Goal: Task Accomplishment & Management: Use online tool/utility

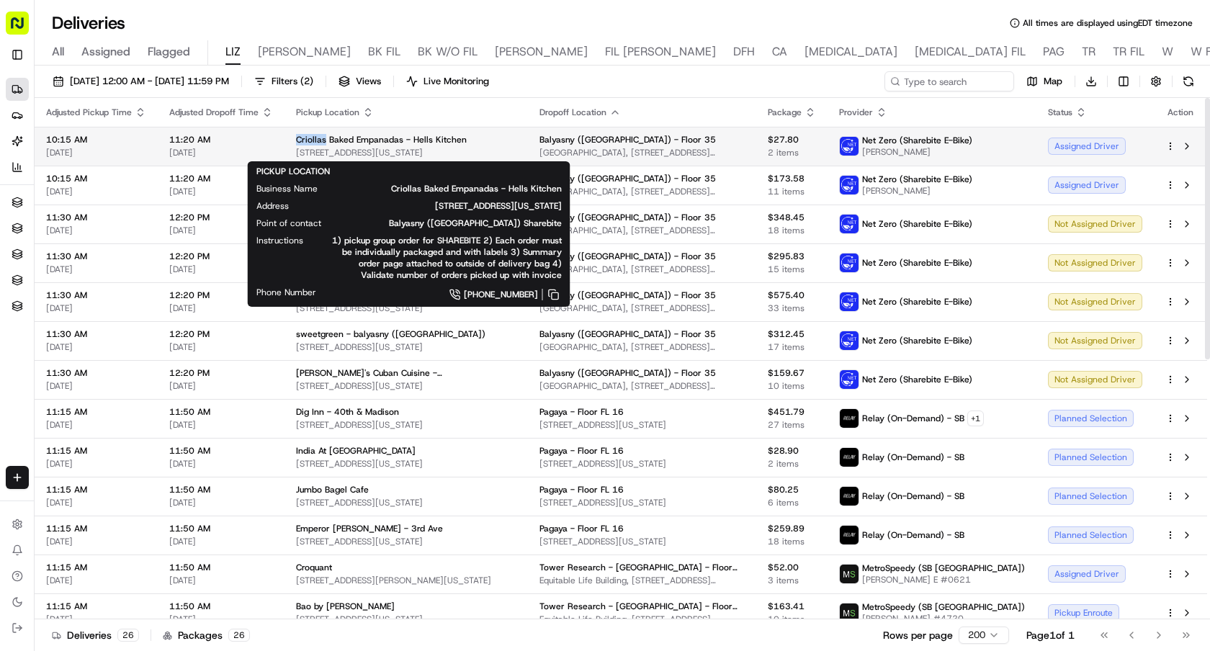
drag, startPoint x: 294, startPoint y: 138, endPoint x: 322, endPoint y: 139, distance: 28.1
click at [322, 139] on td "Criollas Baked Empanadas - Hells Kitchen 888 8th Ave, New York, NY 10019, USA" at bounding box center [407, 146] width 244 height 39
copy span "Criollas"
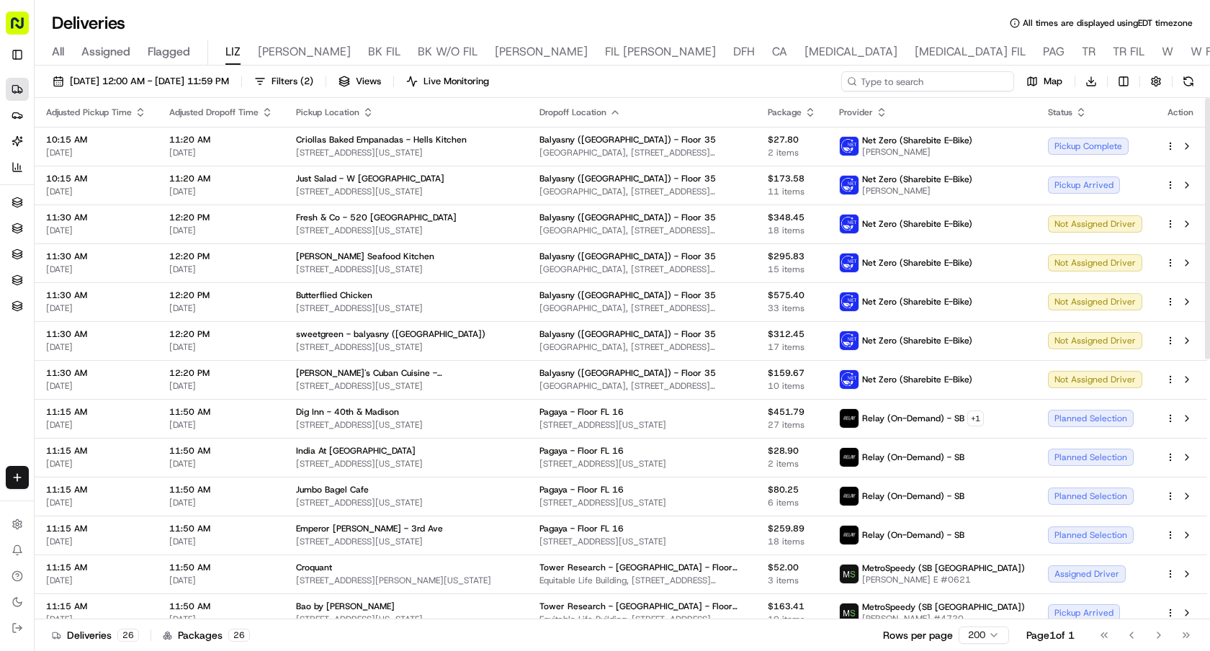
click at [931, 77] on input at bounding box center [927, 81] width 173 height 20
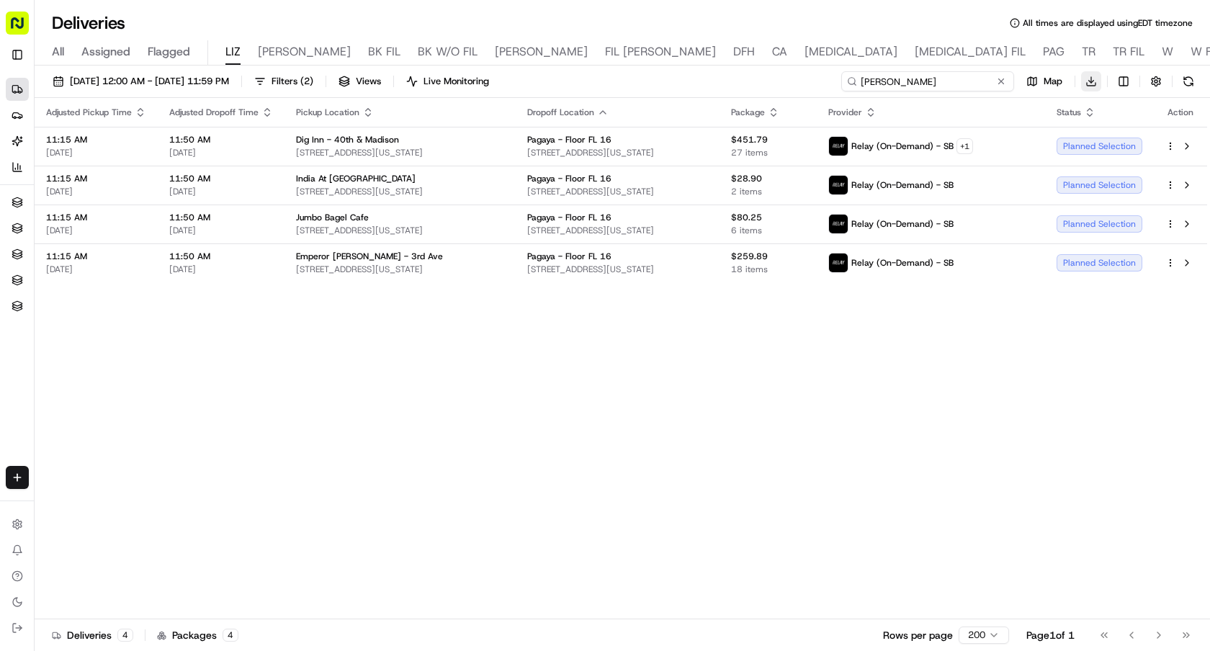
type input "pagay"
click at [1083, 77] on html "Sharebite e.park@sharebite.com Toggle Sidebar Deliveries Providers Nash AI Anal…" at bounding box center [605, 325] width 1210 height 651
click at [1066, 135] on span "Completed Report" at bounding box center [1048, 135] width 71 height 12
drag, startPoint x: 735, startPoint y: 151, endPoint x: 549, endPoint y: 154, distance: 185.9
click at [549, 154] on td "Pagaya - Floor FL 16 40 Vanderbilt Ave, New York, NY 10017, USA" at bounding box center [618, 146] width 204 height 39
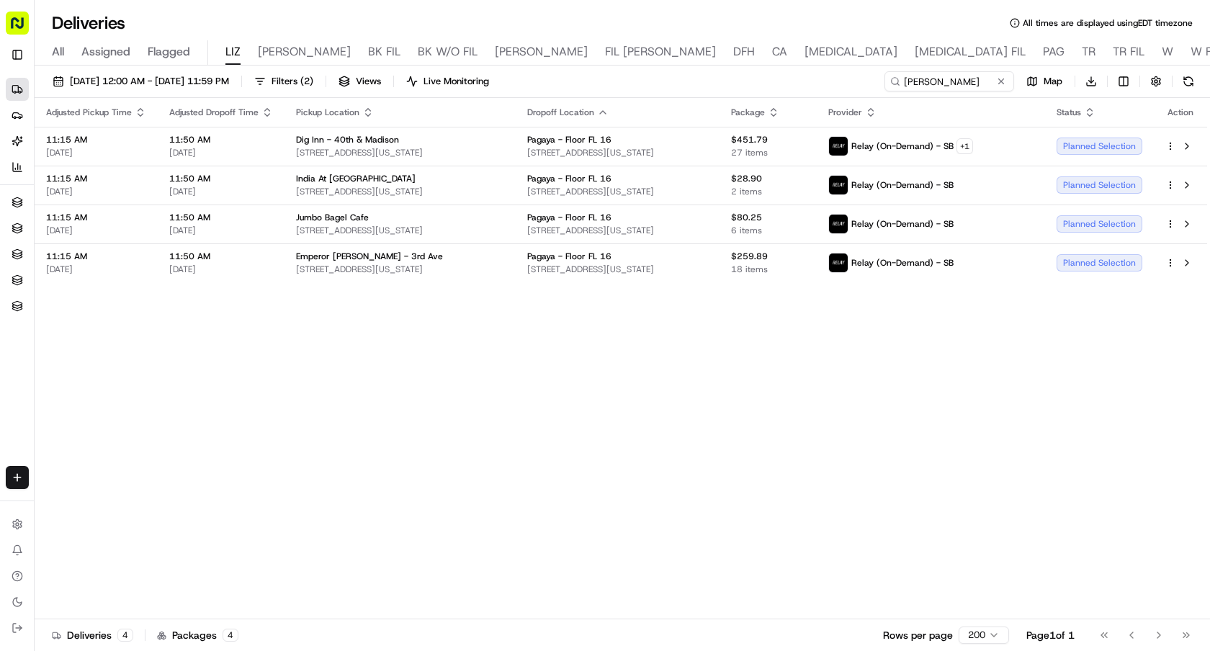
copy span "40 Vanderbilt Ave, New York, NY 10017, USA"
click at [1001, 83] on button at bounding box center [1001, 81] width 14 height 14
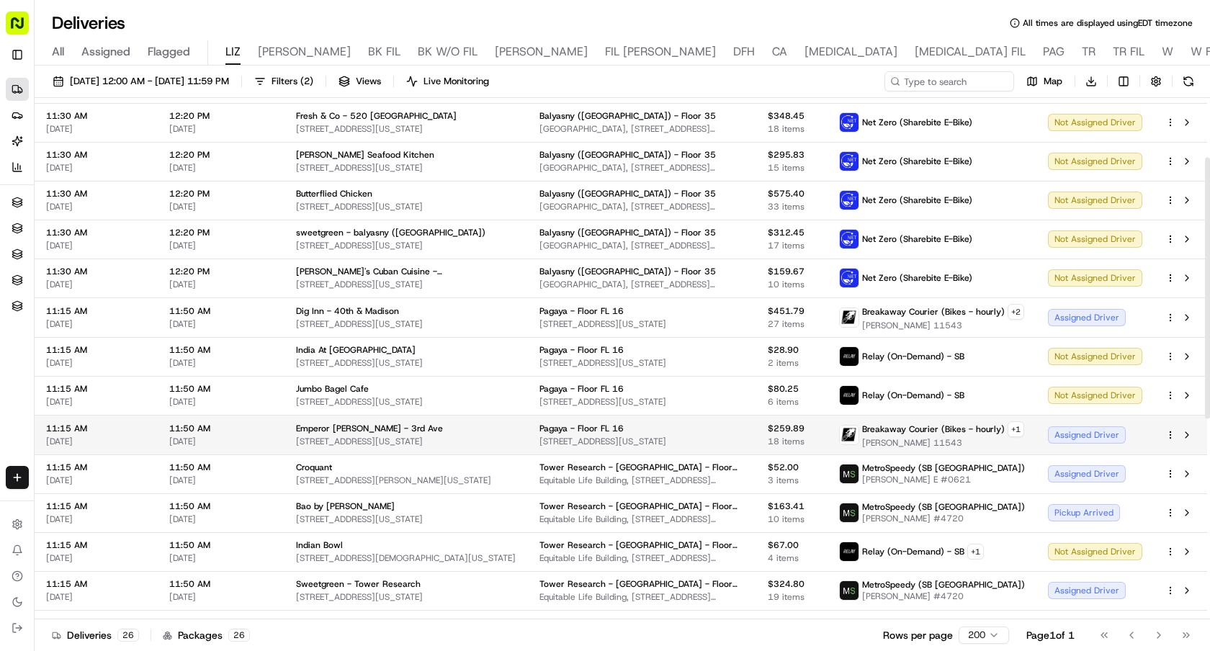
scroll to position [119, 0]
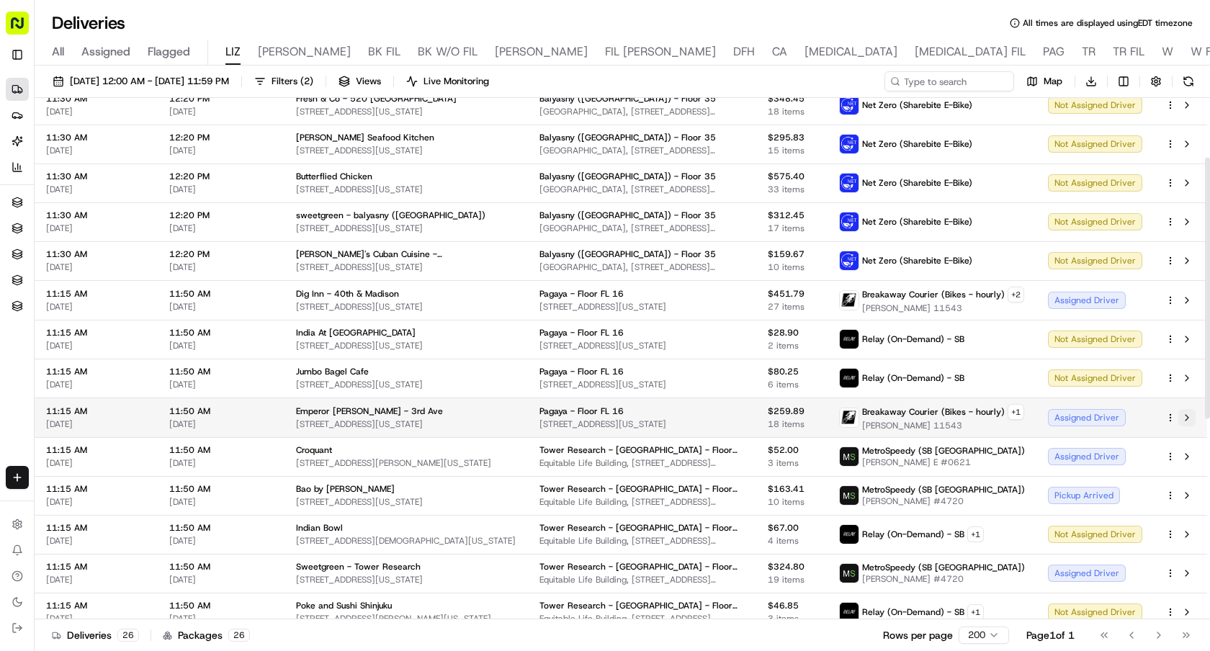
click at [1187, 416] on button at bounding box center [1187, 417] width 17 height 17
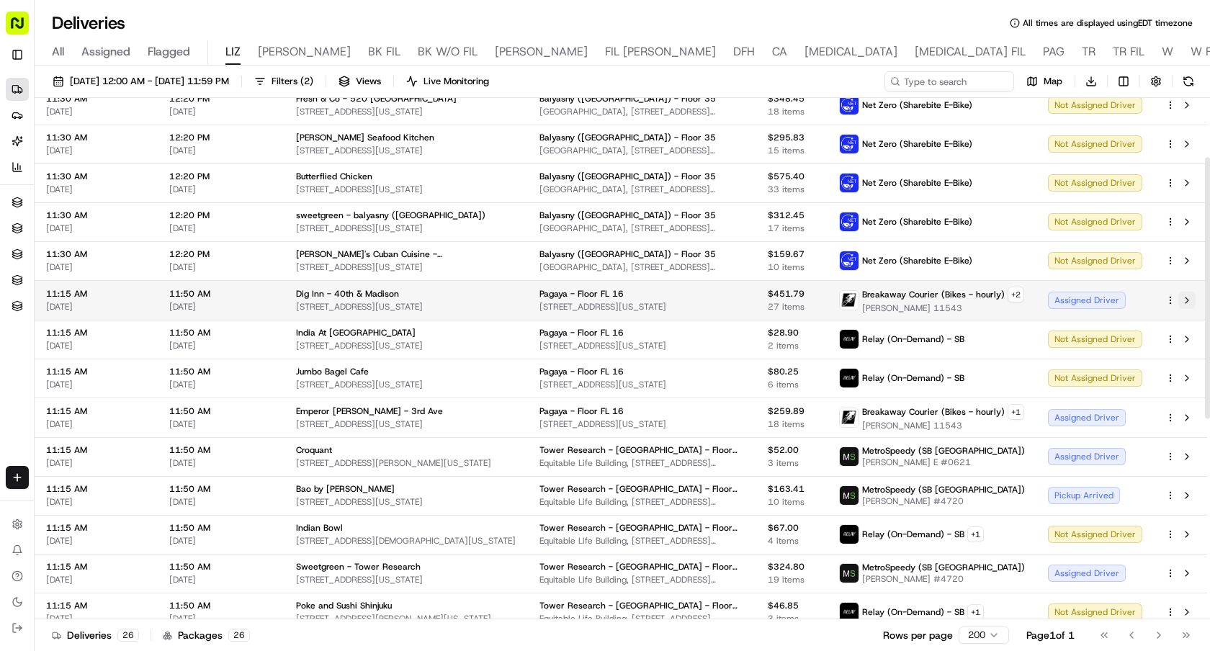
click at [1189, 296] on button at bounding box center [1187, 300] width 17 height 17
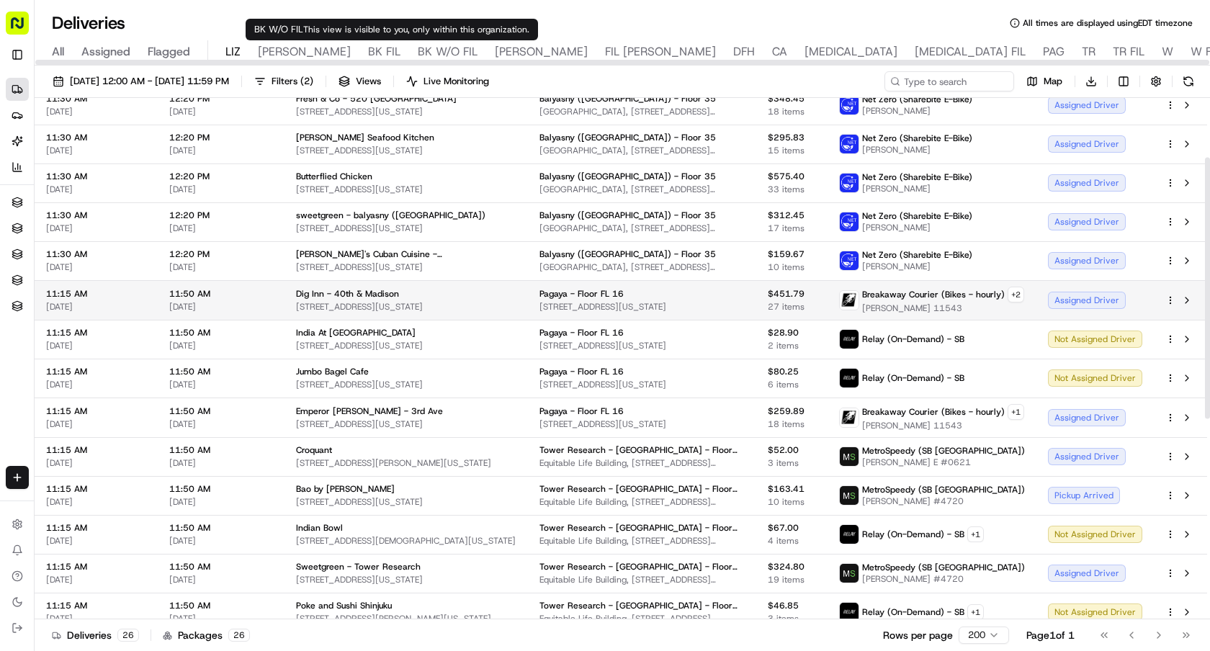
scroll to position [0, 0]
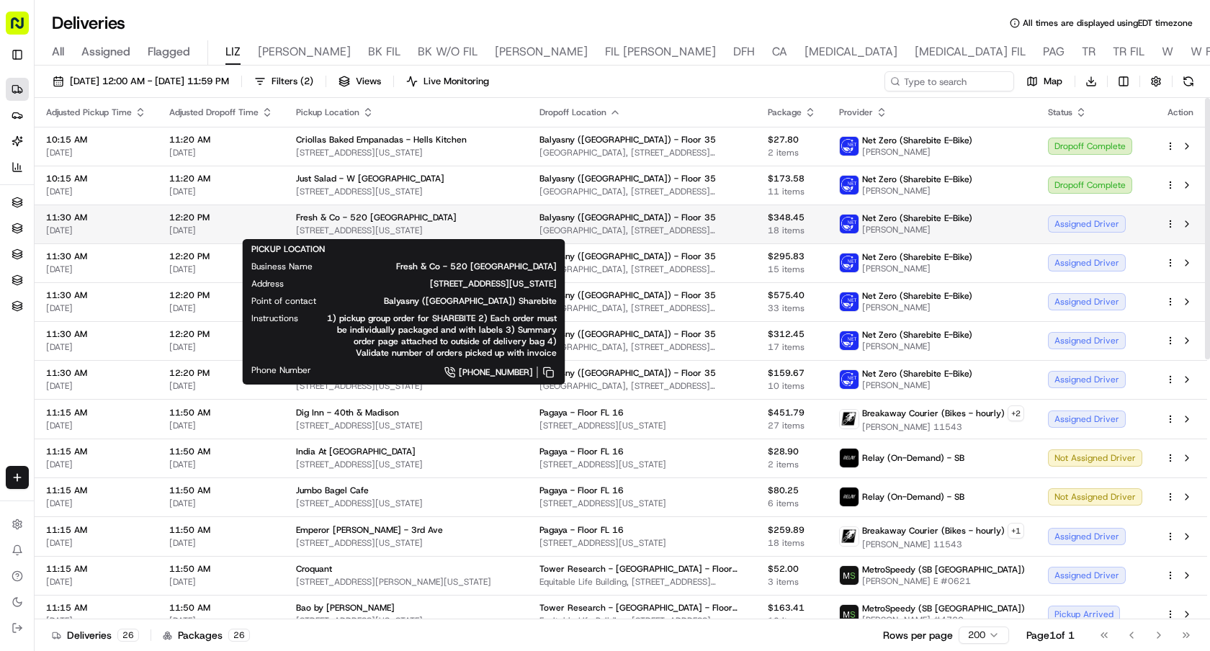
drag, startPoint x: 497, startPoint y: 228, endPoint x: 296, endPoint y: 228, distance: 201.0
click at [296, 228] on span "520 Lexington Ave, New York, NY 10017, USA" at bounding box center [406, 231] width 220 height 12
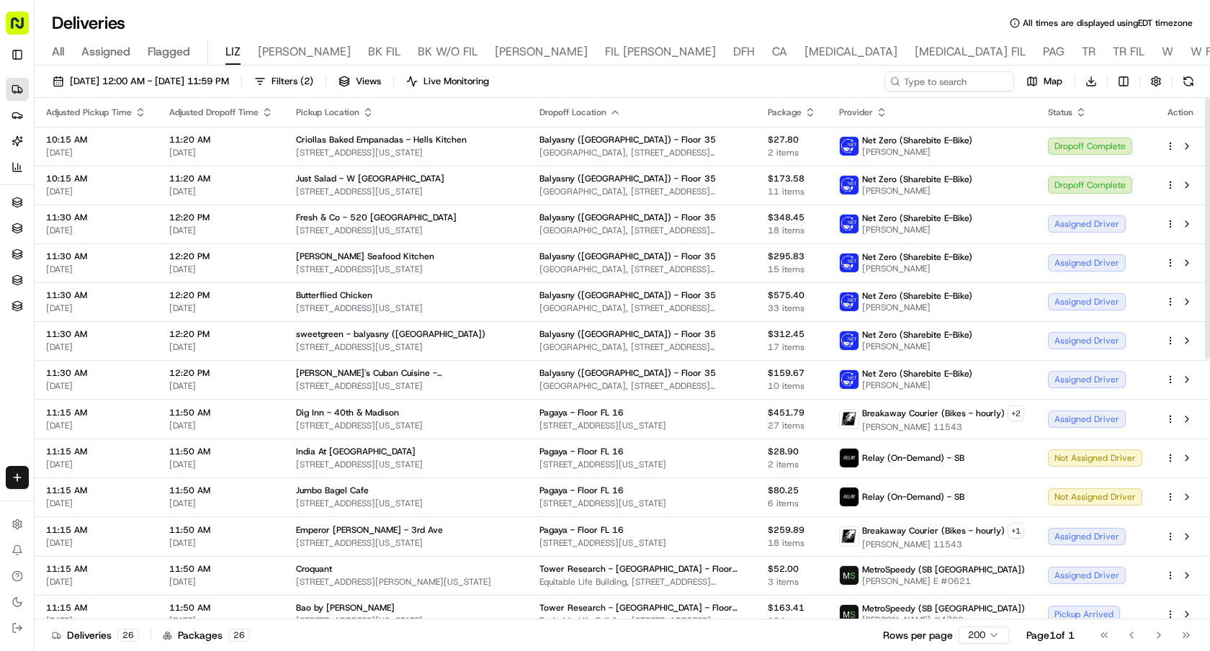
copy span "520 Lexington Ave, New York, NY 10017, USA"
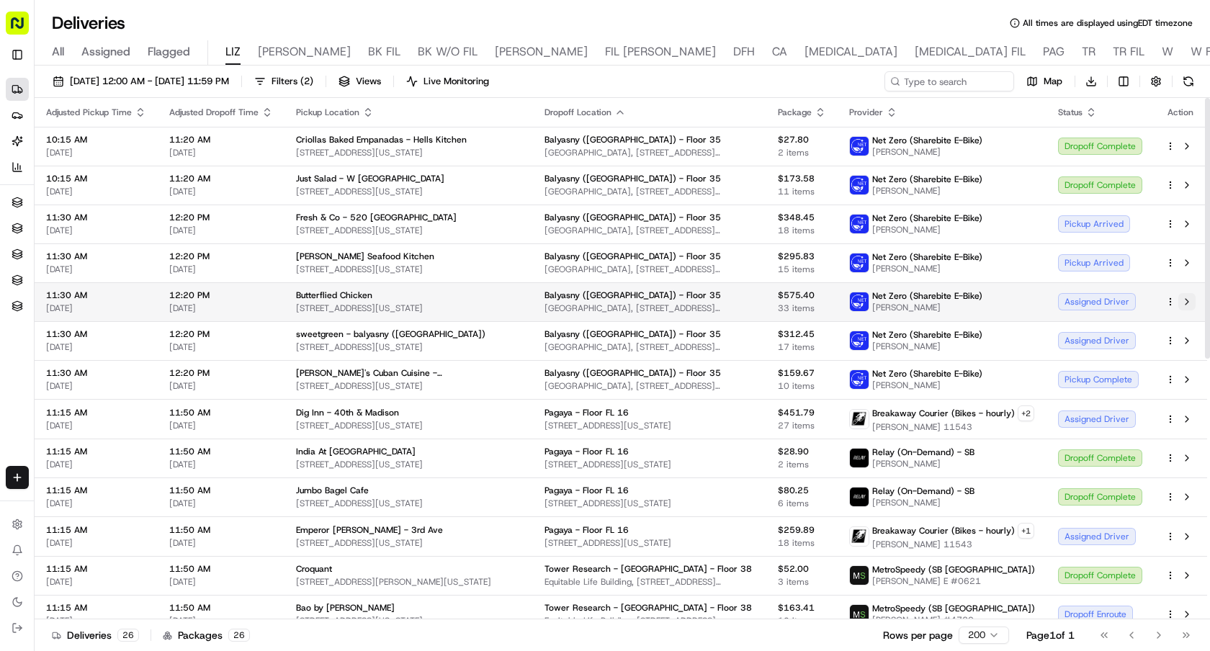
click at [1182, 299] on button at bounding box center [1187, 301] width 17 height 17
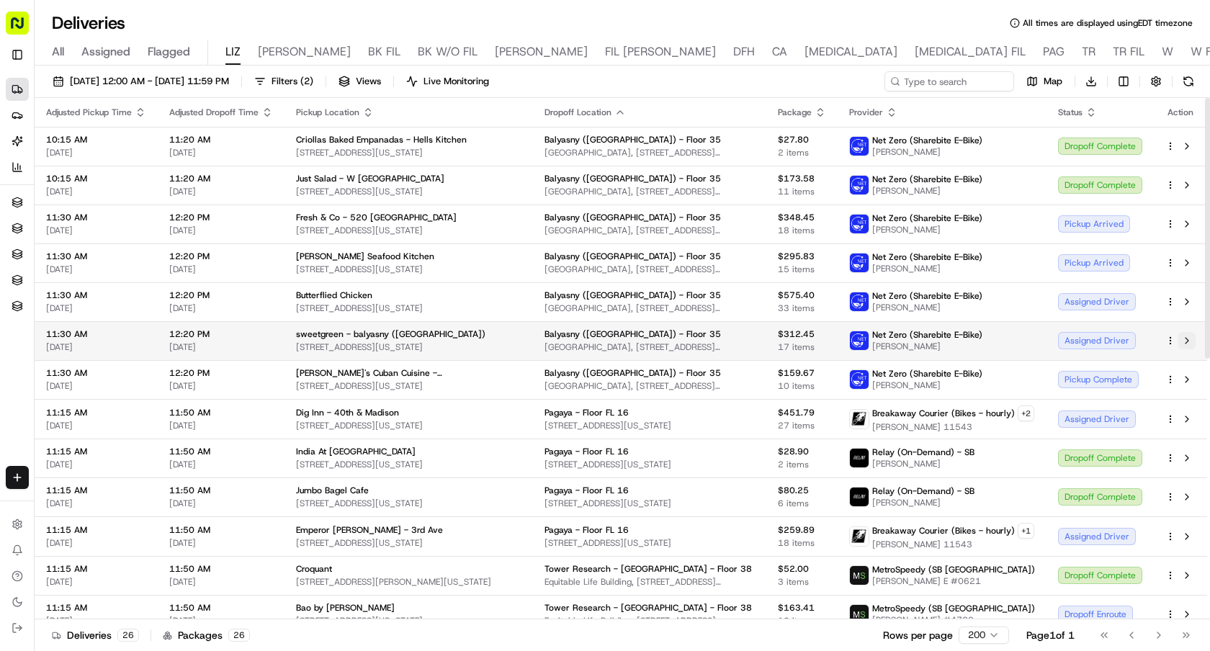
click at [1187, 344] on button at bounding box center [1187, 340] width 17 height 17
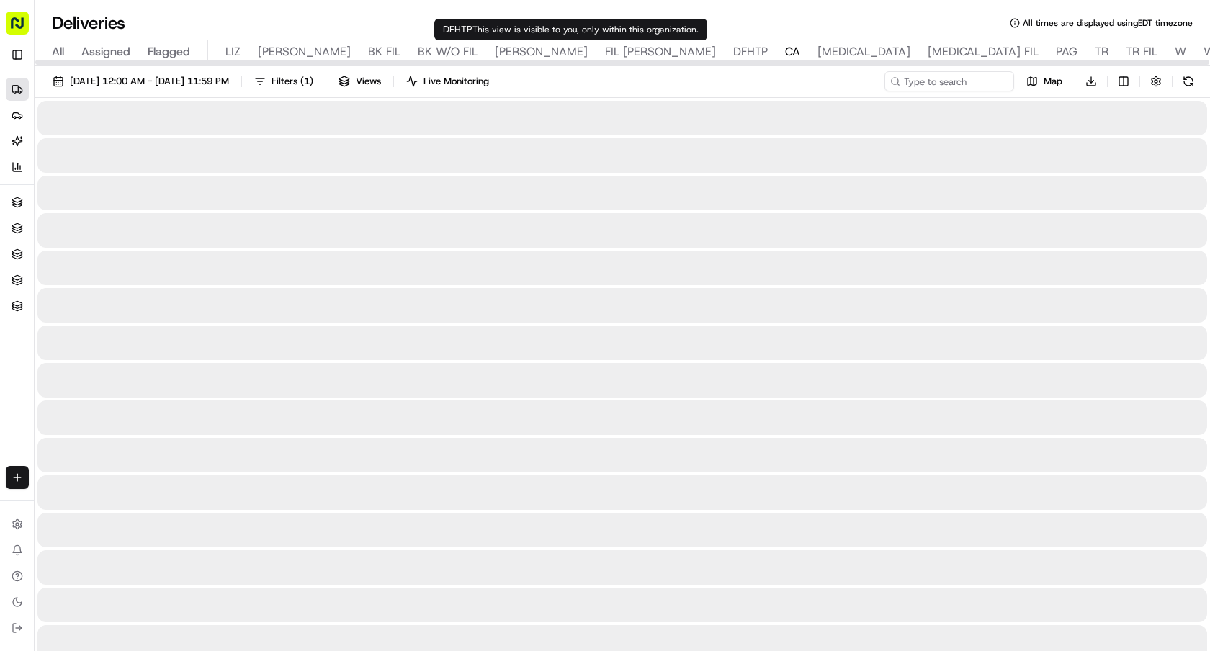
click at [785, 47] on span "CA" at bounding box center [792, 51] width 15 height 17
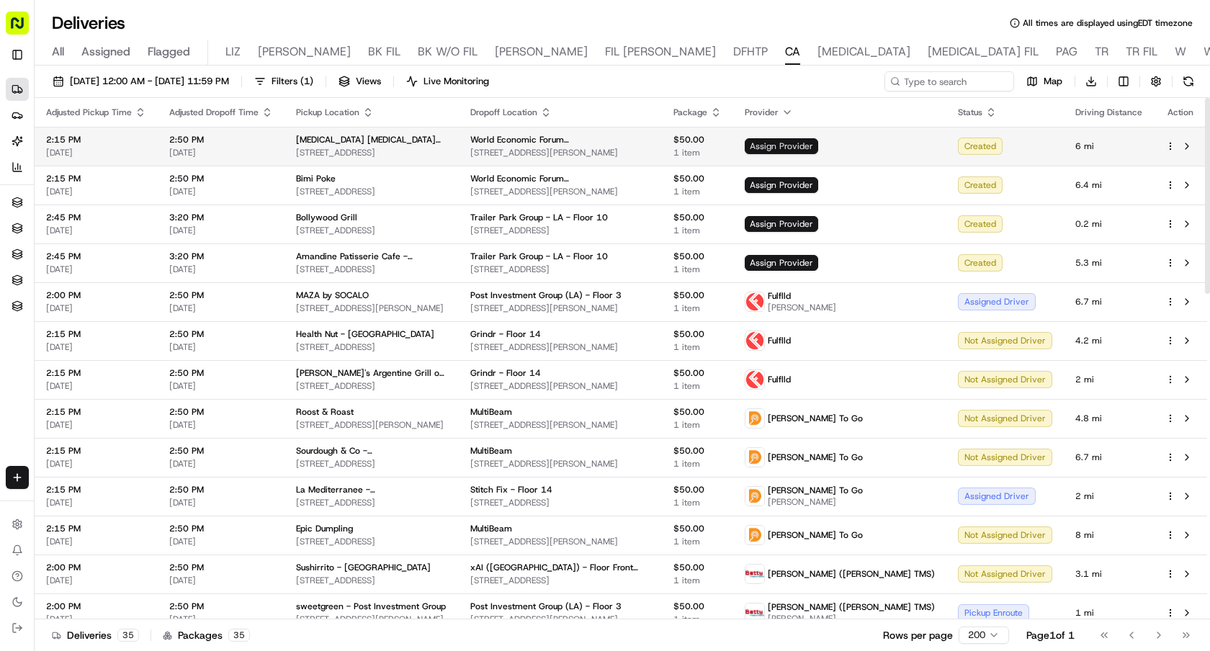
click at [818, 144] on span "Assign Provider" at bounding box center [781, 146] width 73 height 16
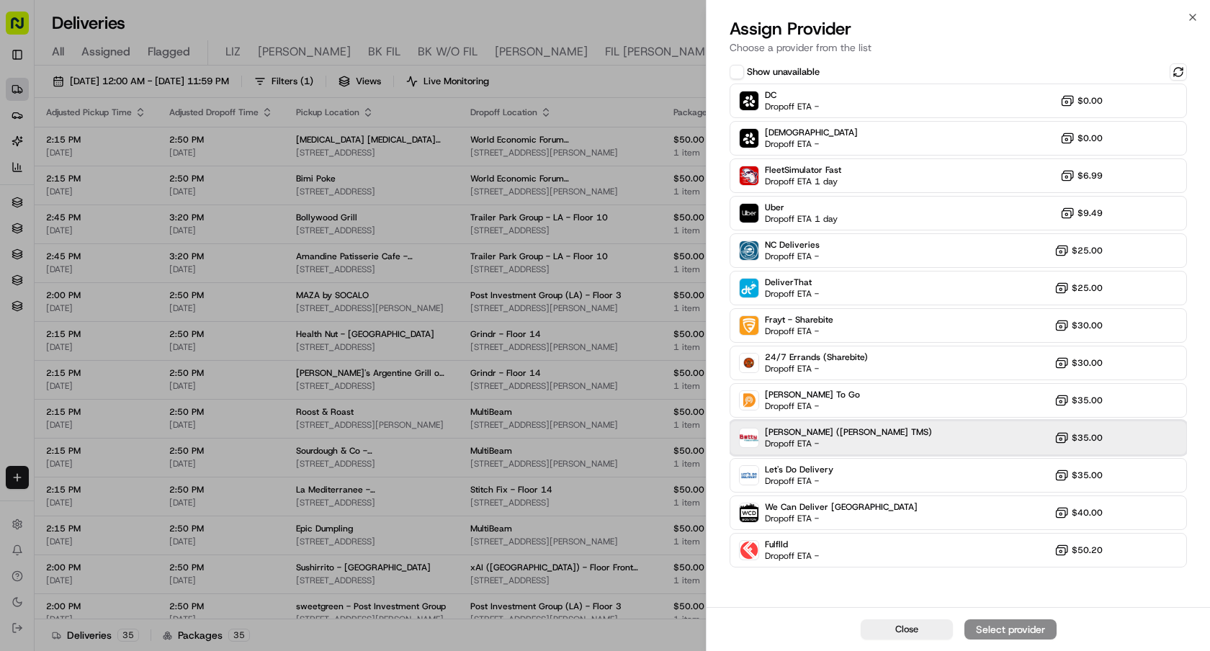
click at [894, 442] on div "Betty (Nash TMS) Dropoff ETA - $35.00" at bounding box center [958, 438] width 457 height 35
click at [1009, 632] on div "Assign Provider" at bounding box center [1010, 629] width 71 height 14
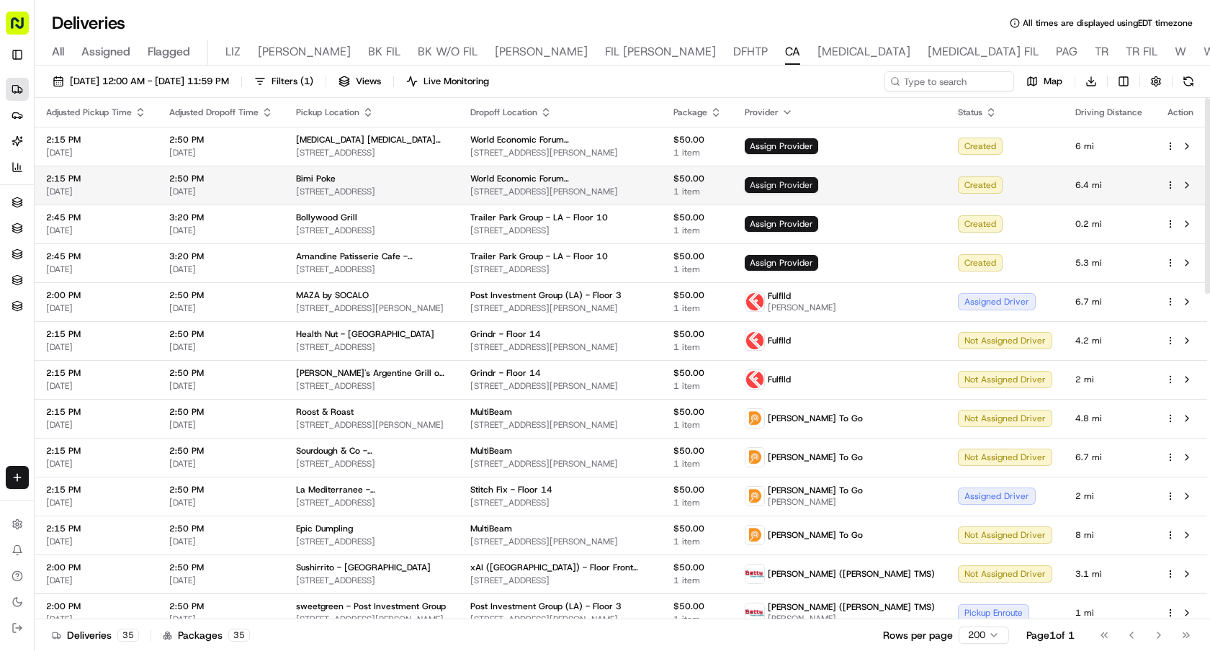
click at [818, 184] on span "Assign Provider" at bounding box center [781, 185] width 73 height 16
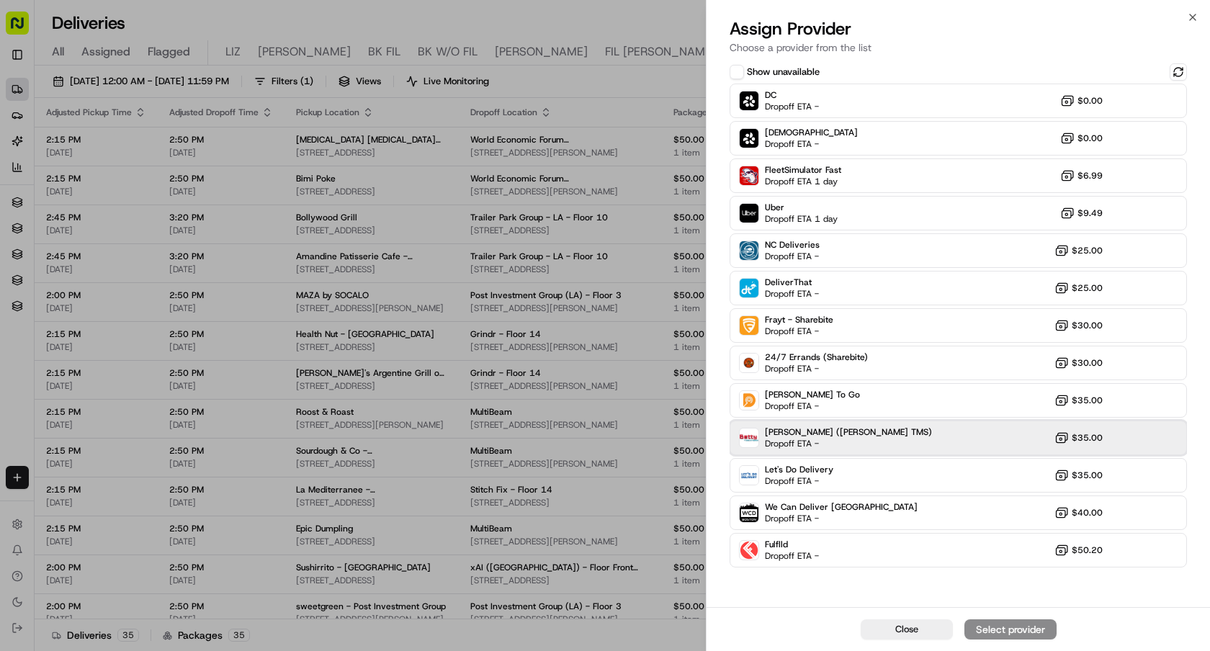
click at [844, 439] on div "Betty (Nash TMS) Dropoff ETA - $35.00" at bounding box center [958, 438] width 457 height 35
click at [983, 625] on div "Assign Provider" at bounding box center [1010, 629] width 71 height 14
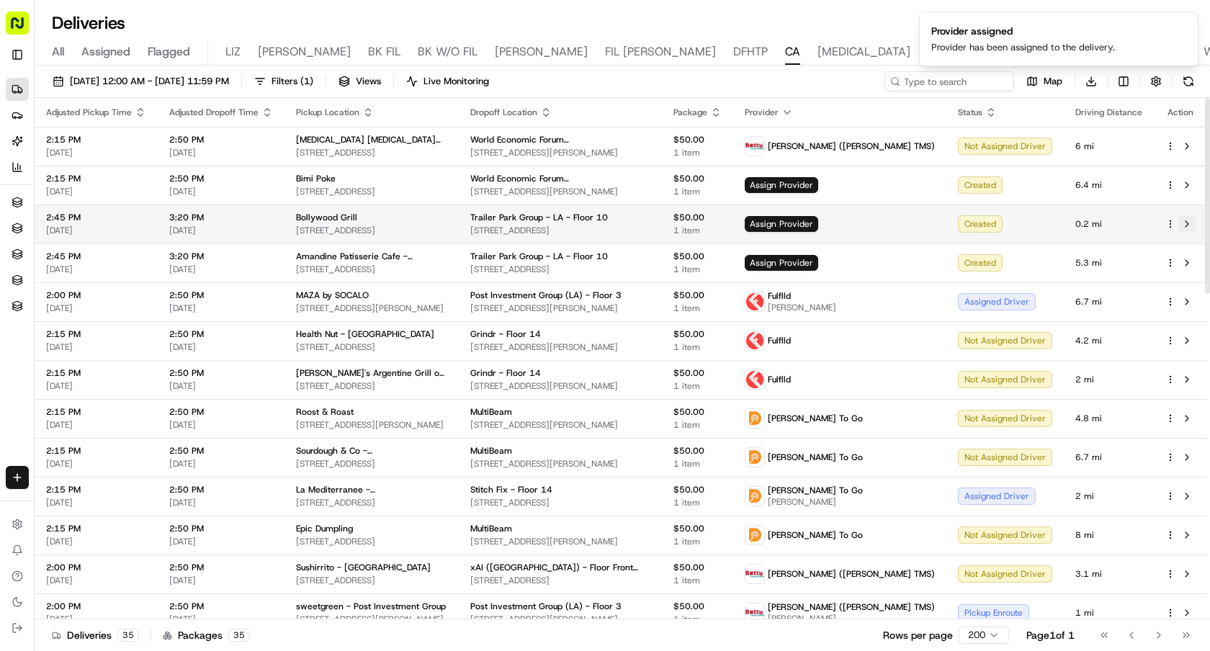
click at [1191, 223] on button at bounding box center [1187, 223] width 17 height 17
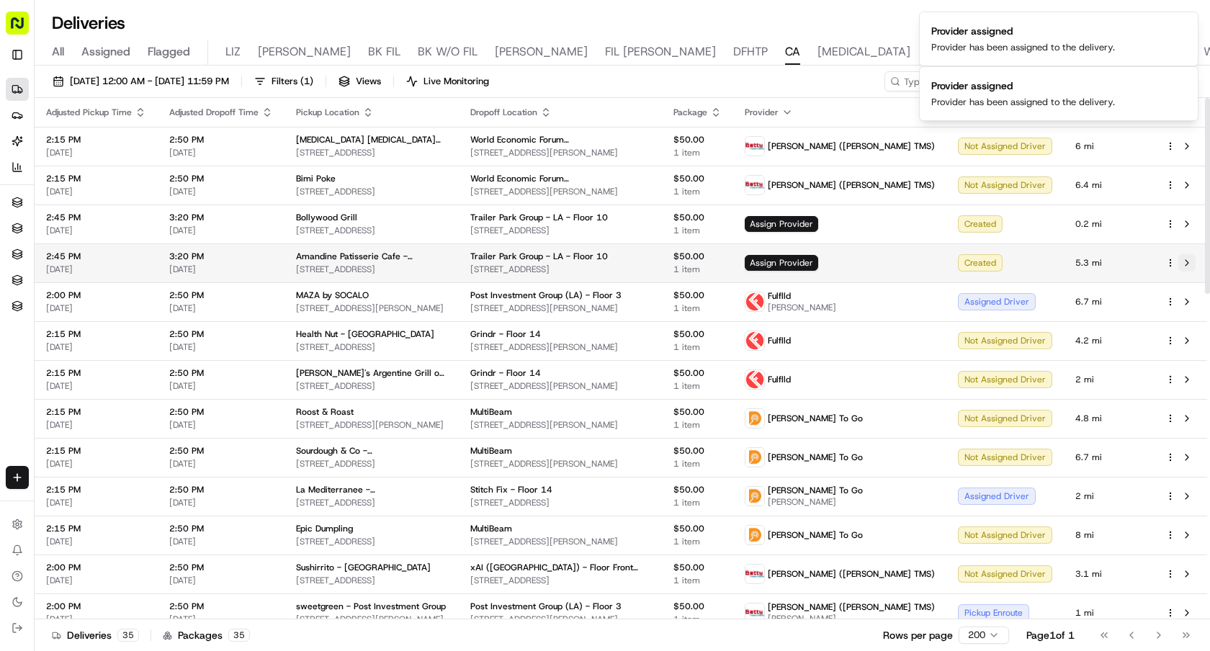
click at [1186, 262] on button at bounding box center [1187, 262] width 17 height 17
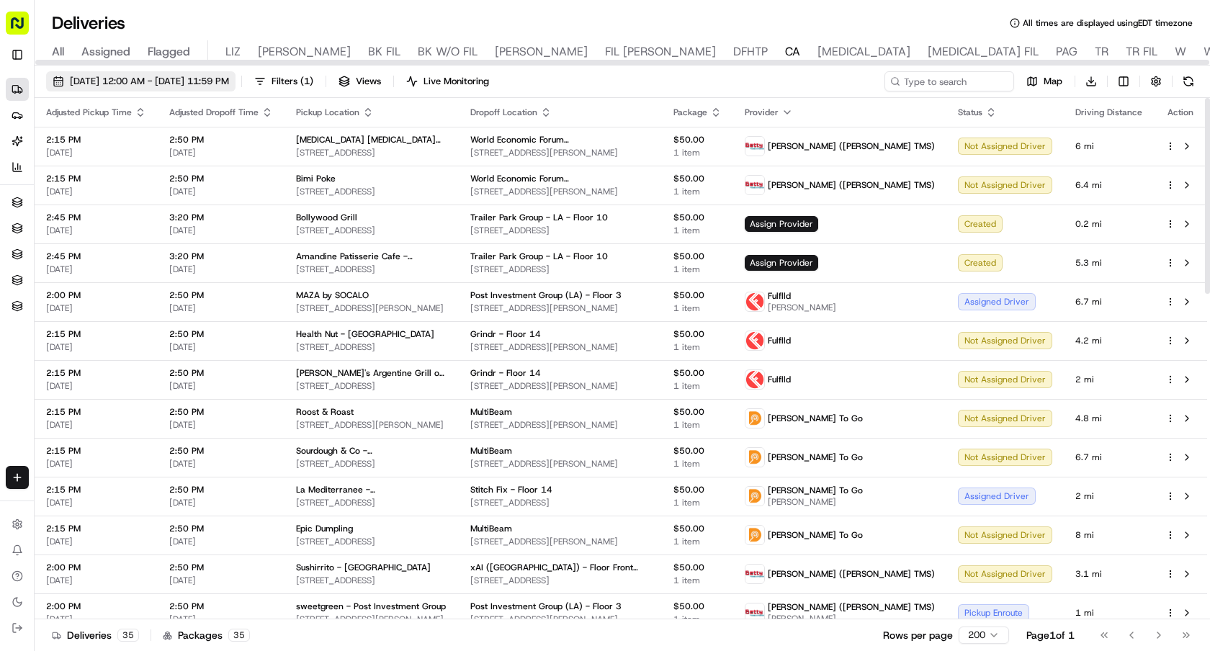
click at [229, 84] on span "08/19/2025 12:00 AM - 08/19/2025 11:59 PM" at bounding box center [149, 81] width 159 height 13
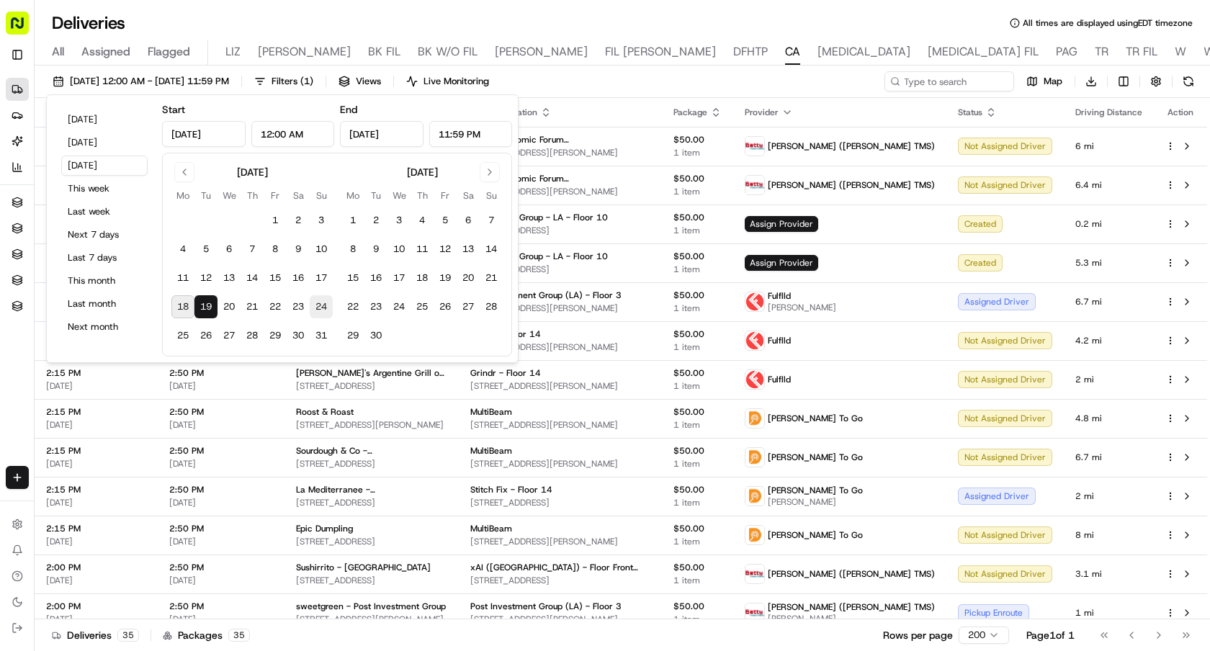
click at [321, 308] on button "24" at bounding box center [321, 306] width 23 height 23
type input "Aug 24, 2025"
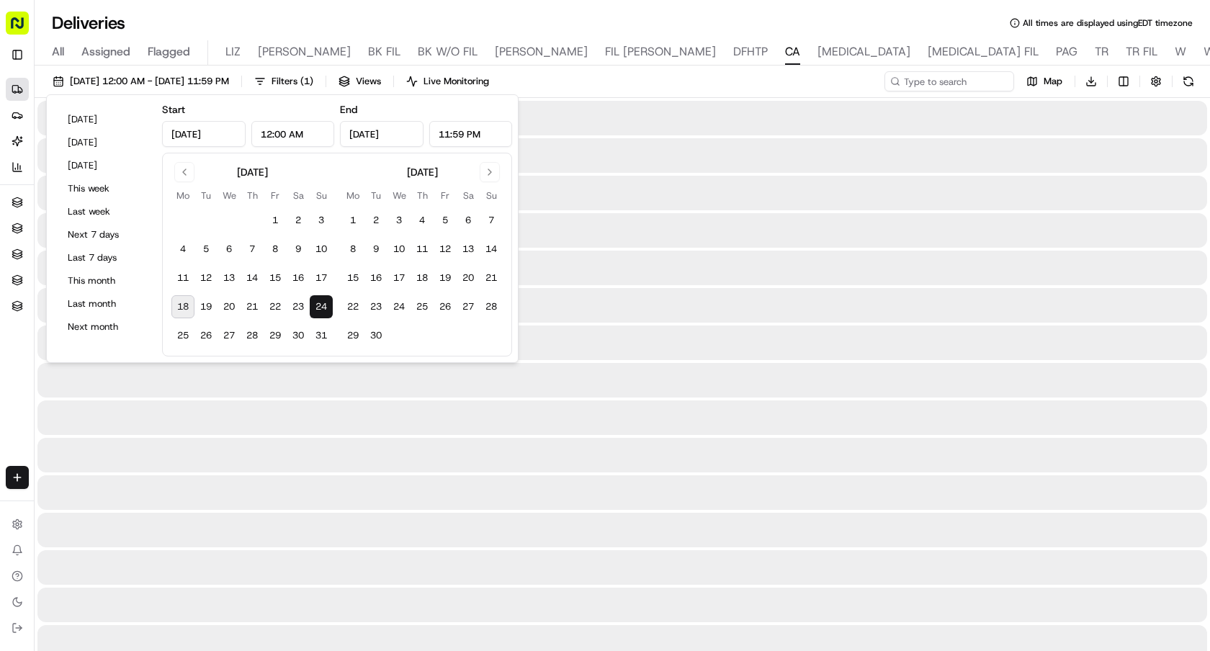
click at [188, 308] on button "18" at bounding box center [182, 306] width 23 height 23
type input "Aug 18, 2025"
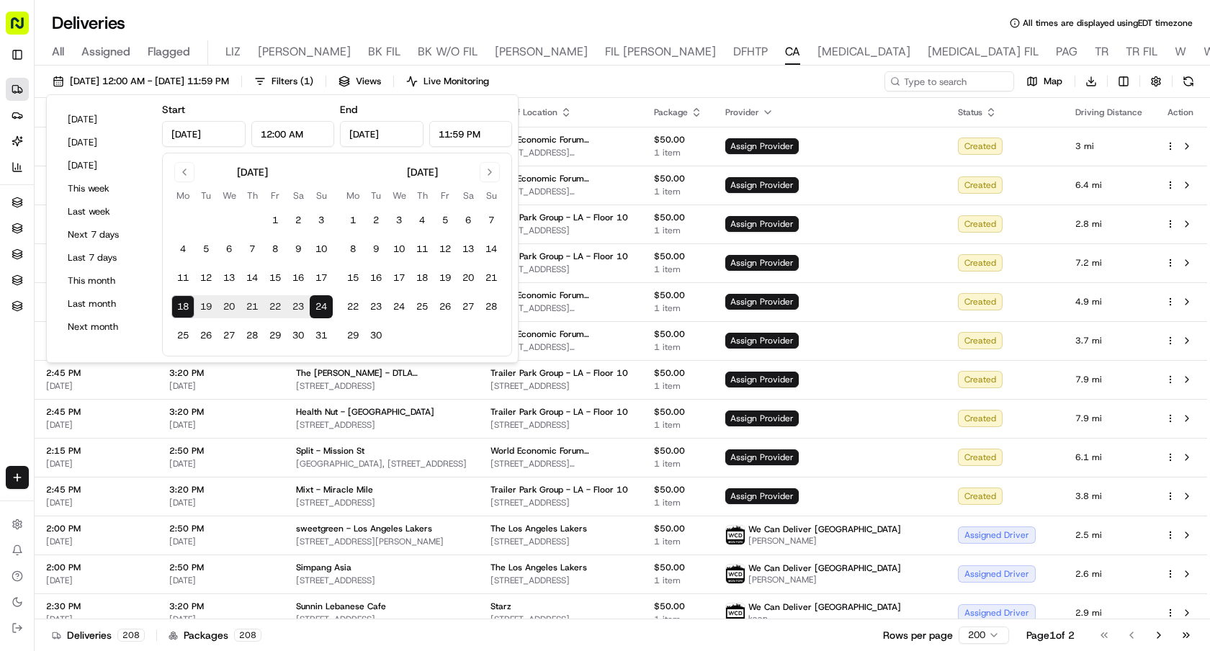
click at [971, 12] on div "Deliveries All times are displayed using EDT timezone" at bounding box center [623, 23] width 1176 height 23
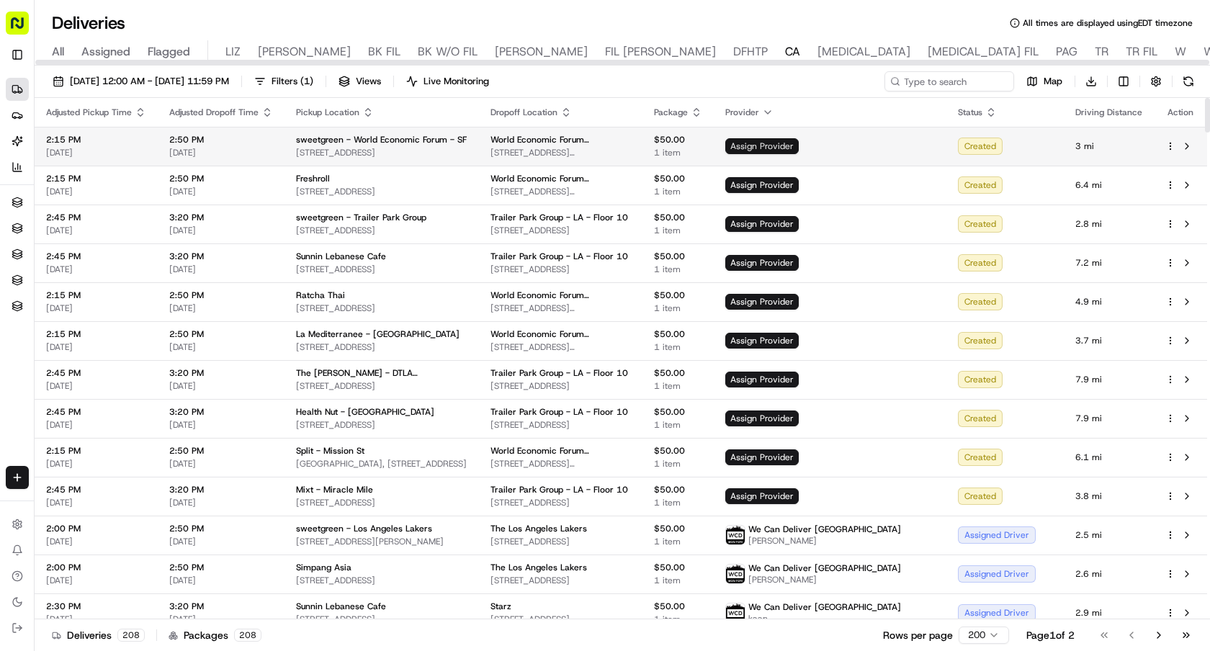
click at [799, 145] on span "Assign Provider" at bounding box center [762, 146] width 73 height 16
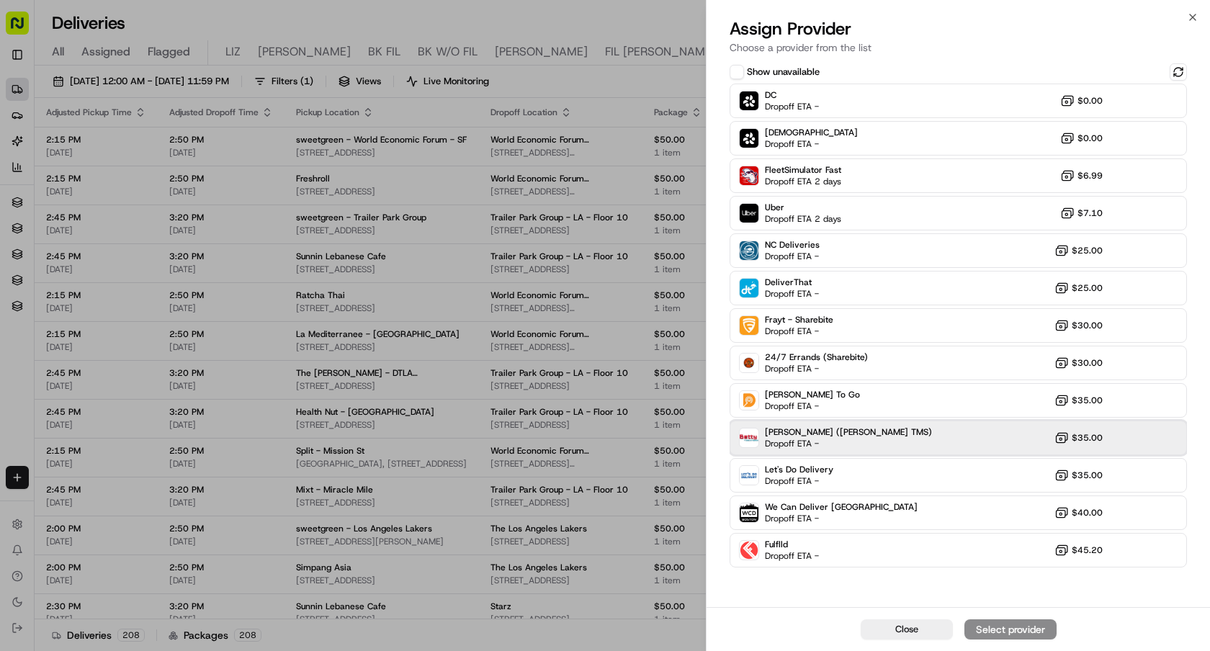
click at [868, 428] on div "Betty (Nash TMS) Dropoff ETA - $35.00" at bounding box center [958, 438] width 457 height 35
click at [1013, 626] on div "Assign Provider" at bounding box center [1010, 629] width 71 height 14
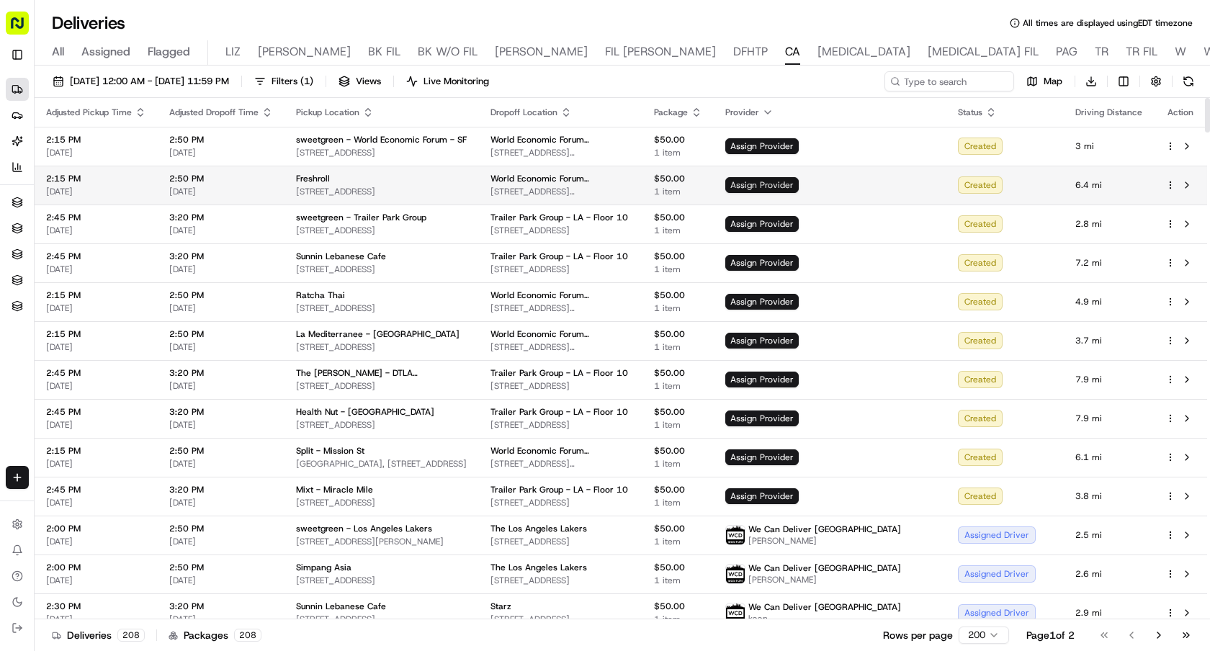
click at [799, 184] on span "Assign Provider" at bounding box center [762, 185] width 73 height 16
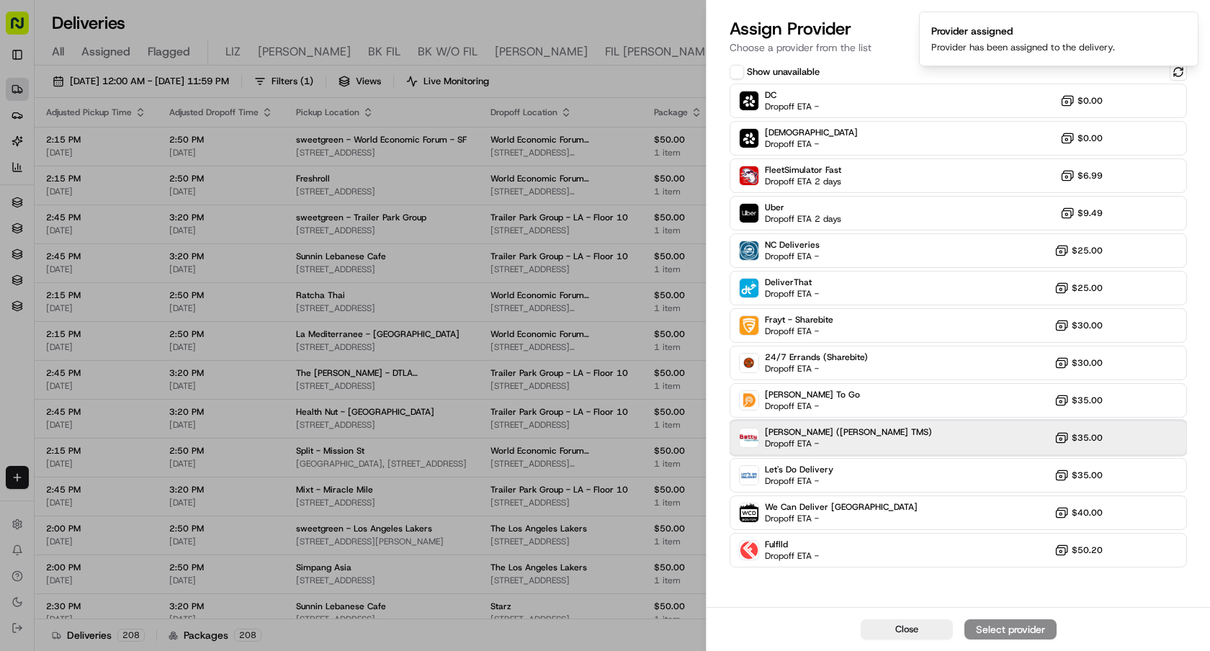
click at [806, 430] on span "Betty (Nash TMS)" at bounding box center [848, 433] width 167 height 12
click at [983, 633] on div "Assign Provider" at bounding box center [1010, 629] width 71 height 14
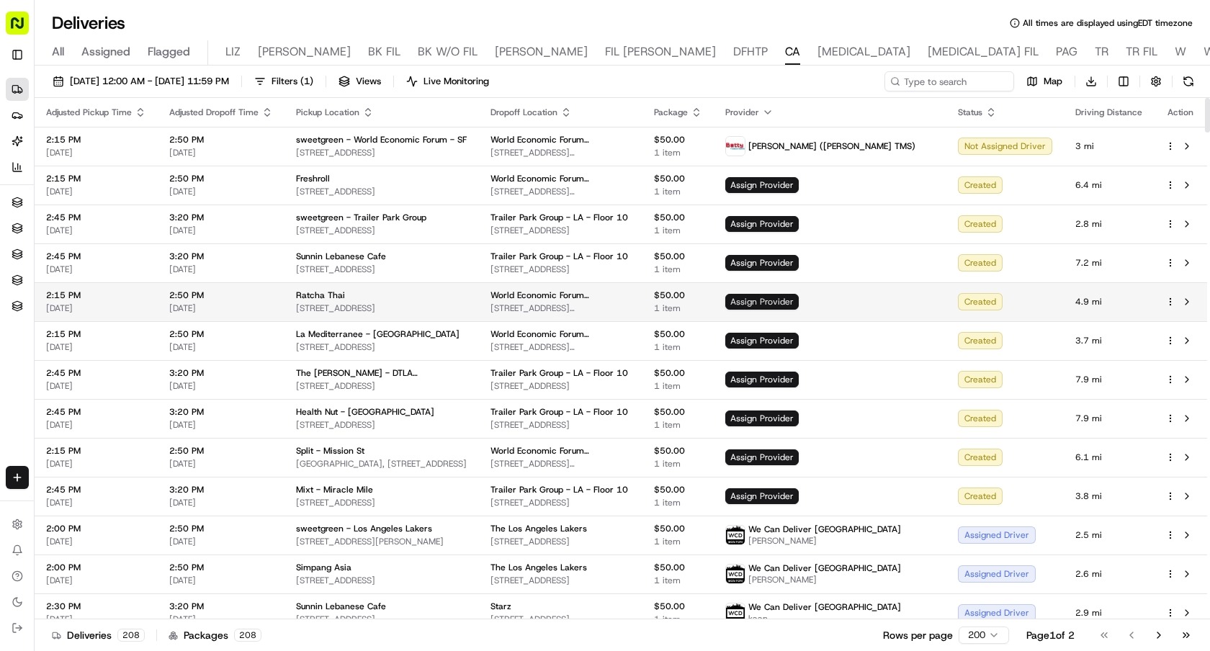
click at [799, 301] on span "Assign Provider" at bounding box center [762, 302] width 73 height 16
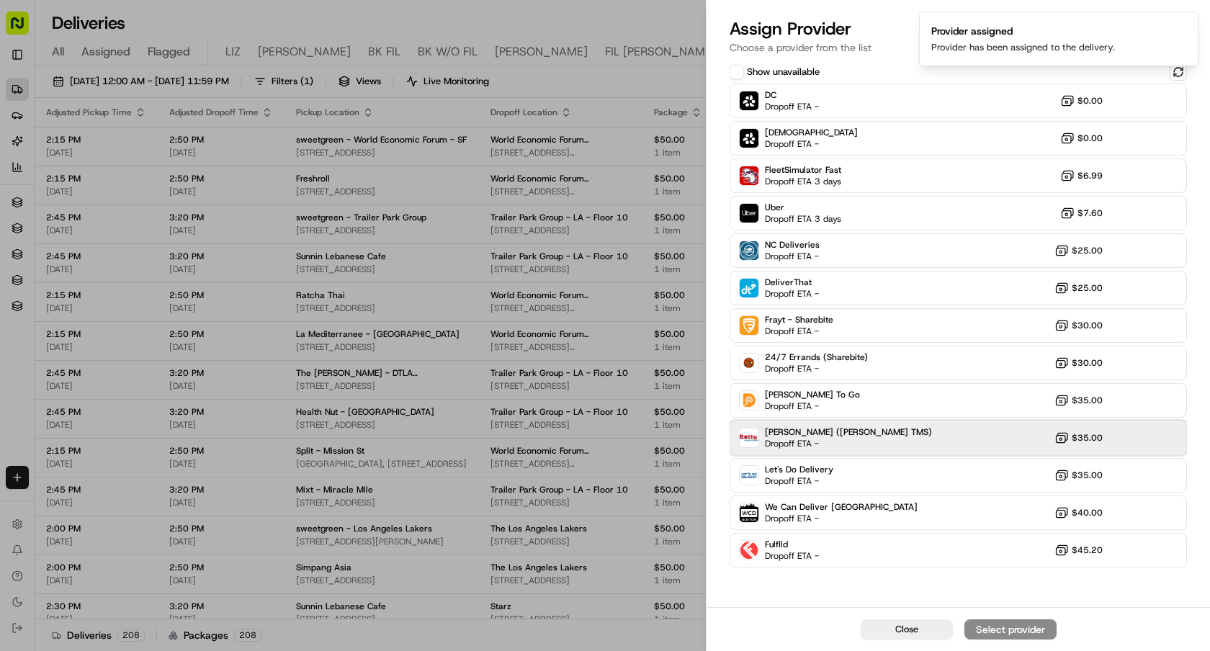
click at [894, 427] on div "Betty (Nash TMS) Dropoff ETA - $35.00" at bounding box center [958, 438] width 457 height 35
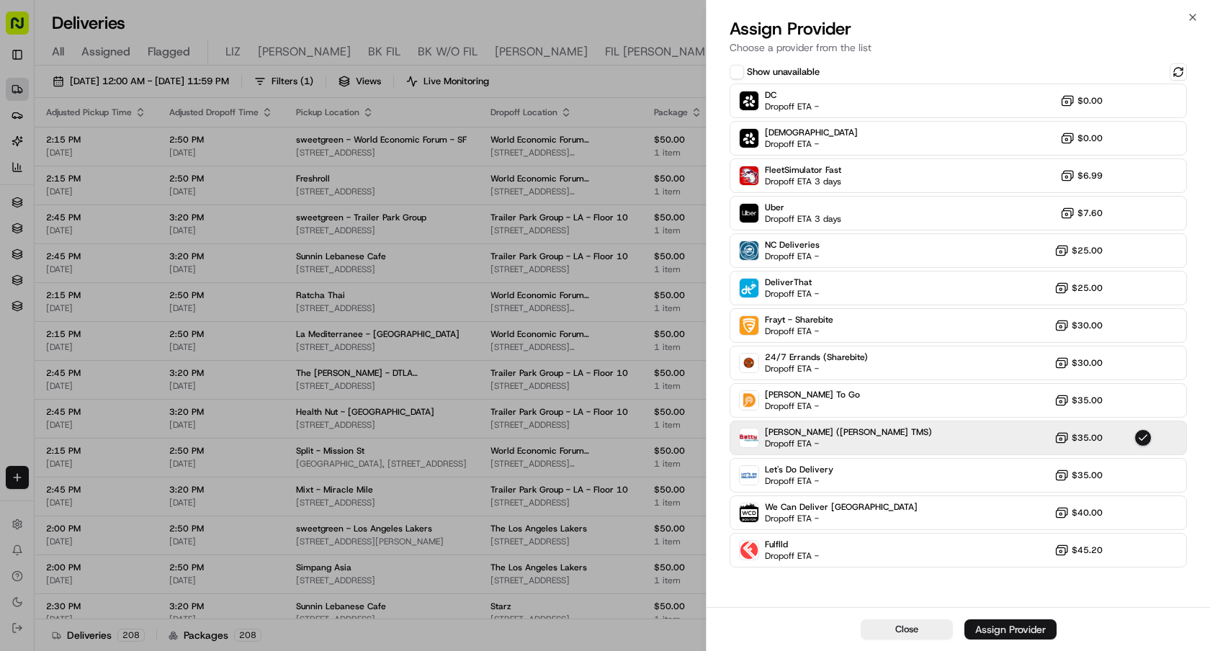
click at [988, 628] on div "Assign Provider" at bounding box center [1010, 629] width 71 height 14
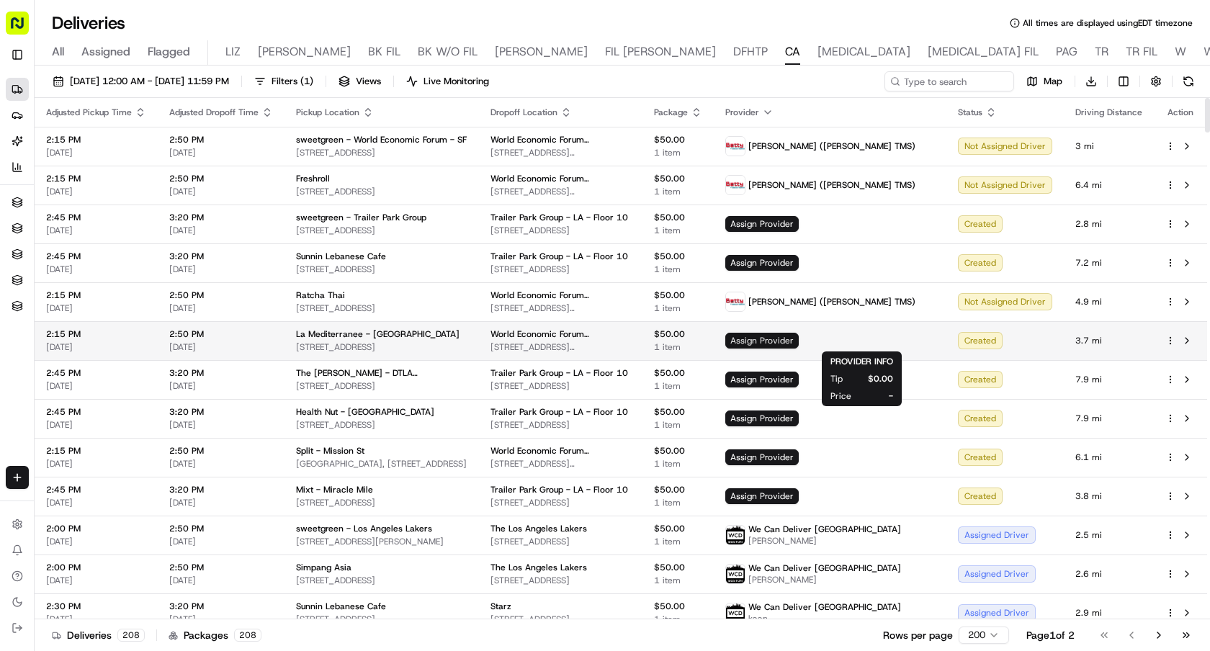
click at [799, 340] on span "Assign Provider" at bounding box center [762, 341] width 73 height 16
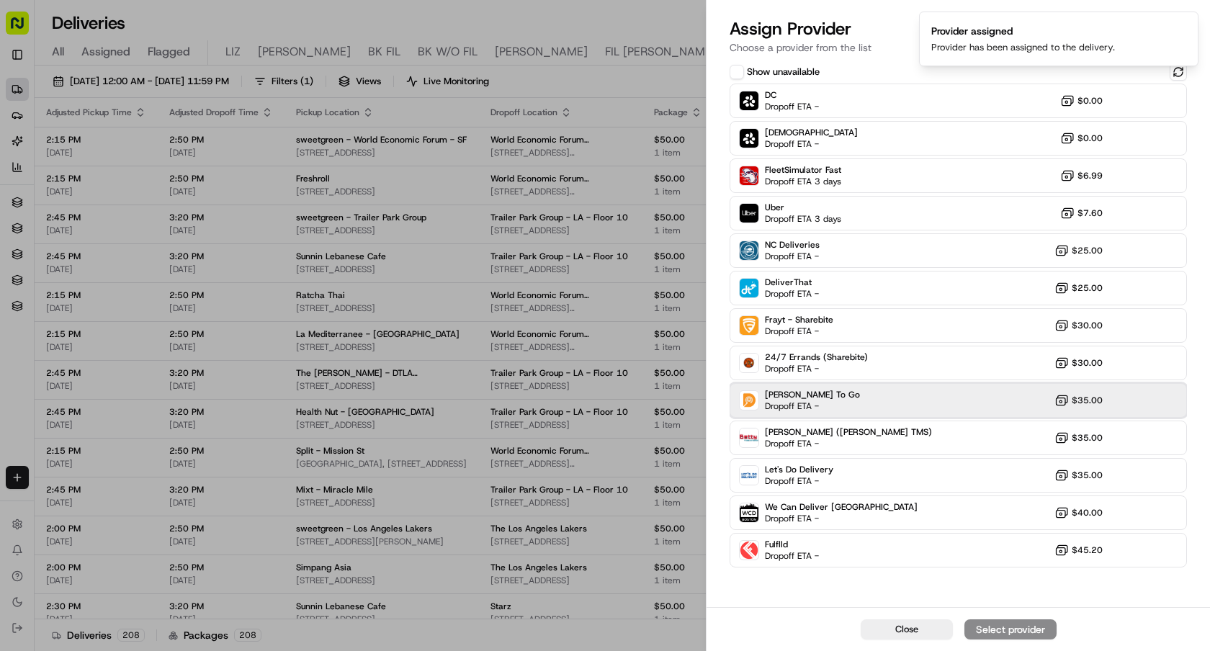
click at [854, 403] on div "Ding Dong To Go Dropoff ETA - $35.00" at bounding box center [958, 400] width 457 height 35
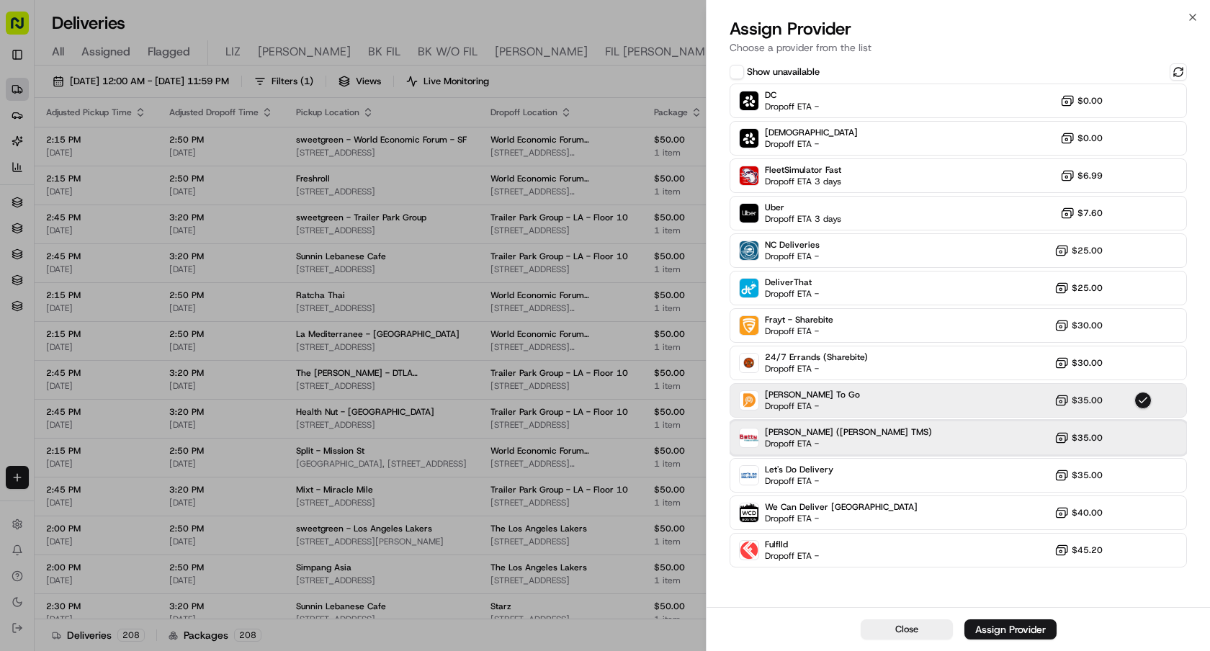
click at [876, 443] on div "Betty (Nash TMS) Dropoff ETA - $35.00" at bounding box center [958, 438] width 457 height 35
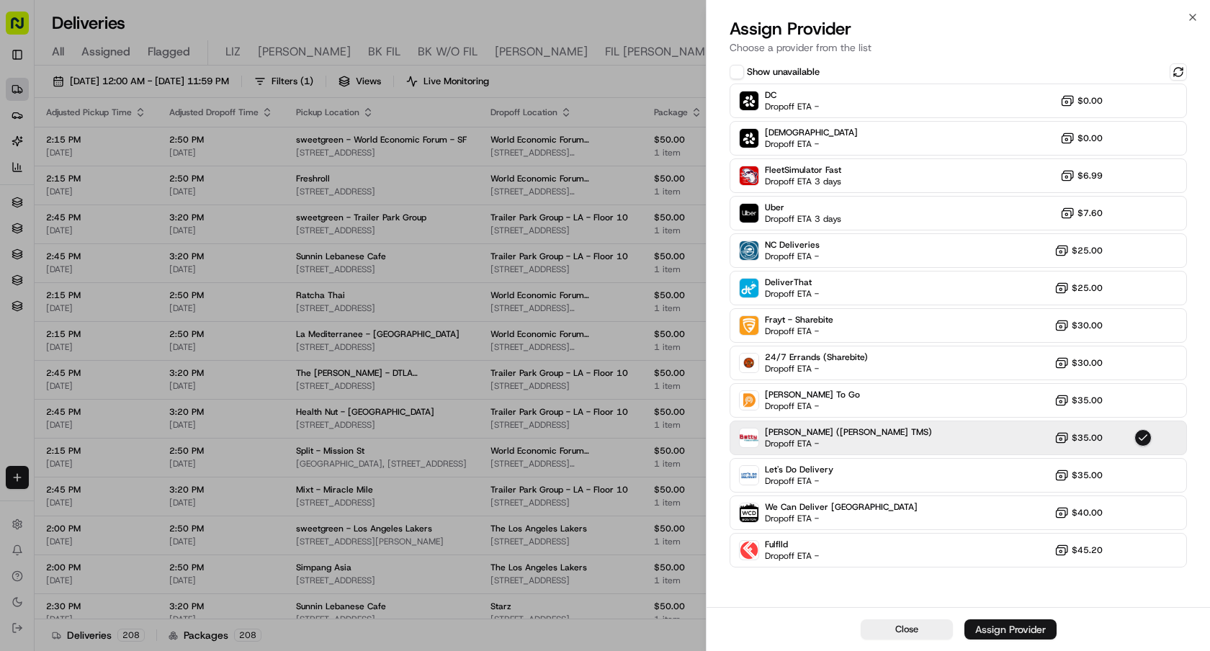
click at [1009, 628] on div "Assign Provider" at bounding box center [1010, 629] width 71 height 14
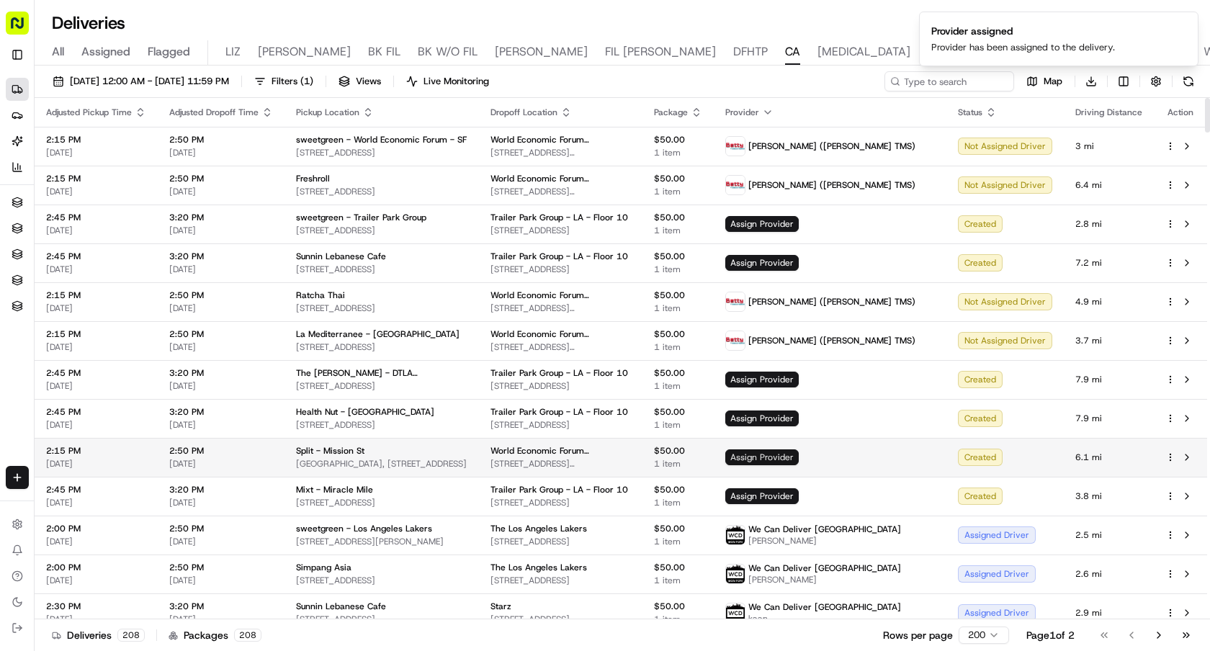
click at [799, 454] on span "Assign Provider" at bounding box center [762, 458] width 73 height 16
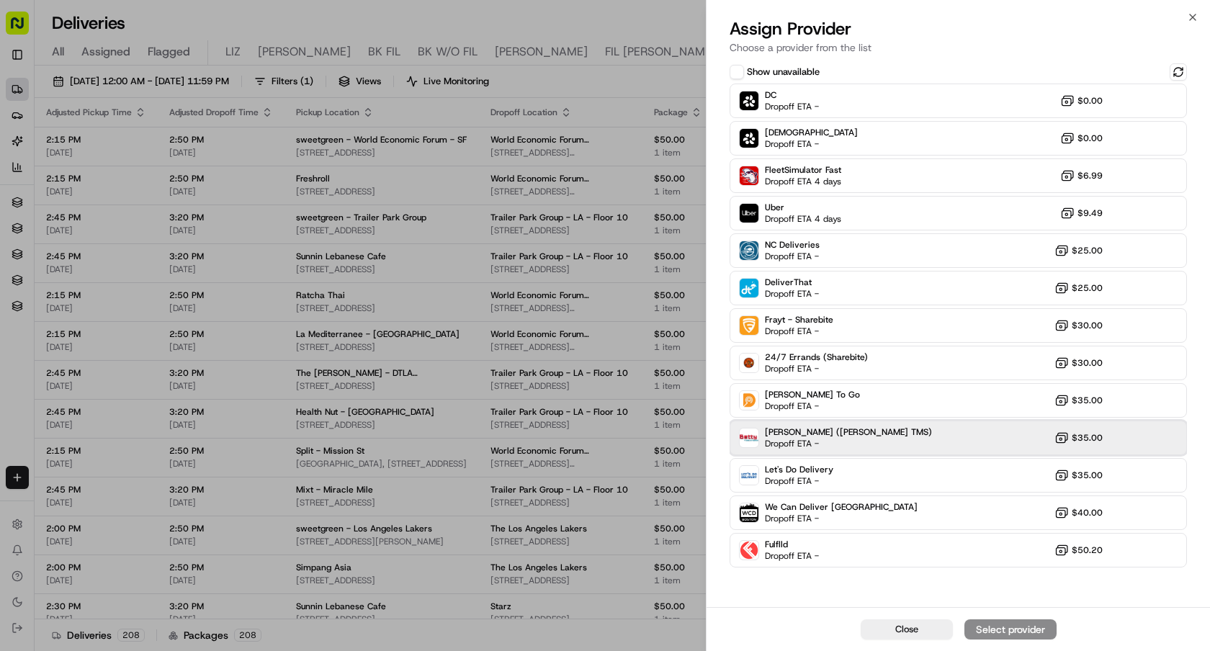
click at [840, 433] on div "Betty (Nash TMS) Dropoff ETA - $35.00" at bounding box center [958, 438] width 457 height 35
click at [1006, 623] on div "Assign Provider" at bounding box center [1010, 629] width 71 height 14
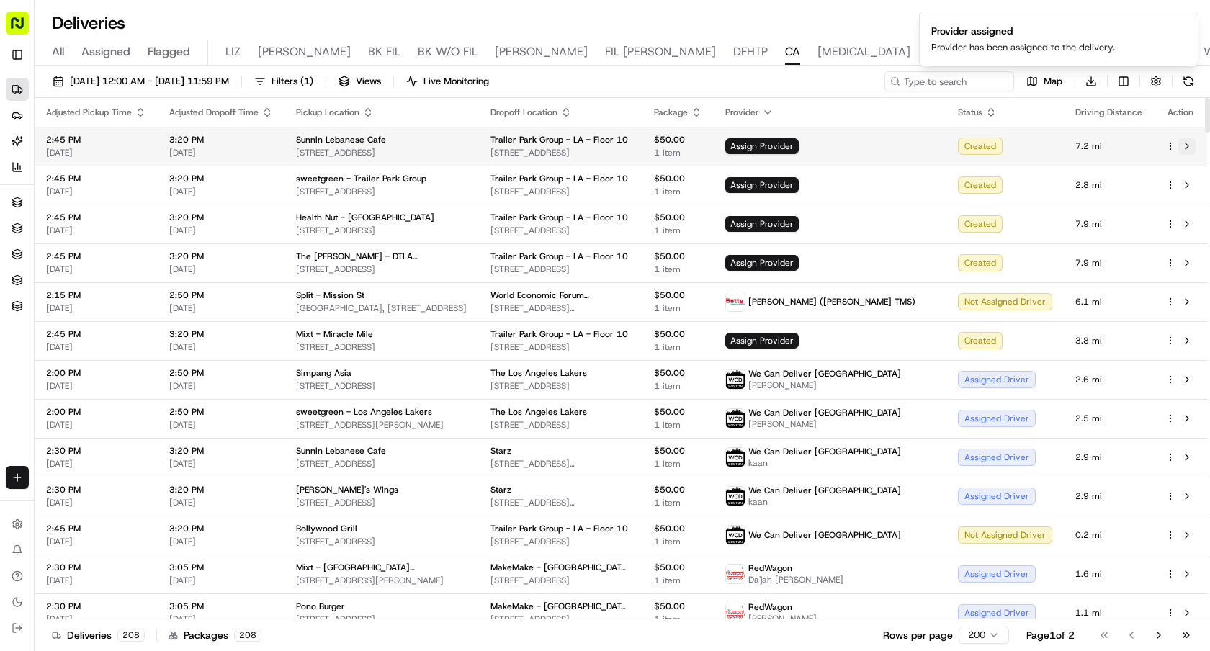
click at [1190, 147] on button at bounding box center [1187, 146] width 17 height 17
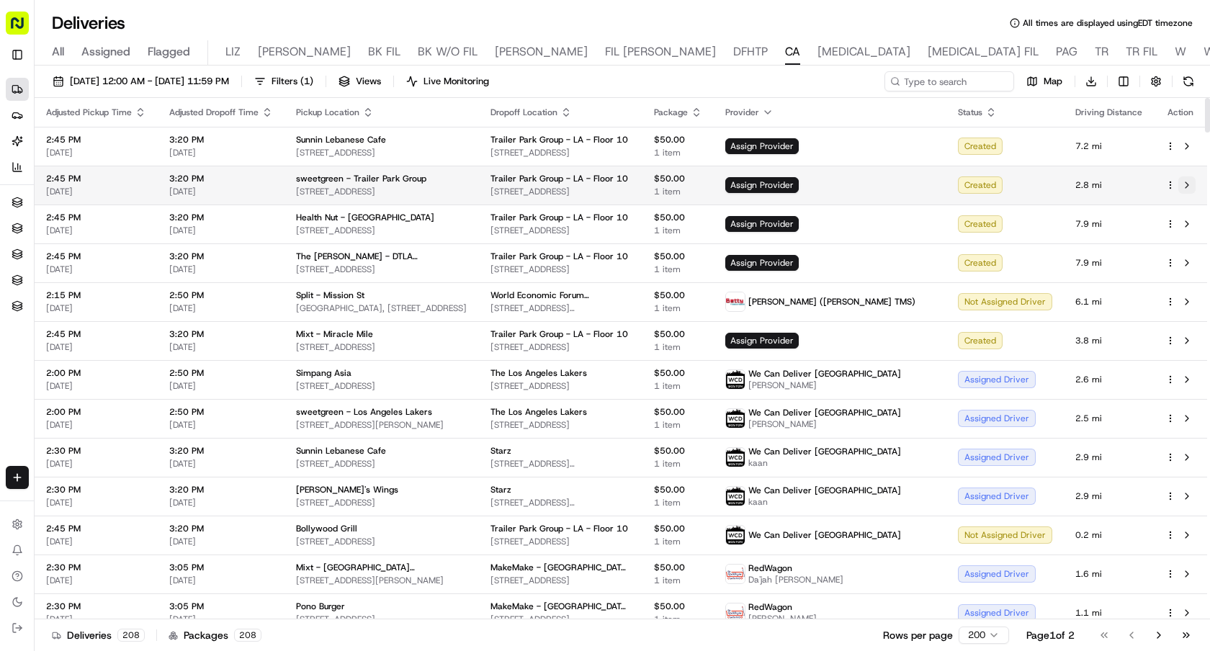
click at [1189, 186] on button at bounding box center [1187, 185] width 17 height 17
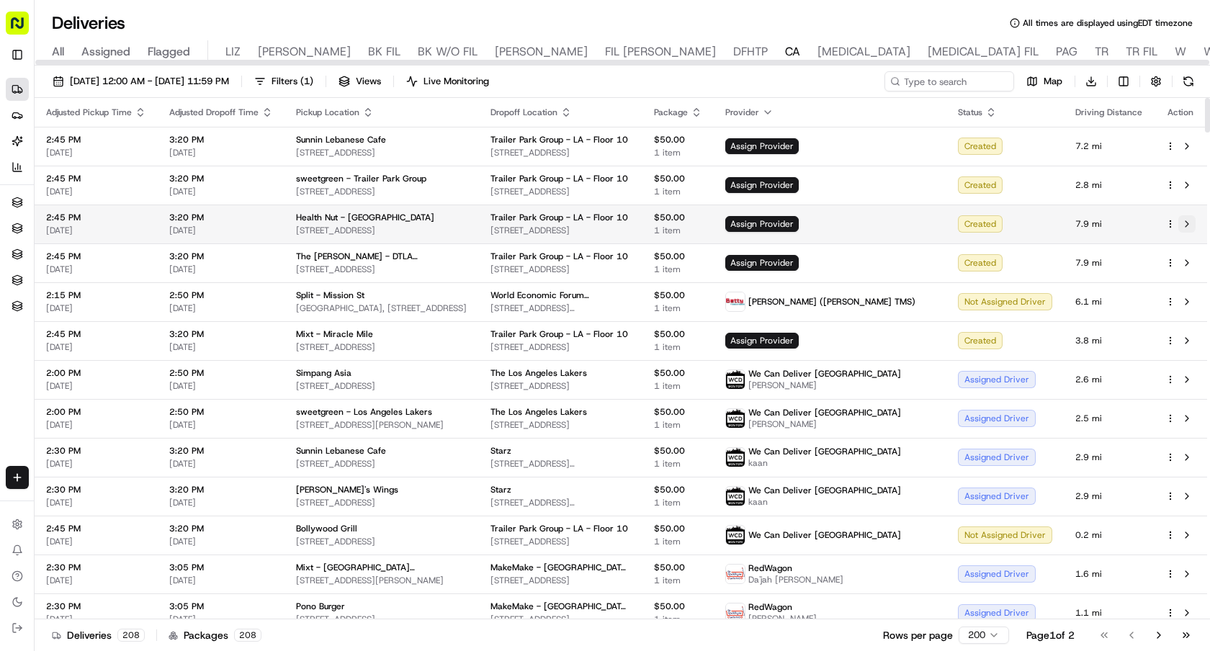
click at [1189, 226] on button at bounding box center [1187, 223] width 17 height 17
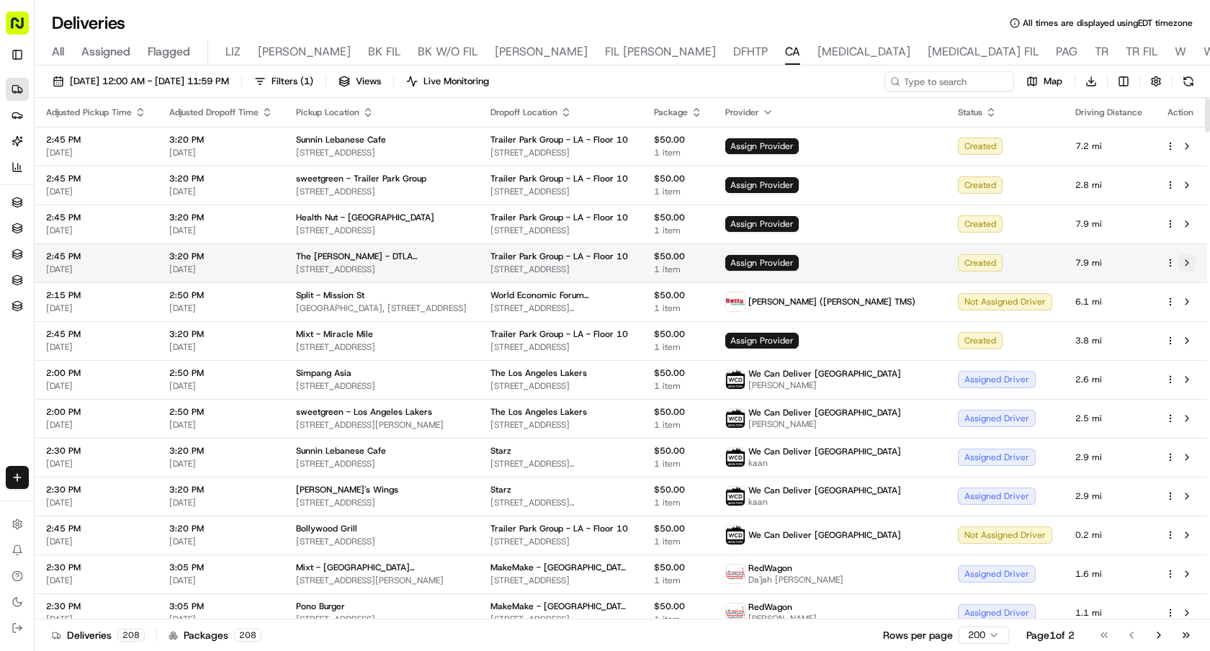
click at [1192, 264] on button at bounding box center [1187, 262] width 17 height 17
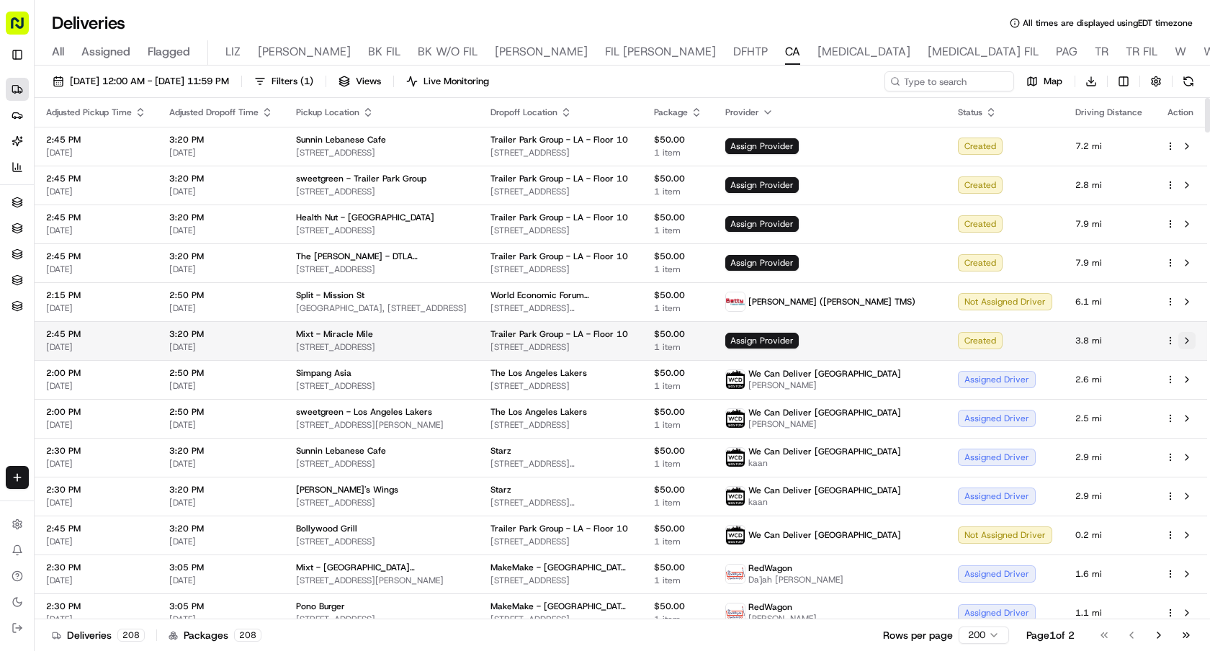
click at [1184, 344] on button at bounding box center [1187, 340] width 17 height 17
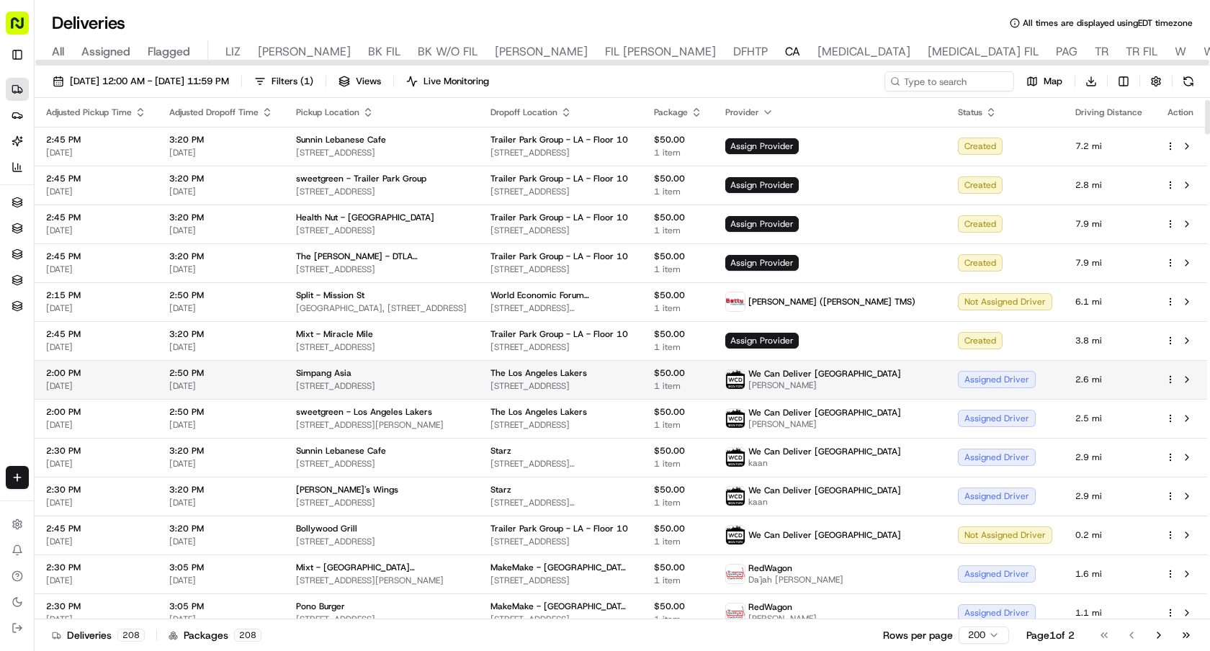
scroll to position [179, 0]
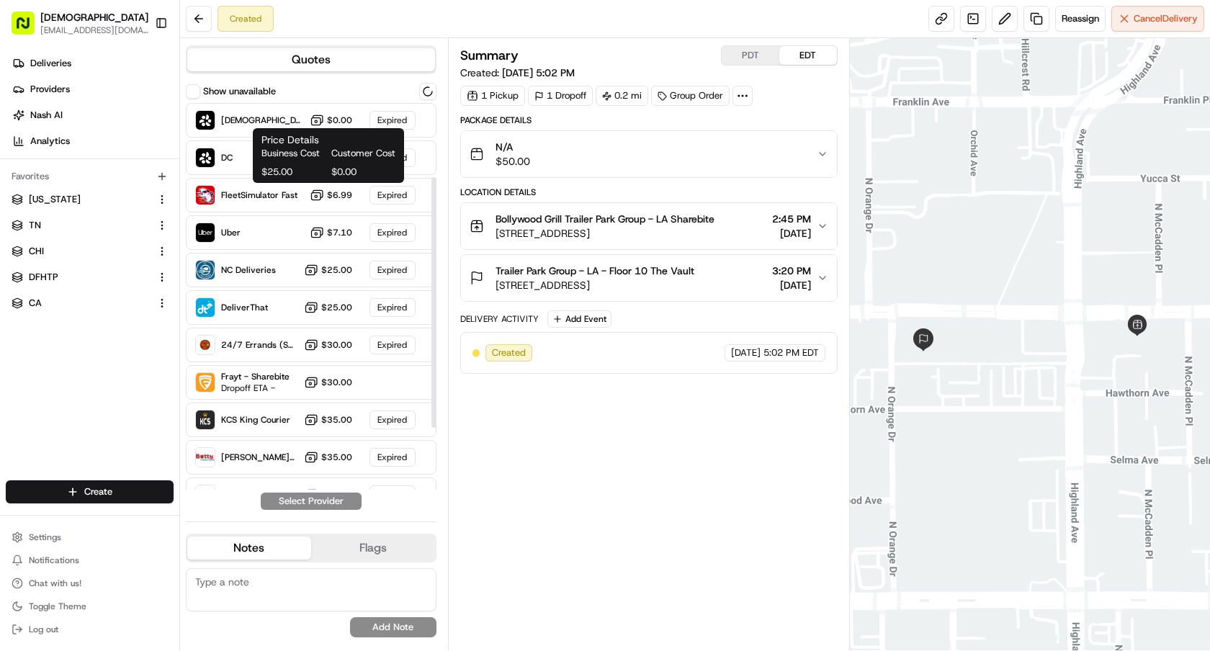
scroll to position [210, 0]
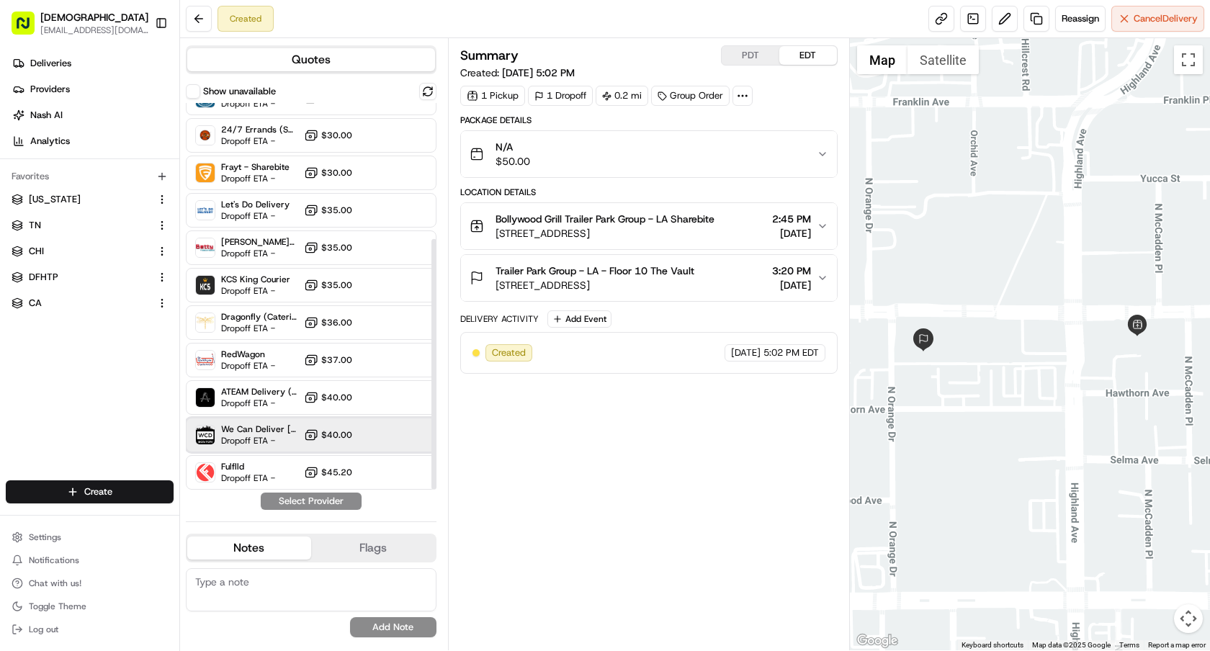
click at [254, 433] on span "We Can Deliver [GEOGRAPHIC_DATA]" at bounding box center [259, 430] width 77 height 12
click at [315, 503] on button "Assign Provider" at bounding box center [311, 501] width 102 height 17
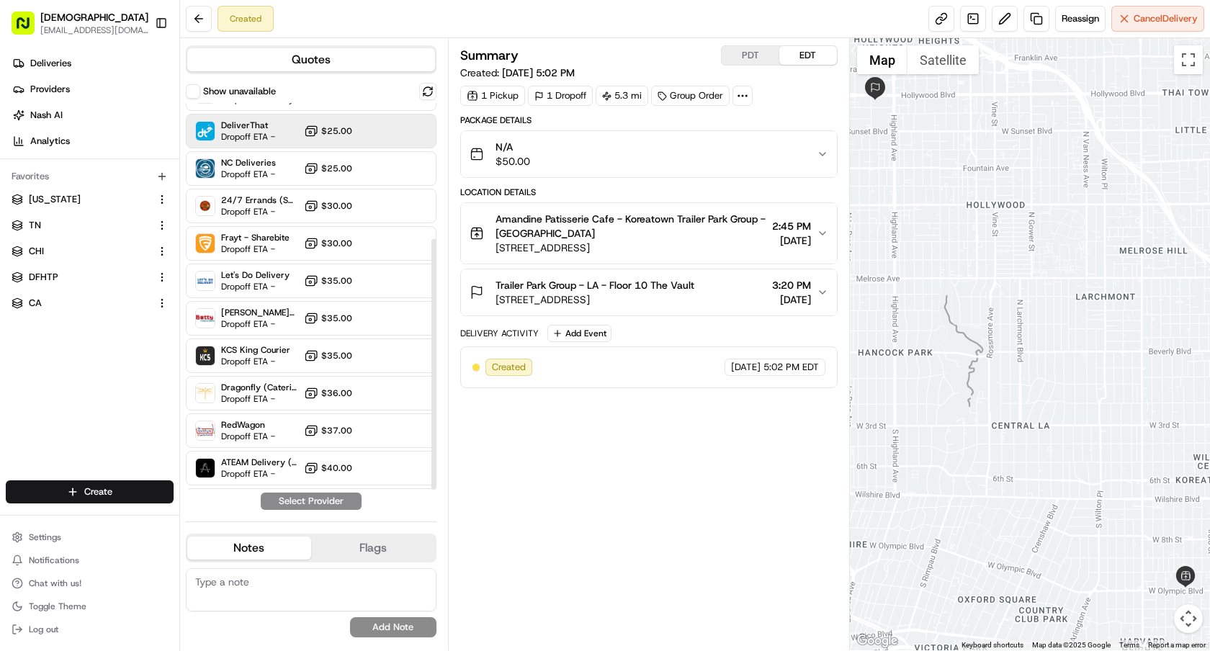
scroll to position [210, 0]
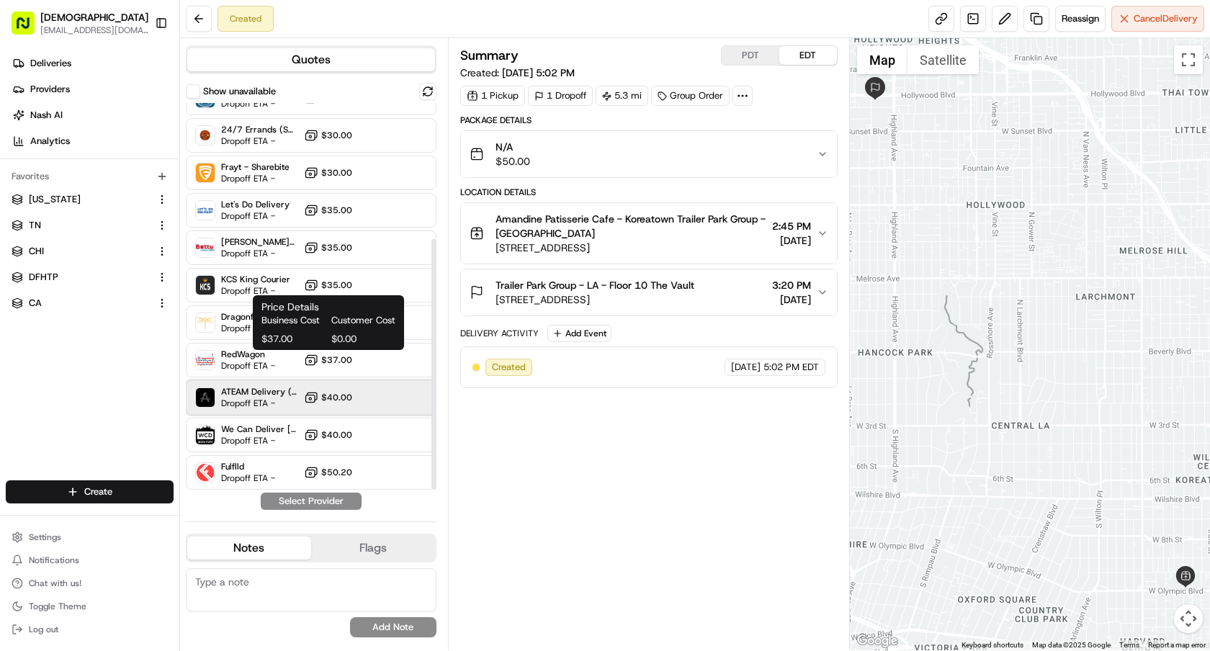
click at [295, 390] on span "ATEAM Delivery (Catering)" at bounding box center [259, 392] width 77 height 12
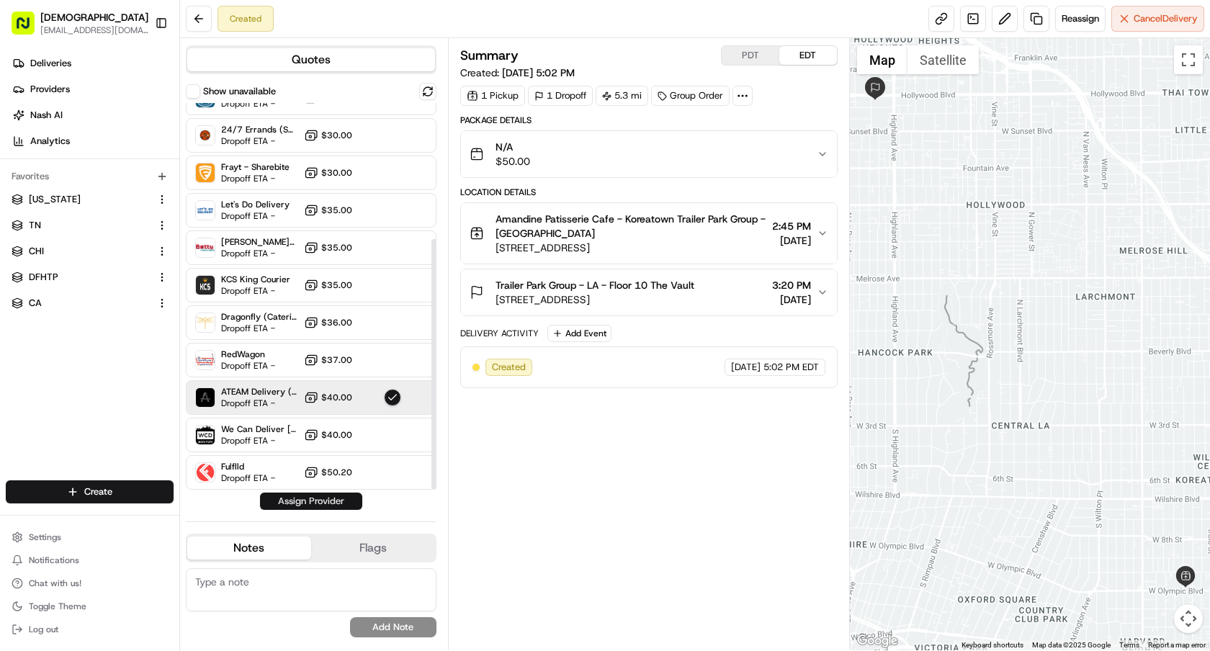
click at [329, 500] on button "Assign Provider" at bounding box center [311, 501] width 102 height 17
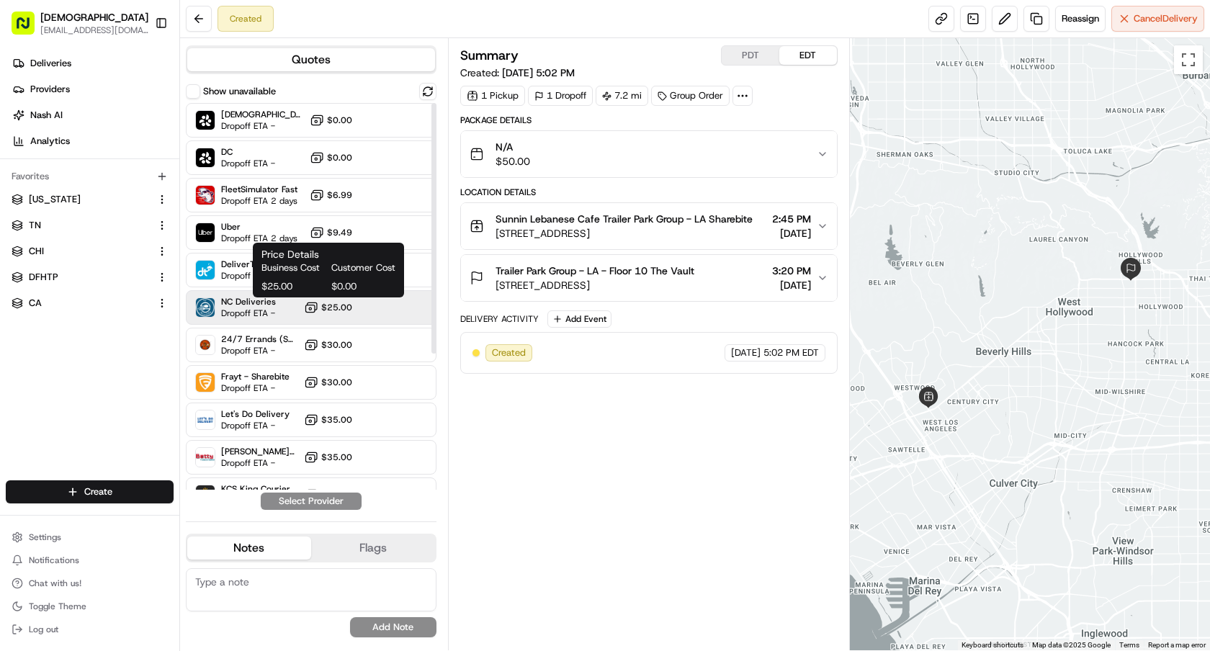
scroll to position [210, 0]
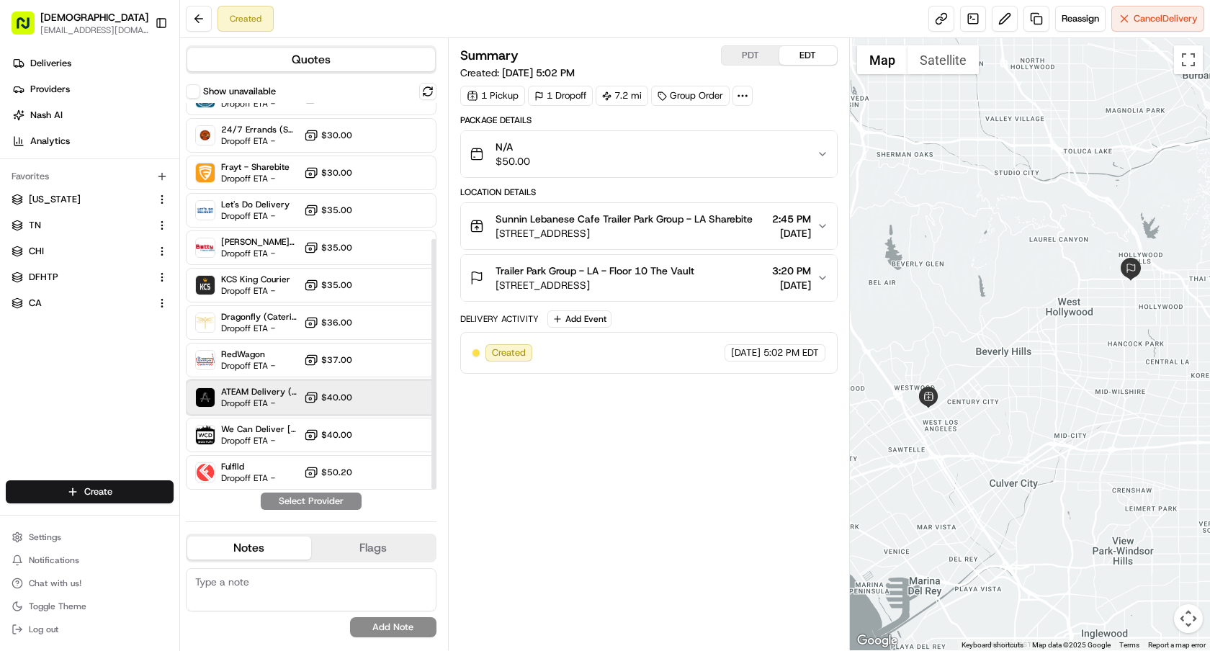
click at [290, 398] on span "Dropoff ETA -" at bounding box center [259, 404] width 77 height 12
click at [329, 504] on button "Assign Provider" at bounding box center [311, 501] width 102 height 17
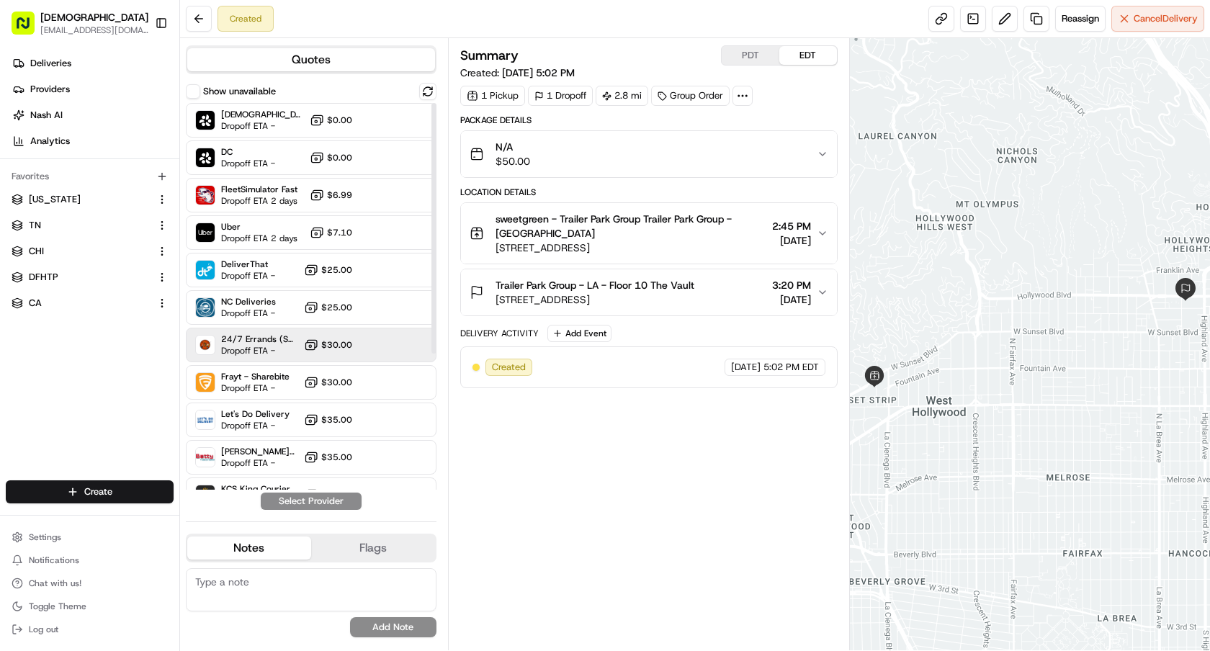
scroll to position [210, 0]
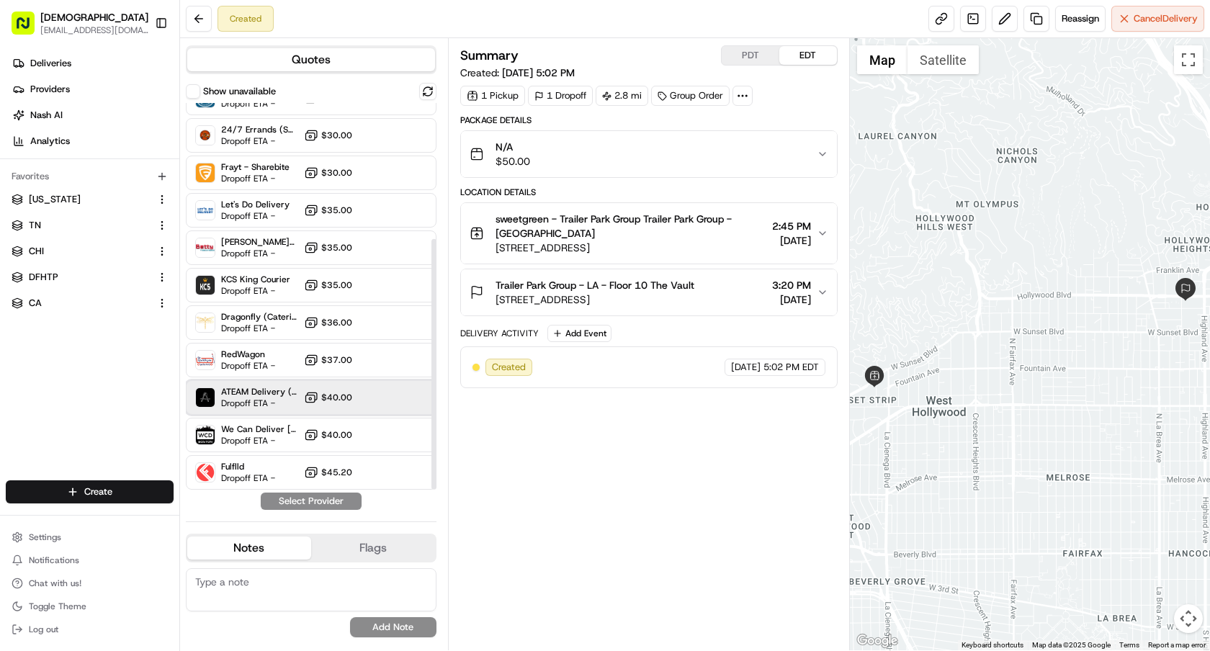
click at [267, 413] on div "ATEAM Delivery (Catering) Dropoff ETA - $40.00" at bounding box center [311, 397] width 251 height 35
click at [308, 504] on button "Assign Provider" at bounding box center [311, 501] width 102 height 17
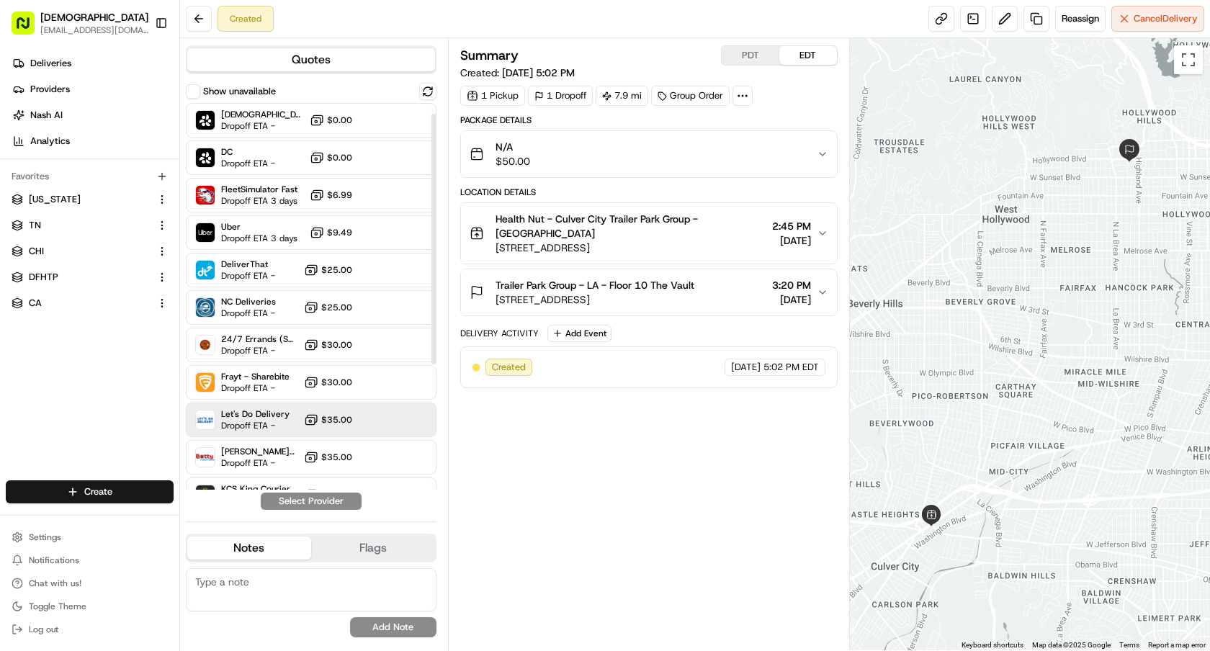
scroll to position [210, 0]
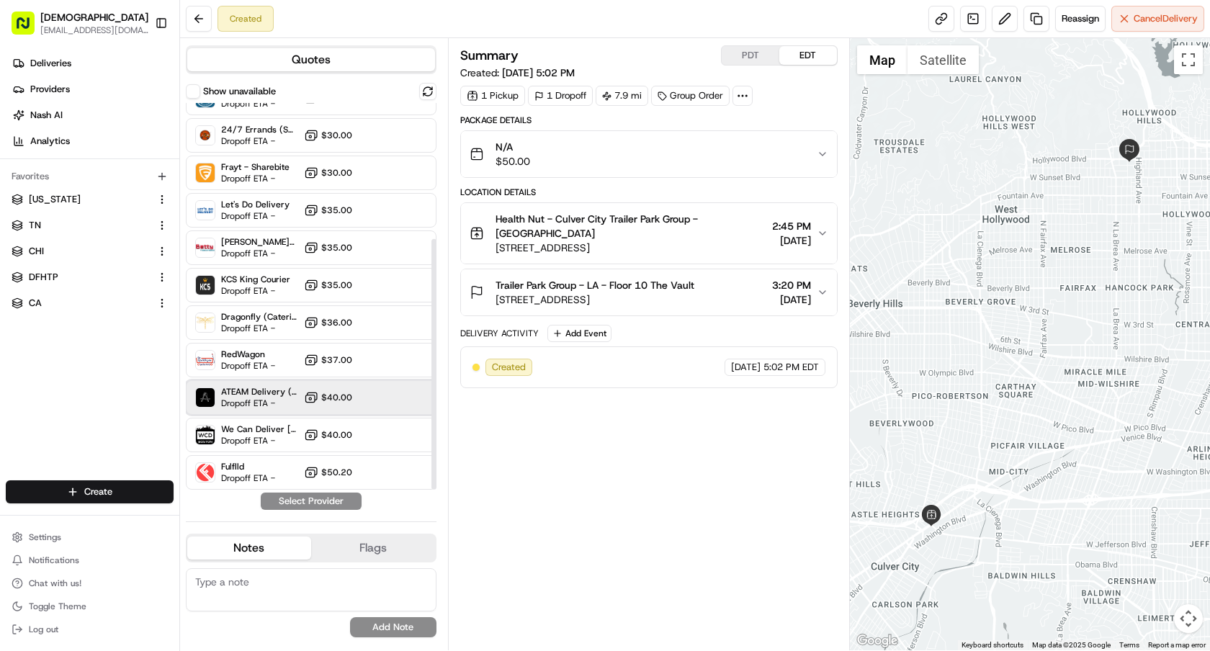
click at [278, 413] on div "ATEAM Delivery (Catering) Dropoff ETA - $40.00" at bounding box center [311, 397] width 251 height 35
click at [320, 509] on button "Assign Provider" at bounding box center [311, 501] width 102 height 17
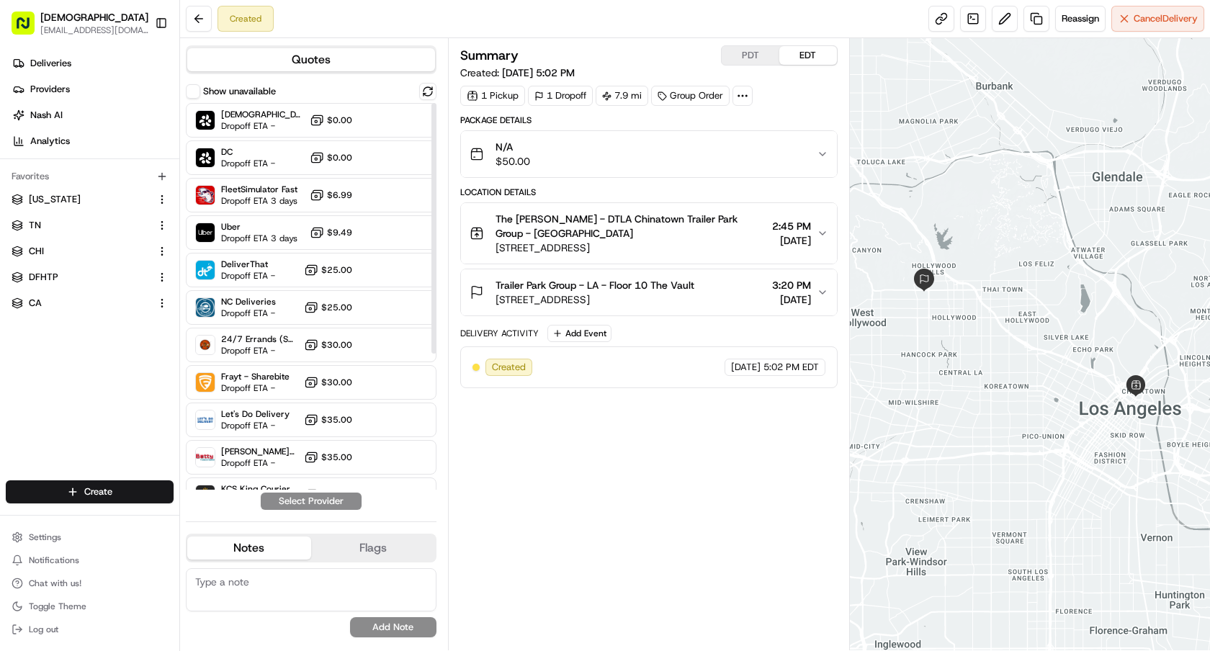
scroll to position [210, 0]
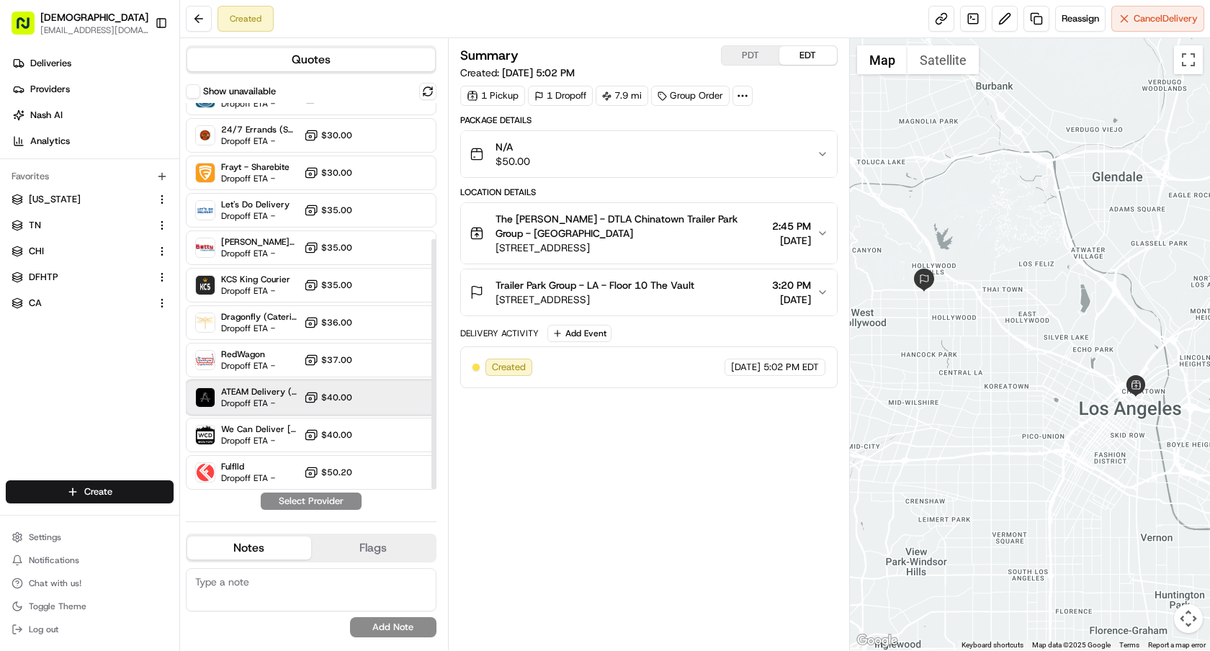
click at [250, 399] on span "Dropoff ETA -" at bounding box center [259, 404] width 77 height 12
click at [323, 505] on button "Assign Provider" at bounding box center [311, 501] width 102 height 17
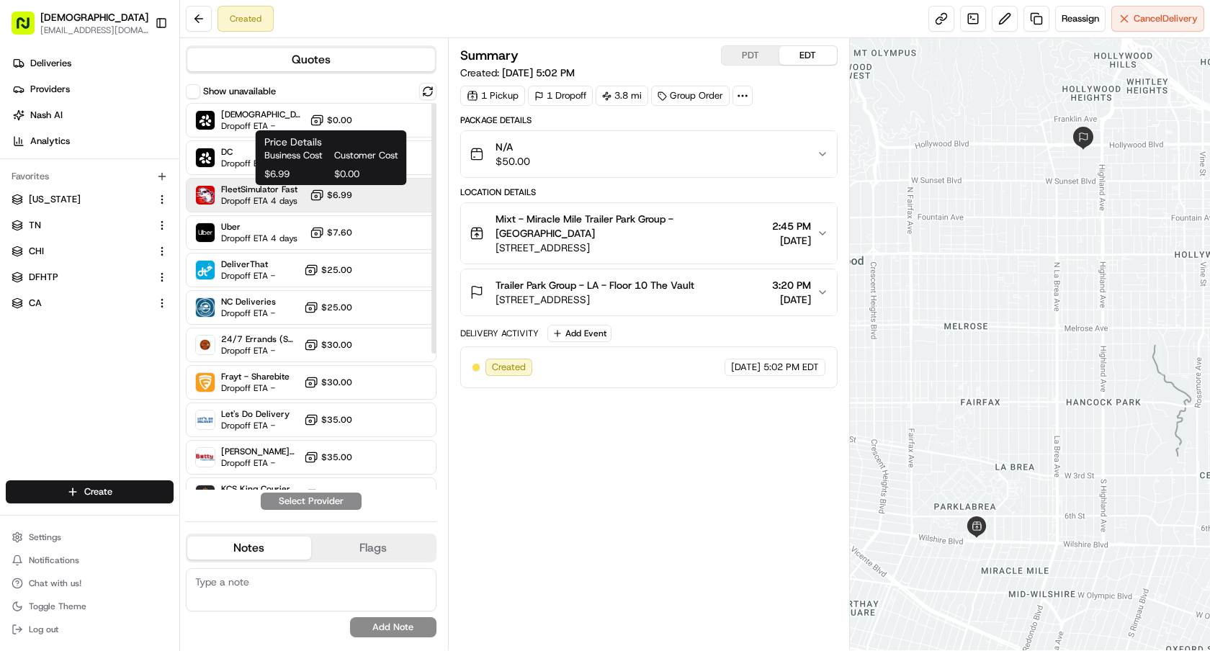
scroll to position [210, 0]
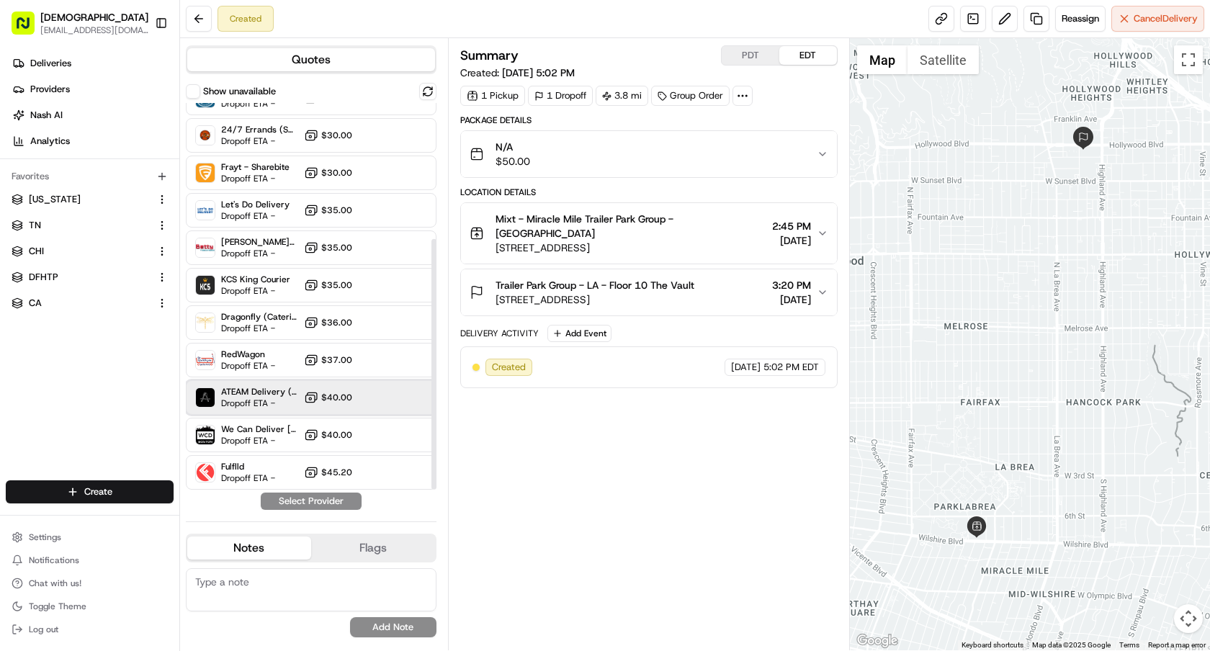
click at [272, 398] on span "Dropoff ETA -" at bounding box center [259, 404] width 77 height 12
click at [344, 507] on button "Assign Provider" at bounding box center [311, 501] width 102 height 17
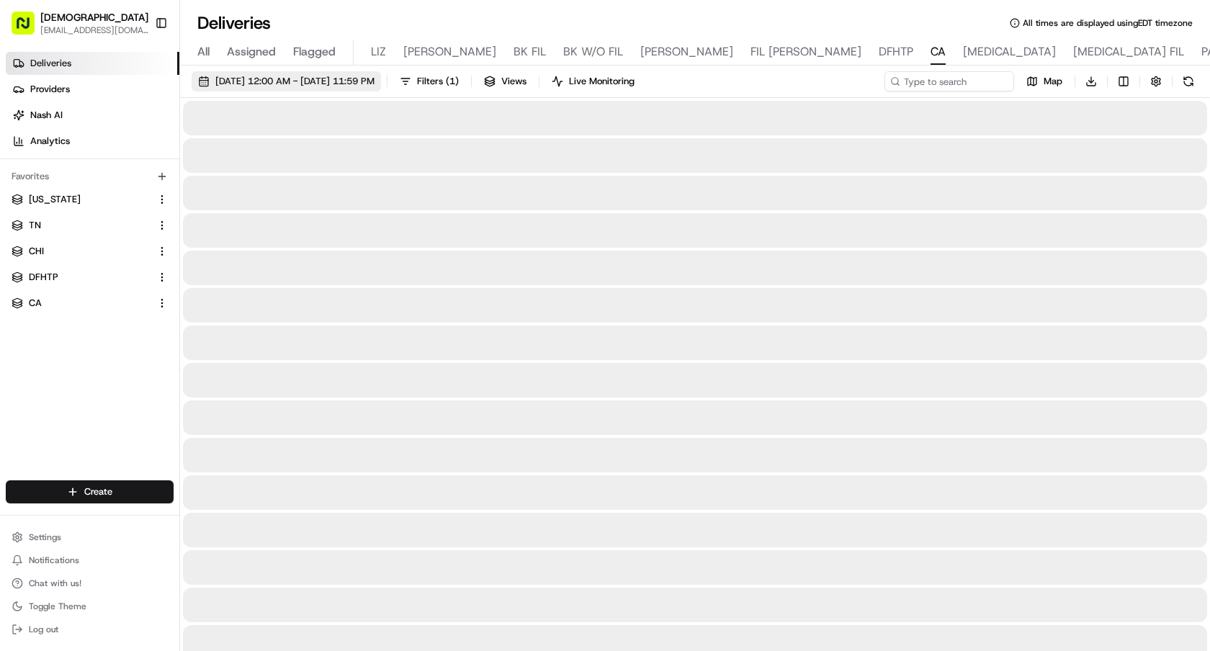
click at [157, 25] on button "Toggle Sidebar" at bounding box center [161, 23] width 24 height 24
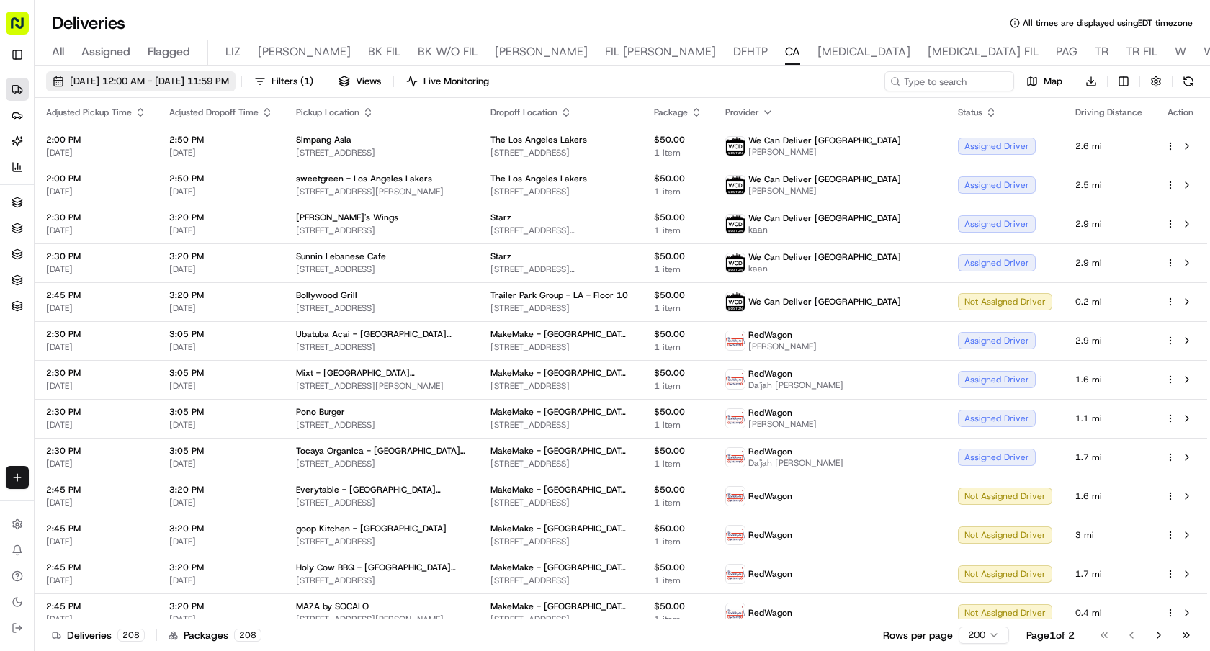
click at [200, 84] on span "08/18/2025 12:00 AM - 08/24/2025 11:59 PM" at bounding box center [149, 81] width 159 height 13
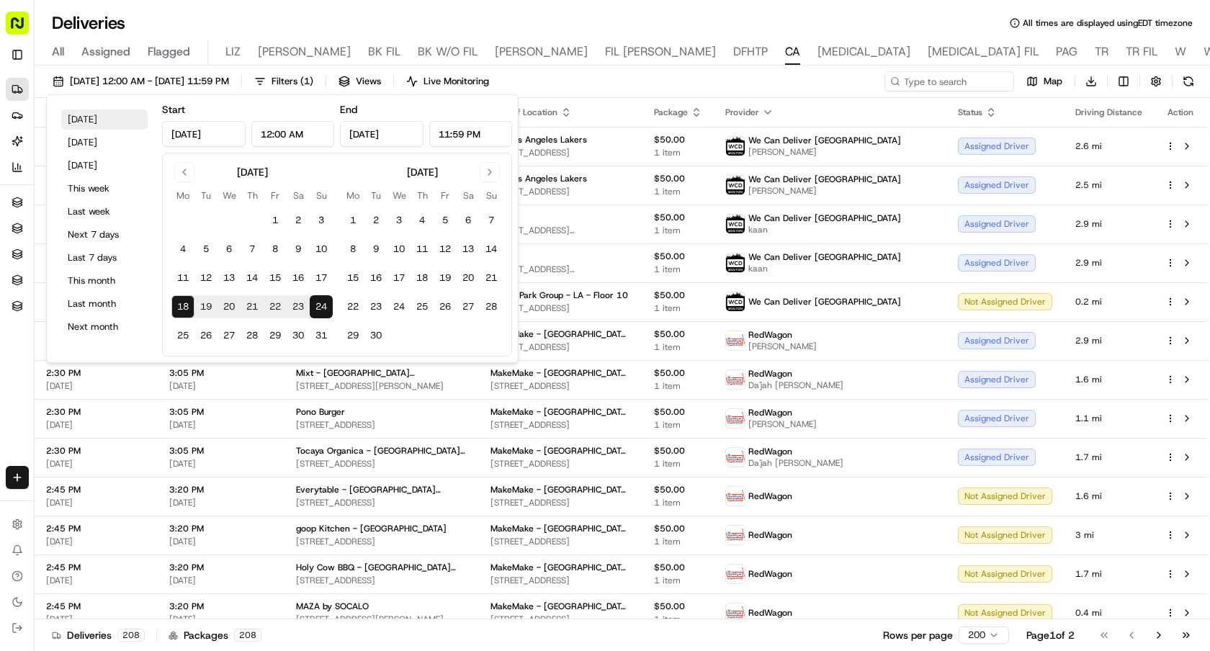
click at [127, 115] on button "Today" at bounding box center [104, 120] width 86 height 20
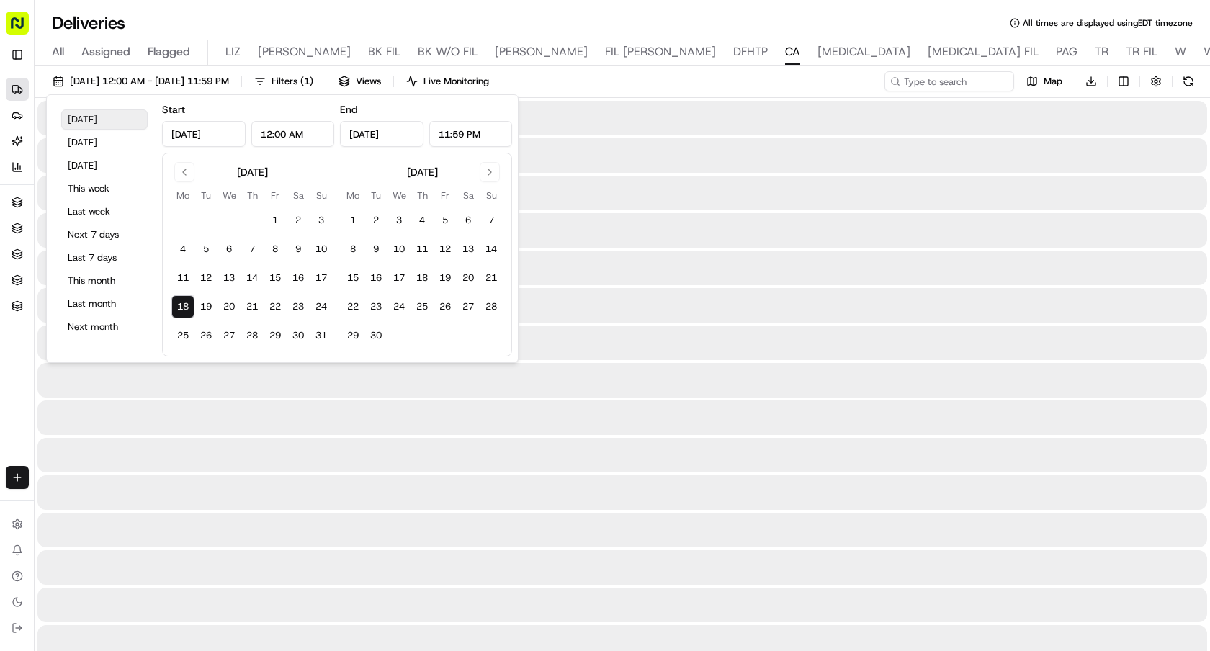
type input "[DATE]"
click at [313, 81] on span "( 1 )" at bounding box center [306, 81] width 13 height 13
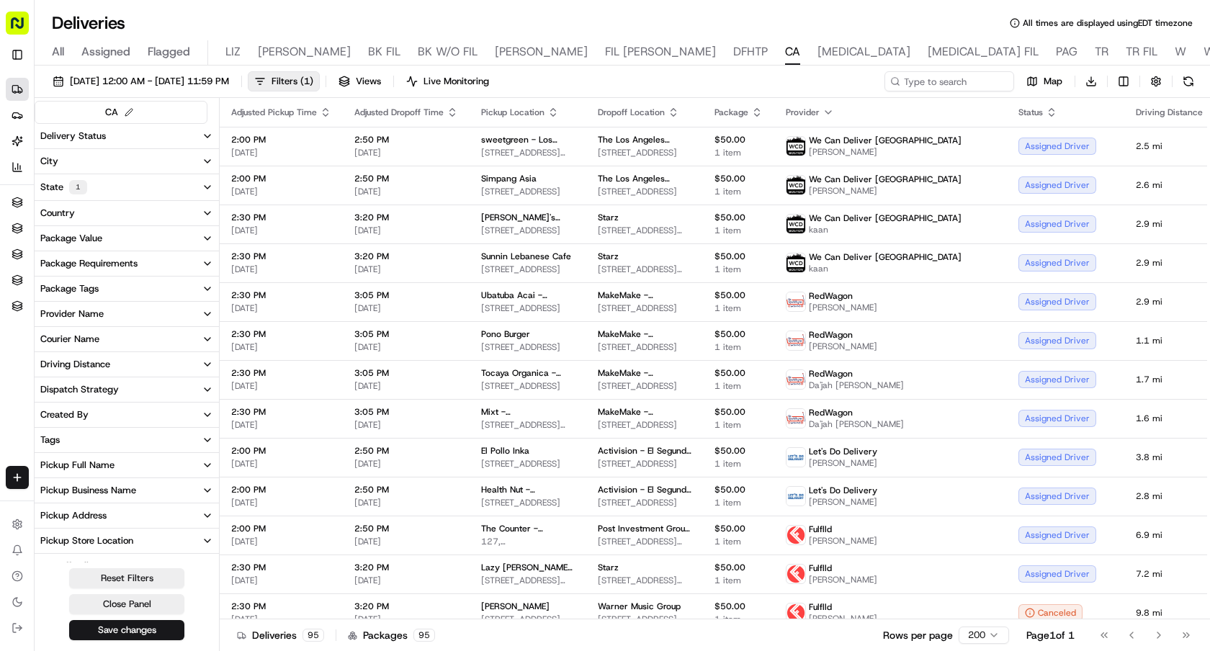
click at [157, 145] on button "Delivery Status" at bounding box center [127, 136] width 184 height 24
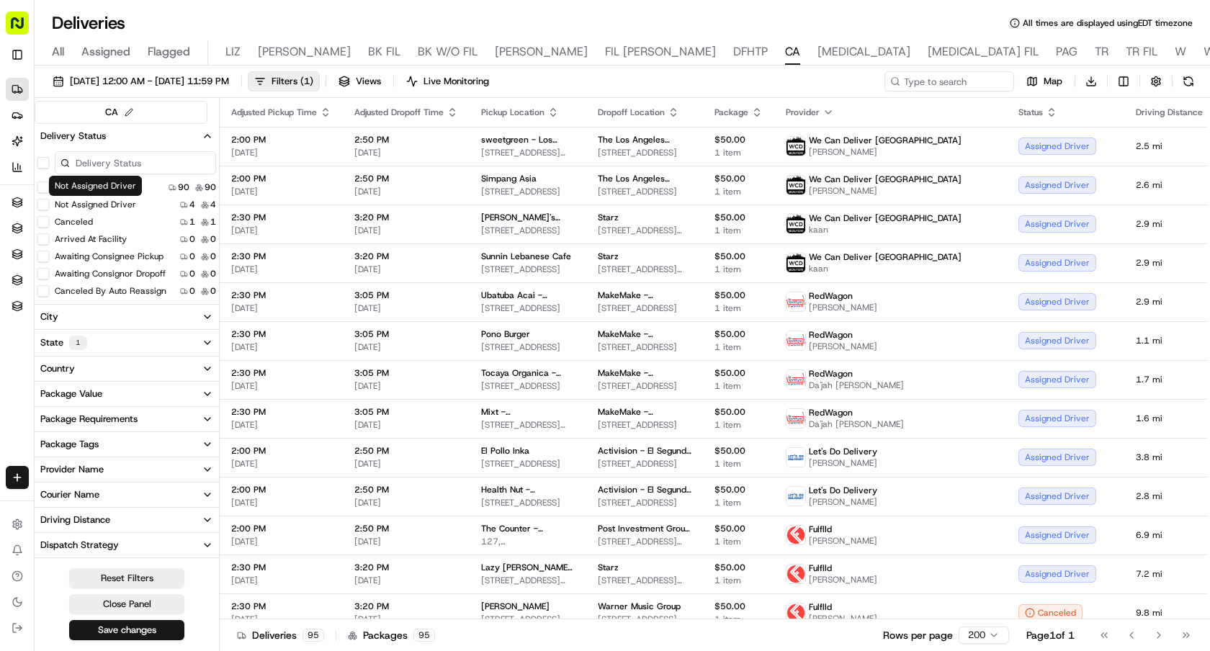
click at [107, 204] on label "Not Assigned Driver" at bounding box center [95, 205] width 81 height 12
click at [49, 204] on button "Not Assigned Driver" at bounding box center [43, 205] width 12 height 12
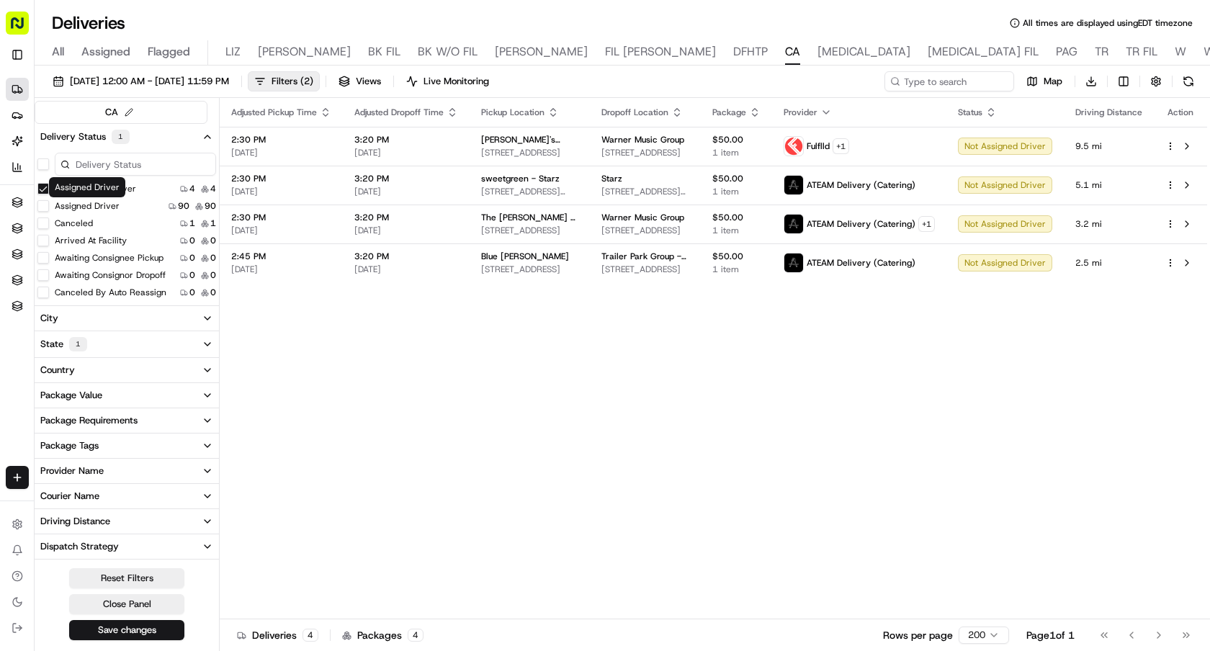
click at [84, 207] on label "Assigned Driver" at bounding box center [87, 206] width 65 height 12
click at [49, 207] on button "Assigned Driver" at bounding box center [43, 206] width 12 height 12
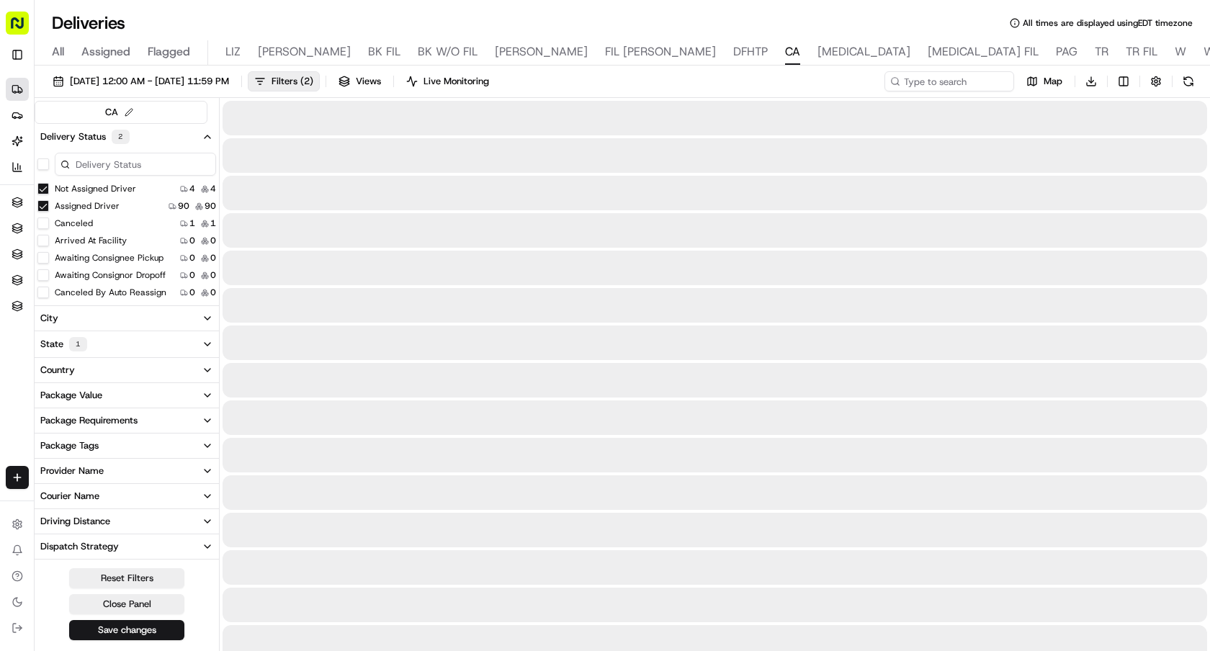
click at [84, 207] on label "Assigned Driver" at bounding box center [87, 206] width 65 height 12
click at [49, 207] on button "Assigned Driver" at bounding box center [43, 206] width 12 height 12
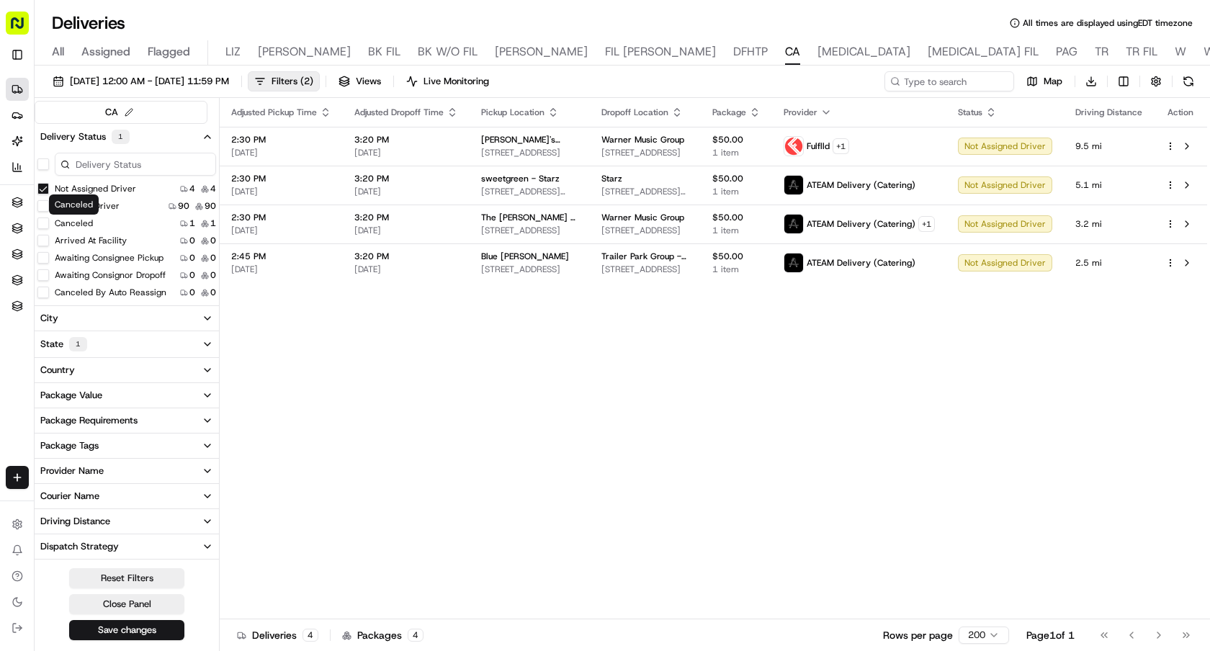
click at [71, 221] on label "Canceled" at bounding box center [74, 224] width 38 height 12
click at [49, 221] on button "Canceled" at bounding box center [43, 224] width 12 height 12
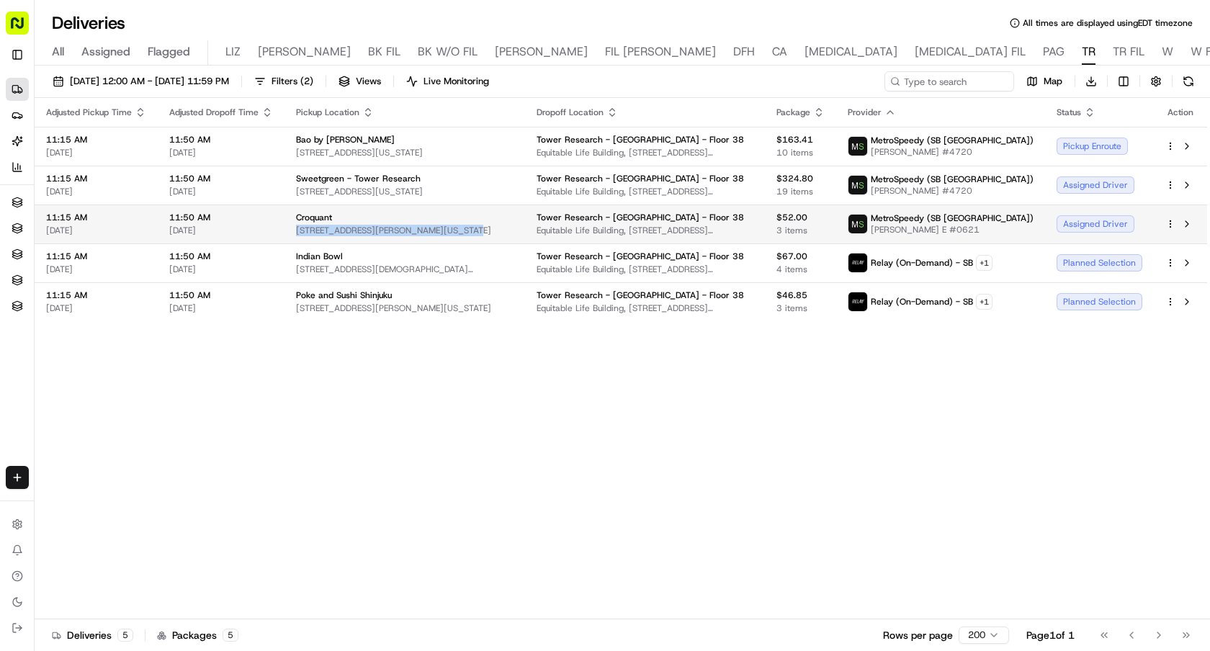
drag, startPoint x: 462, startPoint y: 236, endPoint x: 286, endPoint y: 232, distance: 175.8
click at [286, 232] on td "Croquant 88 Fulton St, New York, NY 10038, USA" at bounding box center [405, 224] width 241 height 39
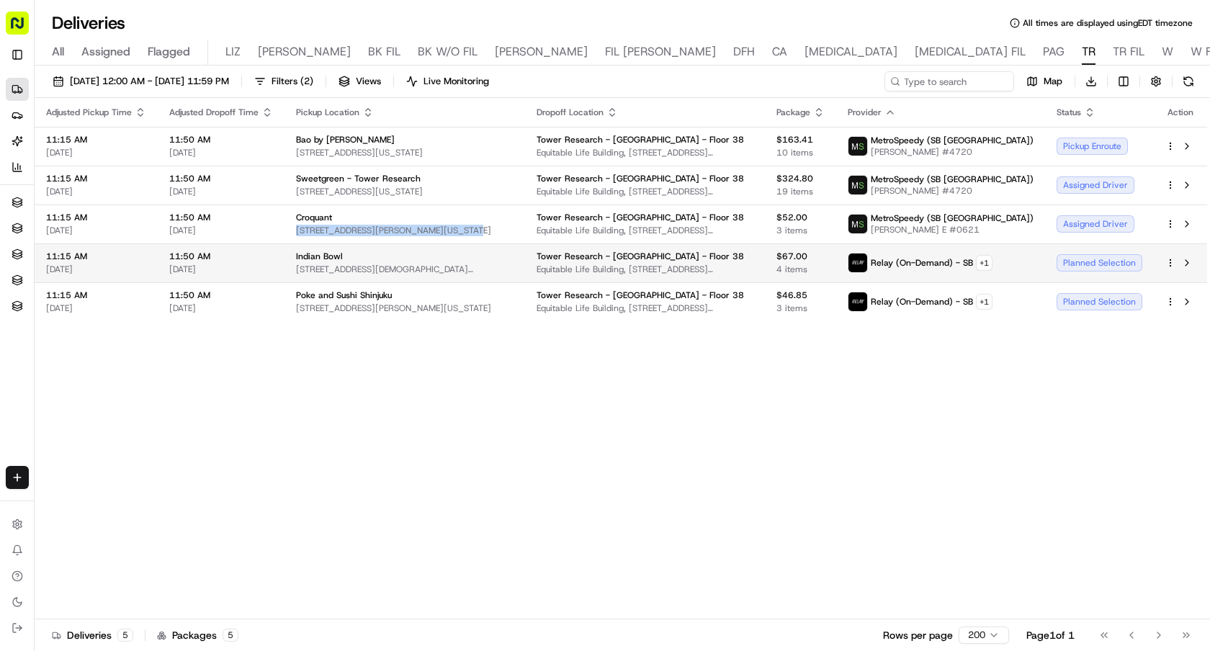
copy span "88 Fulton St, New York, NY 10038, USA"
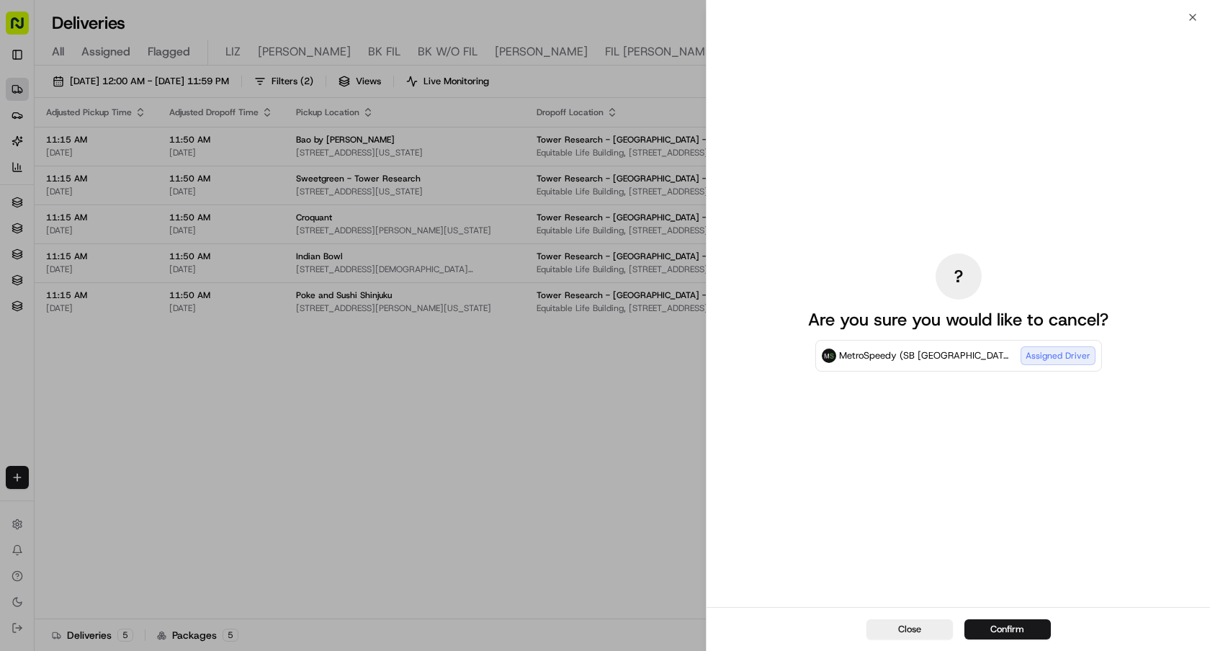
click at [729, 174] on div "? Are you sure you would like to cancel? MetroSpeedy (SB NYC) Assigned Driver" at bounding box center [959, 312] width 504 height 590
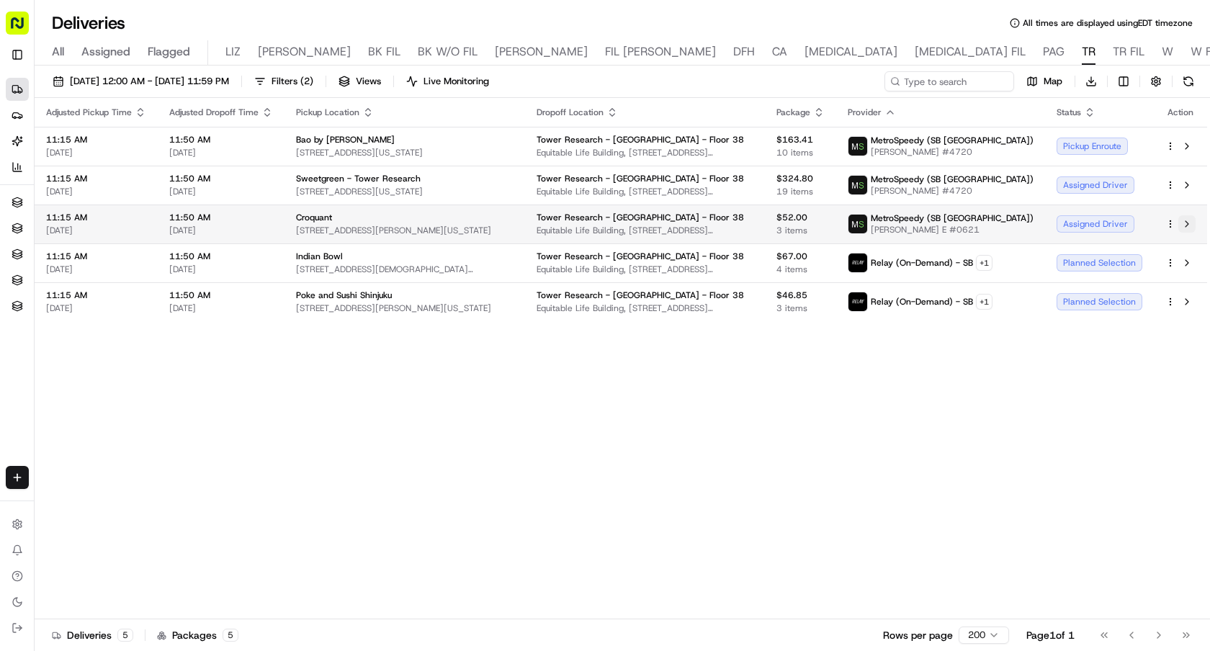
click at [1183, 224] on button at bounding box center [1187, 223] width 17 height 17
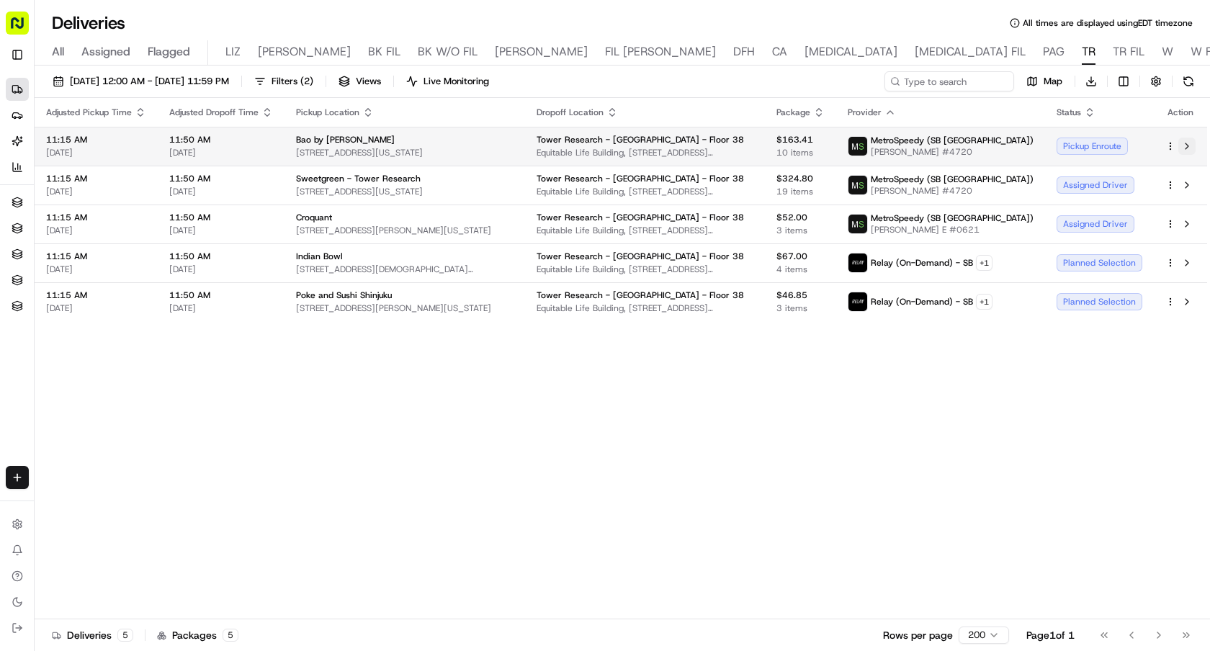
click at [1184, 144] on button at bounding box center [1187, 146] width 17 height 17
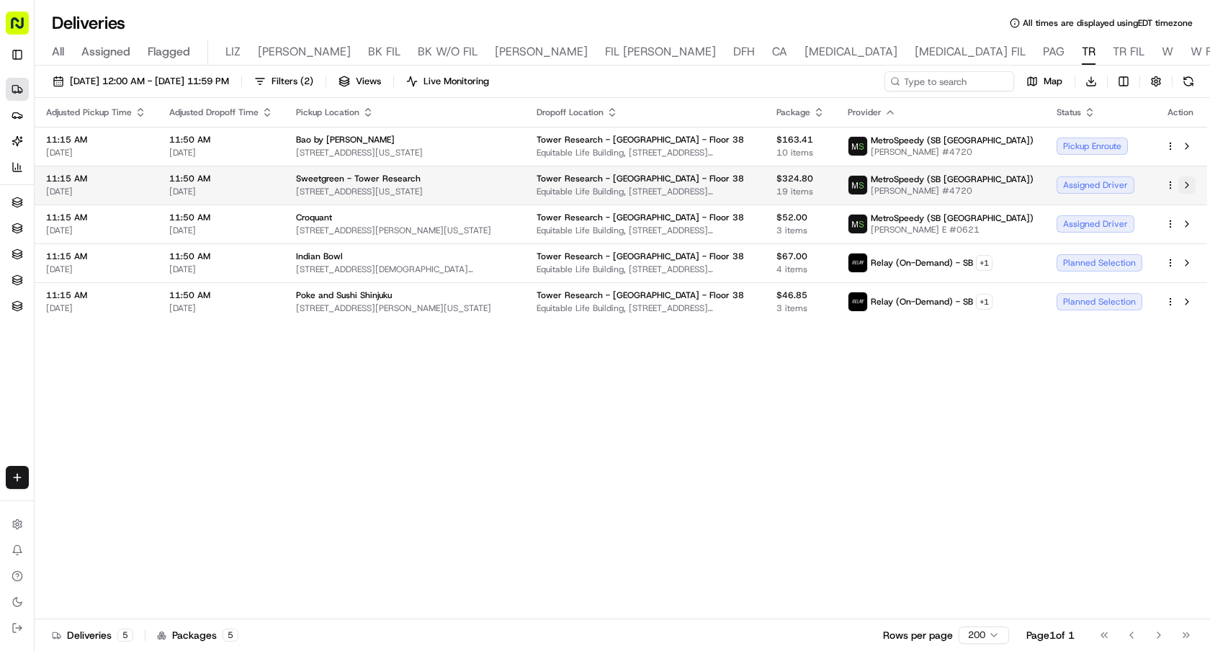
click at [1190, 185] on button at bounding box center [1187, 185] width 17 height 17
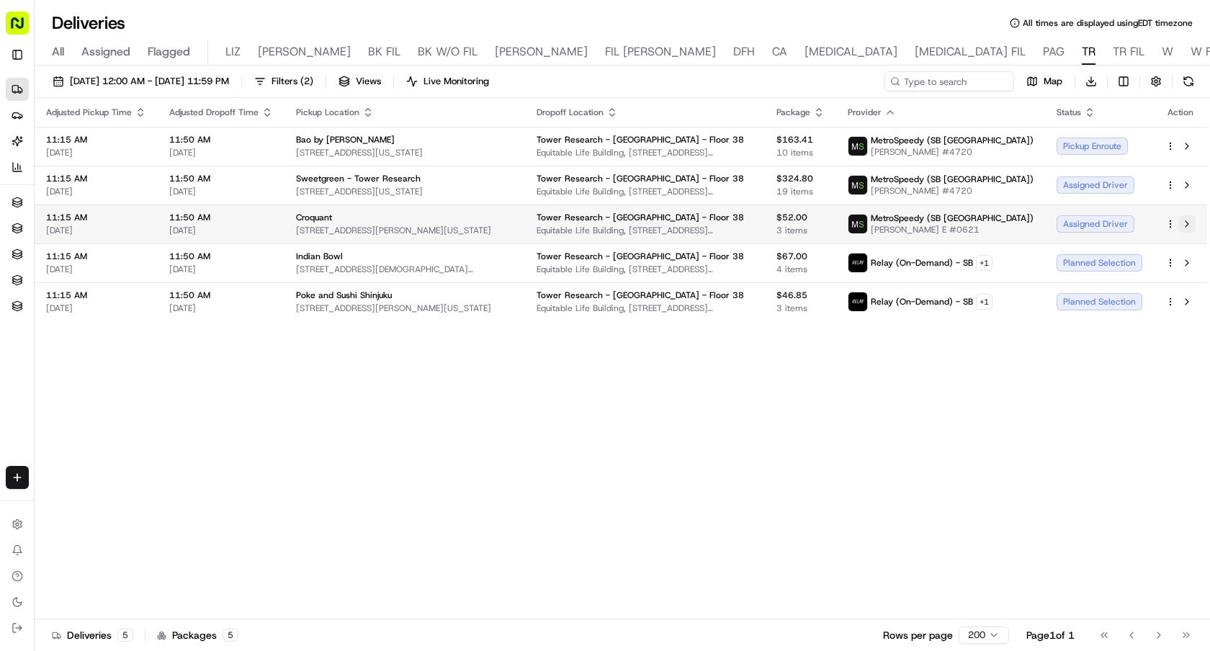
click at [1195, 223] on button at bounding box center [1187, 223] width 17 height 17
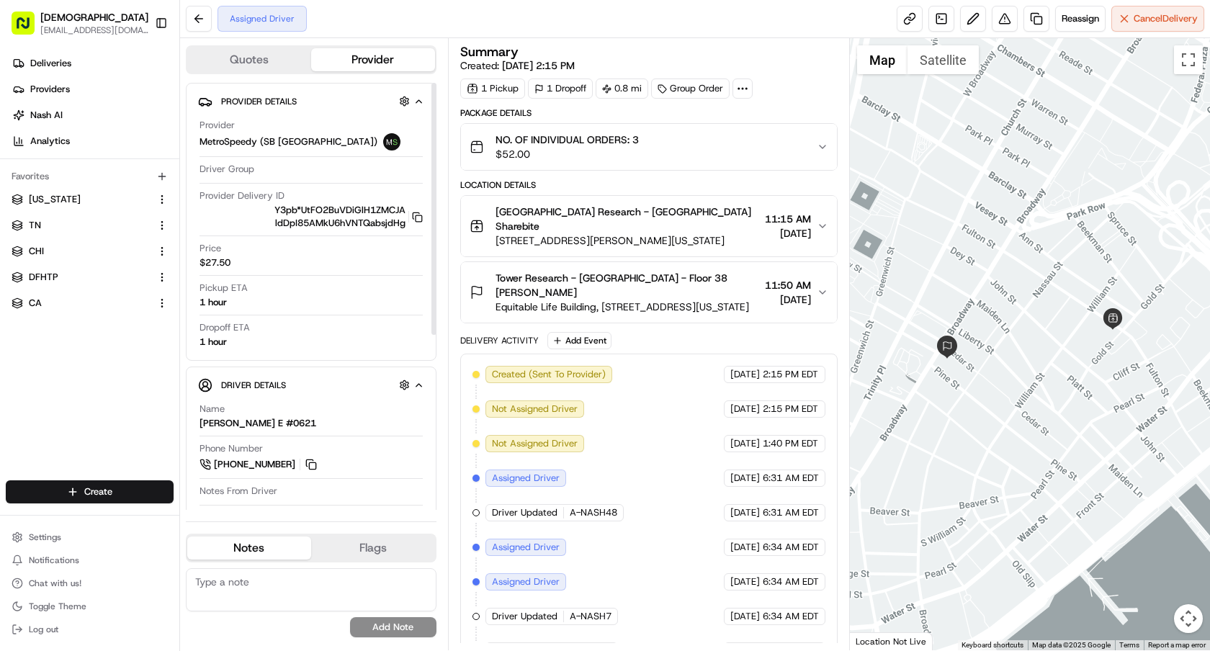
scroll to position [297, 0]
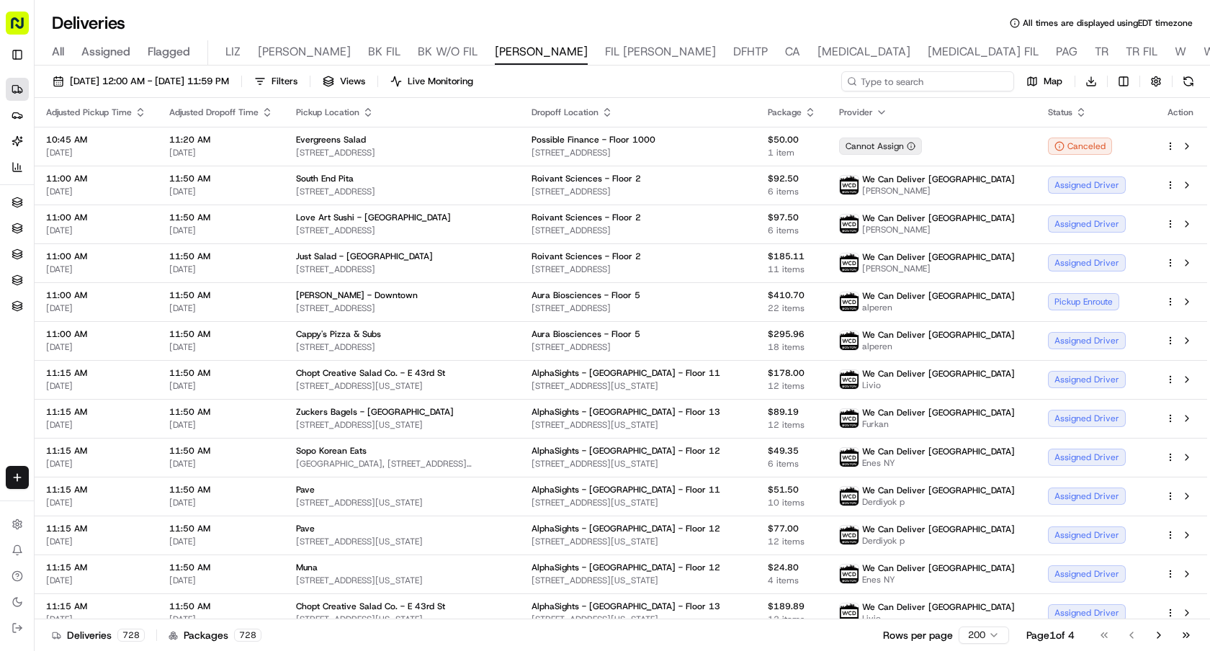
click at [934, 81] on input at bounding box center [927, 81] width 173 height 20
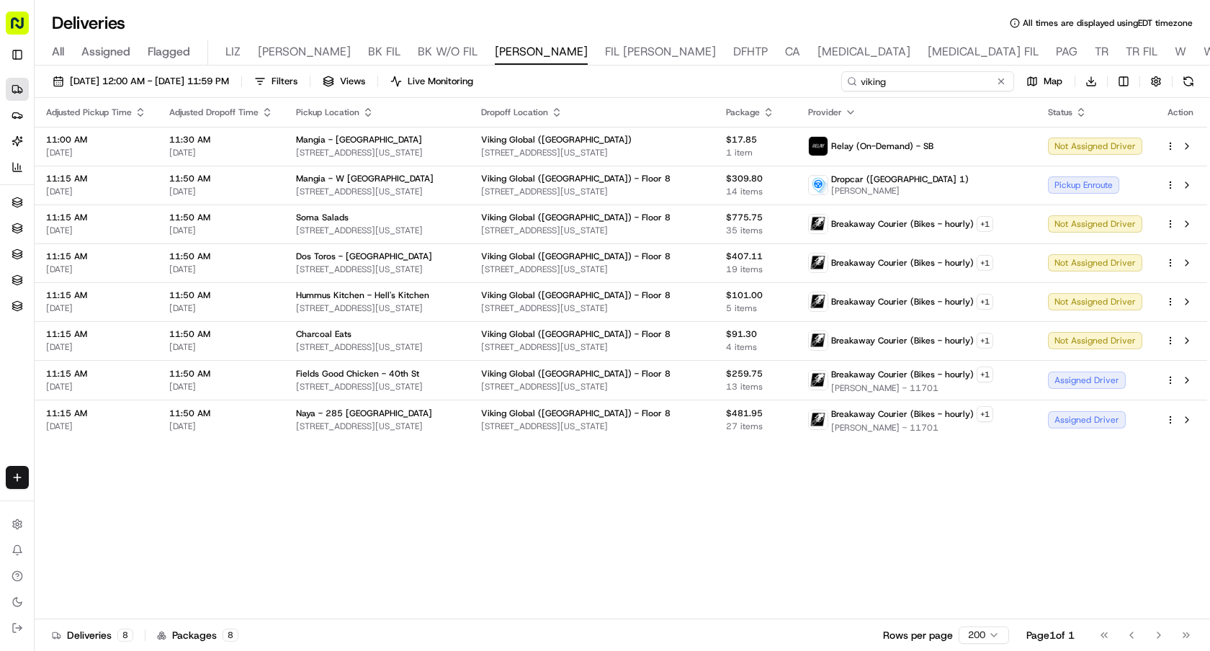
drag, startPoint x: 939, startPoint y: 83, endPoint x: 818, endPoint y: 83, distance: 121.0
click at [818, 83] on div "08/18/2025 12:00 AM - 08/18/2025 11:59 PM Filters Views Live Monitoring viking …" at bounding box center [623, 84] width 1176 height 27
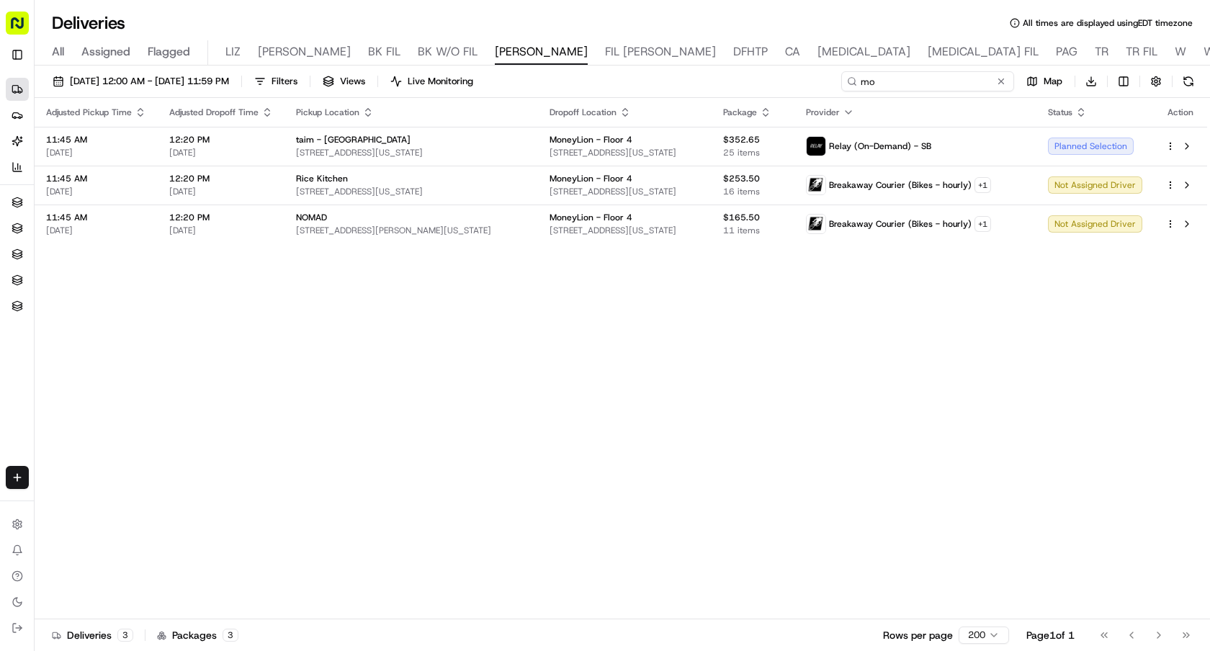
type input "m"
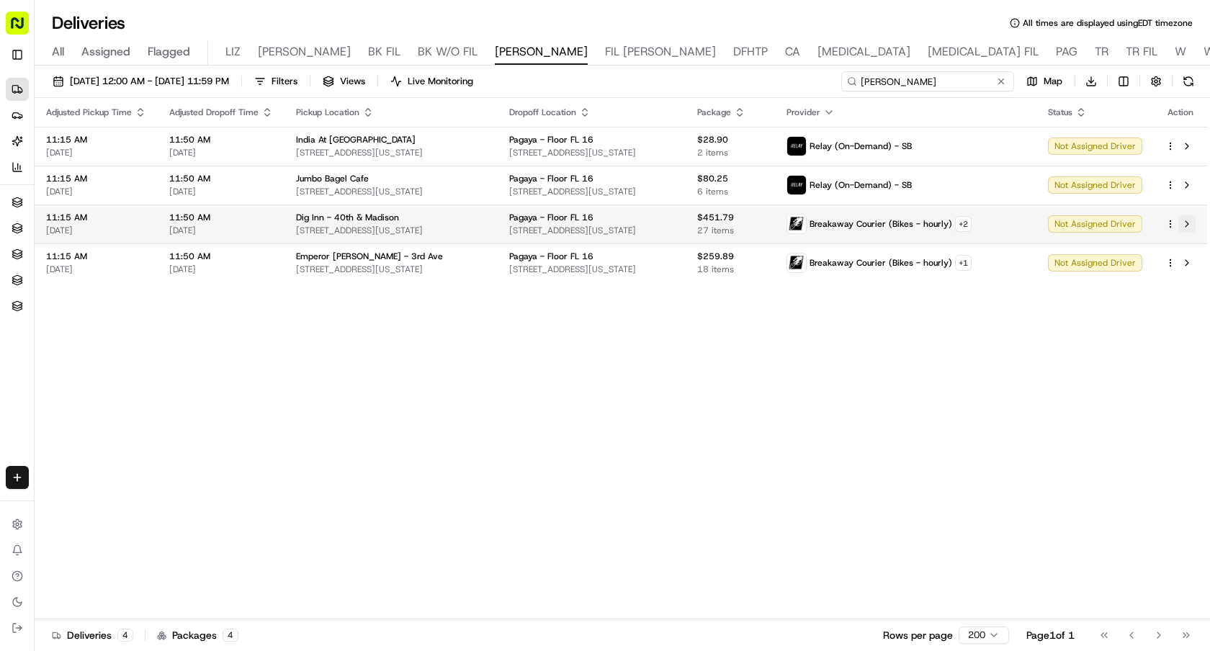
type input "pagay"
click at [1186, 226] on button at bounding box center [1187, 223] width 17 height 17
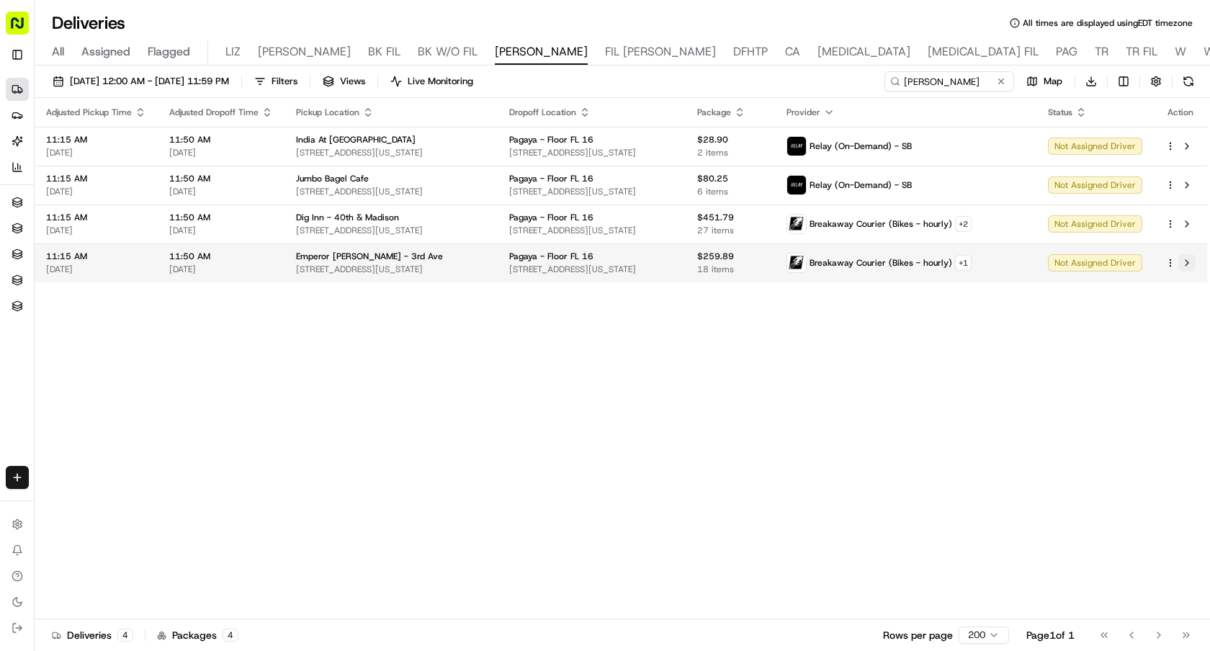
click at [1189, 268] on button at bounding box center [1187, 262] width 17 height 17
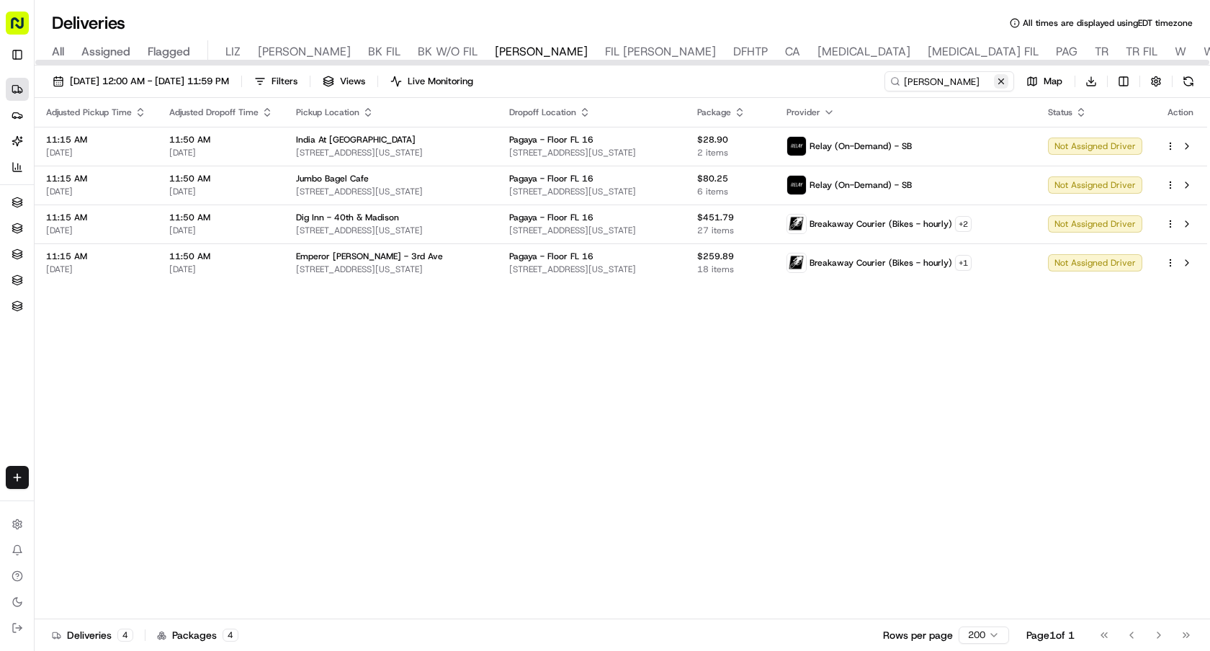
click at [999, 78] on button at bounding box center [1001, 81] width 14 height 14
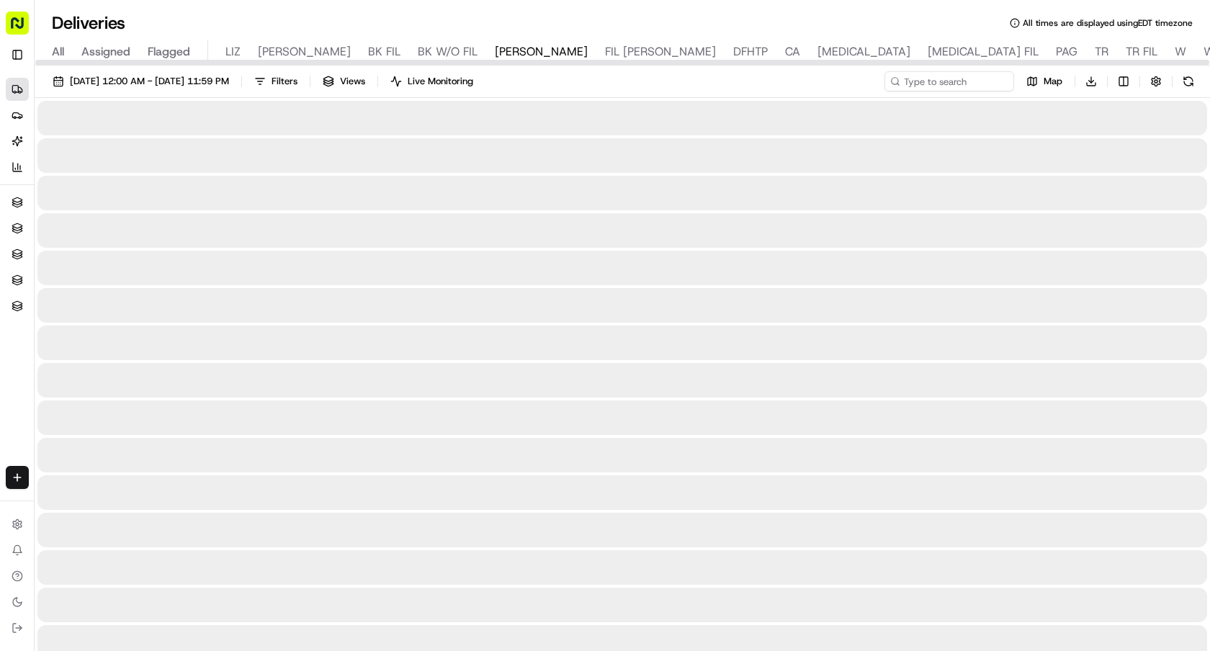
click at [418, 50] on span "BK W/O FIL" at bounding box center [448, 51] width 60 height 17
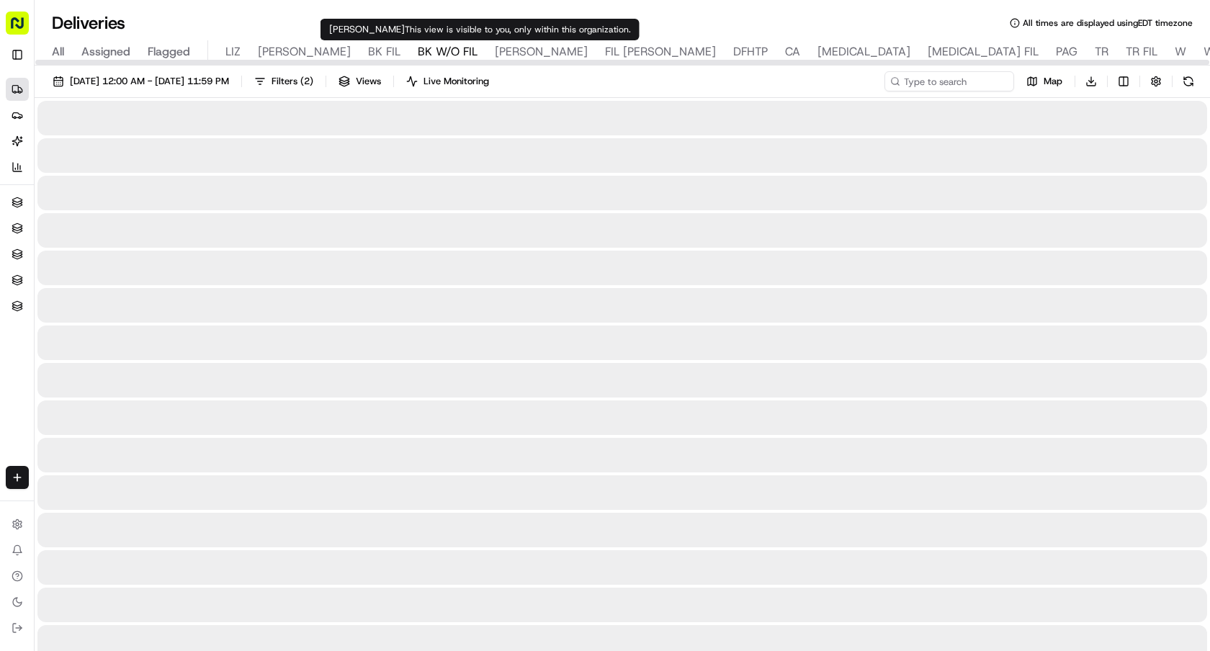
click at [495, 55] on span "NASH" at bounding box center [541, 51] width 93 height 17
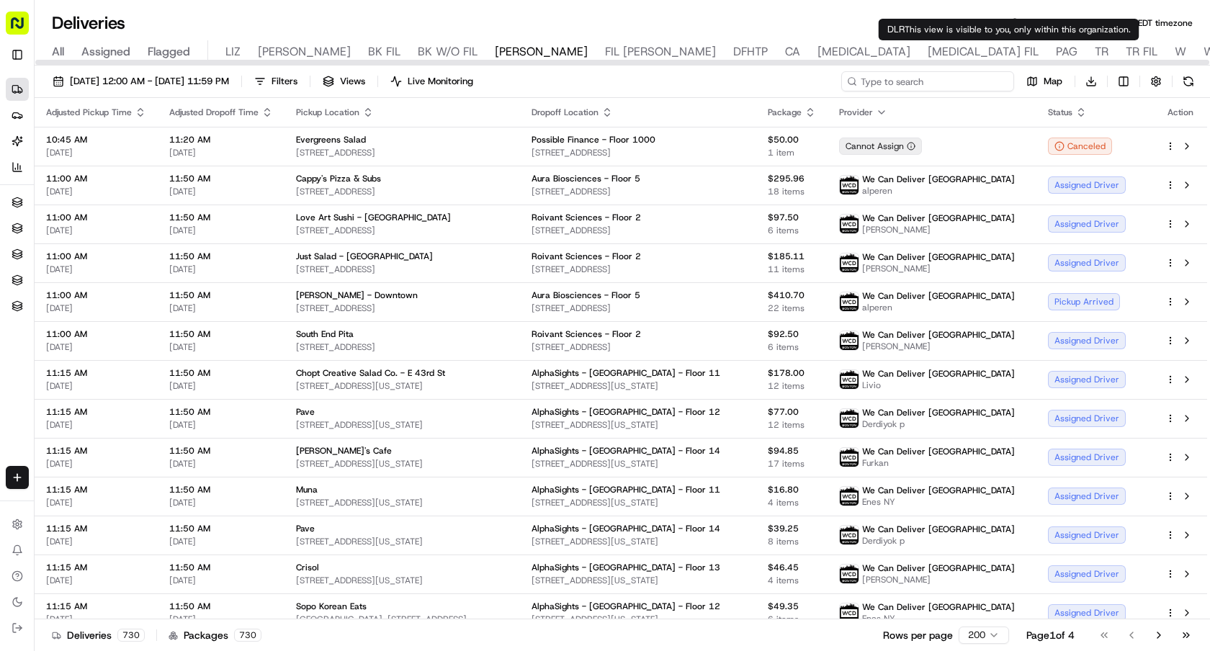
click at [981, 84] on input at bounding box center [927, 81] width 173 height 20
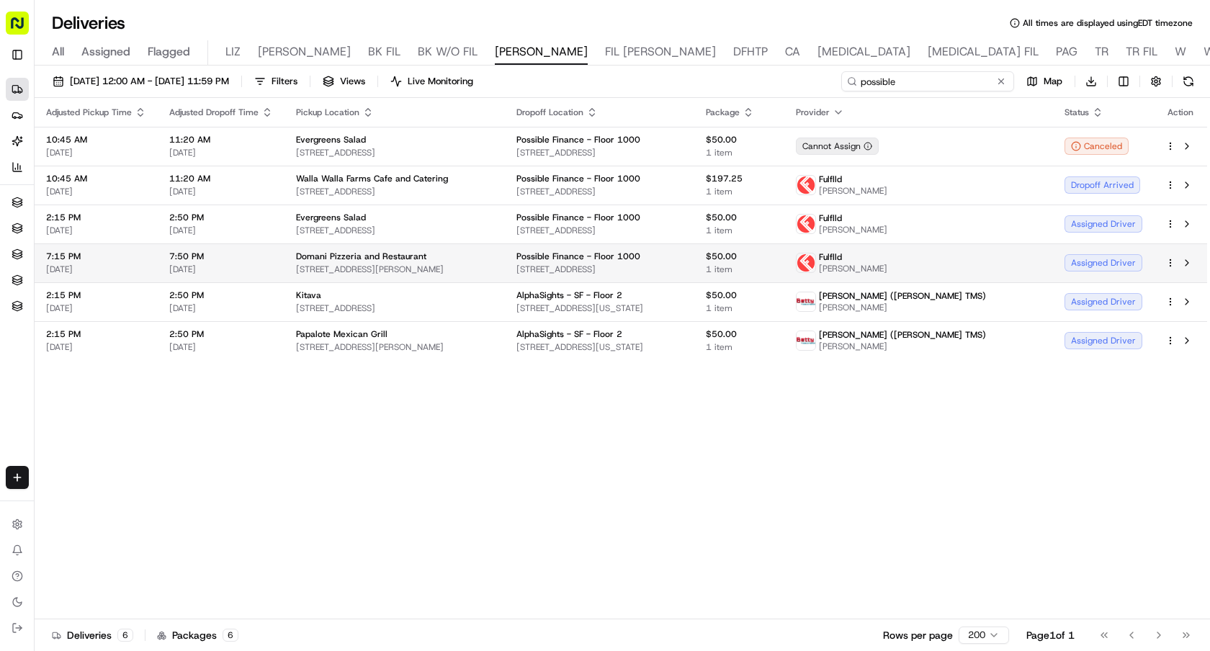
type input "possible"
click at [1121, 259] on div "Assigned Driver" at bounding box center [1104, 262] width 78 height 17
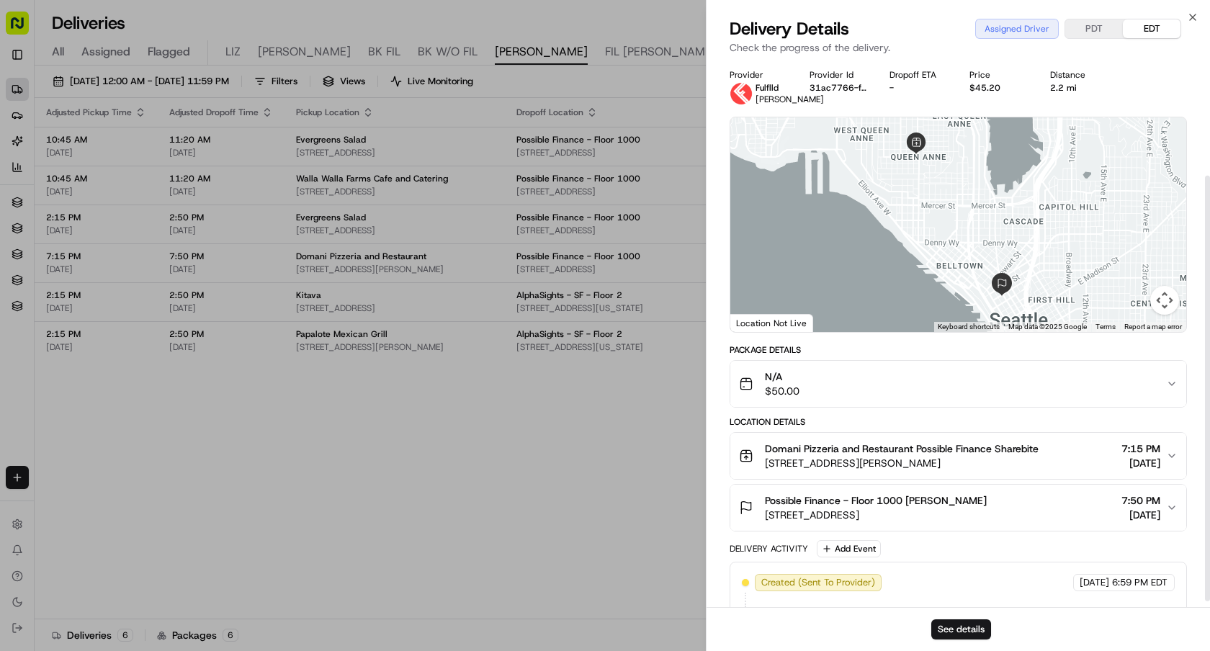
scroll to position [155, 0]
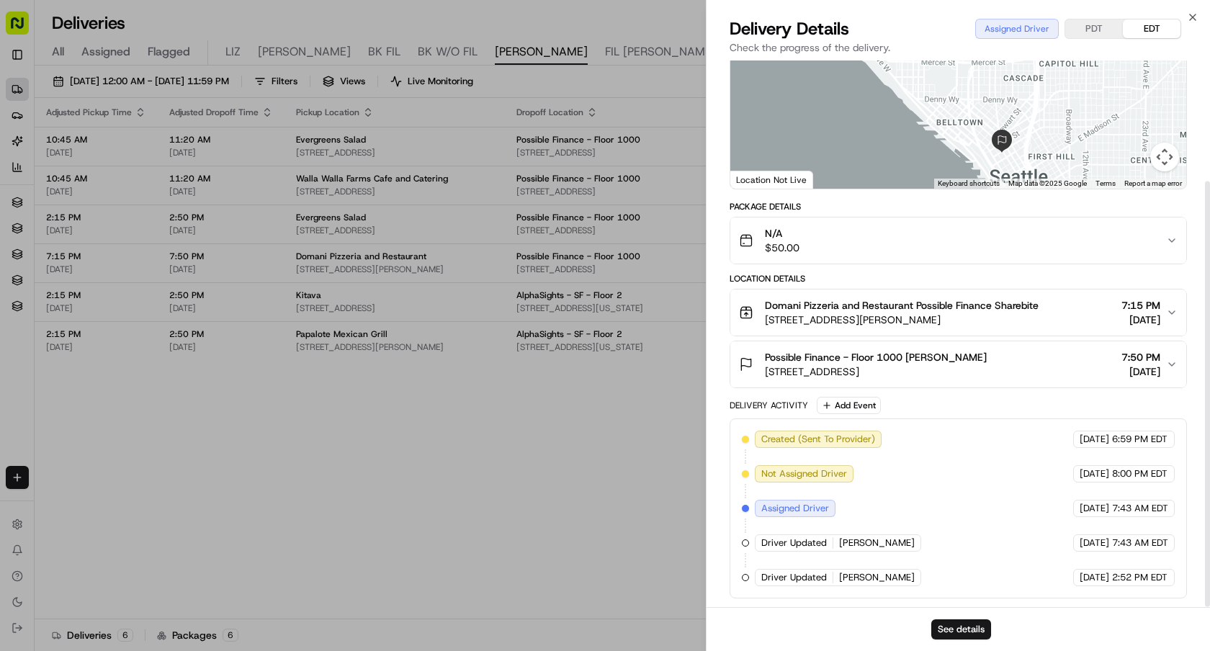
click at [1055, 382] on button "Possible Finance - Floor 1000 Anvitha Bavineni 1425 4th Ave, Seattle, WA 98101,…" at bounding box center [959, 364] width 456 height 46
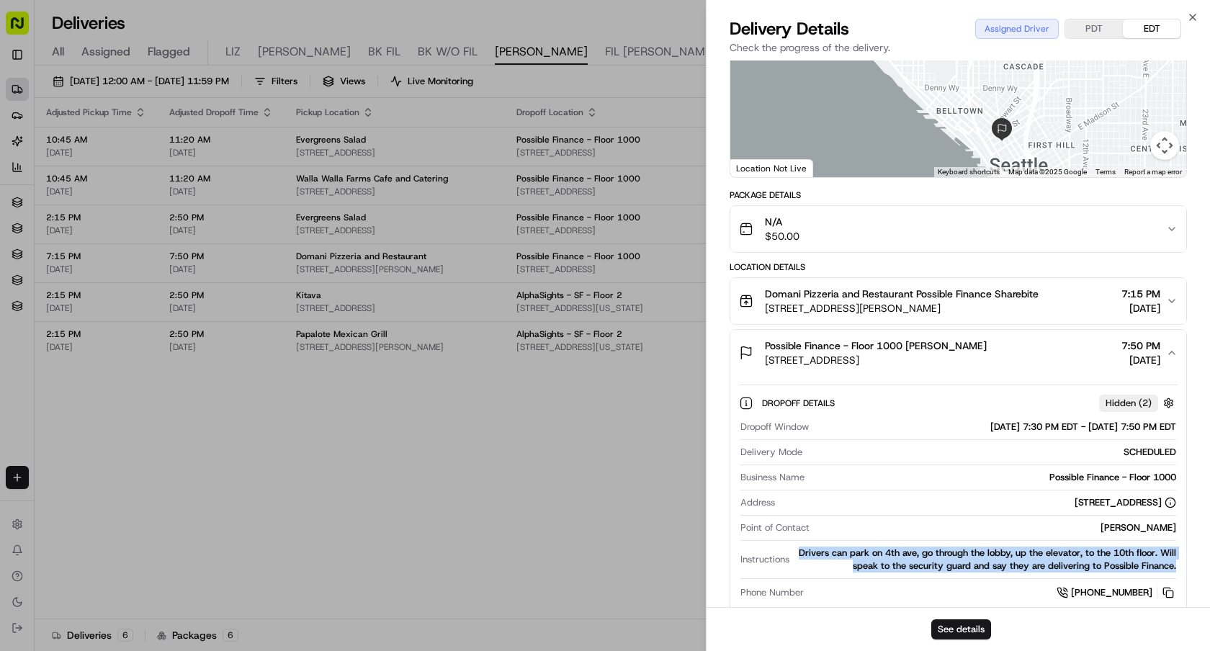
drag, startPoint x: 1177, startPoint y: 576, endPoint x: 797, endPoint y: 566, distance: 380.5
click at [797, 566] on div "Dropoff Window 08/18/2025 7:30 PM EDT - 08/18/2025 7:50 PM EDT Delivery Mode SC…" at bounding box center [958, 511] width 439 height 192
copy div "Drivers can park on 4th ave, go through the lobby, up the elevator, to the 10th…"
drag, startPoint x: 953, startPoint y: 377, endPoint x: 765, endPoint y: 372, distance: 188.1
click at [765, 367] on span "1425 4th Ave, Seattle, WA 98101, USA" at bounding box center [876, 360] width 222 height 14
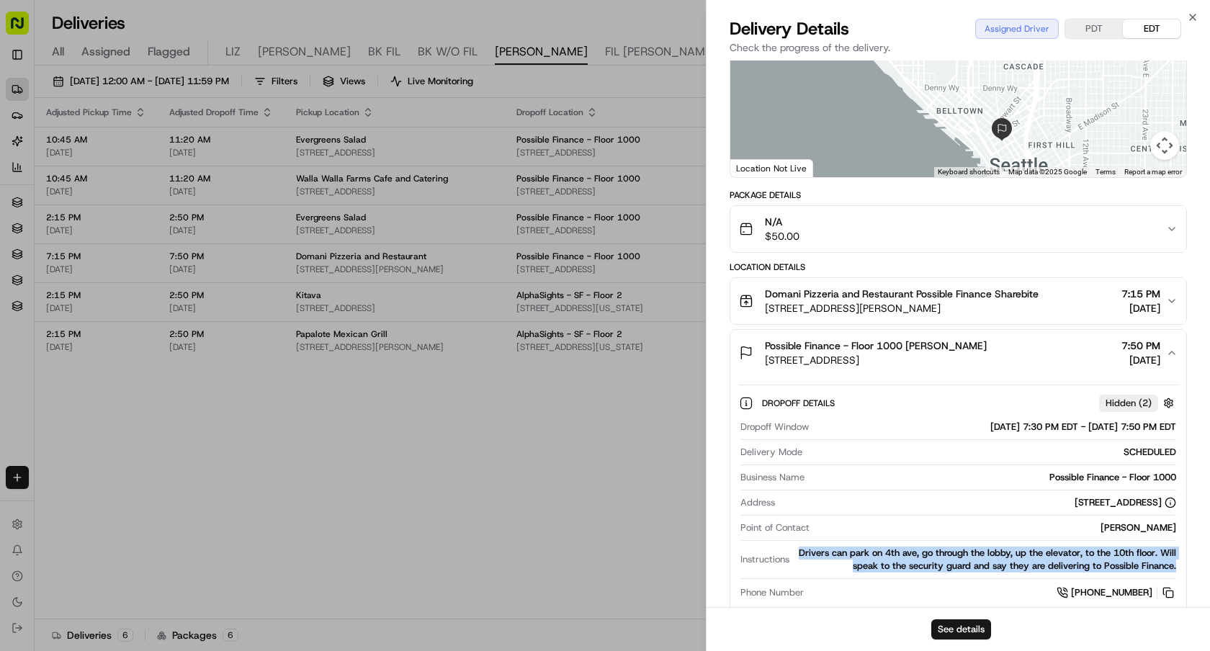
copy span "1425 4th Ave, Seattle, WA 98101, USA"
click at [963, 367] on span "1425 4th Ave, Seattle, WA 98101, USA" at bounding box center [876, 360] width 222 height 14
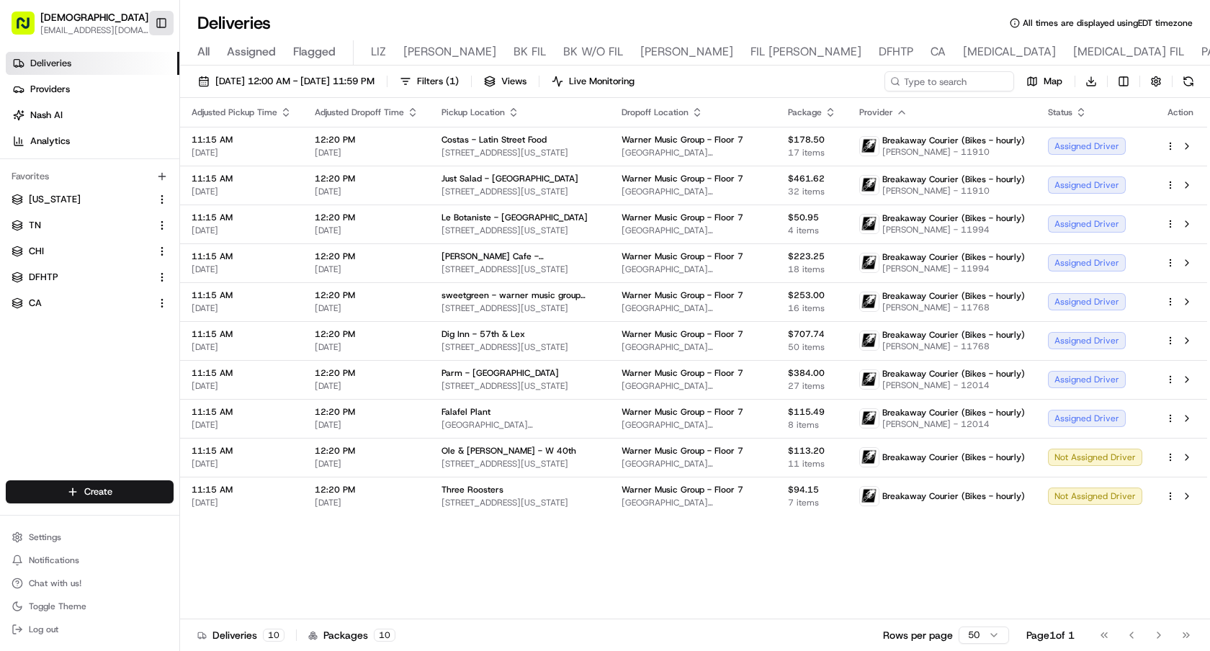
click at [159, 23] on button "Toggle Sidebar" at bounding box center [161, 23] width 24 height 24
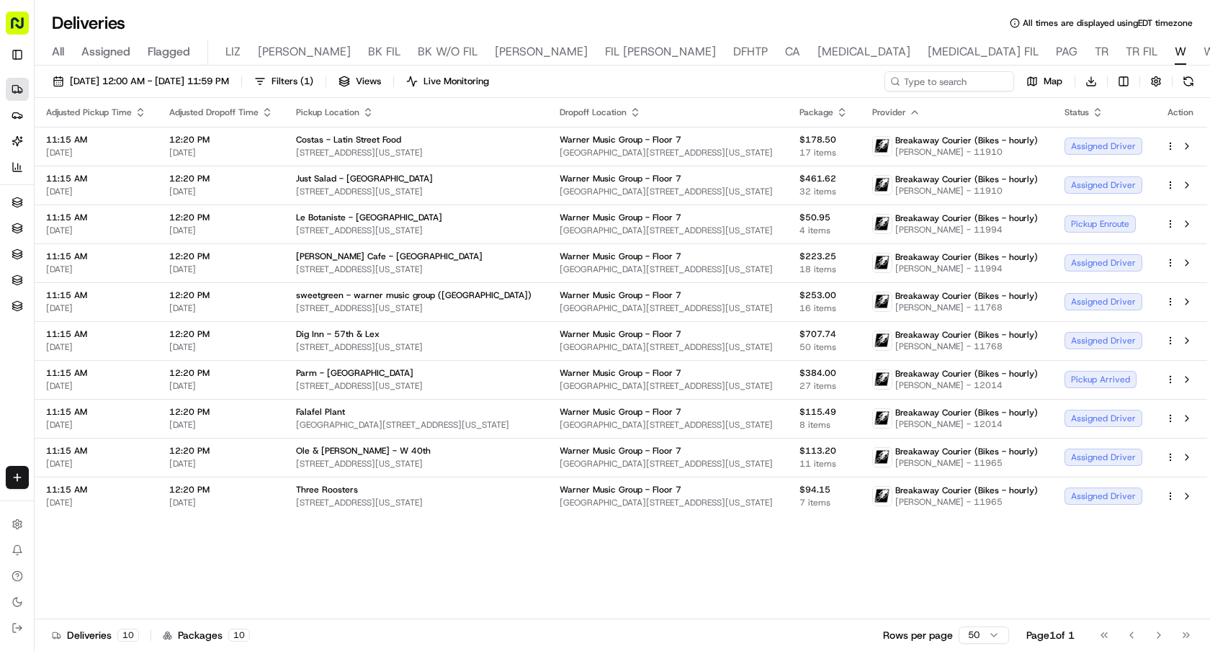
click at [627, 540] on div "Adjusted Pickup Time Adjusted Dropoff Time Pickup Location Dropoff Location Pac…" at bounding box center [621, 359] width 1173 height 522
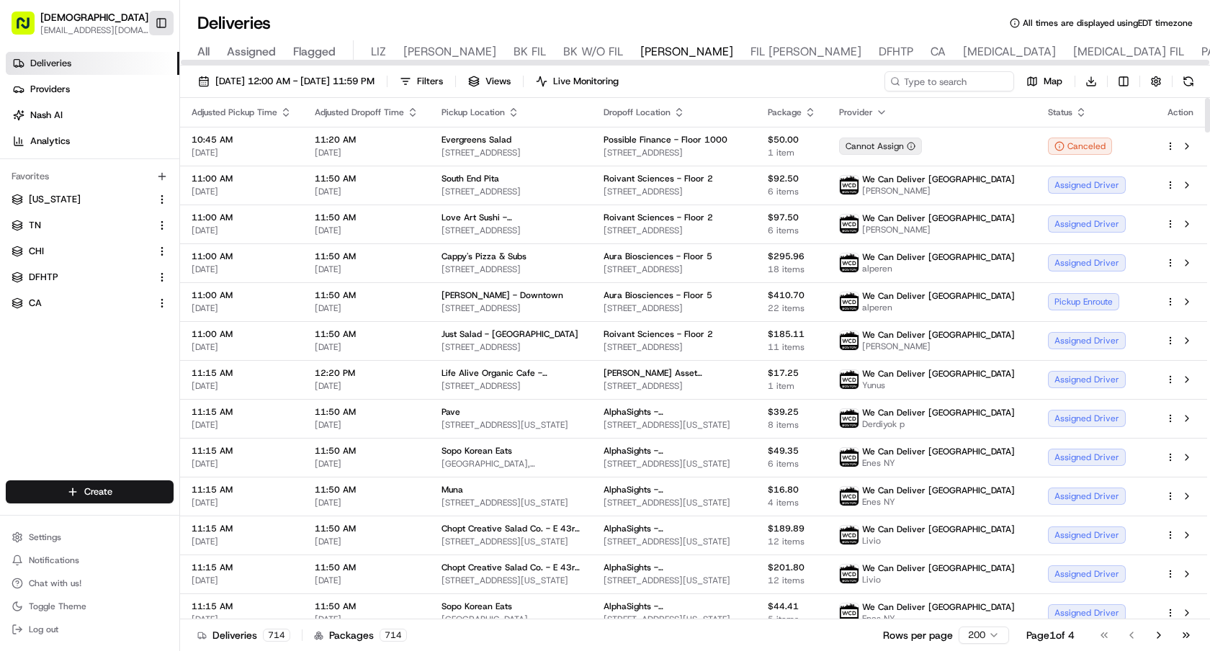
click at [152, 19] on button "Toggle Sidebar" at bounding box center [161, 23] width 24 height 24
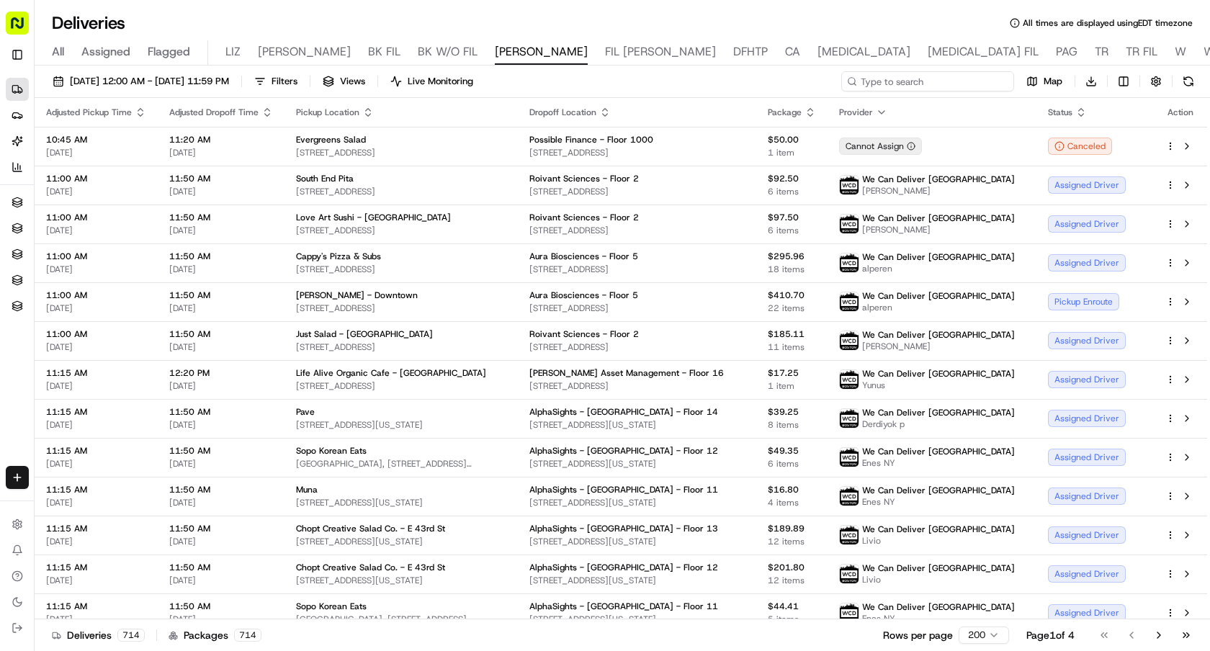
click at [950, 81] on input at bounding box center [927, 81] width 173 height 20
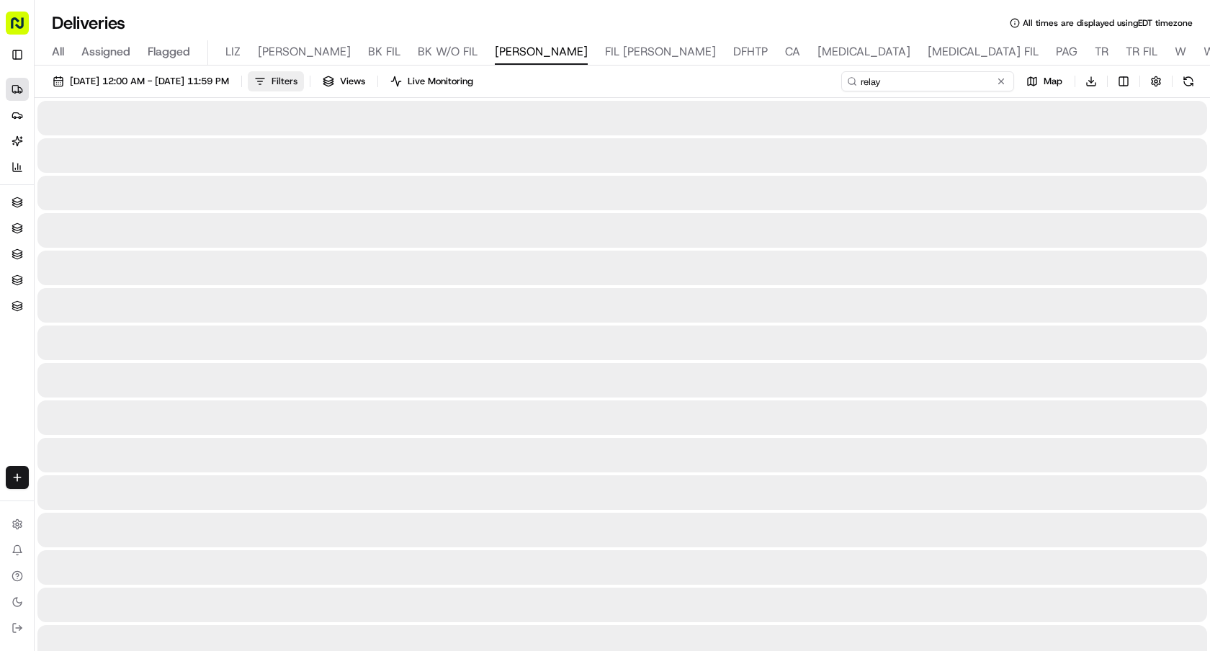
type input "relay"
click at [304, 74] on button "Filters" at bounding box center [276, 81] width 56 height 20
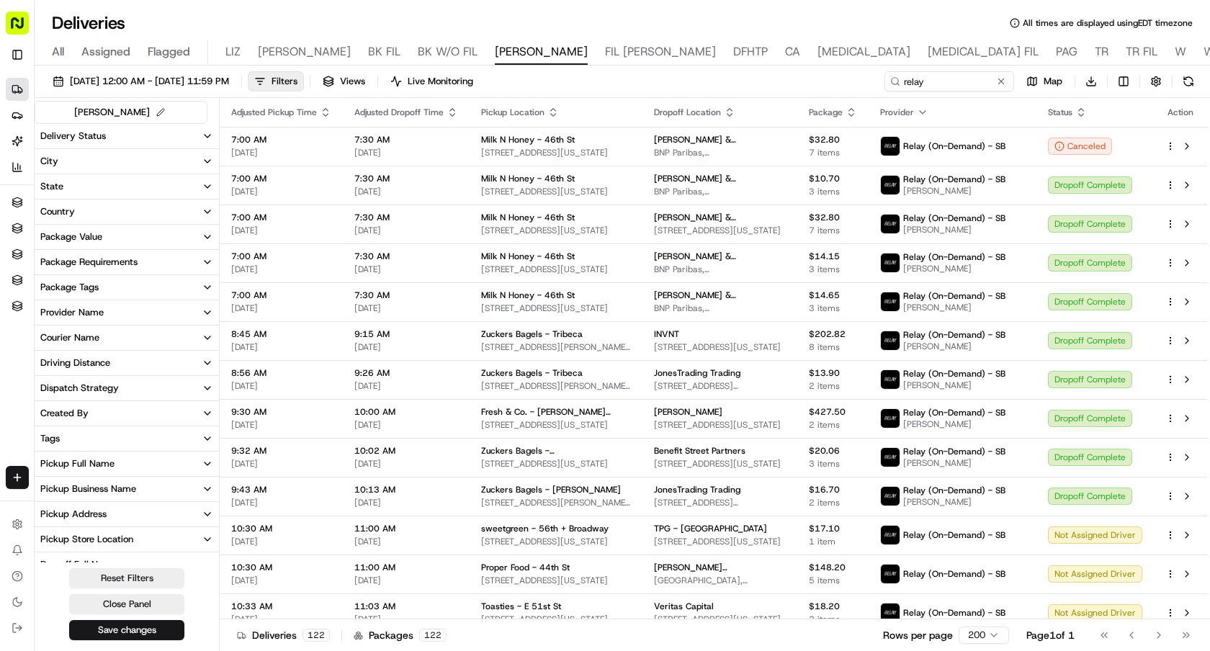
click at [77, 432] on button "Tags" at bounding box center [127, 439] width 184 height 24
click at [43, 487] on Order "Group Order" at bounding box center [43, 490] width 12 height 12
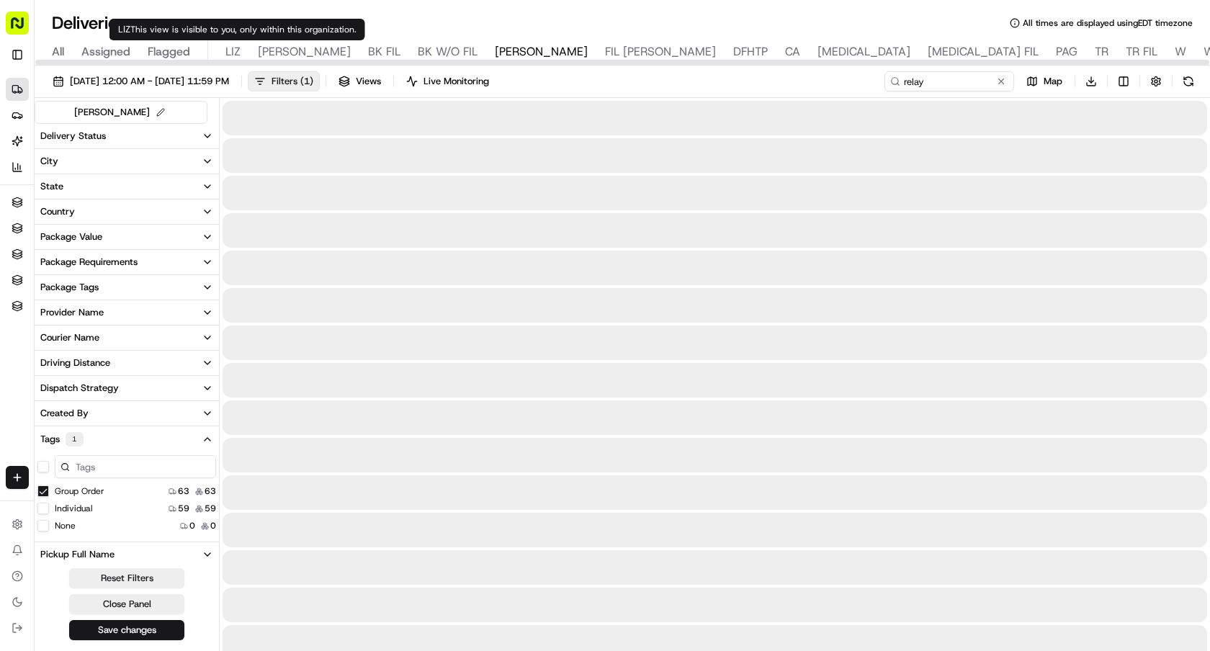
click at [315, 82] on button "Filters ( 1 )" at bounding box center [284, 81] width 72 height 20
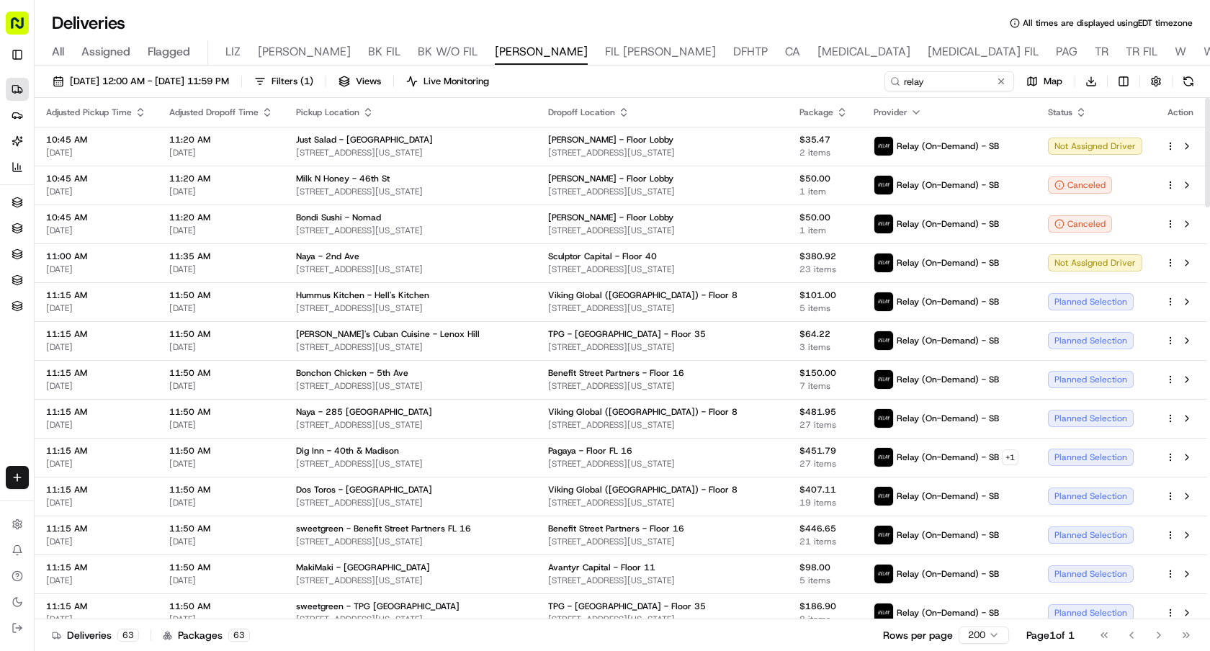
click at [618, 108] on icon "button" at bounding box center [624, 113] width 12 height 12
click at [641, 174] on button "Dropoff Location Name (A-Z)" at bounding box center [597, 170] width 146 height 17
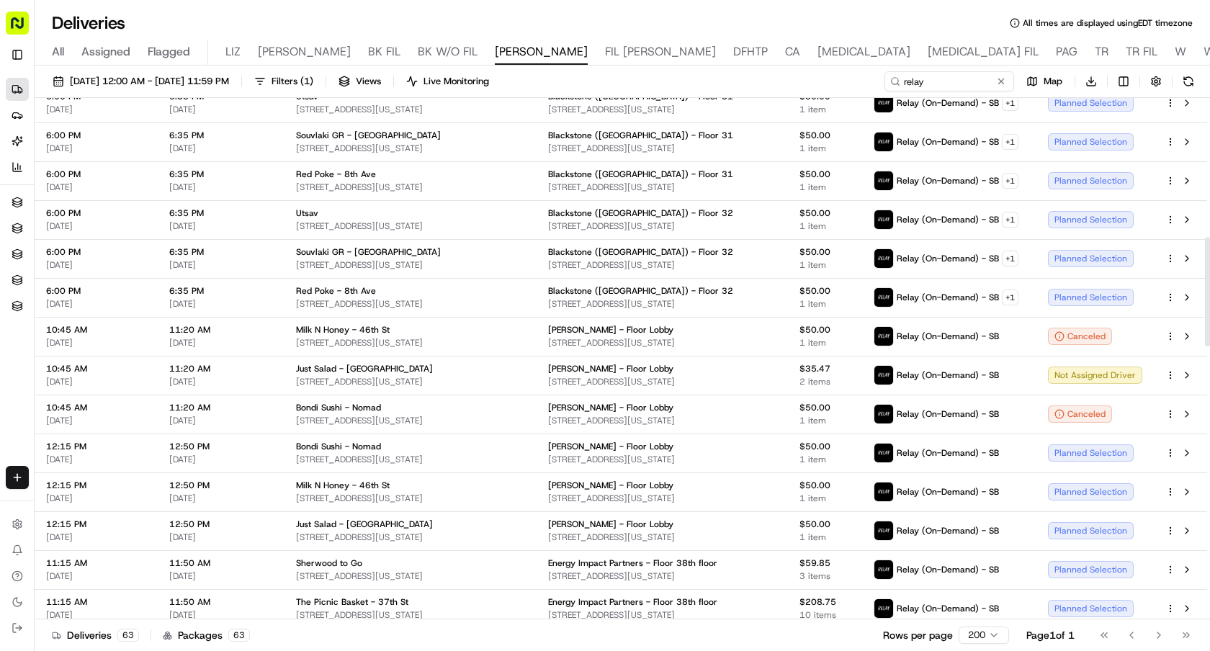
scroll to position [799, 0]
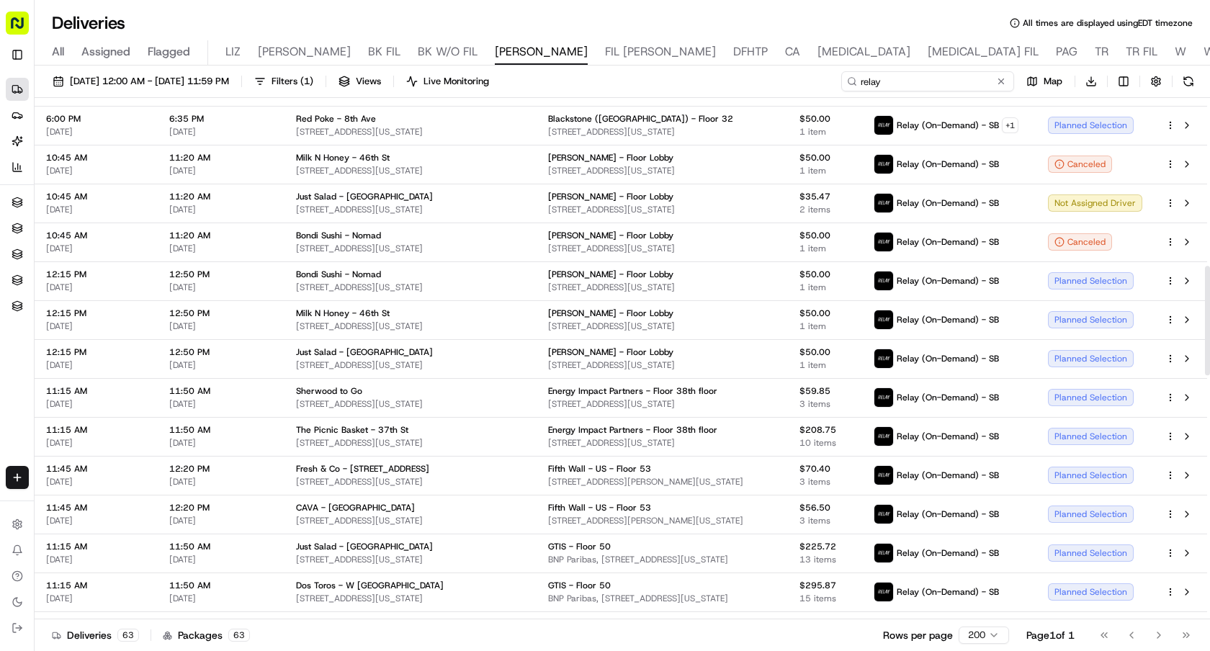
click at [920, 83] on input "relay" at bounding box center [927, 81] width 173 height 20
drag, startPoint x: 920, startPoint y: 83, endPoint x: 803, endPoint y: 77, distance: 117.6
click at [803, 77] on div "[DATE] 12:00 AM - [DATE] 11:59 PM Filters ( 1 ) Views Live Monitoring relay Map…" at bounding box center [623, 84] width 1176 height 27
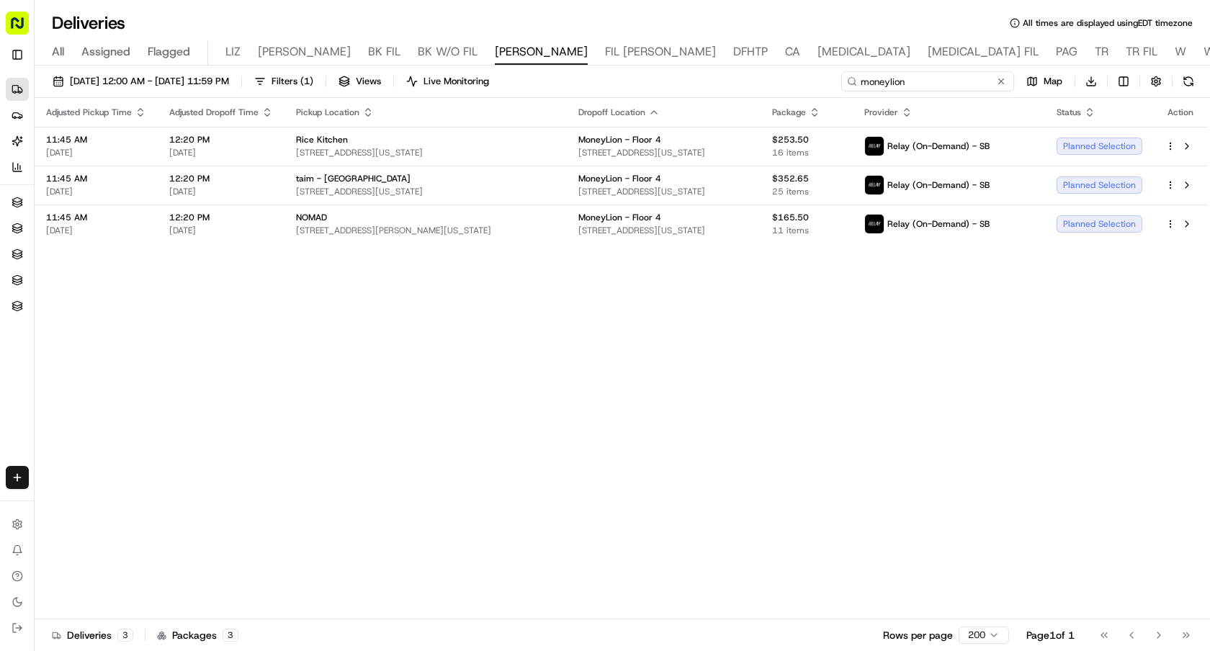
type input "moneylion"
click at [1083, 76] on html "Sharebite [EMAIL_ADDRESS][DOMAIN_NAME] Toggle Sidebar Deliveries Providers [PER…" at bounding box center [605, 325] width 1210 height 651
click at [1071, 132] on span "Completed Report" at bounding box center [1048, 135] width 71 height 12
drag, startPoint x: 715, startPoint y: 148, endPoint x: 540, endPoint y: 153, distance: 175.2
click at [579, 153] on span "[STREET_ADDRESS][US_STATE]" at bounding box center [664, 153] width 171 height 12
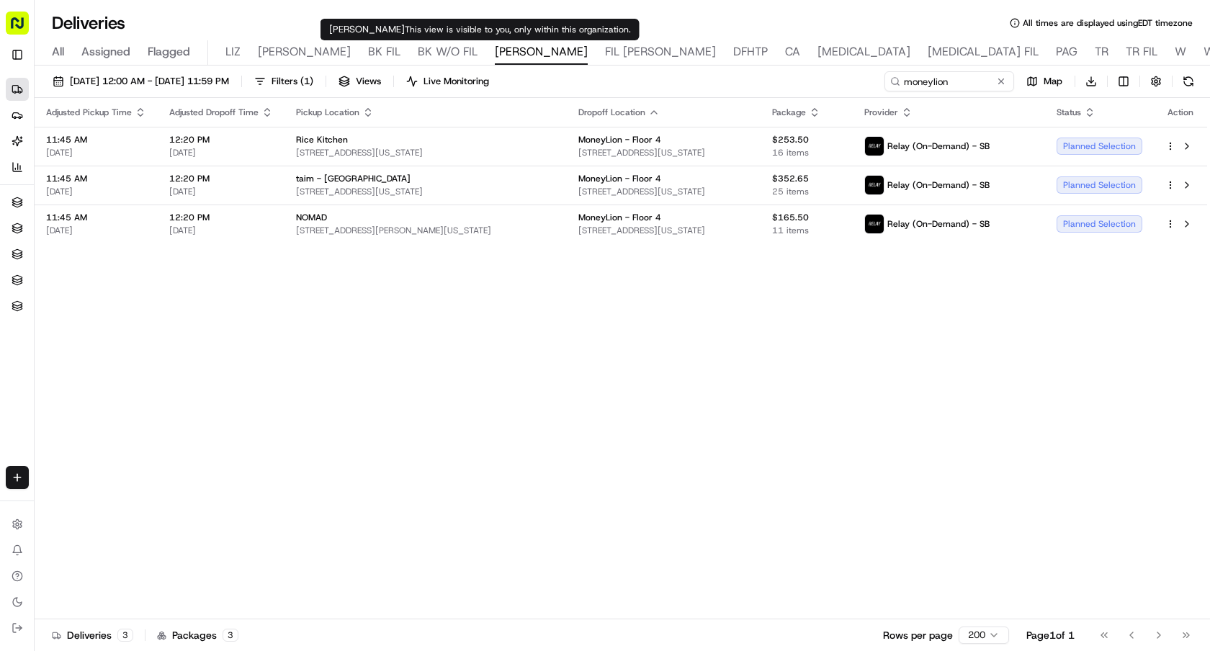
copy span "[STREET_ADDRESS][US_STATE]"
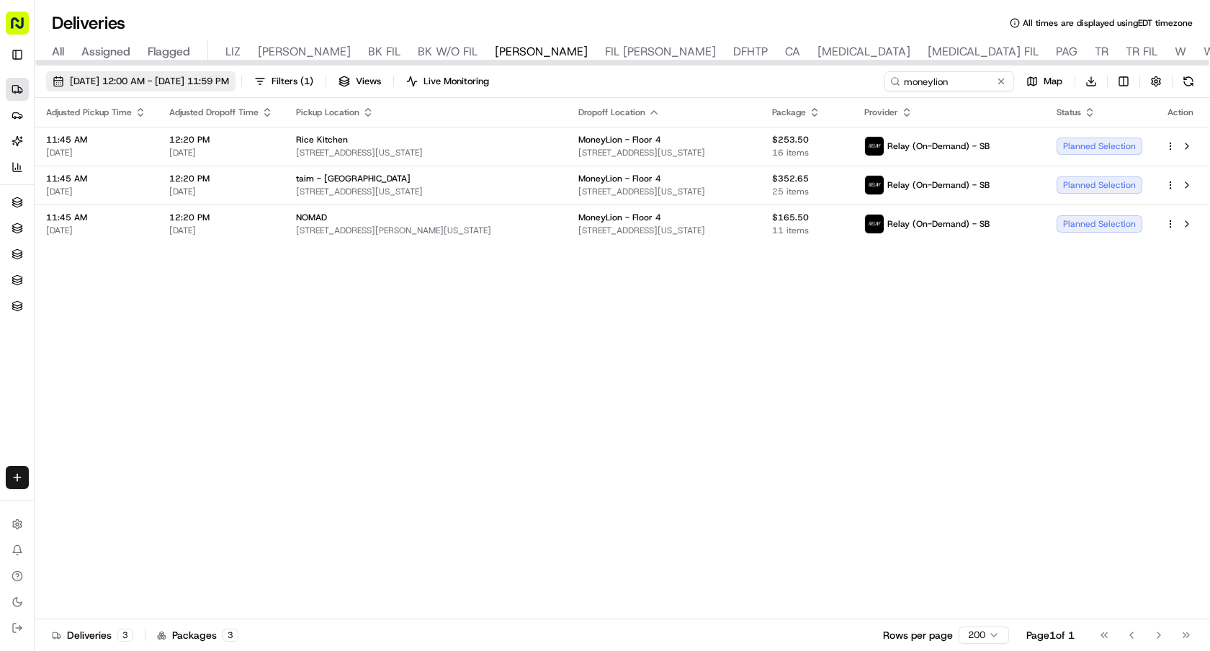
click at [229, 80] on span "08/18/2025 12:00 AM - 08/18/2025 11:59 PM" at bounding box center [149, 81] width 159 height 13
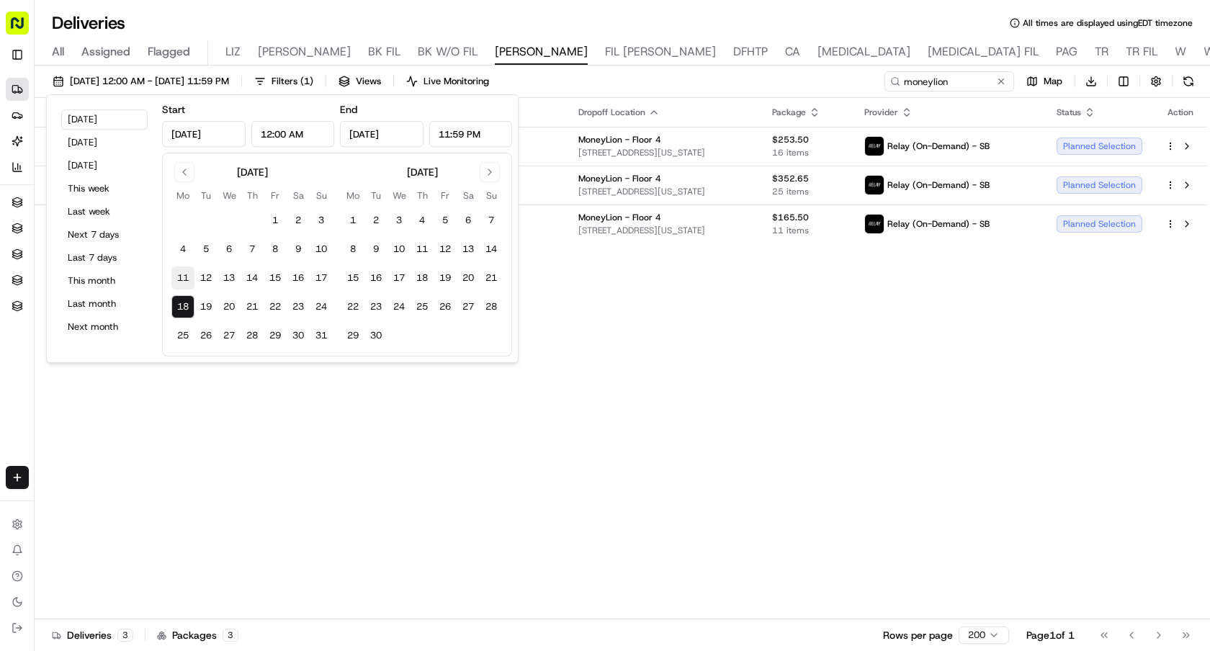
click at [181, 277] on button "11" at bounding box center [182, 278] width 23 height 23
type input "Aug 11, 2025"
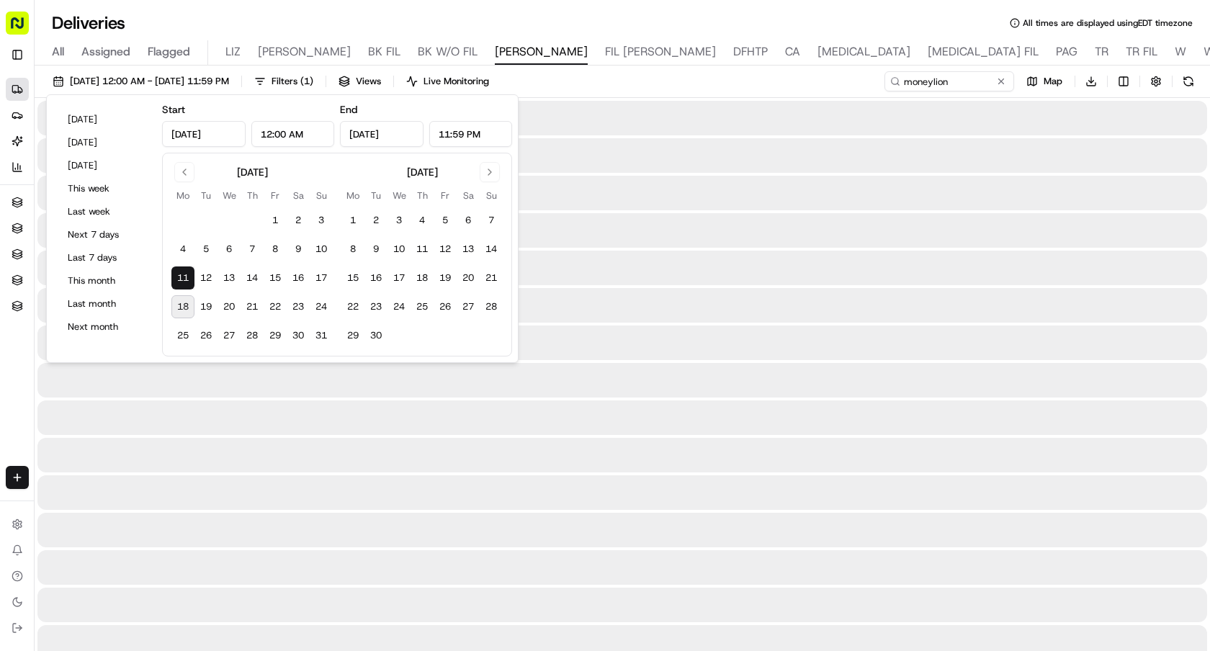
click at [181, 277] on button "11" at bounding box center [182, 278] width 23 height 23
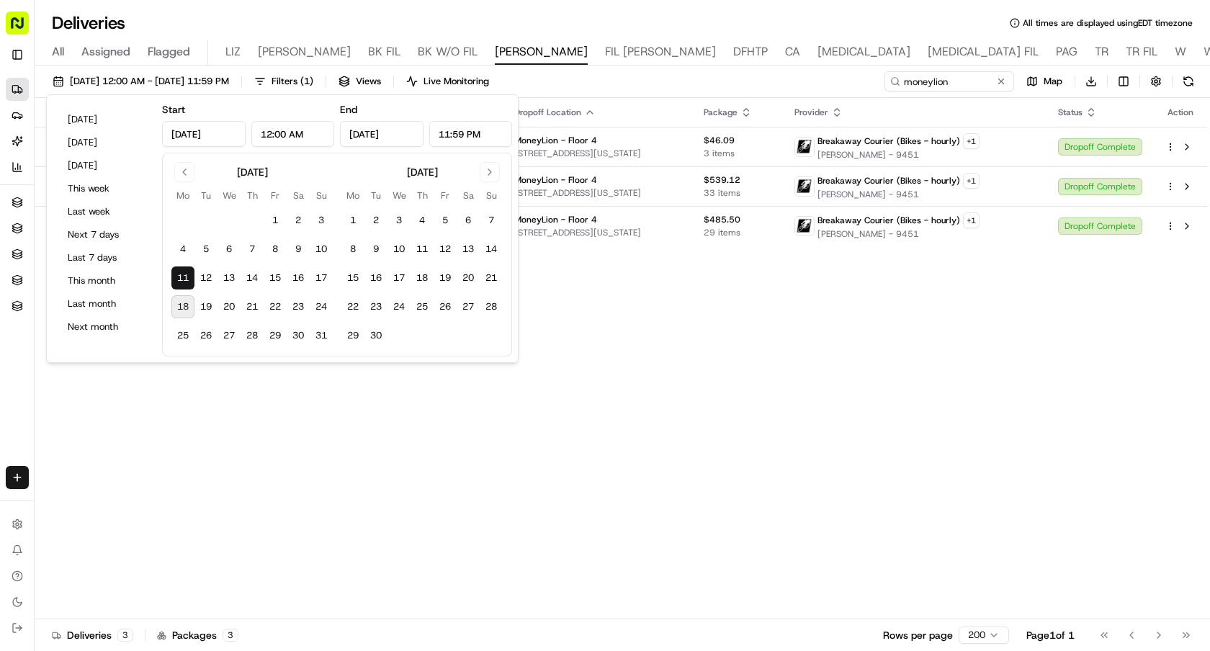
click at [179, 301] on button "18" at bounding box center [182, 306] width 23 height 23
type input "Aug 18, 2025"
click at [179, 301] on button "18" at bounding box center [182, 306] width 23 height 23
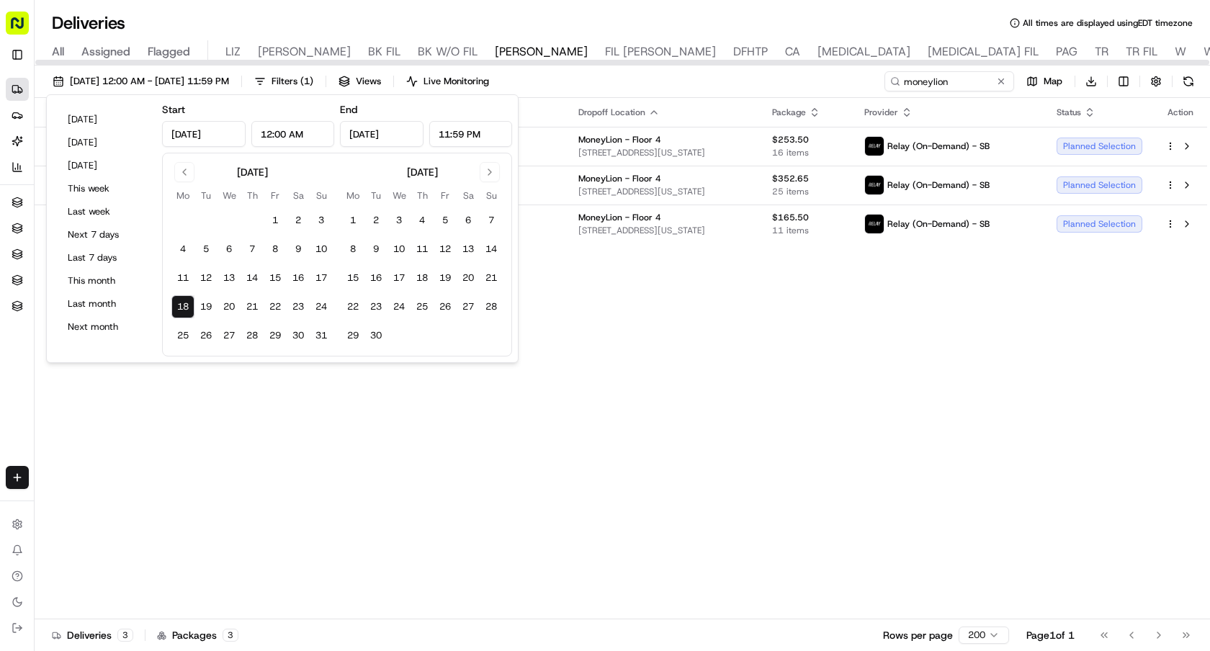
click at [870, 365] on div "Adjusted Pickup Time Adjusted Dropoff Time Pickup Location Dropoff Location Pac…" at bounding box center [621, 359] width 1173 height 522
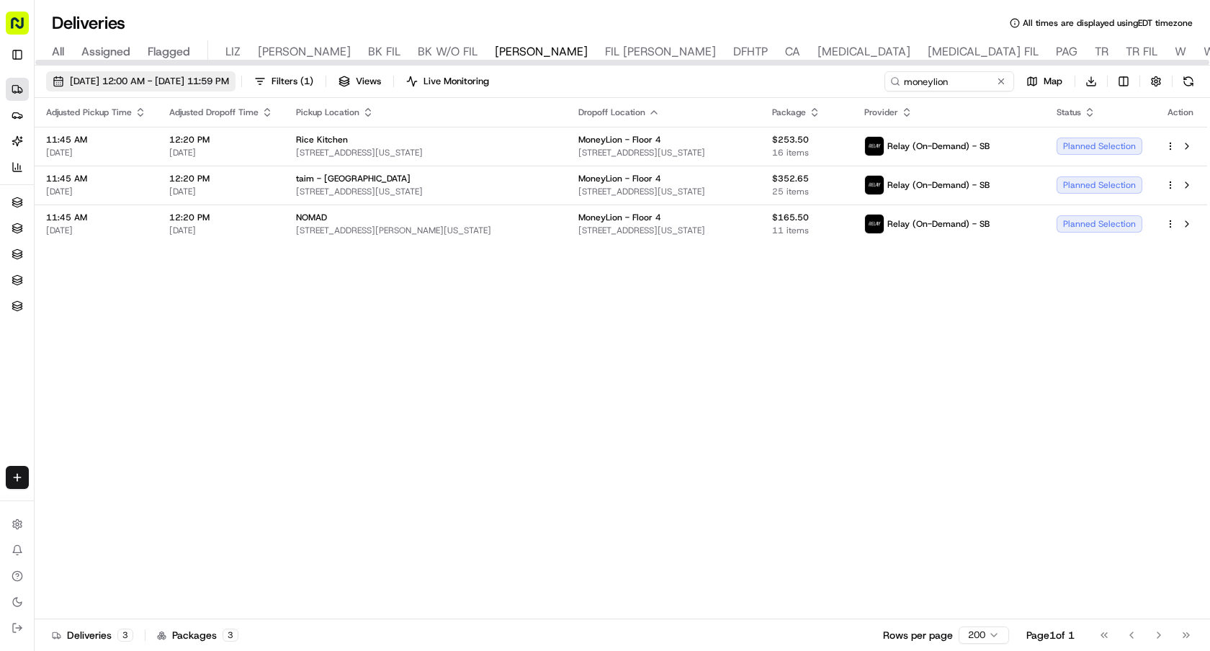
click at [229, 80] on span "08/18/2025 12:00 AM - 08/18/2025 11:59 PM" at bounding box center [149, 81] width 159 height 13
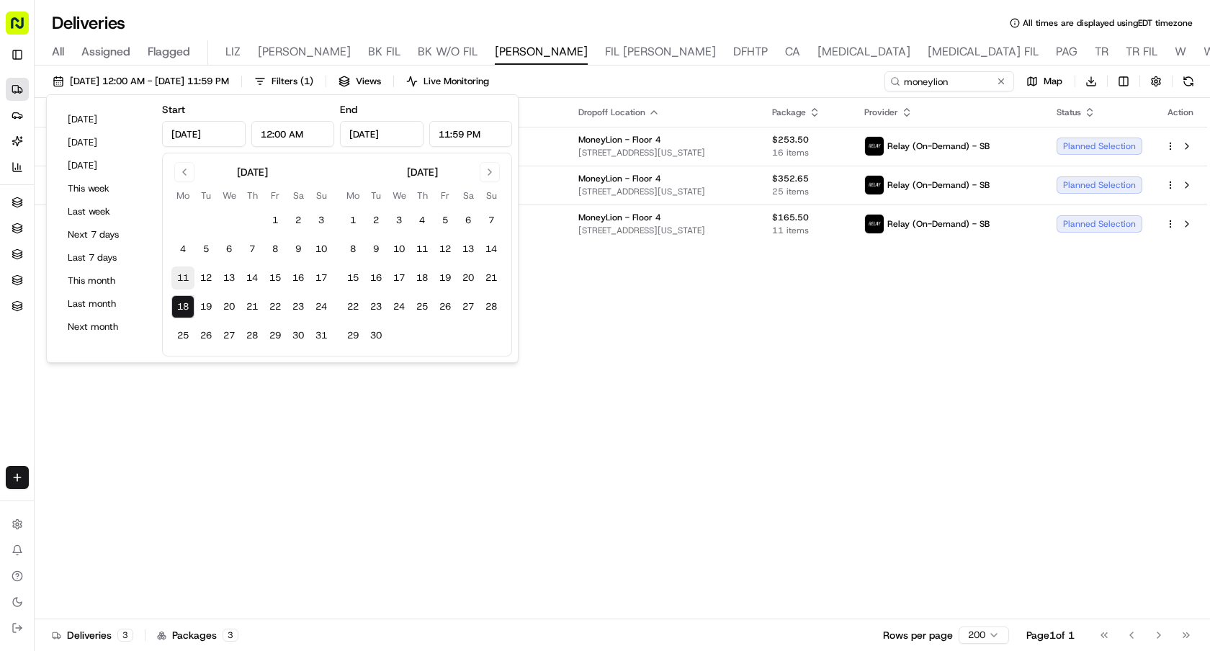
click at [178, 269] on button "11" at bounding box center [182, 278] width 23 height 23
type input "Aug 11, 2025"
click at [178, 269] on button "11" at bounding box center [182, 278] width 23 height 23
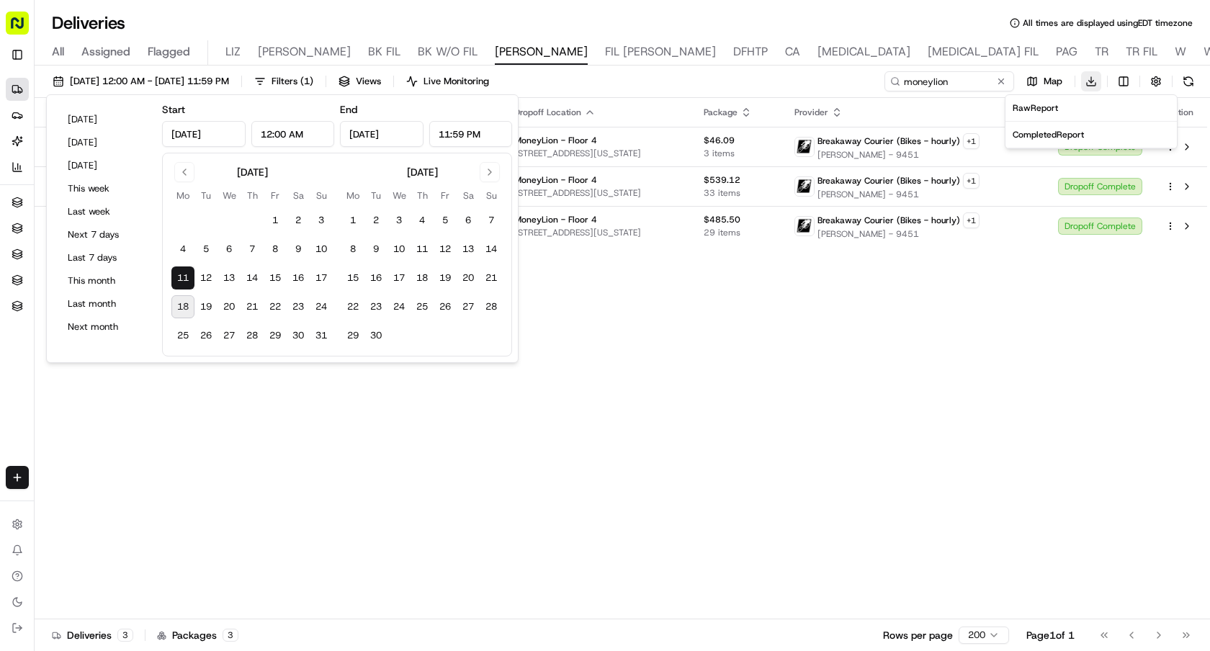
click at [1081, 82] on html "Sharebite e.park@sharebite.com Toggle Sidebar Deliveries Providers Nash AI Anal…" at bounding box center [605, 325] width 1210 height 651
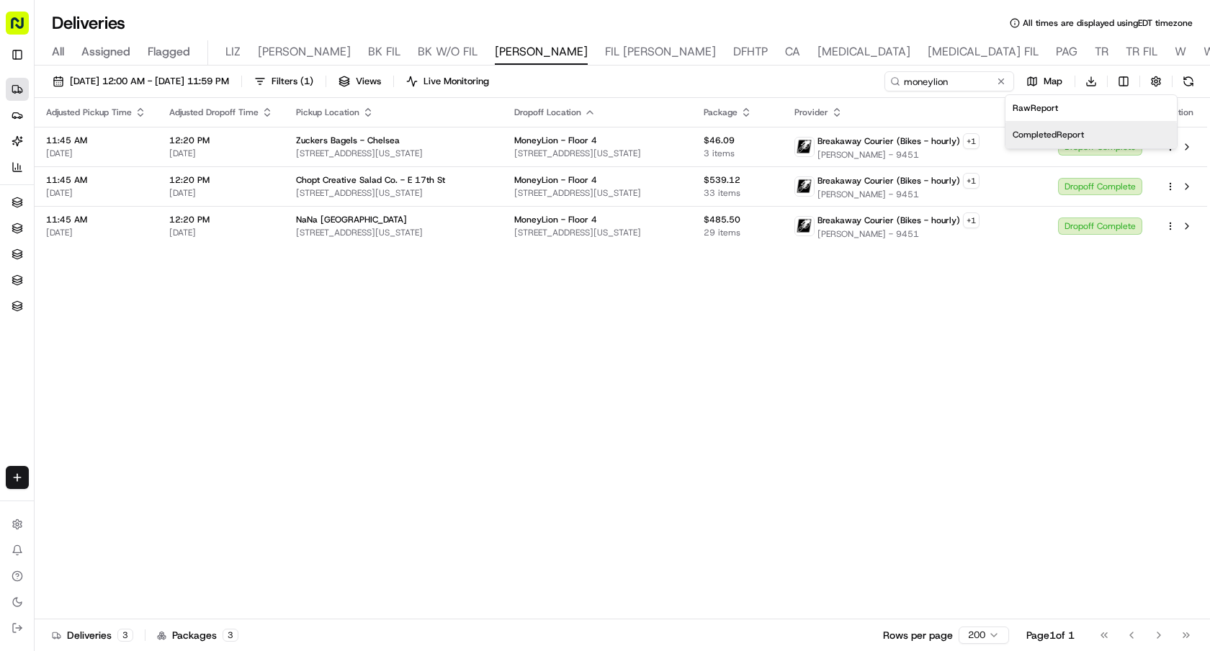
click at [1071, 128] on div "Completed Report" at bounding box center [1091, 135] width 171 height 26
click at [1092, 81] on html "Sharebite e.park@sharebite.com Toggle Sidebar Deliveries Providers Nash AI Anal…" at bounding box center [605, 325] width 1210 height 651
click at [1074, 136] on span "Completed Report" at bounding box center [1048, 135] width 71 height 12
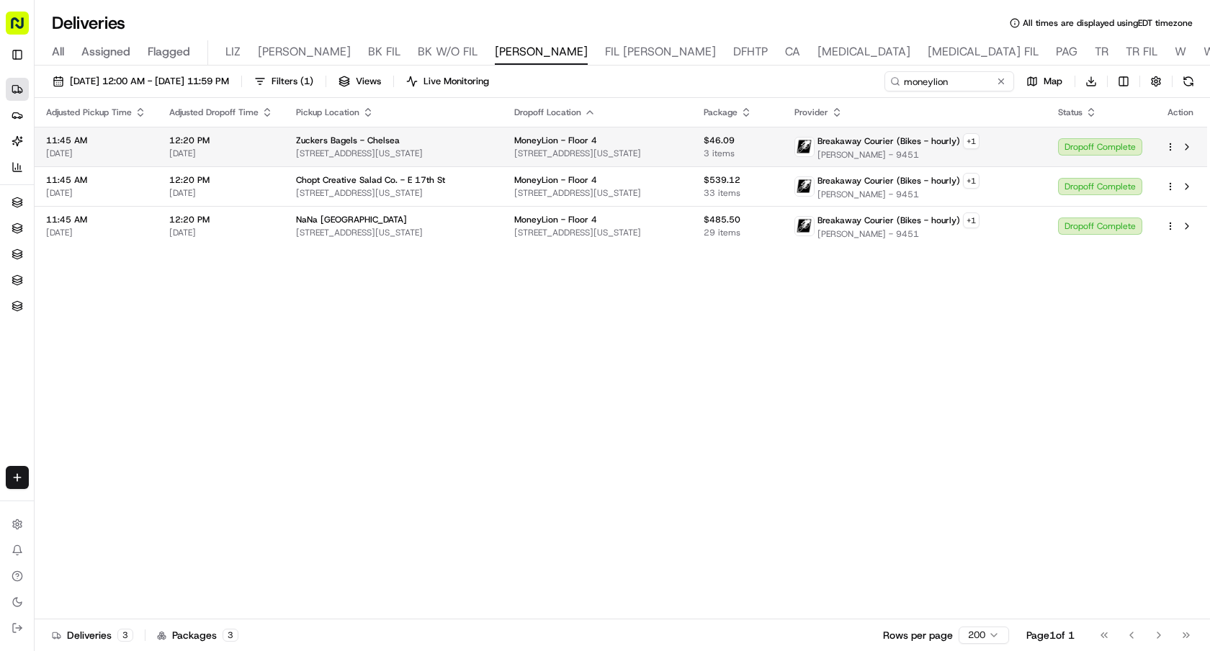
drag, startPoint x: 698, startPoint y: 155, endPoint x: 509, endPoint y: 153, distance: 189.5
click at [508, 153] on td "MoneyLion - Floor 4 249 W 17th St, New York, NY 10011, USA" at bounding box center [598, 147] width 190 height 40
copy span "249 W 17th St, New York, NY 10011, USA"
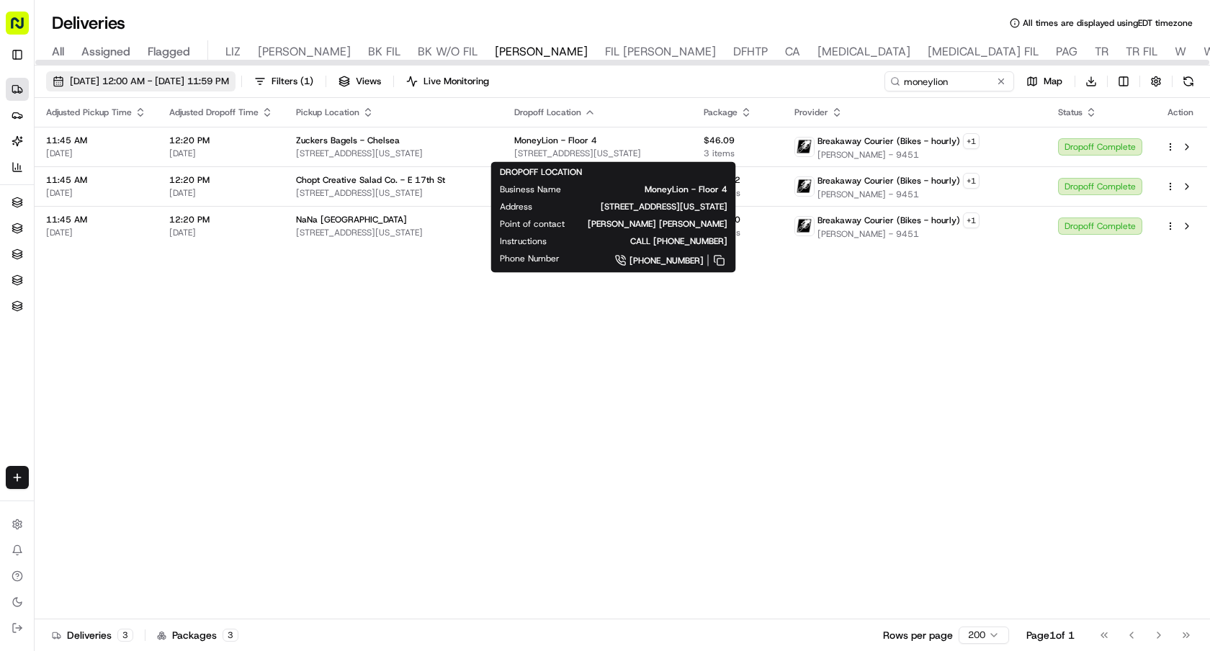
click at [229, 80] on span "08/11/2025 12:00 AM - 08/11/2025 11:59 PM" at bounding box center [149, 81] width 159 height 13
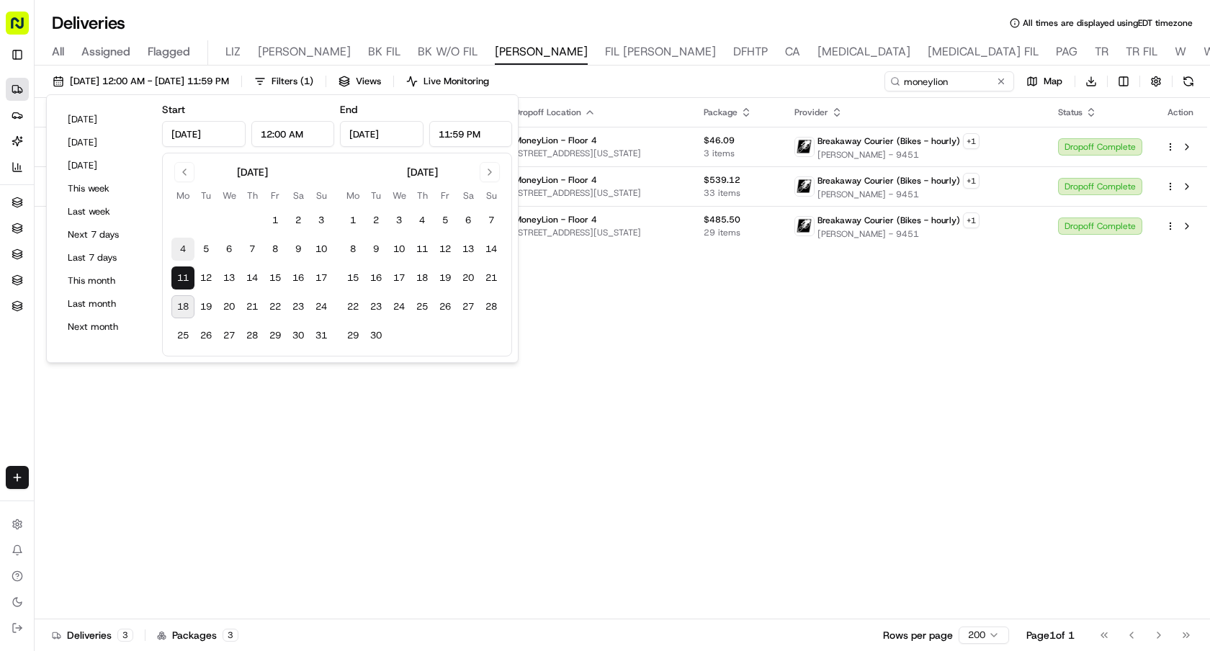
click at [180, 249] on button "4" at bounding box center [182, 249] width 23 height 23
type input "Aug 4, 2025"
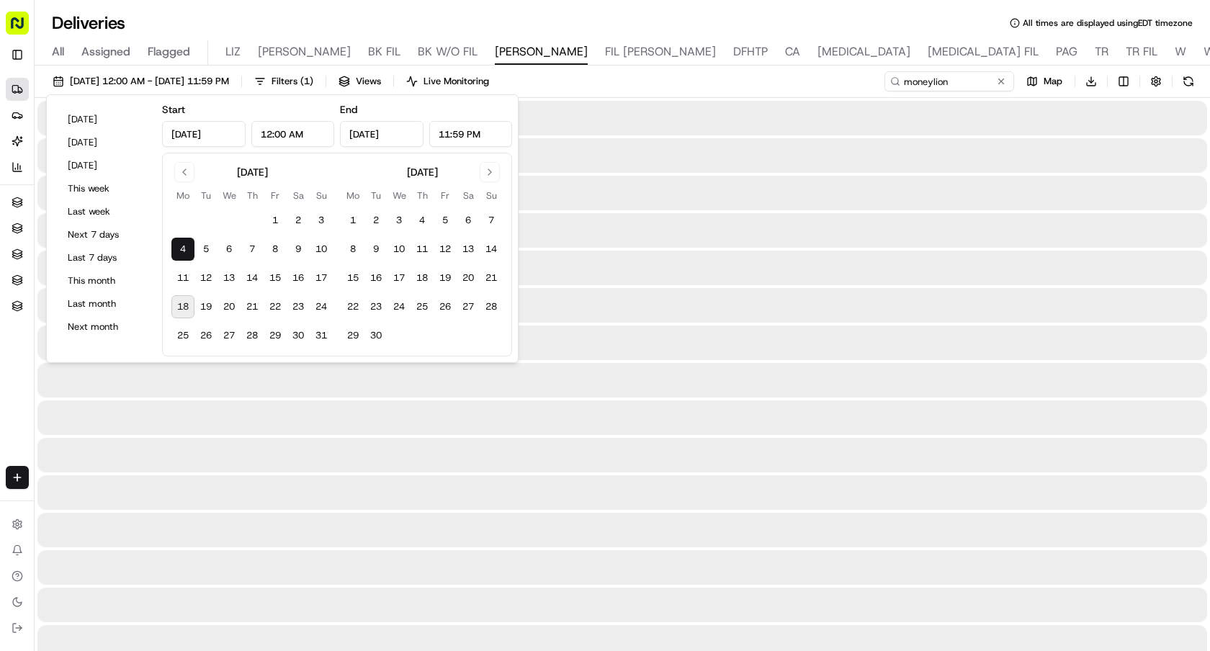
click at [180, 249] on button "4" at bounding box center [182, 249] width 23 height 23
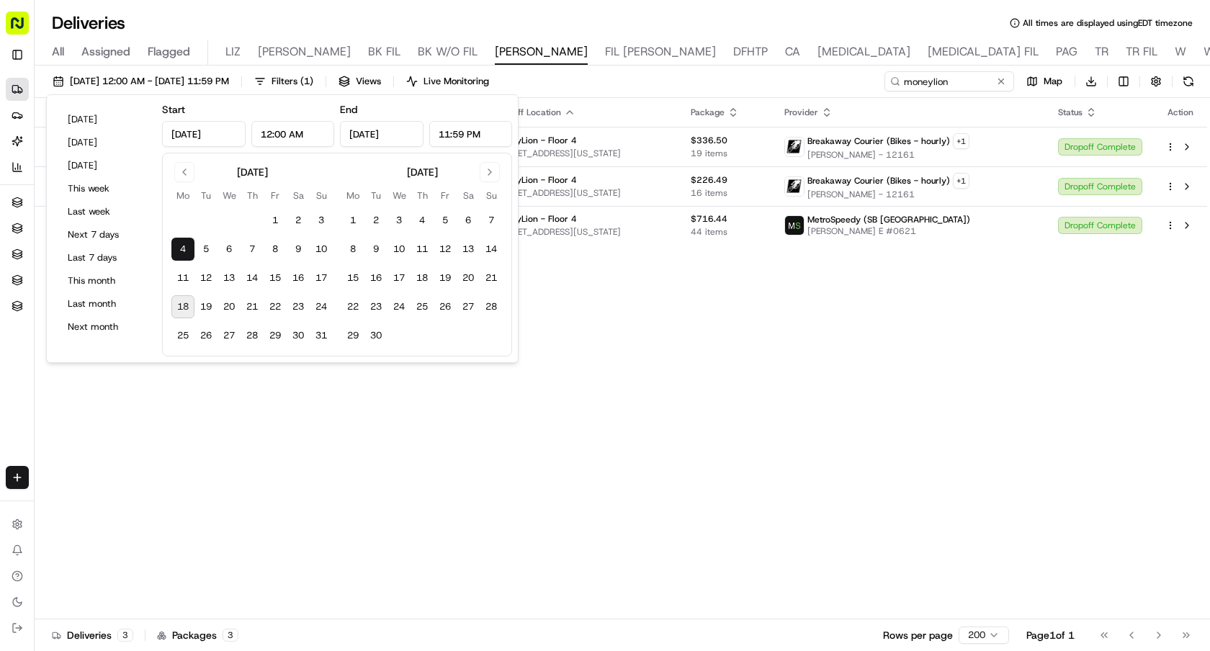
click at [184, 298] on button "18" at bounding box center [182, 306] width 23 height 23
type input "Aug 18, 2025"
click at [184, 298] on button "18" at bounding box center [182, 306] width 23 height 23
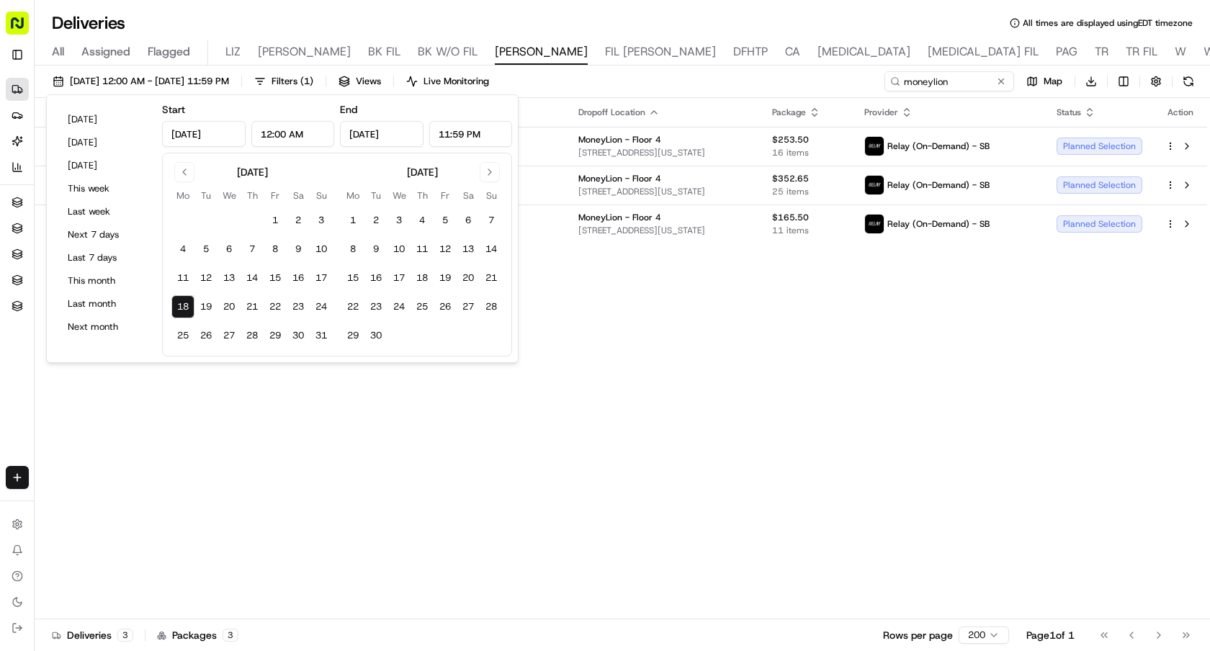
click at [759, 375] on div "Adjusted Pickup Time Adjusted Dropoff Time Pickup Location Dropoff Location Pac…" at bounding box center [621, 359] width 1173 height 522
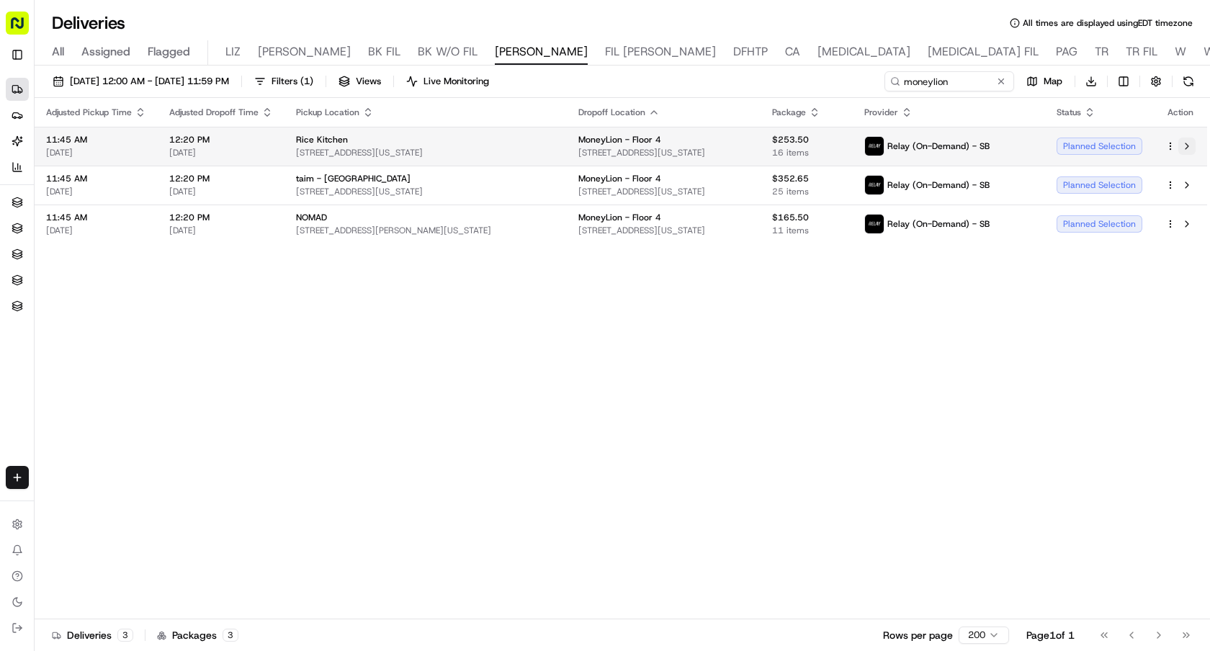
click at [1189, 143] on button at bounding box center [1187, 146] width 17 height 17
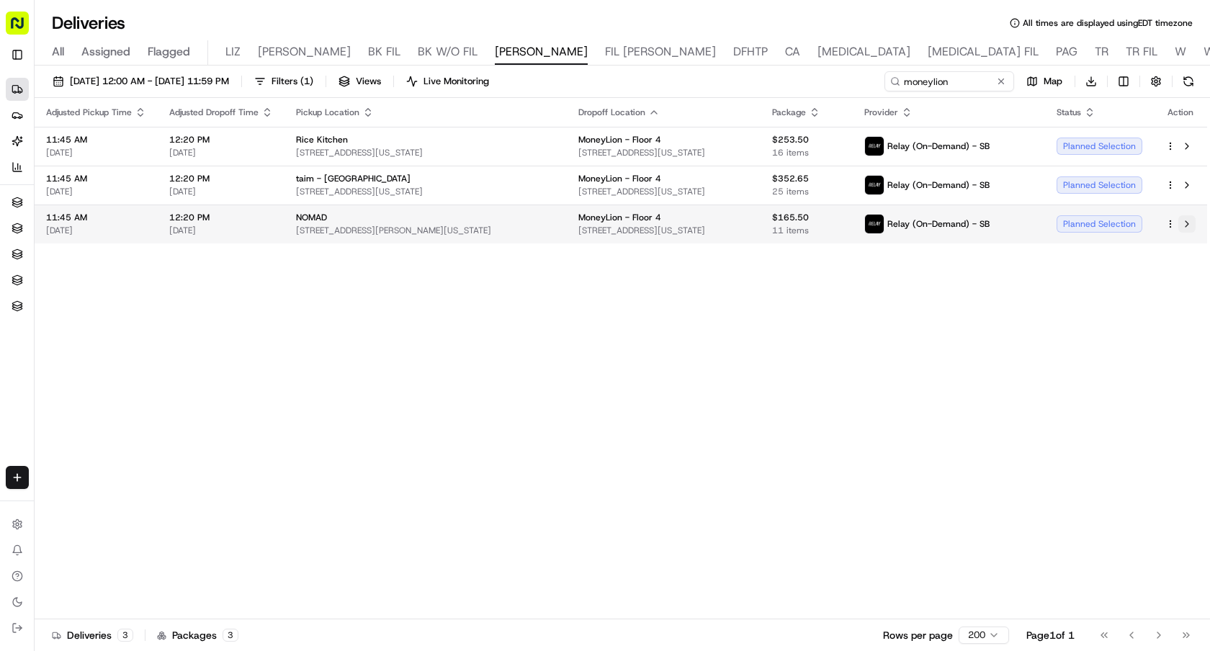
click at [1181, 221] on button at bounding box center [1187, 223] width 17 height 17
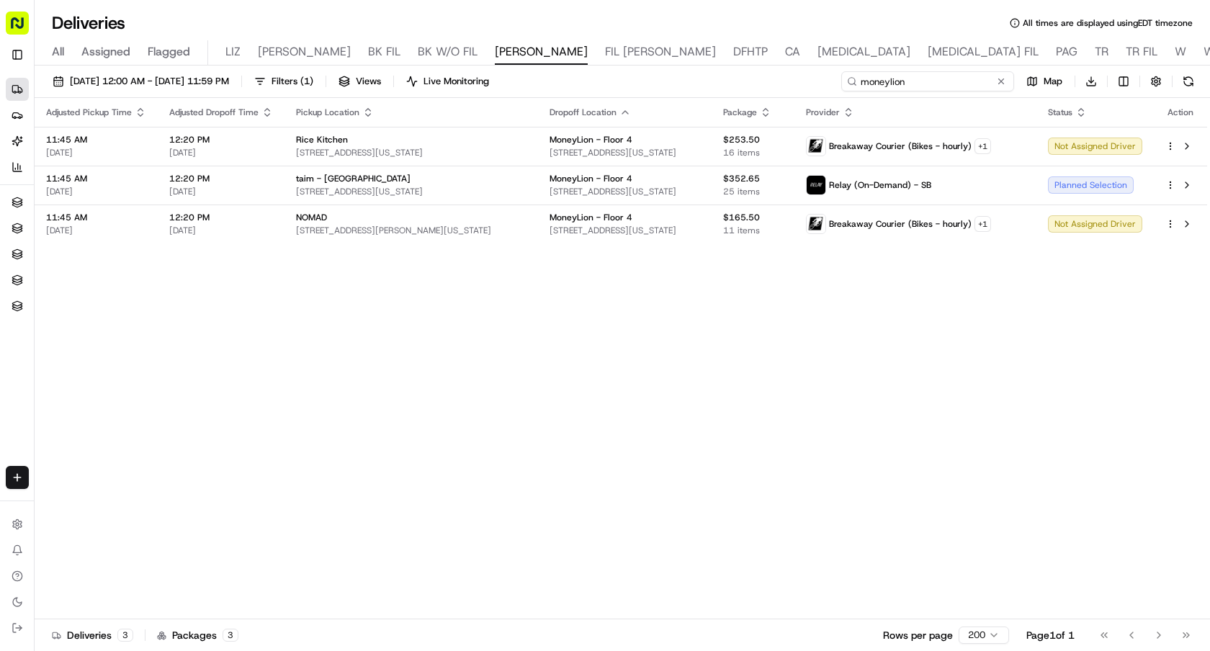
drag, startPoint x: 976, startPoint y: 84, endPoint x: 811, endPoint y: 81, distance: 165.0
click at [811, 81] on div "08/18/2025 12:00 AM - 08/18/2025 11:59 PM Filters ( 1 ) Views Live Monitoring m…" at bounding box center [623, 84] width 1176 height 27
paste input "Viking"
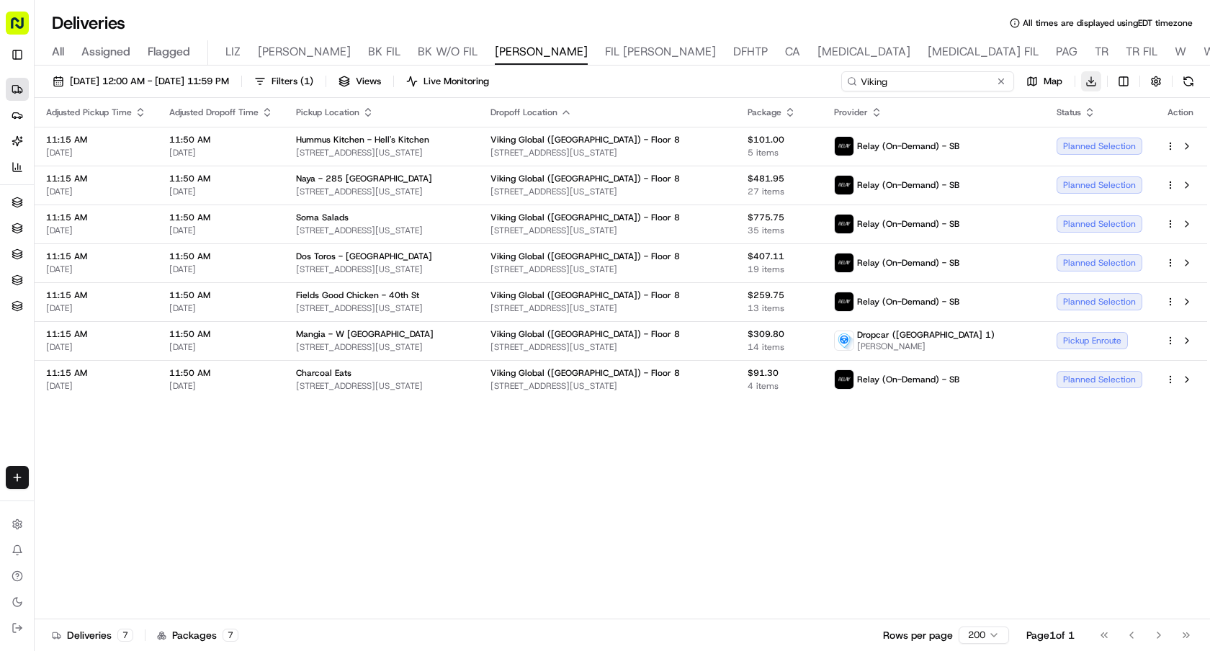
type input "Viking"
click at [1089, 81] on html "Sharebite e.park@sharebite.com Toggle Sidebar Deliveries Providers Nash AI Anal…" at bounding box center [605, 325] width 1210 height 651
click at [1070, 138] on span "Completed Report" at bounding box center [1048, 135] width 71 height 12
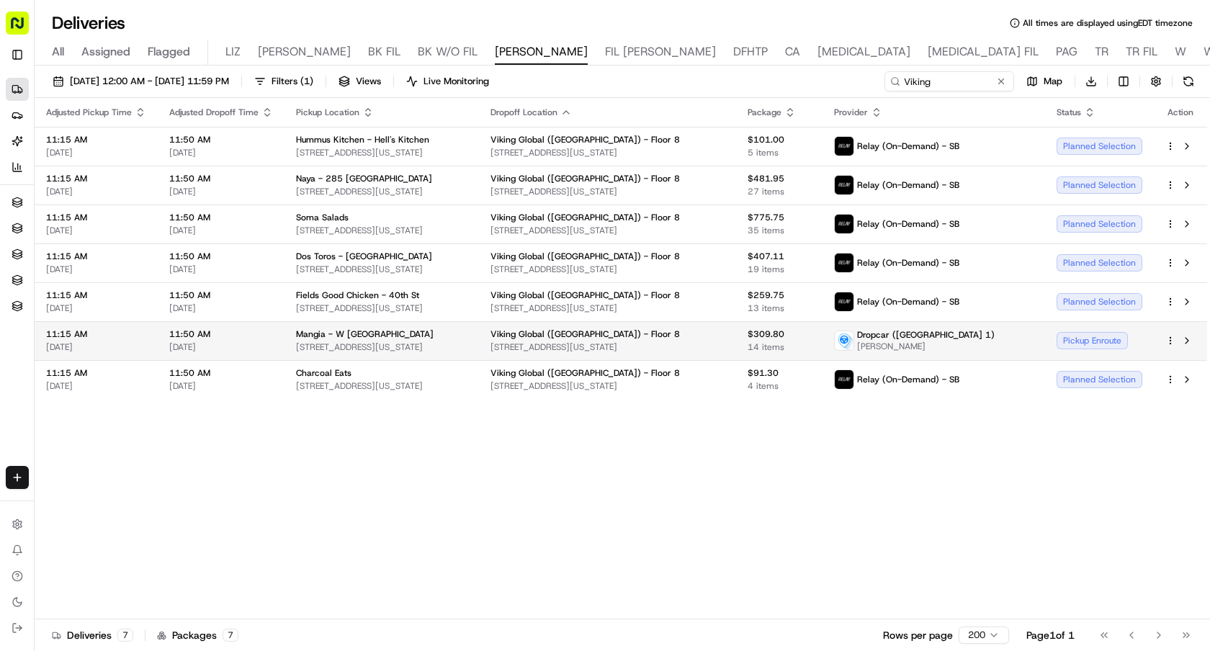
drag, startPoint x: 726, startPoint y: 349, endPoint x: 555, endPoint y: 347, distance: 170.8
click at [555, 347] on td "Viking Global (NYC) - Floor 8 660 5th Ave, New York, NY 10103, USA" at bounding box center [607, 340] width 257 height 39
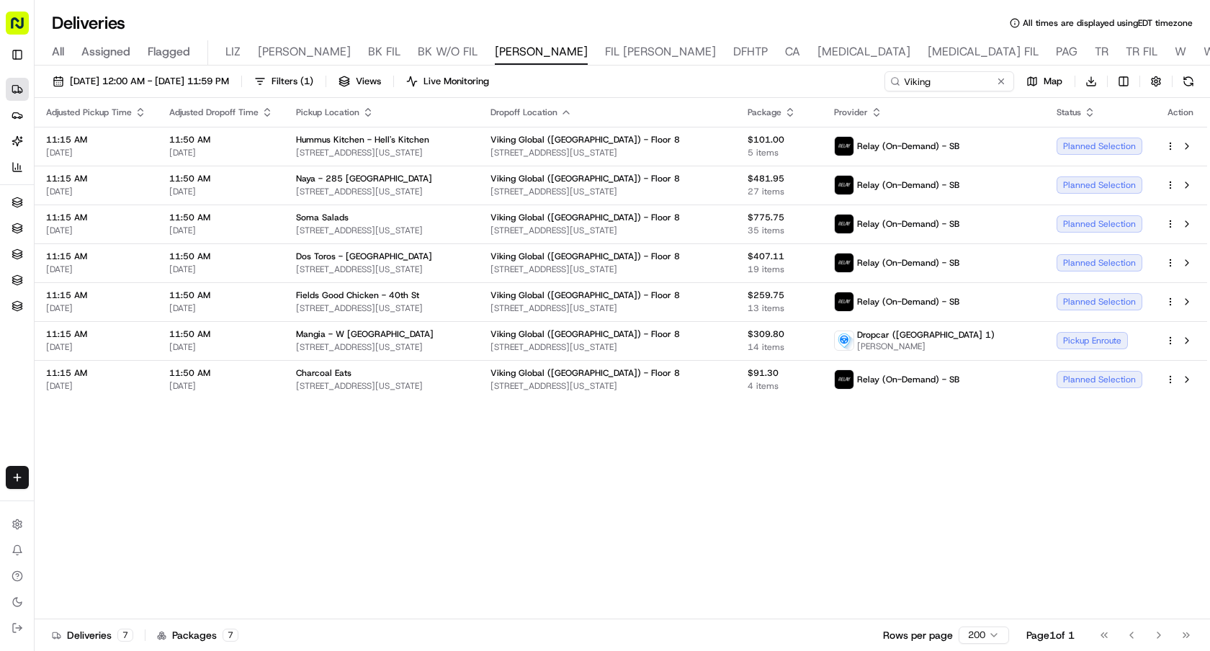
copy span "[STREET_ADDRESS][US_STATE]"
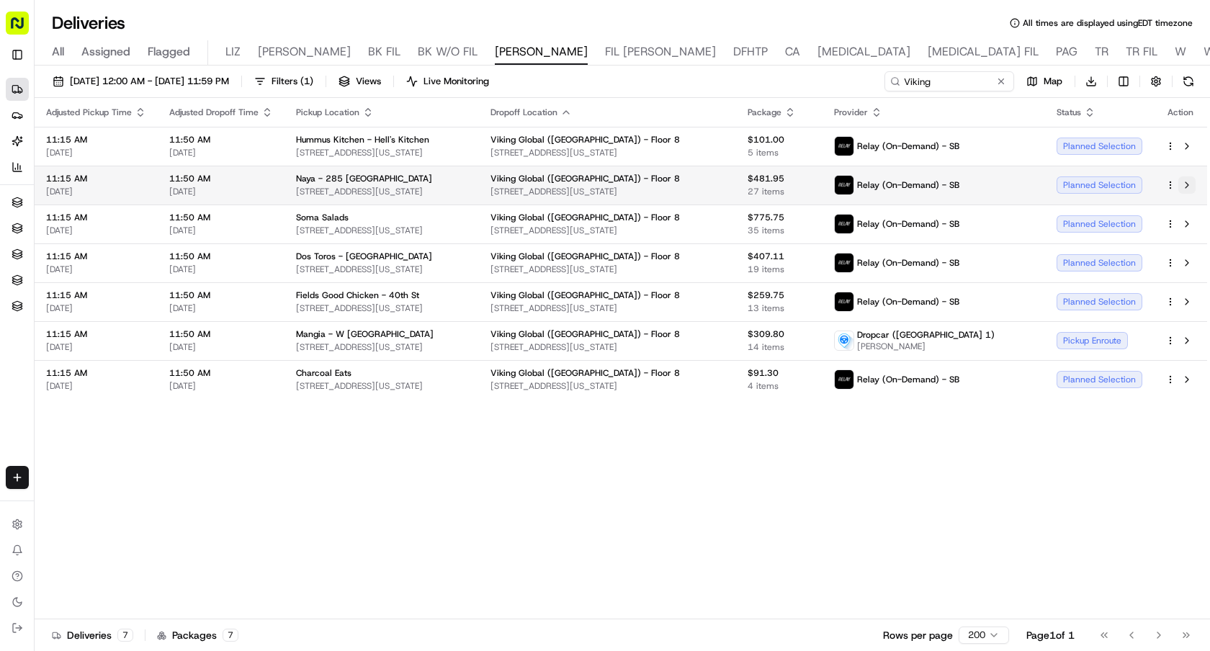
click at [1184, 181] on button at bounding box center [1187, 185] width 17 height 17
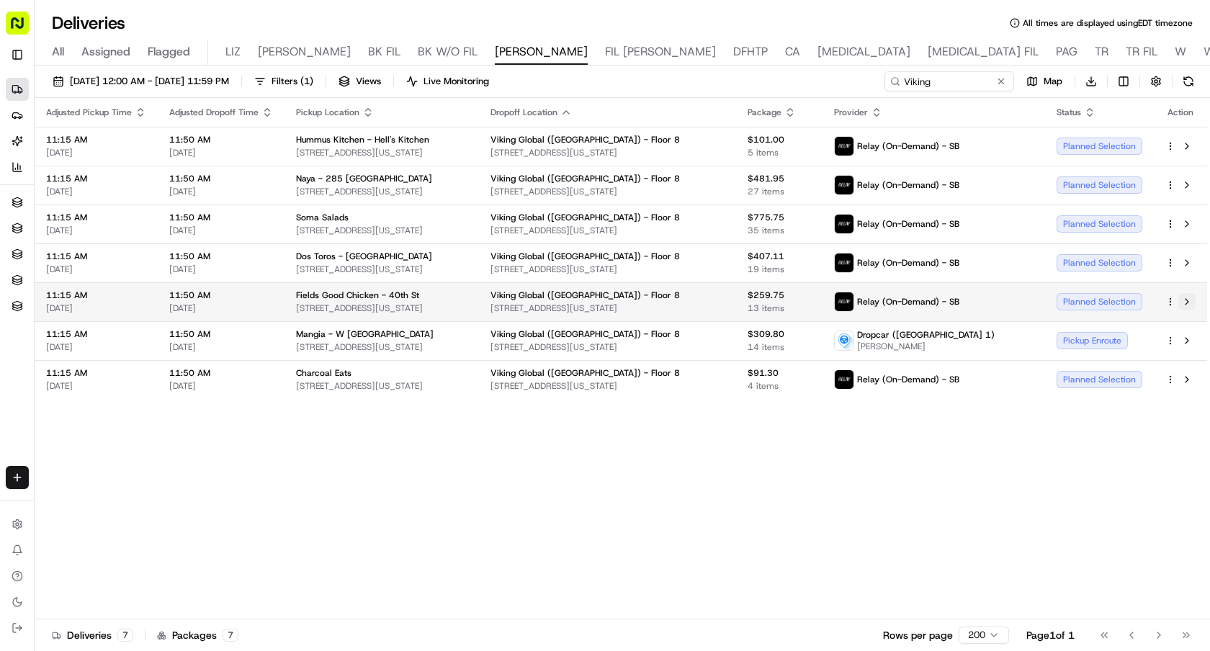
click at [1189, 300] on button at bounding box center [1187, 301] width 17 height 17
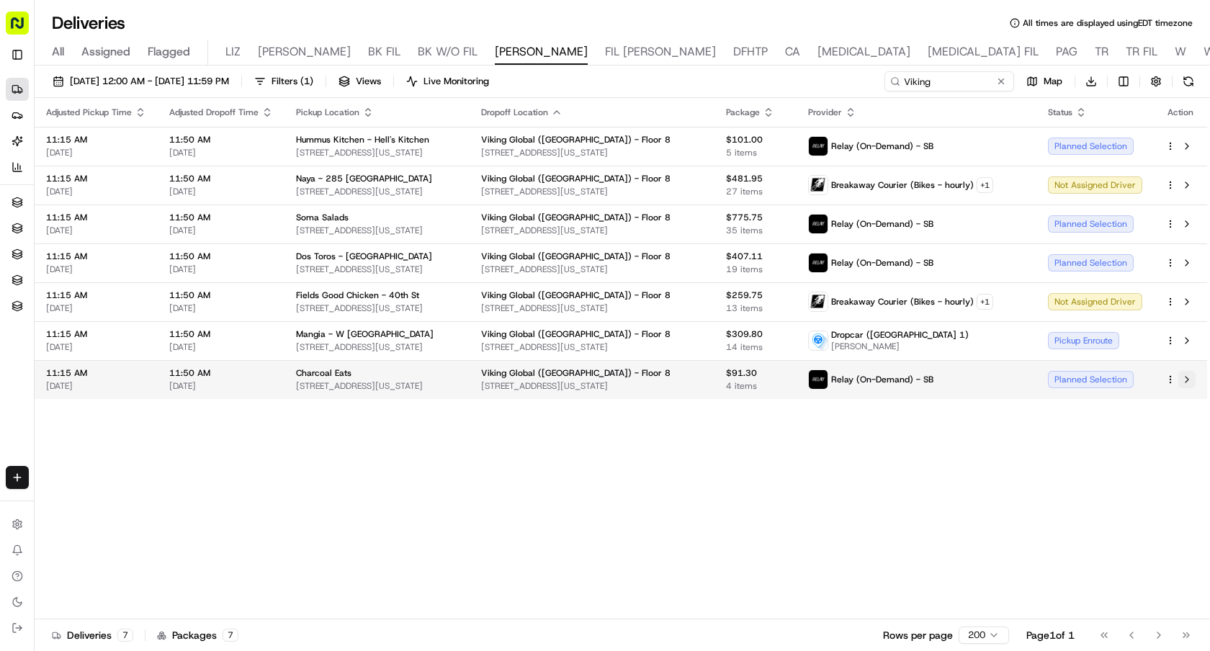
click at [1189, 376] on button at bounding box center [1187, 379] width 17 height 17
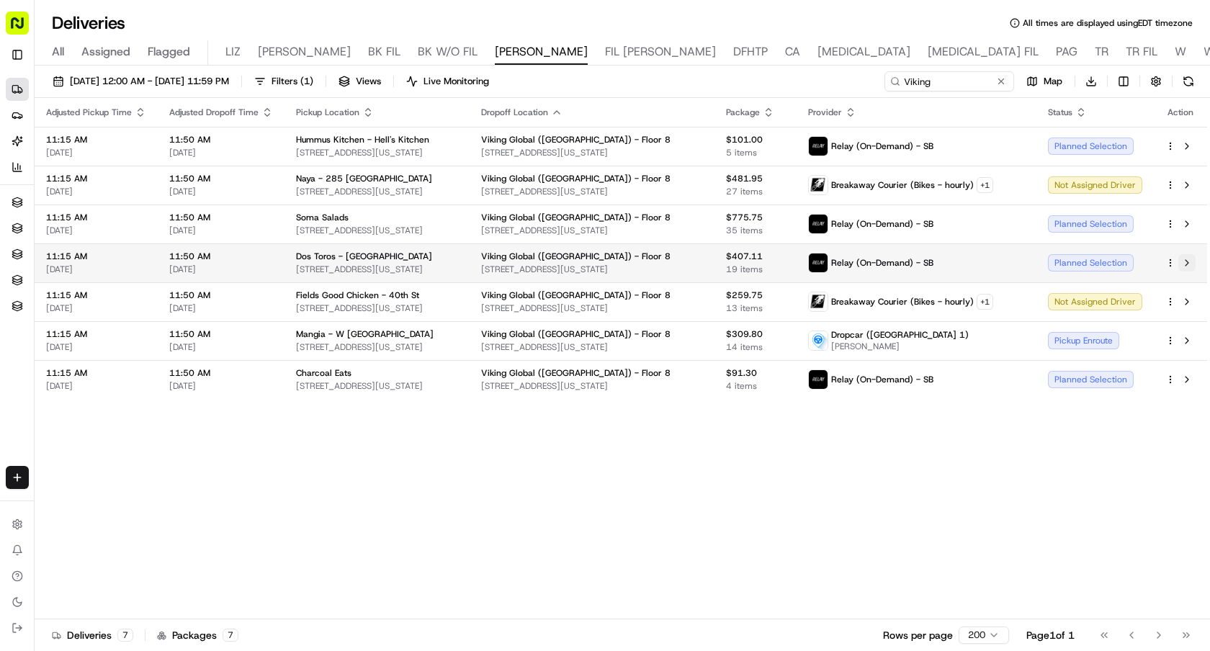
click at [1190, 262] on button at bounding box center [1187, 262] width 17 height 17
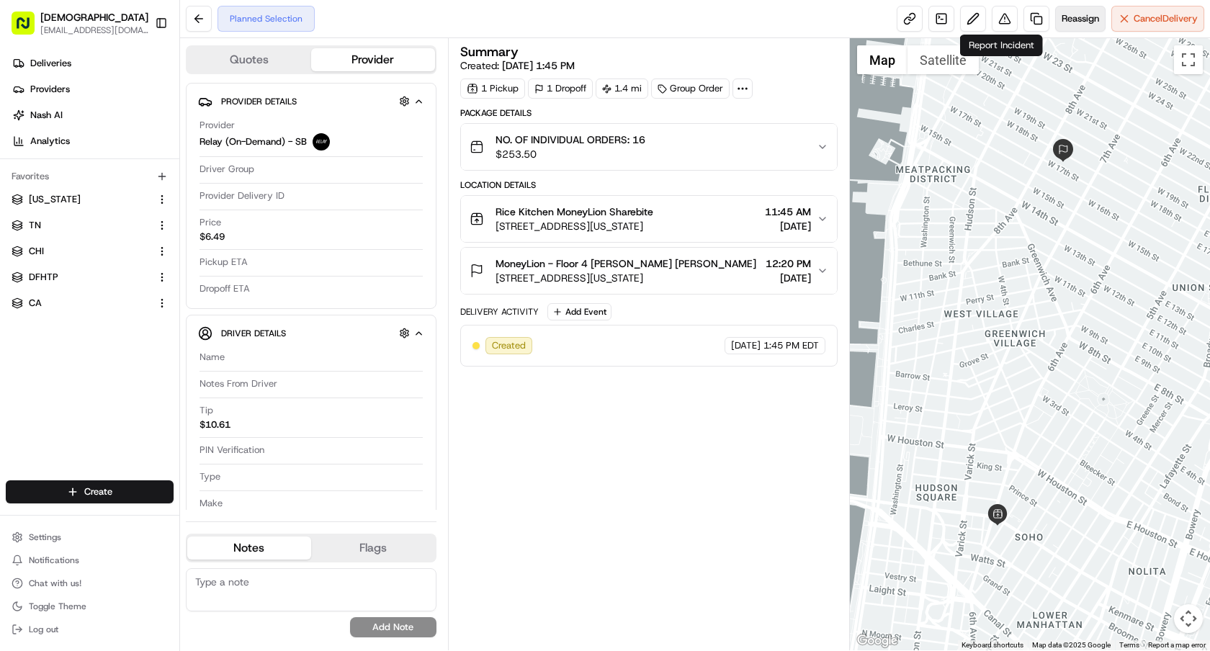
click at [1077, 24] on span "Reassign" at bounding box center [1080, 18] width 37 height 13
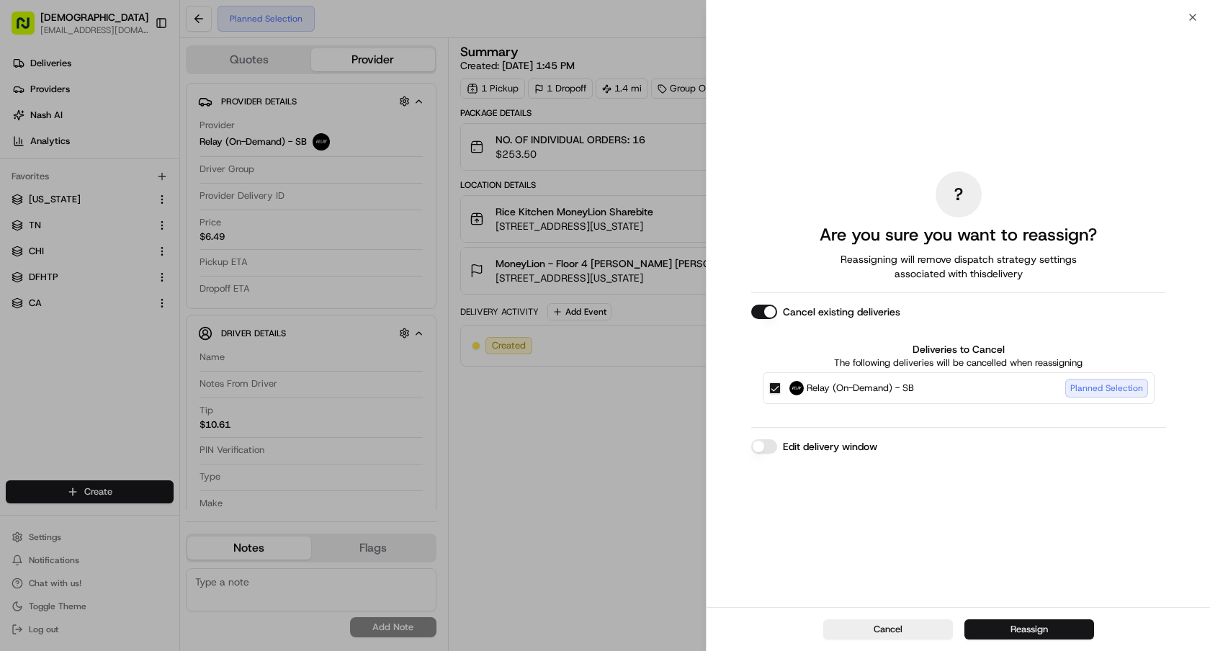
click at [1012, 628] on button "Reassign" at bounding box center [1030, 630] width 130 height 20
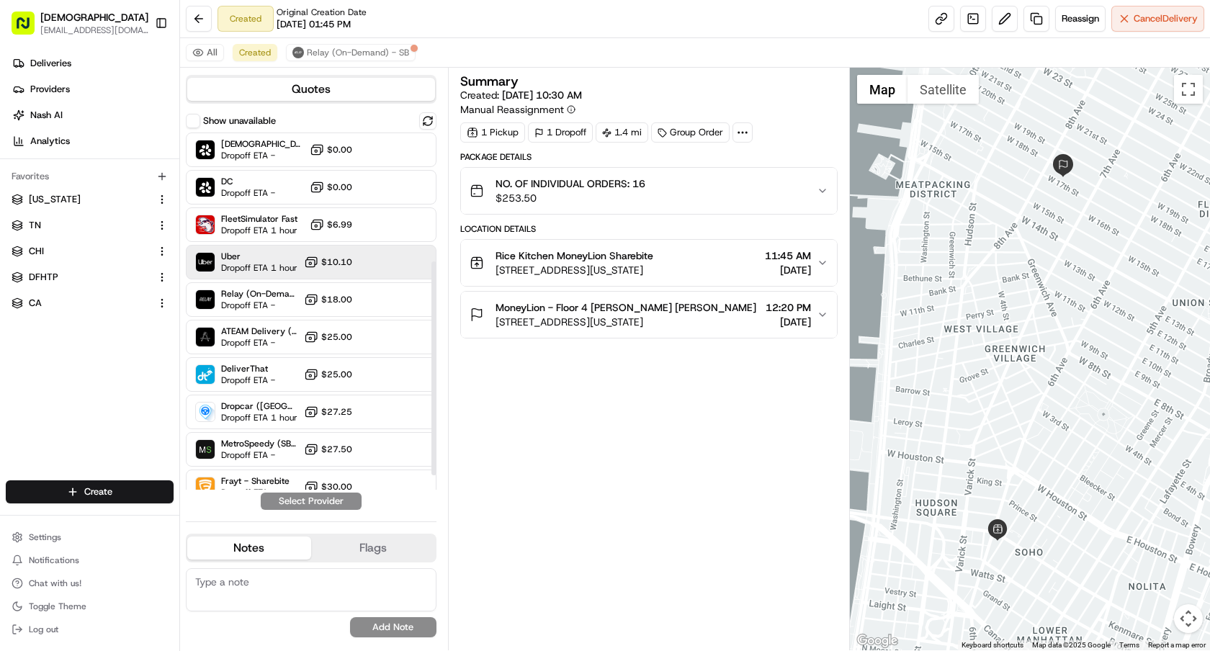
scroll to position [239, 0]
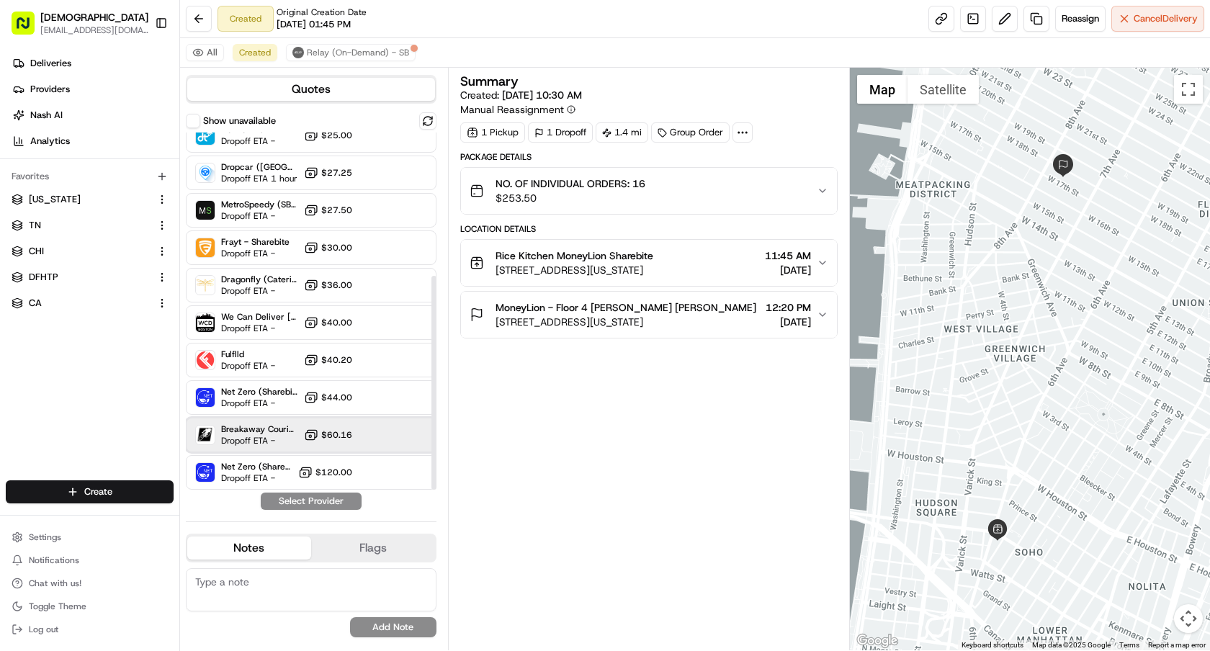
click at [259, 435] on span "Dropoff ETA -" at bounding box center [259, 441] width 77 height 12
click at [323, 505] on button "Assign Provider" at bounding box center [311, 501] width 102 height 17
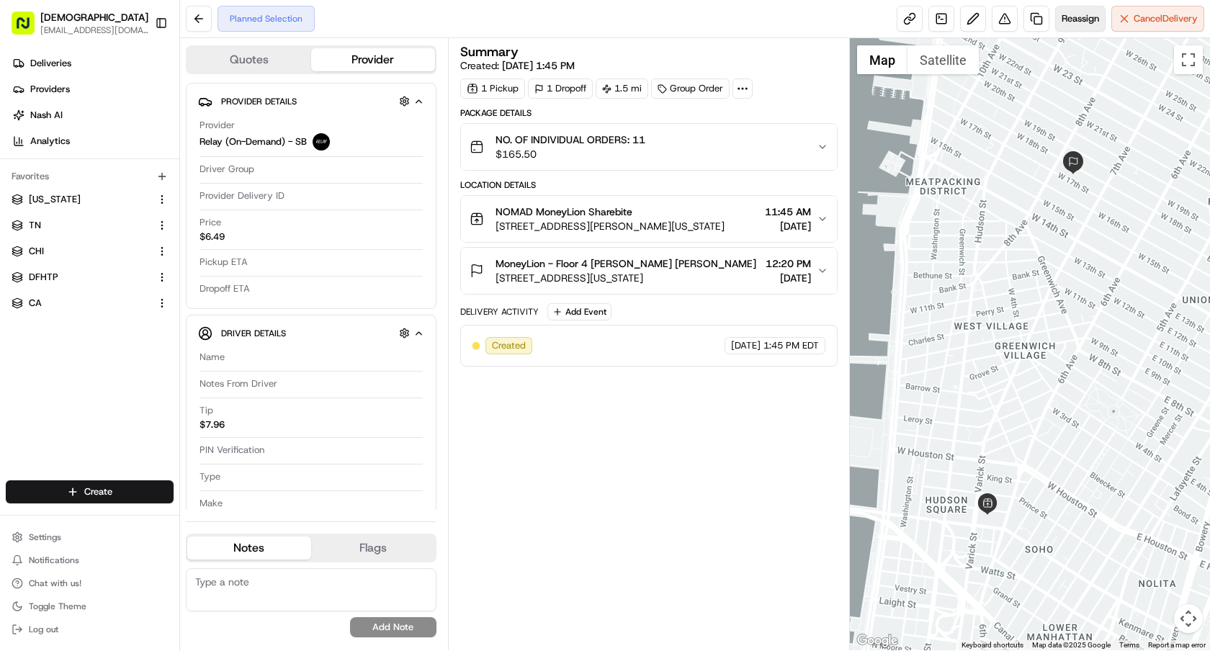
click at [1090, 23] on span "Reassign" at bounding box center [1080, 18] width 37 height 13
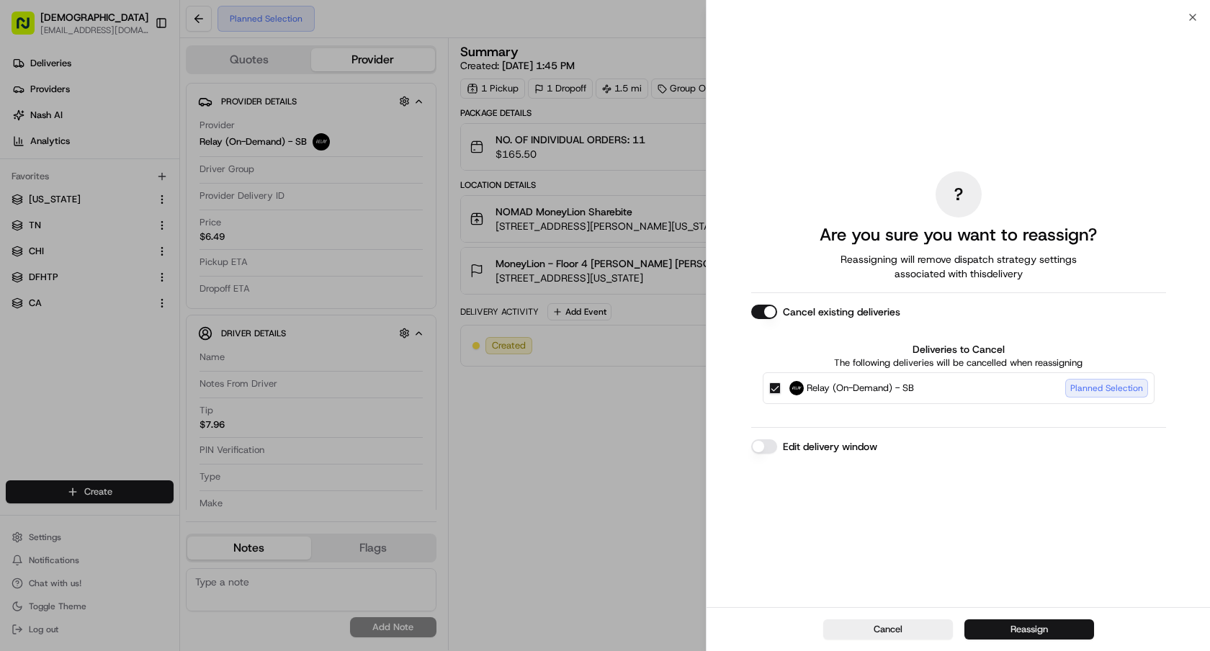
click at [1007, 629] on button "Reassign" at bounding box center [1030, 630] width 130 height 20
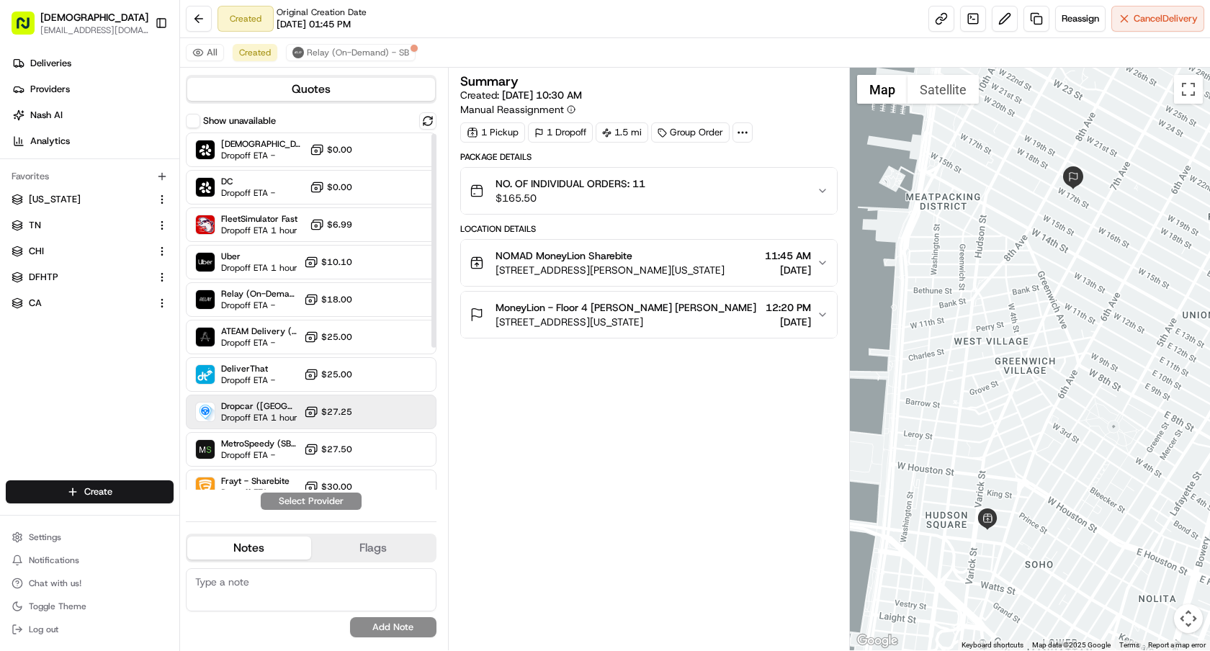
scroll to position [239, 0]
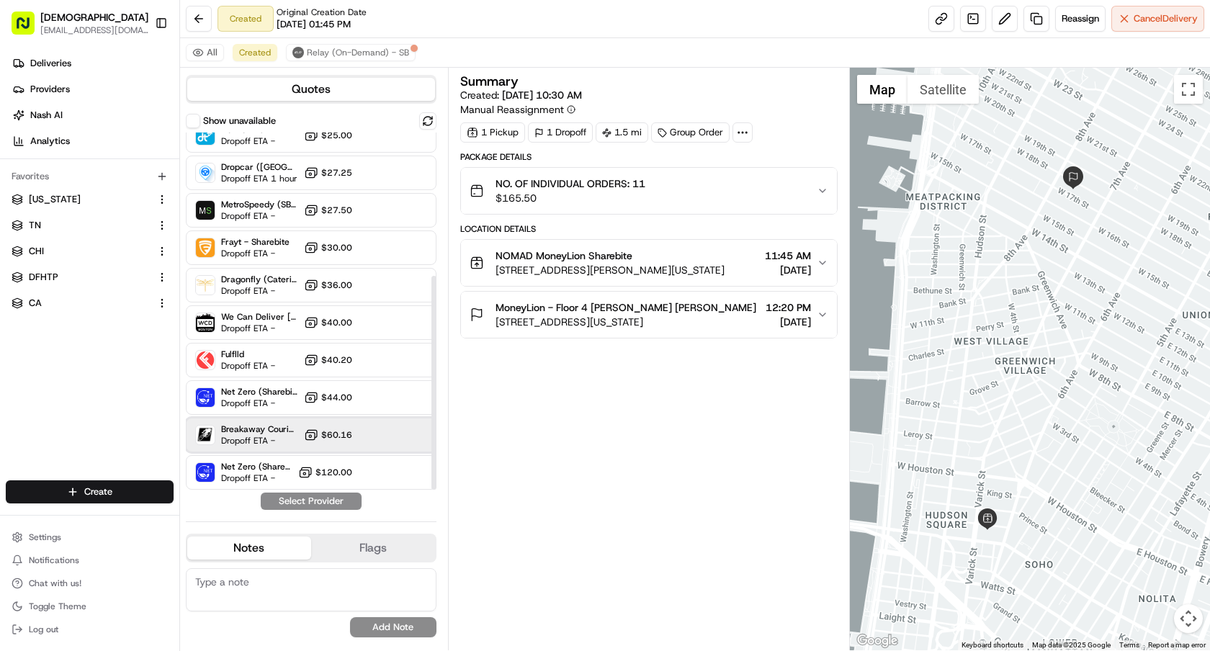
click at [285, 429] on span "Breakaway Courier (Bikes - hourly)" at bounding box center [259, 430] width 77 height 12
click at [317, 494] on button "Assign Provider" at bounding box center [311, 501] width 102 height 17
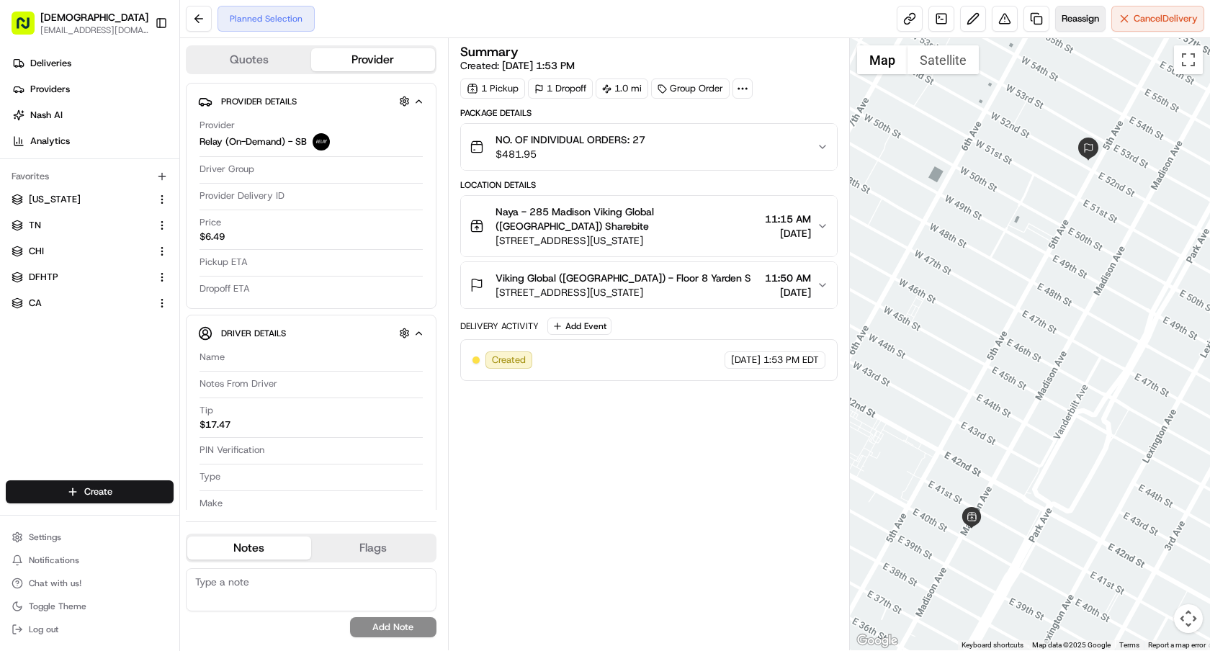
click at [1069, 17] on span "Reassign" at bounding box center [1080, 18] width 37 height 13
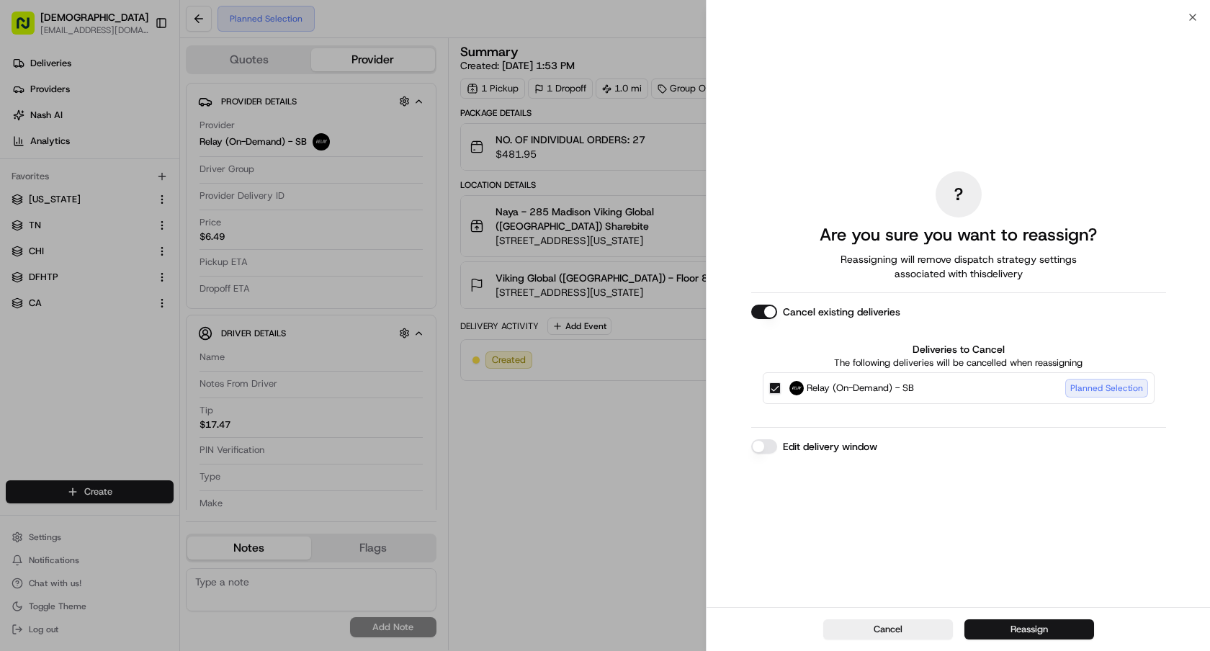
click at [1001, 622] on button "Reassign" at bounding box center [1030, 630] width 130 height 20
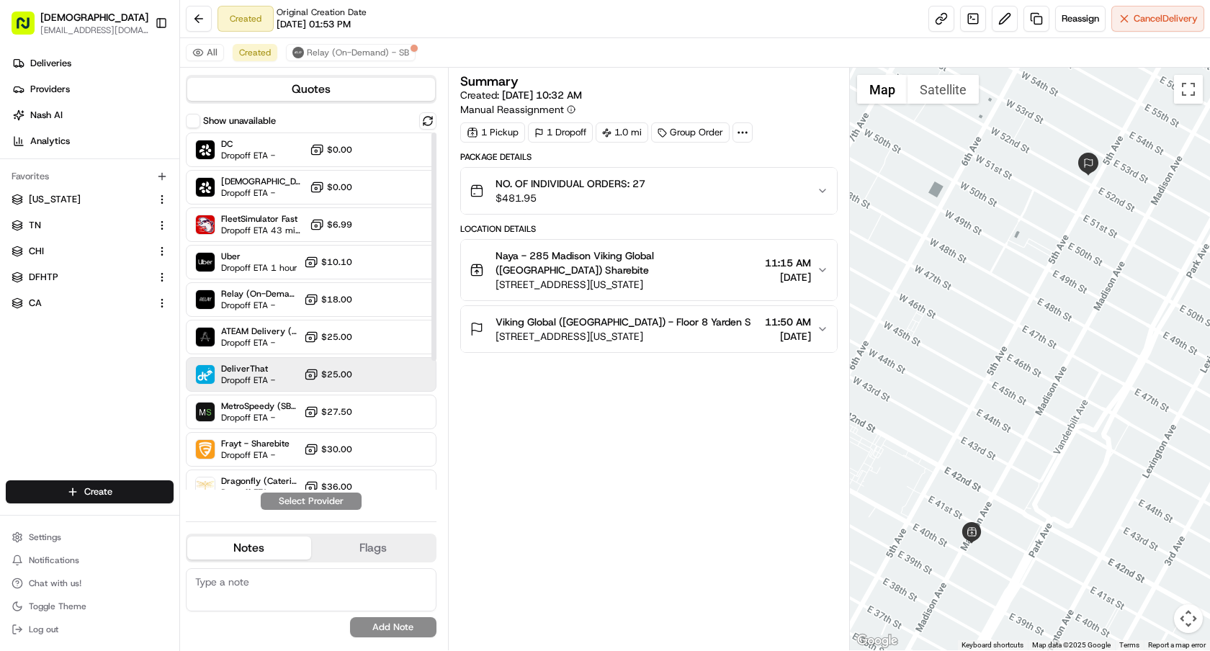
scroll to position [202, 0]
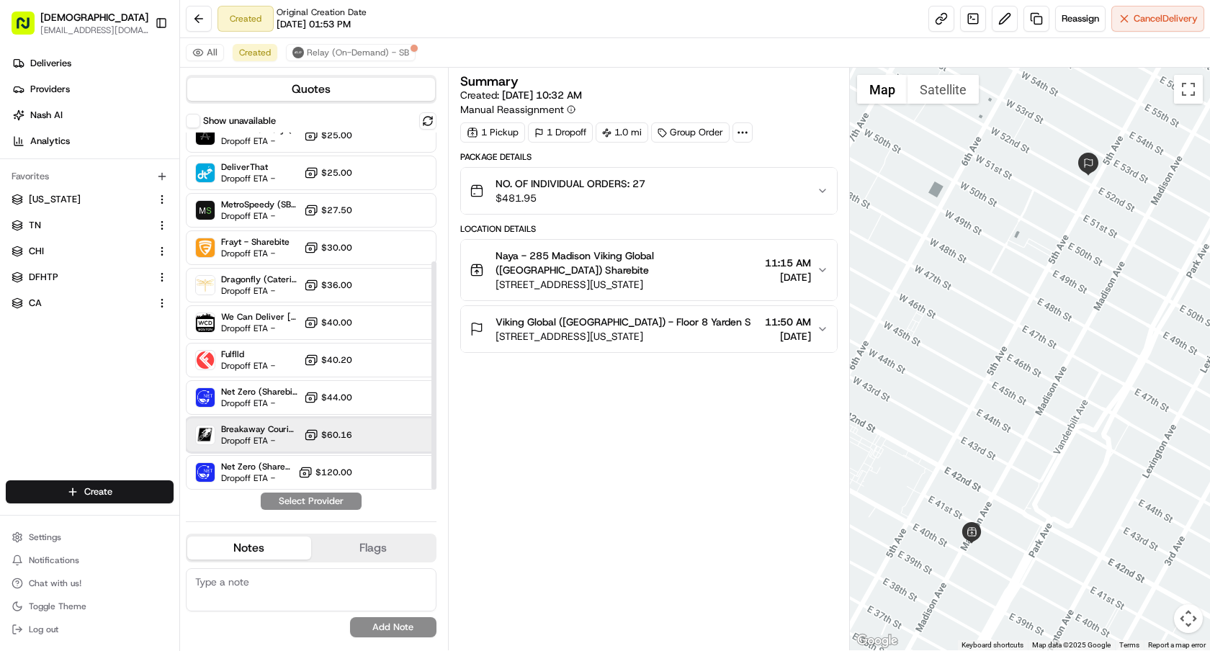
click at [269, 437] on span "Dropoff ETA -" at bounding box center [259, 441] width 77 height 12
click at [304, 499] on button "Assign Provider" at bounding box center [311, 501] width 102 height 17
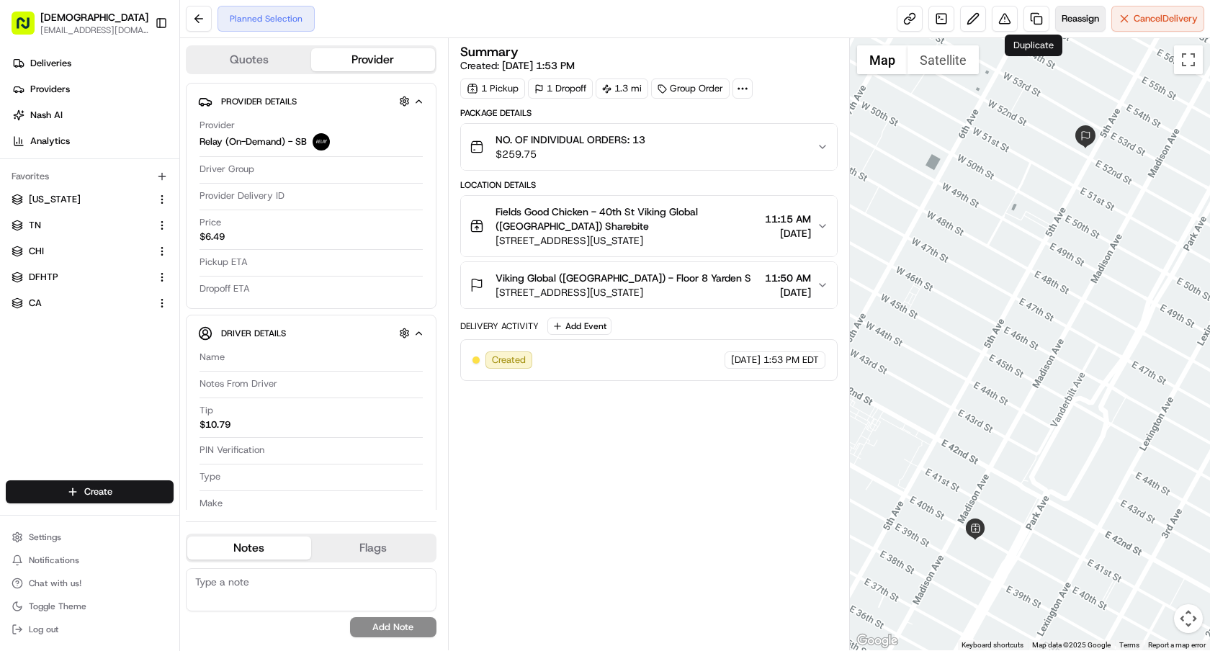
click at [1062, 20] on span "Reassign" at bounding box center [1080, 18] width 37 height 13
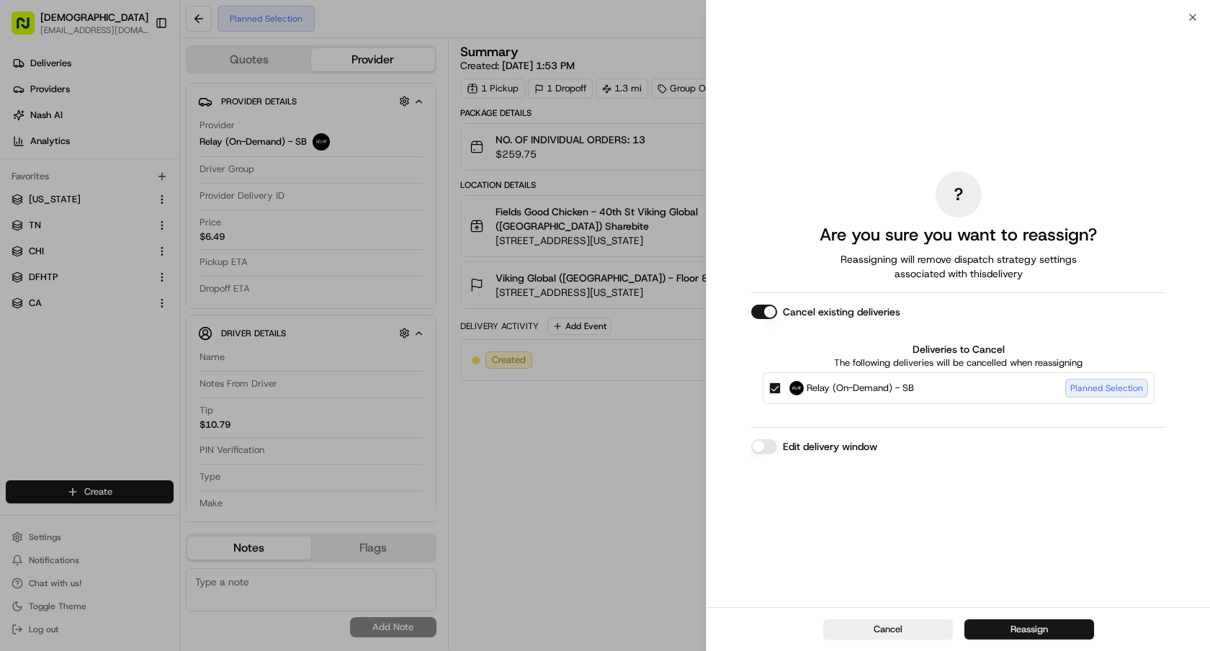
click at [988, 628] on button "Reassign" at bounding box center [1030, 630] width 130 height 20
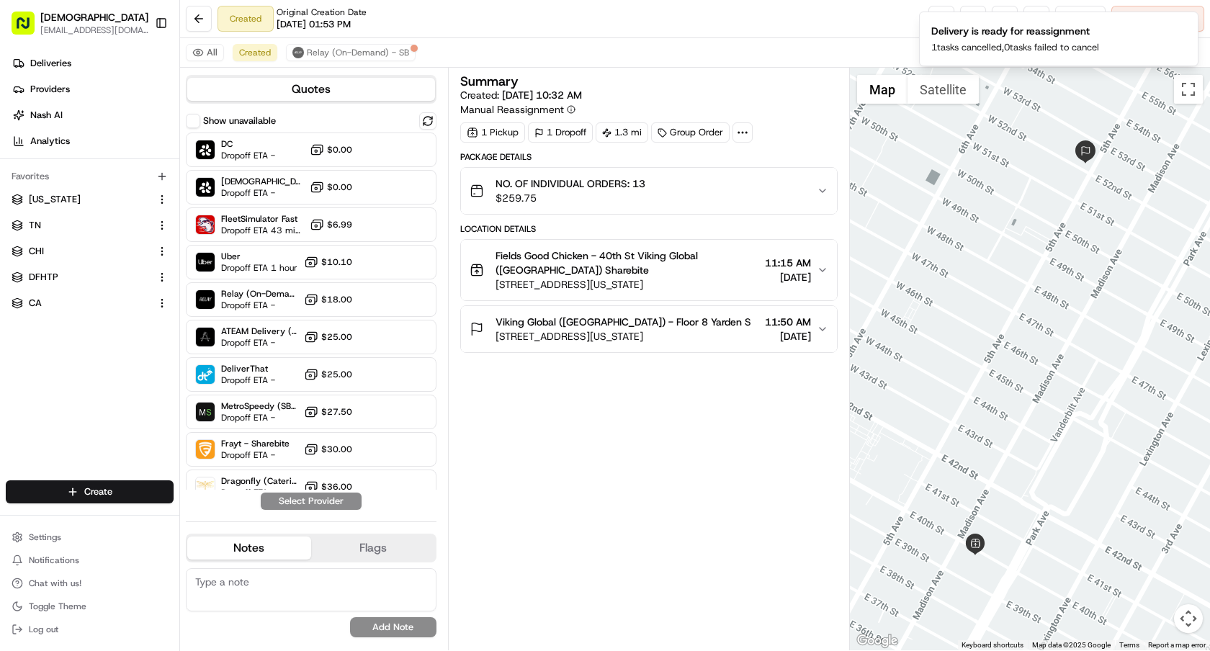
scroll to position [202, 0]
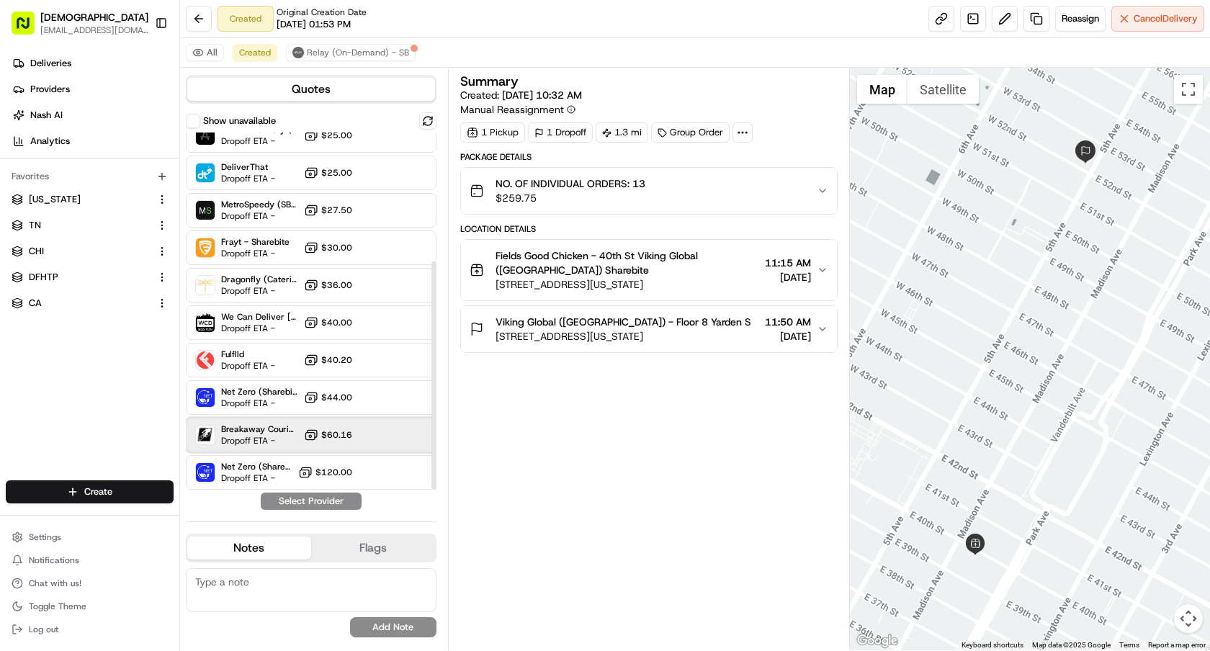
click at [283, 440] on span "Dropoff ETA -" at bounding box center [259, 441] width 77 height 12
click at [316, 503] on button "Assign Provider" at bounding box center [311, 501] width 102 height 17
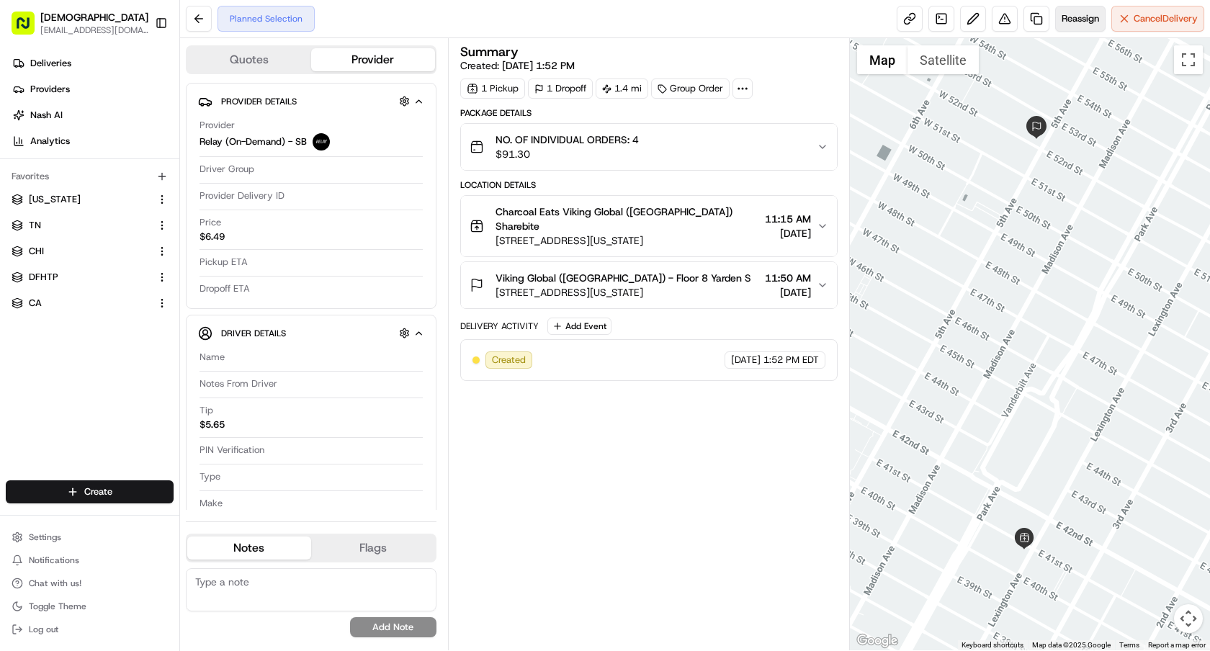
click at [1062, 19] on span "Reassign" at bounding box center [1080, 18] width 37 height 13
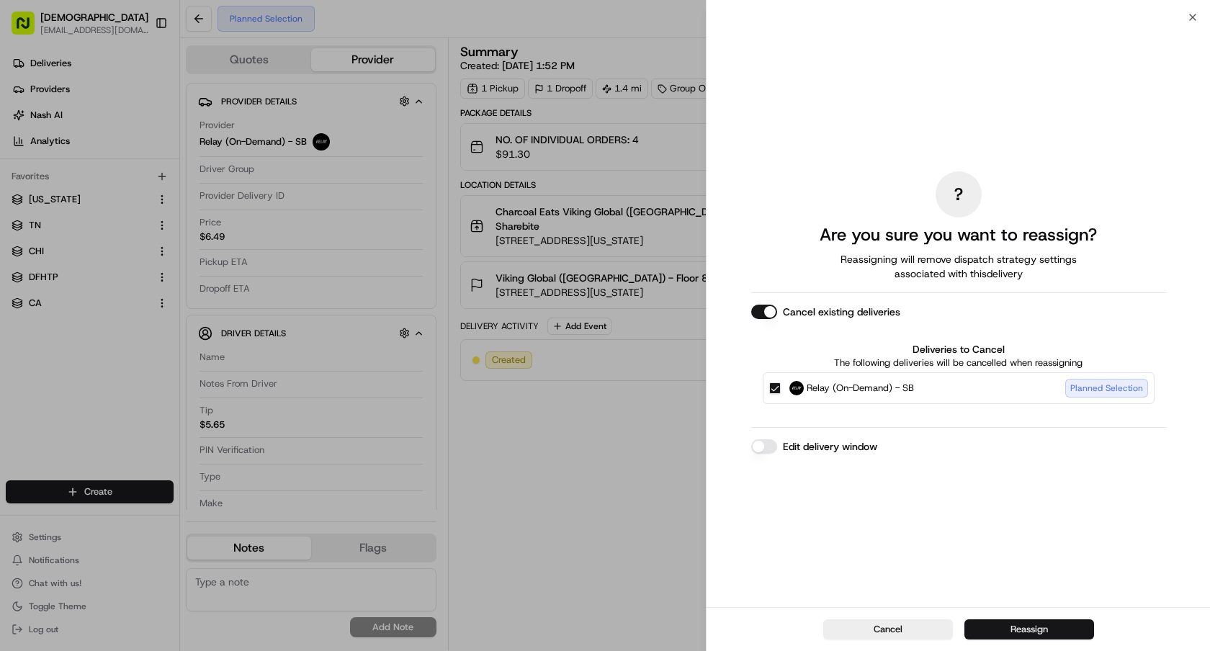
click at [1017, 633] on button "Reassign" at bounding box center [1030, 630] width 130 height 20
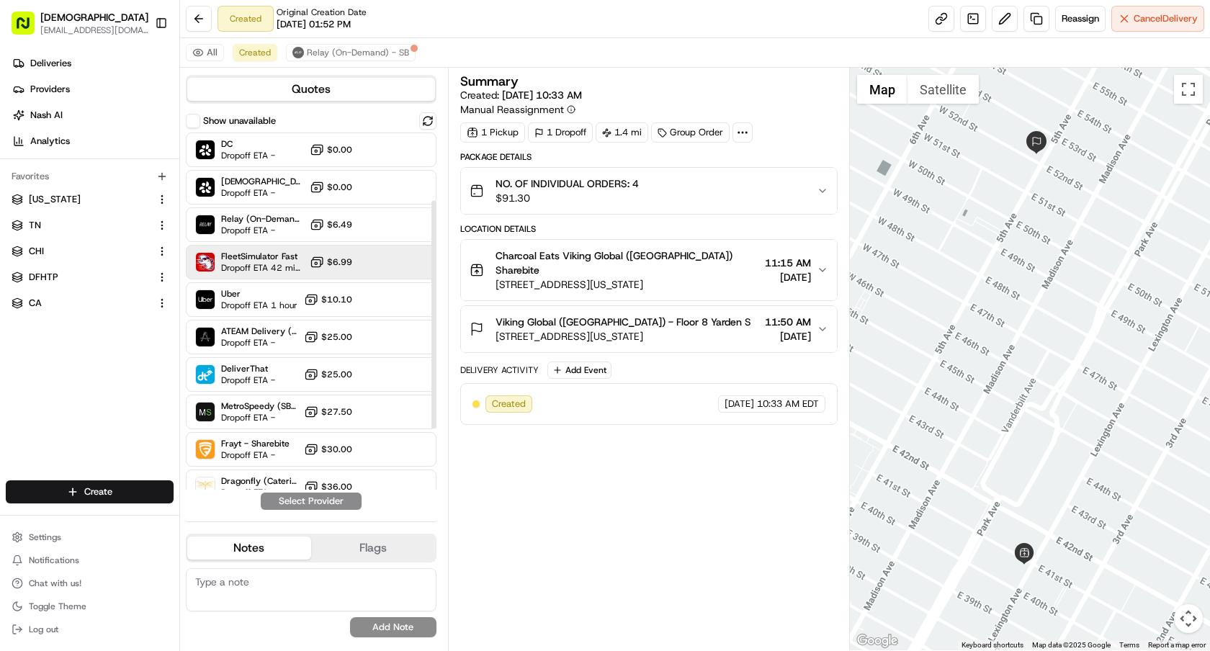
scroll to position [202, 0]
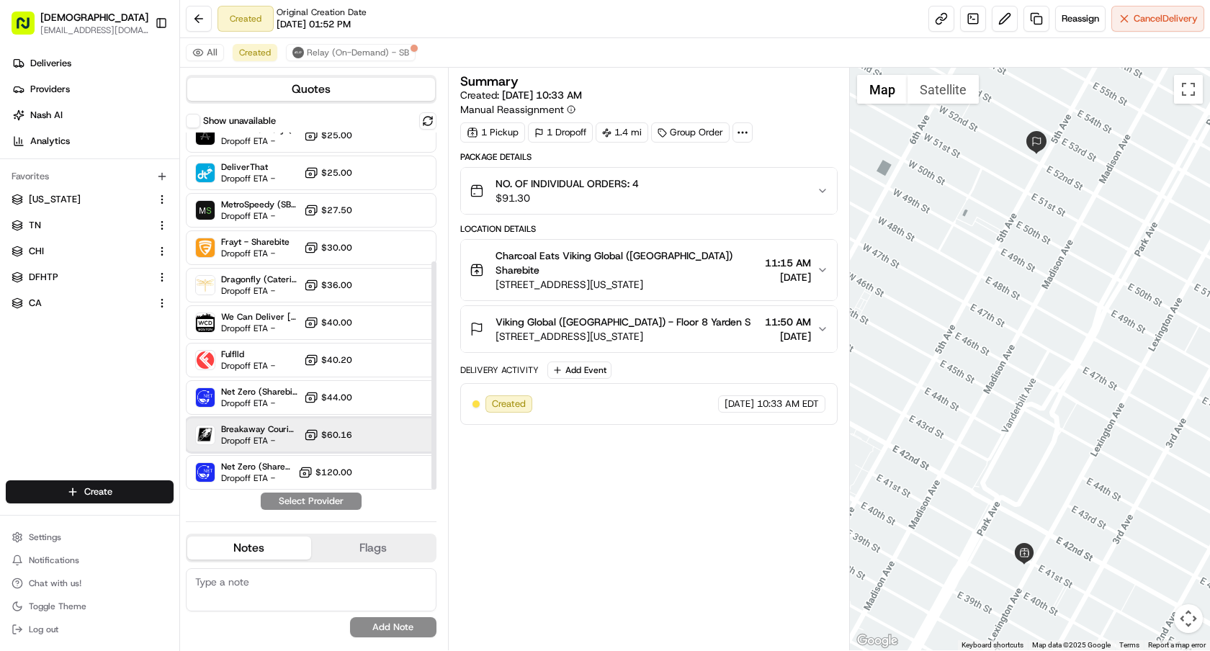
click at [303, 440] on div "Breakaway Courier (Bikes - hourly) Dropoff ETA - $60.16" at bounding box center [311, 435] width 251 height 35
click at [321, 500] on button "Assign Provider" at bounding box center [311, 501] width 102 height 17
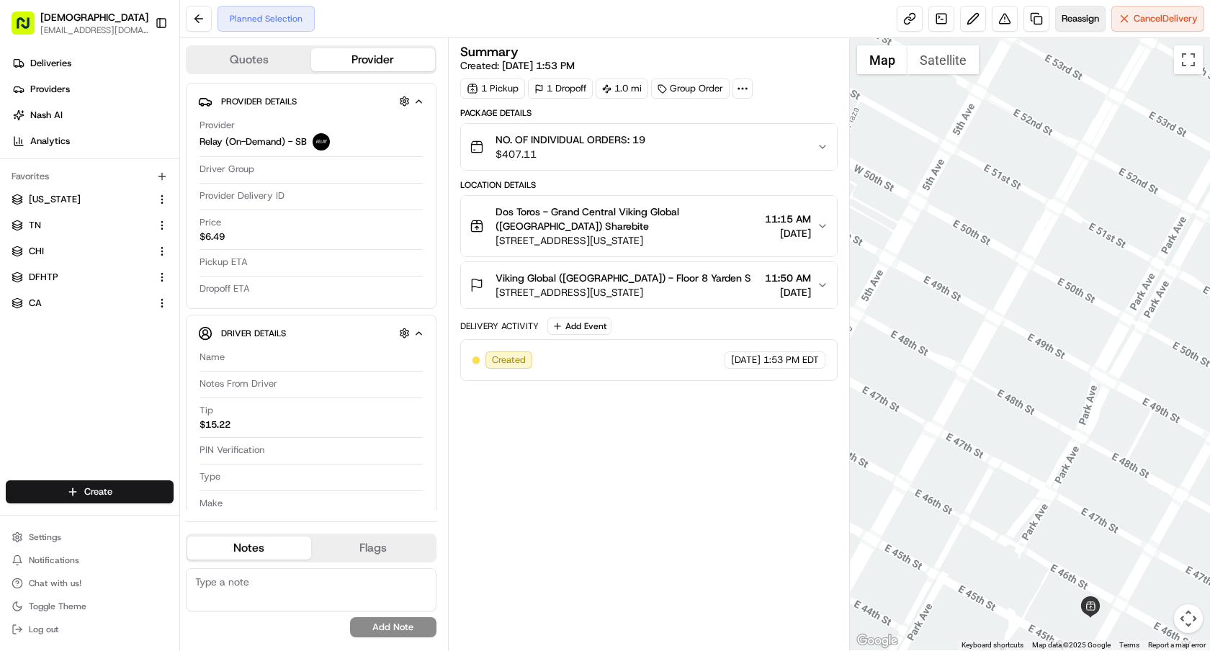
click at [1074, 12] on span "Reassign" at bounding box center [1080, 18] width 37 height 13
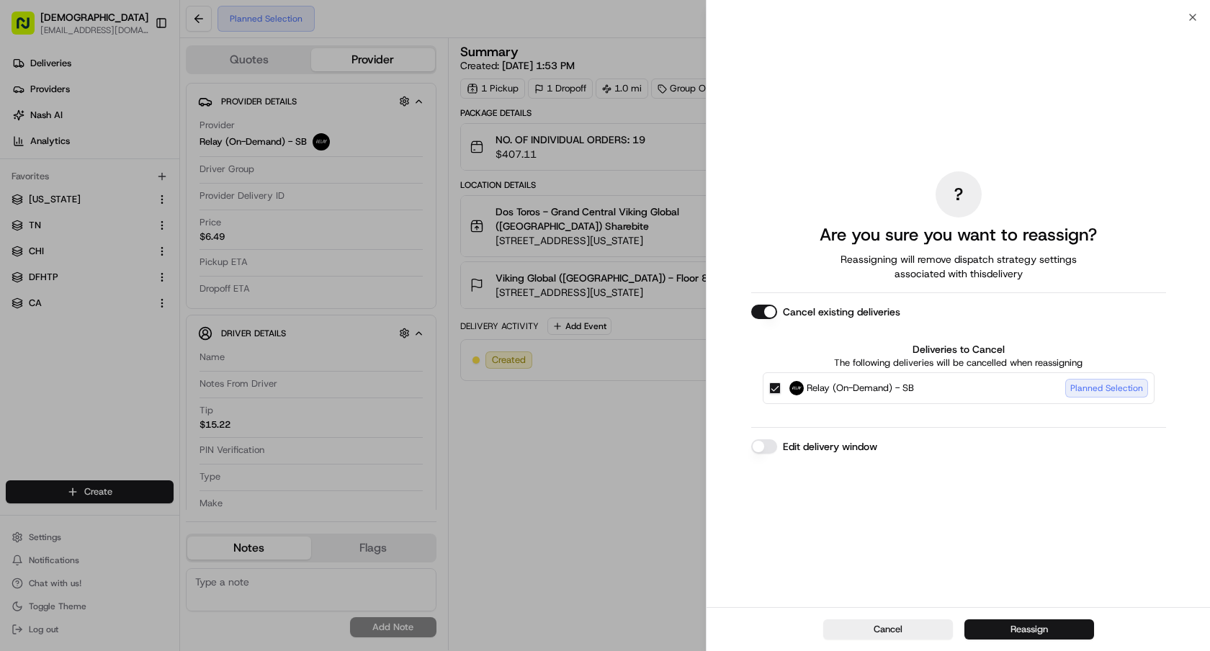
click at [989, 622] on button "Reassign" at bounding box center [1030, 630] width 130 height 20
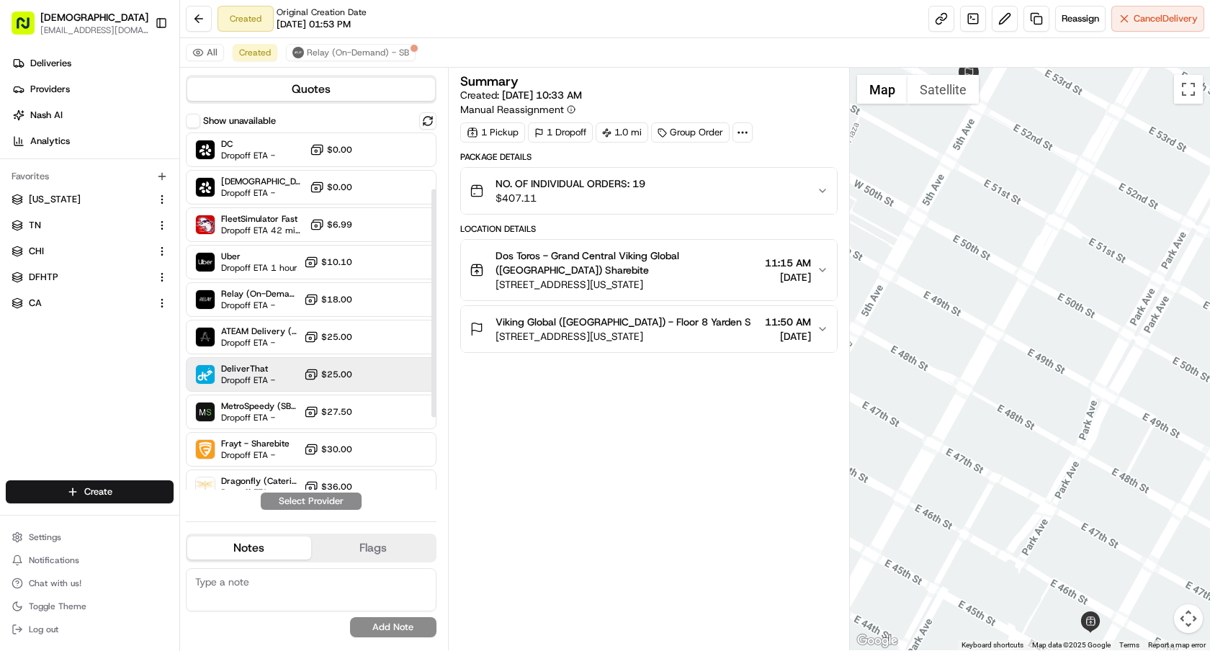
scroll to position [202, 0]
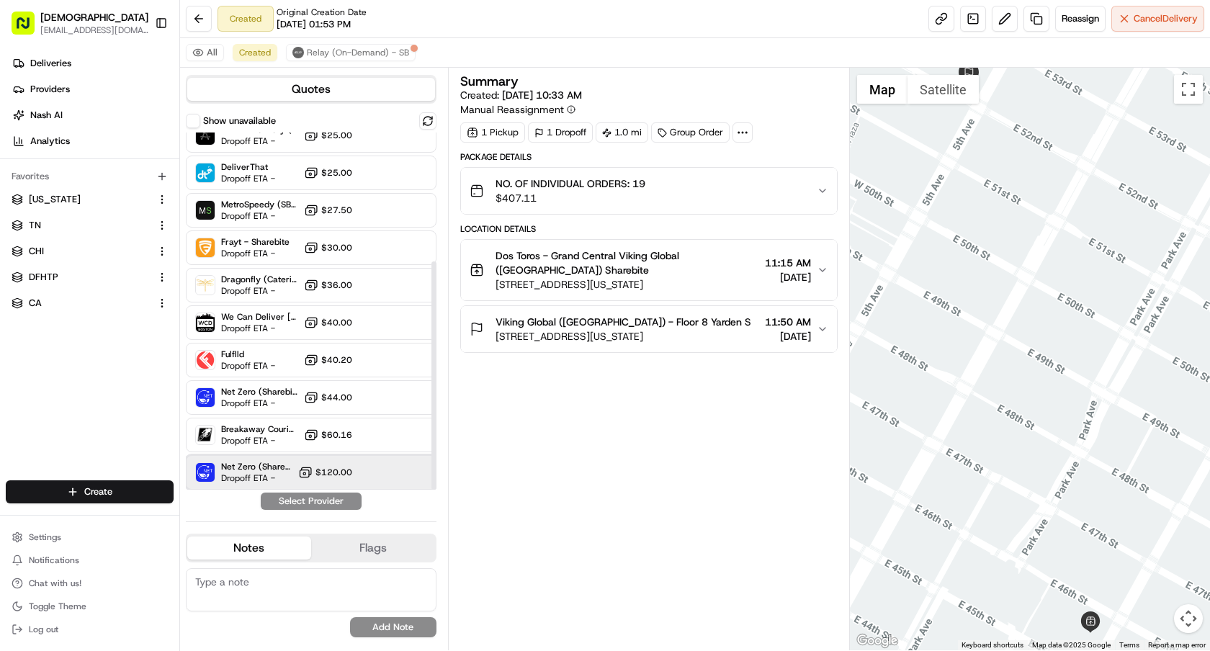
click at [278, 460] on div "Net Zero (Sharebite E-Bike) Dropoff ETA - $120.00" at bounding box center [311, 472] width 251 height 35
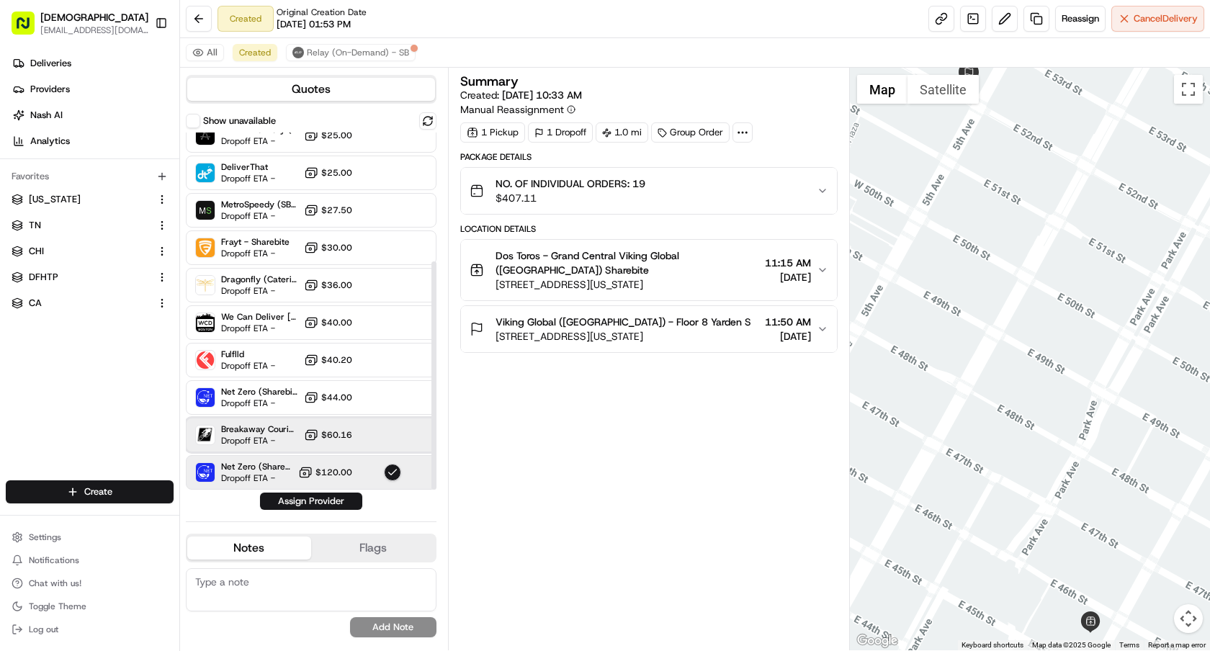
click at [278, 436] on span "Dropoff ETA -" at bounding box center [259, 441] width 77 height 12
click at [293, 500] on button "Assign Provider" at bounding box center [311, 501] width 102 height 17
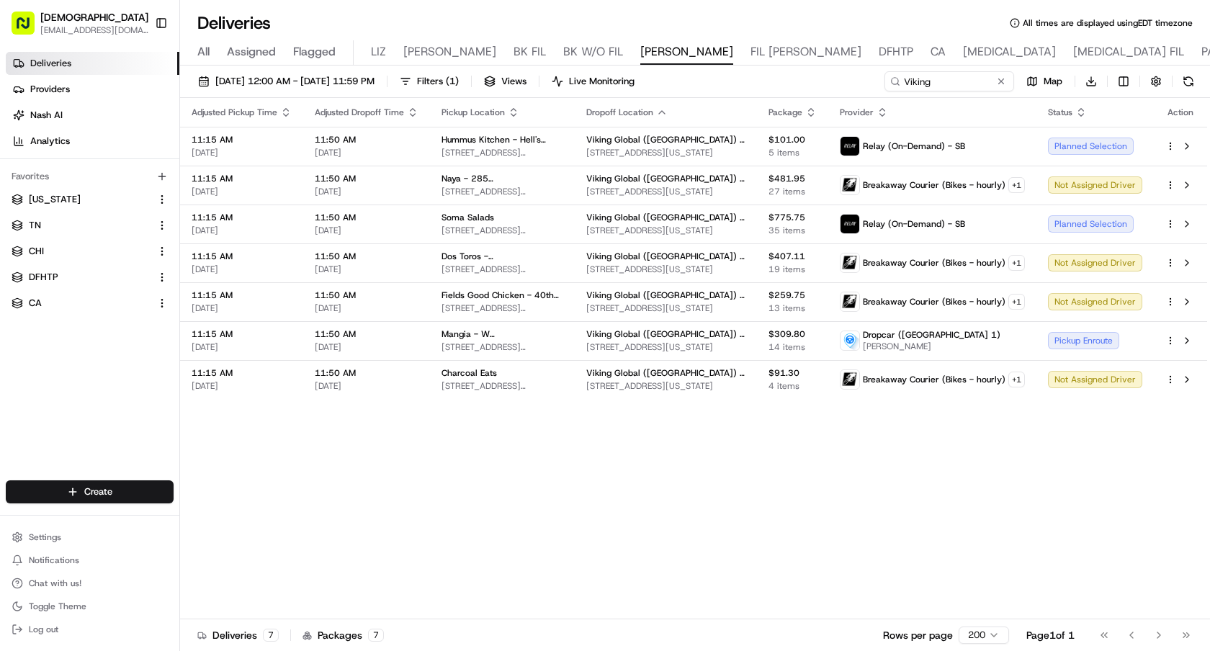
drag, startPoint x: 1005, startPoint y: 79, endPoint x: 844, endPoint y: 79, distance: 160.7
click at [844, 79] on div "[DATE] 12:00 AM - [DATE] 11:59 PM Filters ( 1 ) Views Live Monitoring Viking Ma…" at bounding box center [695, 84] width 1030 height 27
drag, startPoint x: 948, startPoint y: 79, endPoint x: 767, endPoint y: 80, distance: 180.8
click at [769, 80] on div "[DATE] 12:00 AM - [DATE] 11:59 PM Filters ( 1 ) Views Live Monitoring Viking Ma…" at bounding box center [695, 84] width 1030 height 27
paste input "Flourish"
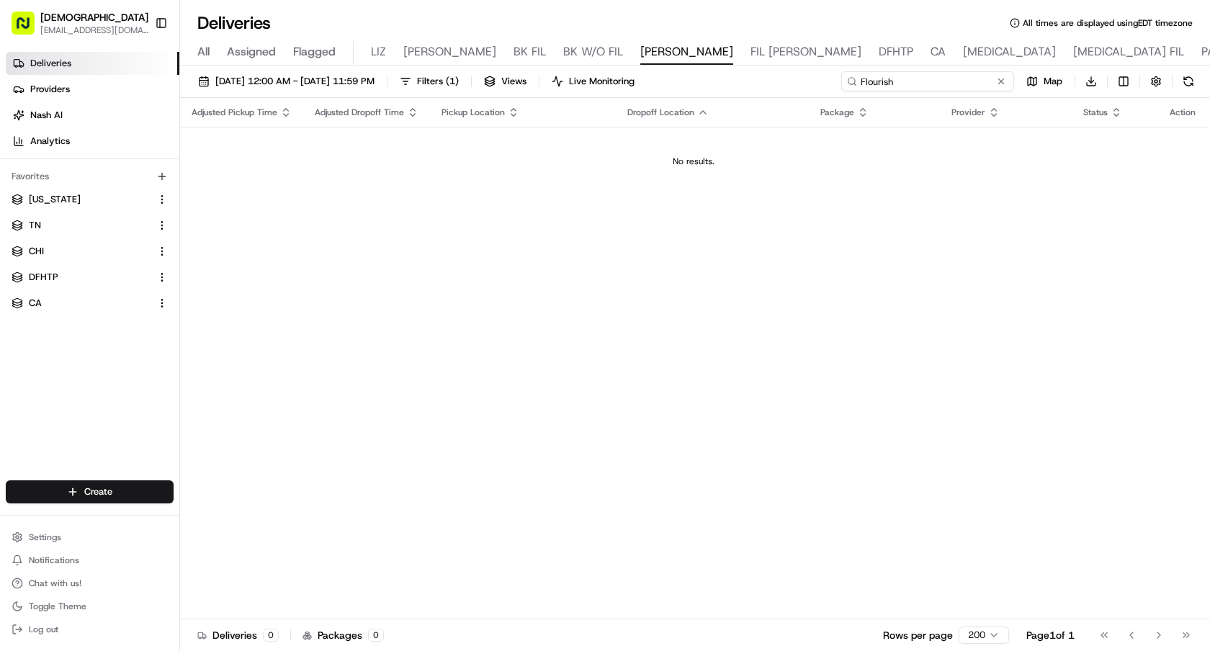
drag, startPoint x: 915, startPoint y: 77, endPoint x: 733, endPoint y: 60, distance: 183.1
click at [734, 61] on div "Deliveries All times are displayed using EDT timezone All Assigned Flagged [PER…" at bounding box center [695, 325] width 1030 height 651
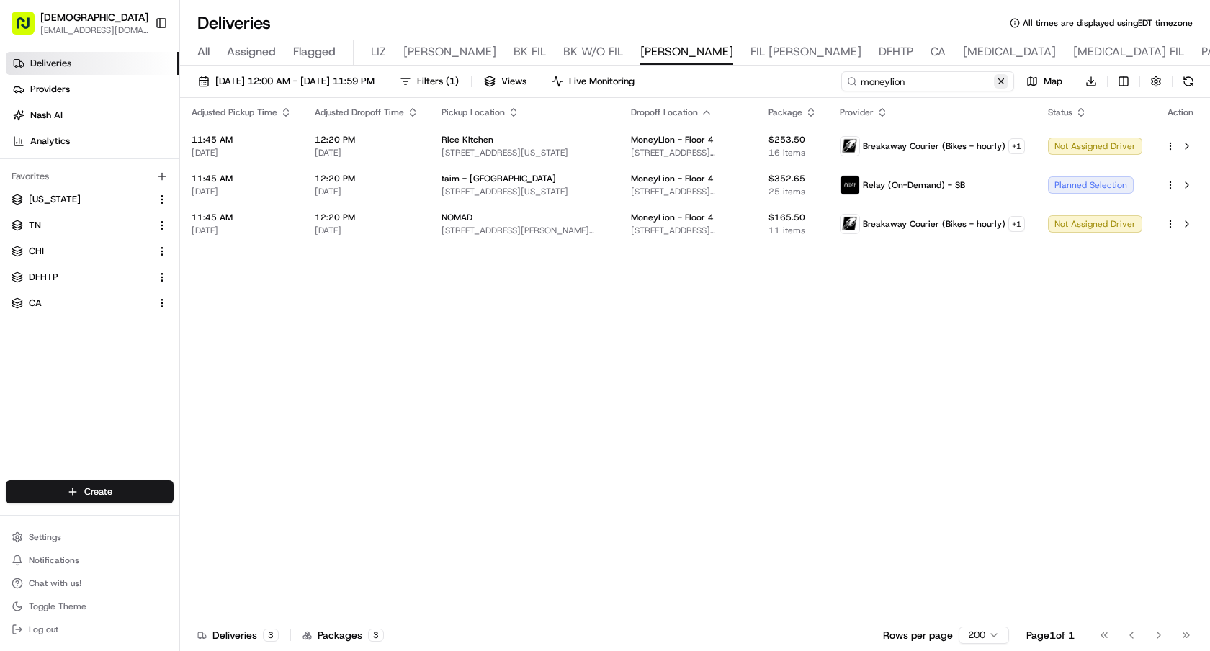
type input "moneylion"
click at [999, 80] on button at bounding box center [1001, 81] width 14 height 14
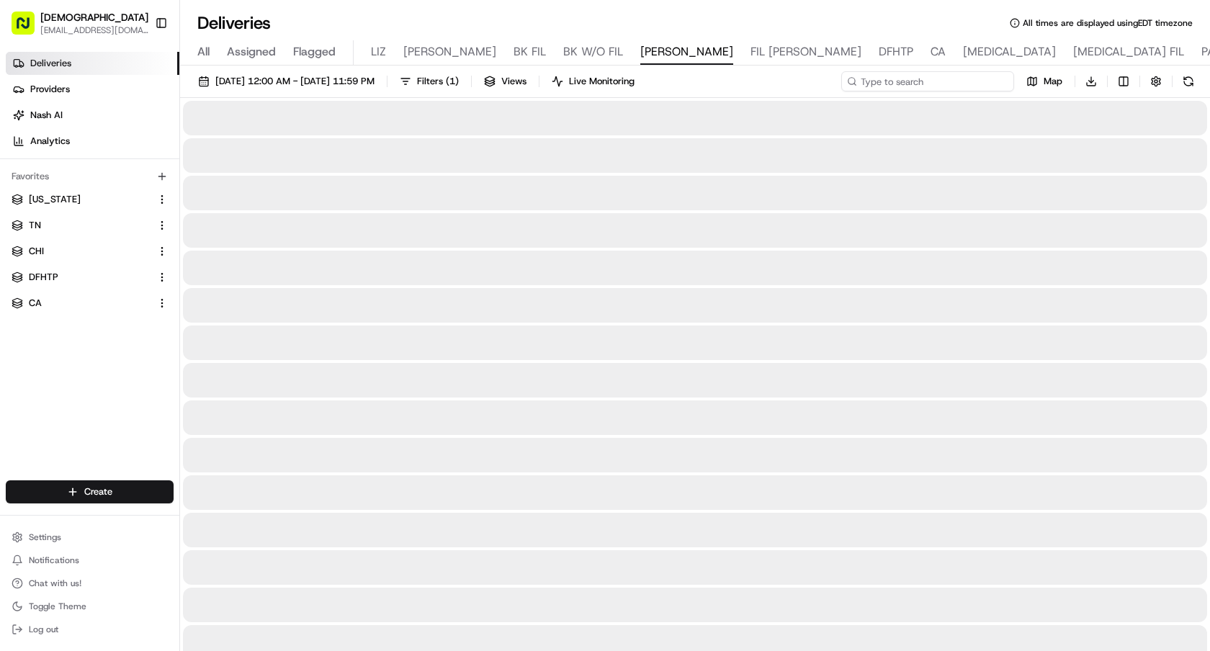
drag, startPoint x: 937, startPoint y: 80, endPoint x: 733, endPoint y: 80, distance: 203.9
click at [735, 80] on div "[DATE] 12:00 AM - [DATE] 11:59 PM Filters ( 1 ) Views Live Monitoring Map Downl…" at bounding box center [695, 84] width 1030 height 27
click at [165, 22] on button "Toggle Sidebar" at bounding box center [161, 23] width 24 height 24
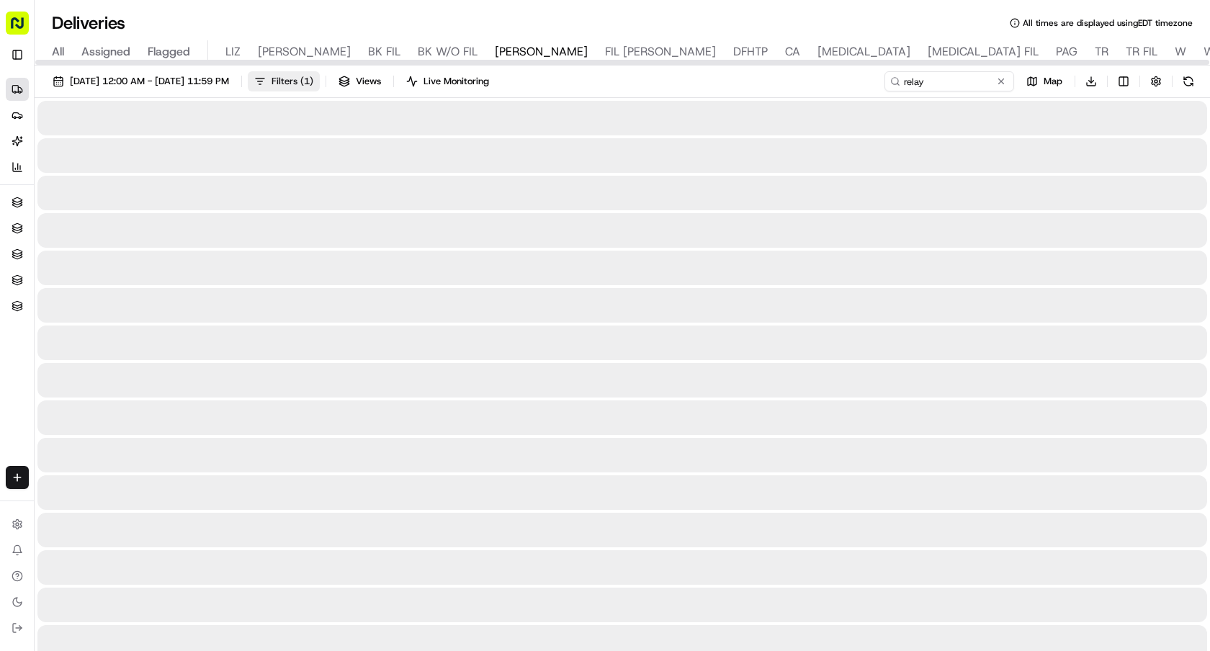
click at [316, 87] on button "Filters ( 1 )" at bounding box center [284, 81] width 72 height 20
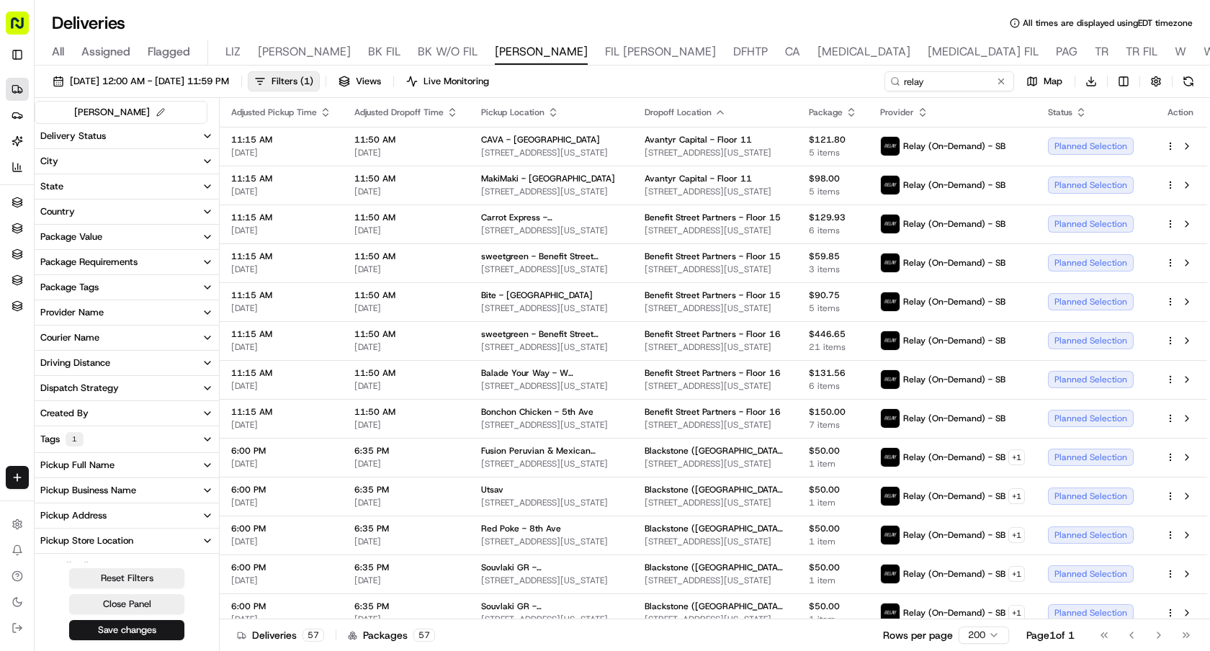
click at [105, 432] on button "Tags 1" at bounding box center [127, 440] width 184 height 26
click at [313, 78] on span "Filters ( 1 )" at bounding box center [293, 81] width 42 height 13
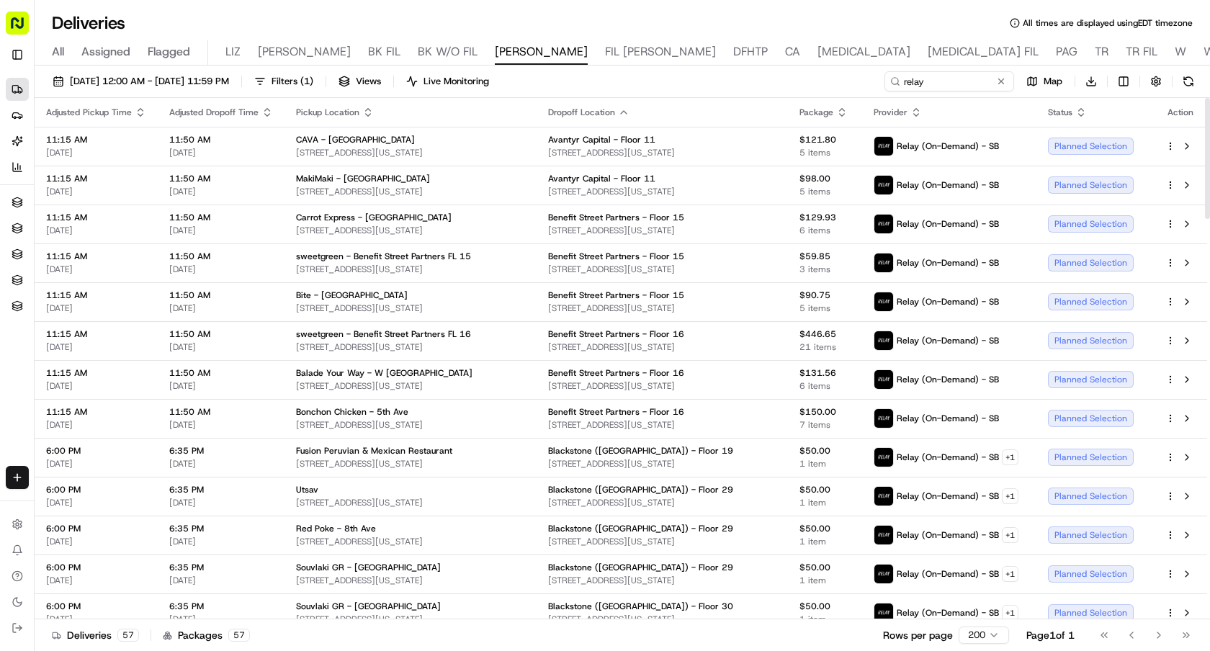
click at [618, 113] on icon "button" at bounding box center [624, 113] width 12 height 12
click at [679, 74] on div "[DATE] 12:00 AM - [DATE] 11:59 PM Filters ( 1 ) Views Live Monitoring relay Map…" at bounding box center [623, 84] width 1176 height 27
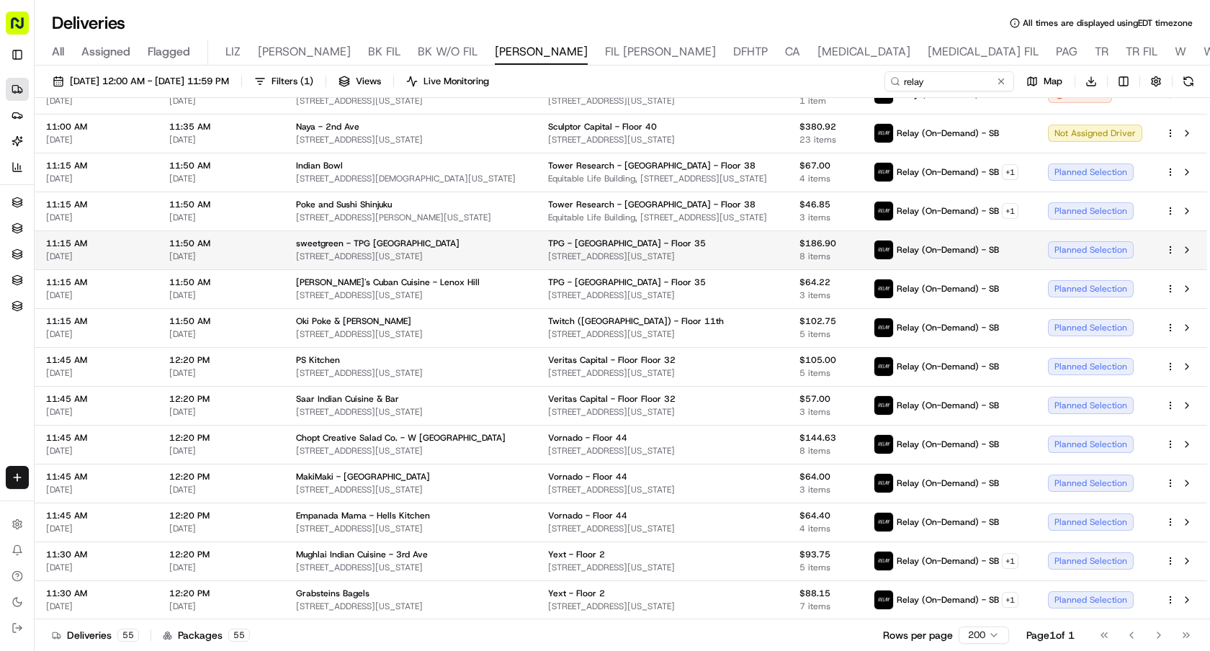
scroll to position [1647, 0]
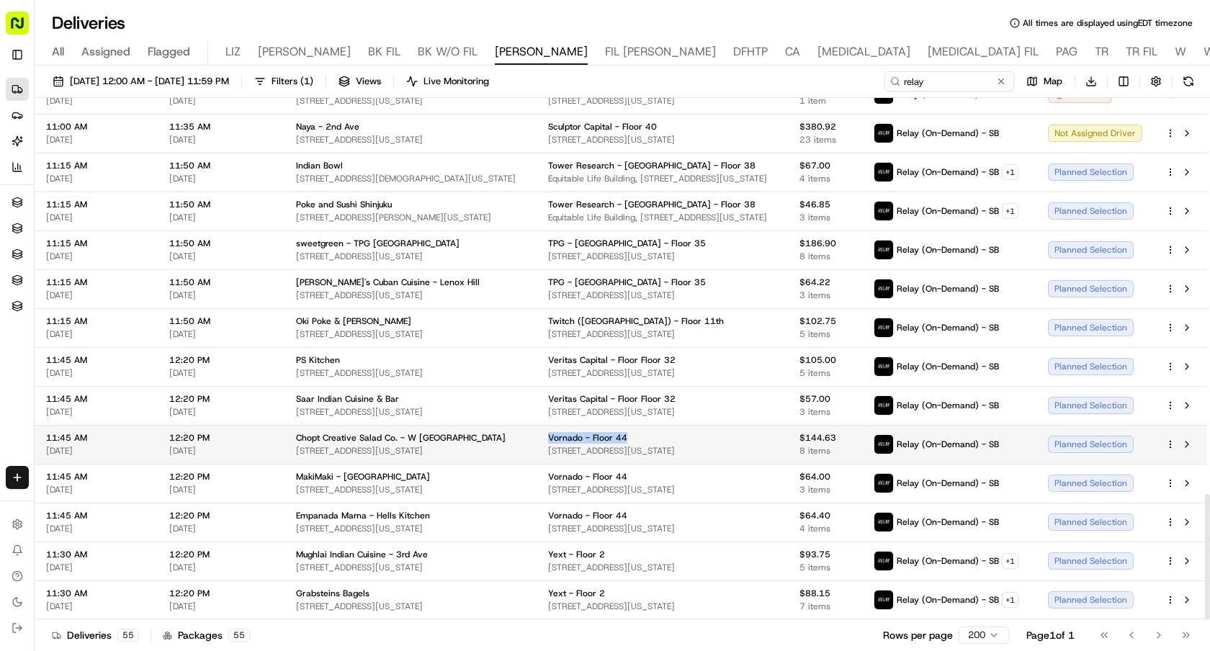
drag, startPoint x: 520, startPoint y: 434, endPoint x: 606, endPoint y: 434, distance: 85.7
click at [606, 434] on td "Vornado - Floor 44 [STREET_ADDRESS][US_STATE]" at bounding box center [662, 444] width 251 height 39
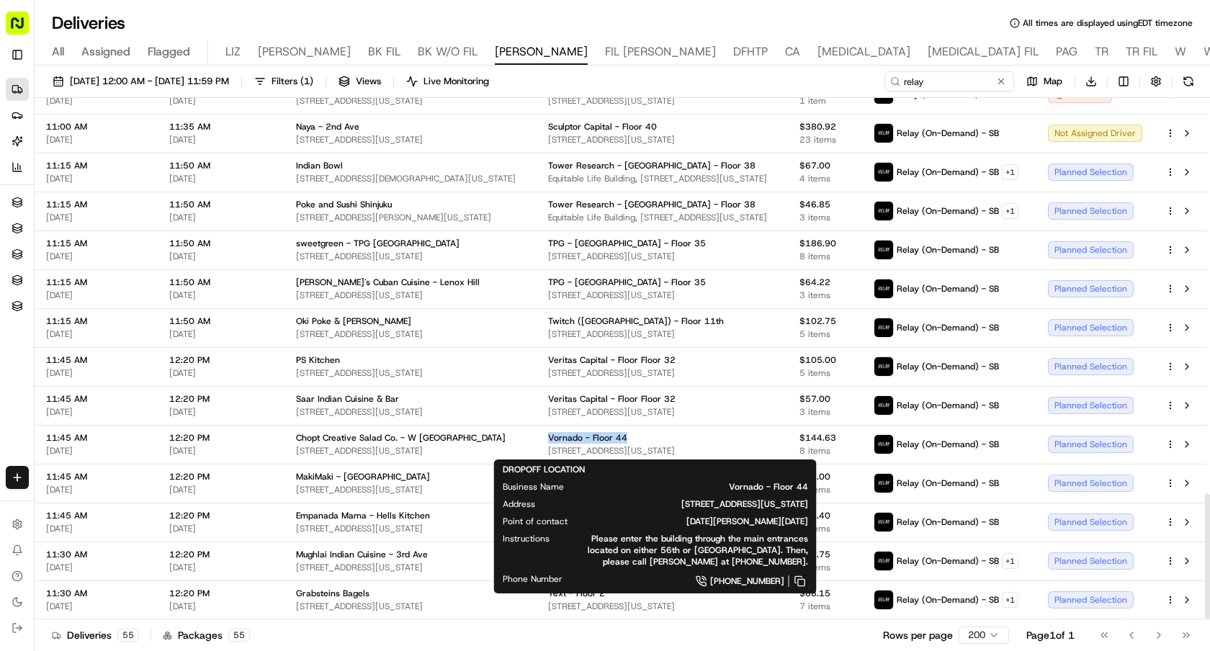
copy span "Vornado - Floor 44"
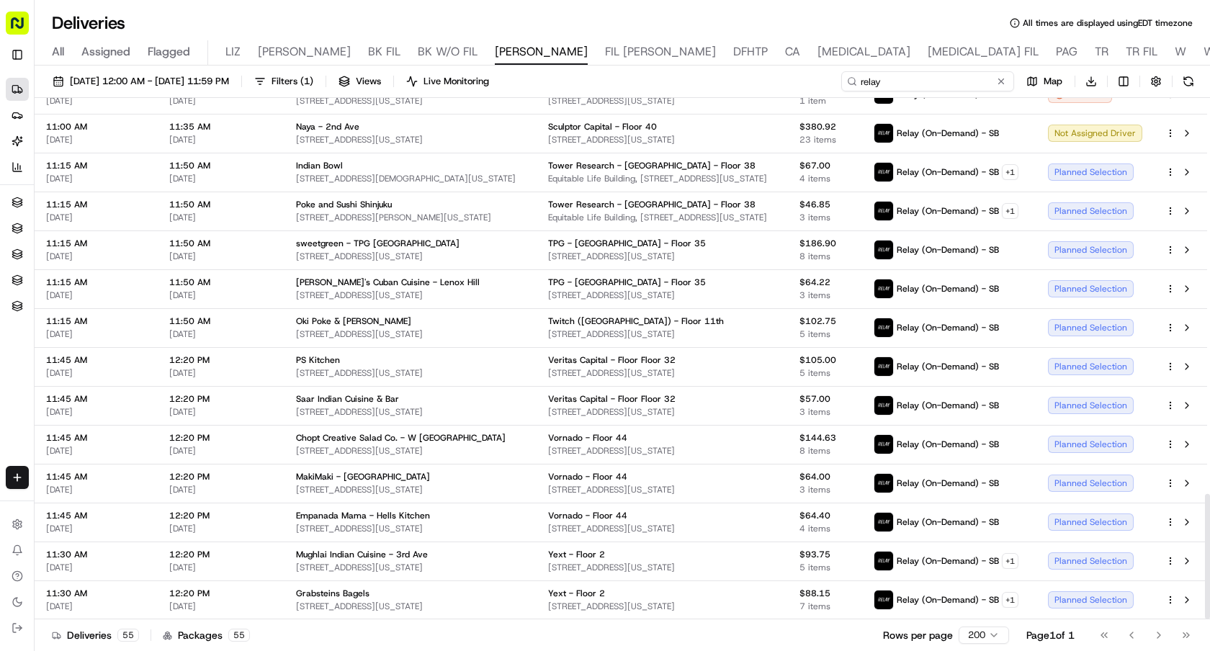
drag, startPoint x: 947, startPoint y: 80, endPoint x: 885, endPoint y: 79, distance: 62.0
drag, startPoint x: 888, startPoint y: 79, endPoint x: 780, endPoint y: 79, distance: 108.8
click at [784, 79] on div "[DATE] 12:00 AM - [DATE] 11:59 PM Filters ( 1 ) Views Live Monitoring relay Map…" at bounding box center [623, 84] width 1176 height 27
paste input "Vornado - Floor 44"
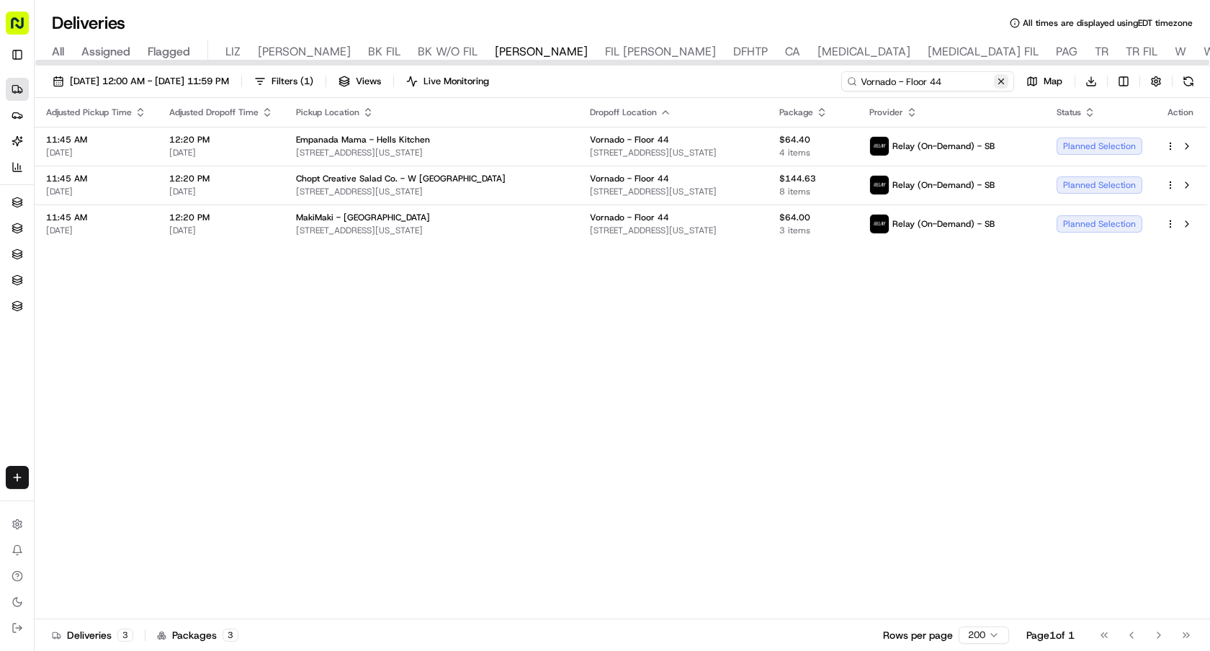
type input "Vornado - Floor 44"
click at [1003, 76] on button at bounding box center [1001, 81] width 14 height 14
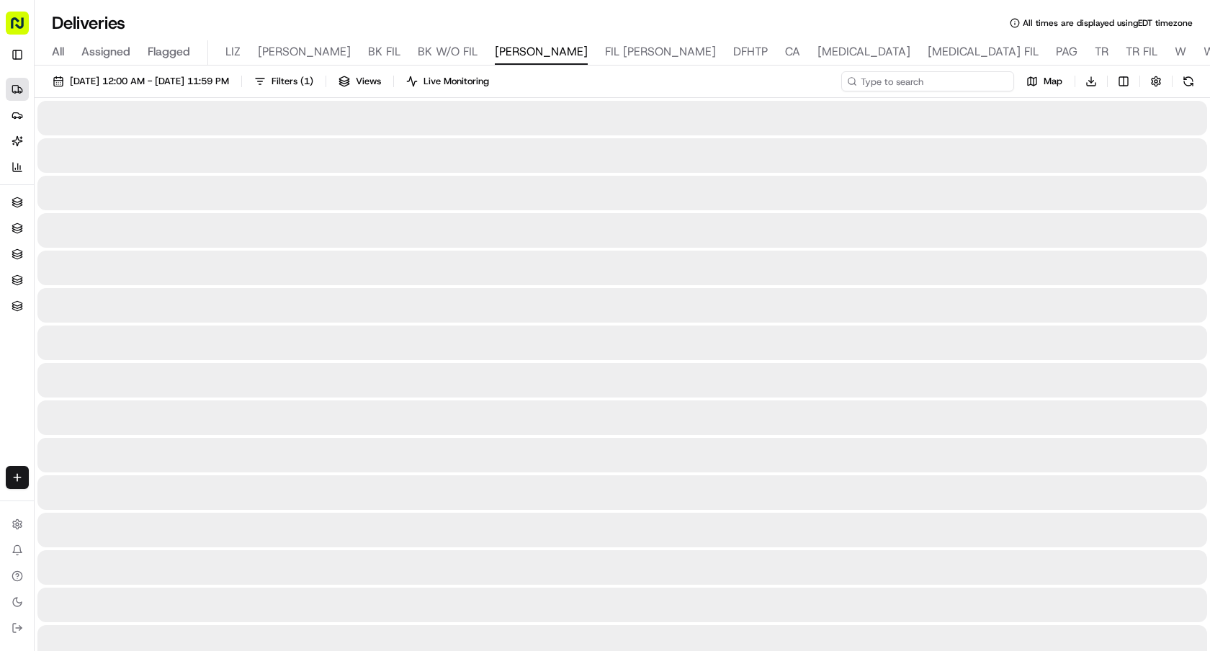
click at [916, 84] on input at bounding box center [927, 81] width 173 height 20
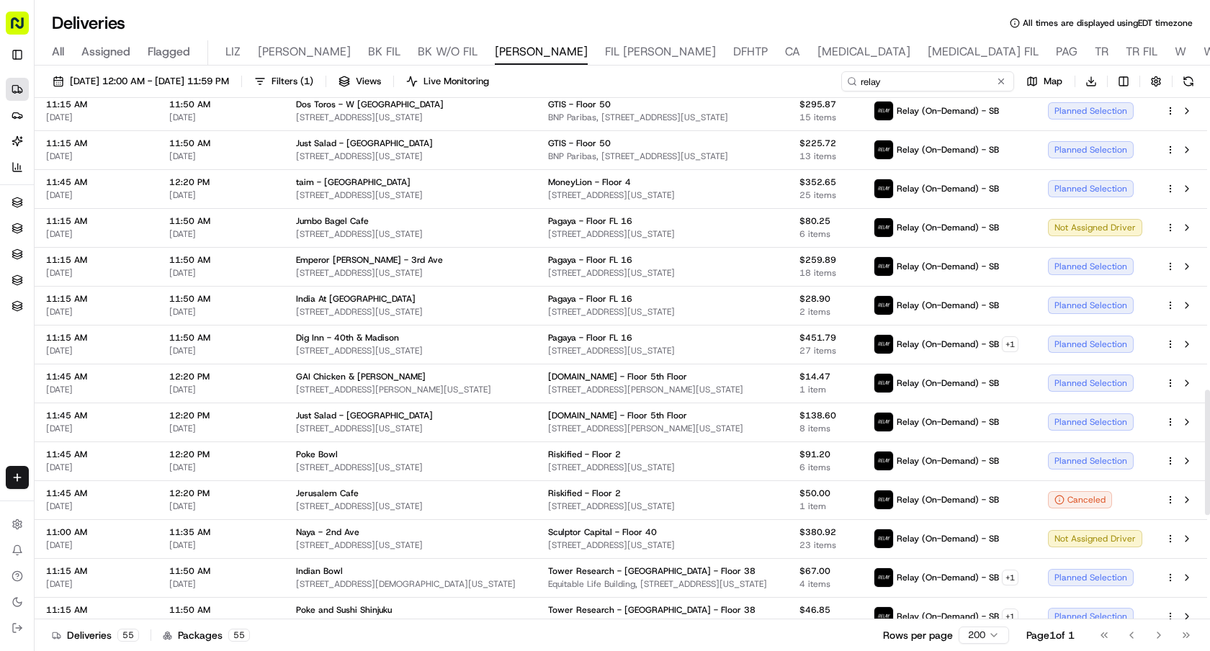
scroll to position [1152, 0]
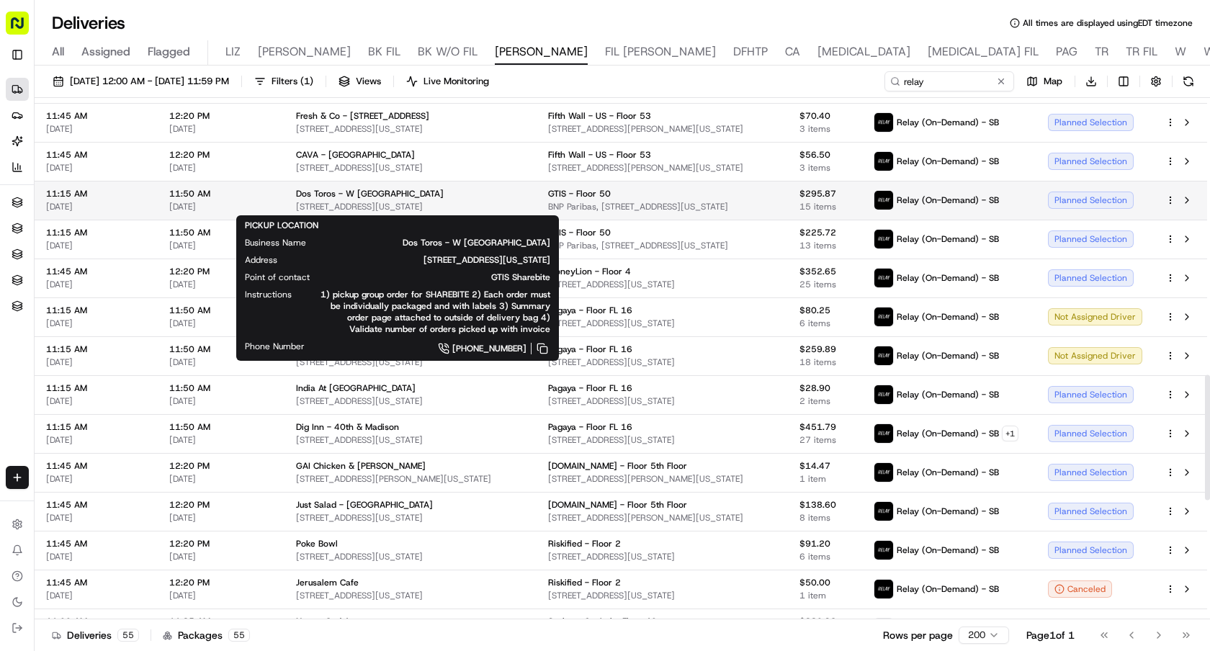
drag, startPoint x: 478, startPoint y: 210, endPoint x: 294, endPoint y: 208, distance: 184.4
click at [296, 208] on span "[STREET_ADDRESS][US_STATE]" at bounding box center [410, 207] width 229 height 12
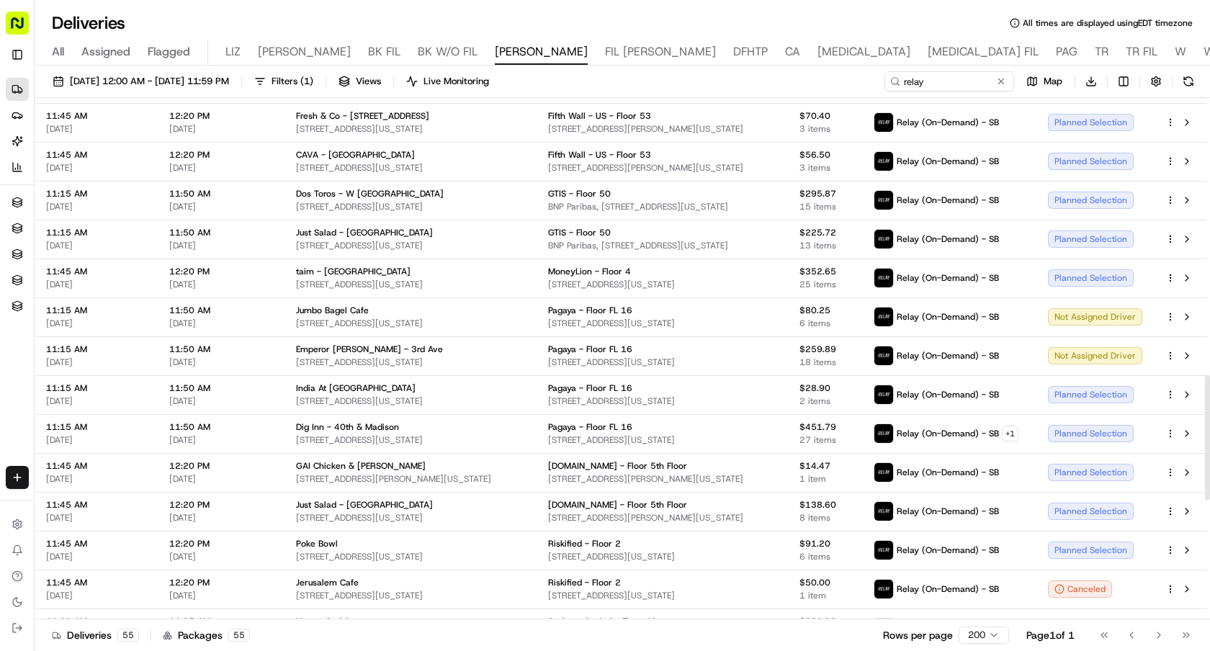
copy span "[STREET_ADDRESS][US_STATE]"
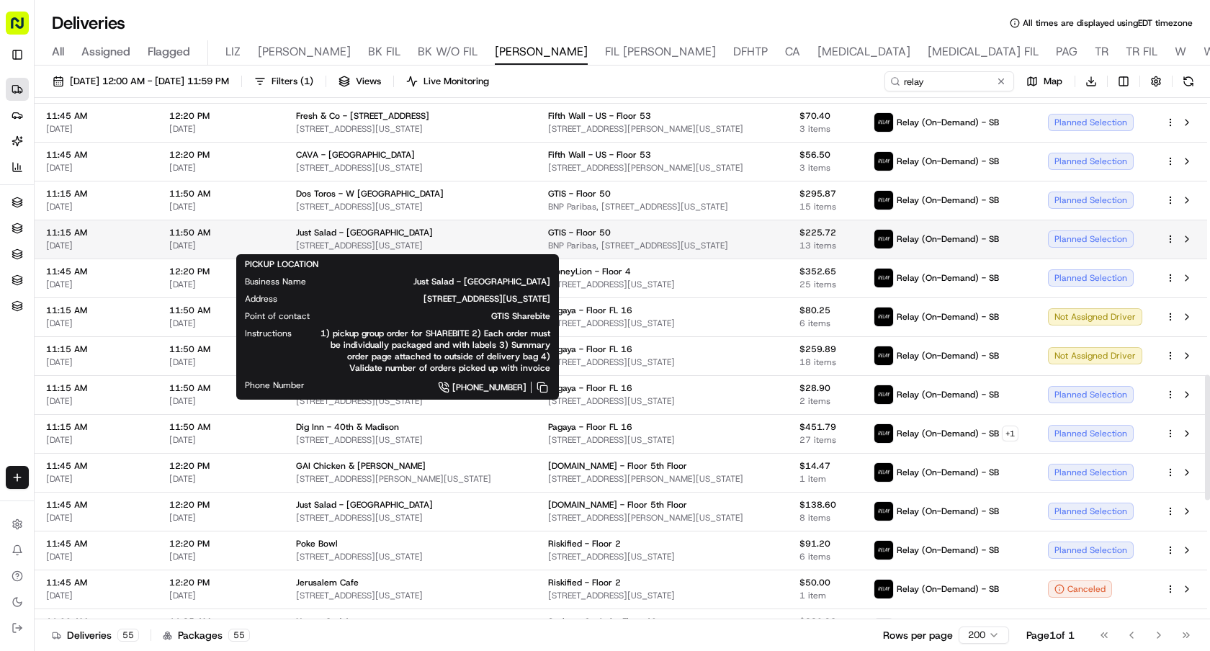
drag, startPoint x: 464, startPoint y: 246, endPoint x: 293, endPoint y: 245, distance: 171.5
click at [293, 245] on td "Just Salad - [GEOGRAPHIC_DATA][STREET_ADDRESS][US_STATE]" at bounding box center [411, 239] width 252 height 39
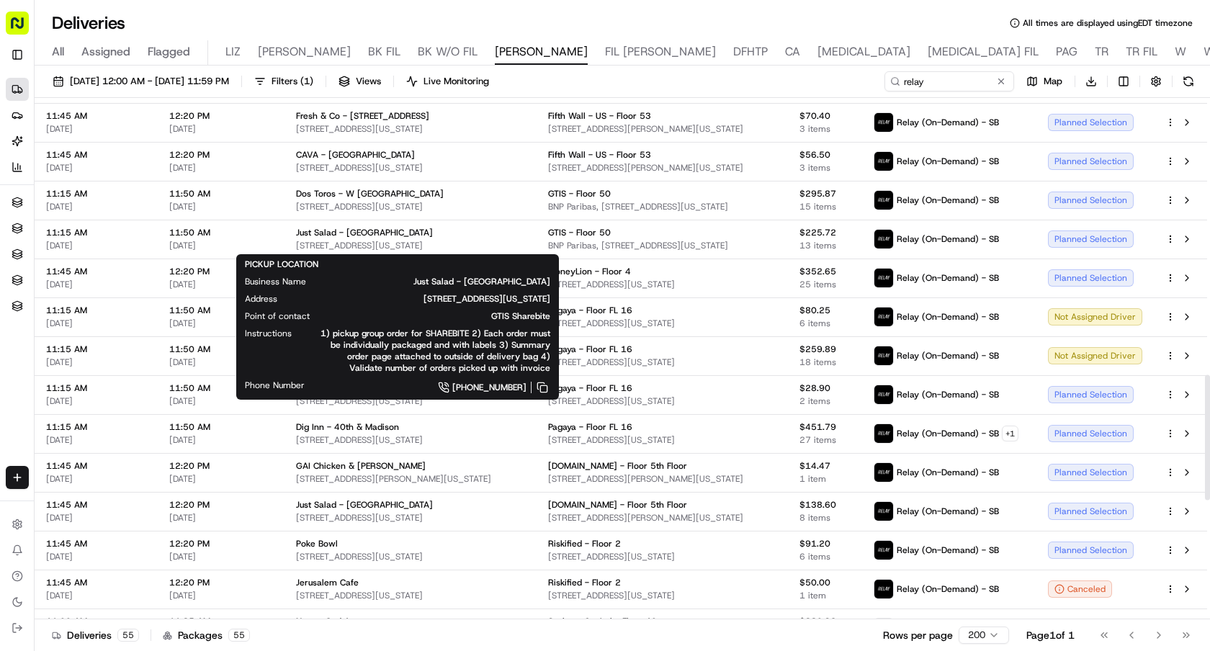
copy span "[STREET_ADDRESS][US_STATE]"
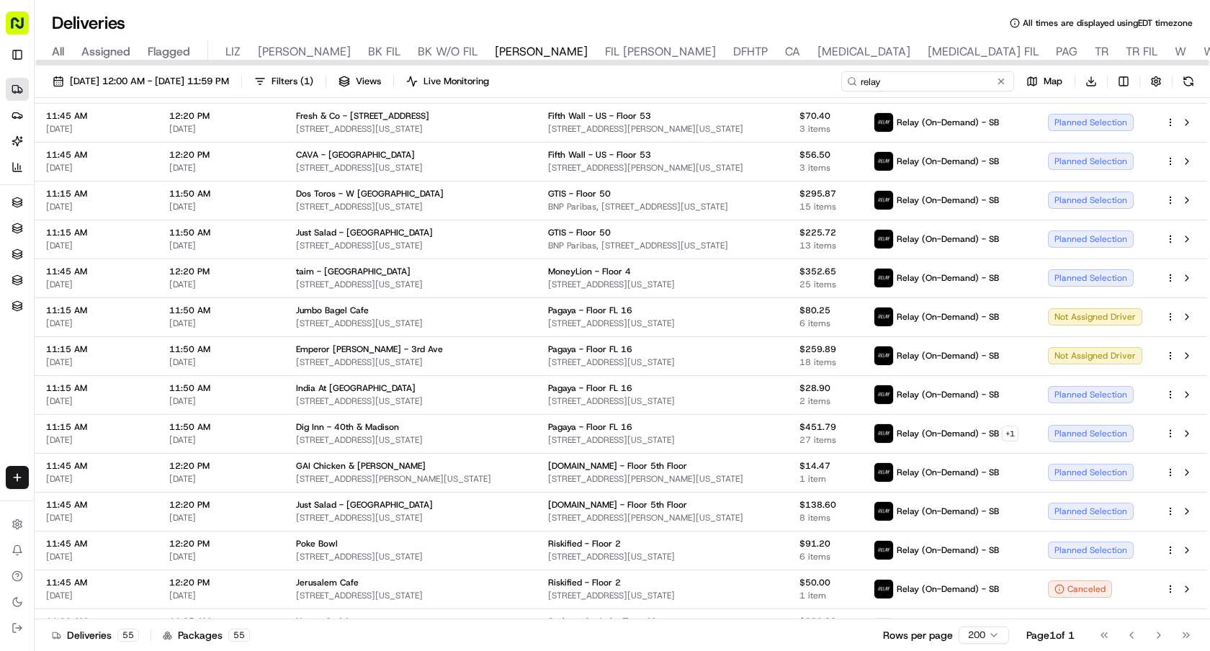
drag, startPoint x: 927, startPoint y: 80, endPoint x: 747, endPoint y: 75, distance: 180.2
click at [747, 75] on div "[DATE] 12:00 AM - [DATE] 11:59 PM Filters ( 1 ) Views Live Monitoring relay Map…" at bounding box center [623, 84] width 1176 height 27
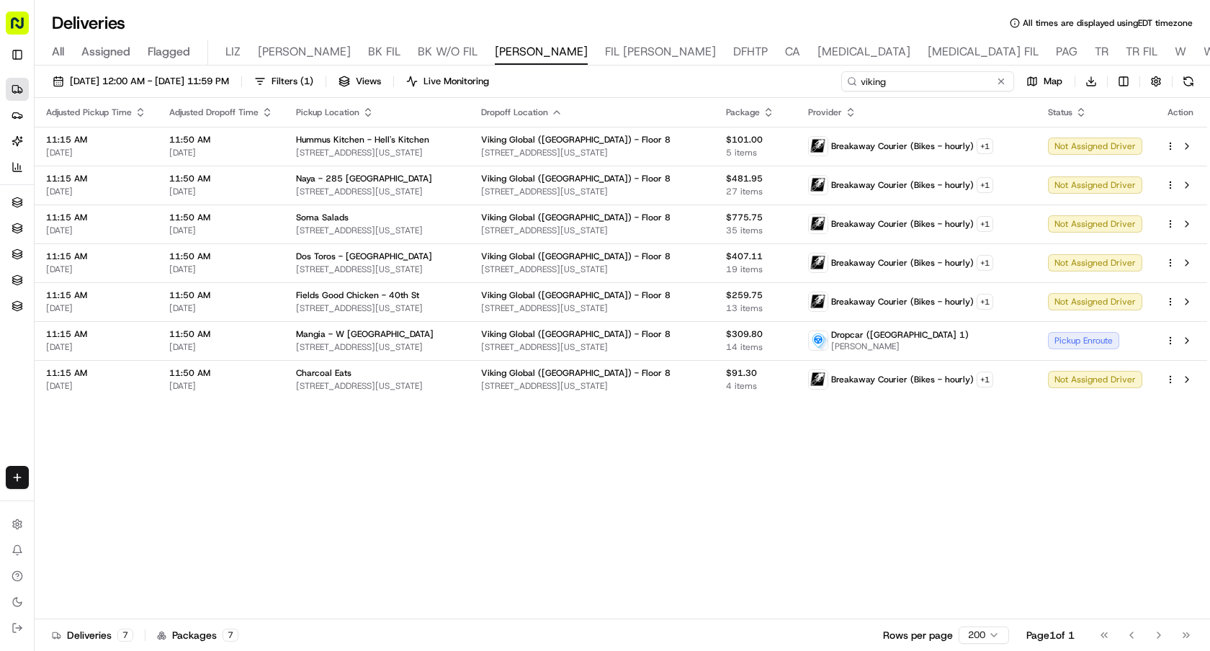
drag, startPoint x: 898, startPoint y: 80, endPoint x: 773, endPoint y: 80, distance: 125.4
click at [773, 80] on div "[DATE] 12:00 AM - [DATE] 11:59 PM Filters ( 1 ) Views Live Monitoring viking Ma…" at bounding box center [623, 84] width 1176 height 27
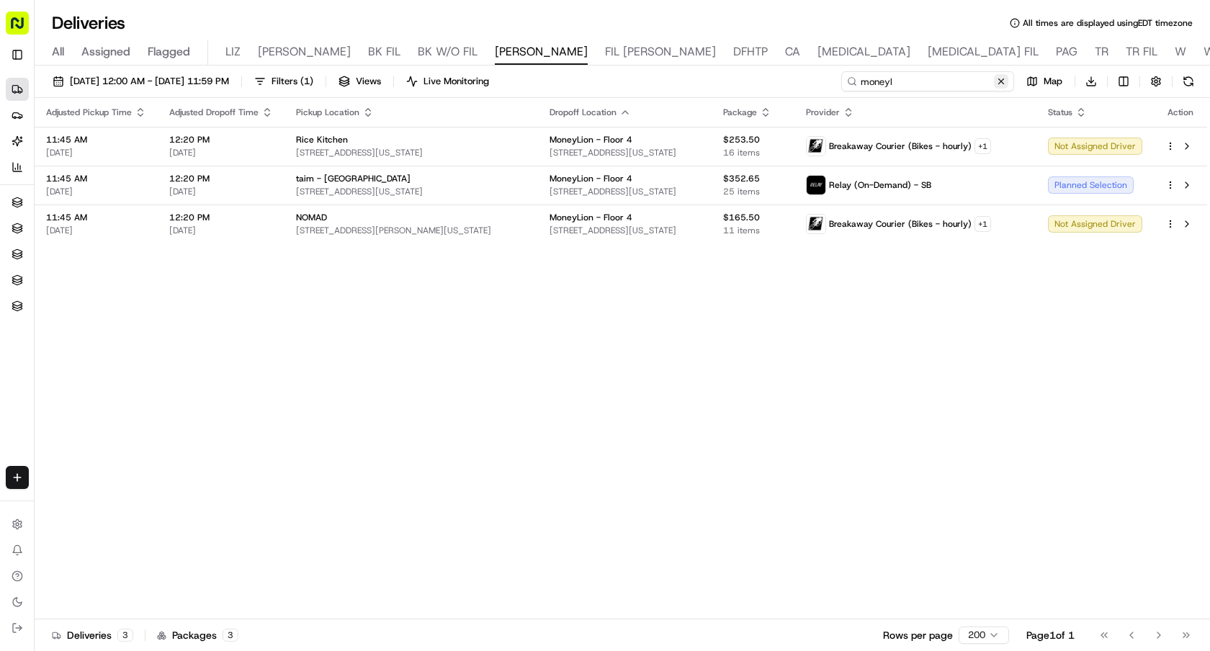
type input "moneyl"
click at [1001, 84] on button at bounding box center [1001, 81] width 14 height 14
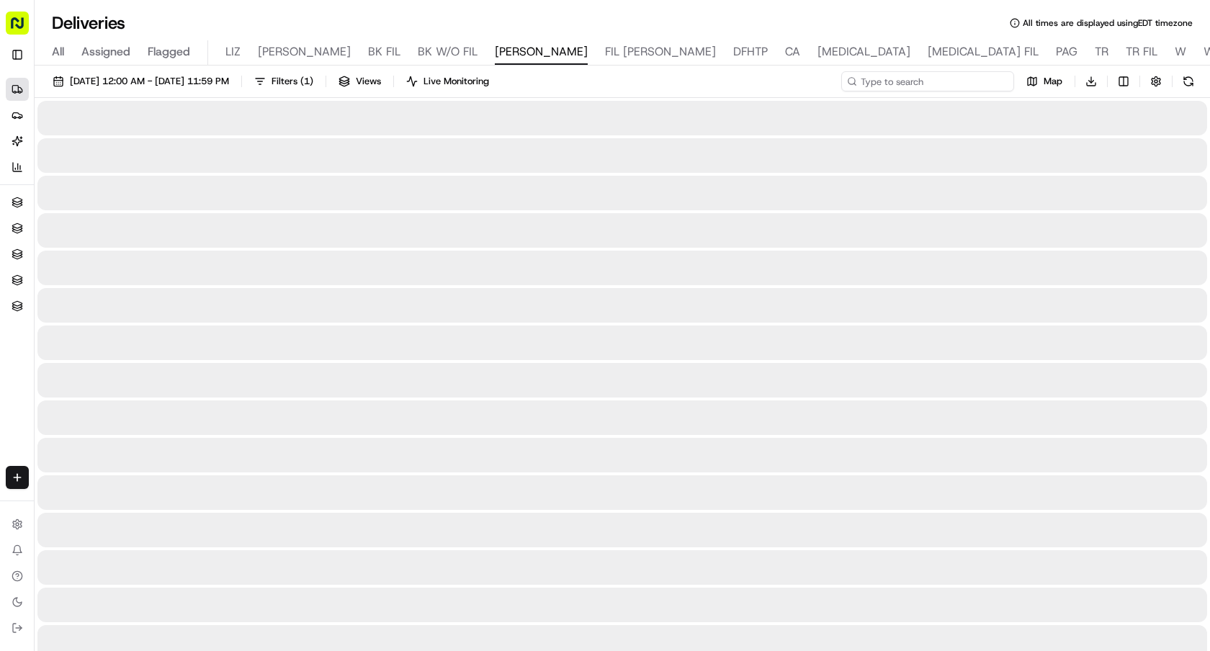
click at [972, 79] on input at bounding box center [927, 81] width 173 height 20
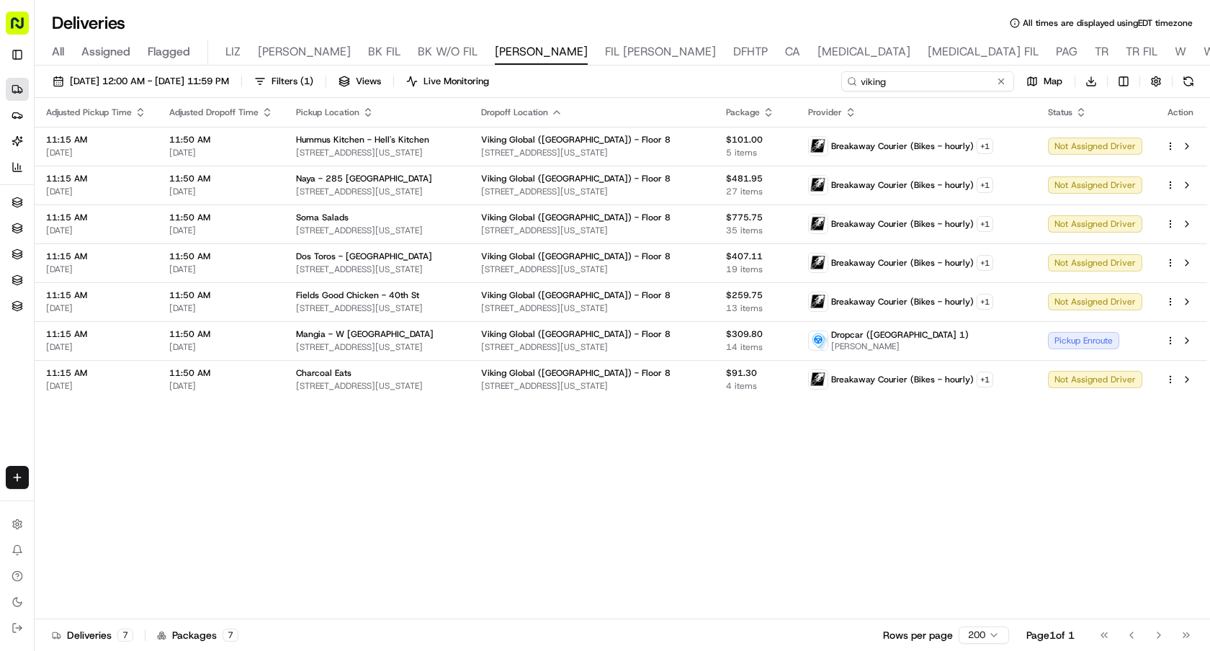
type input "viking"
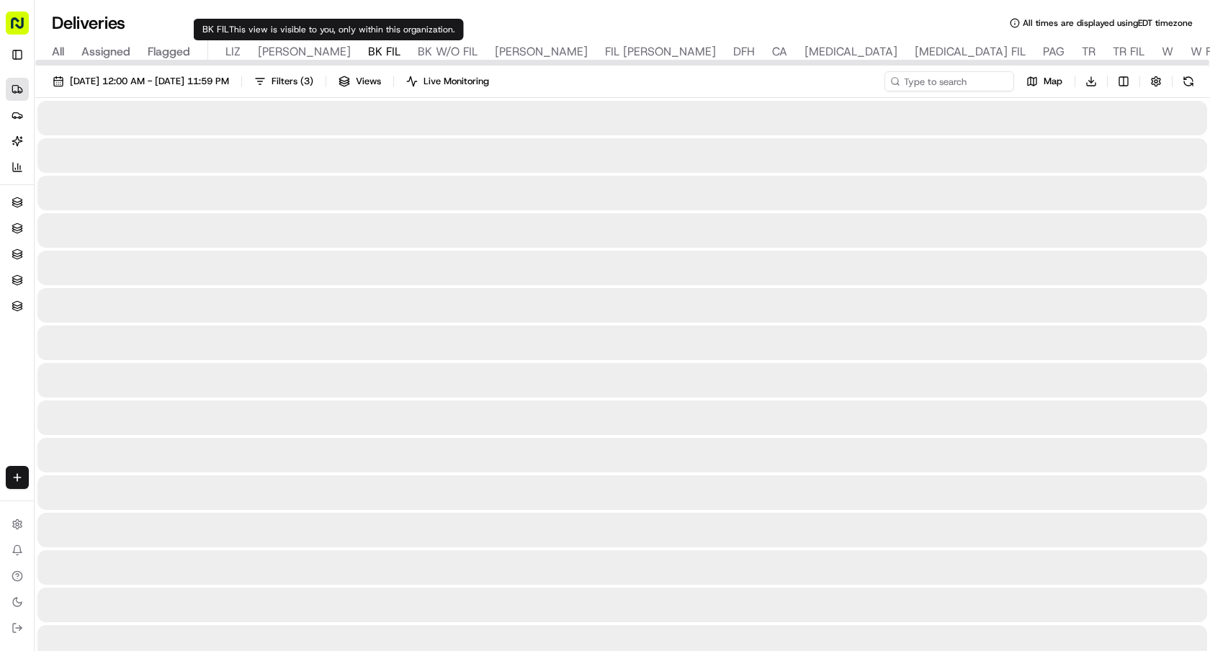
click at [368, 52] on span "BK FIL" at bounding box center [384, 51] width 32 height 17
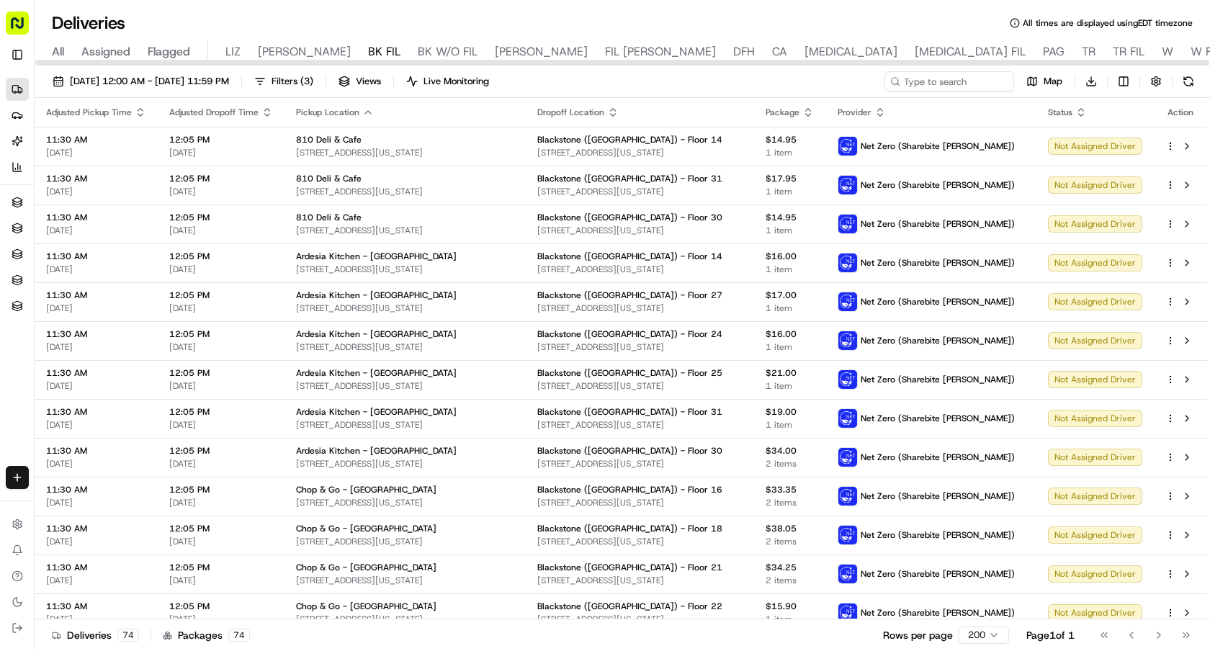
click at [313, 84] on span "Filters ( 3 )" at bounding box center [293, 81] width 42 height 13
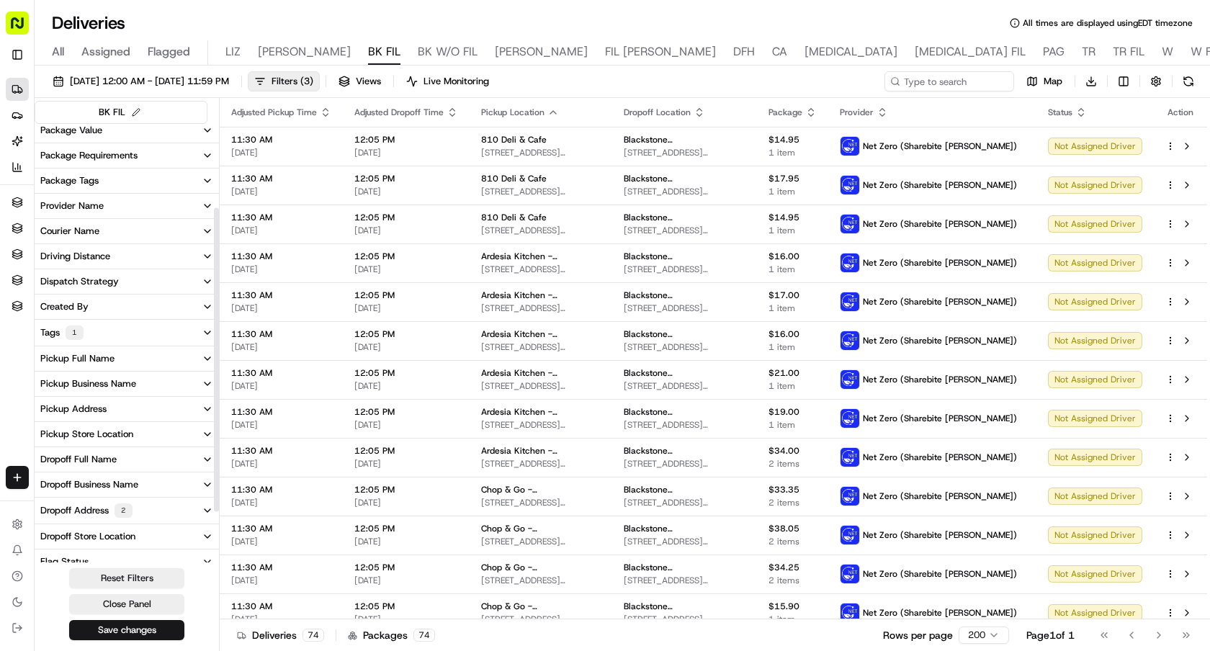
scroll to position [134, 0]
click at [114, 184] on button "Provider Name" at bounding box center [127, 180] width 184 height 24
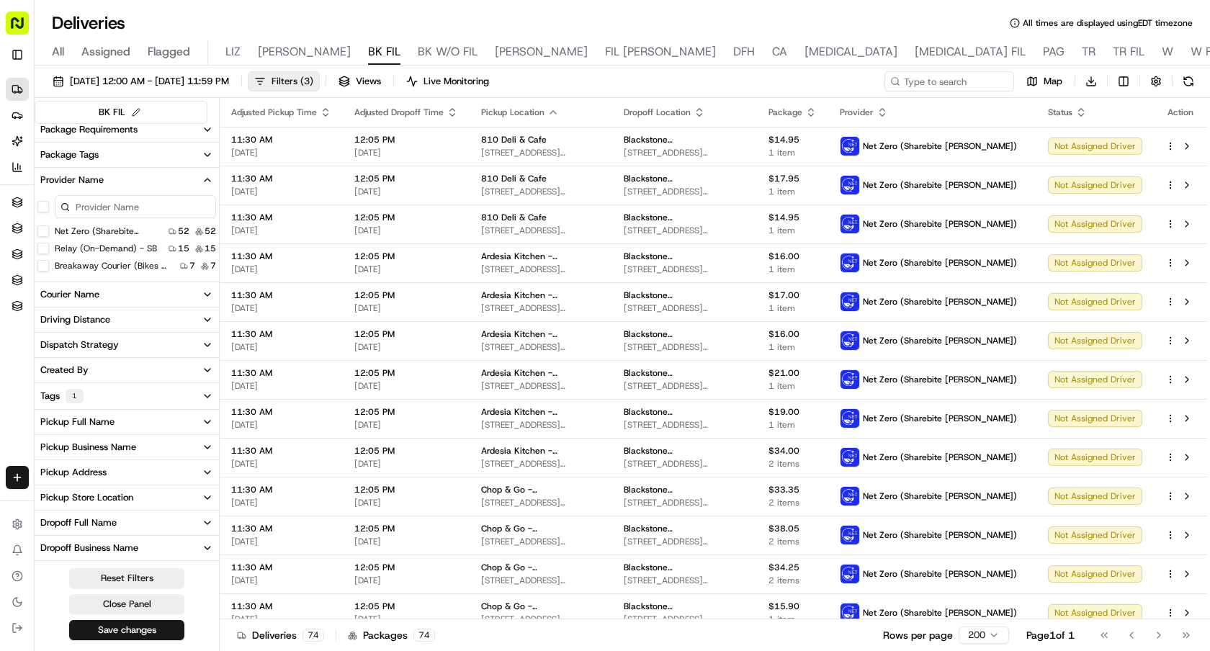
click at [313, 81] on span "Filters ( 3 )" at bounding box center [293, 81] width 42 height 13
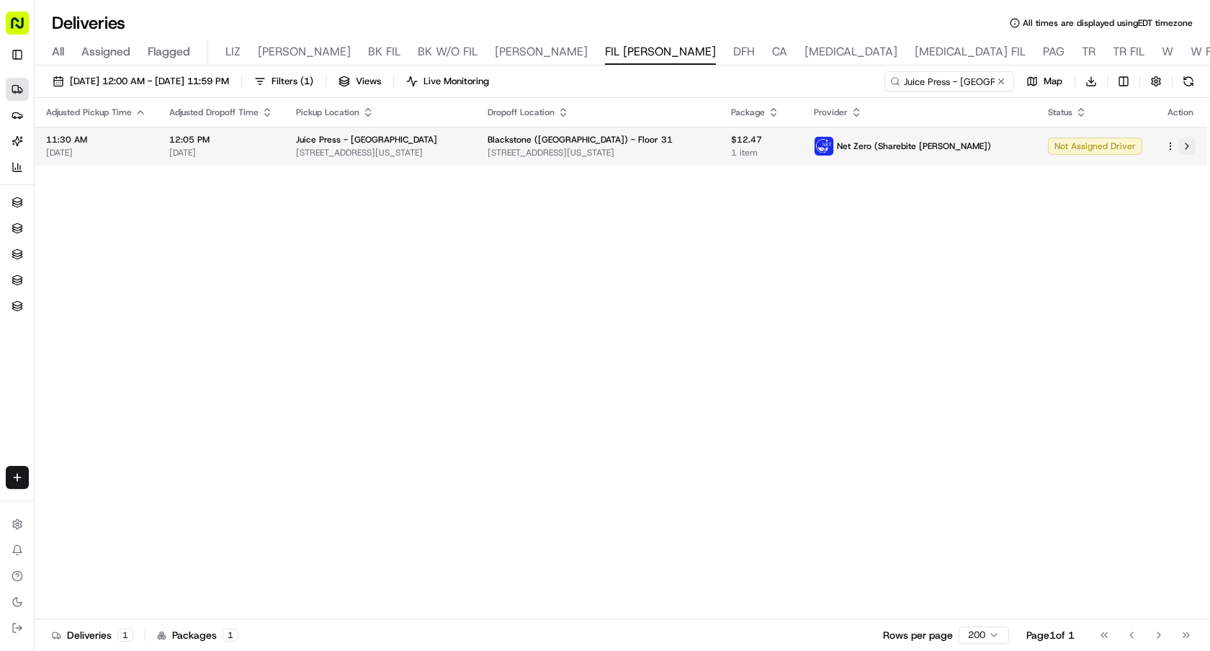
click at [1193, 147] on button at bounding box center [1187, 146] width 17 height 17
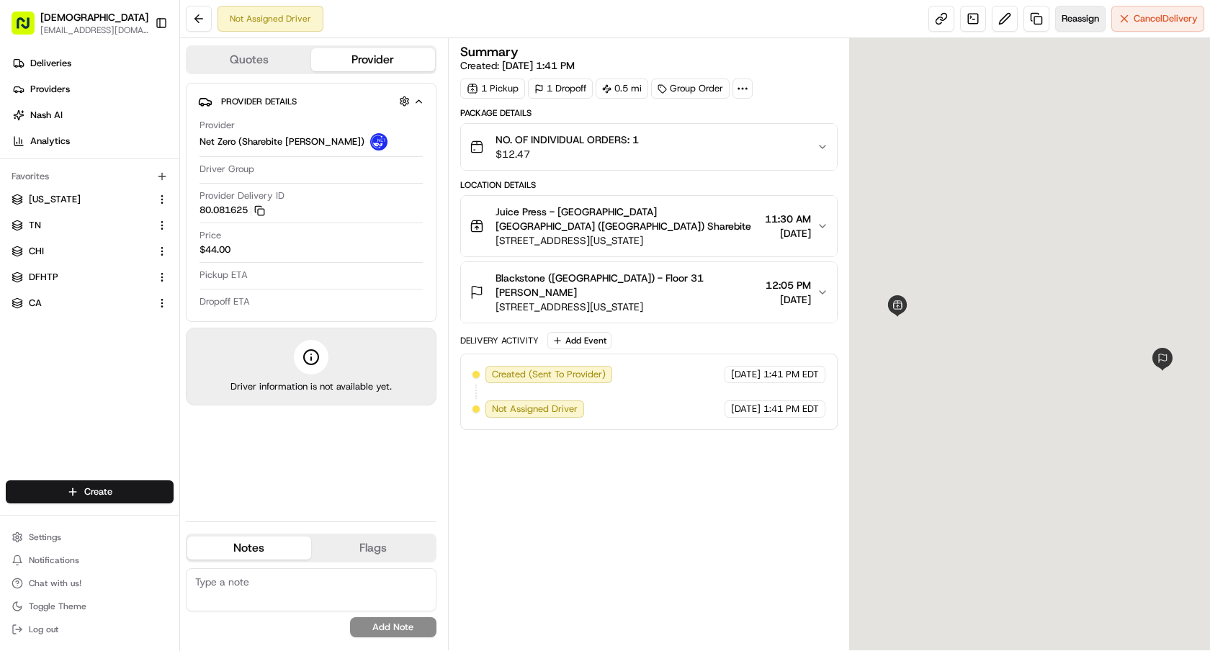
click at [1065, 17] on span "Reassign" at bounding box center [1080, 18] width 37 height 13
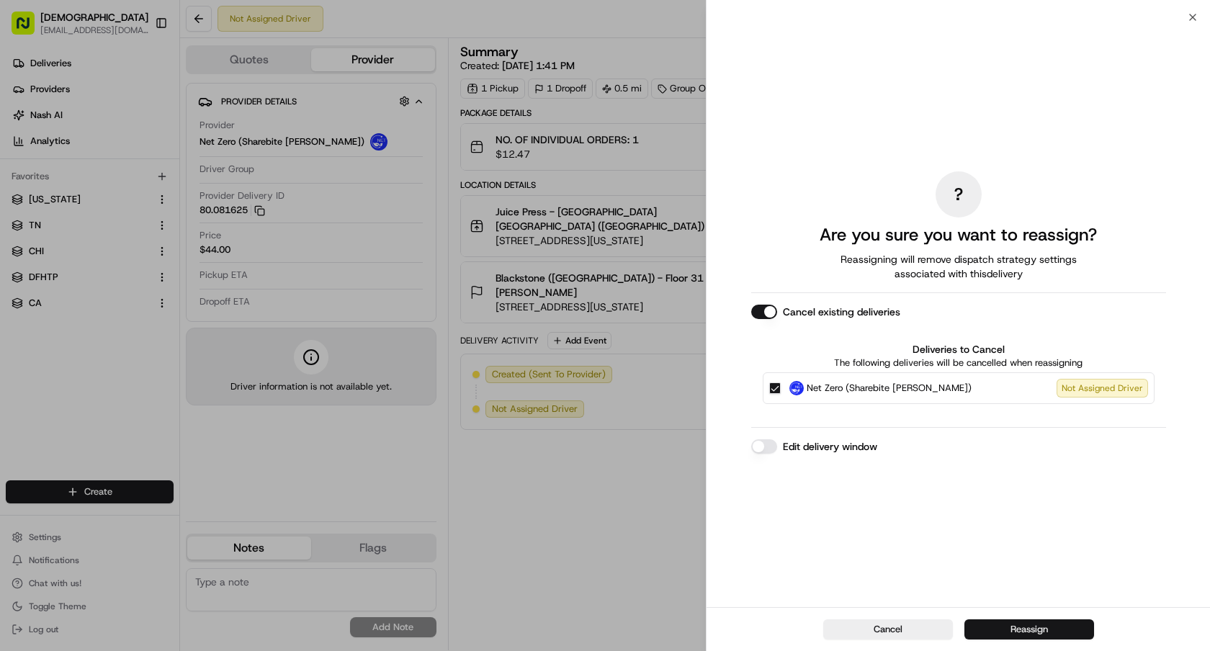
click at [1022, 625] on button "Reassign" at bounding box center [1030, 630] width 130 height 20
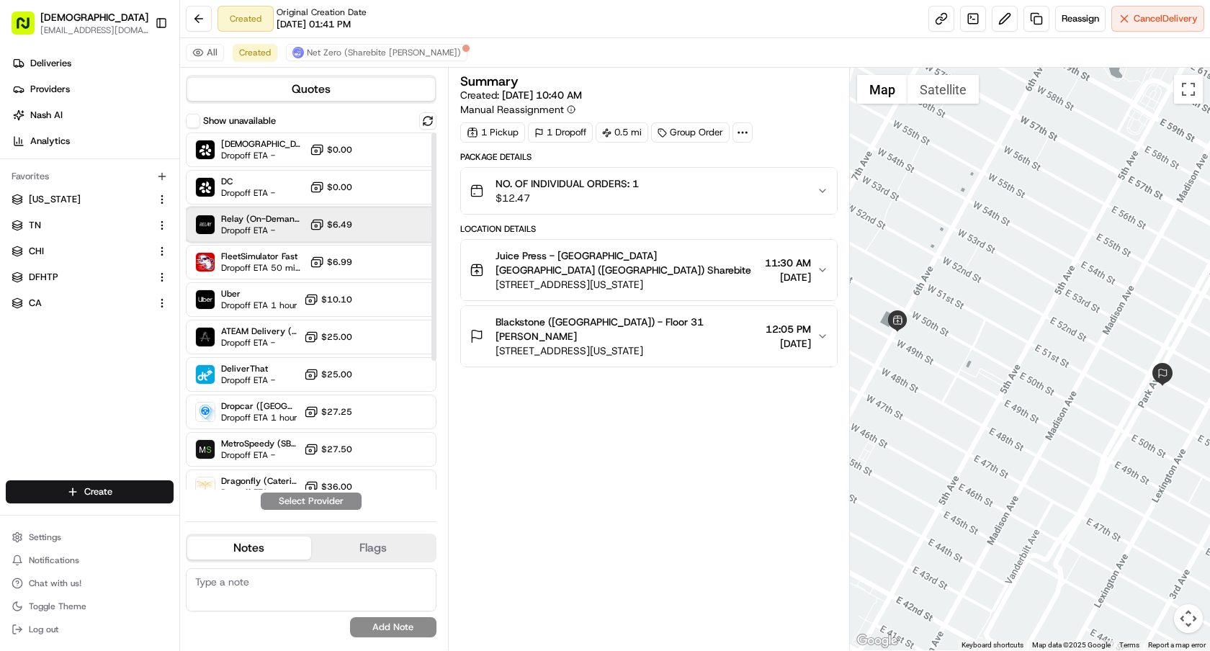
click at [279, 219] on span "Relay (On-Demand) - SB" at bounding box center [262, 219] width 83 height 12
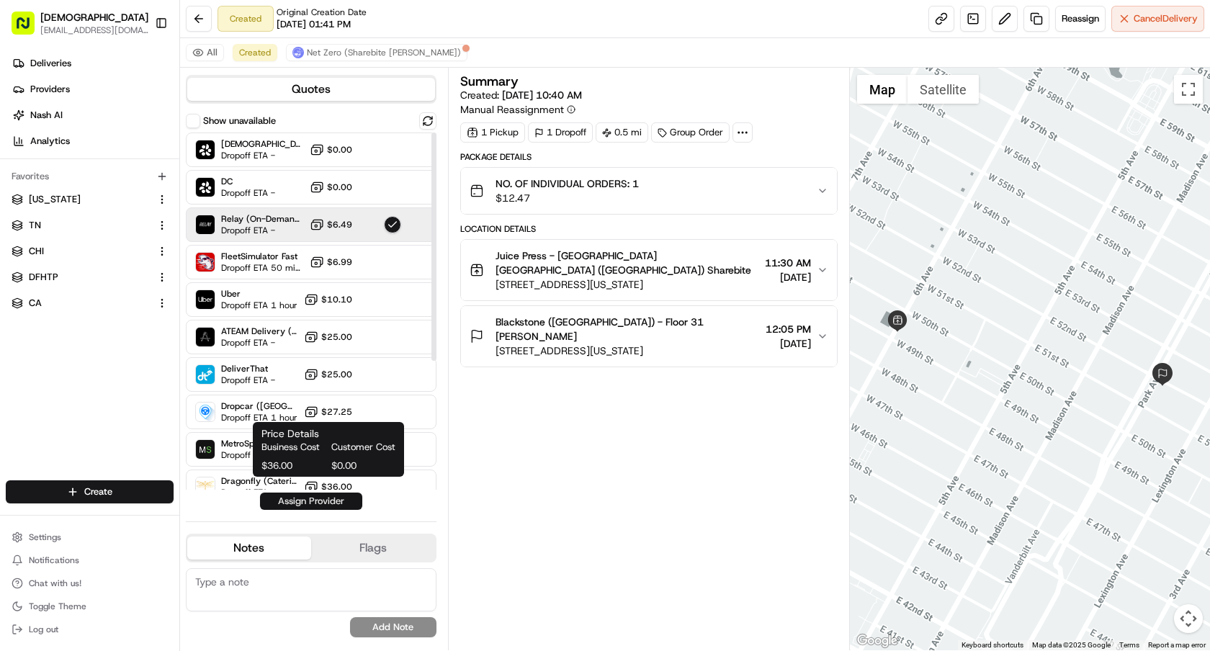
click at [309, 501] on button "Assign Provider" at bounding box center [311, 501] width 102 height 17
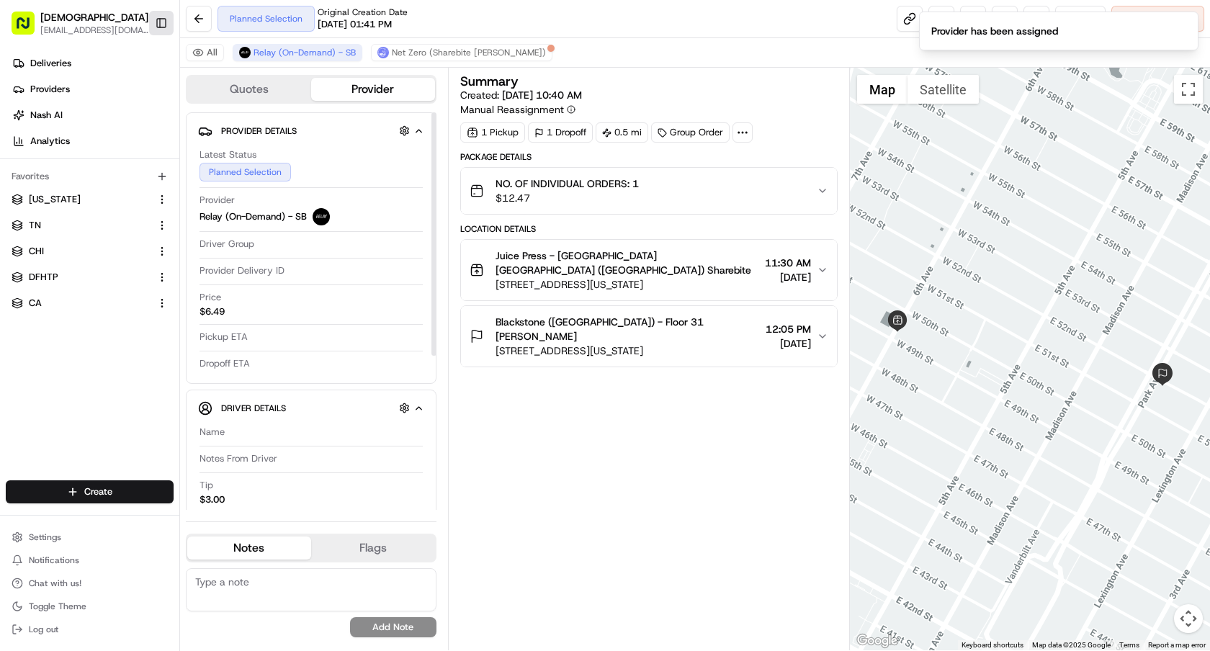
click at [165, 27] on button "Toggle Sidebar" at bounding box center [161, 23] width 24 height 24
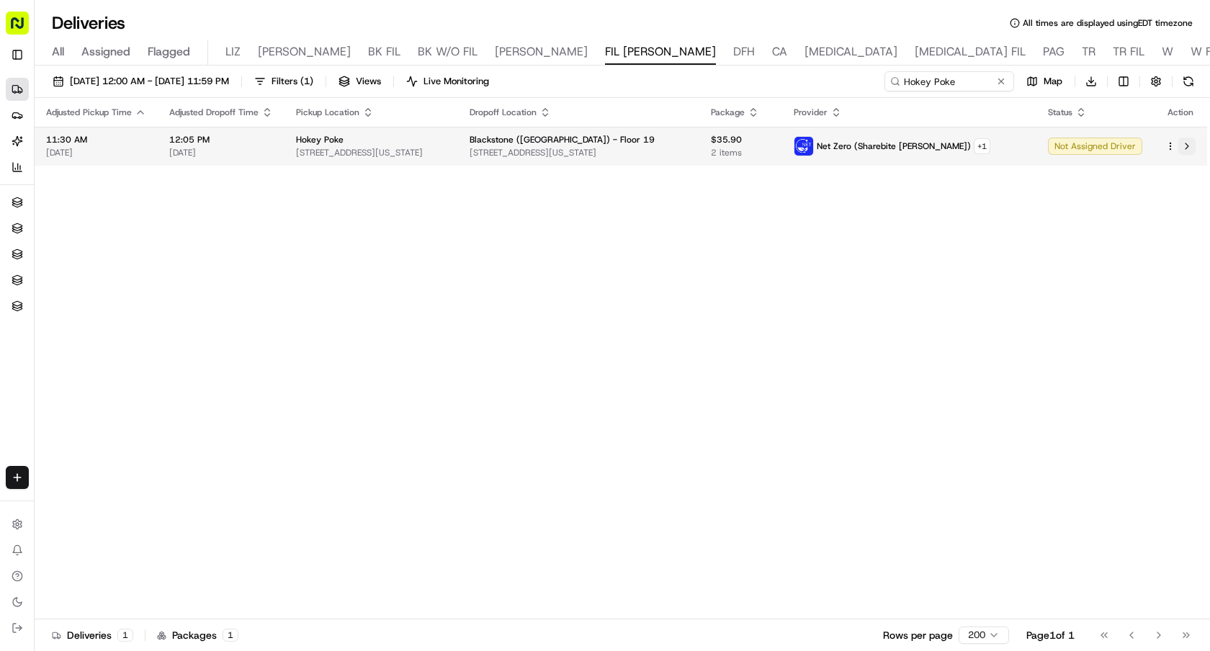
click at [1185, 146] on button at bounding box center [1187, 146] width 17 height 17
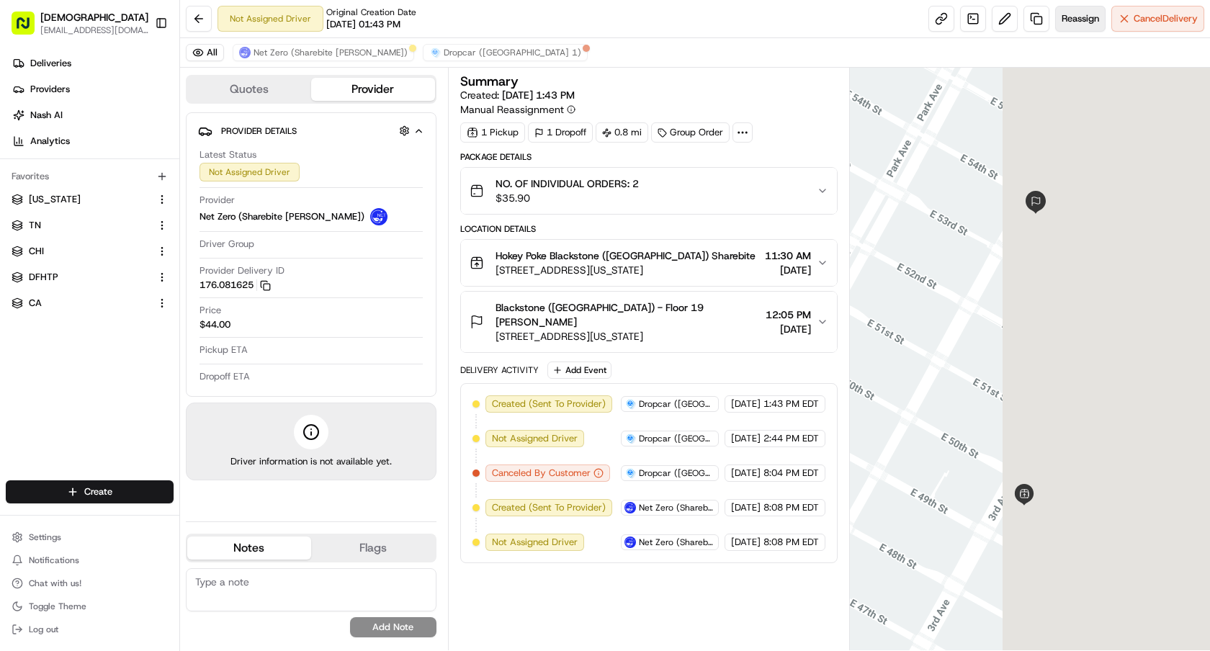
click at [1081, 24] on span "Reassign" at bounding box center [1080, 18] width 37 height 13
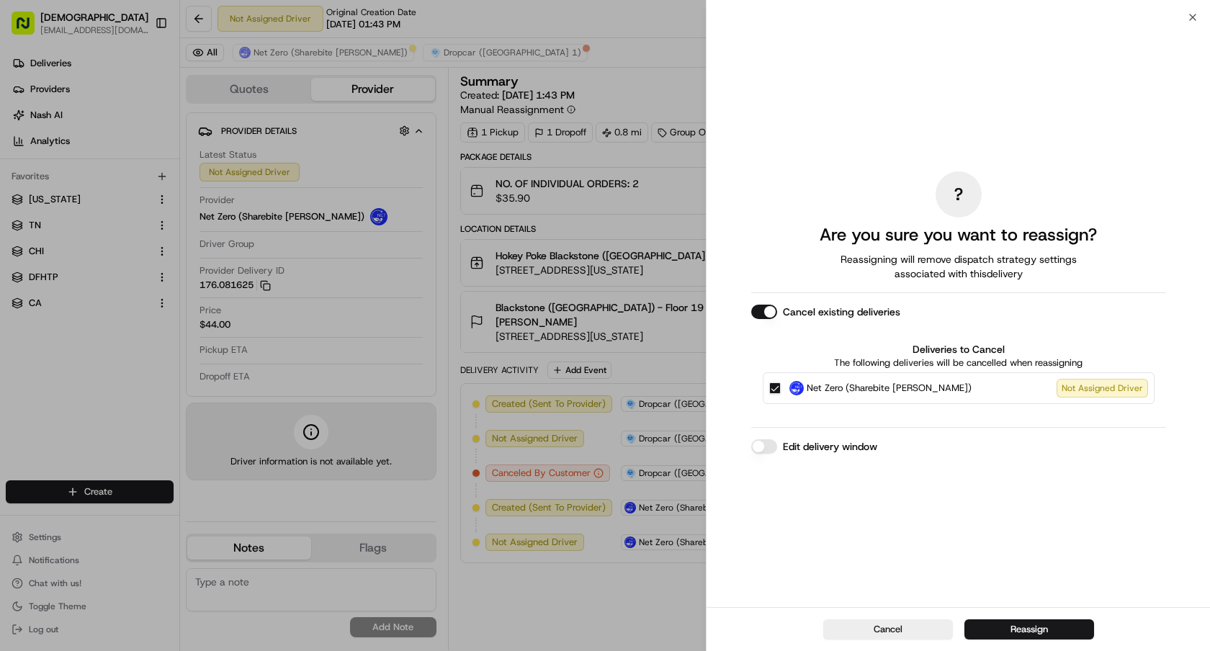
click at [998, 643] on div "Cancel Reassign" at bounding box center [959, 629] width 504 height 44
click at [1006, 630] on button "Reassign" at bounding box center [1030, 630] width 130 height 20
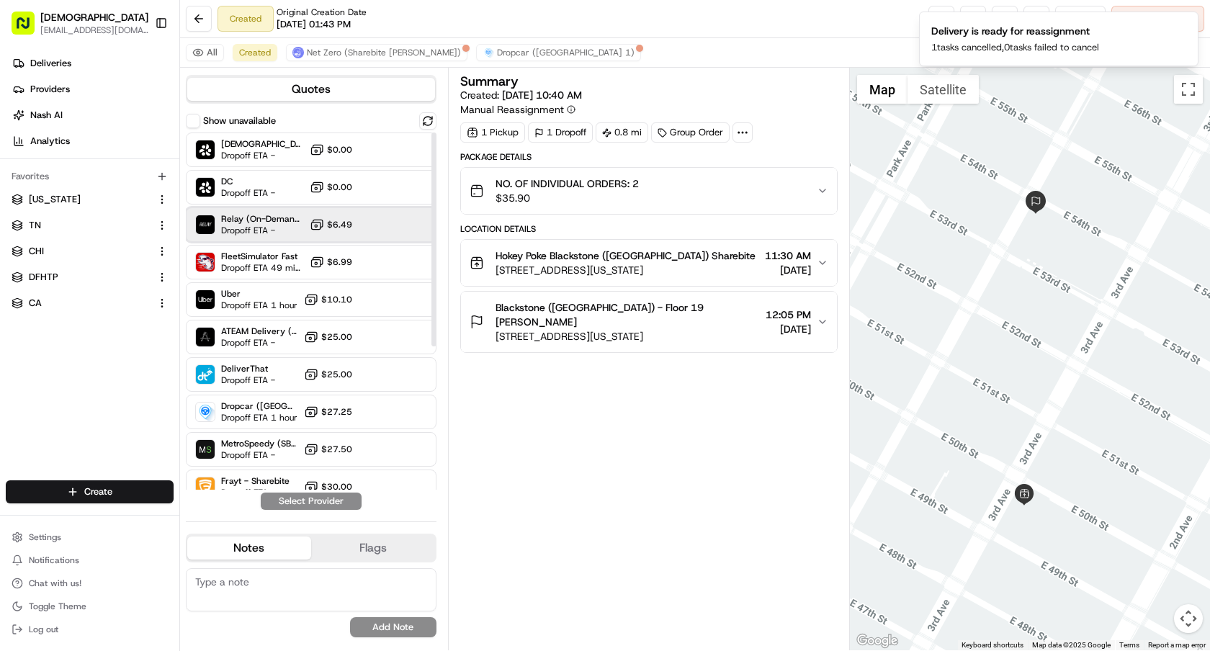
click at [267, 224] on span "Relay (On-Demand) - SB" at bounding box center [262, 219] width 83 height 12
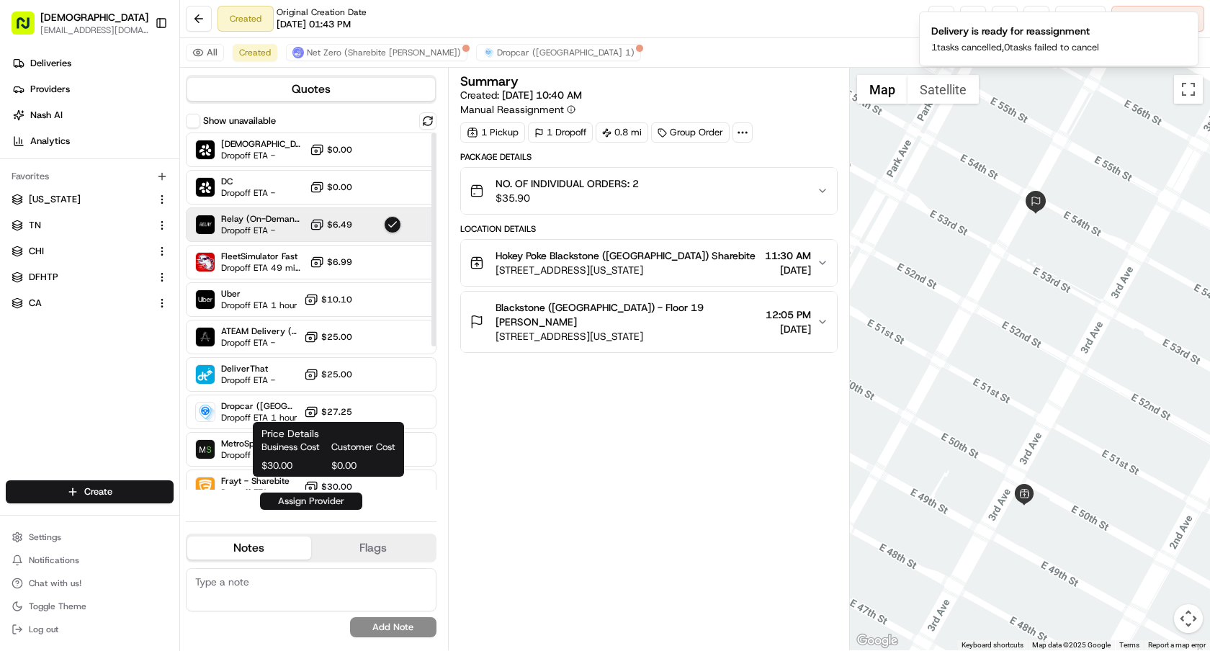
click at [326, 496] on button "Assign Provider" at bounding box center [311, 501] width 102 height 17
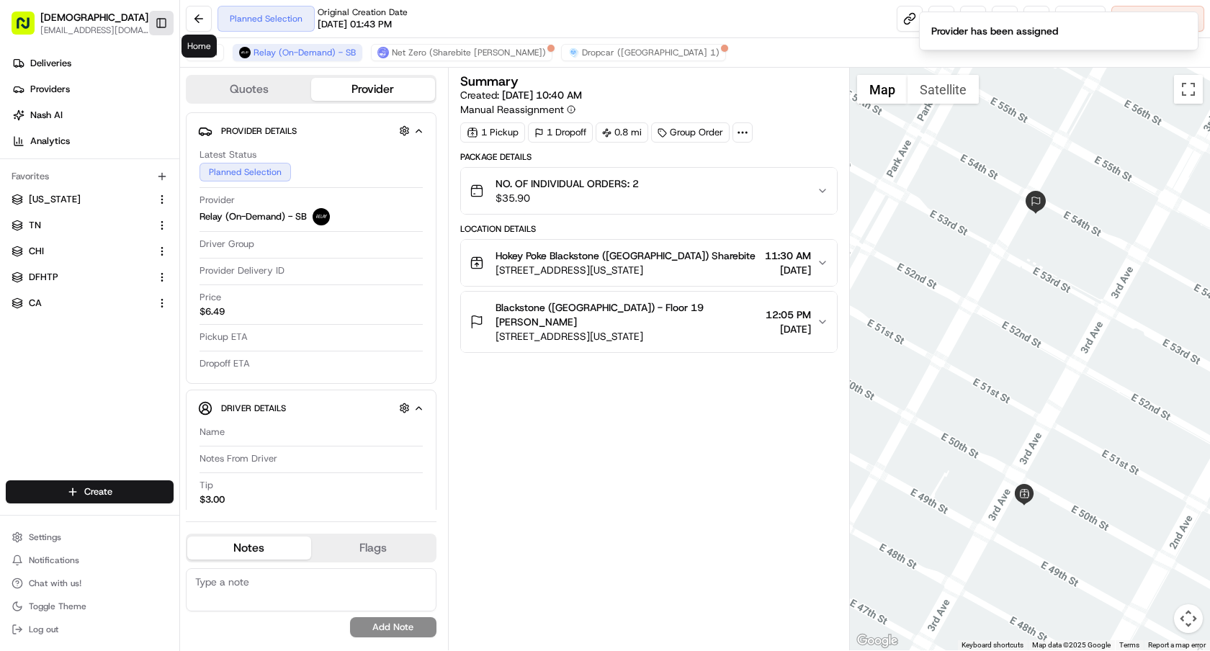
click at [157, 22] on button "Toggle Sidebar" at bounding box center [161, 23] width 24 height 24
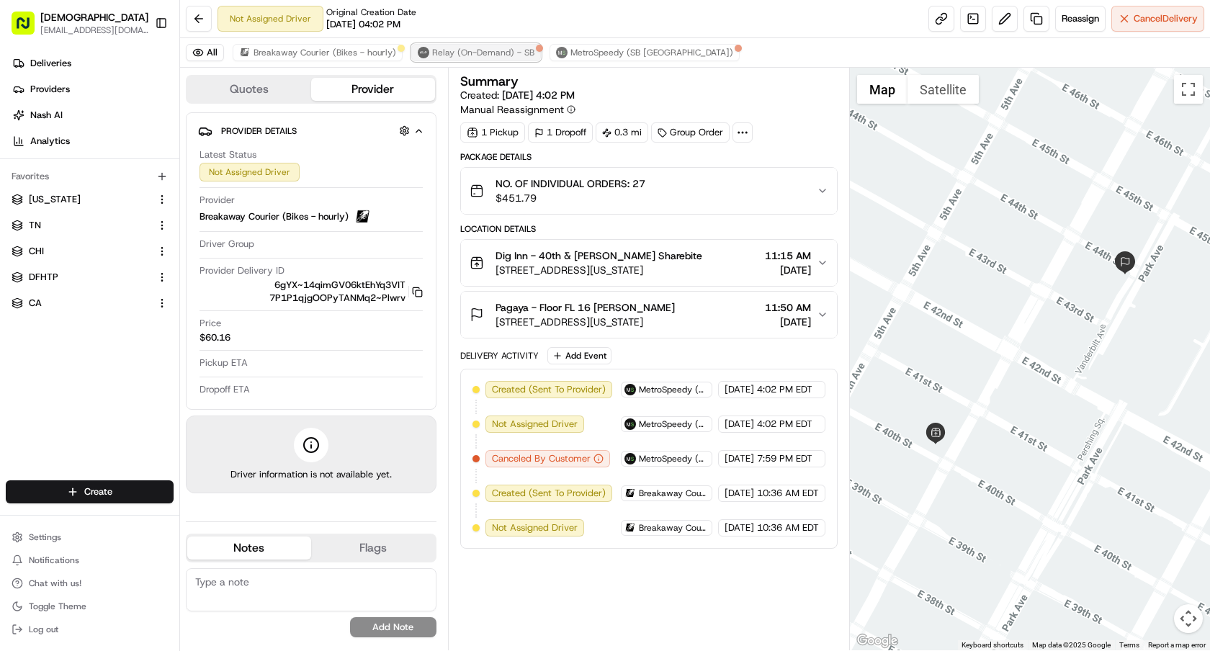
click at [439, 48] on span "Relay (On-Demand) - SB" at bounding box center [483, 53] width 102 height 12
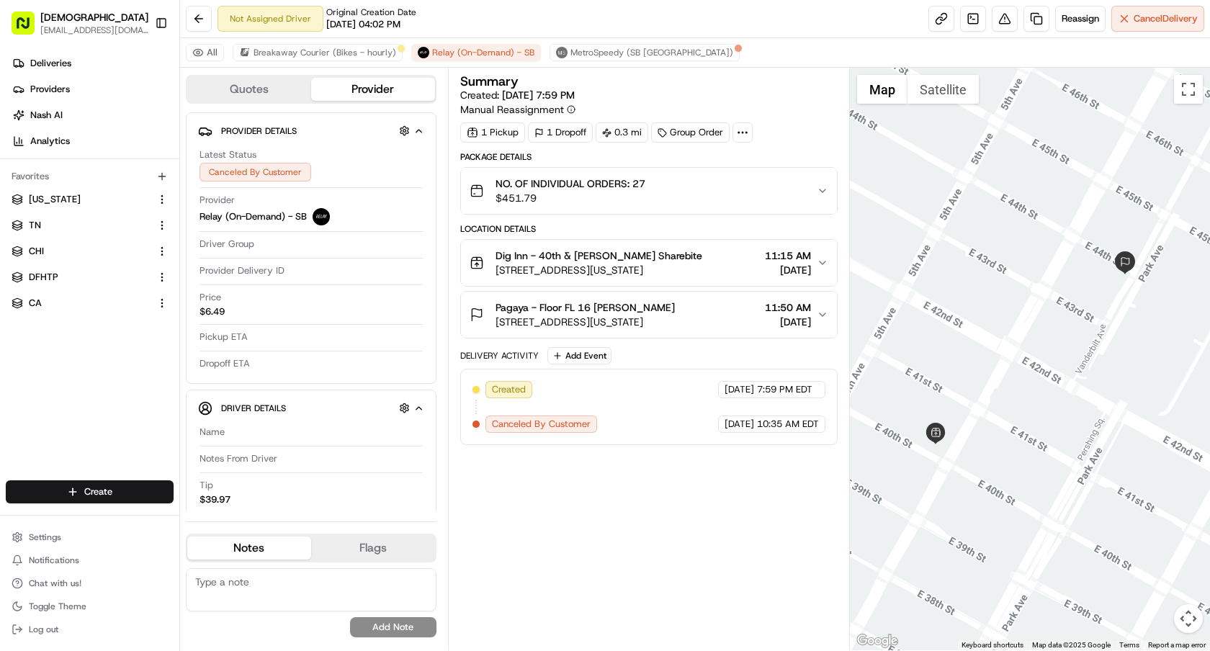
click at [576, 65] on div "All Breakaway Courier (Bikes - hourly) Relay (On-Demand) - SB MetroSpeedy (SB […" at bounding box center [695, 53] width 1030 height 30
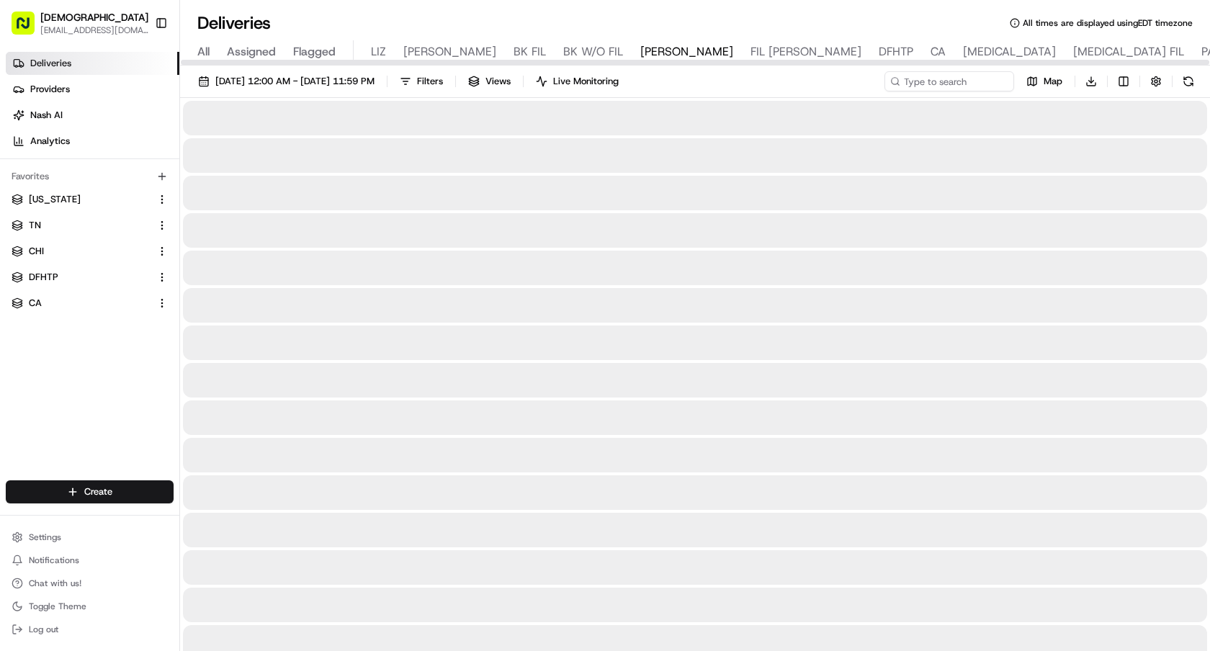
click at [879, 47] on span "DFHTP" at bounding box center [896, 51] width 35 height 17
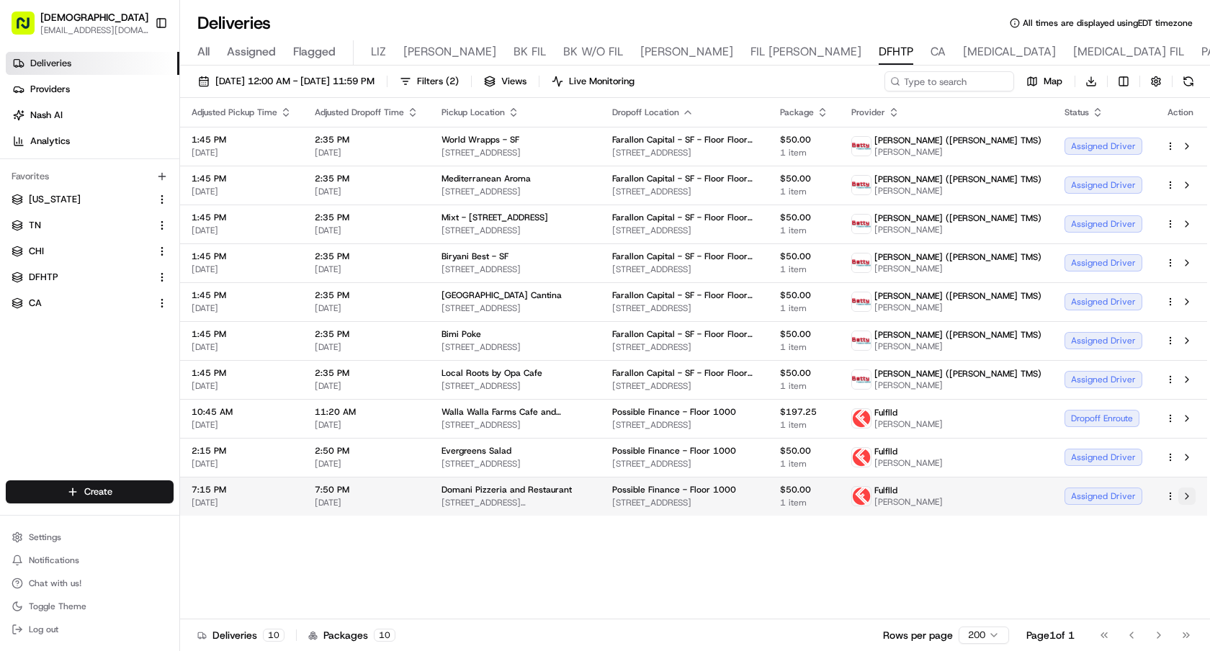
click at [1193, 496] on button at bounding box center [1187, 496] width 17 height 17
click at [169, 25] on button "Toggle Sidebar" at bounding box center [161, 23] width 24 height 24
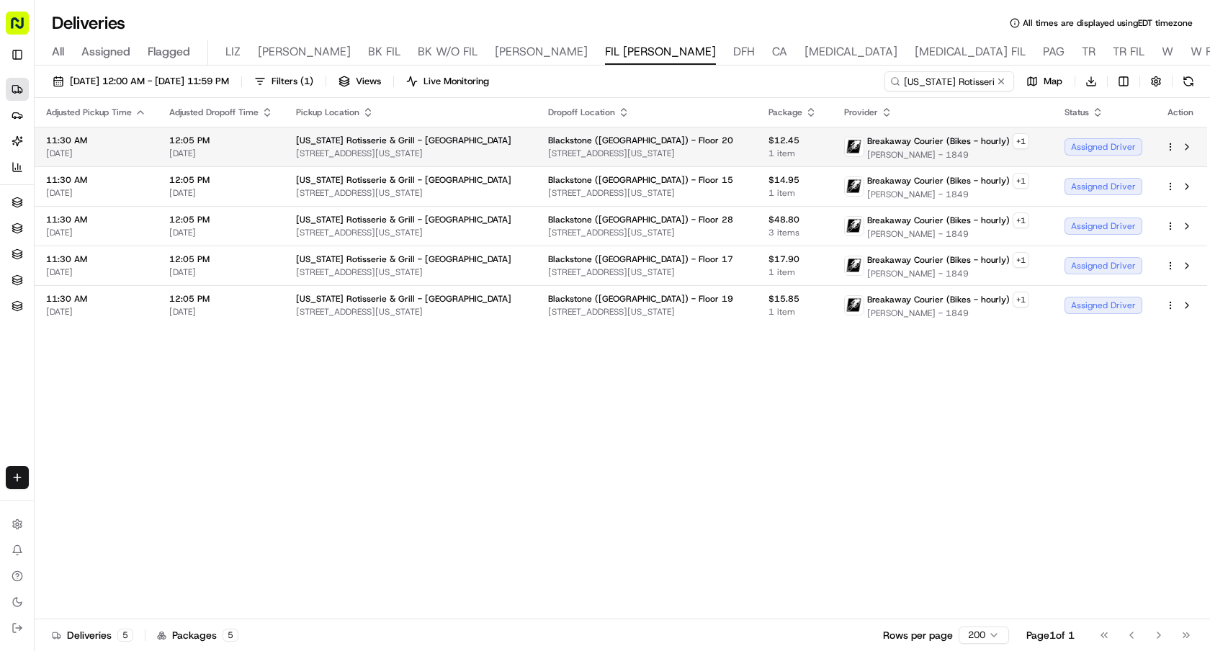
drag, startPoint x: 974, startPoint y: 154, endPoint x: 854, endPoint y: 155, distance: 120.3
click at [854, 155] on div "Breakaway Courier (Bikes - hourly) + 1 Yevgeniy Chopenko - 1849" at bounding box center [936, 146] width 185 height 27
copy div "Breakaway Courier (Bikes - hourly) + 1 Yevgeniy Chopenko - 1849"
click at [932, 392] on div "Adjusted Pickup Time Adjusted Dropoff Time Pickup Location Dropoff Location Pac…" at bounding box center [621, 359] width 1173 height 522
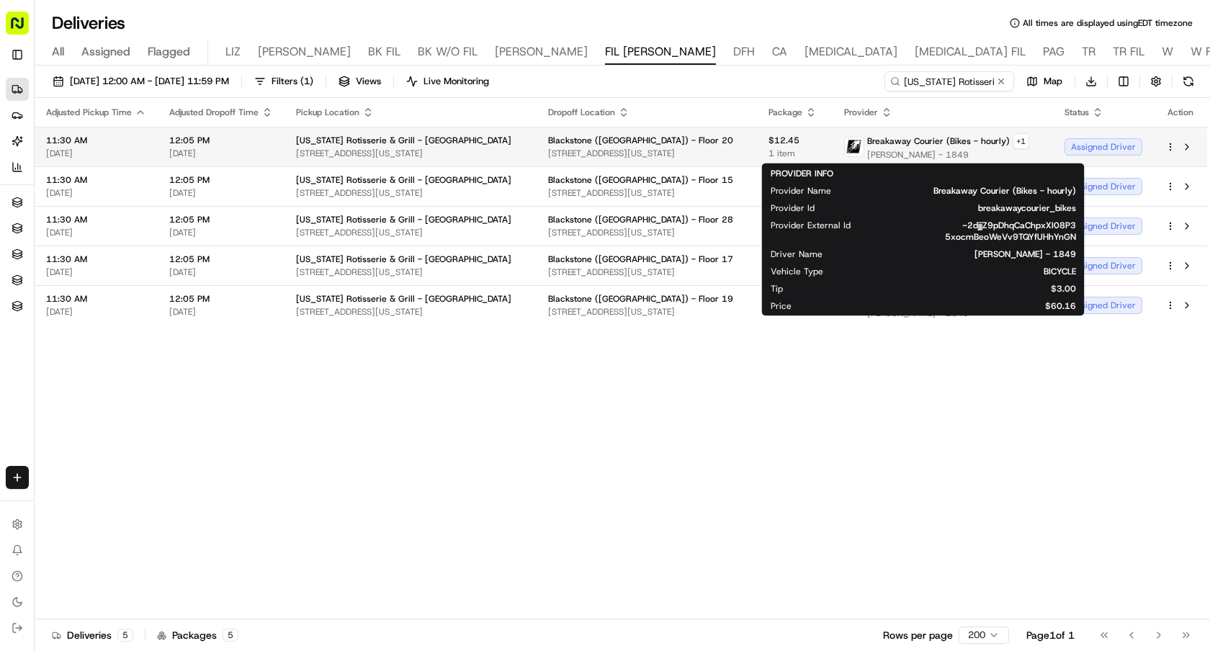
drag, startPoint x: 969, startPoint y: 154, endPoint x: 857, endPoint y: 154, distance: 112.4
click at [867, 154] on span "Yevgeniy Chopenko - 1849" at bounding box center [948, 155] width 162 height 12
copy span "Yevgeniy Chopenko - 1849"
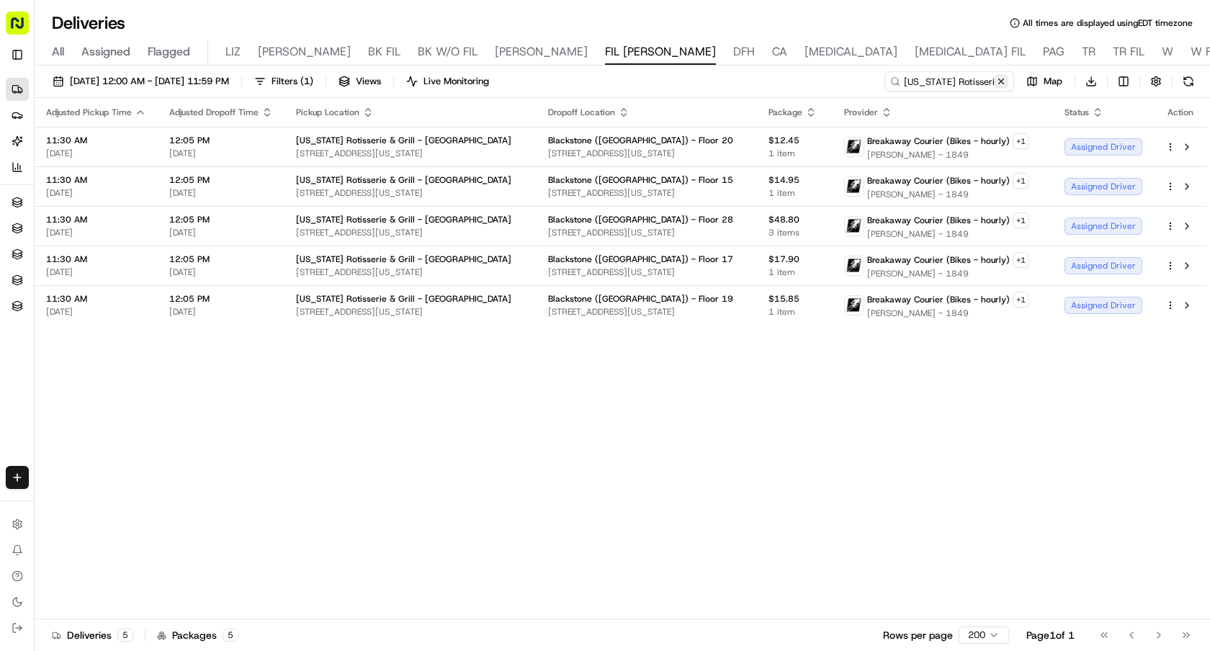
click at [1001, 81] on button at bounding box center [1001, 81] width 14 height 14
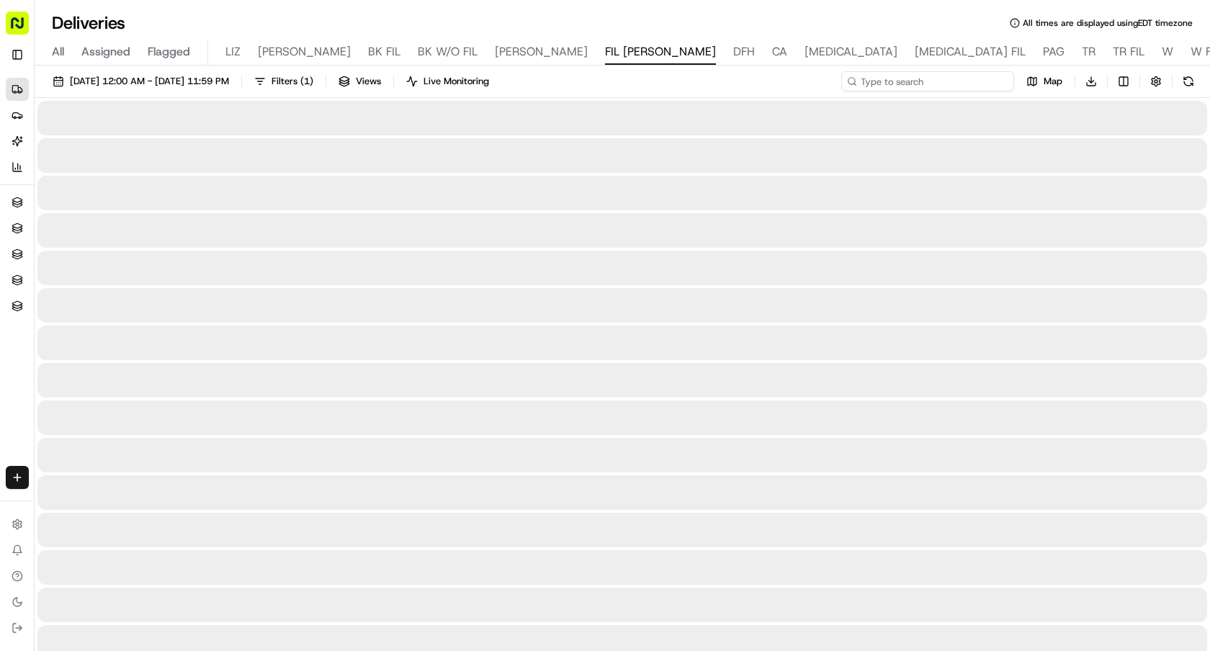
click at [954, 82] on input at bounding box center [927, 81] width 173 height 20
paste input "Yevgeniy Chopenko - 1849"
type input "Yevgeniy Chopenko - 1849"
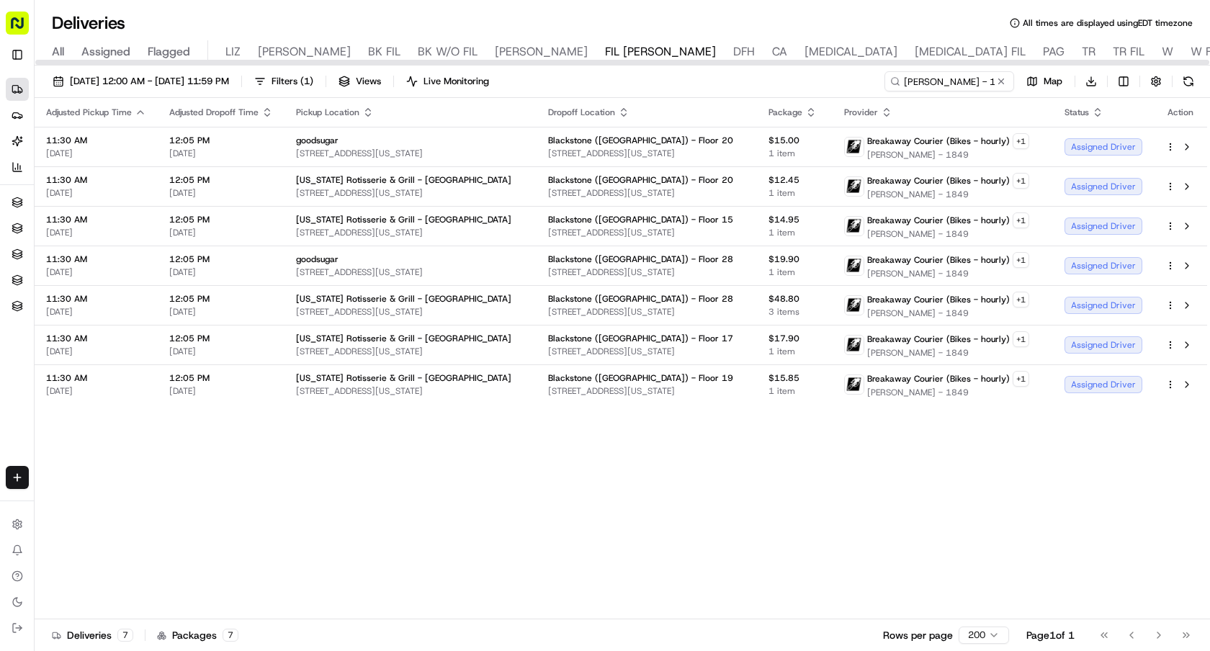
click at [367, 114] on icon "button" at bounding box center [368, 115] width 5 height 2
click at [408, 187] on button "Pickup Location Name (Z-A)" at bounding box center [366, 190] width 144 height 17
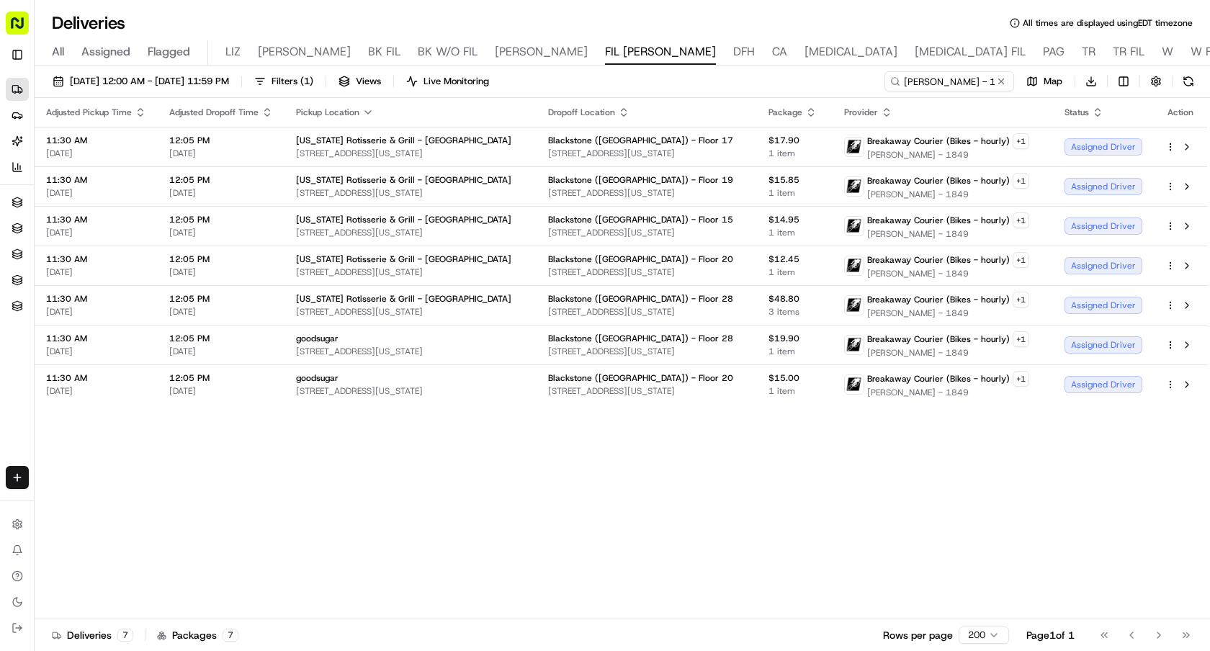
click at [363, 110] on icon "button" at bounding box center [368, 113] width 12 height 12
click at [396, 177] on button "Pickup Location Name (A-Z)" at bounding box center [366, 170] width 158 height 17
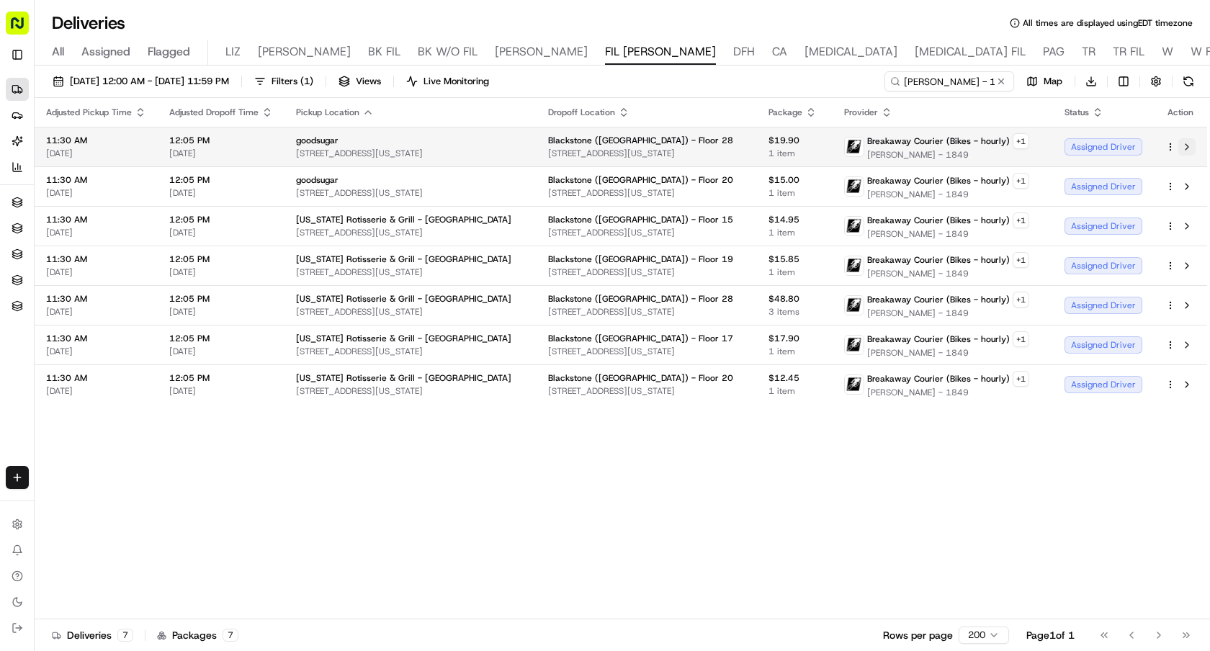
click at [1189, 148] on button at bounding box center [1187, 146] width 17 height 17
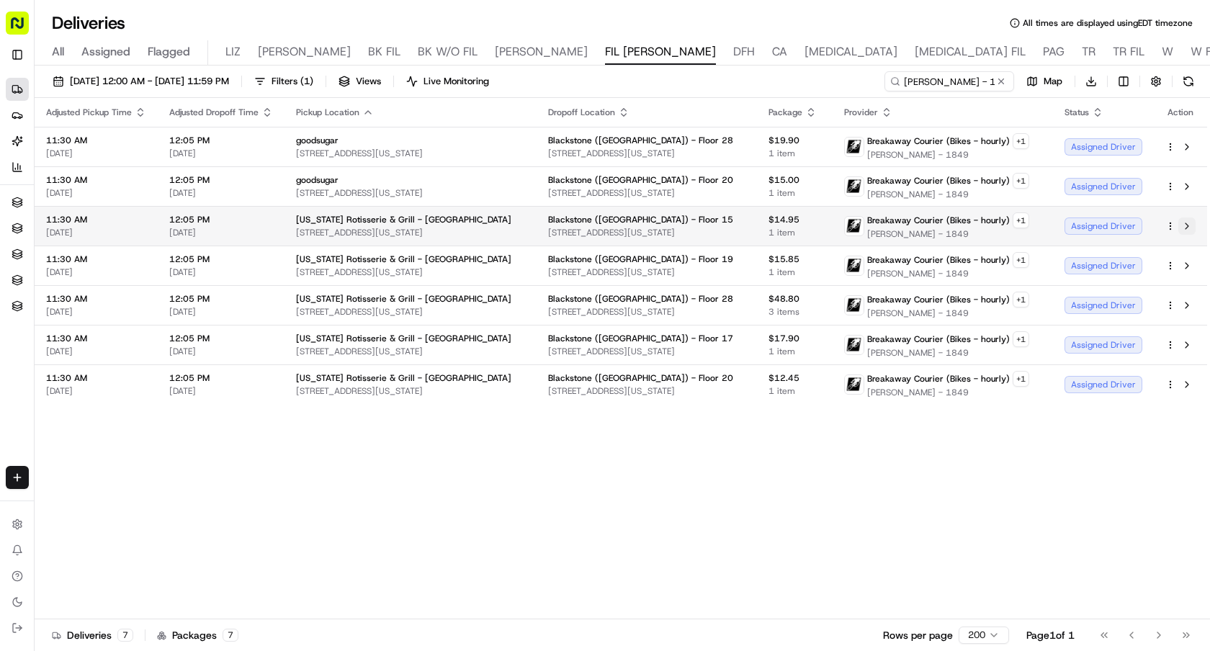
click at [1190, 223] on button at bounding box center [1187, 226] width 17 height 17
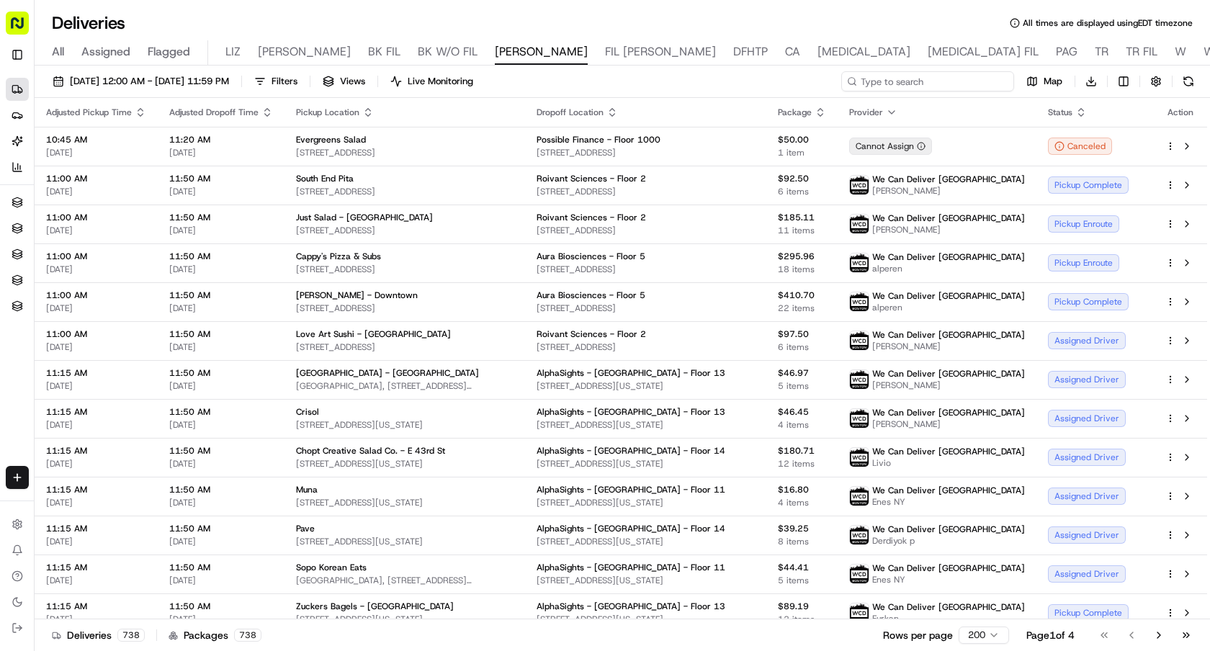
click at [970, 72] on input at bounding box center [927, 81] width 173 height 20
click at [956, 91] on input at bounding box center [927, 81] width 173 height 20
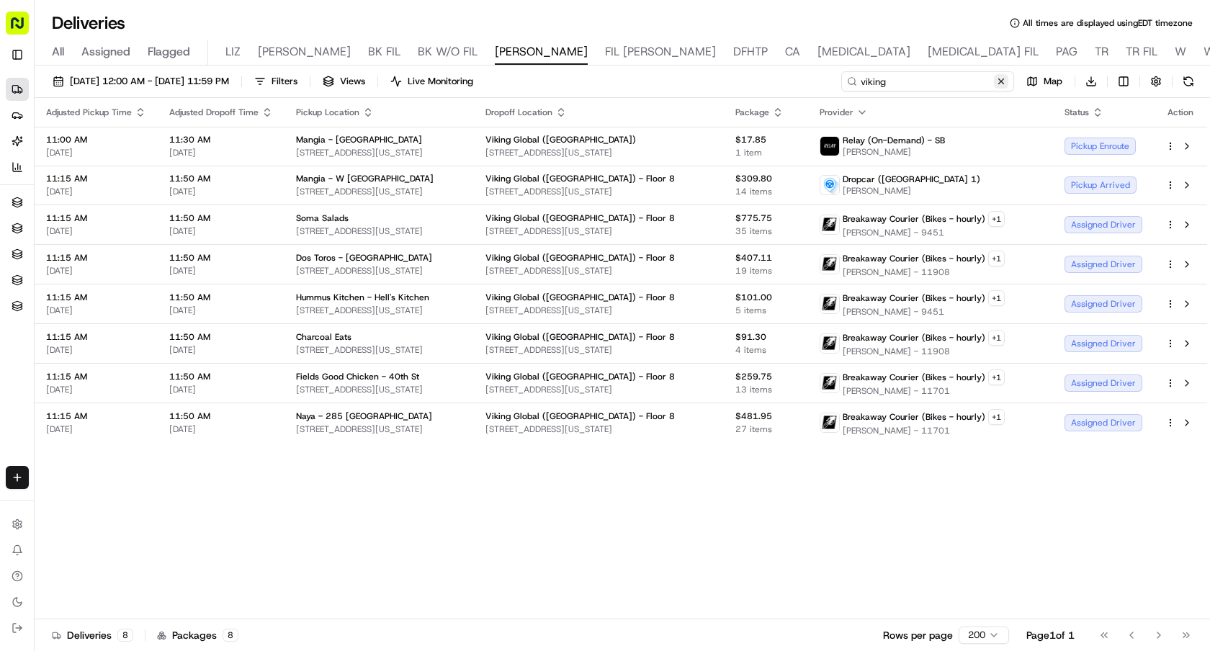
type input "viking"
click at [1007, 77] on button at bounding box center [1001, 81] width 14 height 14
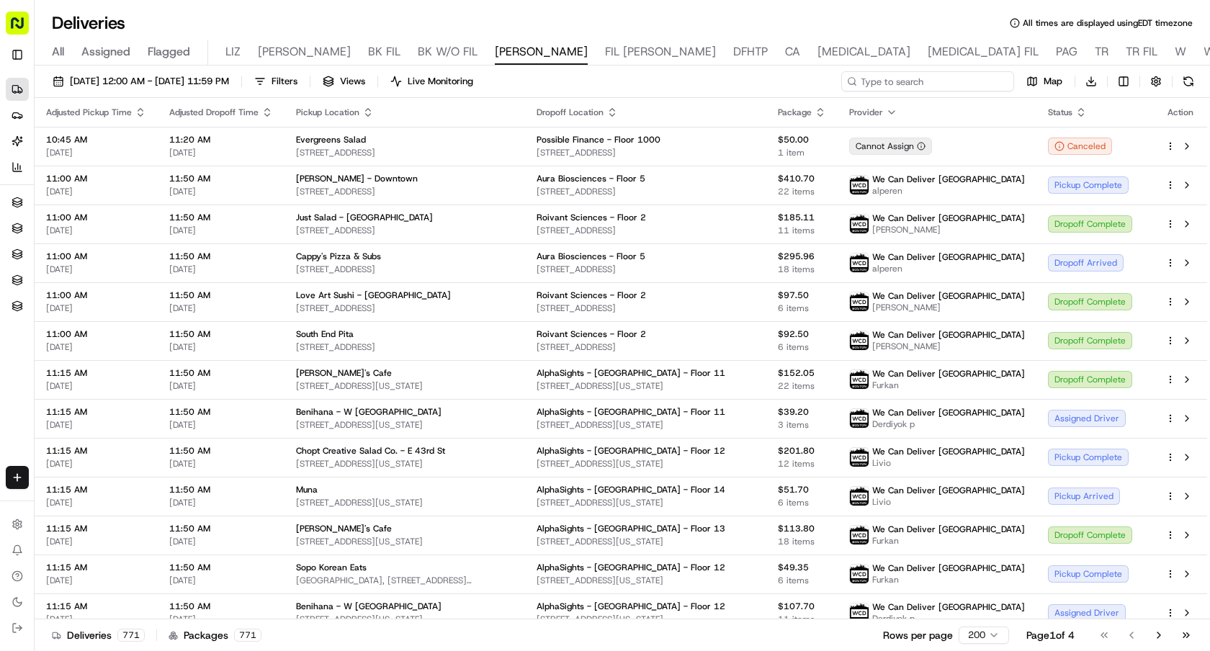
click at [971, 79] on input at bounding box center [927, 81] width 173 height 20
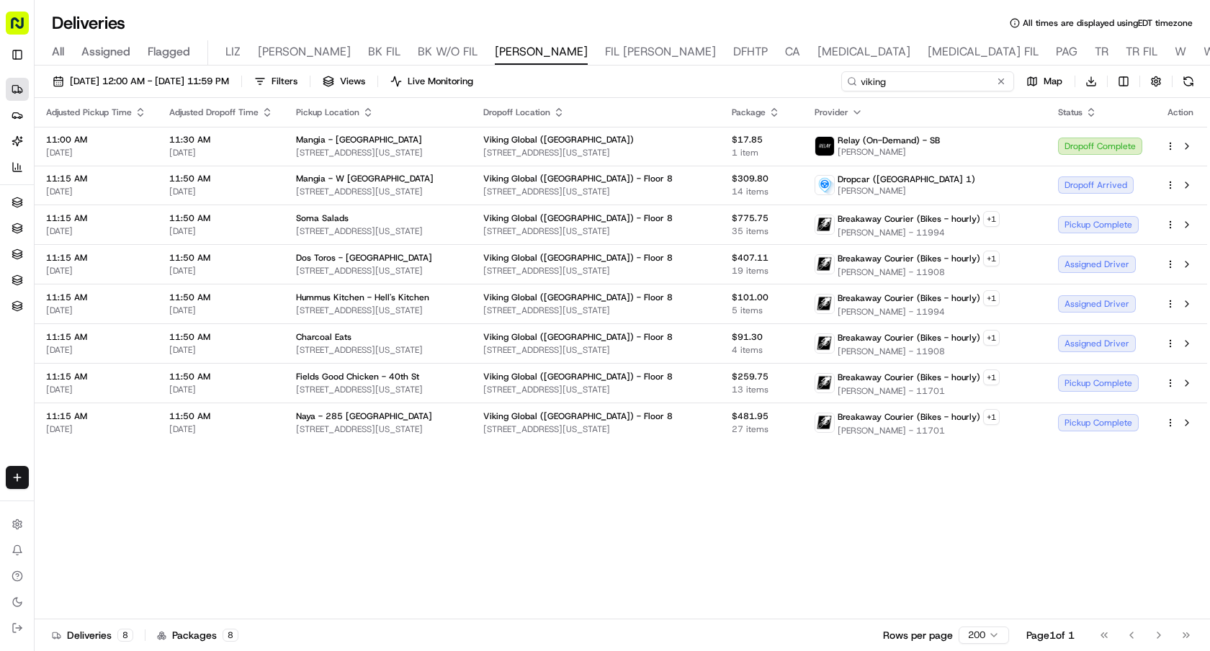
type input "viking"
click at [872, 117] on div "Provider" at bounding box center [925, 113] width 220 height 12
click at [863, 111] on icon "button" at bounding box center [858, 113] width 12 height 12
click at [896, 173] on button "Courier Name (A-Z)" at bounding box center [867, 170] width 98 height 17
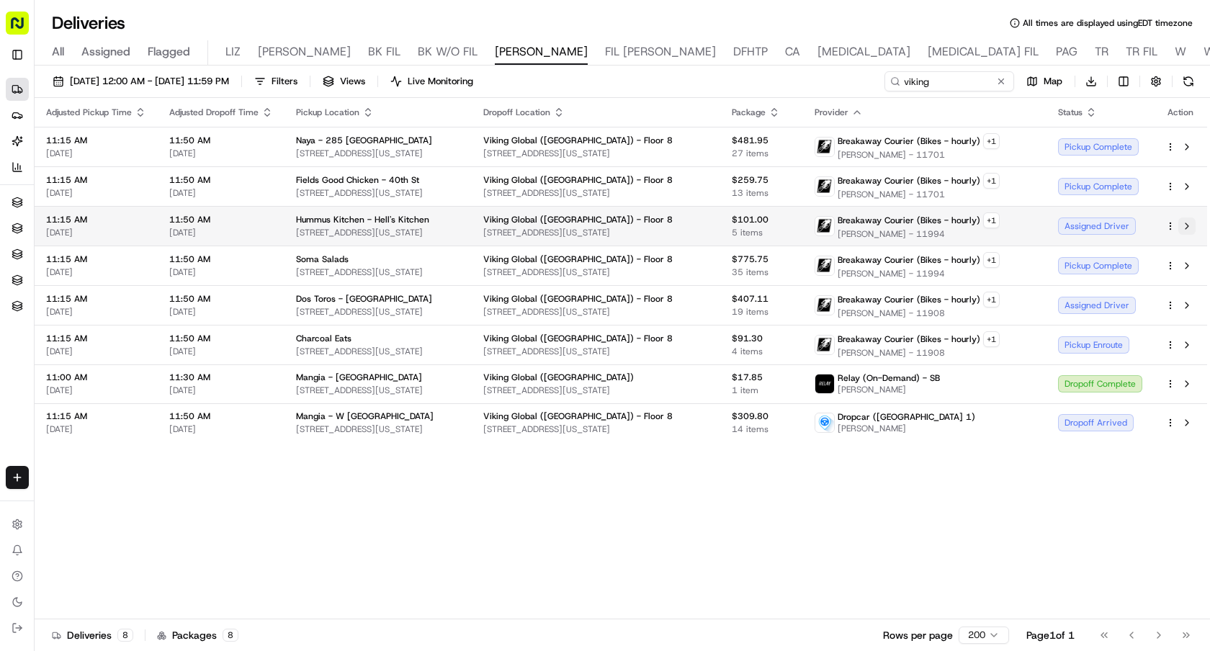
click at [1185, 222] on button at bounding box center [1187, 226] width 17 height 17
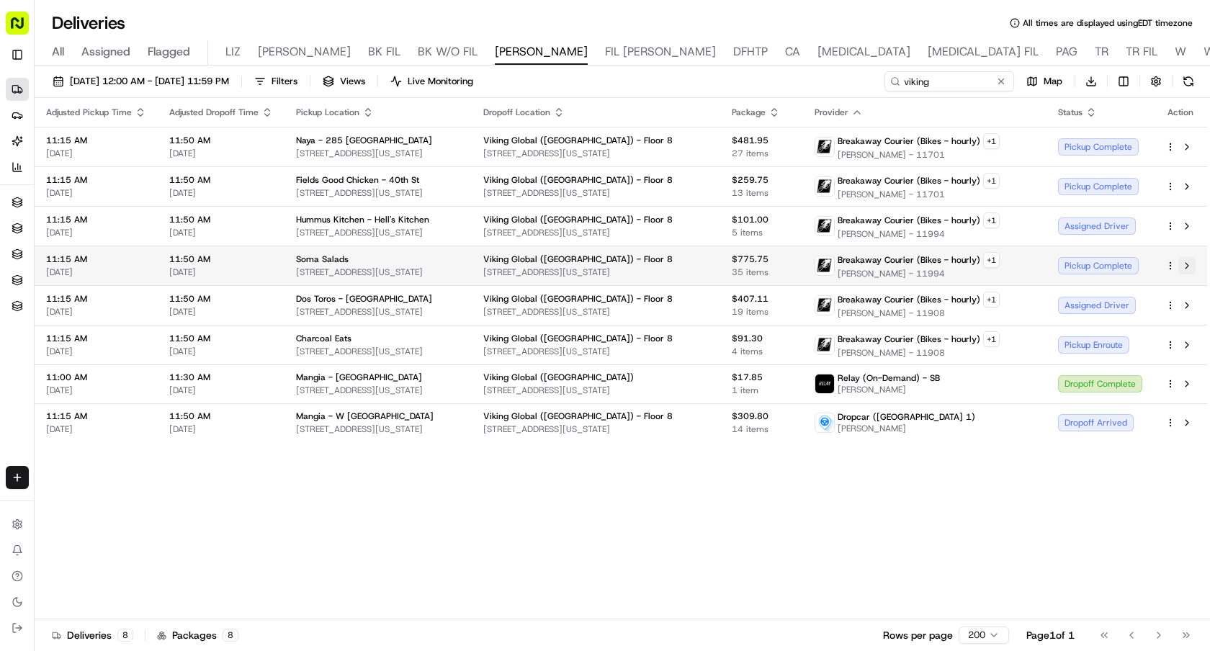
click at [1191, 268] on button at bounding box center [1187, 265] width 17 height 17
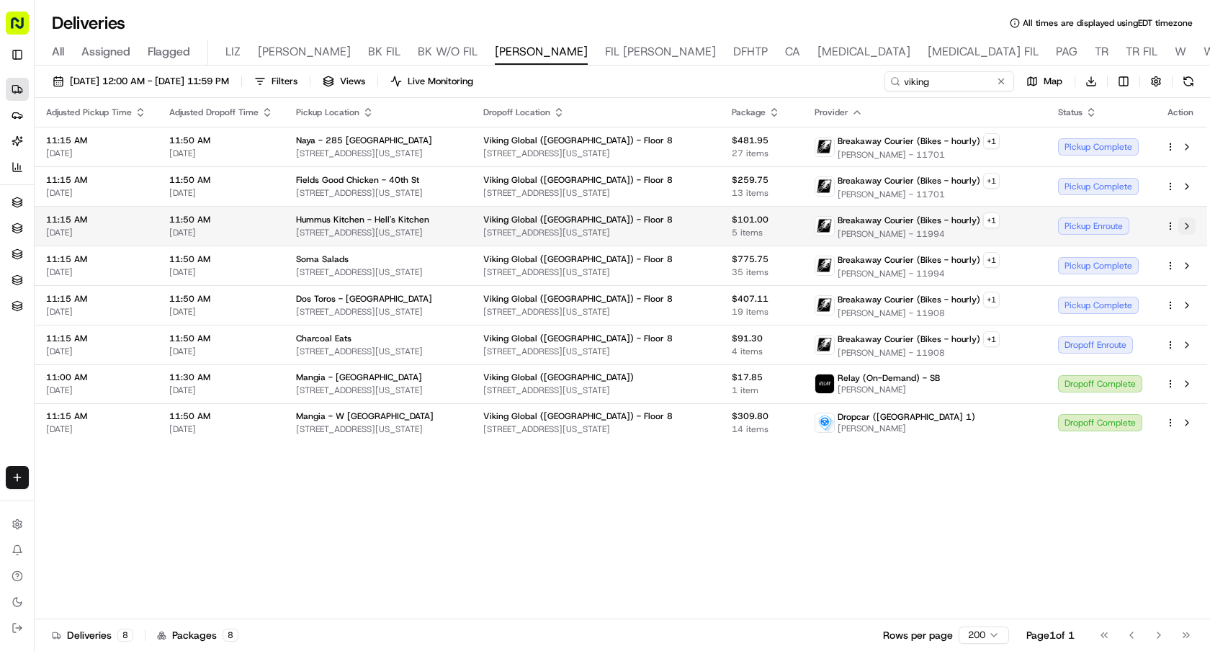
click at [1188, 226] on button at bounding box center [1187, 226] width 17 height 17
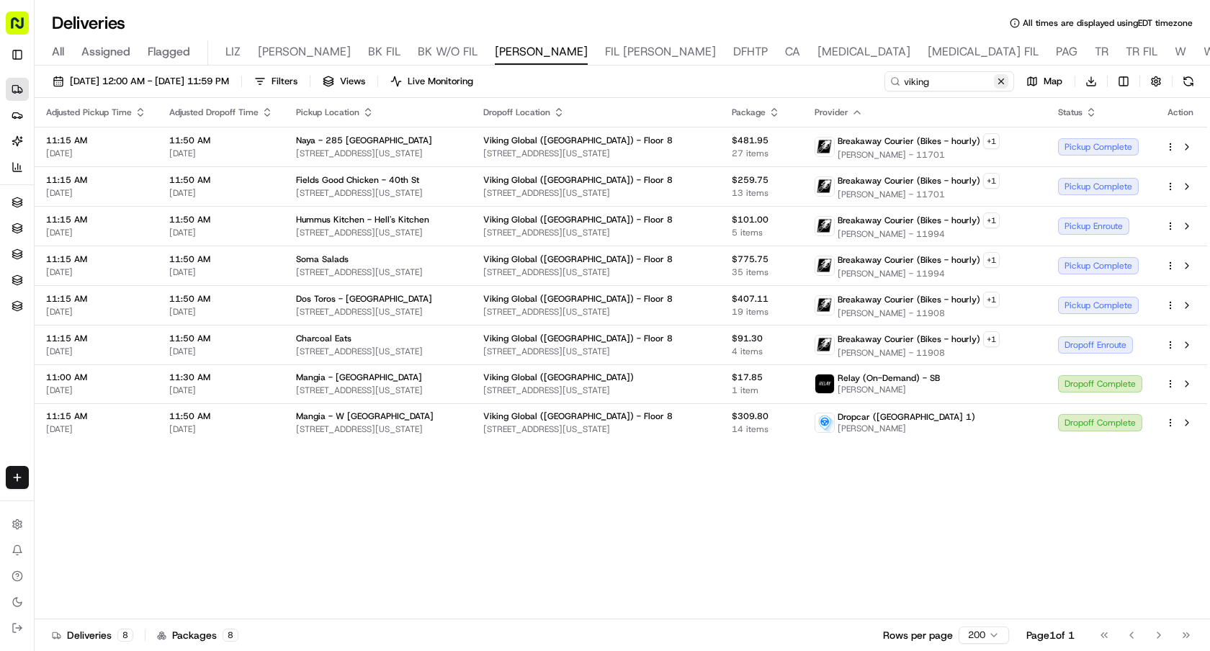
click at [1000, 80] on button at bounding box center [1001, 81] width 14 height 14
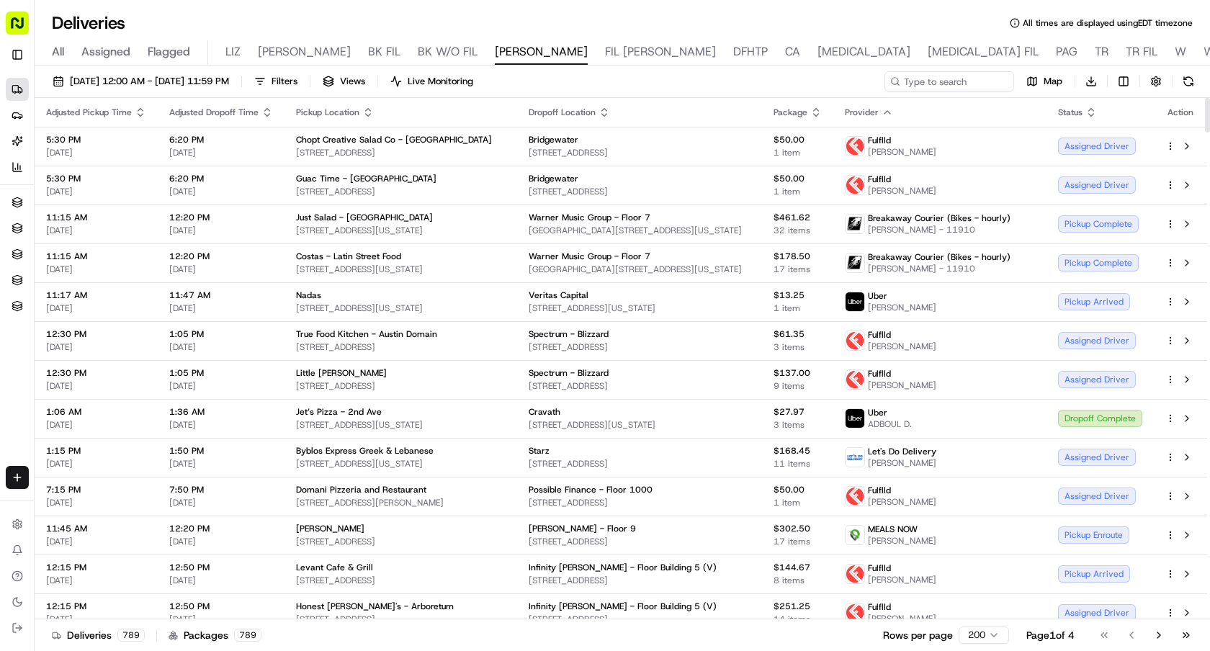
click at [893, 110] on icon "button" at bounding box center [888, 113] width 12 height 12
click at [263, 61] on div at bounding box center [622, 62] width 1174 height 5
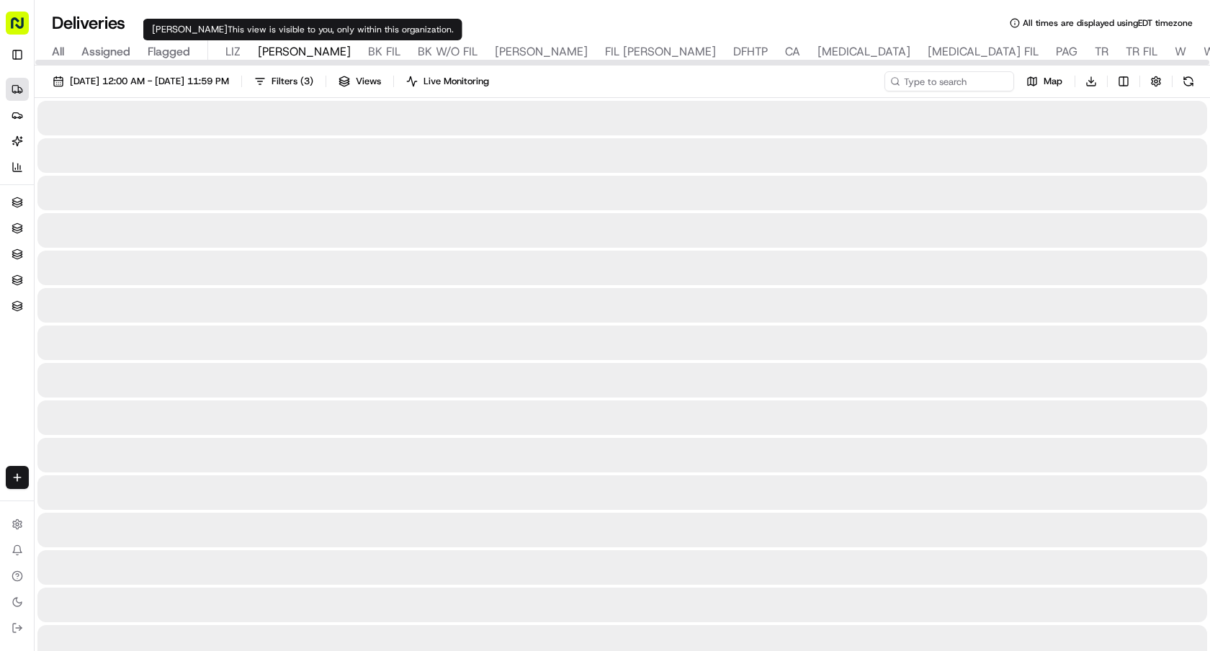
click at [271, 55] on span "[PERSON_NAME]" at bounding box center [304, 51] width 93 height 17
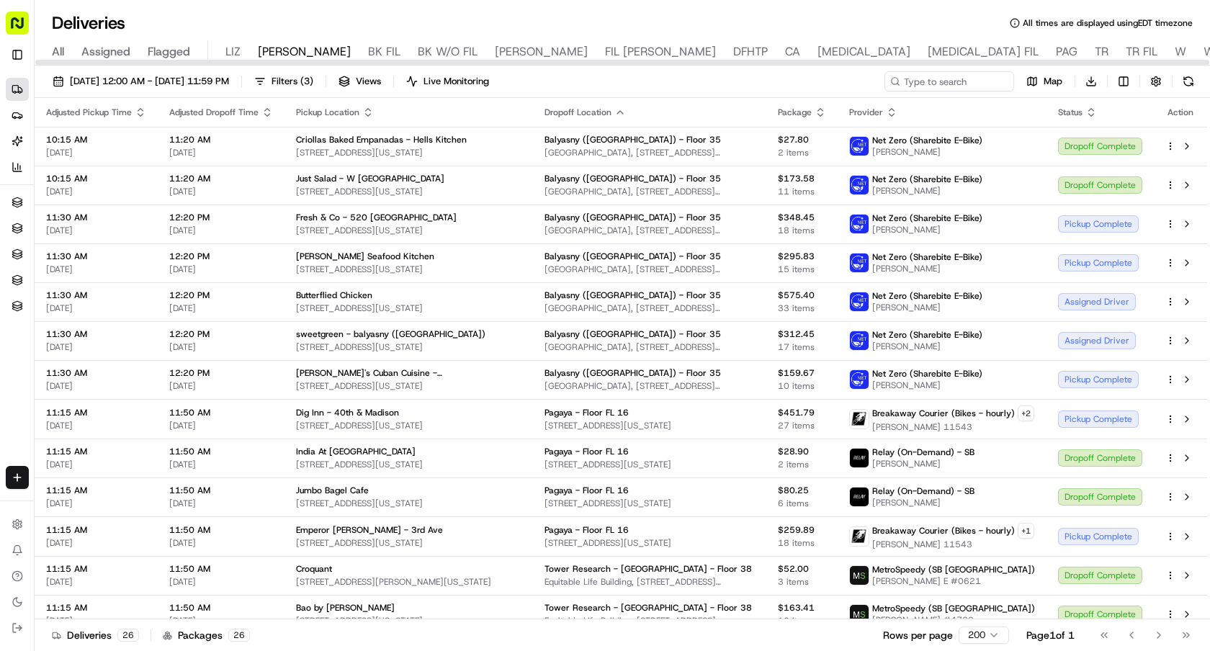
click at [434, 56] on div "All Assigned Flagged LIZ LIZ FIL BK FIL BK W/O FIL NASH FIL NASH DFHTP CA BAL B…" at bounding box center [954, 52] width 1838 height 25
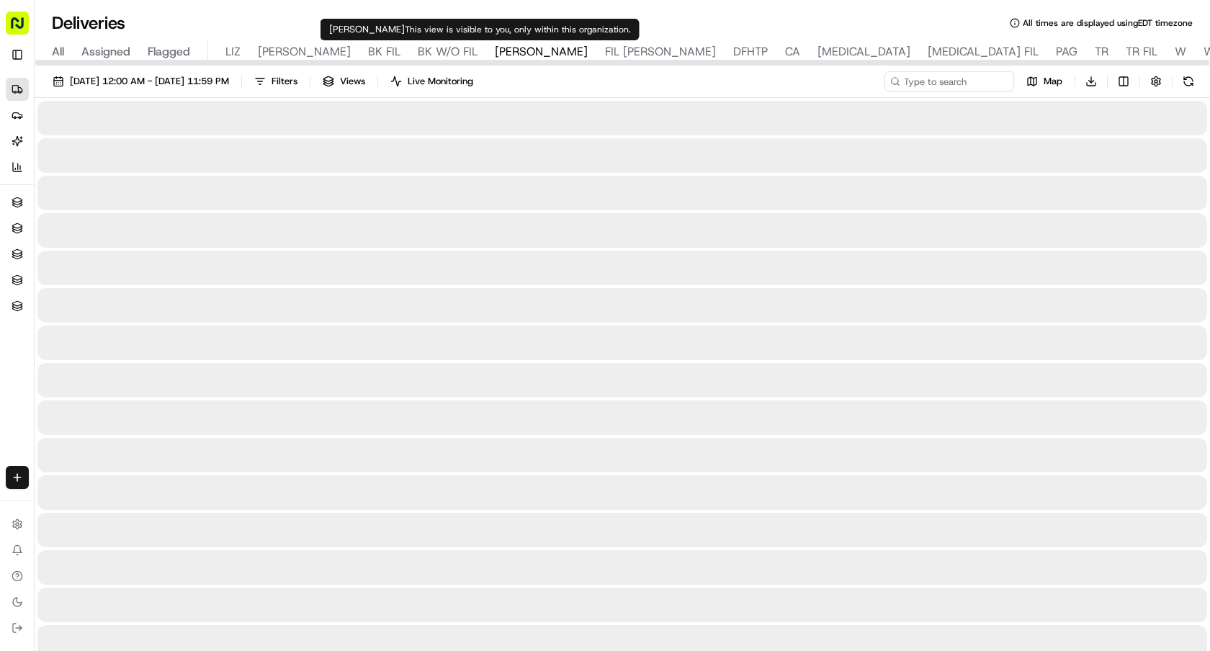
click at [495, 55] on span "[PERSON_NAME]" at bounding box center [541, 51] width 93 height 17
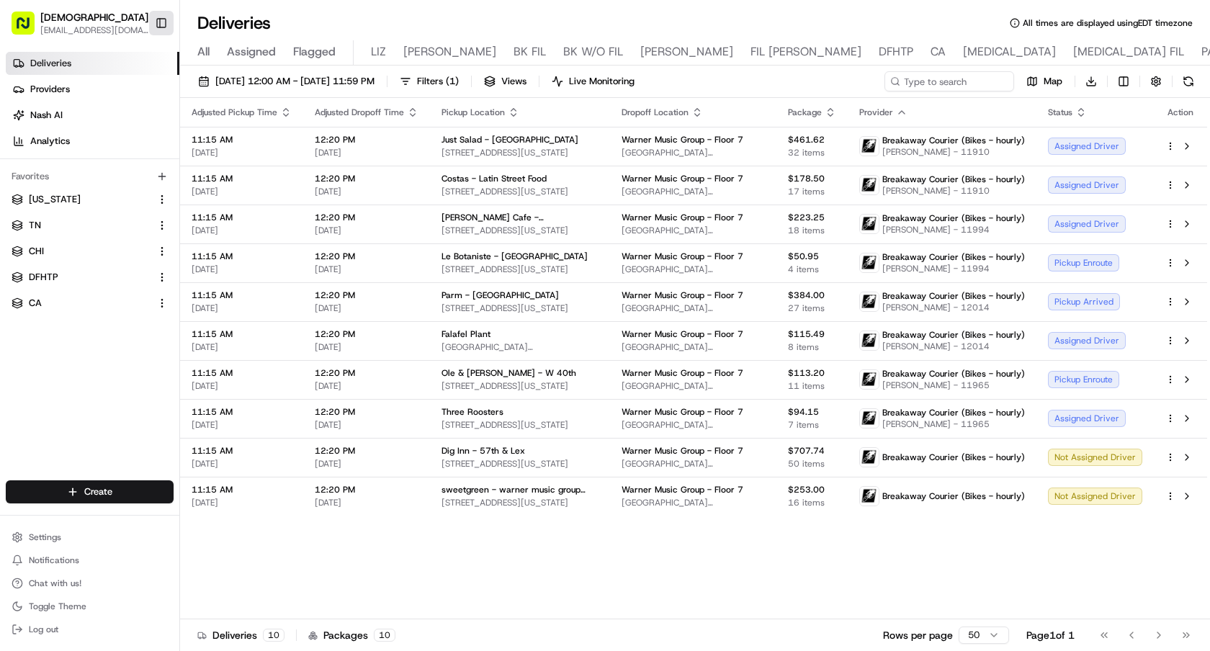
click at [170, 24] on button "Toggle Sidebar" at bounding box center [161, 23] width 24 height 24
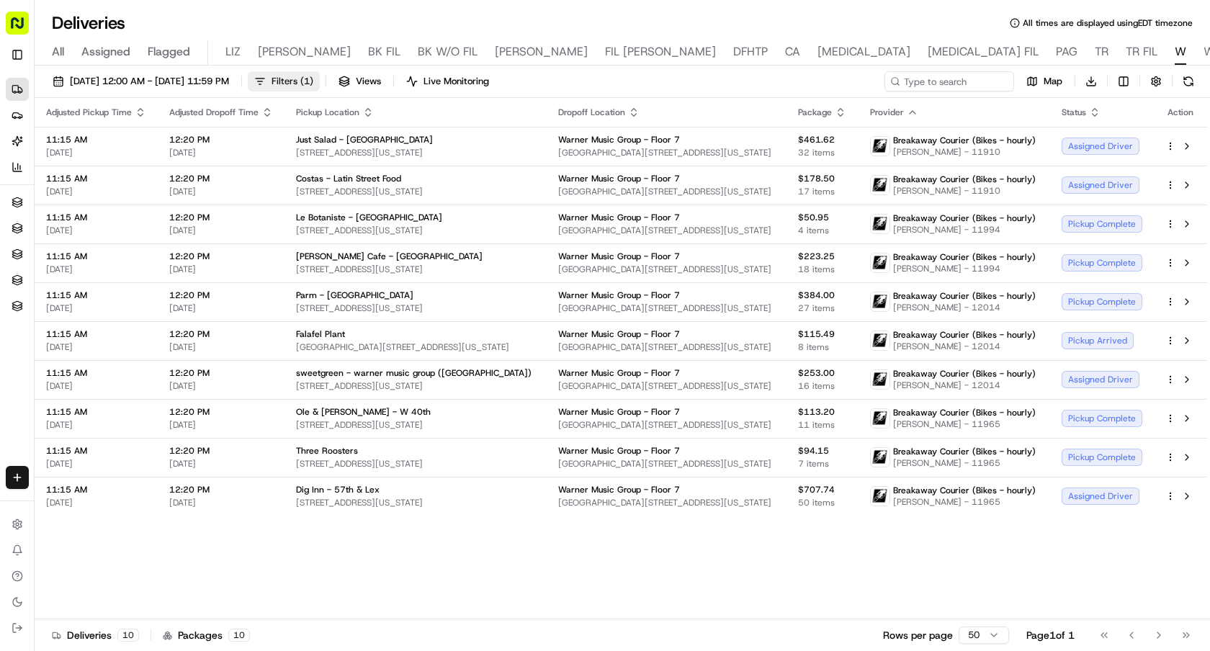
click at [313, 79] on span "( 1 )" at bounding box center [306, 81] width 13 height 13
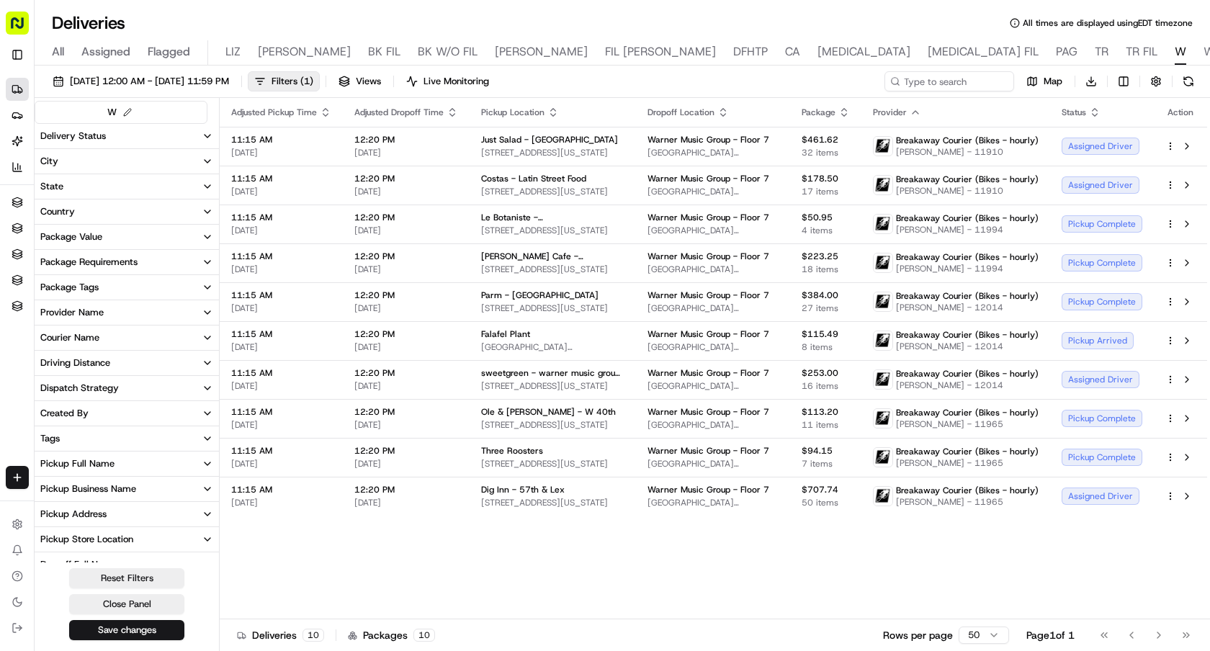
click at [96, 337] on div "Courier Name" at bounding box center [69, 337] width 59 height 13
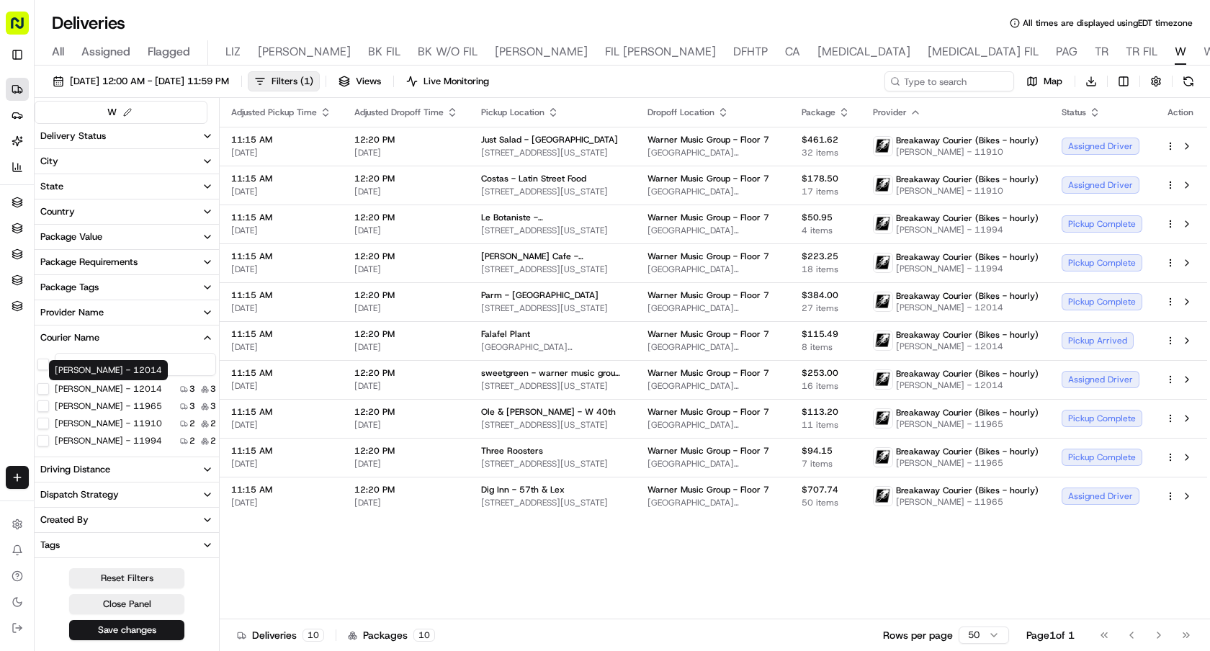
click at [84, 390] on label "Njie Mustapha - 12014" at bounding box center [108, 389] width 107 height 12
click at [49, 390] on 12014 "Njie Mustapha - 12014" at bounding box center [43, 389] width 12 height 12
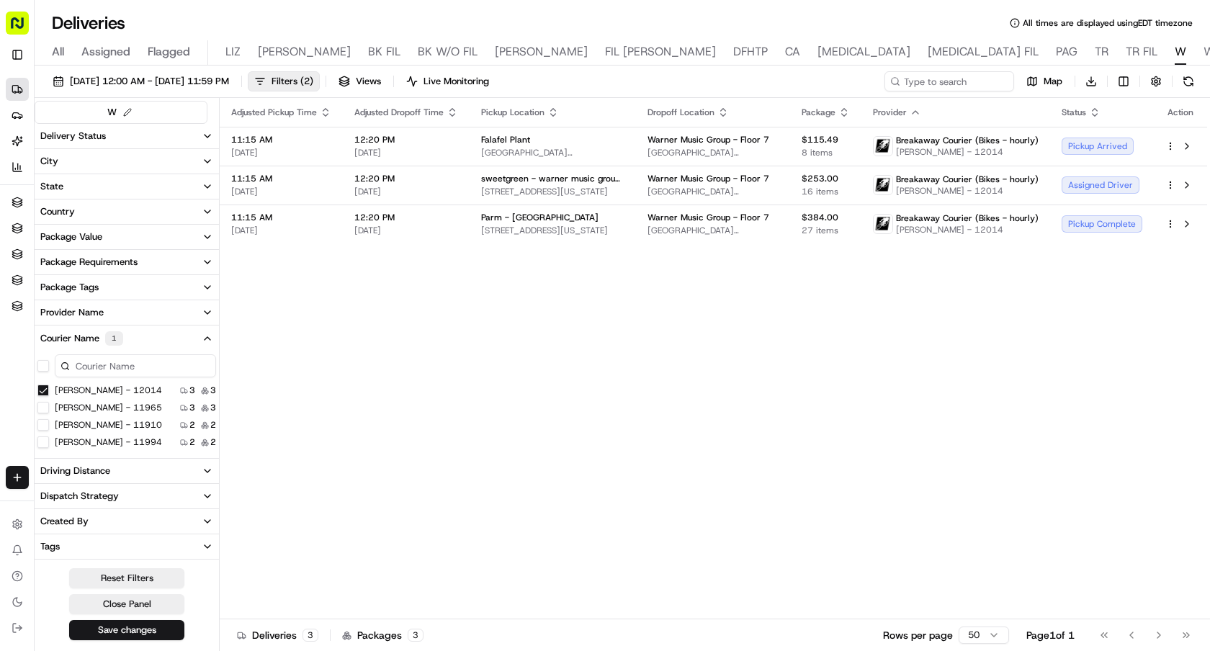
click at [76, 416] on div "Njie Mustapha - 12014 3 3 Pablo Valentin - 11965 3 3 Abdoul Toure - 11910 2 2 C…" at bounding box center [127, 416] width 184 height 66
click at [76, 411] on label "Pablo Valentin - 11965" at bounding box center [108, 408] width 107 height 12
click at [49, 411] on 11965 "Pablo Valentin - 11965" at bounding box center [43, 408] width 12 height 12
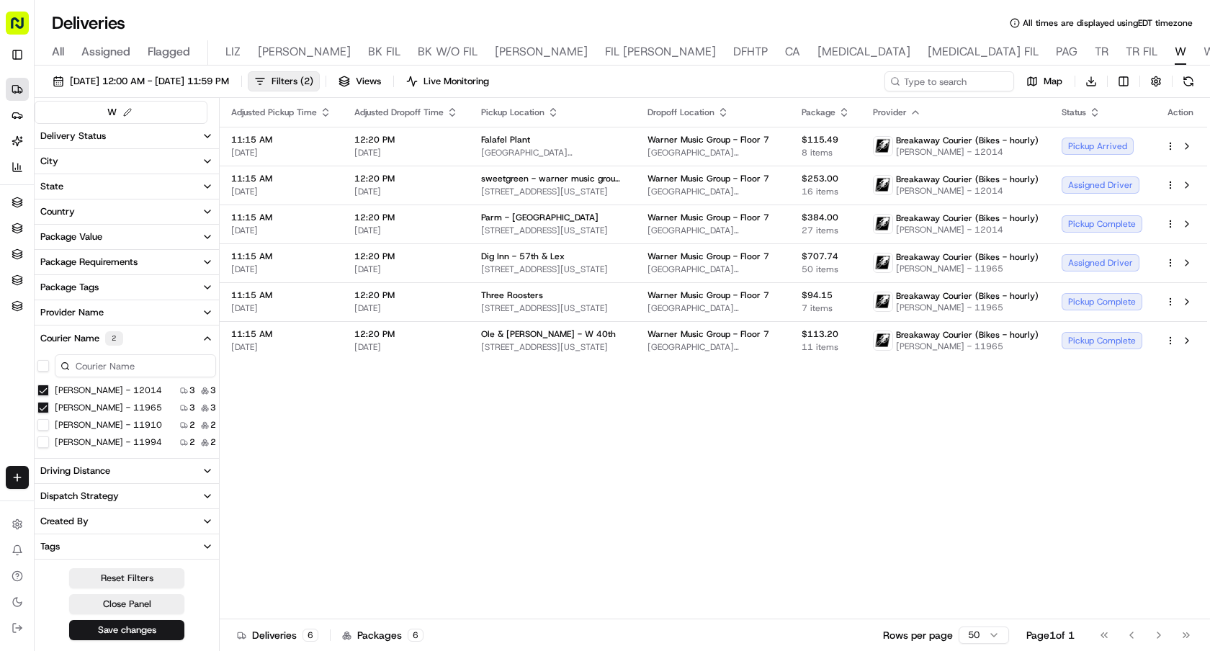
click at [70, 424] on label "Abdoul Toure - 11910" at bounding box center [108, 425] width 107 height 12
click at [49, 424] on 11910 "Abdoul Toure - 11910" at bounding box center [43, 425] width 12 height 12
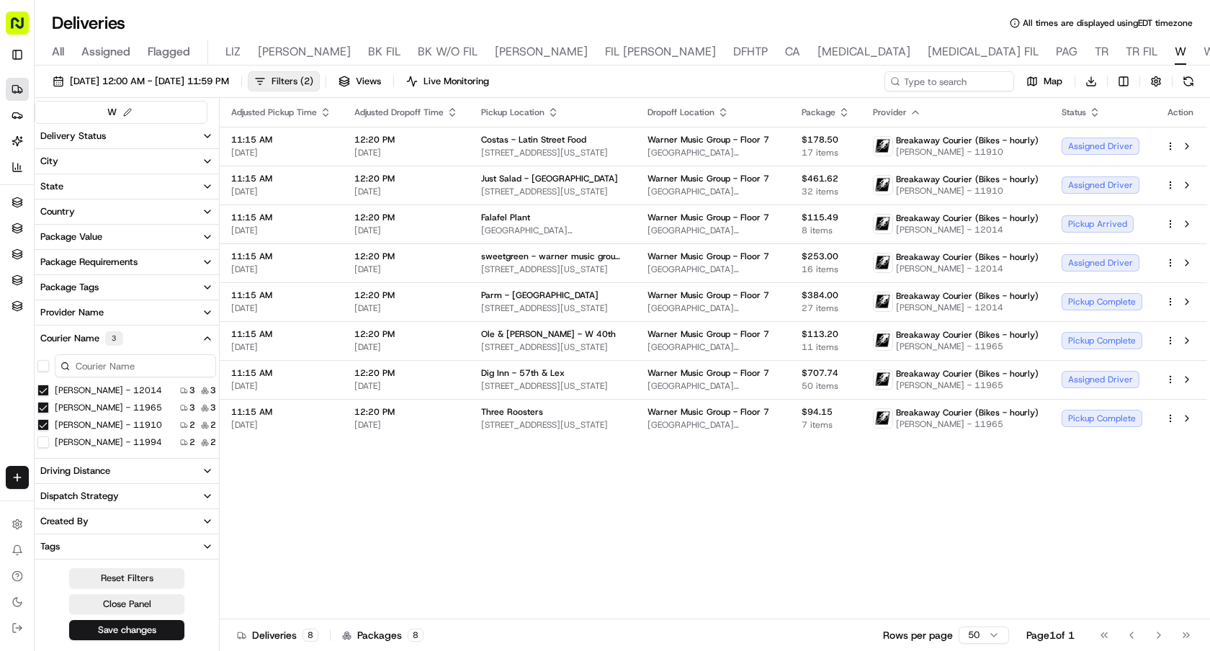
click at [313, 78] on span "Filters ( 2 )" at bounding box center [293, 81] width 42 height 13
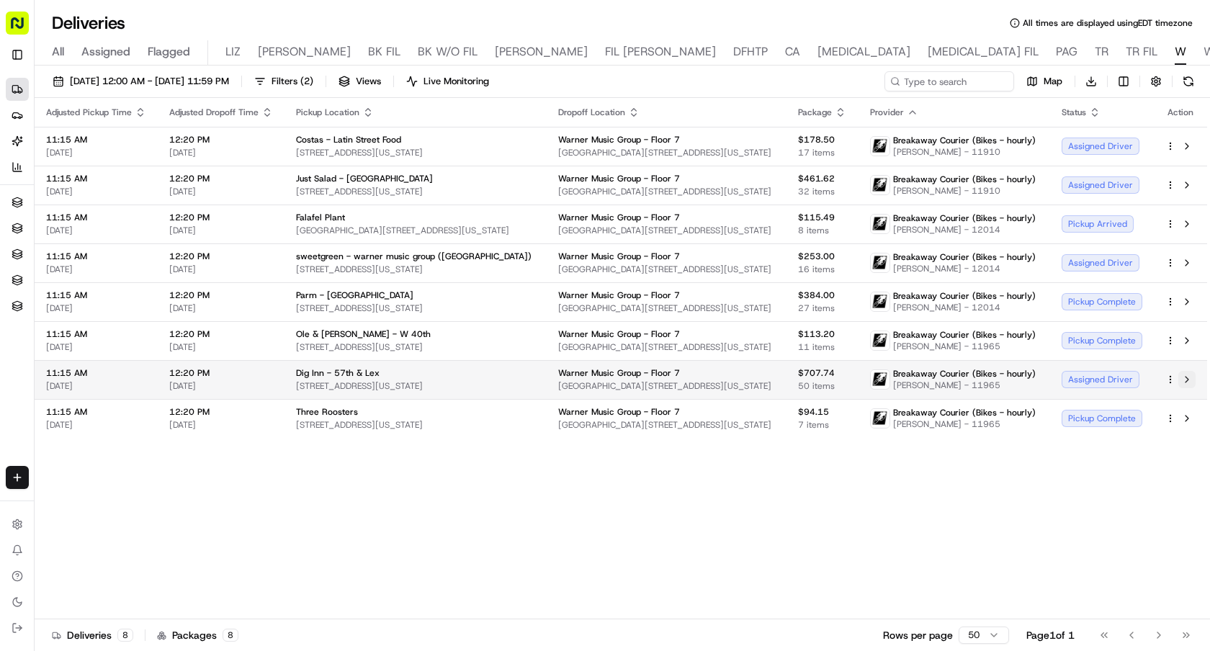
click at [1190, 380] on button at bounding box center [1187, 379] width 17 height 17
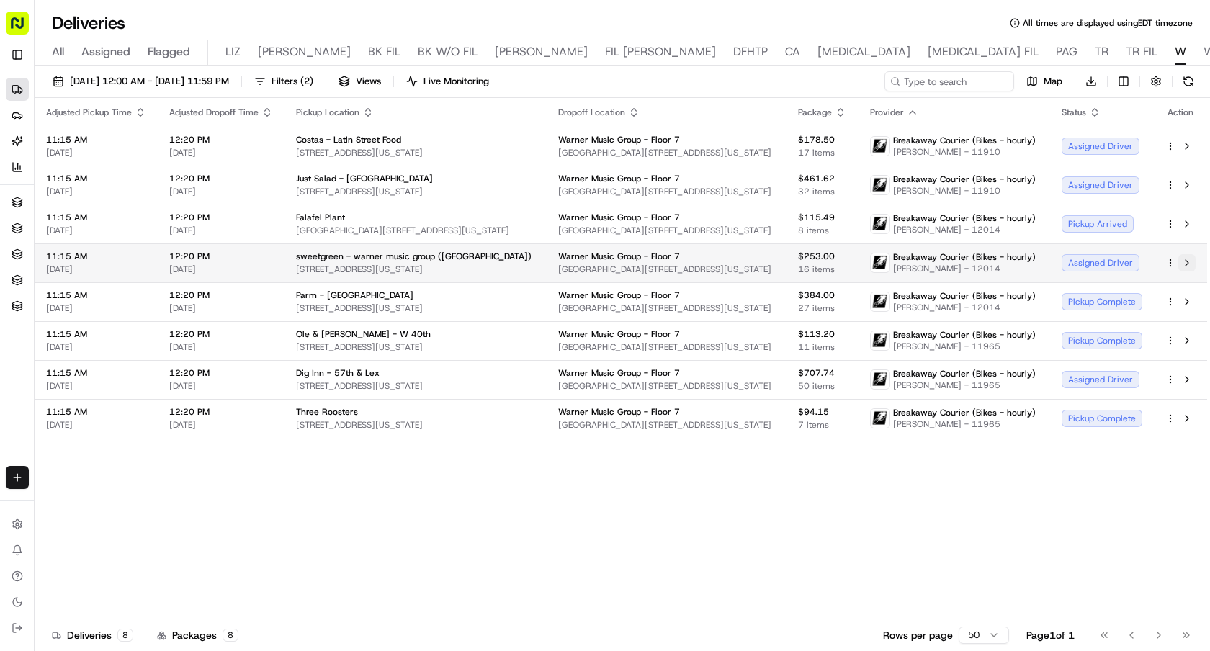
click at [1189, 263] on button at bounding box center [1187, 262] width 17 height 17
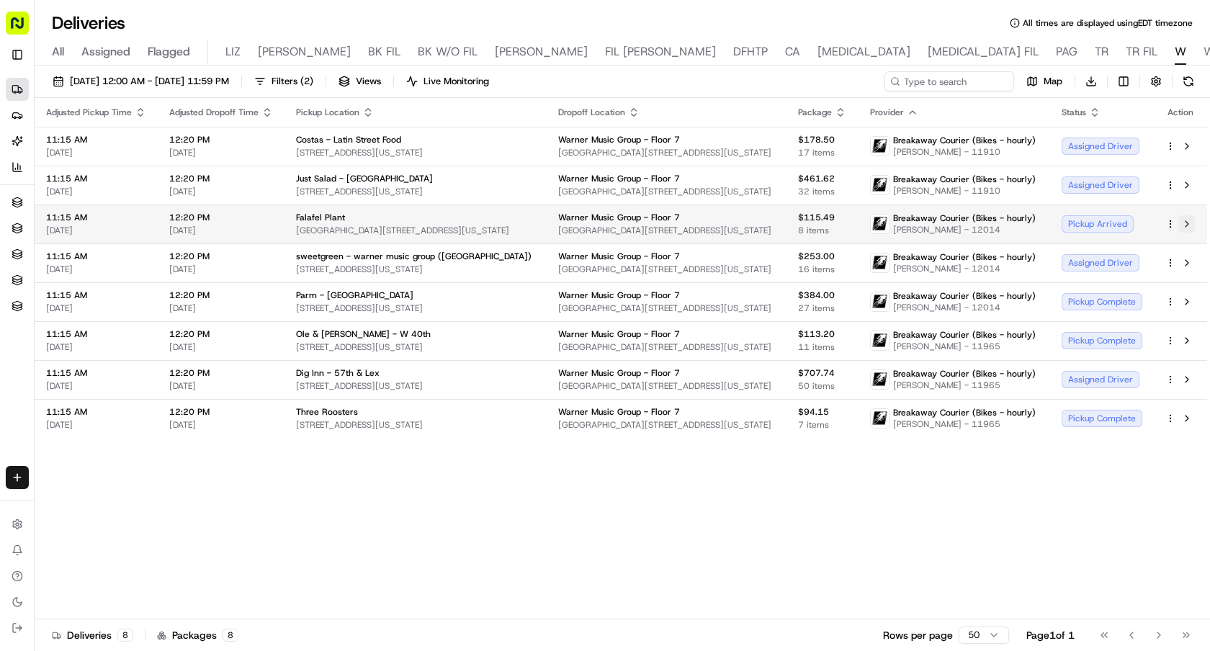
click at [1184, 218] on button at bounding box center [1187, 223] width 17 height 17
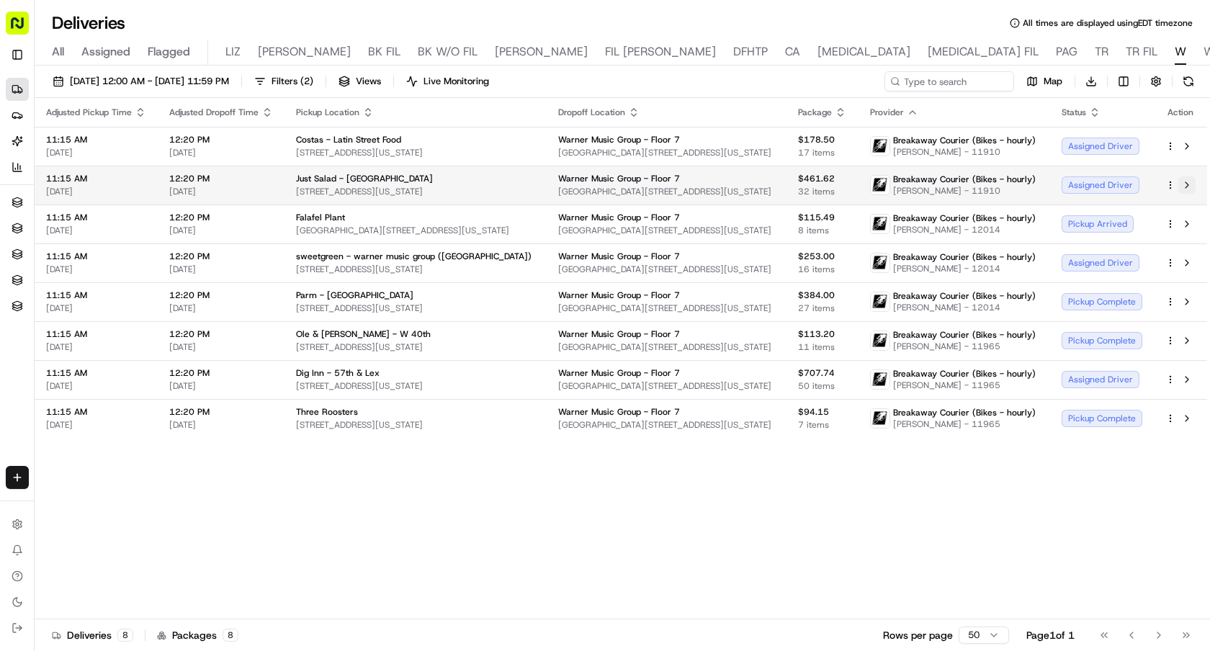
click at [1190, 183] on button at bounding box center [1187, 185] width 17 height 17
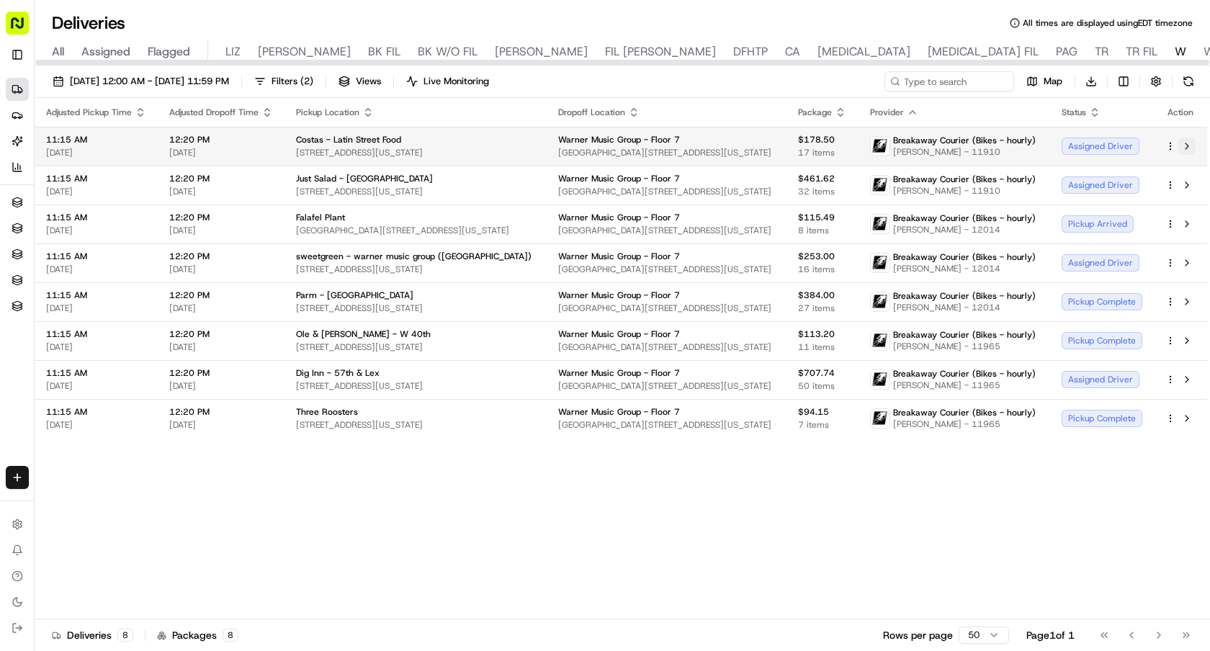
click at [1185, 143] on button at bounding box center [1187, 146] width 17 height 17
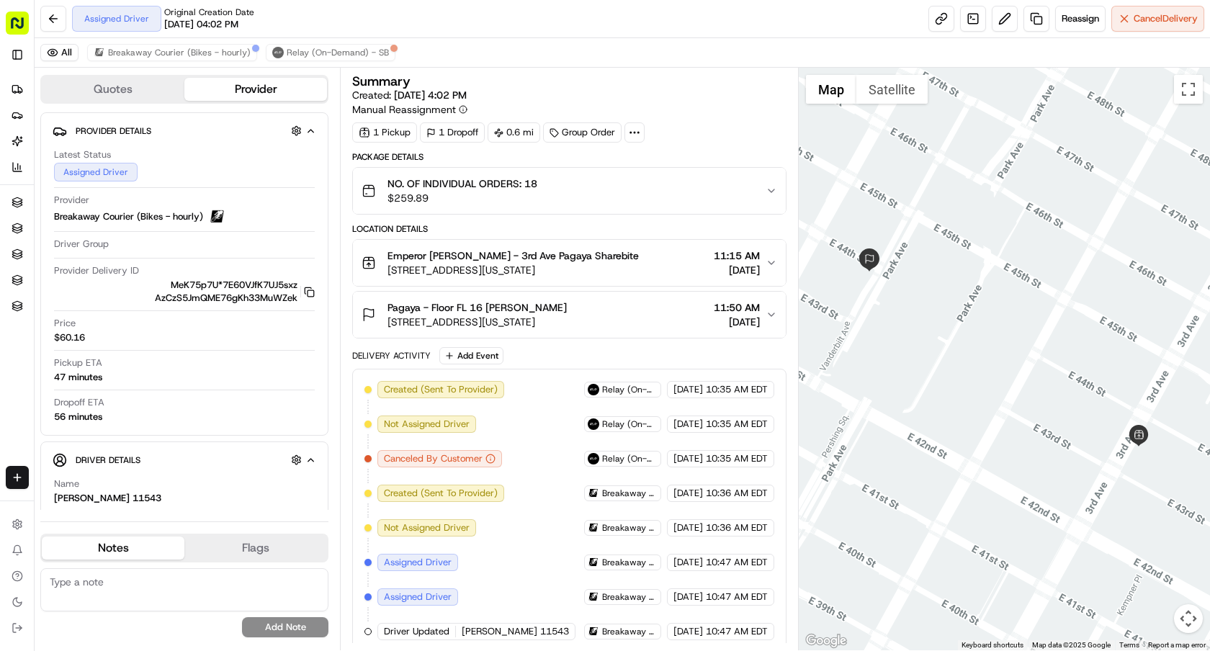
drag, startPoint x: 652, startPoint y: 272, endPoint x: 387, endPoint y: 271, distance: 265.1
click at [387, 271] on div "Emperor [PERSON_NAME] - 3rd Ave Pagaya Sharebite [STREET_ADDRESS][US_STATE] 11:…" at bounding box center [564, 263] width 404 height 29
copy span "[STREET_ADDRESS][US_STATE]"
click at [470, 52] on div "All Breakaway Courier (Bikes - hourly) Relay (On-Demand) - SB" at bounding box center [623, 53] width 1176 height 30
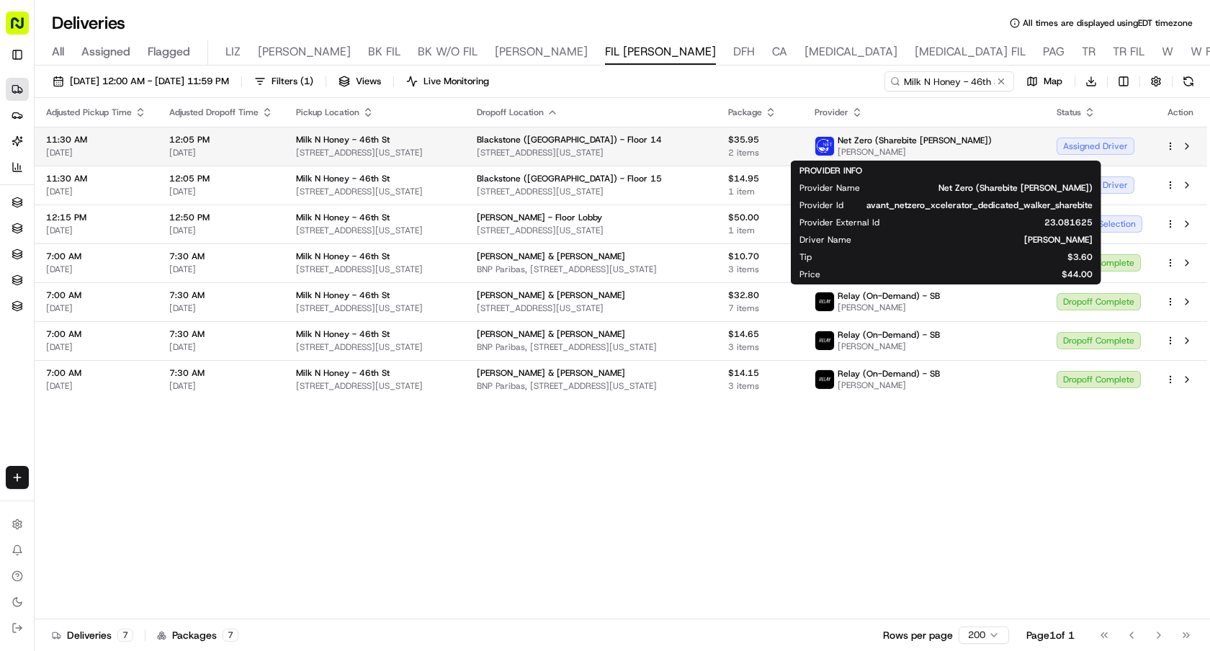
drag, startPoint x: 968, startPoint y: 151, endPoint x: 896, endPoint y: 153, distance: 71.3
click at [896, 153] on div "Net Zero (Sharebite [PERSON_NAME]) [PERSON_NAME]" at bounding box center [903, 146] width 177 height 23
copy span "[PERSON_NAME]"
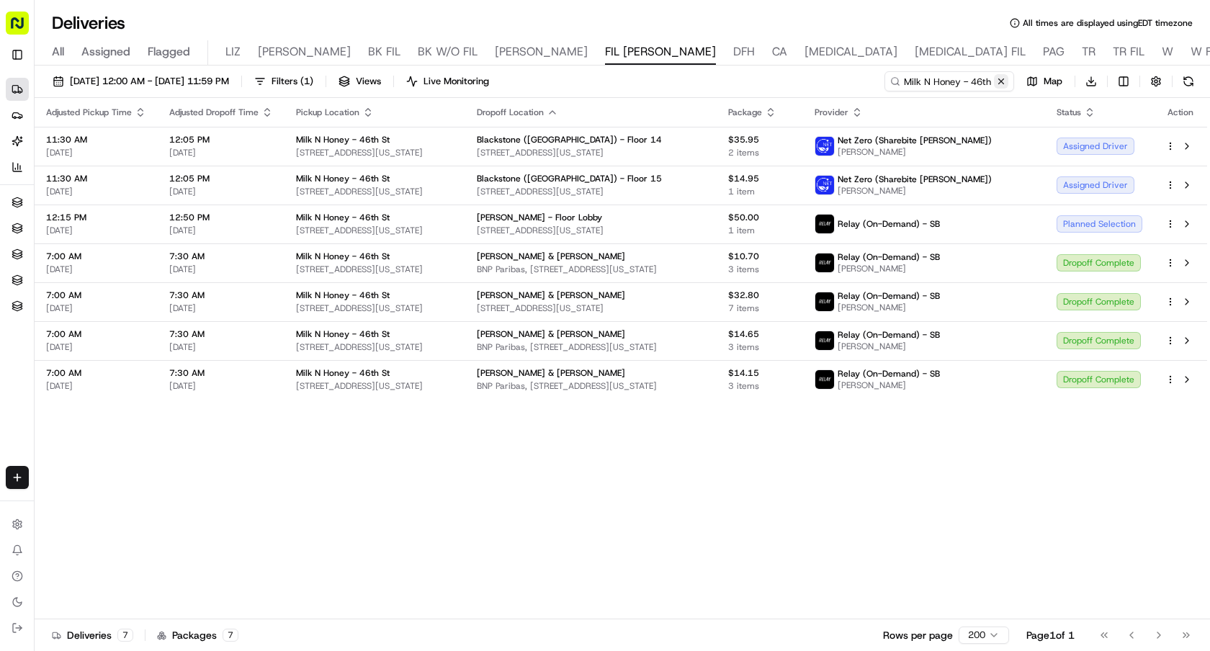
click at [1004, 79] on button at bounding box center [1001, 81] width 14 height 14
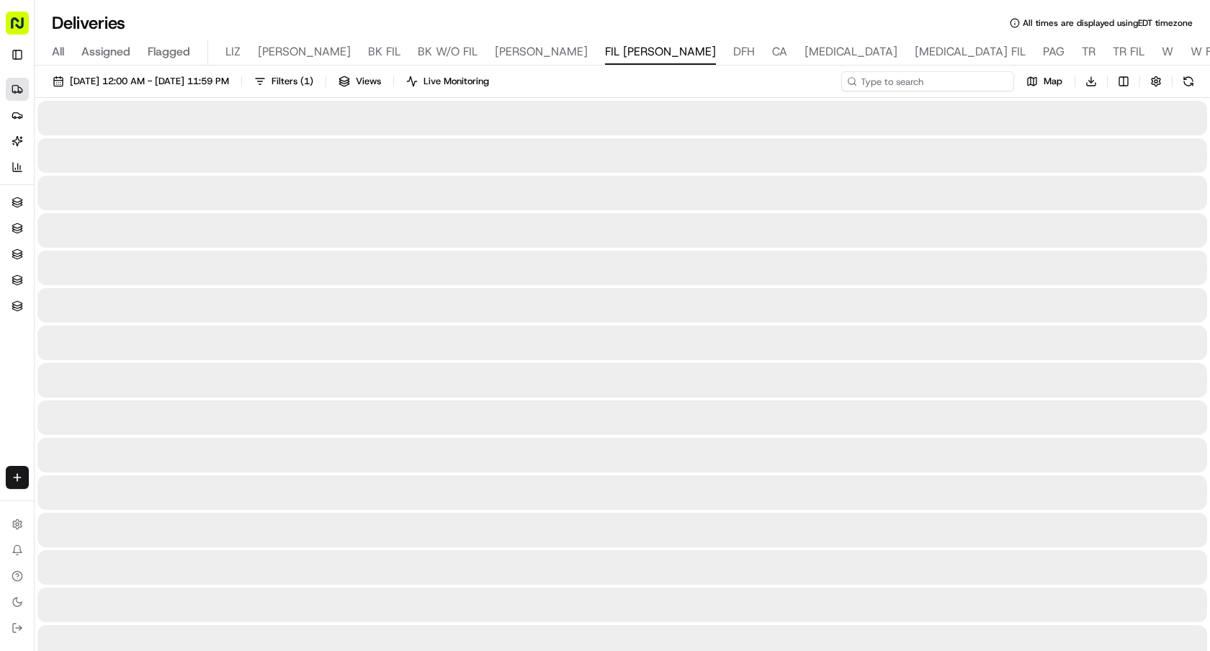
click at [975, 79] on input at bounding box center [927, 81] width 173 height 20
paste input "[PERSON_NAME]"
type input "Daphne Escobar"
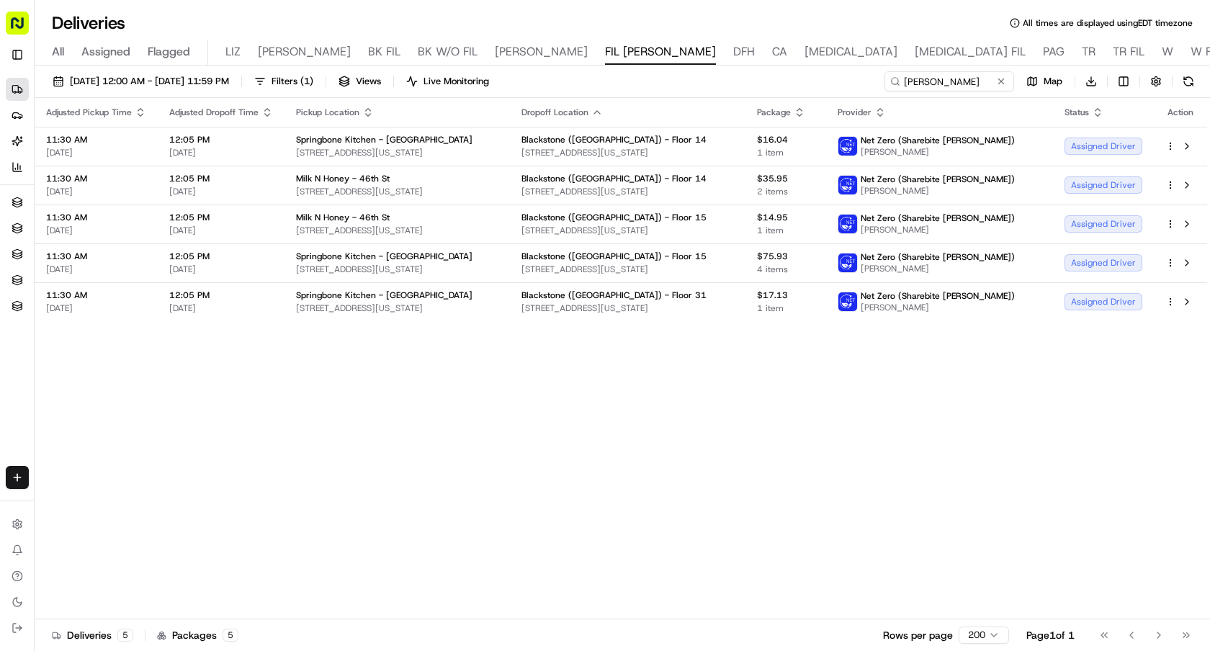
click at [371, 117] on div "Pickup Location" at bounding box center [397, 113] width 202 height 12
click at [370, 108] on icon "button" at bounding box center [368, 113] width 12 height 12
click at [399, 172] on button "Pickup Location Name (A-Z)" at bounding box center [366, 170] width 144 height 17
click at [370, 104] on th "Pickup Location" at bounding box center [397, 112] width 225 height 29
click at [366, 110] on icon "button" at bounding box center [368, 113] width 12 height 12
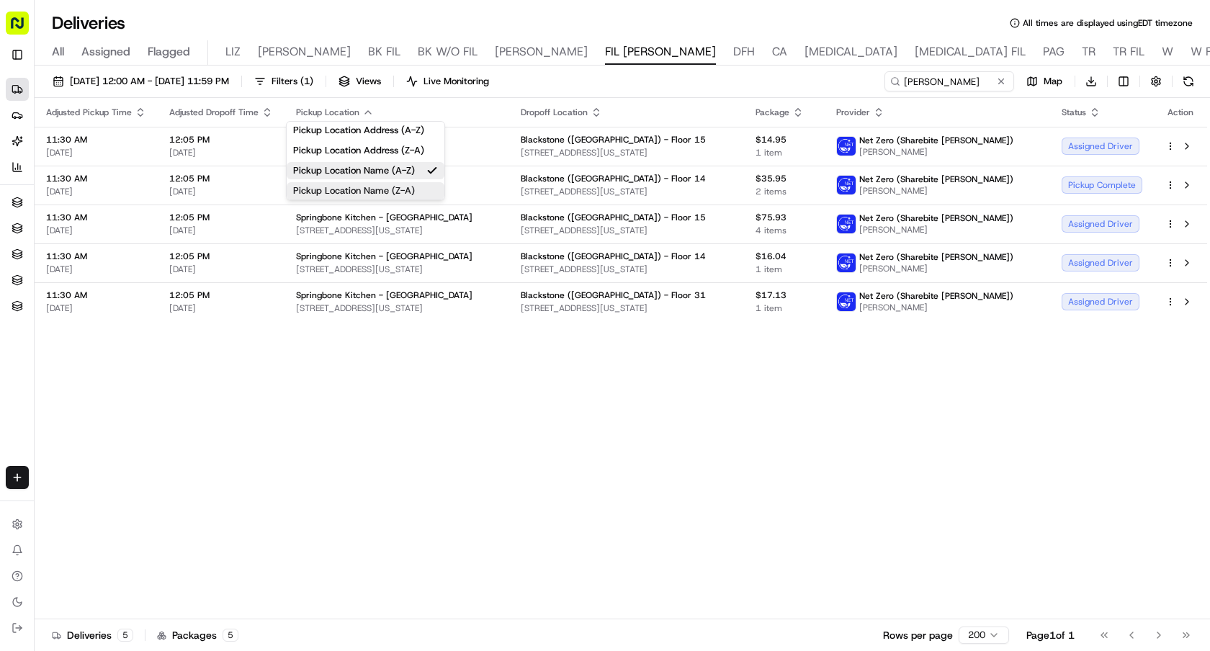
click at [406, 192] on button "Pickup Location Name (Z-A)" at bounding box center [366, 190] width 158 height 17
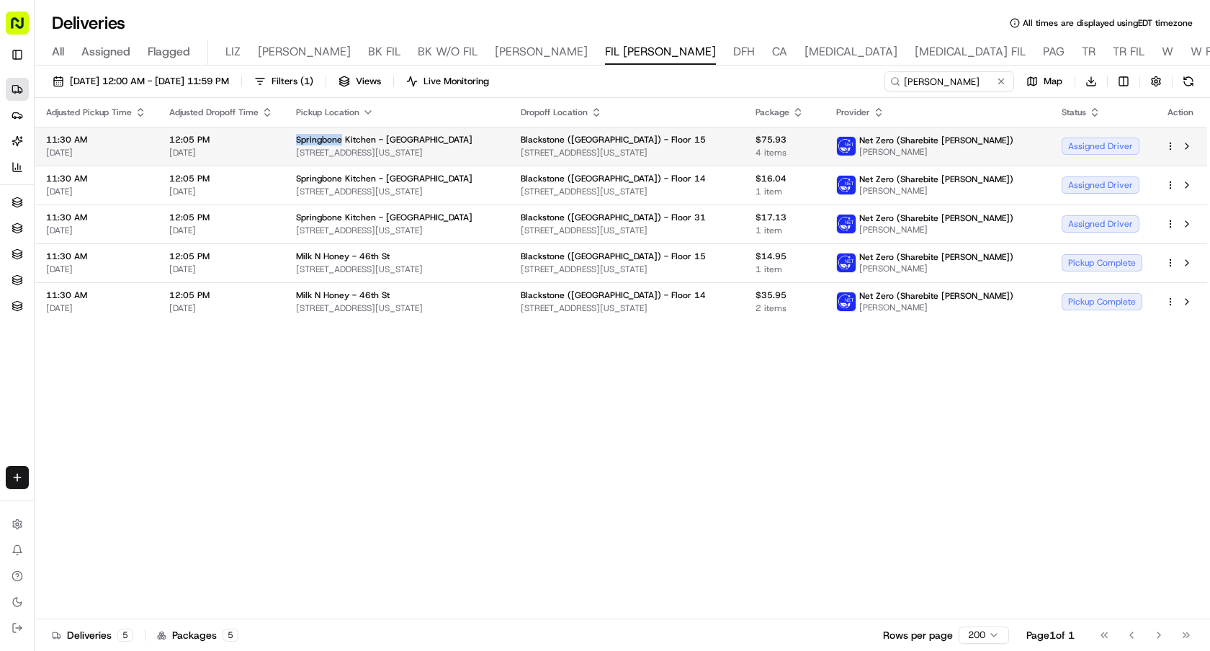
drag, startPoint x: 292, startPoint y: 137, endPoint x: 338, endPoint y: 138, distance: 46.1
click at [338, 138] on td "Springbone Kitchen - Midtown East 25 E 51st St, New York, NY 10022, USA" at bounding box center [397, 146] width 225 height 39
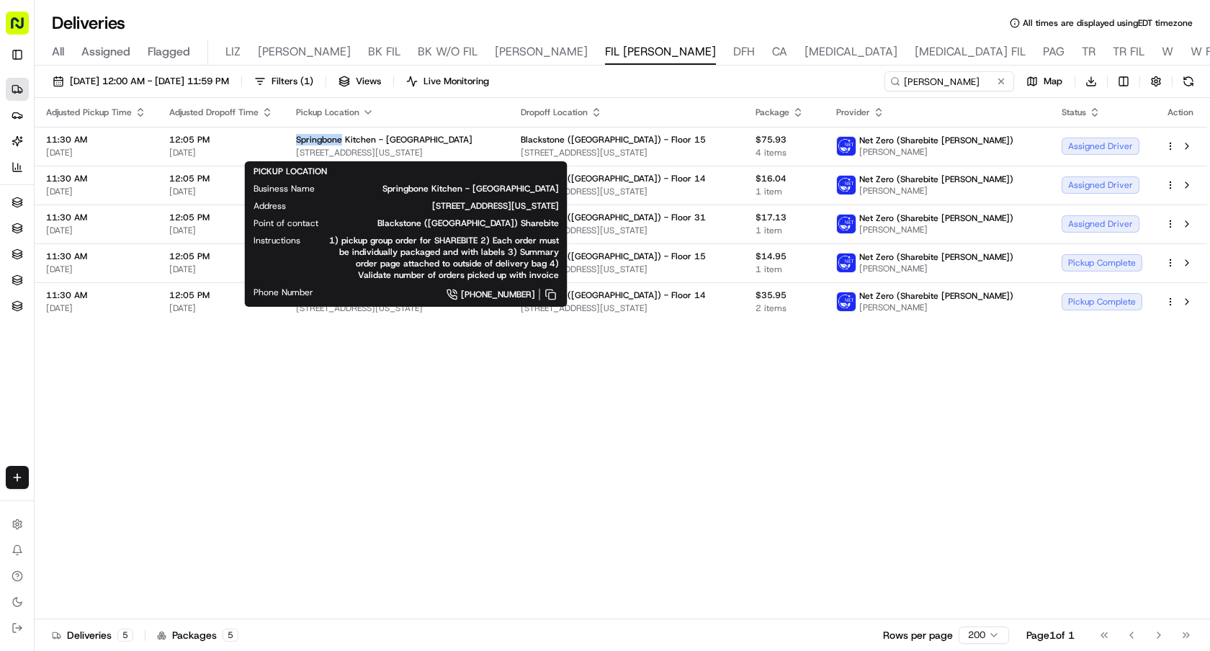
copy span "Springbone"
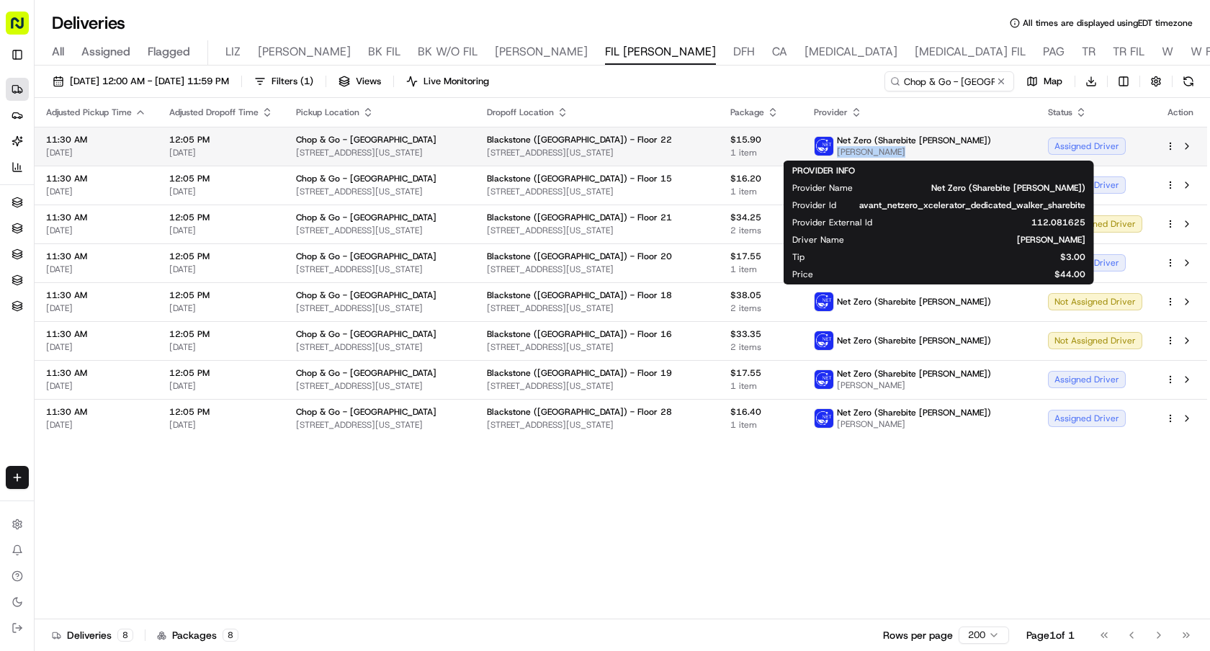
drag, startPoint x: 951, startPoint y: 151, endPoint x: 892, endPoint y: 151, distance: 59.1
click at [892, 151] on span "[PERSON_NAME]" at bounding box center [914, 152] width 154 height 12
copy span "[PERSON_NAME]"
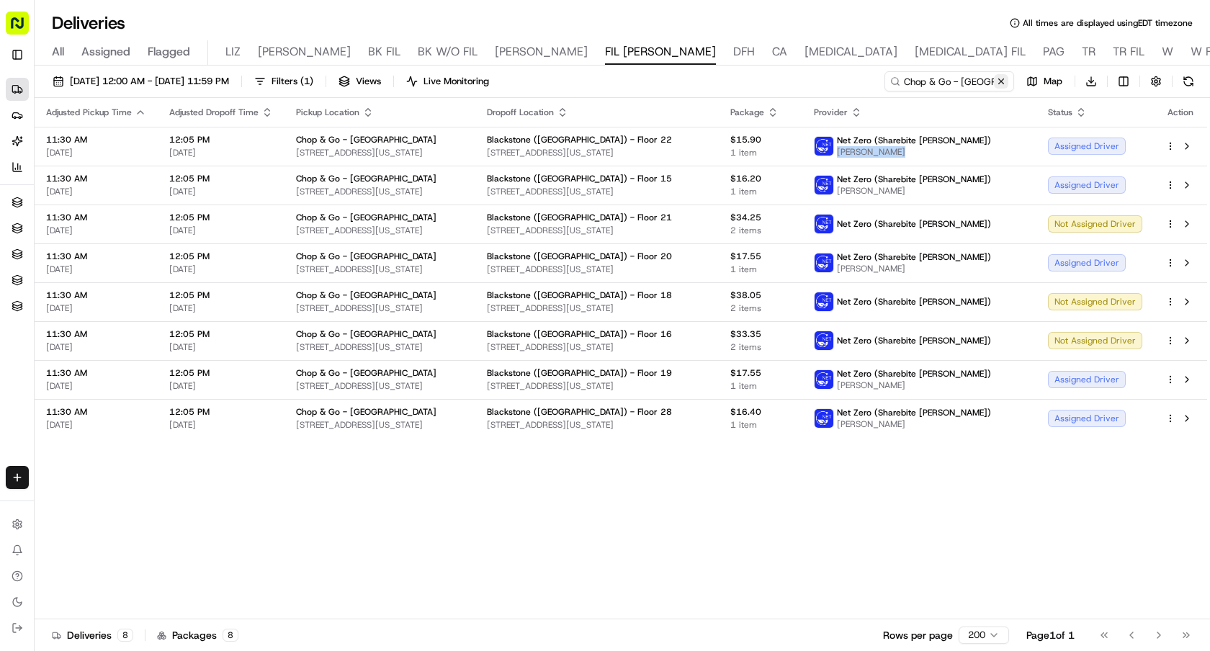
click at [1002, 81] on button at bounding box center [1001, 81] width 14 height 14
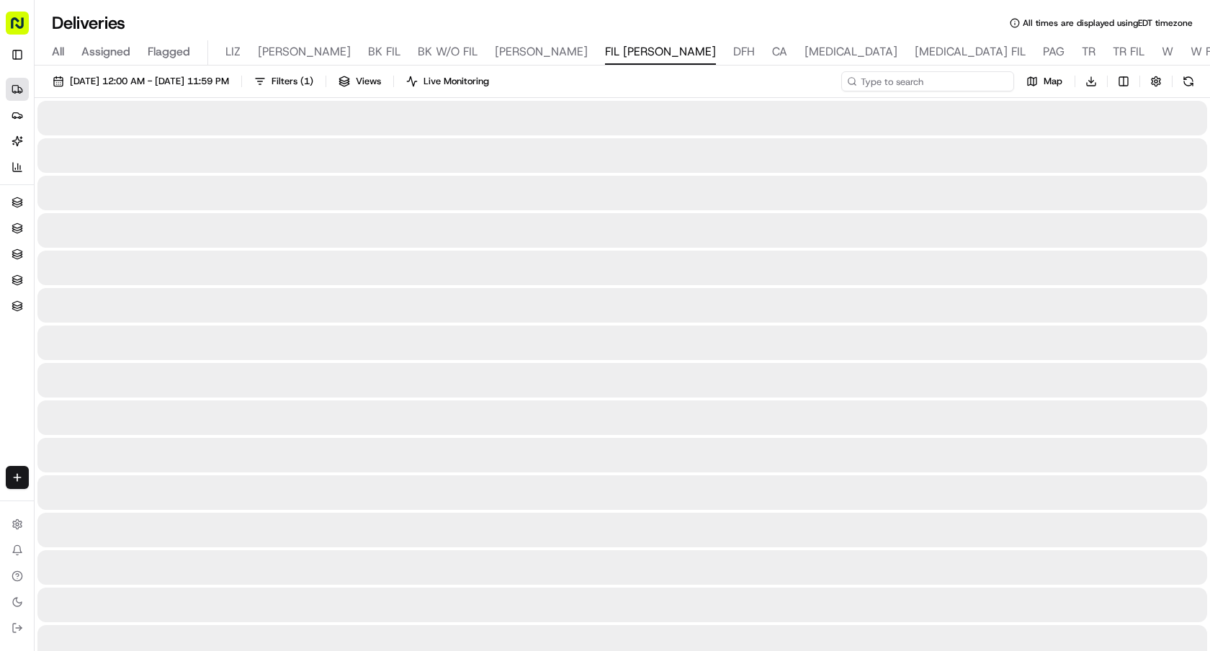
click at [962, 81] on input at bounding box center [927, 81] width 173 height 20
paste input "[PERSON_NAME]"
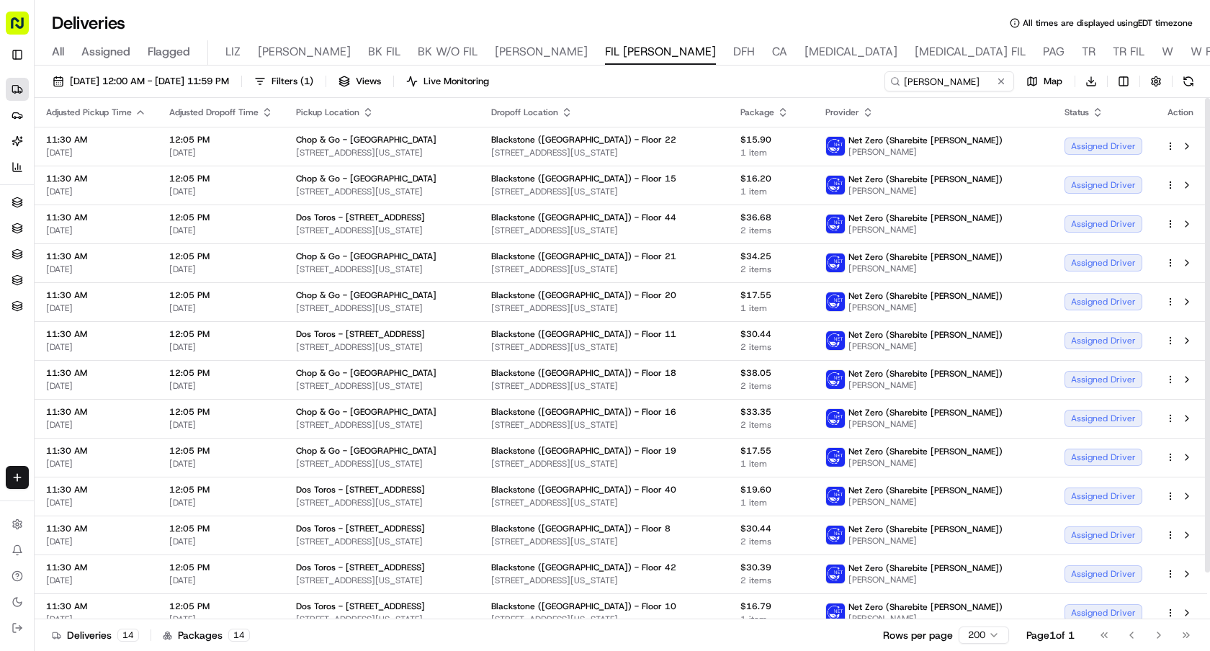
click at [365, 111] on icon "button" at bounding box center [368, 113] width 12 height 12
click at [392, 169] on button "Pickup Location Name (A-Z)" at bounding box center [366, 170] width 144 height 17
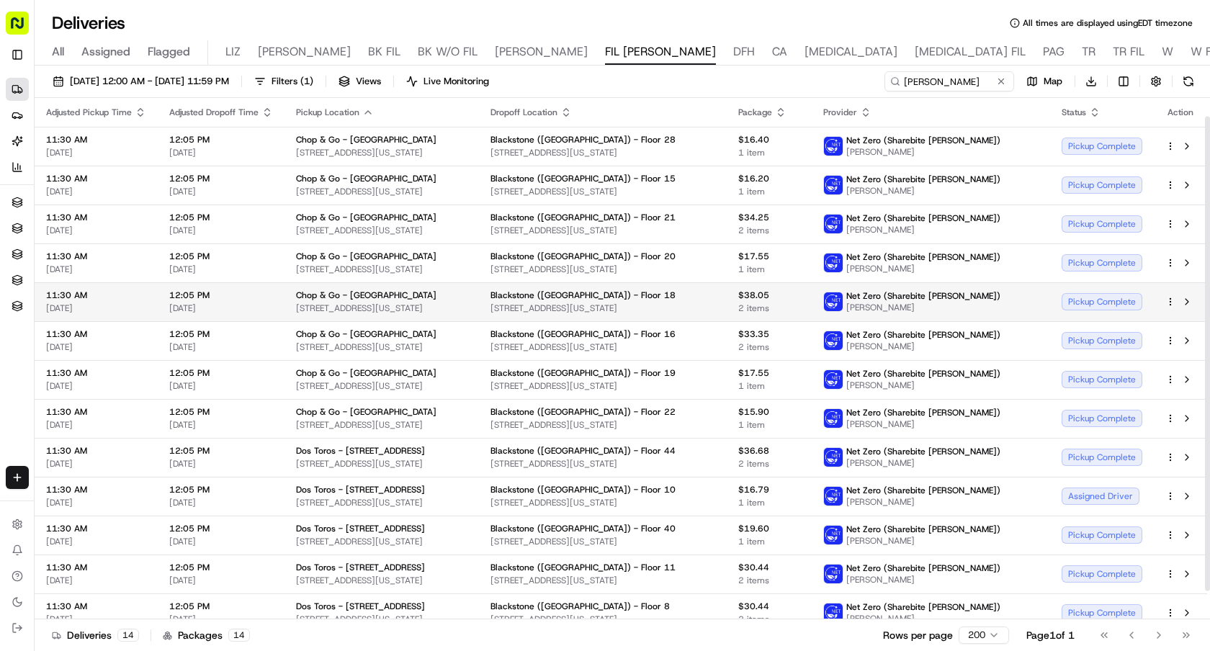
scroll to position [52, 0]
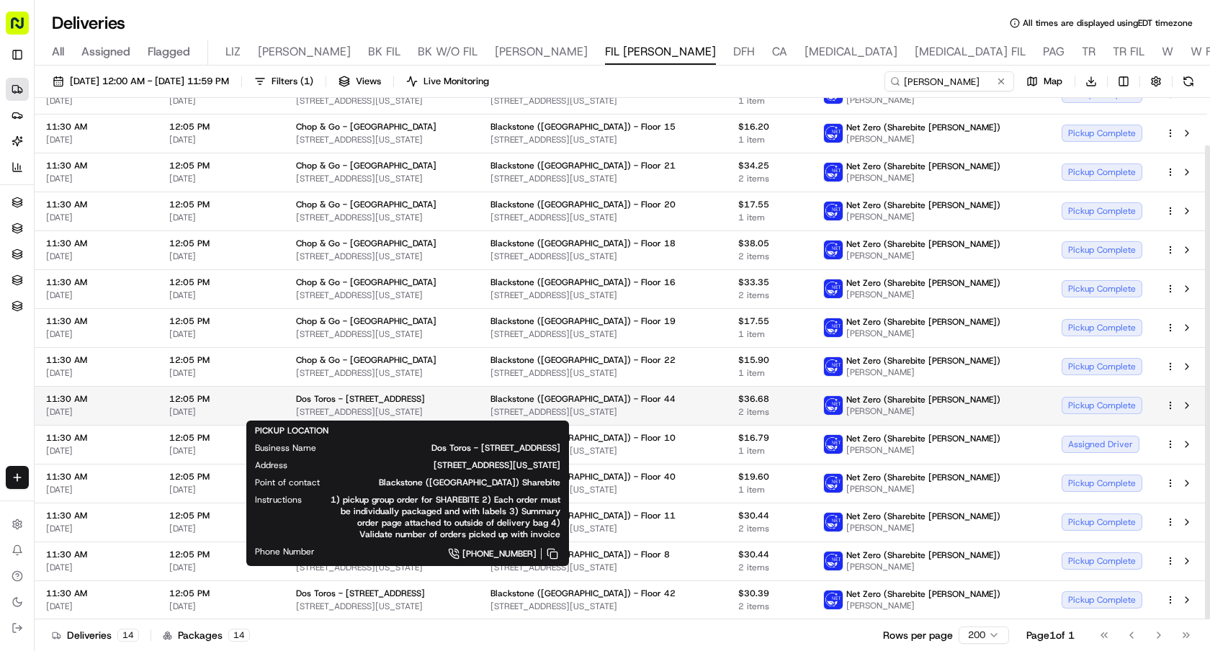
drag, startPoint x: 294, startPoint y: 401, endPoint x: 430, endPoint y: 403, distance: 136.2
click at [425, 403] on span "Dos Toros - [STREET_ADDRESS]" at bounding box center [360, 399] width 129 height 12
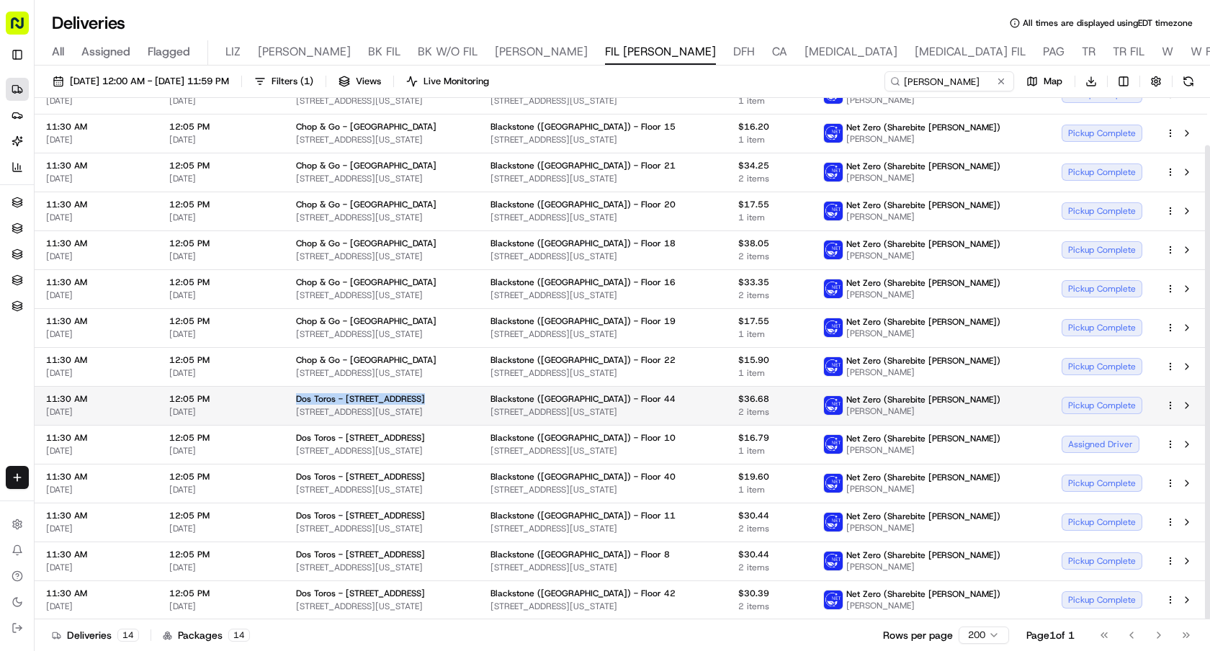
copy span "Dos Toros - [STREET_ADDRESS]"
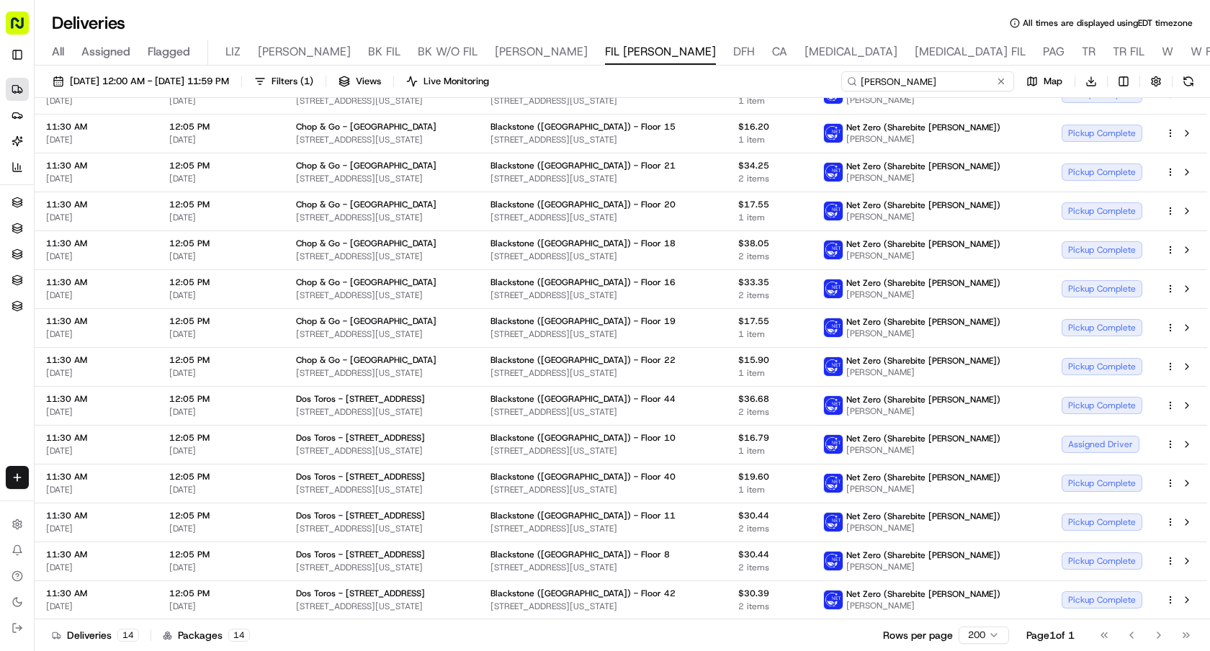
click at [924, 75] on input "Sean Loughlin" at bounding box center [927, 81] width 173 height 20
paste input "Dos Toros - 636 Lexington Avenue"
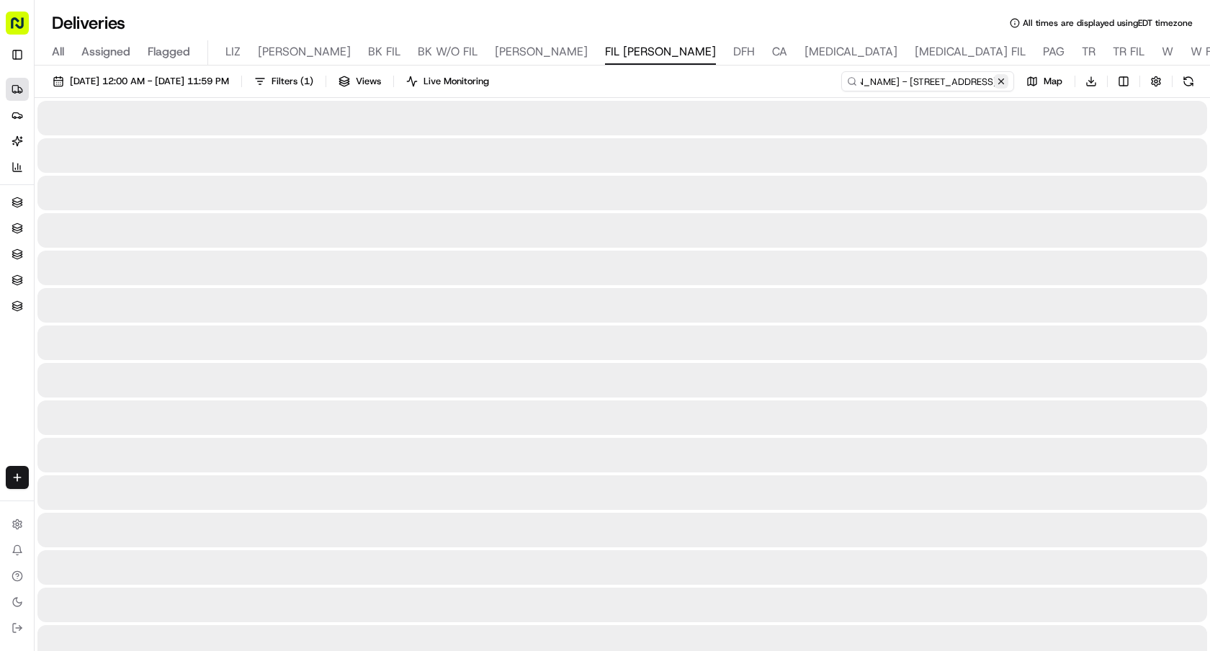
type input "SeanDos Toros - 636 Lexington Avenue Loughlin"
click at [996, 84] on button at bounding box center [1001, 81] width 14 height 14
click at [980, 84] on input at bounding box center [927, 81] width 173 height 20
paste input "Dos Toros - 636 Lexington Avenue"
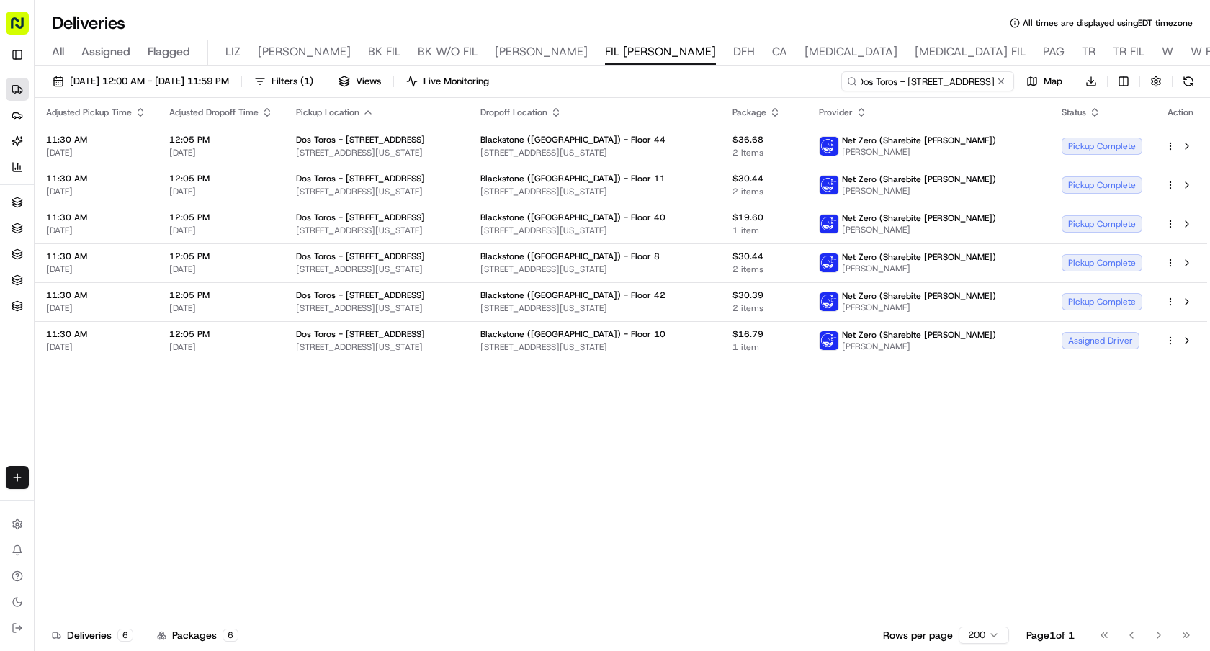
type input "Dos Toros - 636 Lexington Avenue"
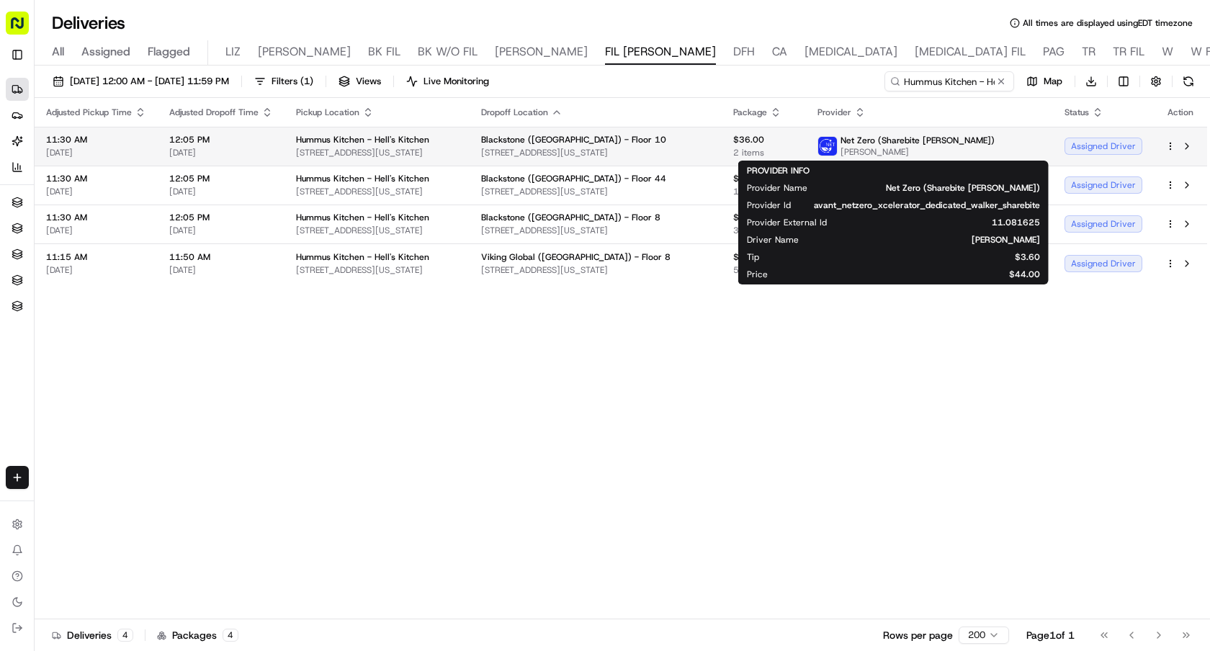
drag, startPoint x: 911, startPoint y: 151, endPoint x: 844, endPoint y: 151, distance: 66.3
click at [844, 151] on span "Baroune Roland" at bounding box center [918, 152] width 154 height 12
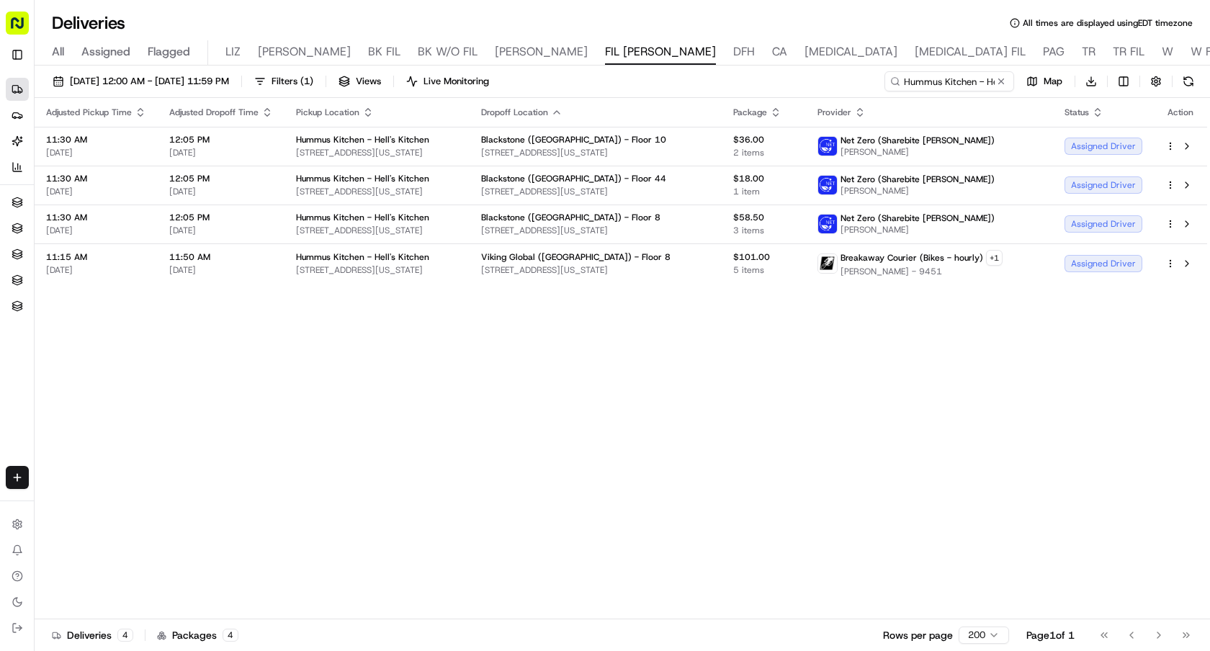
copy span "Baroune Roland"
click at [1001, 81] on button at bounding box center [1001, 81] width 14 height 14
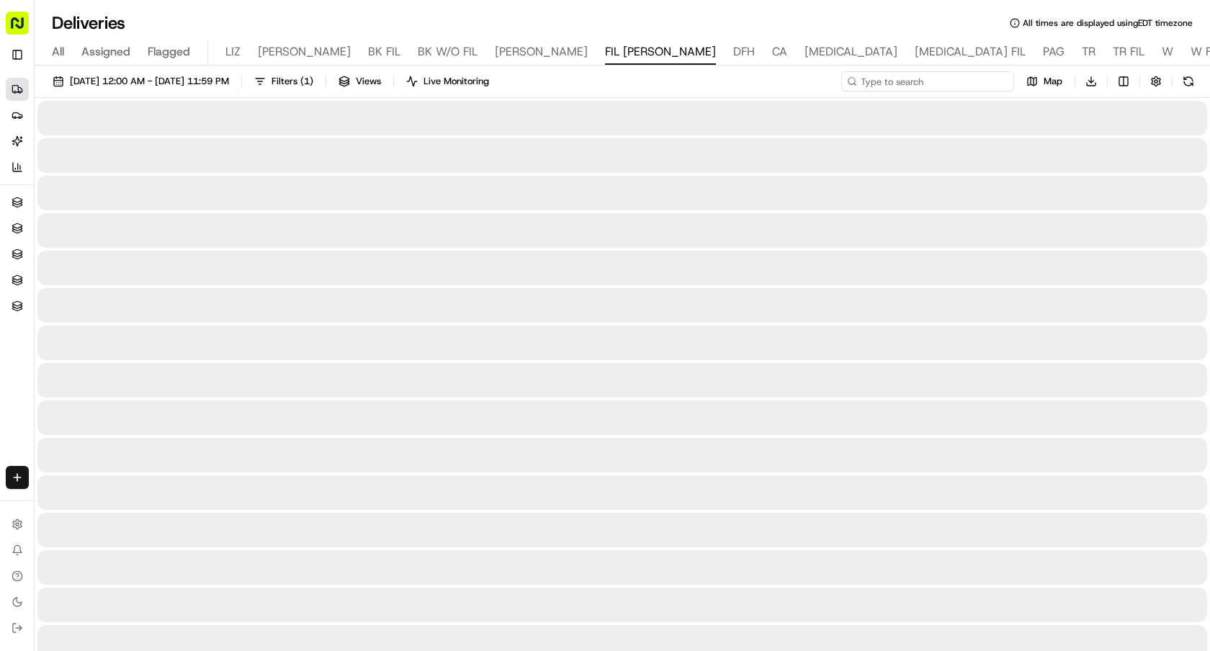
click at [969, 84] on input at bounding box center [927, 81] width 173 height 20
paste input "Baroune Roland"
type input "Baroune Roland"
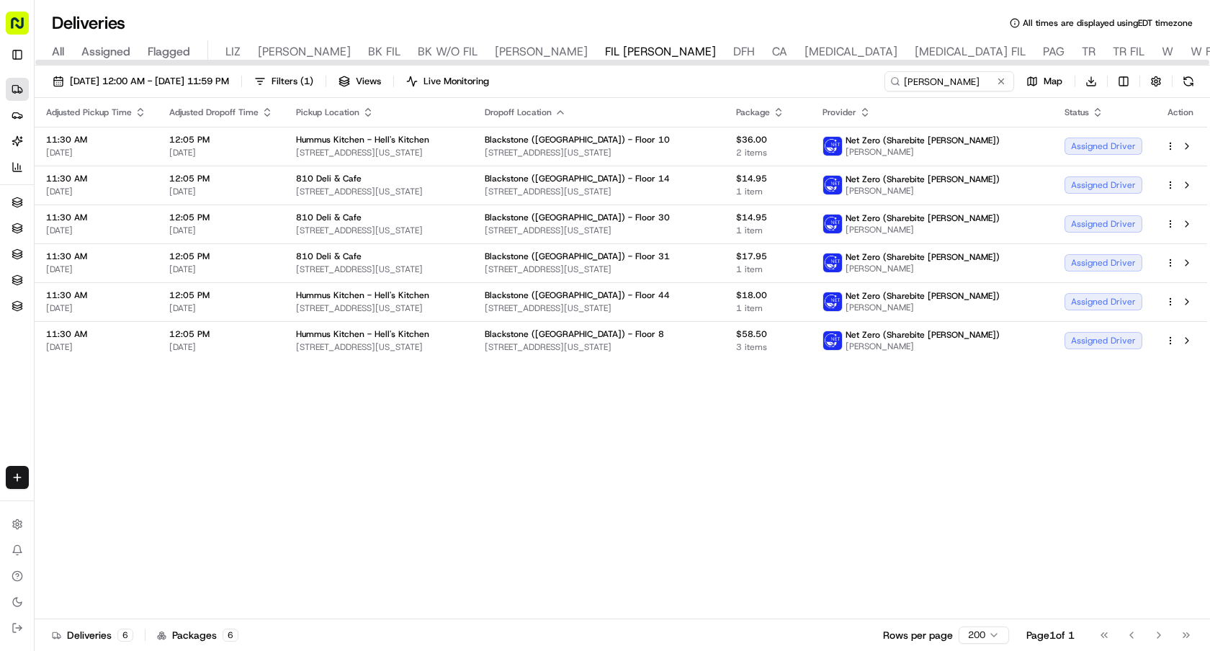
click at [366, 110] on icon "button" at bounding box center [368, 113] width 12 height 12
click at [411, 184] on button "Pickup Location Name (Z-A)" at bounding box center [366, 190] width 144 height 17
click at [369, 103] on th "Pickup Location" at bounding box center [379, 112] width 188 height 29
click at [366, 110] on icon "button" at bounding box center [368, 113] width 12 height 12
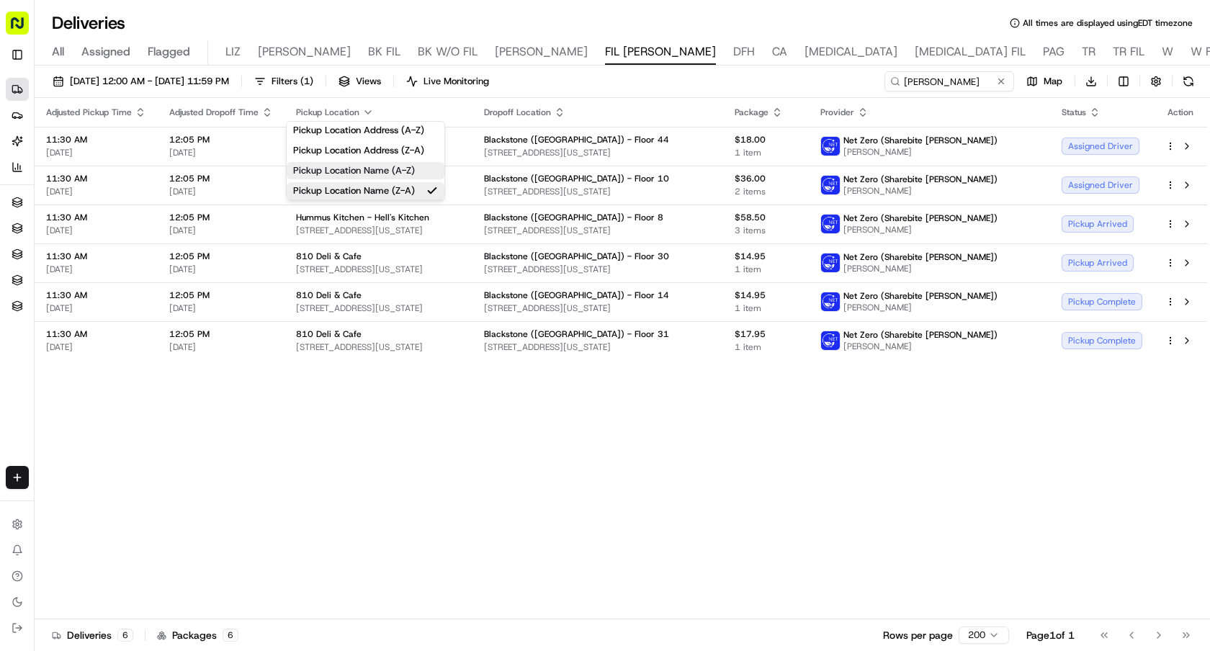
click at [416, 175] on button "Pickup Location Name (A-Z)" at bounding box center [366, 170] width 158 height 17
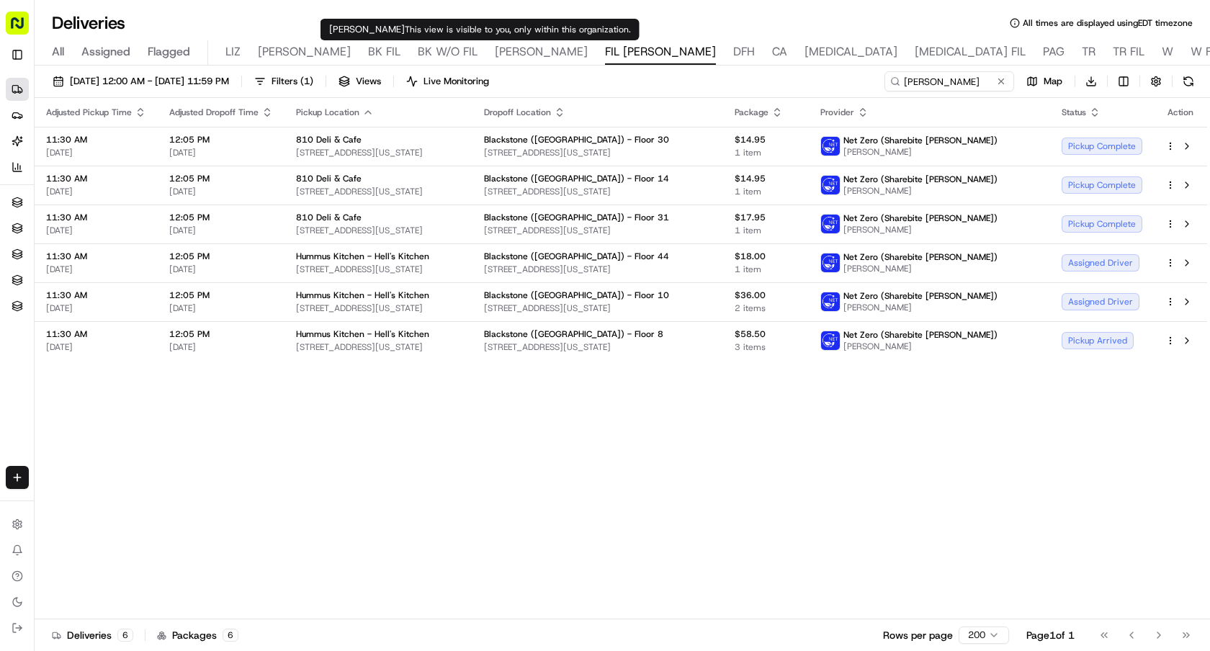
click at [365, 110] on icon "button" at bounding box center [368, 113] width 12 height 12
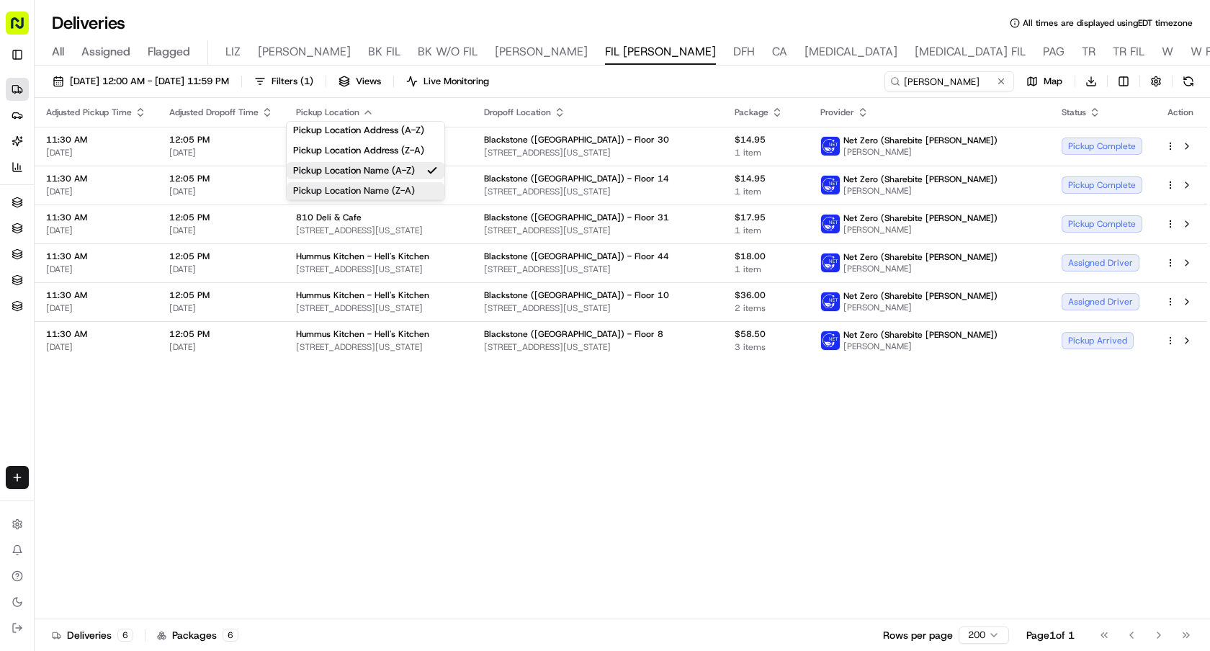
click at [401, 188] on button "Pickup Location Name (Z-A)" at bounding box center [366, 190] width 158 height 17
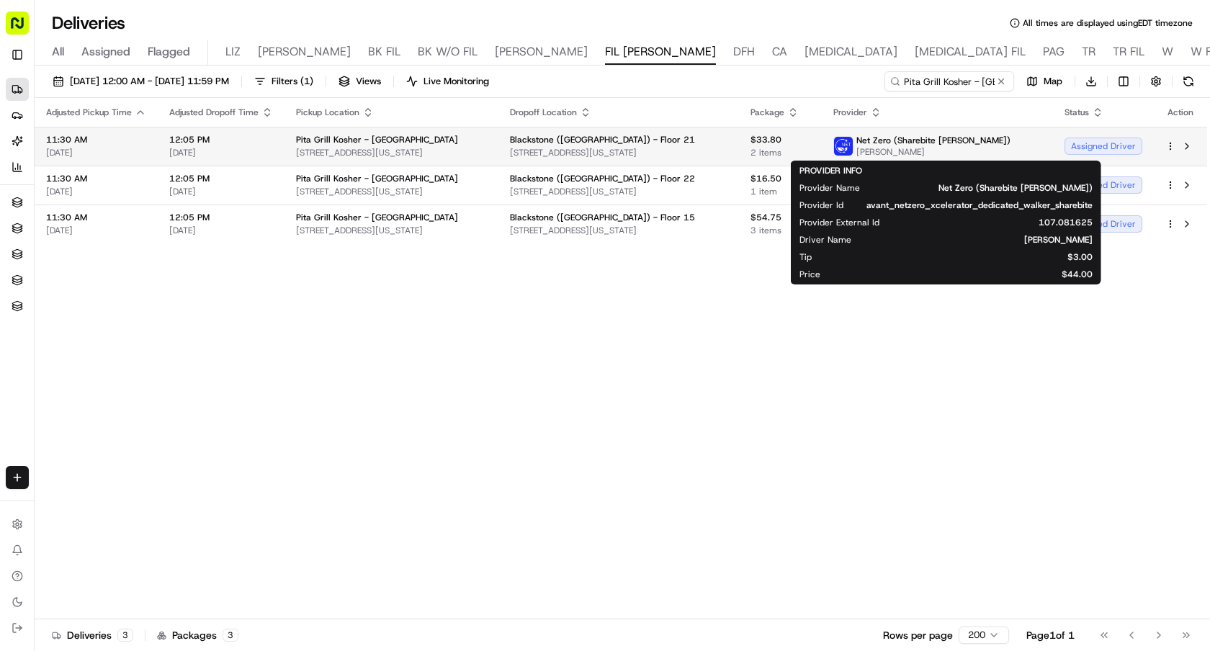
drag, startPoint x: 968, startPoint y: 155, endPoint x: 898, endPoint y: 151, distance: 70.7
click at [898, 151] on span "[PERSON_NAME]" at bounding box center [934, 152] width 154 height 12
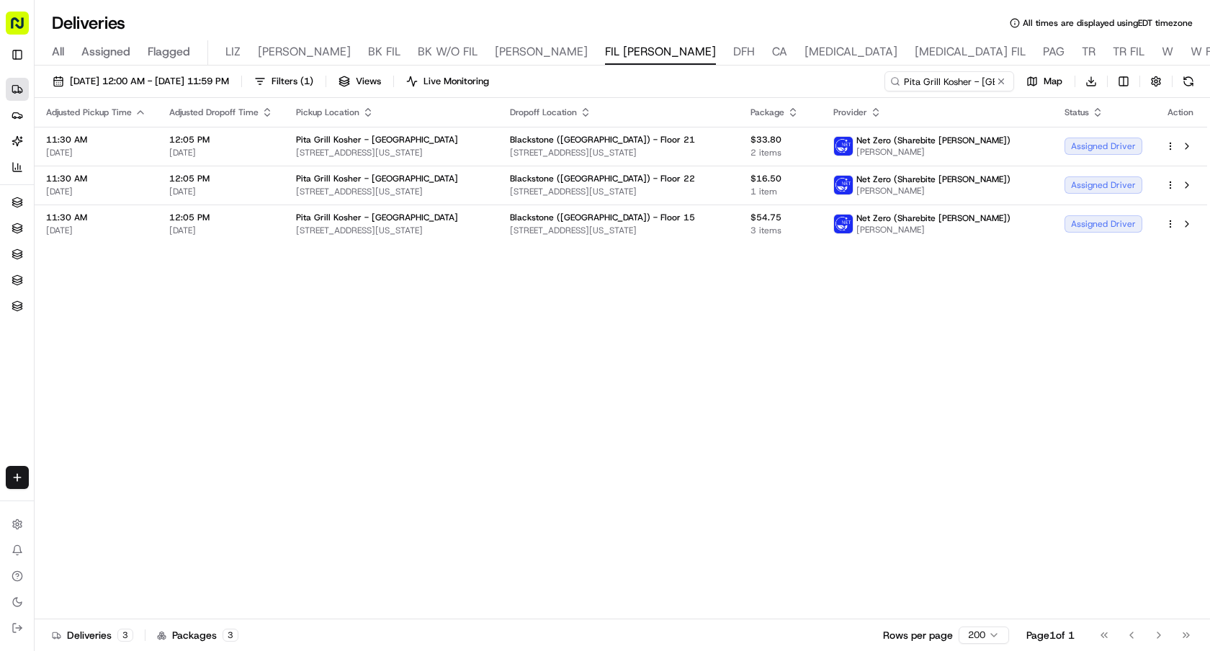
copy span "[PERSON_NAME]"
click at [998, 78] on button at bounding box center [1001, 81] width 14 height 14
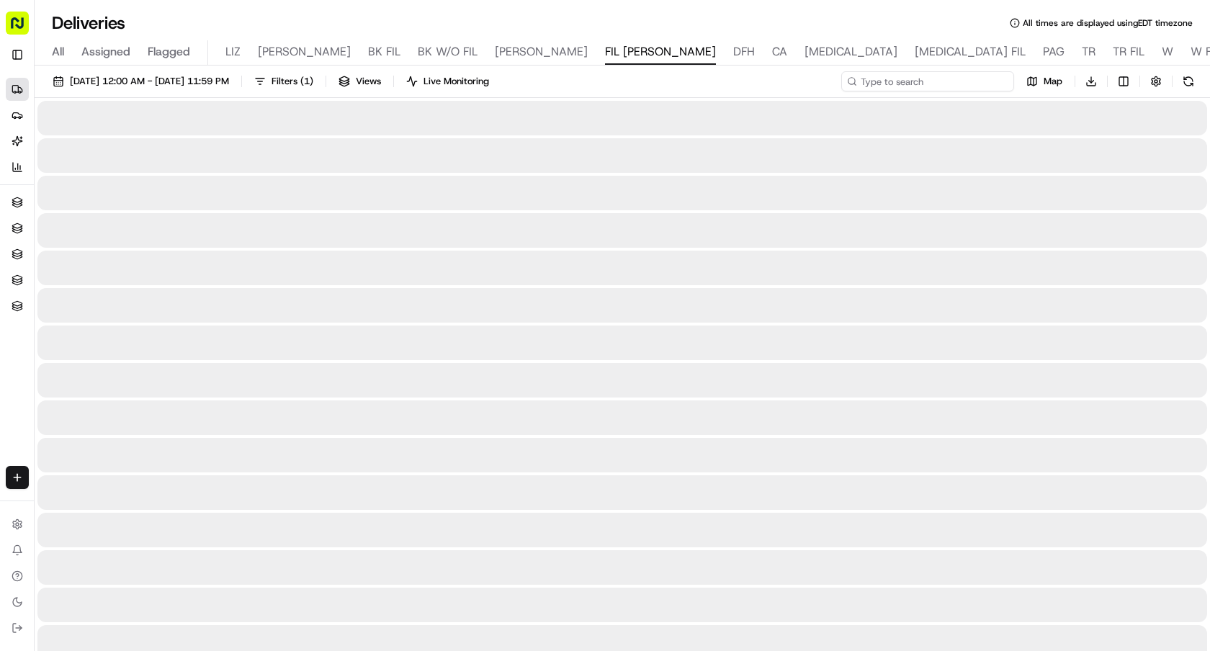
click at [964, 78] on input at bounding box center [927, 81] width 173 height 20
paste input "[PERSON_NAME]"
type input "[PERSON_NAME]"
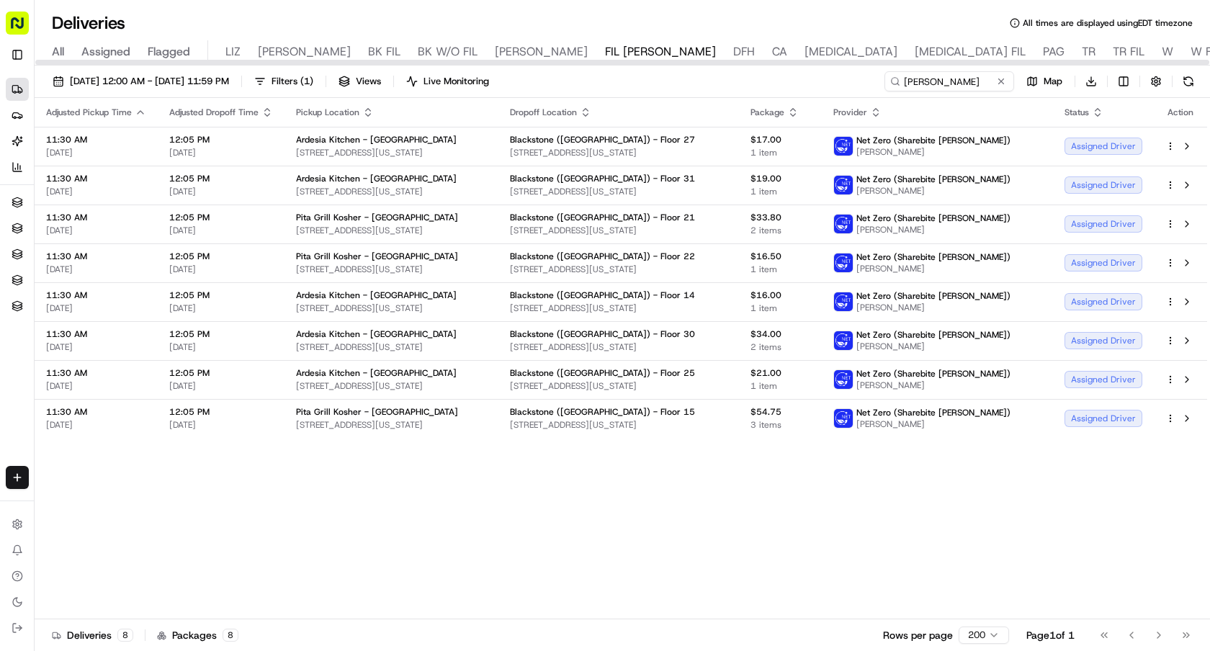
click at [367, 112] on icon "button" at bounding box center [368, 113] width 12 height 12
click at [386, 164] on button "Pickup Location Name (A-Z)" at bounding box center [366, 170] width 144 height 17
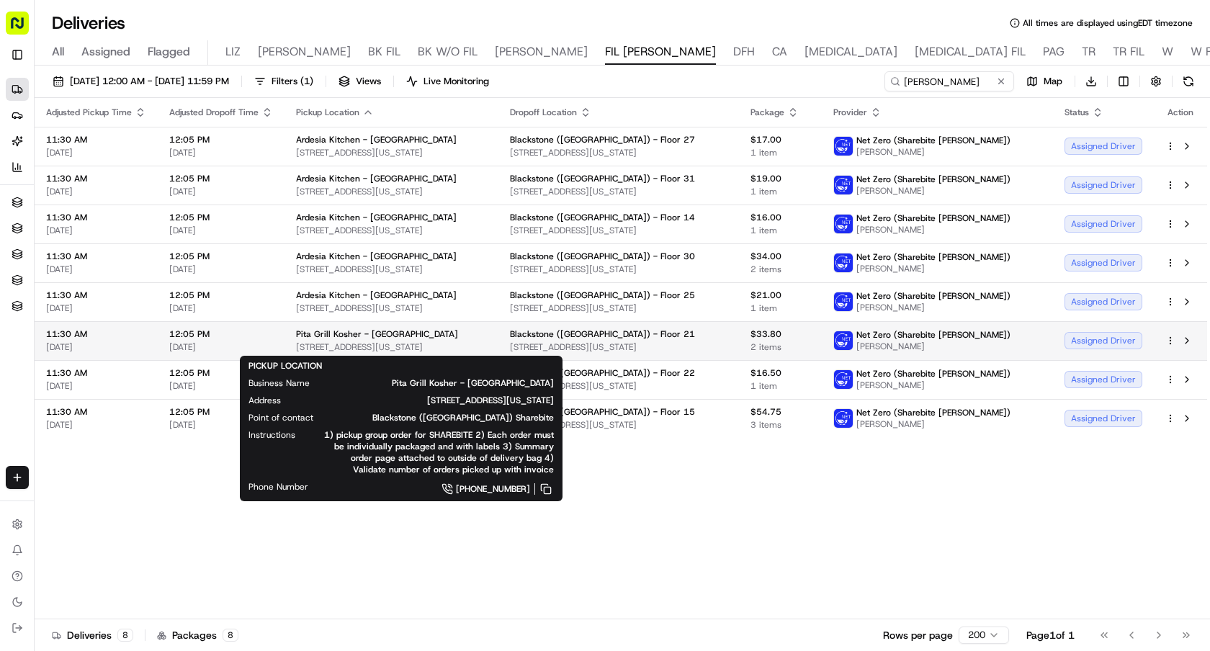
drag, startPoint x: 476, startPoint y: 345, endPoint x: 293, endPoint y: 346, distance: 183.0
click at [293, 346] on td "Pita Grill Kosher - 2nd Ave 1083 2nd Ave, New York, NY 10022, USA" at bounding box center [392, 340] width 214 height 39
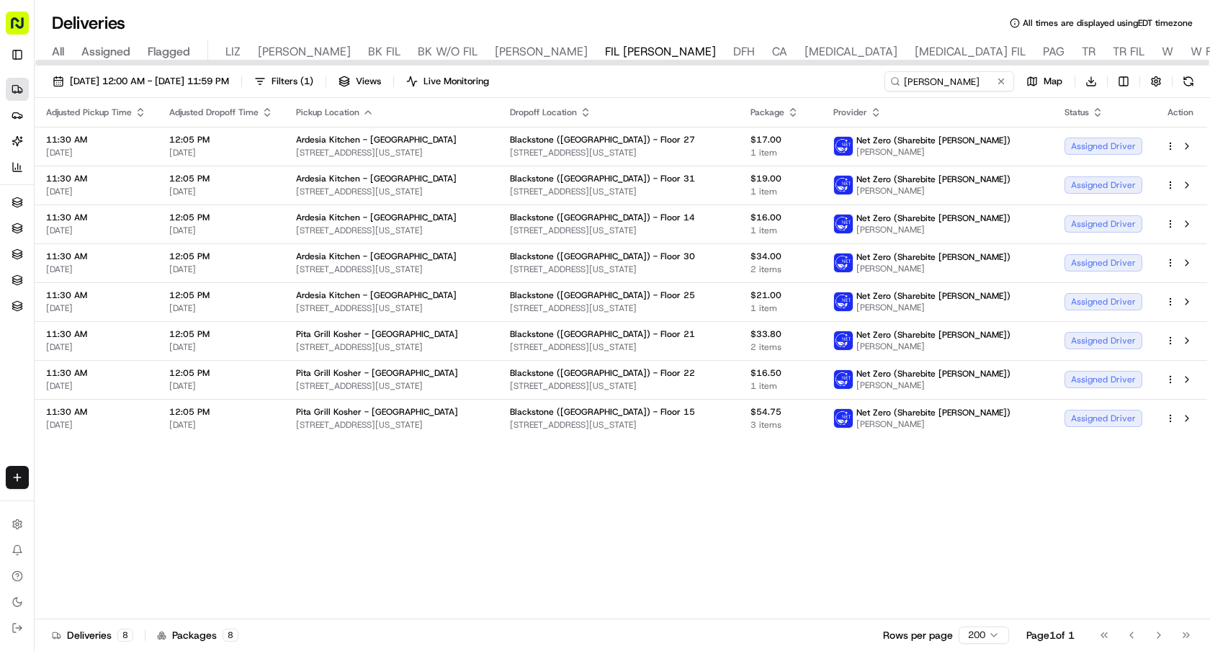
copy span "1083 2nd Ave, New York, NY 10022, USA"
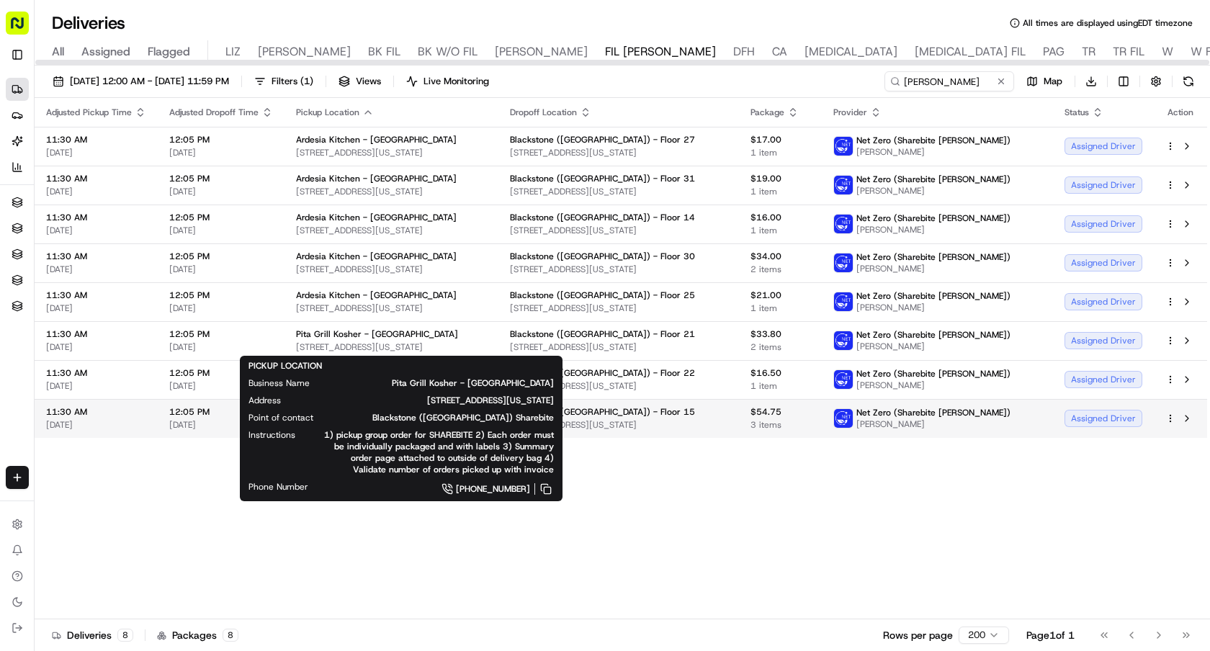
click at [896, 424] on div "Net Zero (Sharebite Walker) Joseph Fleming" at bounding box center [922, 418] width 177 height 23
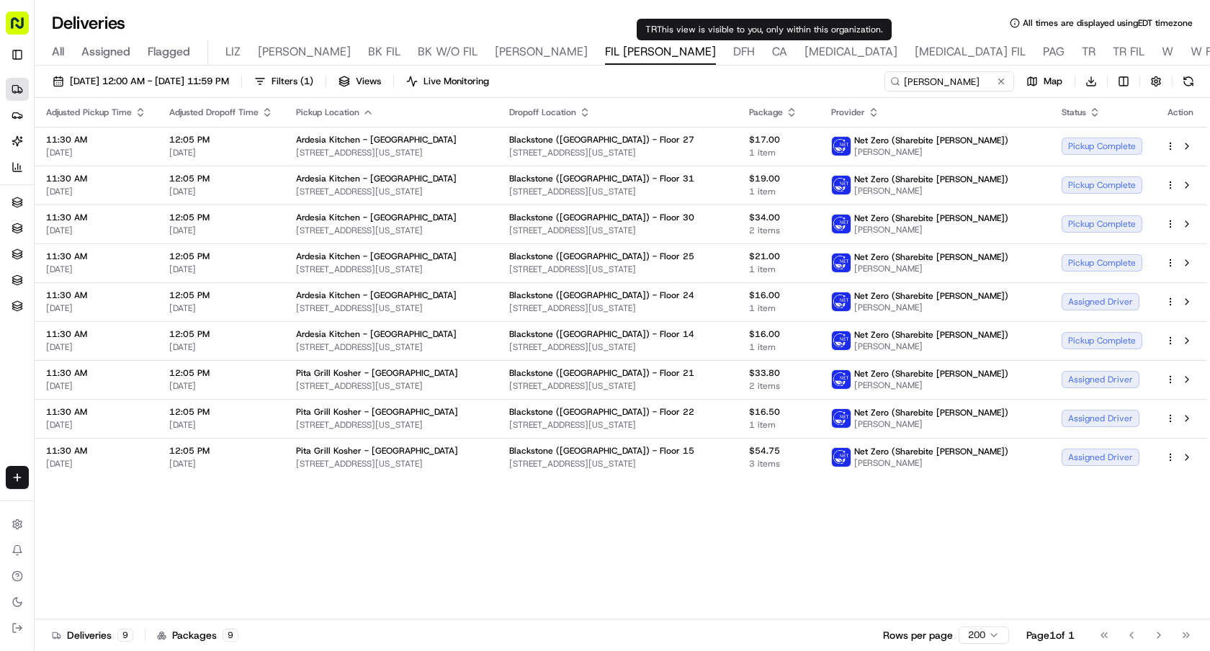
click at [364, 110] on icon "button" at bounding box center [368, 113] width 12 height 12
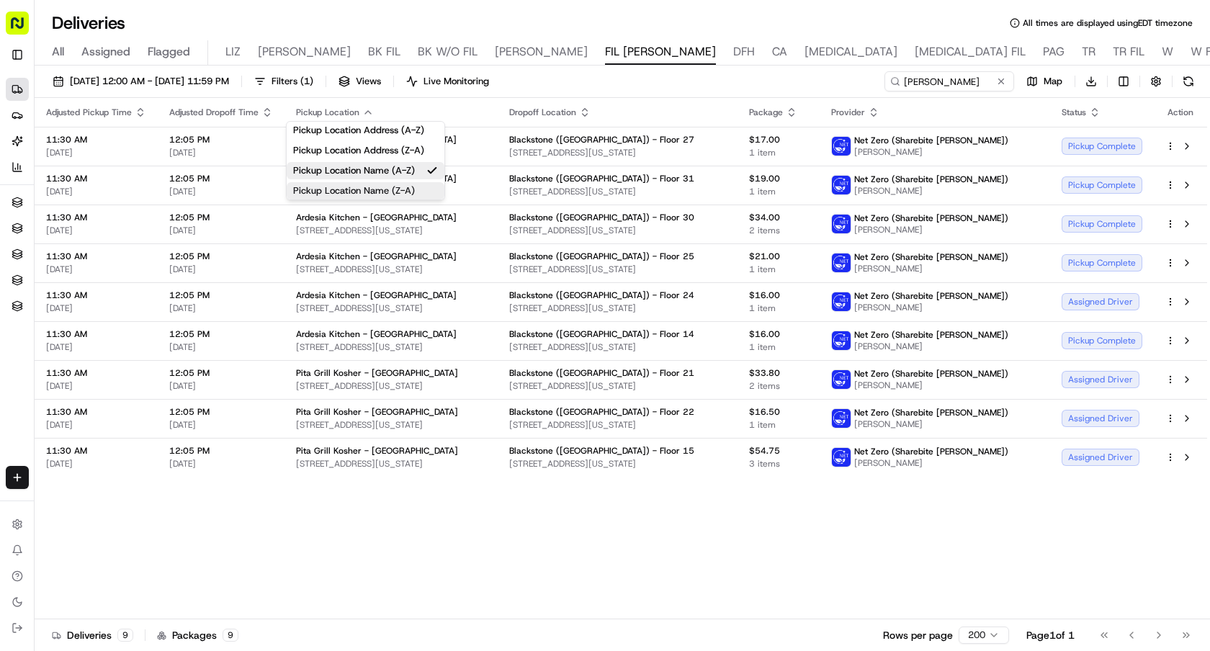
click at [389, 192] on button "Pickup Location Name (Z-A)" at bounding box center [366, 190] width 158 height 17
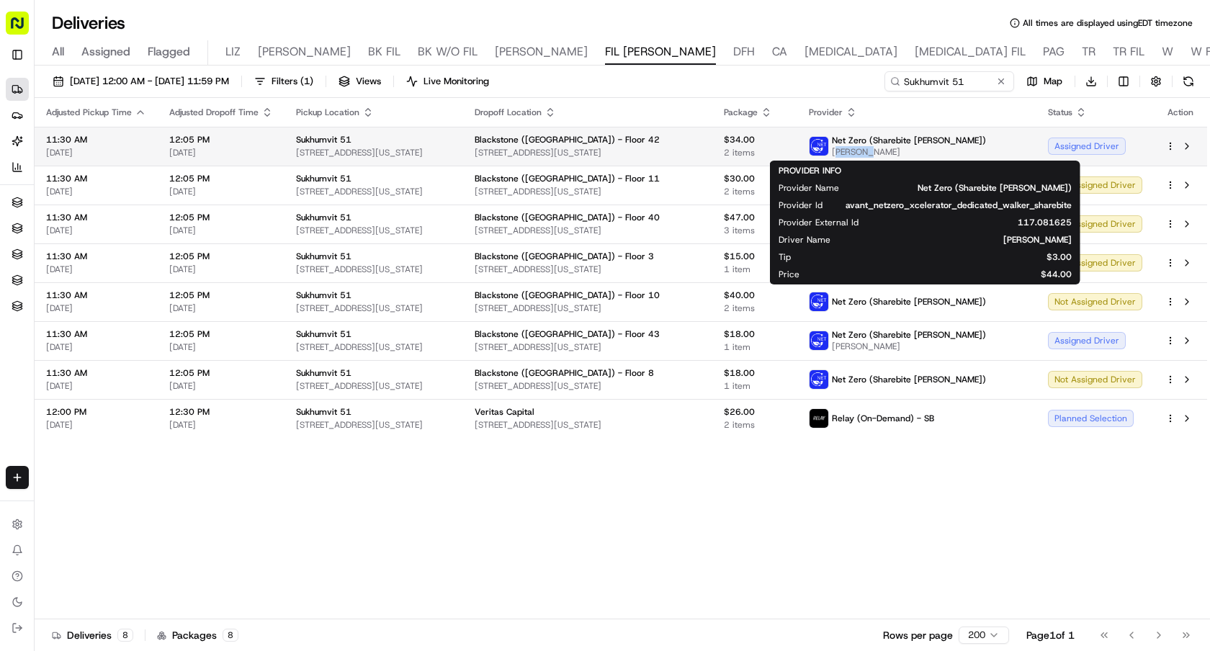
drag, startPoint x: 923, startPoint y: 157, endPoint x: 883, endPoint y: 156, distance: 40.4
click at [883, 156] on span "[PERSON_NAME]" at bounding box center [909, 152] width 154 height 12
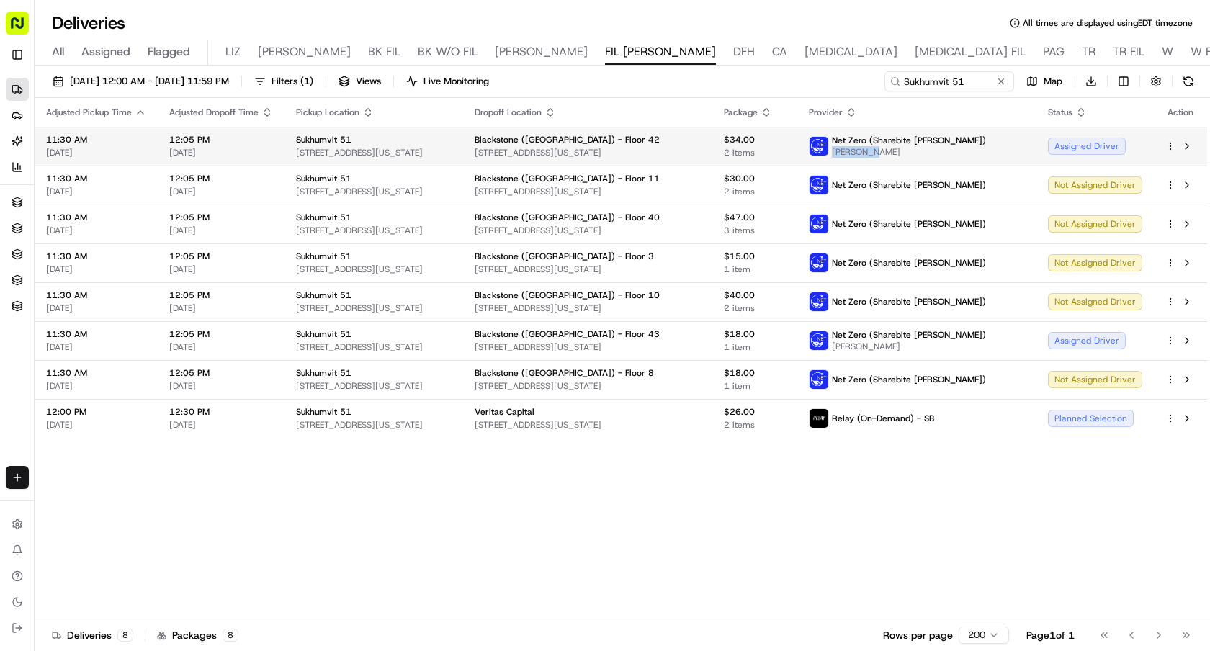
drag, startPoint x: 942, startPoint y: 158, endPoint x: 878, endPoint y: 153, distance: 64.3
click at [878, 153] on td "Net Zero (Sharebite [PERSON_NAME]) [PERSON_NAME]" at bounding box center [917, 146] width 239 height 39
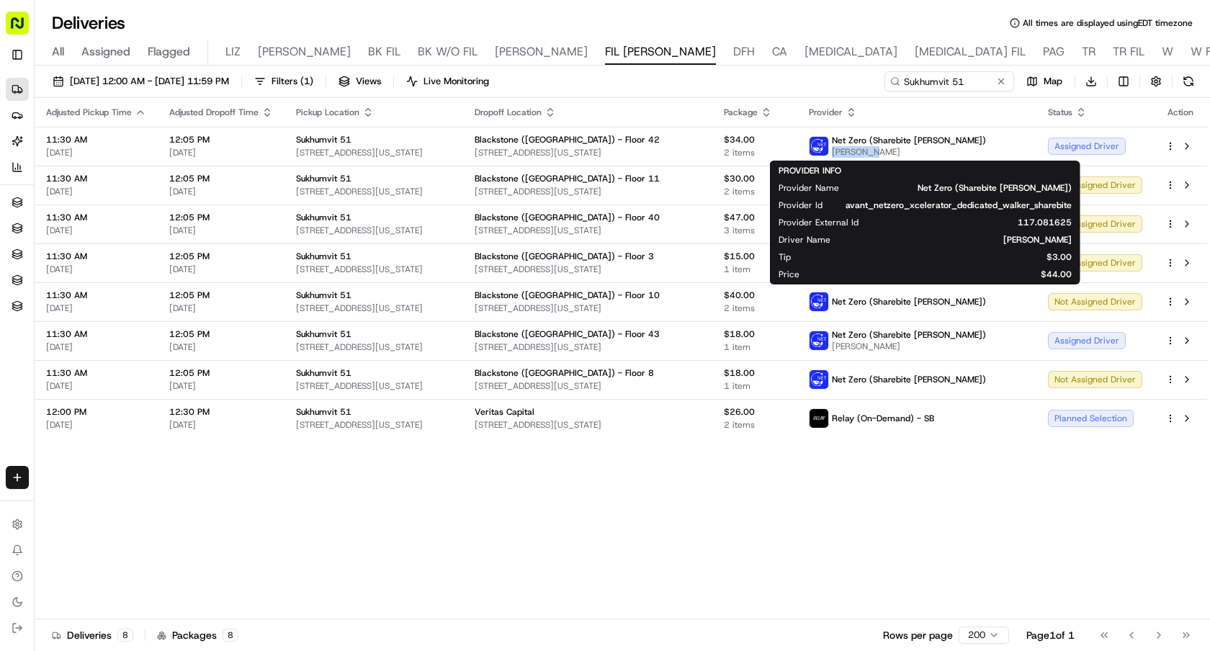
copy span "[PERSON_NAME]"
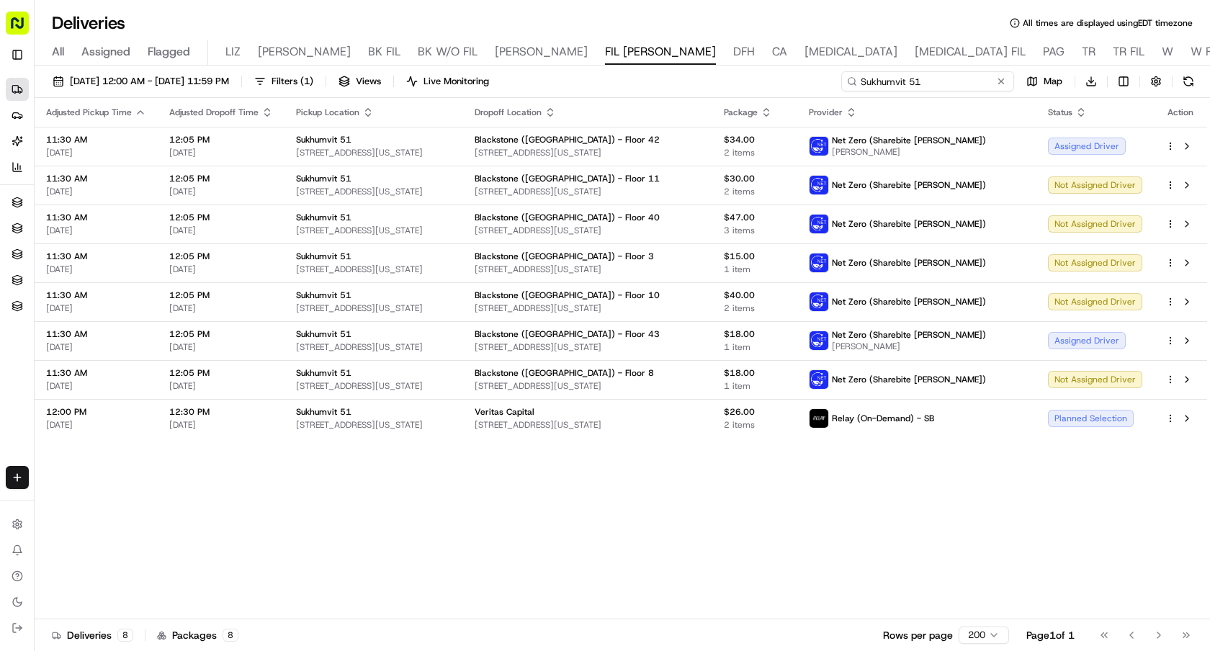
drag, startPoint x: 979, startPoint y: 82, endPoint x: 840, endPoint y: 73, distance: 139.3
paste input "EDMUND YU"
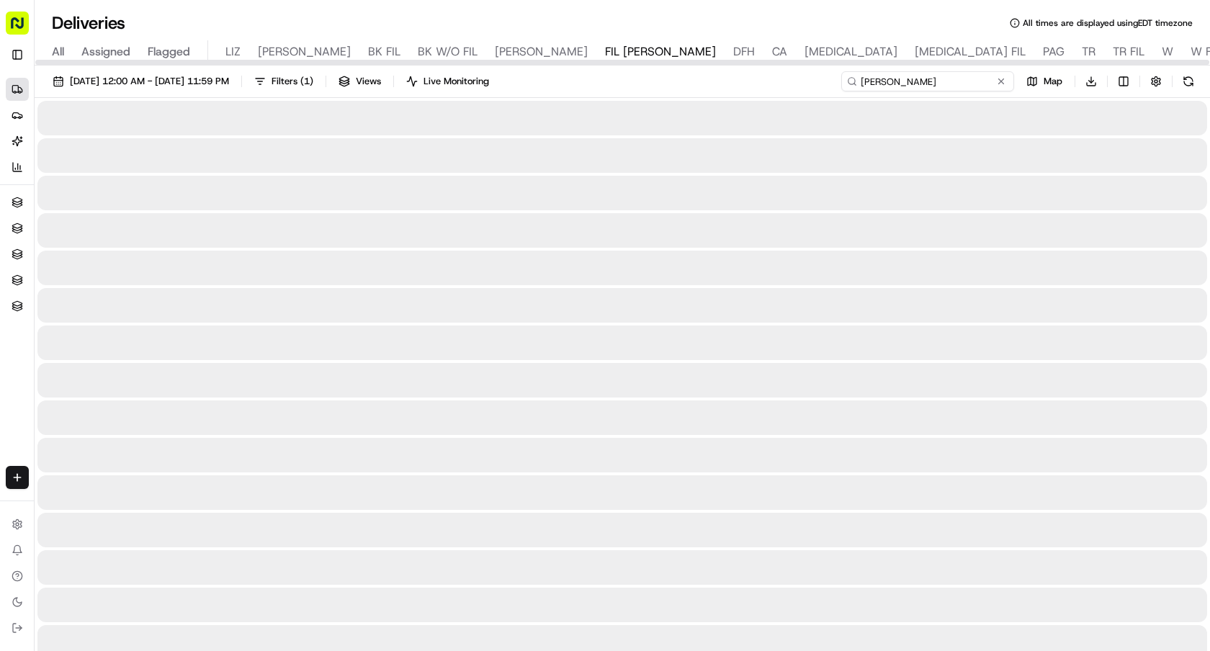
type input "EDMUND YU"
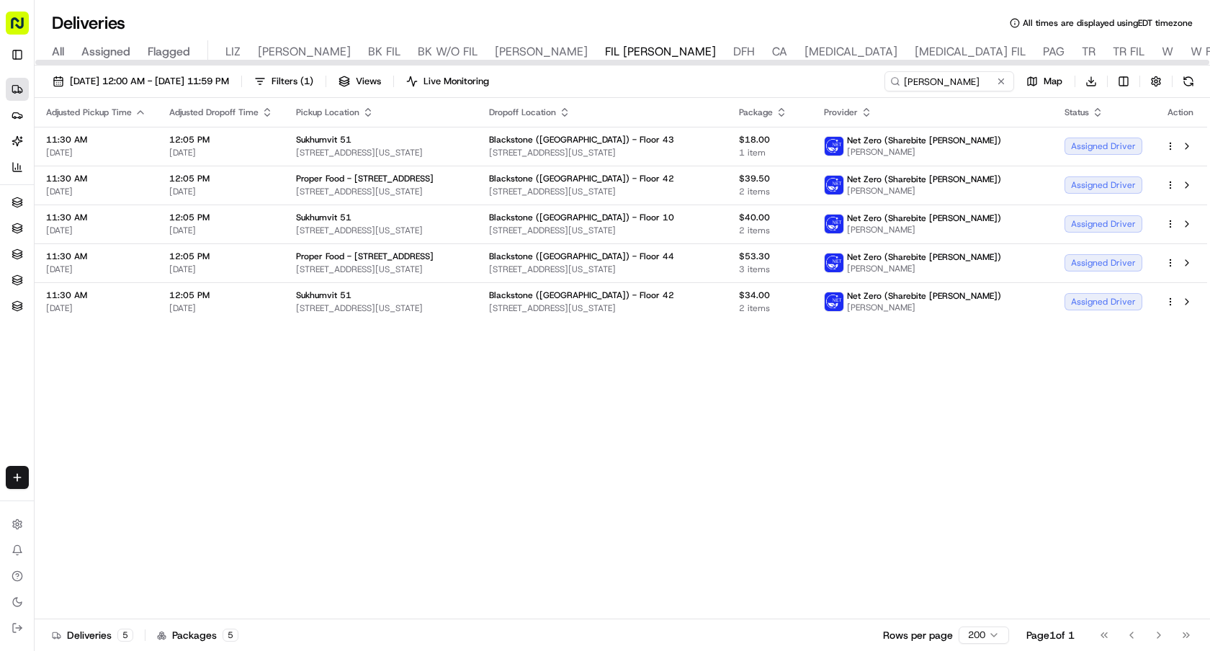
click at [366, 112] on icon "button" at bounding box center [368, 113] width 12 height 12
click at [398, 171] on button "Pickup Location Name (A-Z)" at bounding box center [366, 170] width 144 height 17
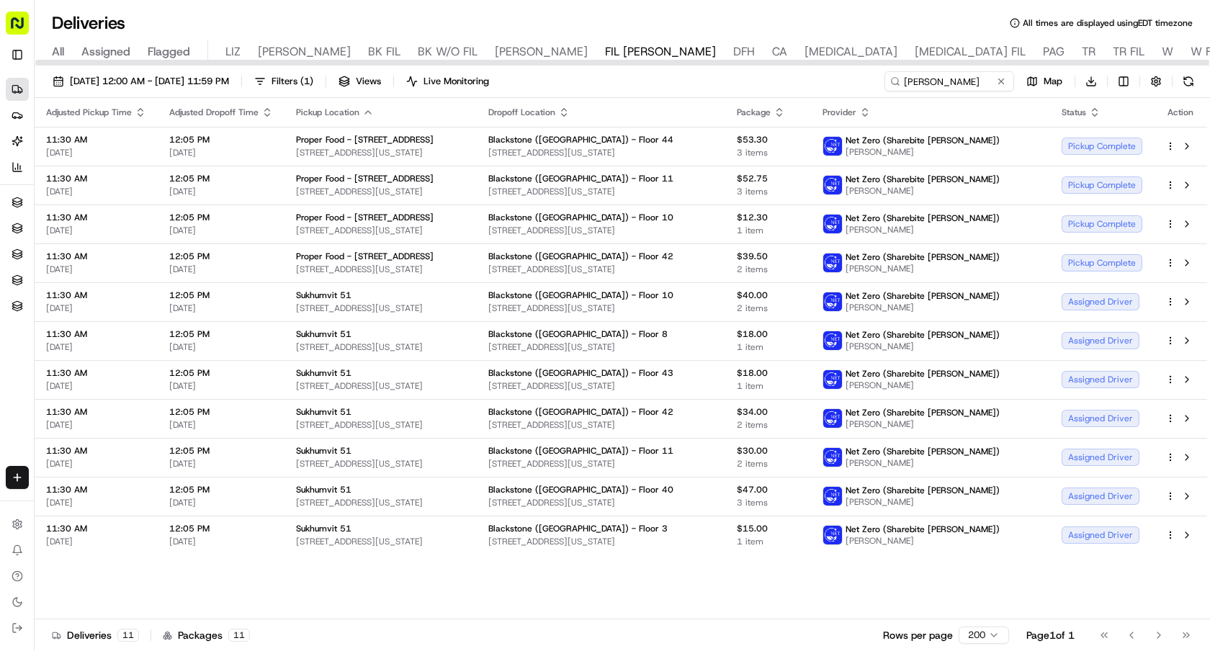
click at [370, 114] on icon "button" at bounding box center [368, 113] width 12 height 12
click at [424, 182] on button "Pickup Location Name (Z-A)" at bounding box center [366, 190] width 158 height 17
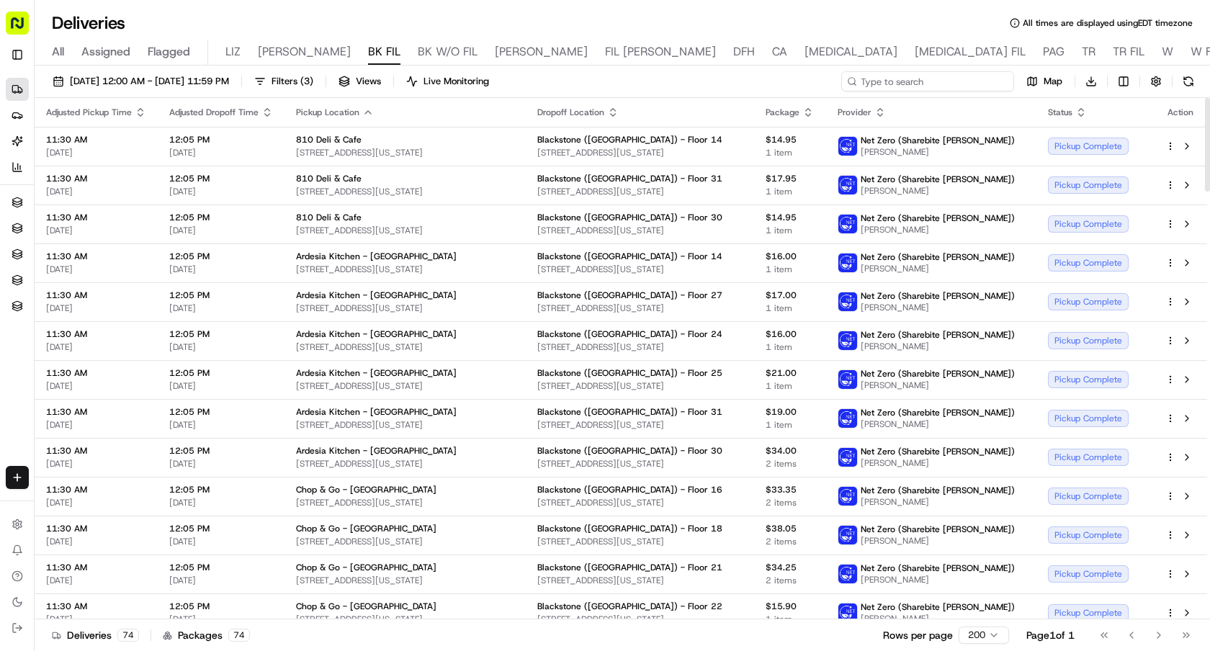
click at [955, 84] on input at bounding box center [927, 81] width 173 height 20
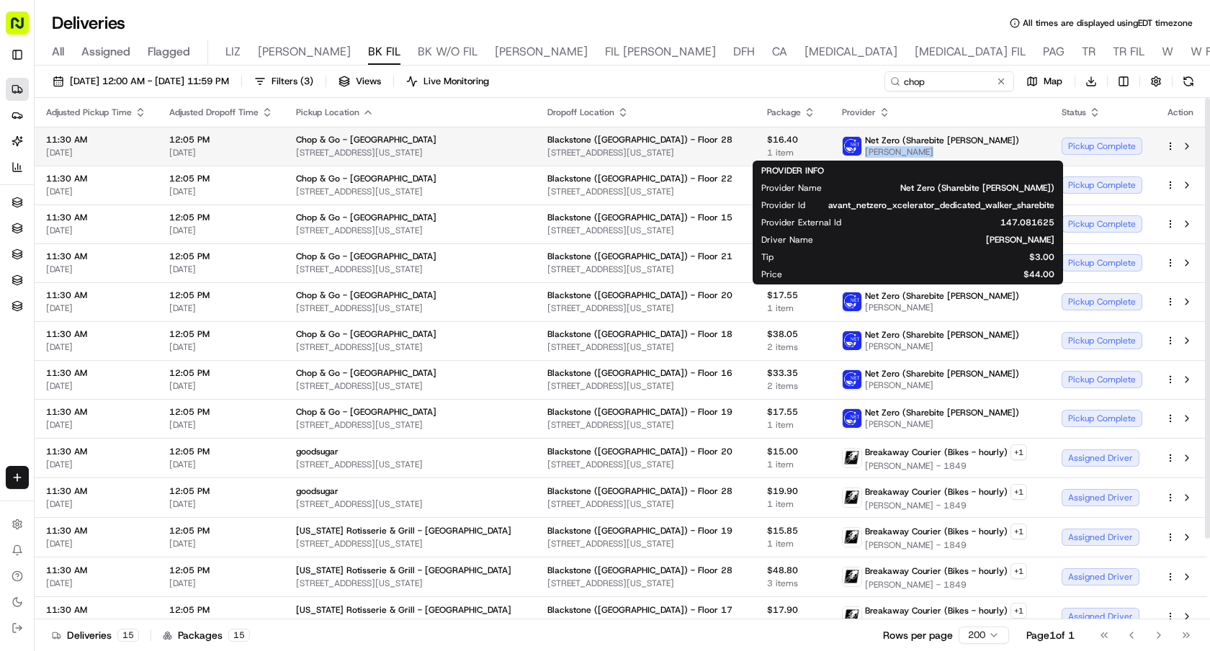
drag, startPoint x: 918, startPoint y: 156, endPoint x: 860, endPoint y: 156, distance: 58.4
click at [865, 156] on span "[PERSON_NAME]" at bounding box center [942, 152] width 154 height 12
copy span "[PERSON_NAME]"
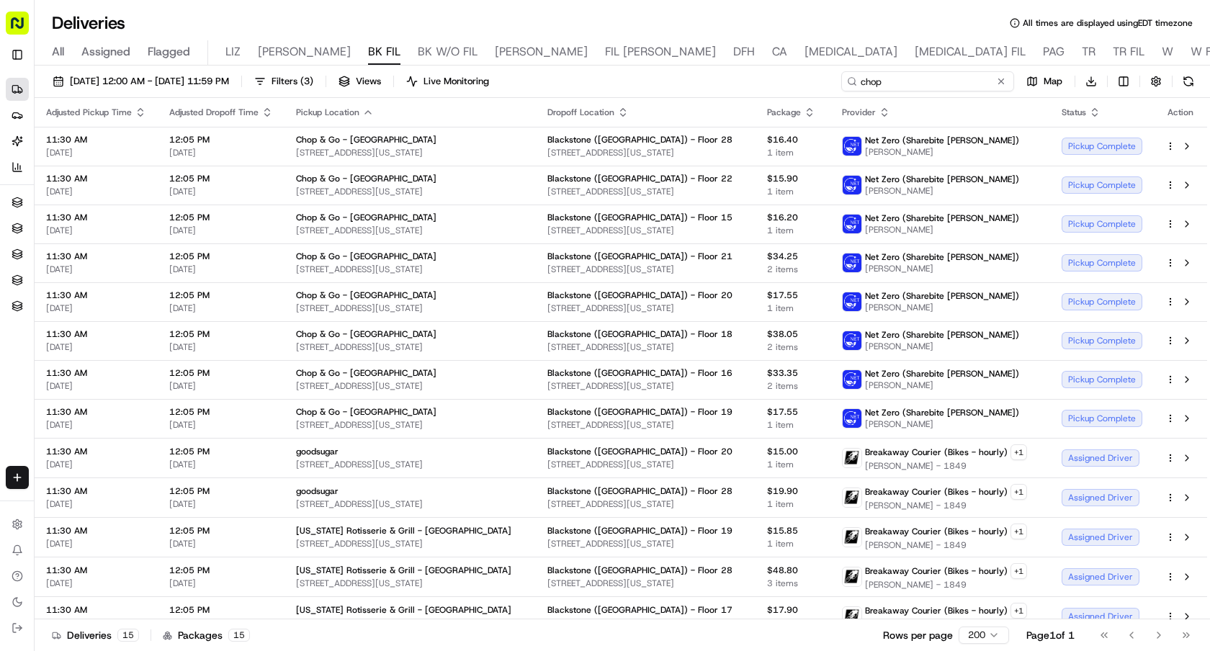
drag, startPoint x: 952, startPoint y: 84, endPoint x: 852, endPoint y: 84, distance: 99.4
click at [852, 84] on div "chop" at bounding box center [927, 81] width 173 height 20
paste input "Sean Loughlin"
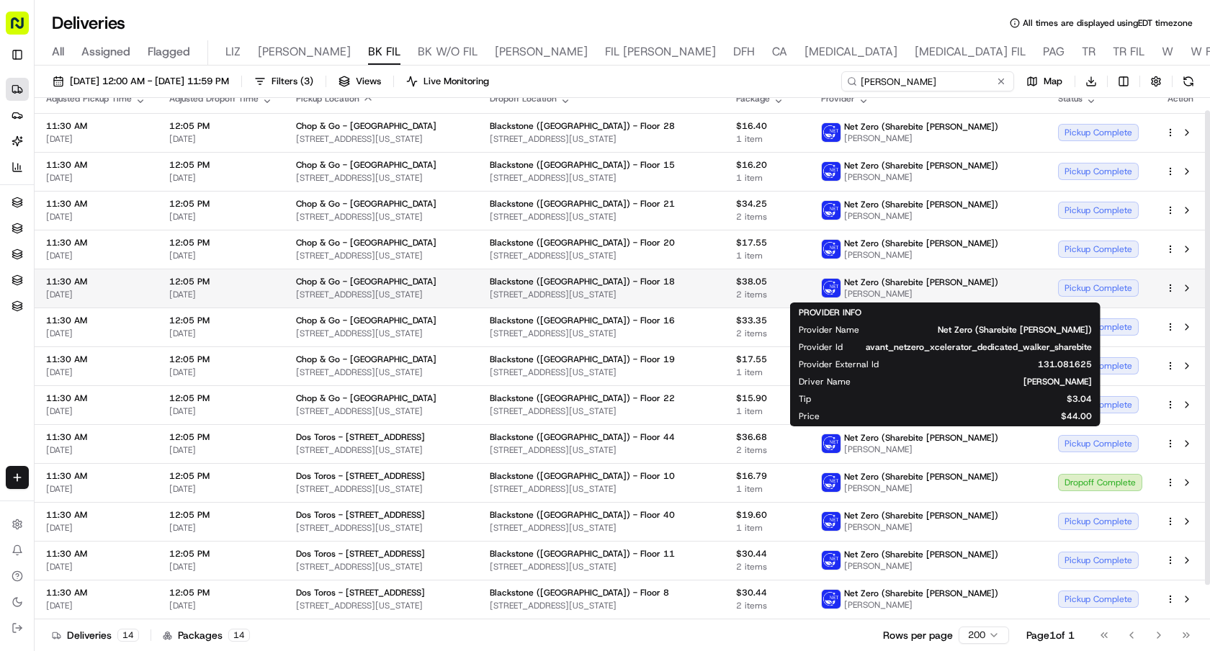
scroll to position [52, 0]
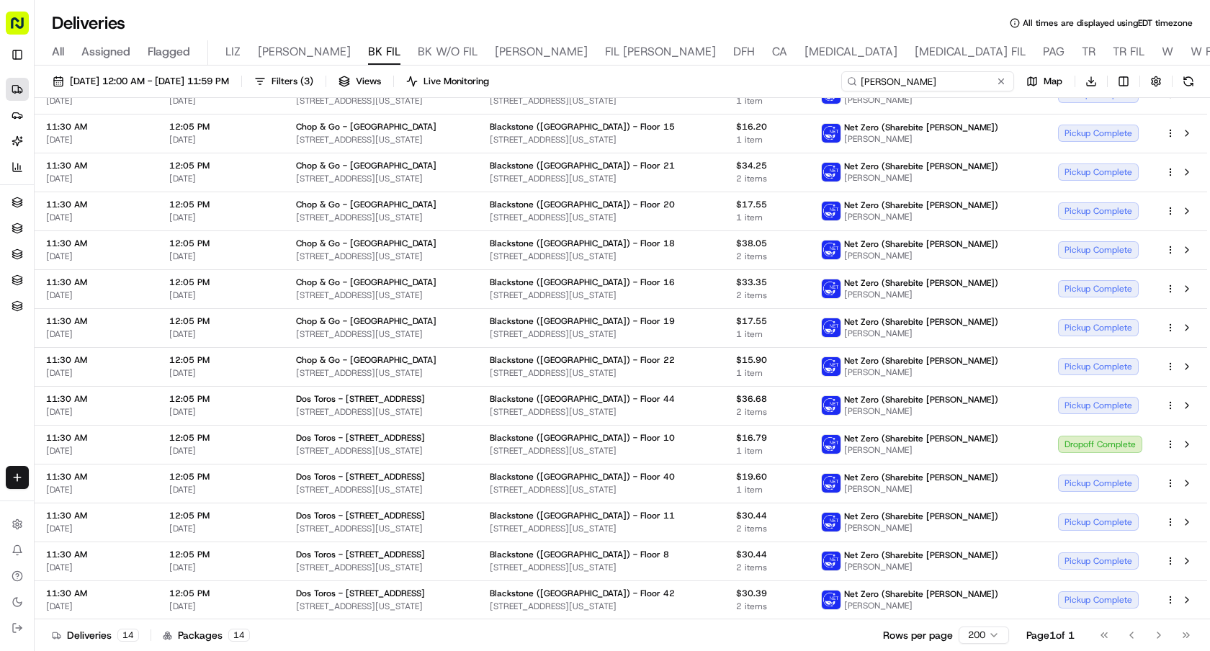
type input "Sean Loughlin"
click at [1002, 81] on button at bounding box center [1001, 81] width 14 height 14
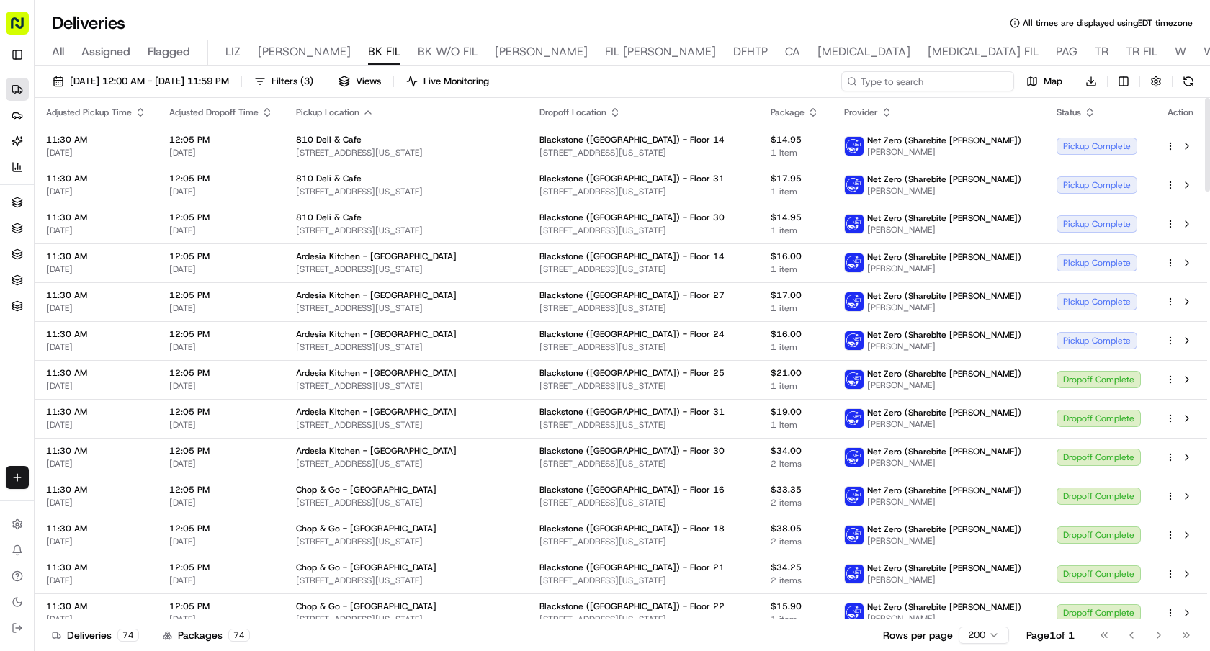
click at [960, 86] on input at bounding box center [927, 81] width 173 height 20
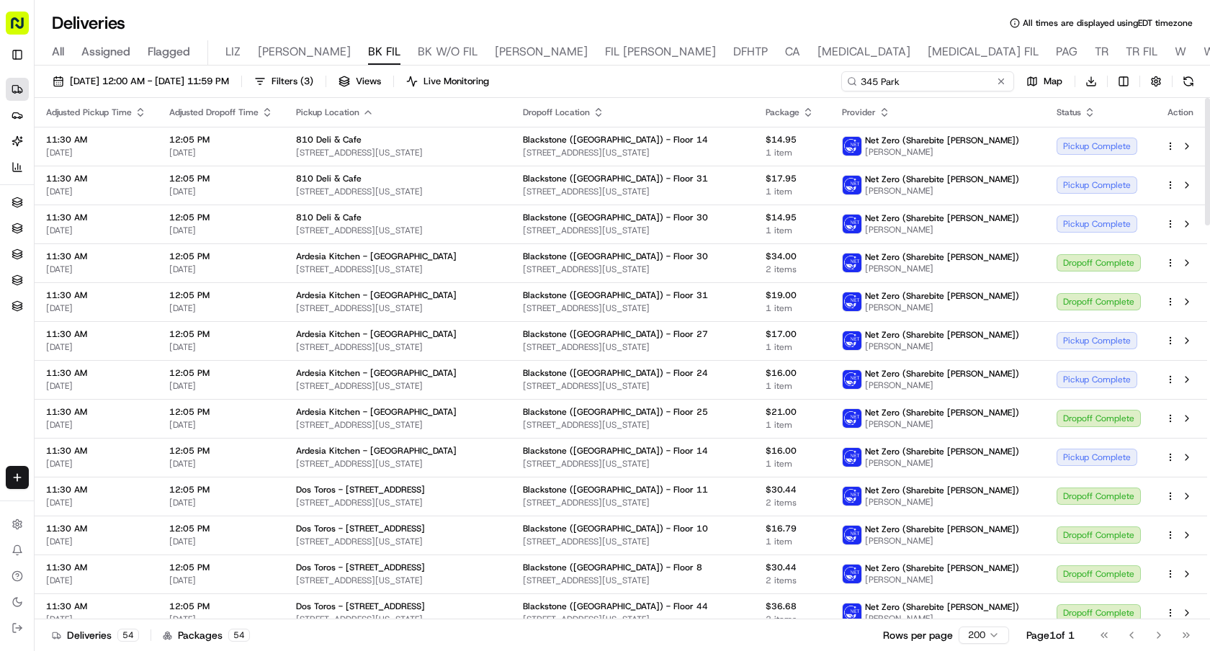
type input "345 Park"
click at [1094, 115] on icon "button" at bounding box center [1090, 113] width 12 height 12
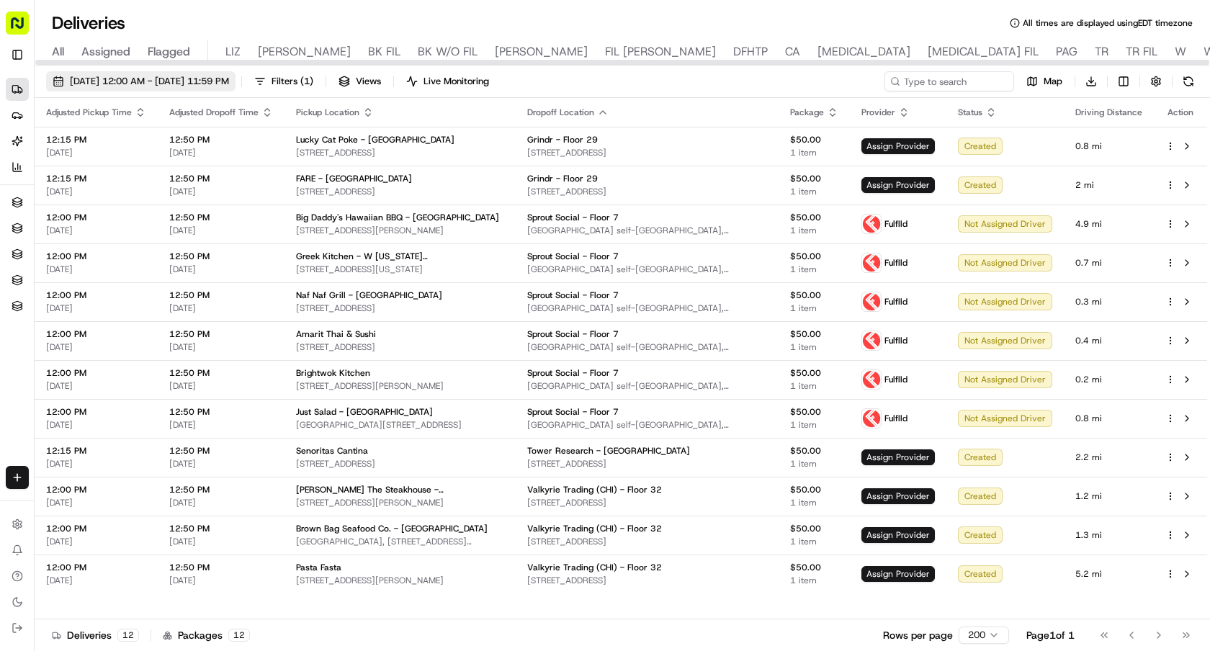
click at [229, 81] on span "08/19/2025 12:00 AM - 08/19/2025 11:59 PM" at bounding box center [149, 81] width 159 height 13
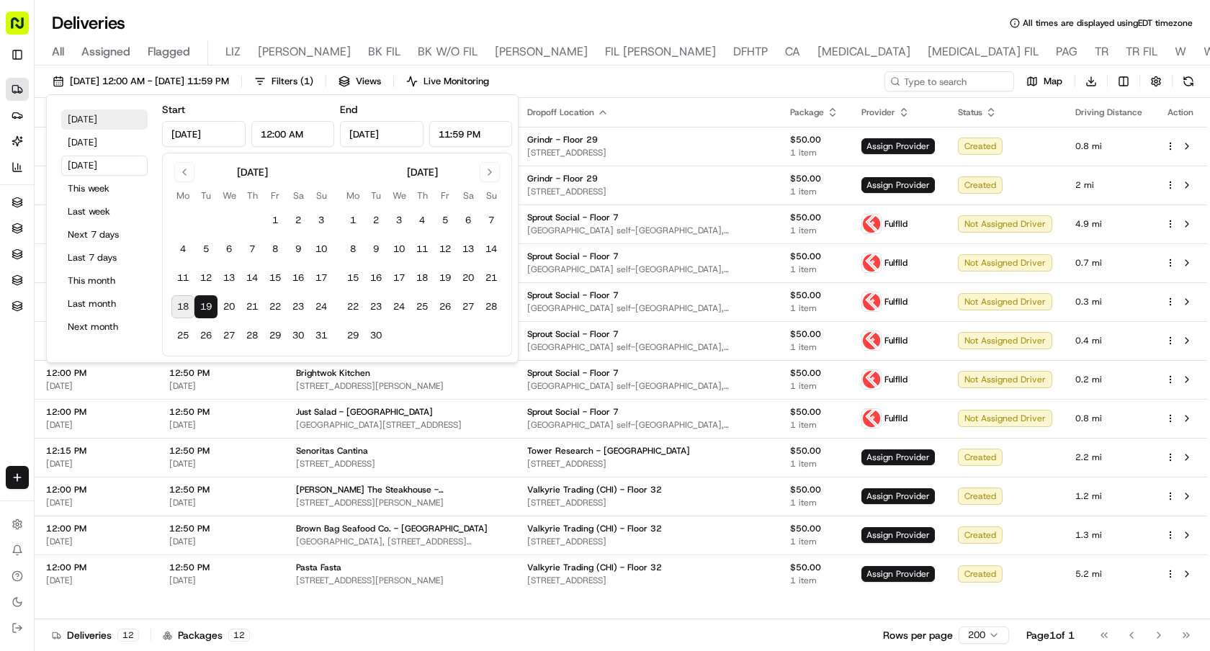
click at [102, 121] on button "Today" at bounding box center [104, 120] width 86 height 20
type input "Aug 18, 2025"
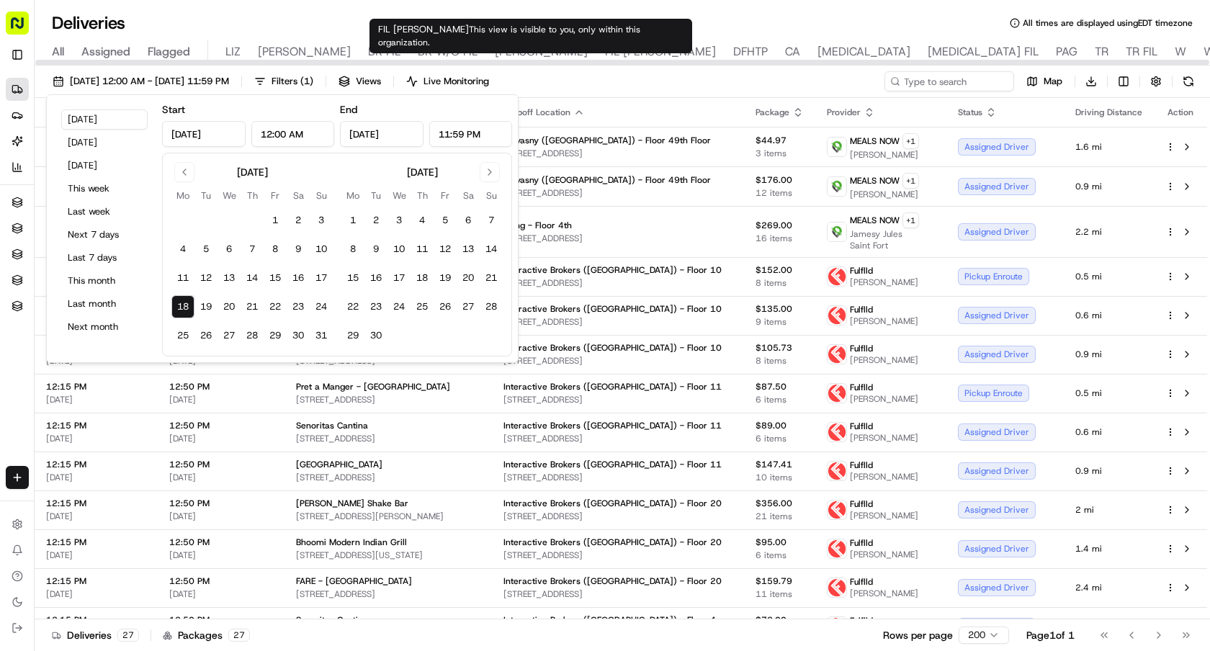
click at [433, 53] on div "All Assigned Flagged LIZ LIZ FIL BK FIL BK W/O FIL NASH FIL NASH DFHTP CA BAL B…" at bounding box center [954, 52] width 1838 height 25
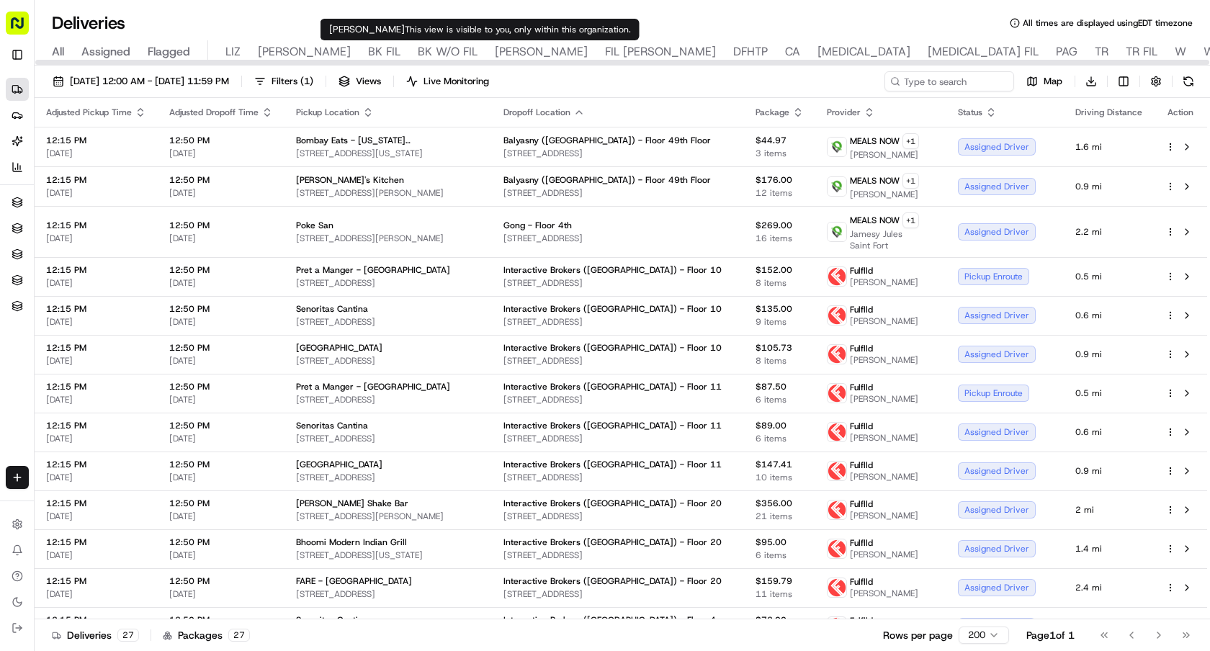
click at [495, 50] on span "NASH" at bounding box center [541, 51] width 93 height 17
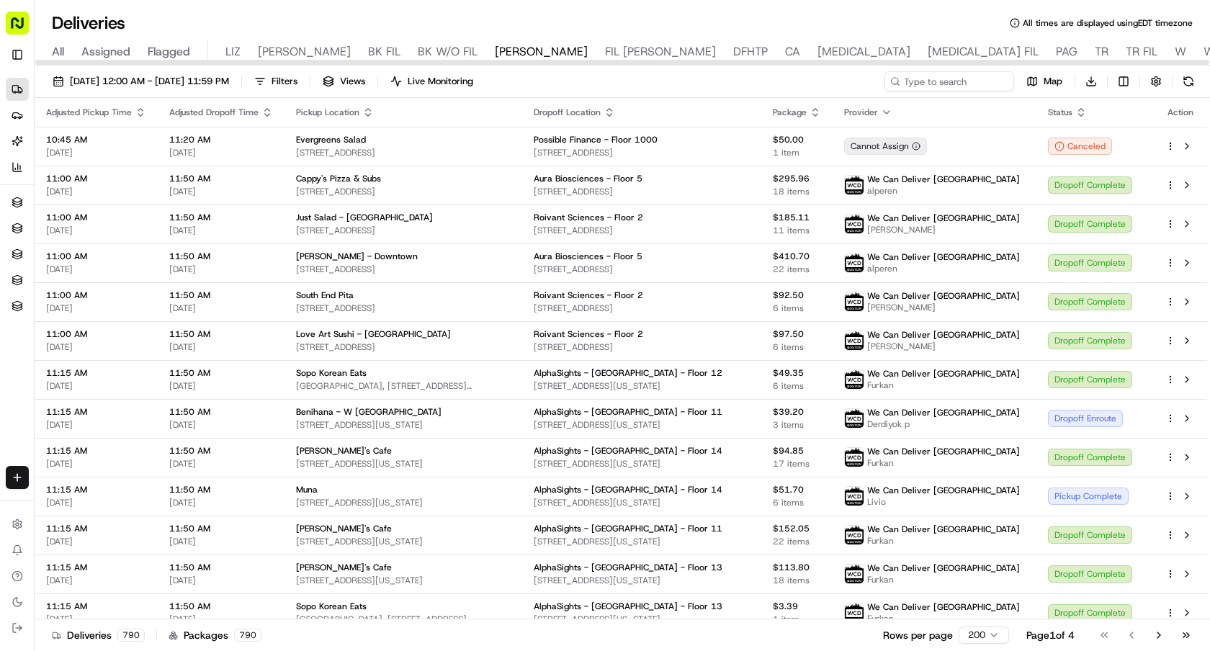
click at [418, 58] on span "BK W/O FIL" at bounding box center [448, 51] width 60 height 17
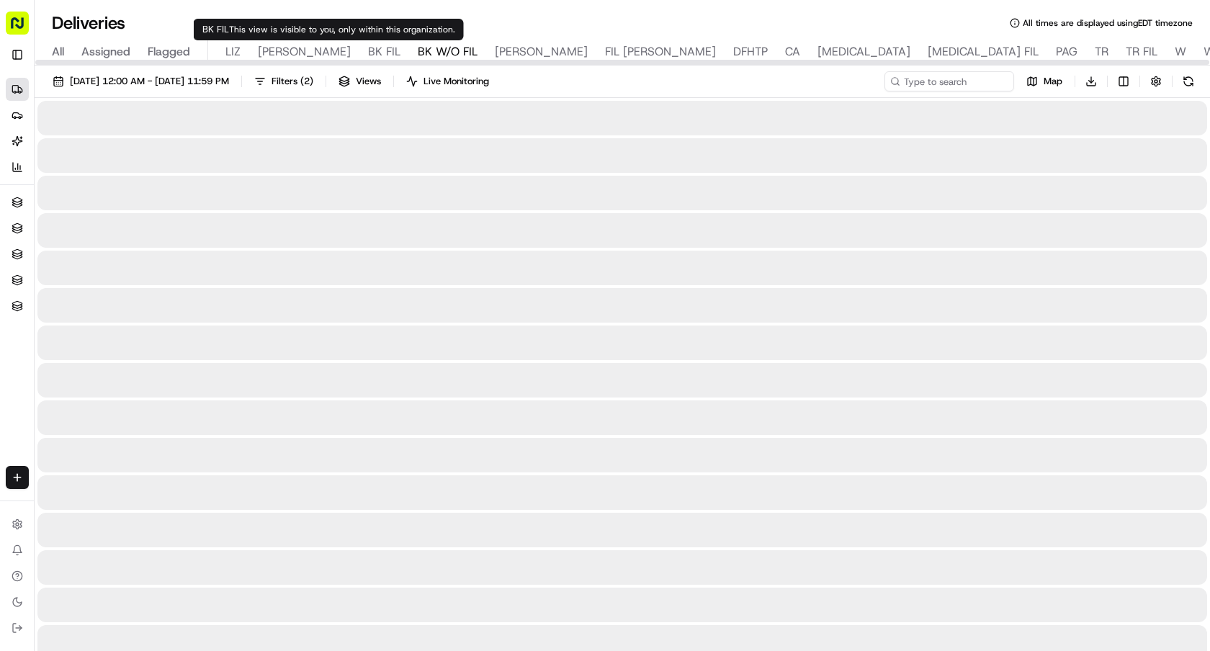
click at [368, 50] on span "BK FIL" at bounding box center [384, 51] width 32 height 17
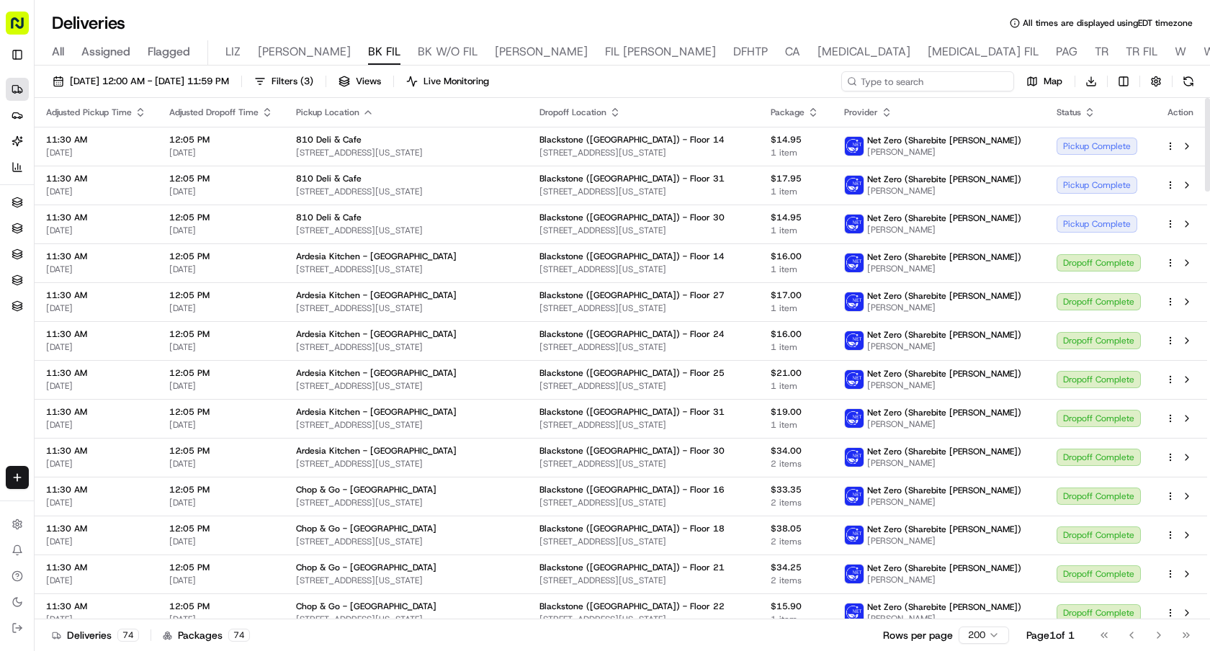
click at [964, 85] on input at bounding box center [927, 81] width 173 height 20
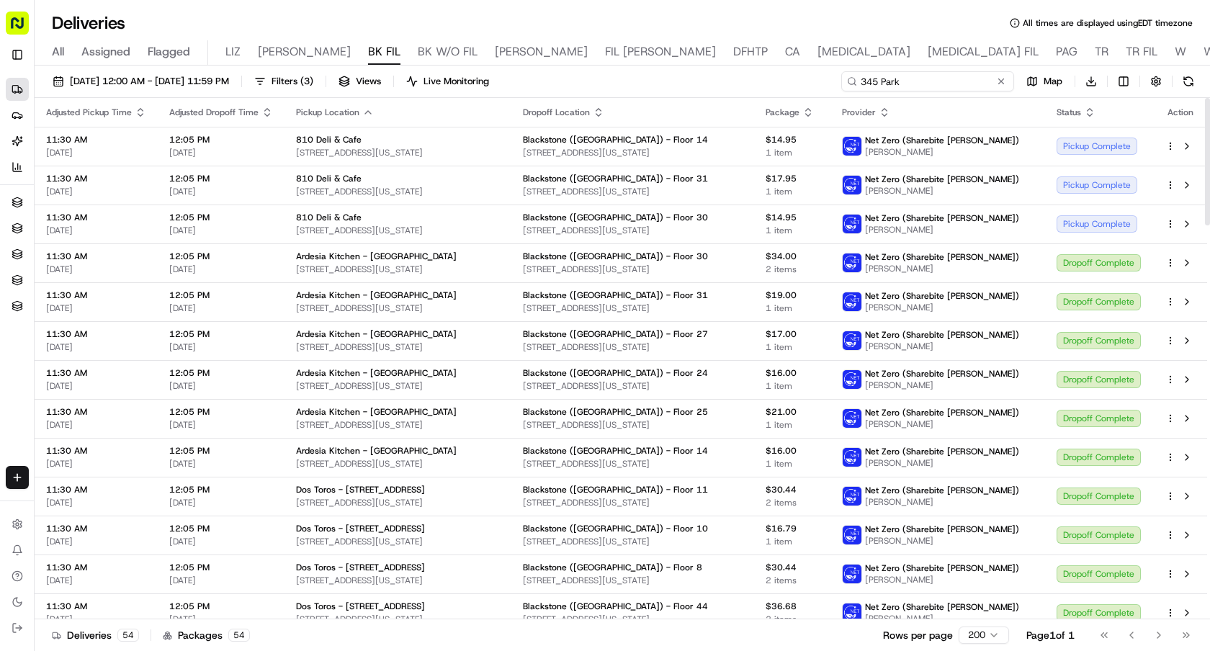
type input "345 Park"
click at [1092, 105] on th "Status" at bounding box center [1099, 112] width 109 height 29
click at [1090, 110] on icon "button" at bounding box center [1090, 109] width 5 height 2
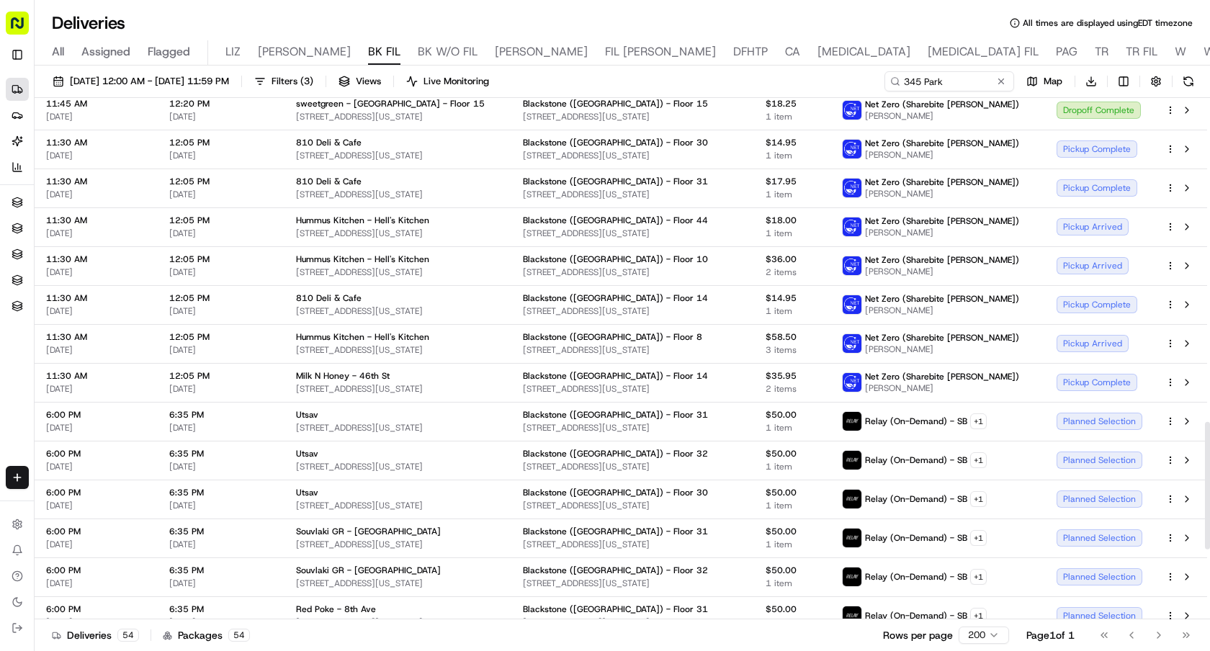
scroll to position [1287, 0]
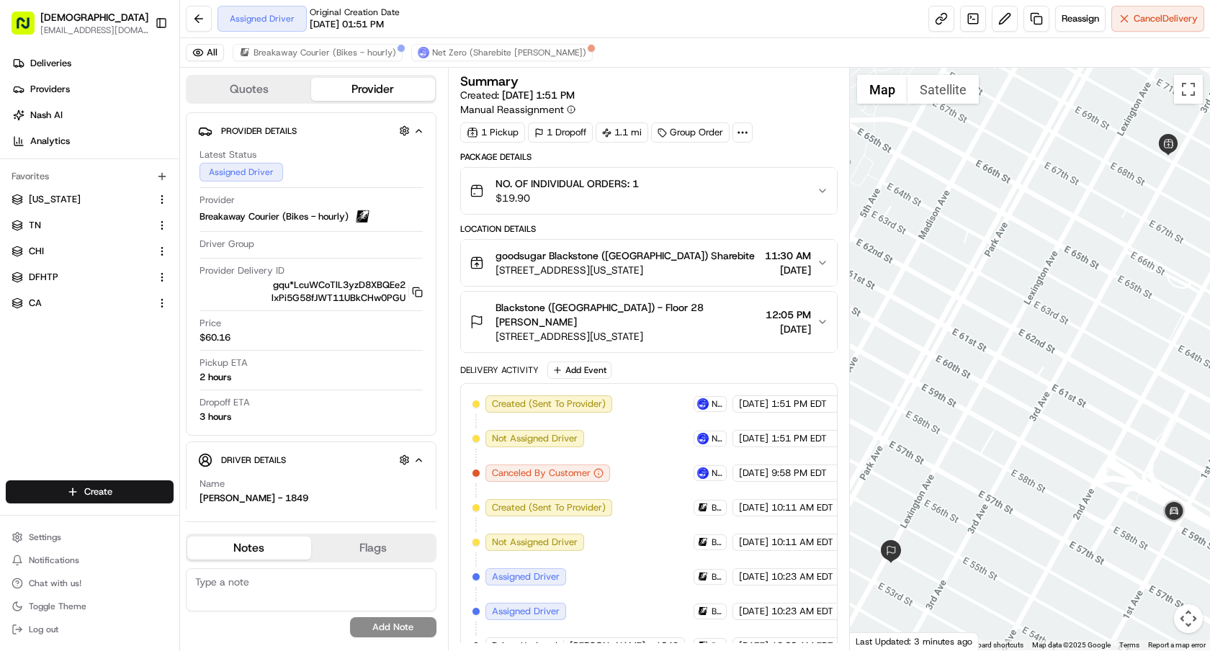
drag, startPoint x: 697, startPoint y: 268, endPoint x: 488, endPoint y: 273, distance: 209.0
click at [488, 273] on div "goodsugar Blackstone (US) Sharebite 1186 3rd Ave, New York, NY 10021, USA 11:30…" at bounding box center [643, 263] width 347 height 29
click at [661, 274] on span "1186 3rd Ave, New York, NY 10021, USA" at bounding box center [625, 270] width 259 height 14
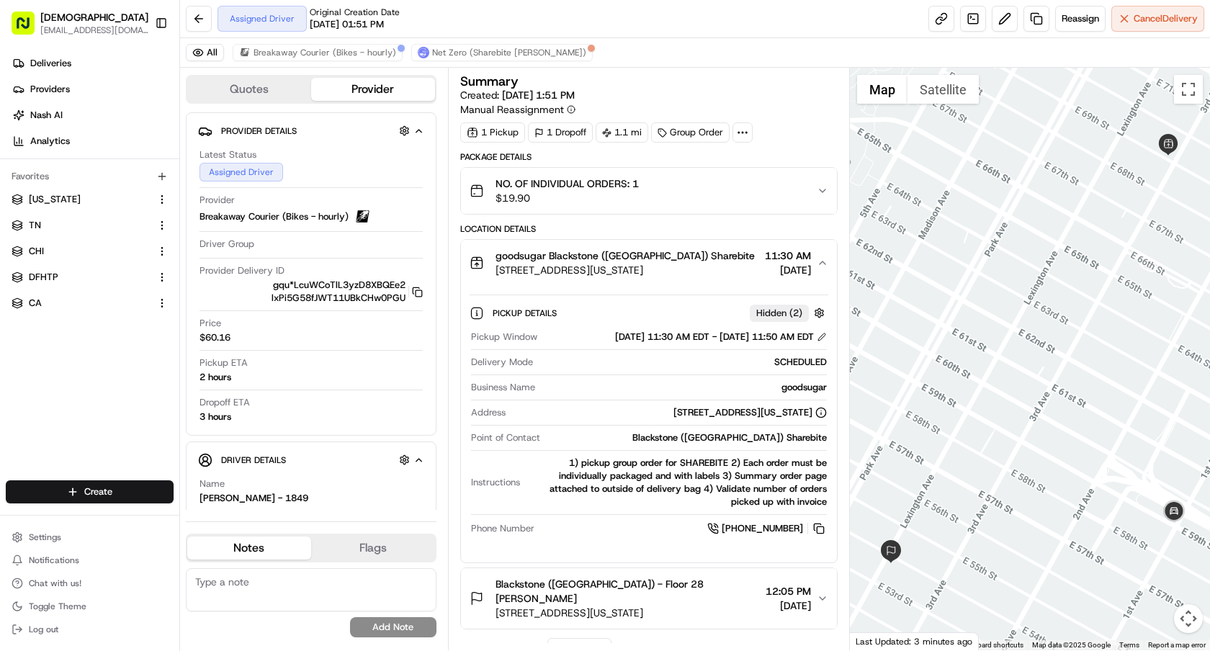
drag, startPoint x: 702, startPoint y: 273, endPoint x: 495, endPoint y: 269, distance: 207.5
click at [495, 269] on div "goodsugar Blackstone (US) Sharebite 1186 3rd Ave, New York, NY 10021, USA 11:30…" at bounding box center [643, 263] width 347 height 29
copy span "1186 3rd Ave, New York, NY 10021, USA"
click at [717, 251] on div "goodsugar Blackstone (US) Sharebite 1186 3rd Ave, New York, NY 10021, USA 11:30…" at bounding box center [643, 263] width 347 height 29
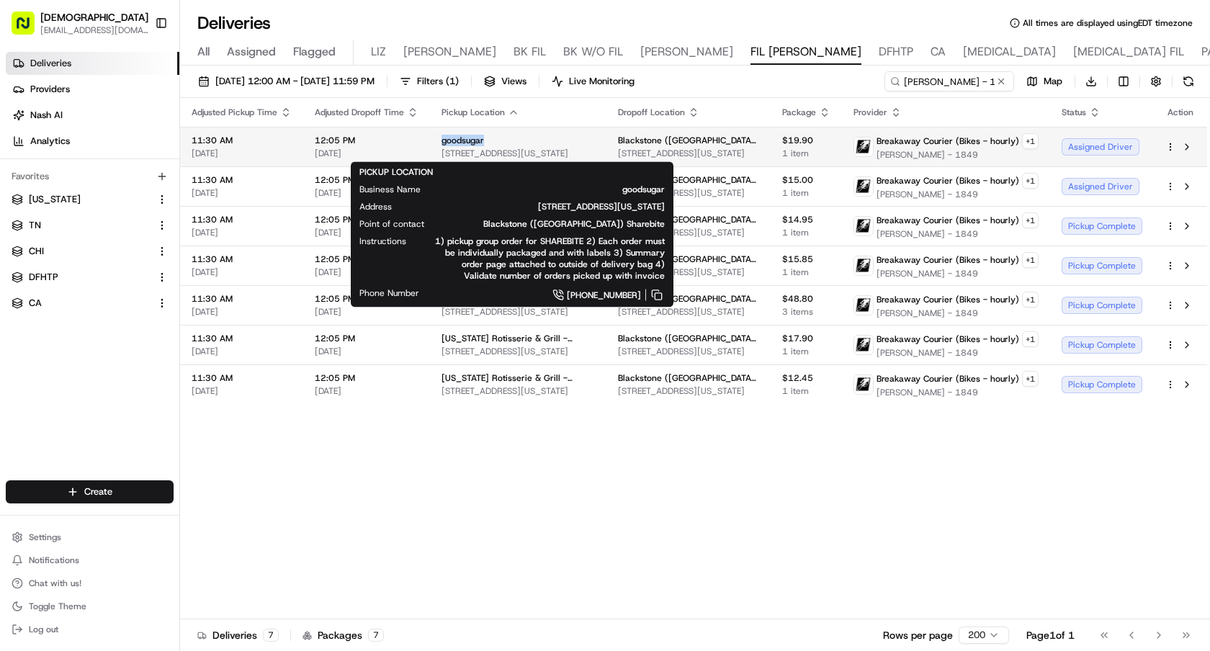
drag, startPoint x: 490, startPoint y: 137, endPoint x: 442, endPoint y: 138, distance: 48.3
click at [442, 138] on div "goodsugar" at bounding box center [518, 141] width 153 height 12
copy span "goodsugar"
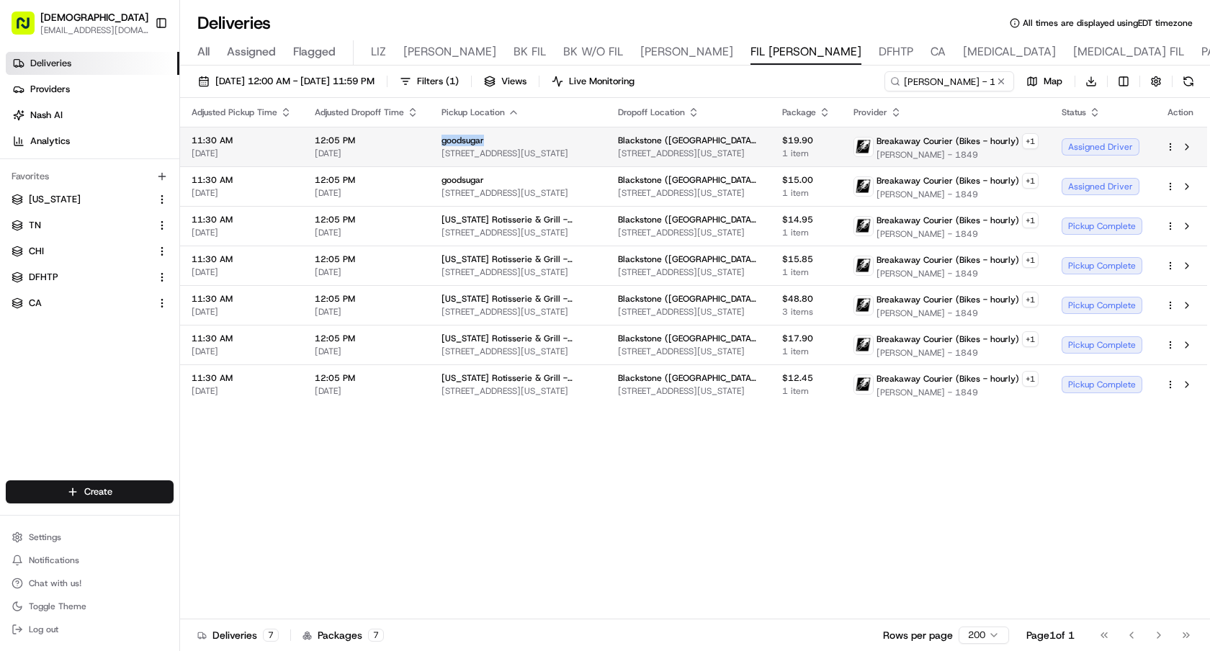
drag, startPoint x: 439, startPoint y: 142, endPoint x: 491, endPoint y: 141, distance: 51.2
click at [491, 141] on td "goodsugar 1186 3rd Ave, New York, NY 10021, USA" at bounding box center [518, 147] width 177 height 40
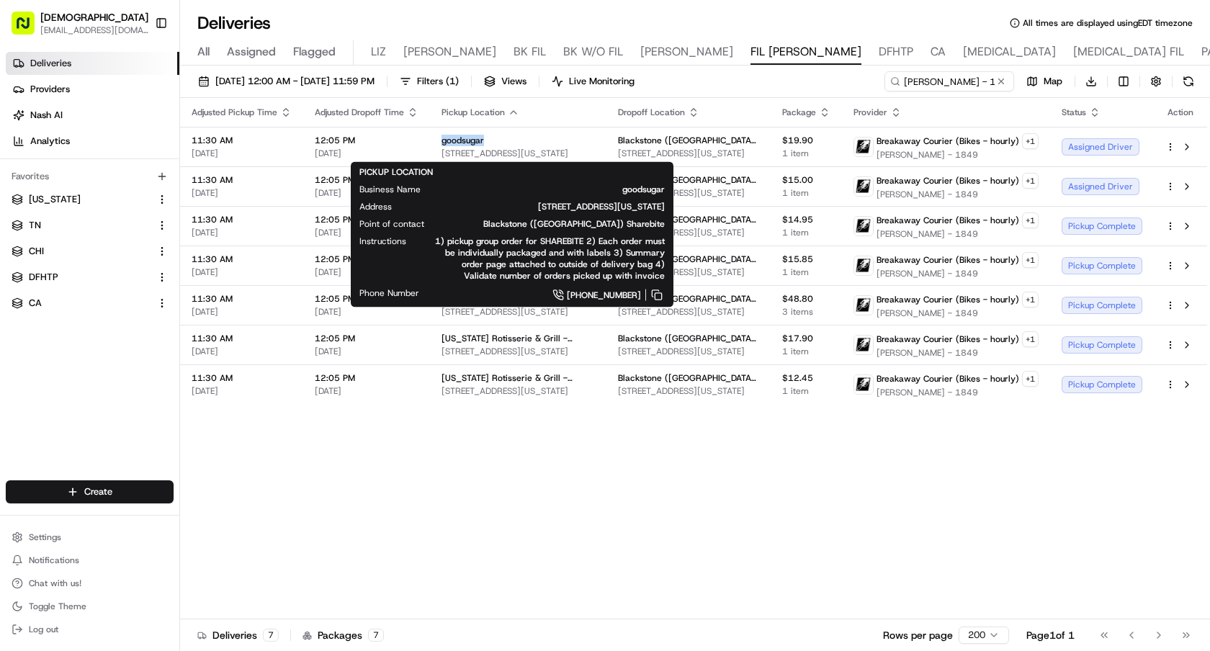
copy span "goodsugar"
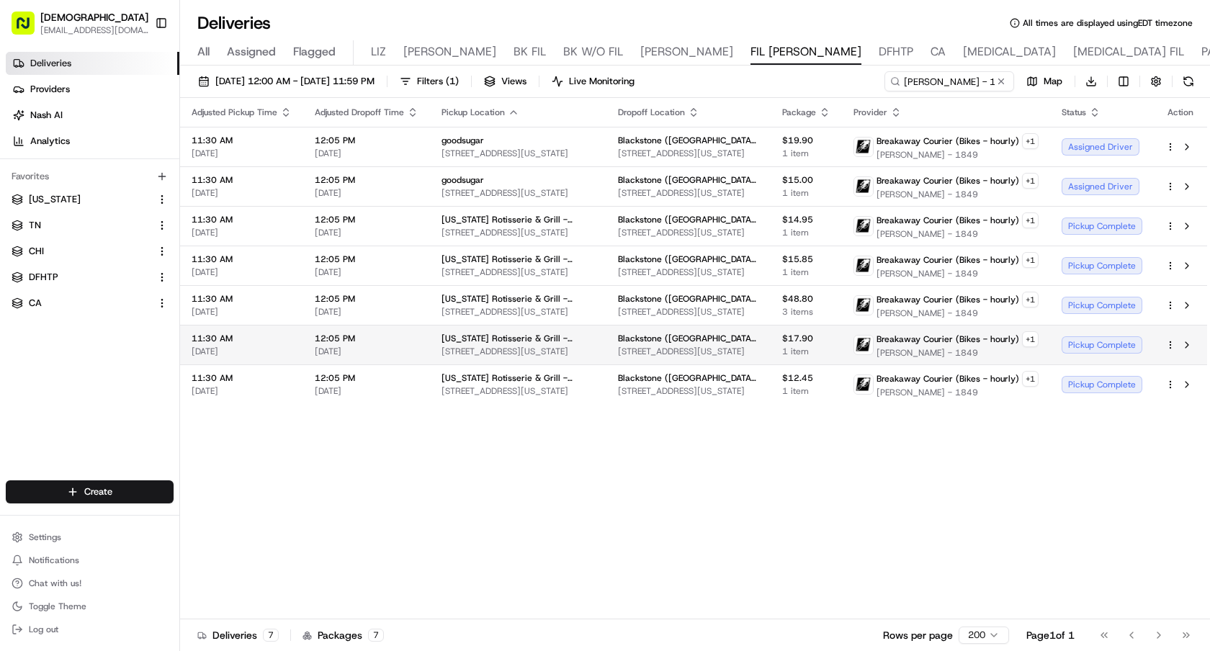
click at [1087, 347] on div "Pickup Complete" at bounding box center [1102, 344] width 81 height 17
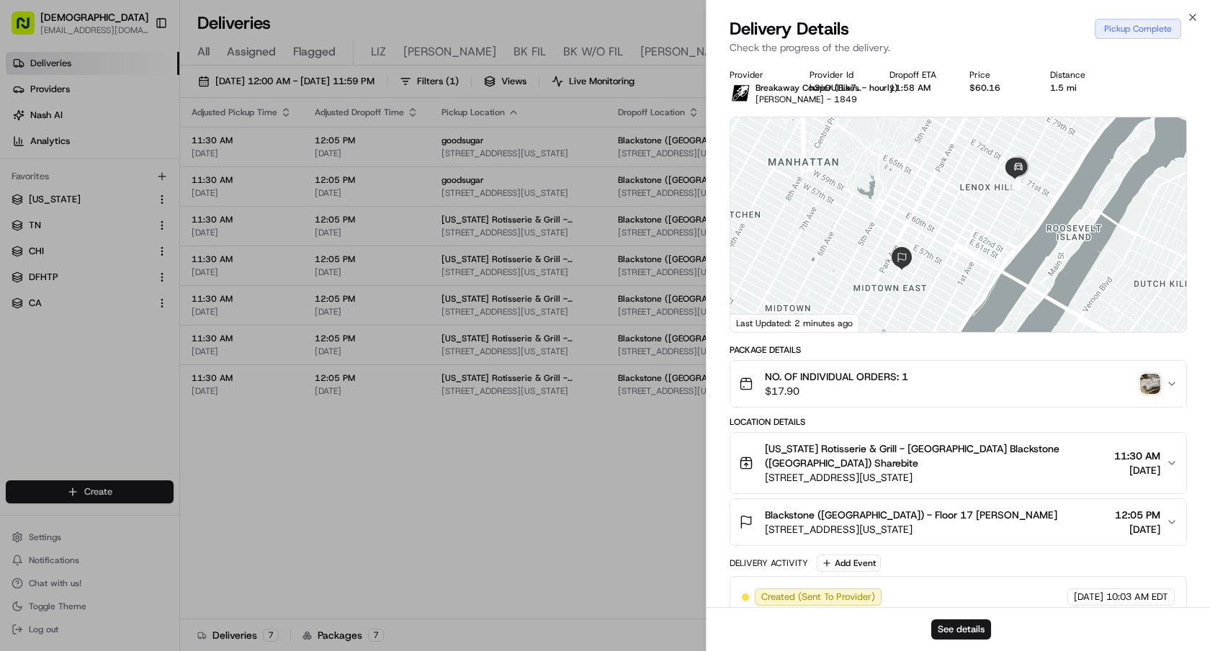
scroll to position [247, 0]
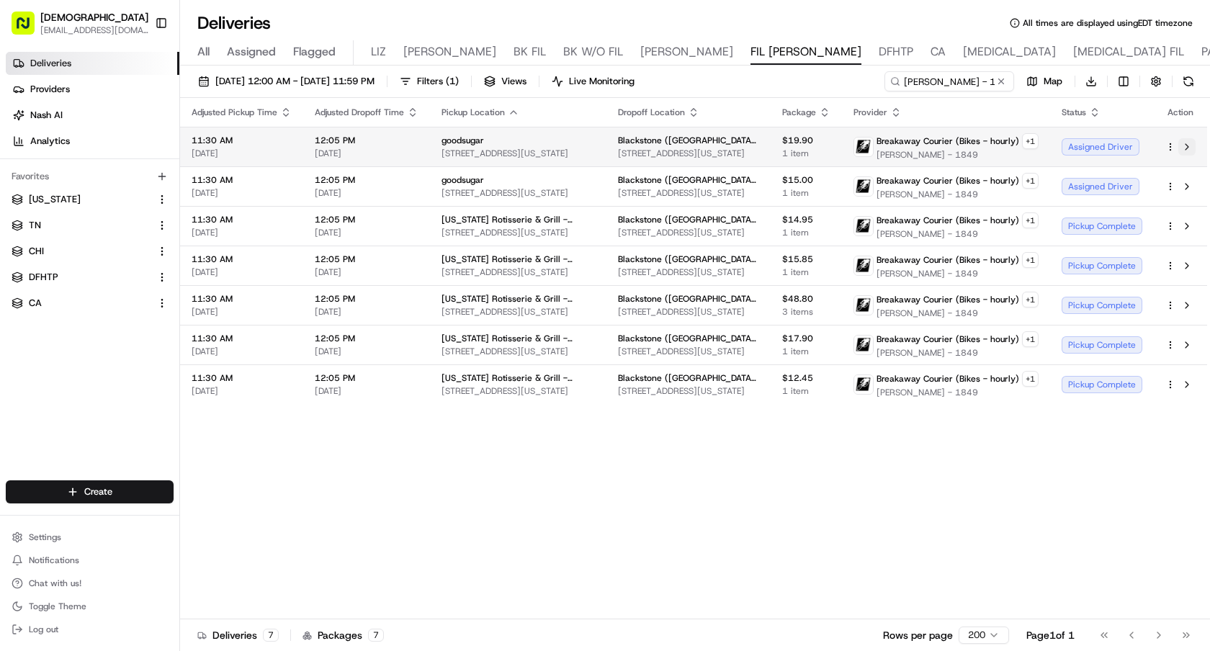
click at [1191, 148] on button at bounding box center [1187, 146] width 17 height 17
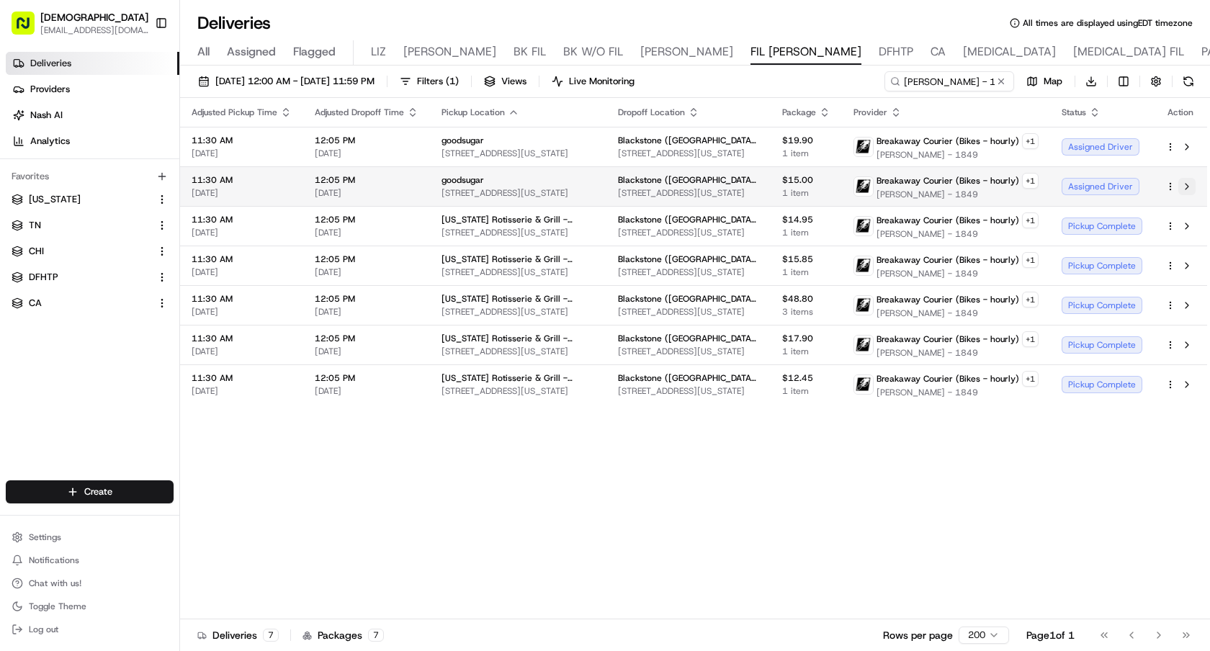
click at [1193, 189] on button at bounding box center [1187, 186] width 17 height 17
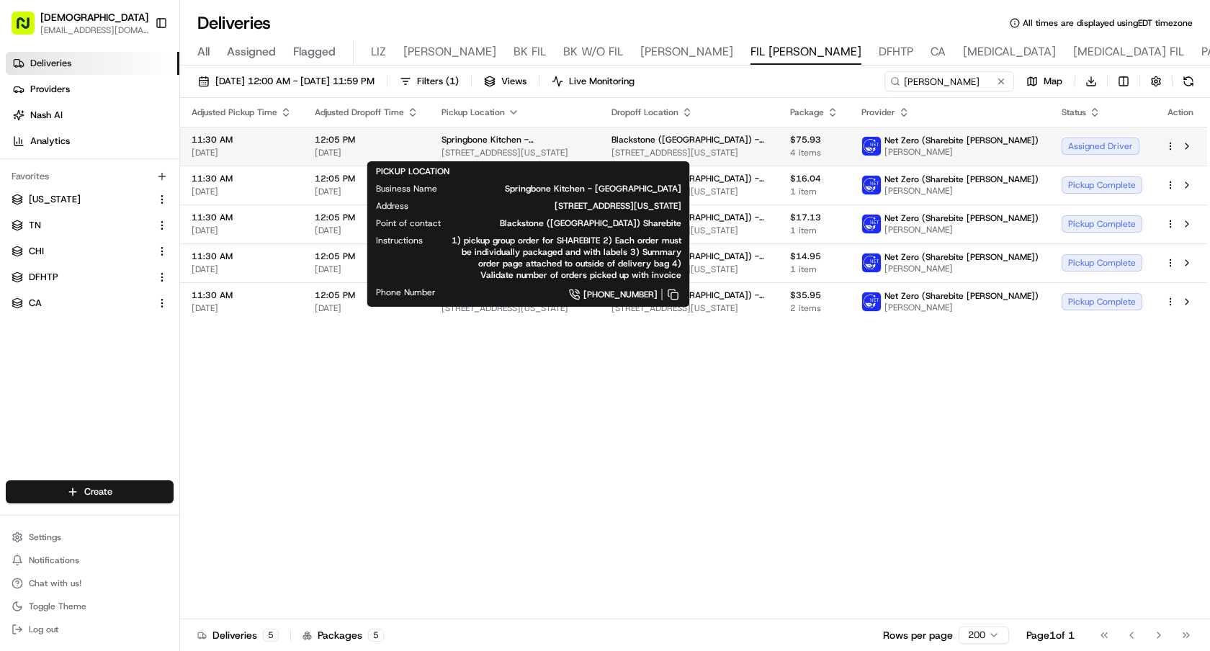
drag, startPoint x: 604, startPoint y: 149, endPoint x: 434, endPoint y: 151, distance: 170.0
click at [434, 151] on td "Springbone Kitchen - Midtown East 25 E 51st St, New York, NY 10022, USA" at bounding box center [515, 146] width 170 height 39
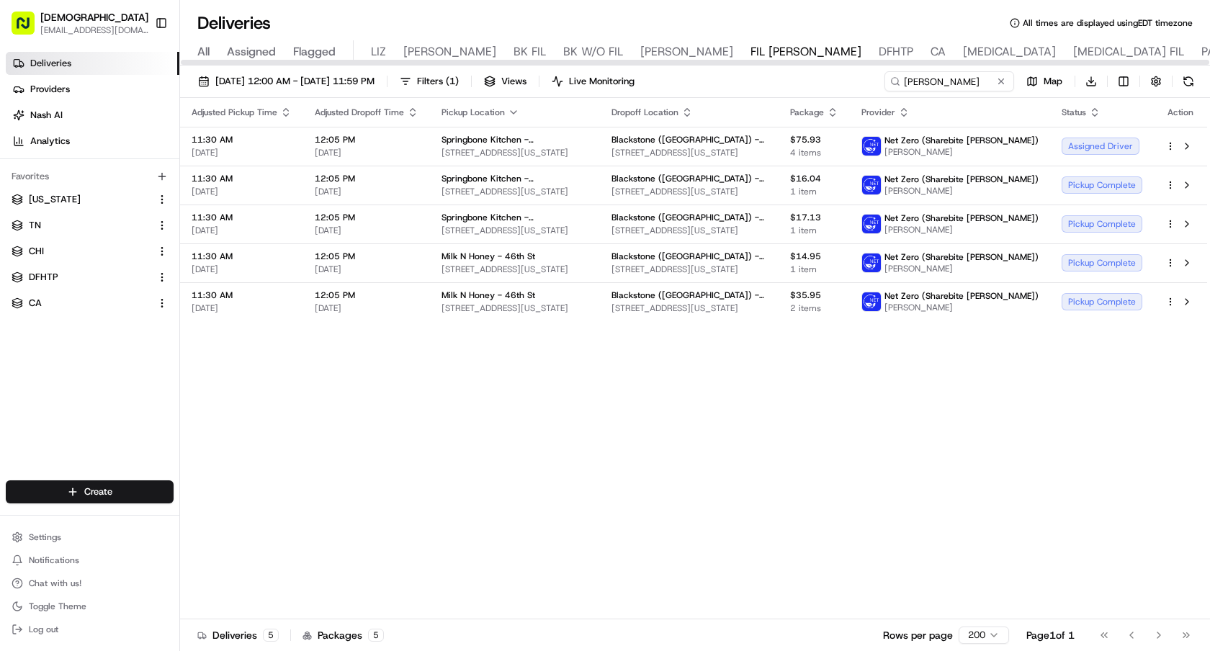
copy span "25 E 51st St, New York, NY 10022, USA"
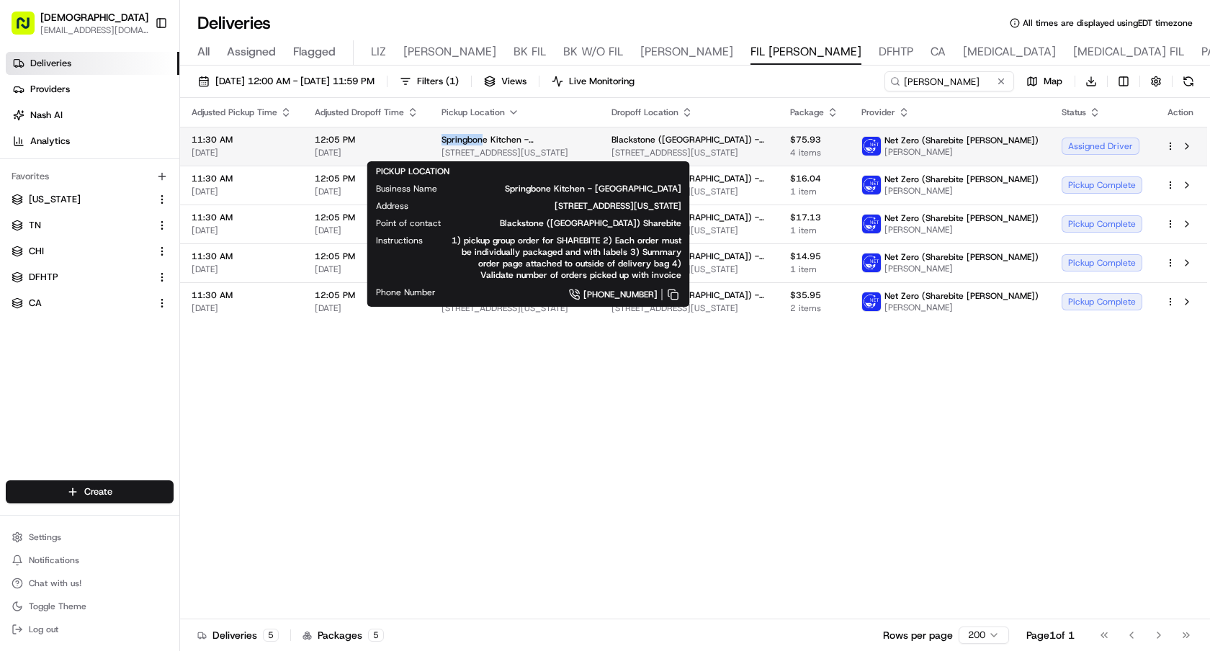
drag, startPoint x: 438, startPoint y: 140, endPoint x: 483, endPoint y: 140, distance: 44.7
click at [483, 140] on td "Springbone Kitchen - Midtown East 25 E 51st St, New York, NY 10022, USA" at bounding box center [515, 146] width 170 height 39
copy span "Springbone"
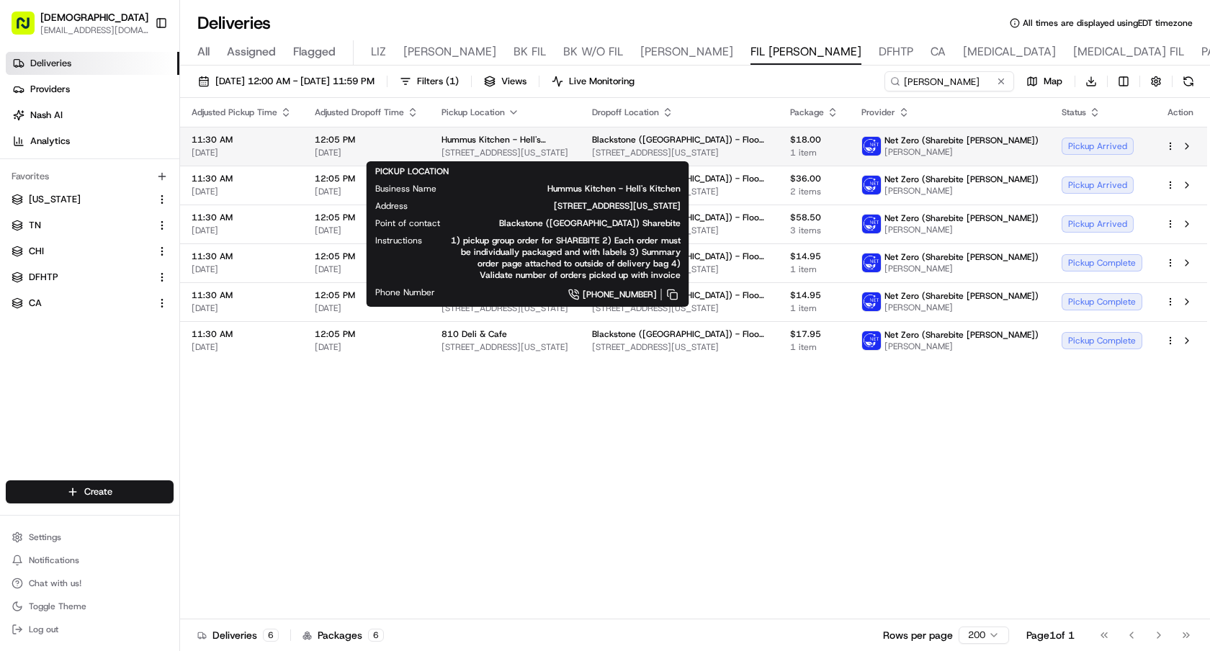
drag, startPoint x: 609, startPoint y: 153, endPoint x: 440, endPoint y: 154, distance: 168.6
click at [442, 154] on span "[STREET_ADDRESS][US_STATE]" at bounding box center [506, 153] width 128 height 12
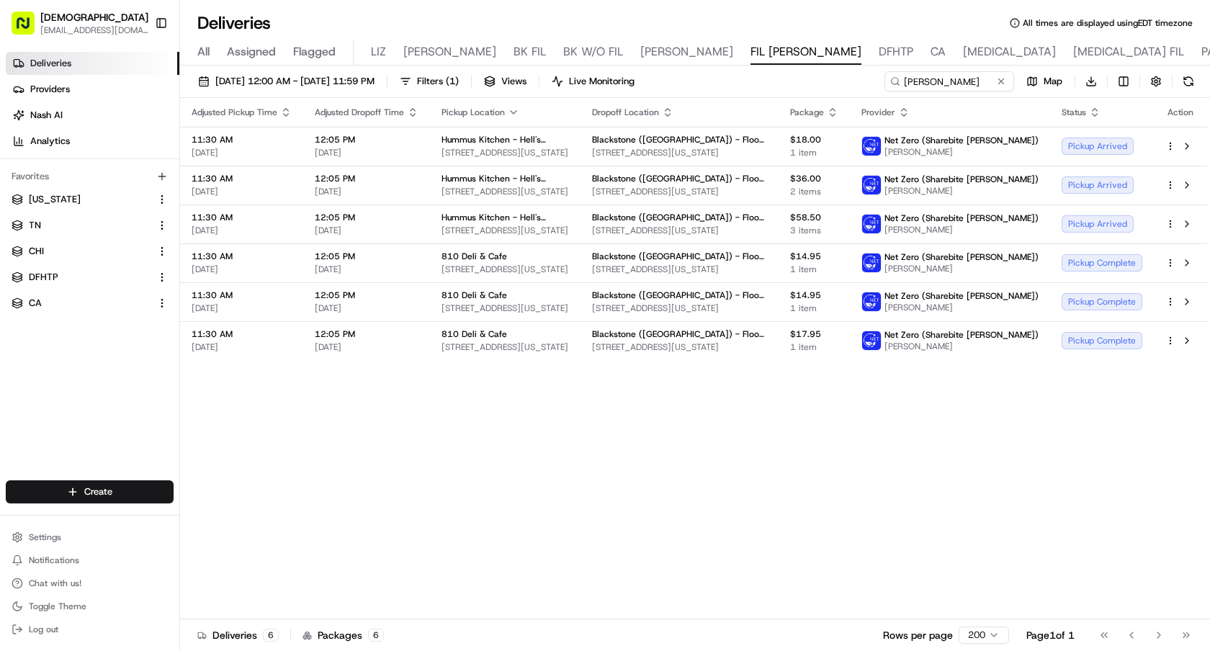
copy span "[STREET_ADDRESS][US_STATE]"
click at [646, 448] on div "Adjusted Pickup Time Adjusted Dropoff Time Pickup Location Dropoff Location Pac…" at bounding box center [693, 359] width 1027 height 522
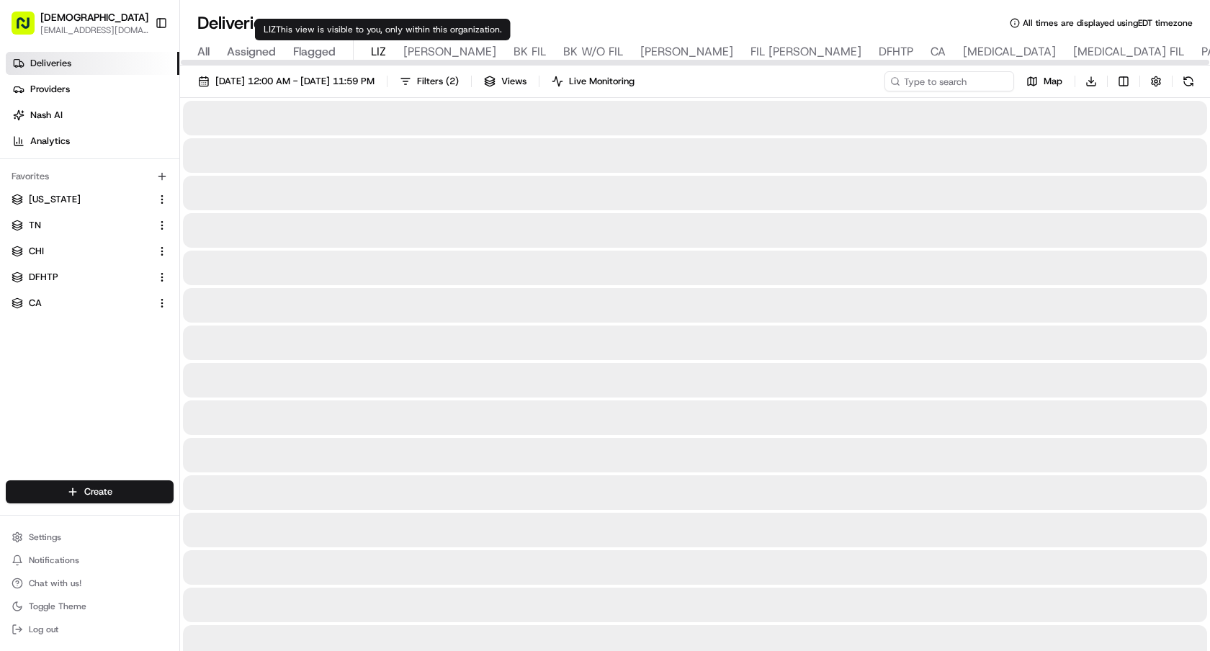
click at [373, 47] on span "LIZ" at bounding box center [378, 51] width 15 height 17
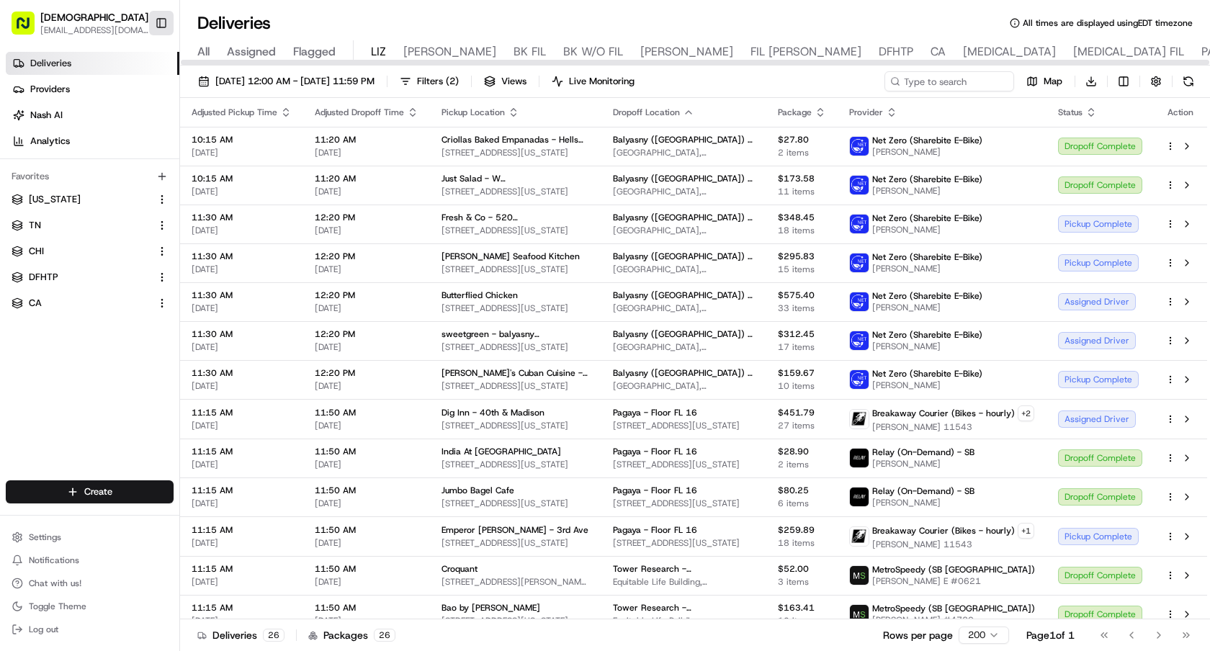
click at [161, 19] on button "Toggle Sidebar" at bounding box center [161, 23] width 24 height 24
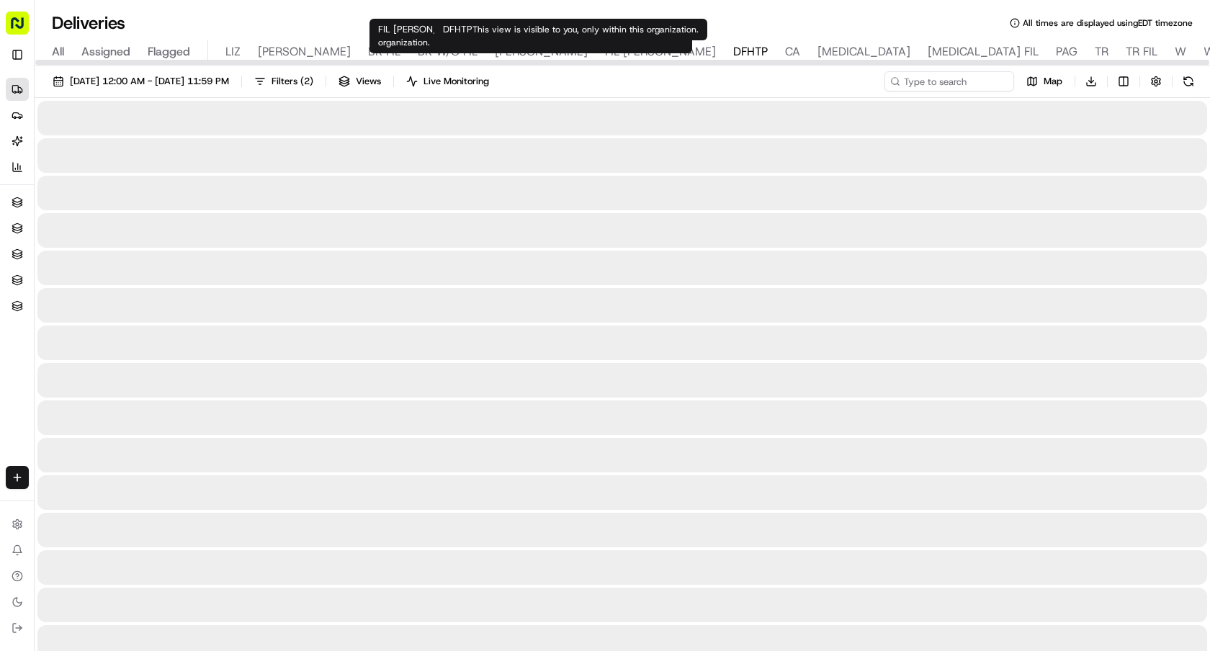
click at [733, 55] on span "DFHTP" at bounding box center [750, 51] width 35 height 17
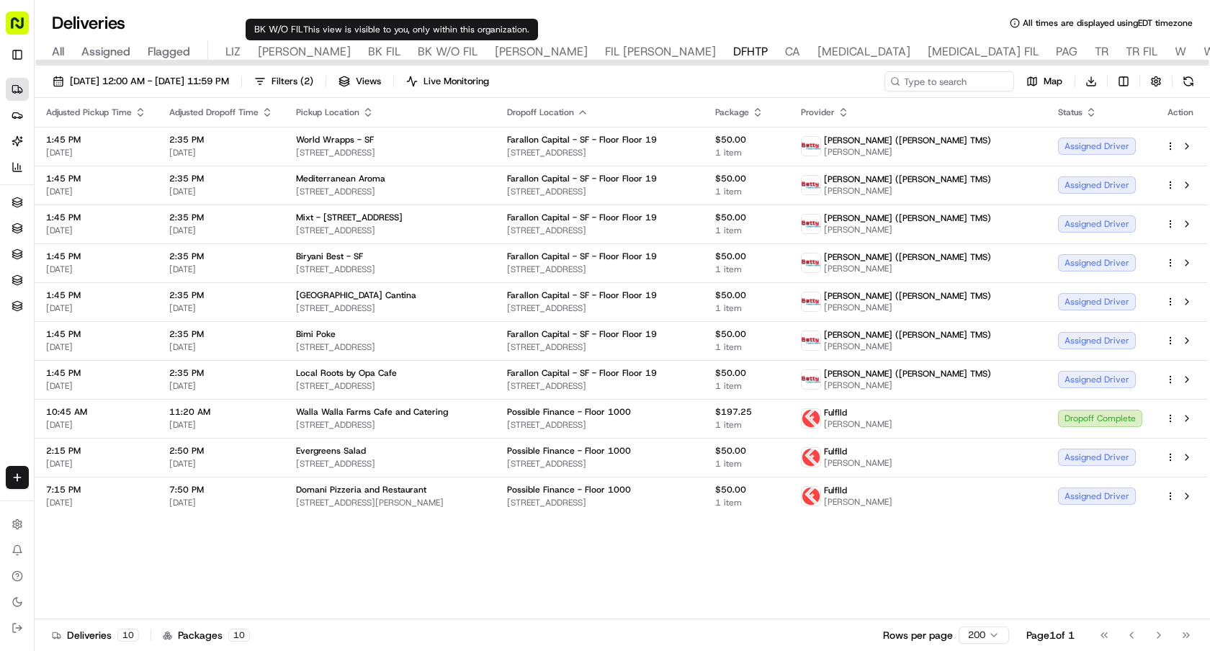
click at [418, 48] on span "BK W/O FIL" at bounding box center [448, 51] width 60 height 17
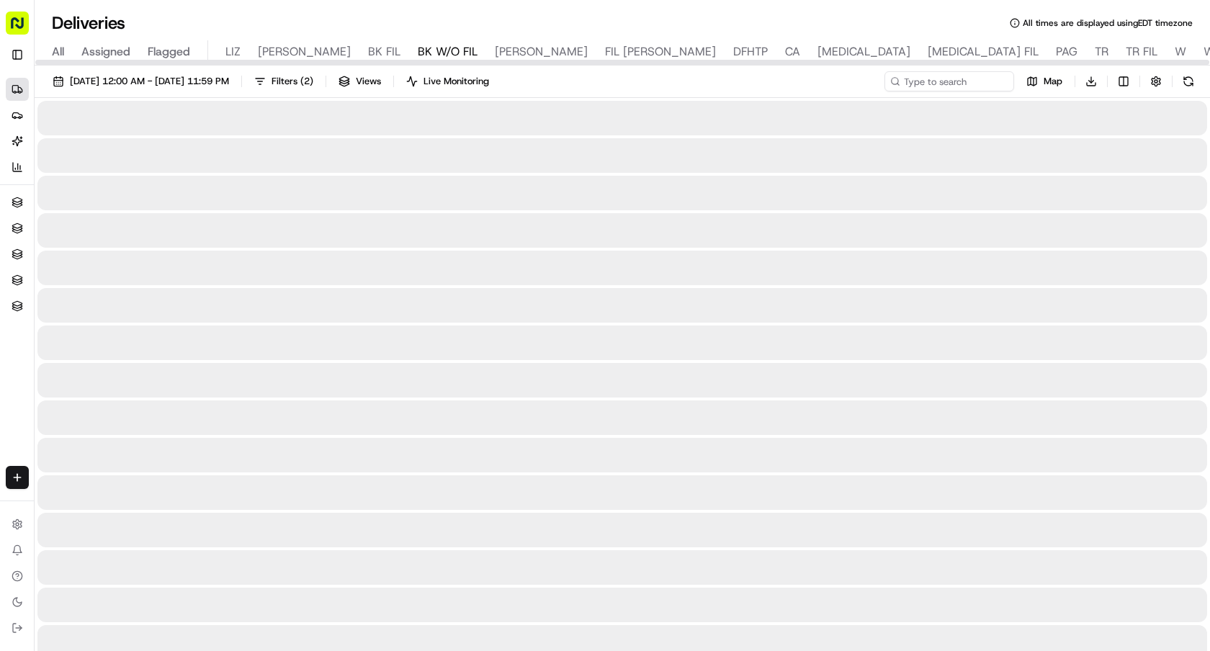
click at [368, 53] on span "BK FIL" at bounding box center [384, 51] width 32 height 17
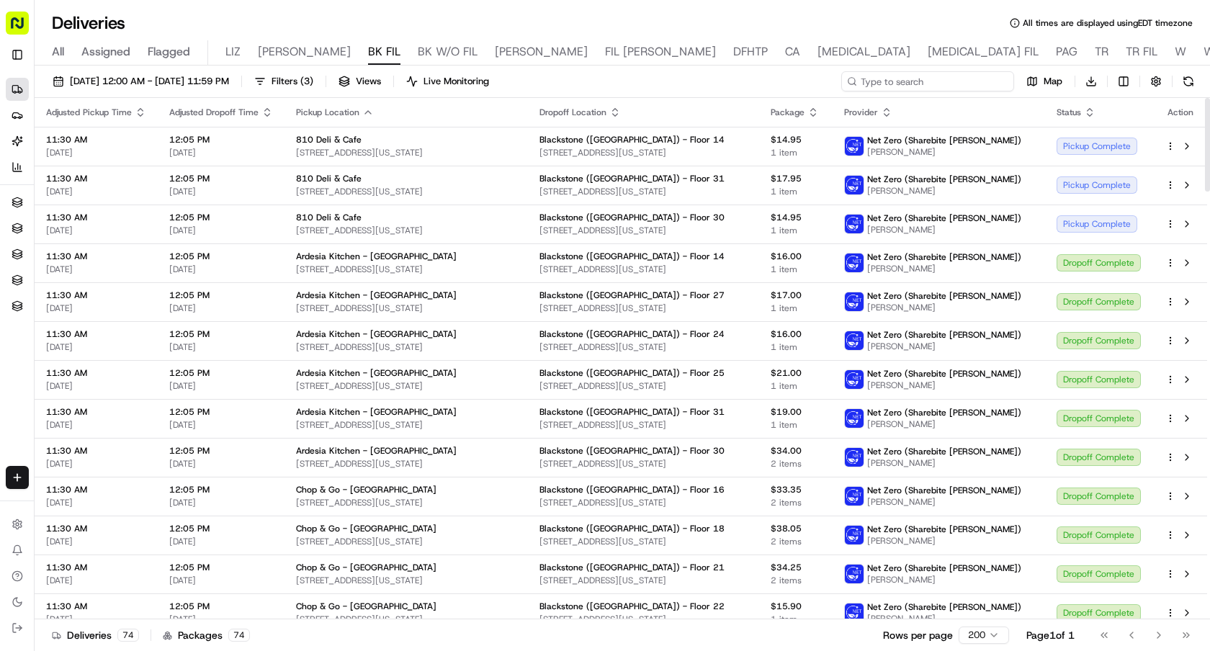
click at [981, 79] on input at bounding box center [927, 81] width 173 height 20
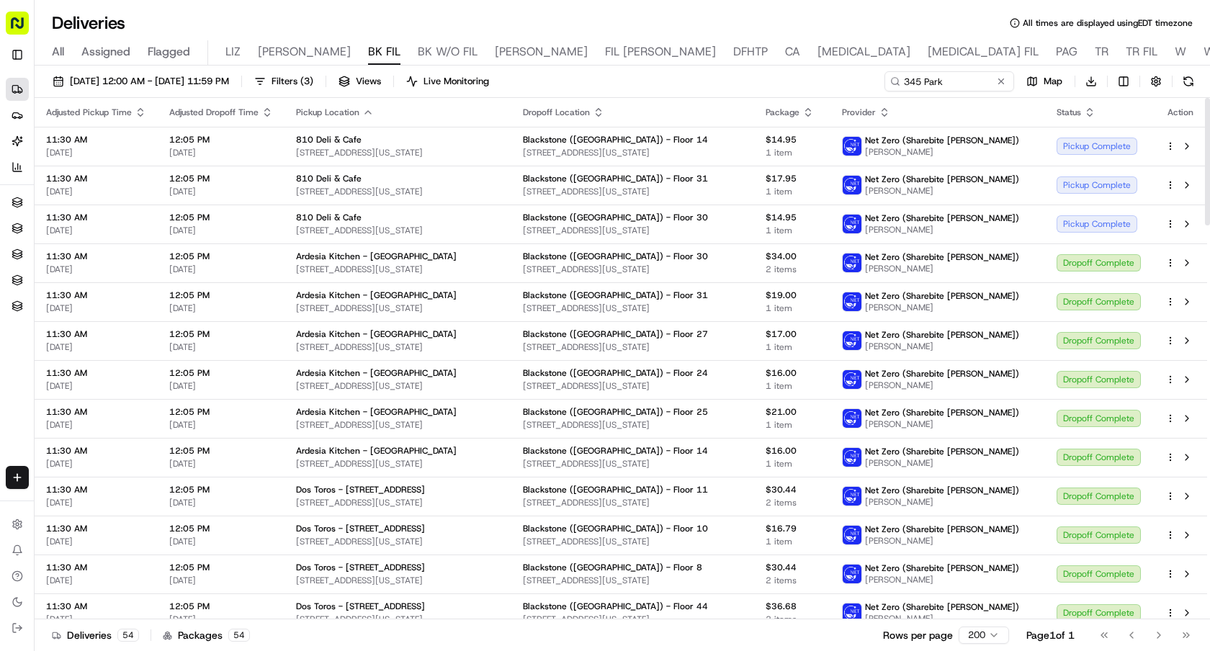
click at [1085, 109] on div "Status" at bounding box center [1100, 113] width 86 height 12
click at [1092, 109] on icon "button" at bounding box center [1090, 113] width 12 height 12
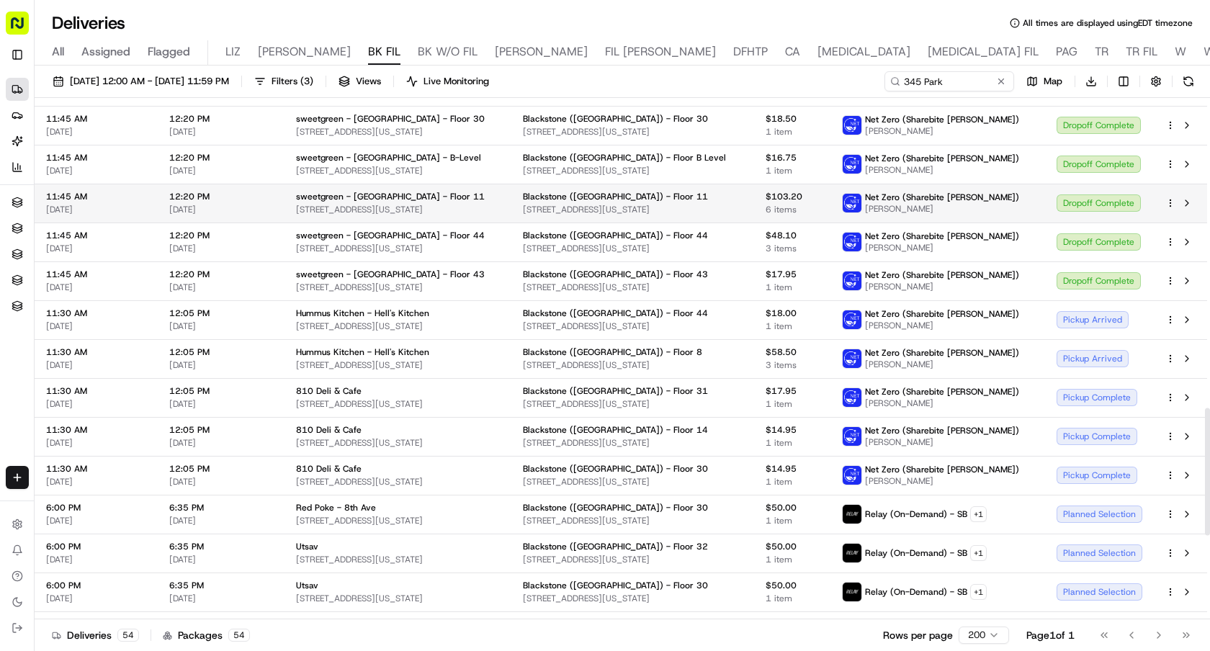
scroll to position [171, 0]
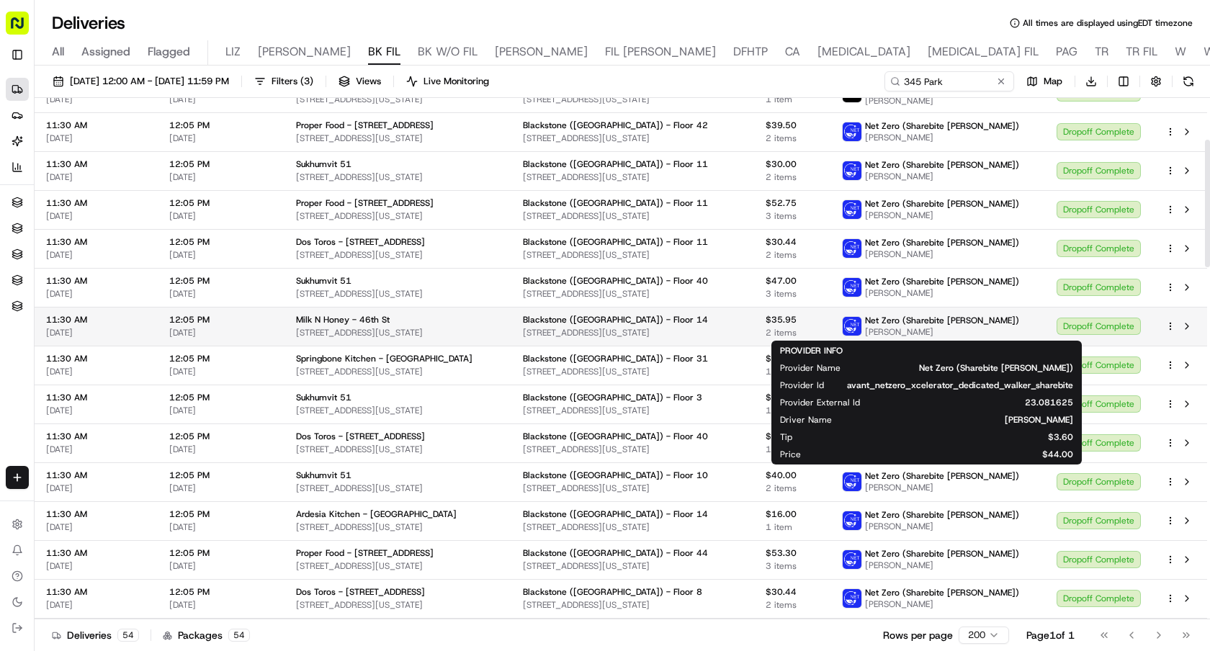
drag, startPoint x: 955, startPoint y: 335, endPoint x: 878, endPoint y: 334, distance: 77.8
click at [878, 334] on div "Net Zero (Sharebite Walker) Daphne Escobar" at bounding box center [930, 326] width 177 height 23
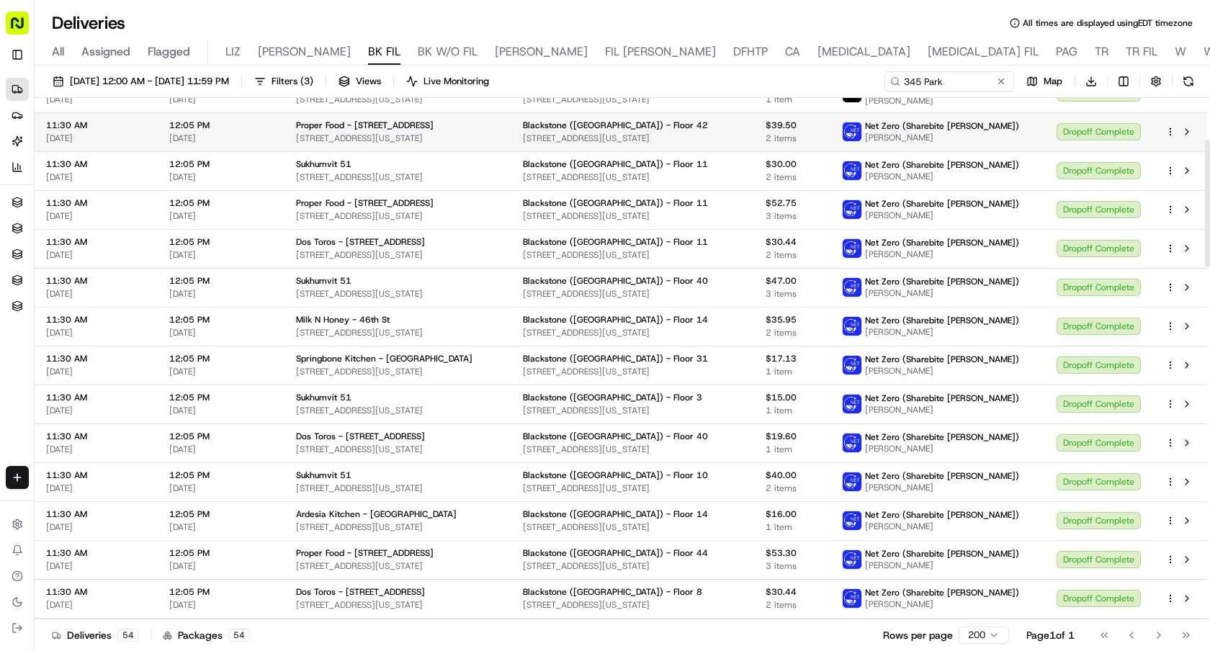
copy span "Daphne Escobar"
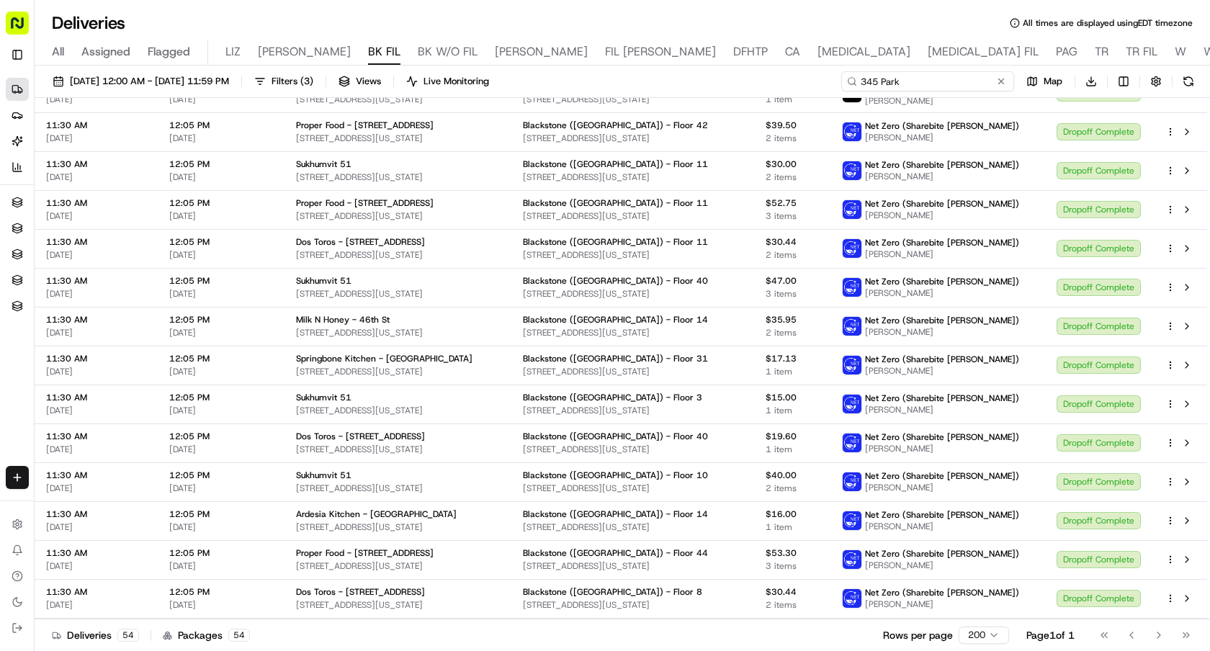
drag, startPoint x: 953, startPoint y: 82, endPoint x: 750, endPoint y: 82, distance: 203.2
click at [753, 82] on div "08/18/2025 12:00 AM - 08/18/2025 11:59 PM Filters ( 3 ) Views Live Monitoring 3…" at bounding box center [623, 84] width 1176 height 27
paste input "Daphne Escobar"
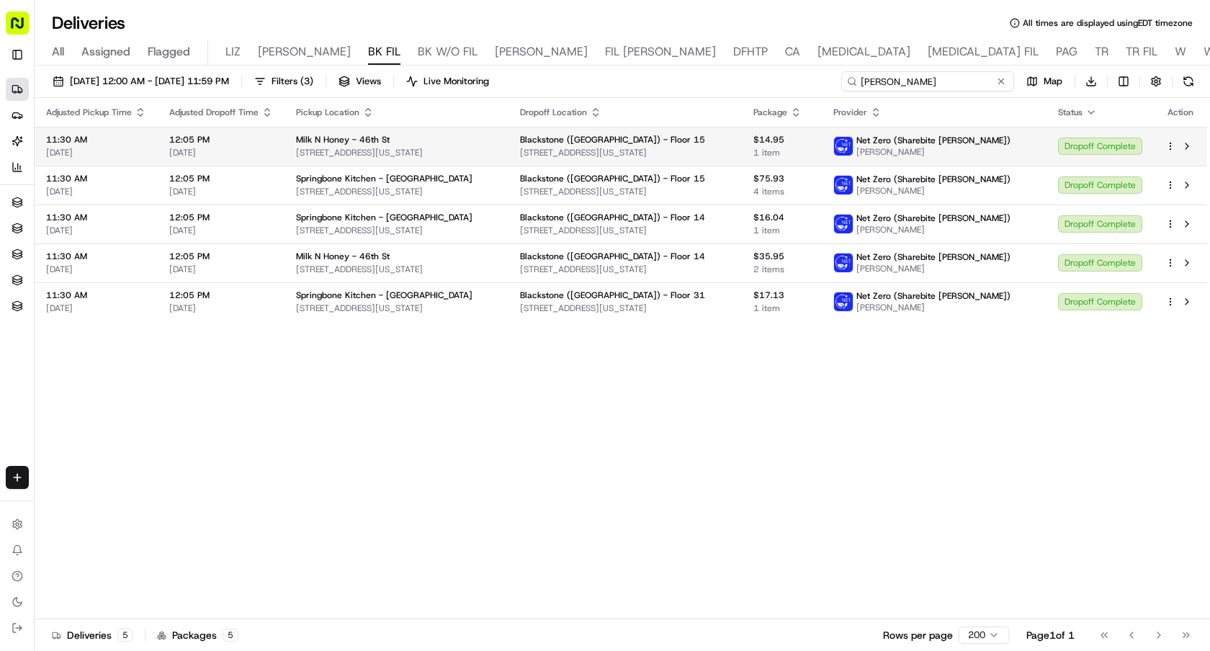
type input "Daphne Escobar"
click at [1069, 152] on div "Dropoff Complete" at bounding box center [1100, 146] width 84 height 17
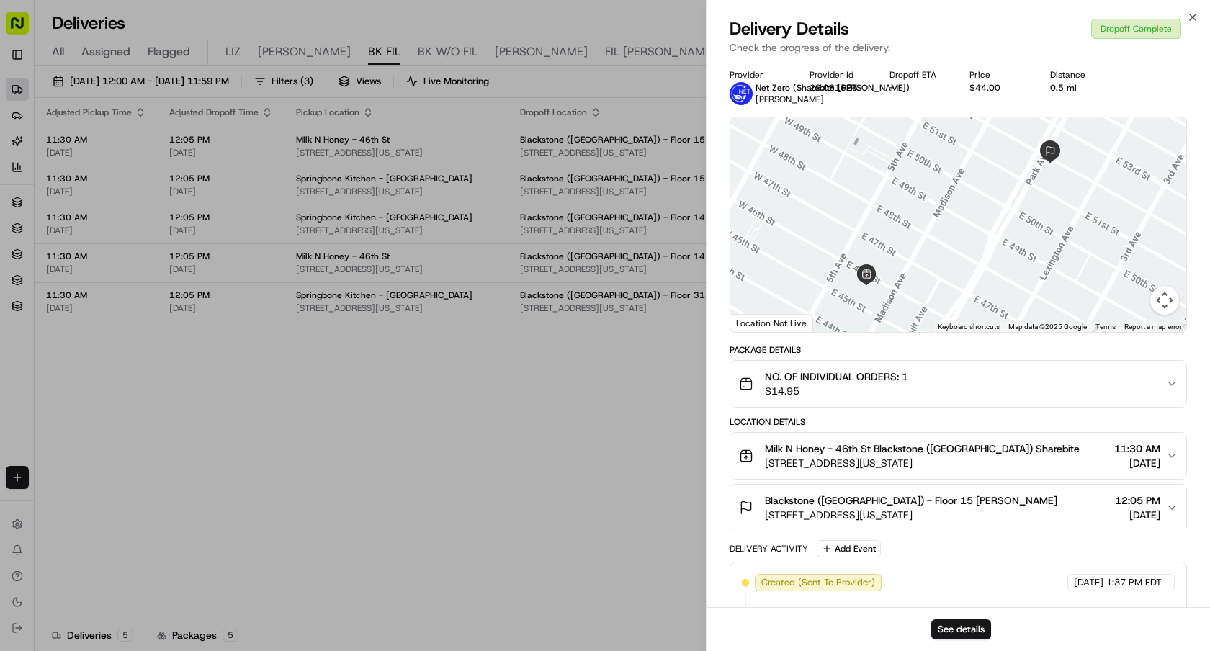
scroll to position [316, 0]
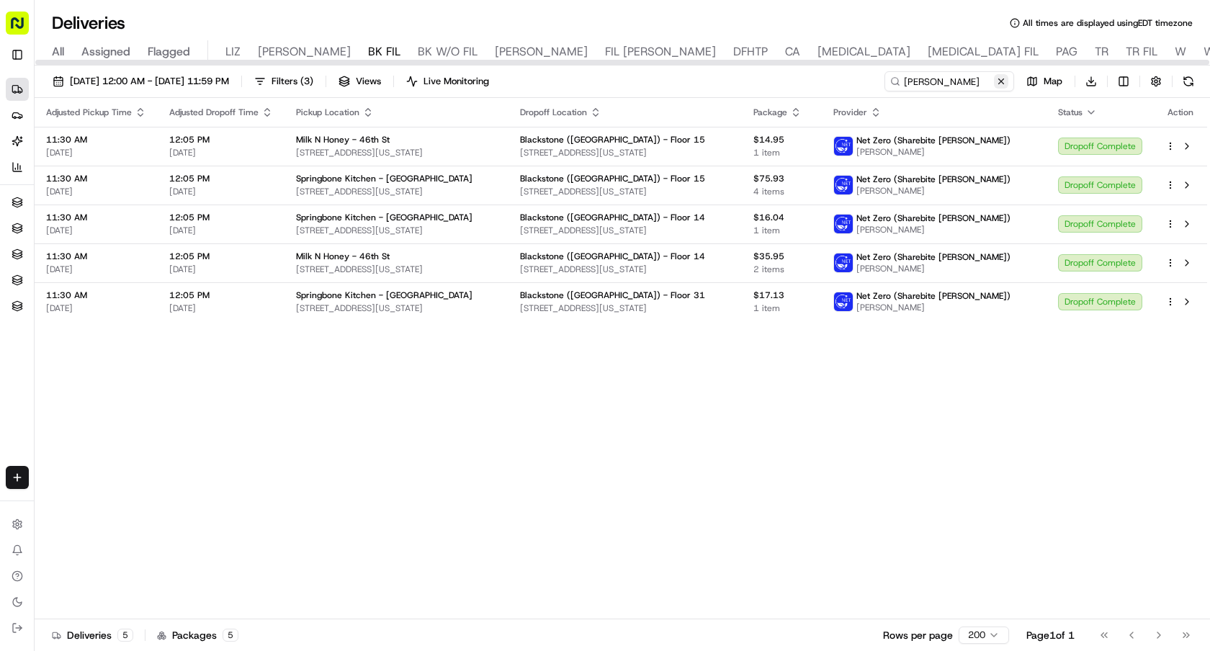
click at [996, 78] on button at bounding box center [1001, 81] width 14 height 14
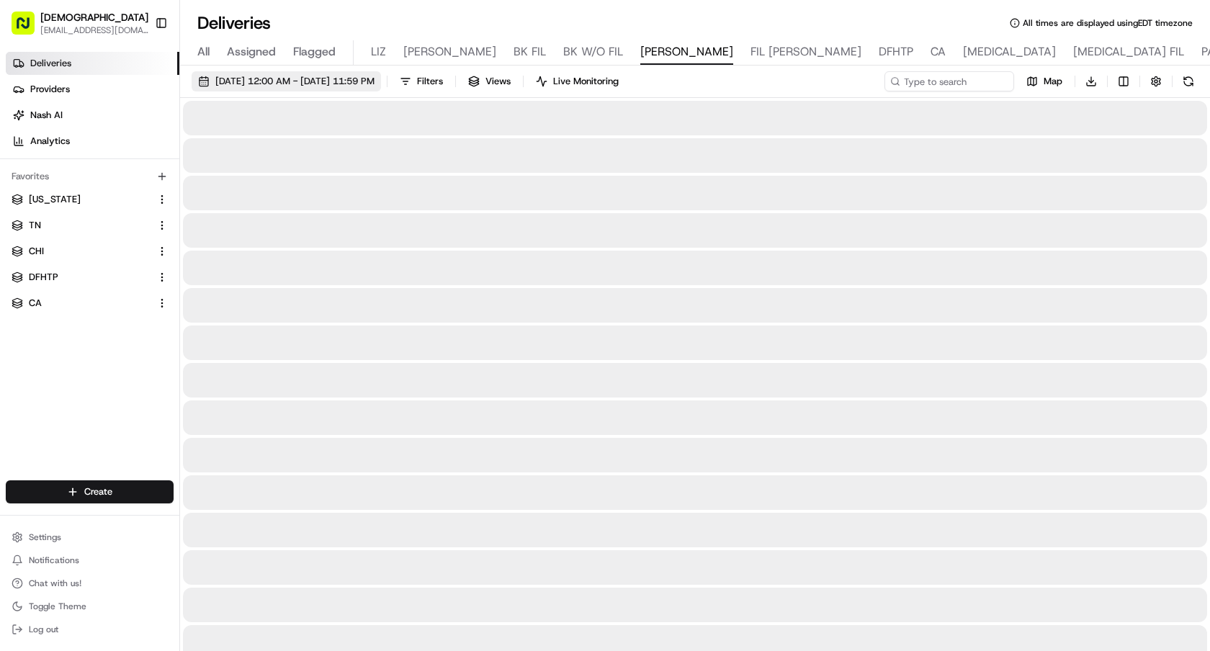
click at [233, 79] on span "08/18/2025 12:00 AM - 08/18/2025 11:59 PM" at bounding box center [294, 81] width 159 height 13
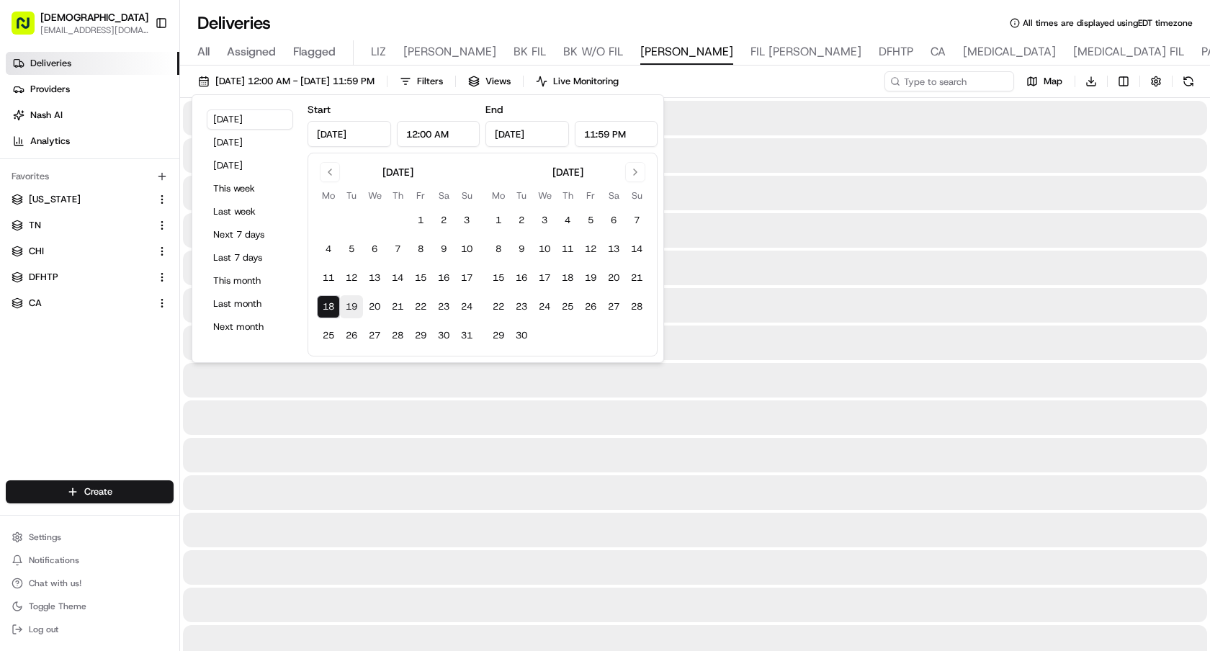
click at [352, 301] on button "19" at bounding box center [351, 306] width 23 height 23
type input "Aug 19, 2025"
click at [162, 17] on button "Toggle Sidebar" at bounding box center [161, 23] width 24 height 24
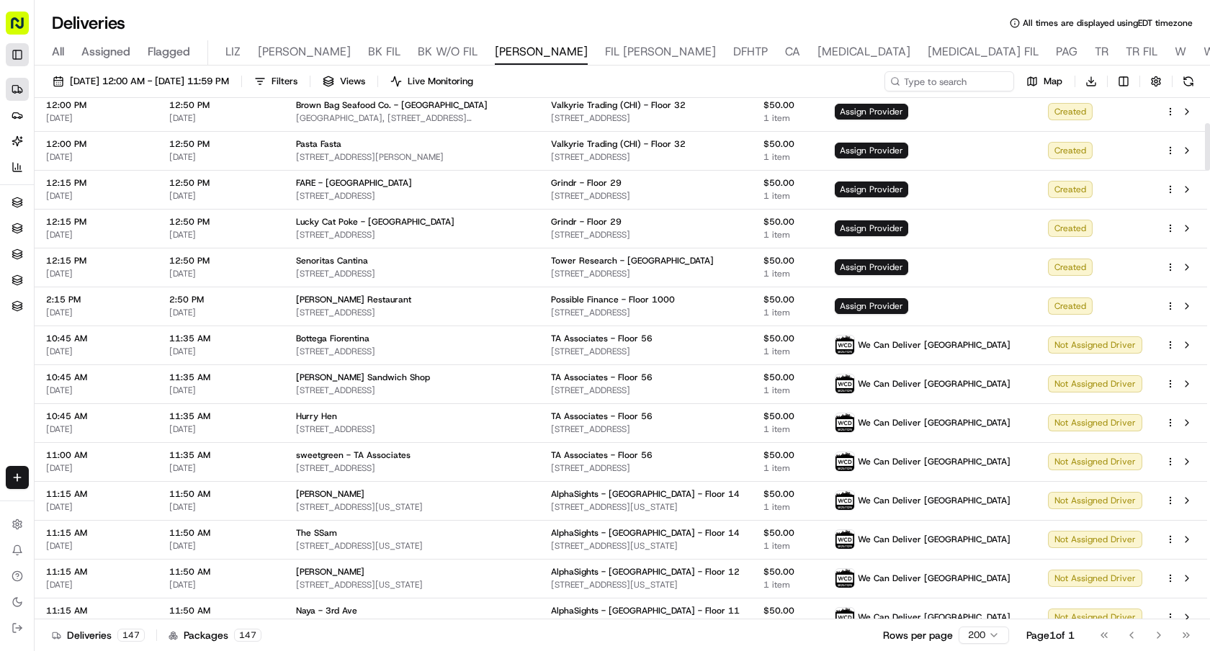
scroll to position [277, 0]
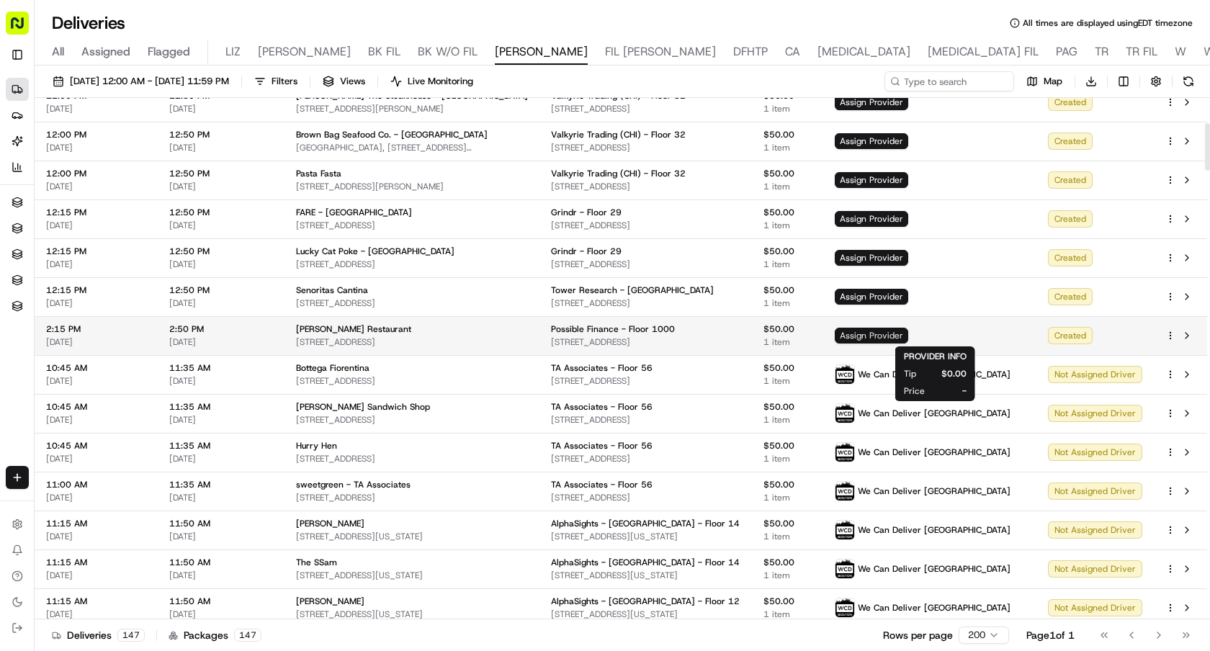
click at [908, 336] on span "Assign Provider" at bounding box center [871, 336] width 73 height 16
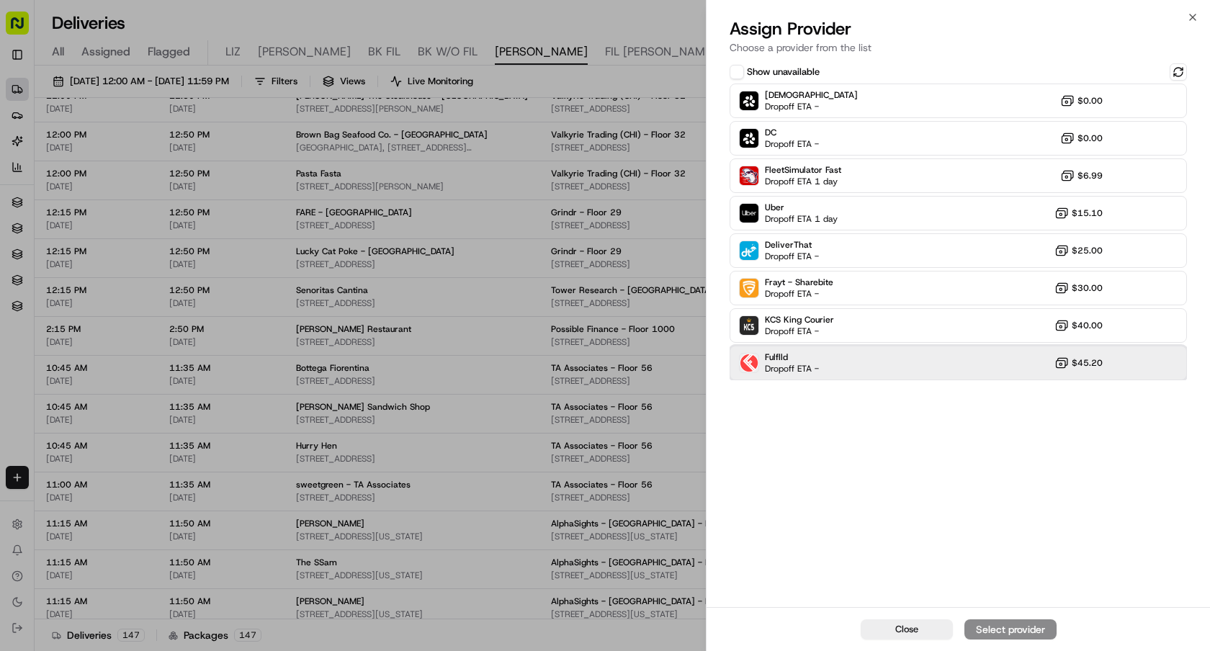
click at [923, 357] on div "Fulflld Dropoff ETA - $45.20" at bounding box center [958, 363] width 457 height 35
click at [992, 625] on div "Assign Provider" at bounding box center [1010, 629] width 71 height 14
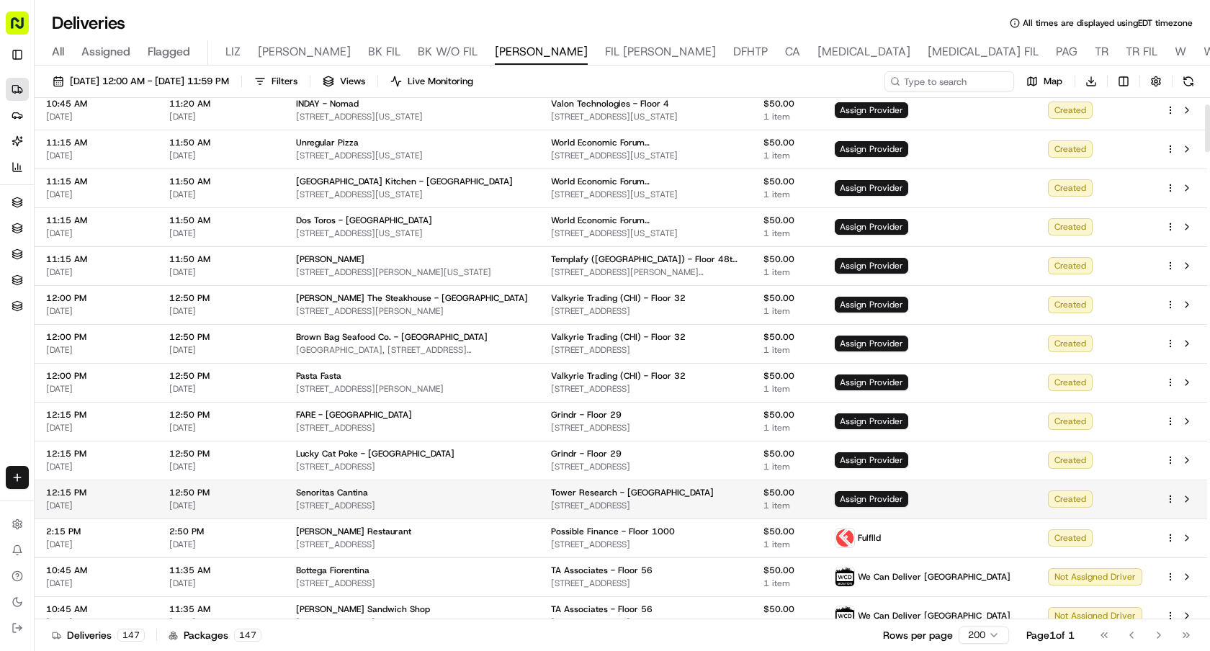
scroll to position [73, 0]
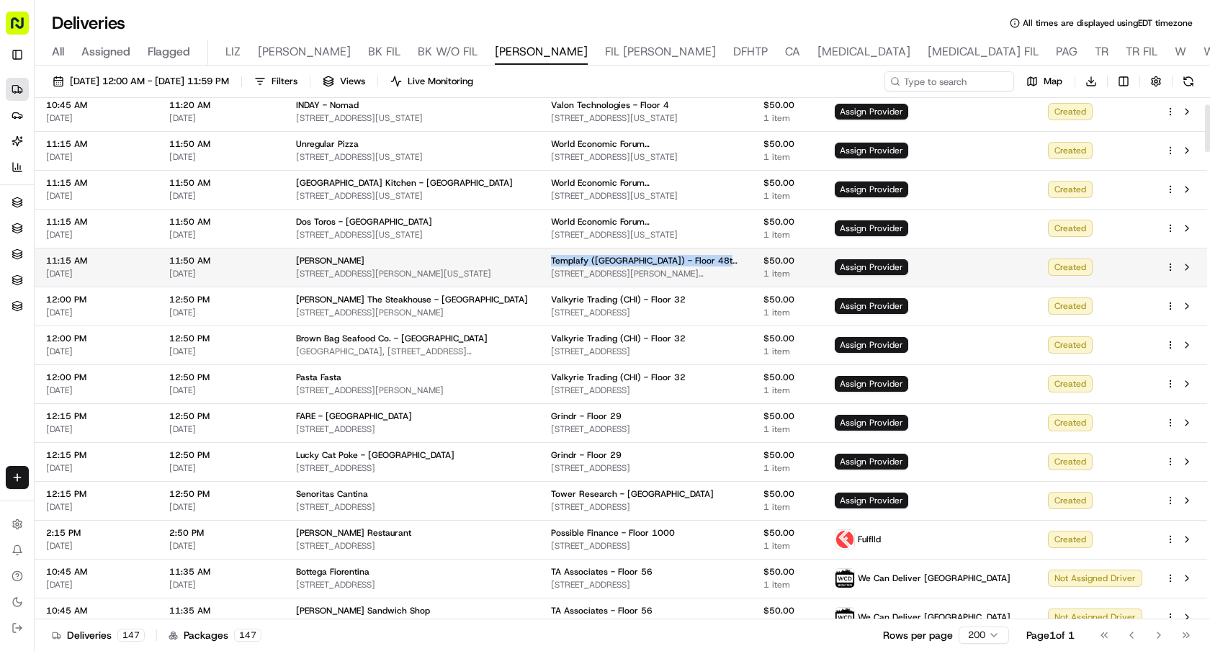
drag, startPoint x: 736, startPoint y: 261, endPoint x: 555, endPoint y: 261, distance: 180.1
click at [555, 261] on div "Templafy (NY) - Floor 48th Floor Suite A" at bounding box center [645, 261] width 189 height 12
copy span "Templafy (NY) - Floor 48th Floor Suite A"
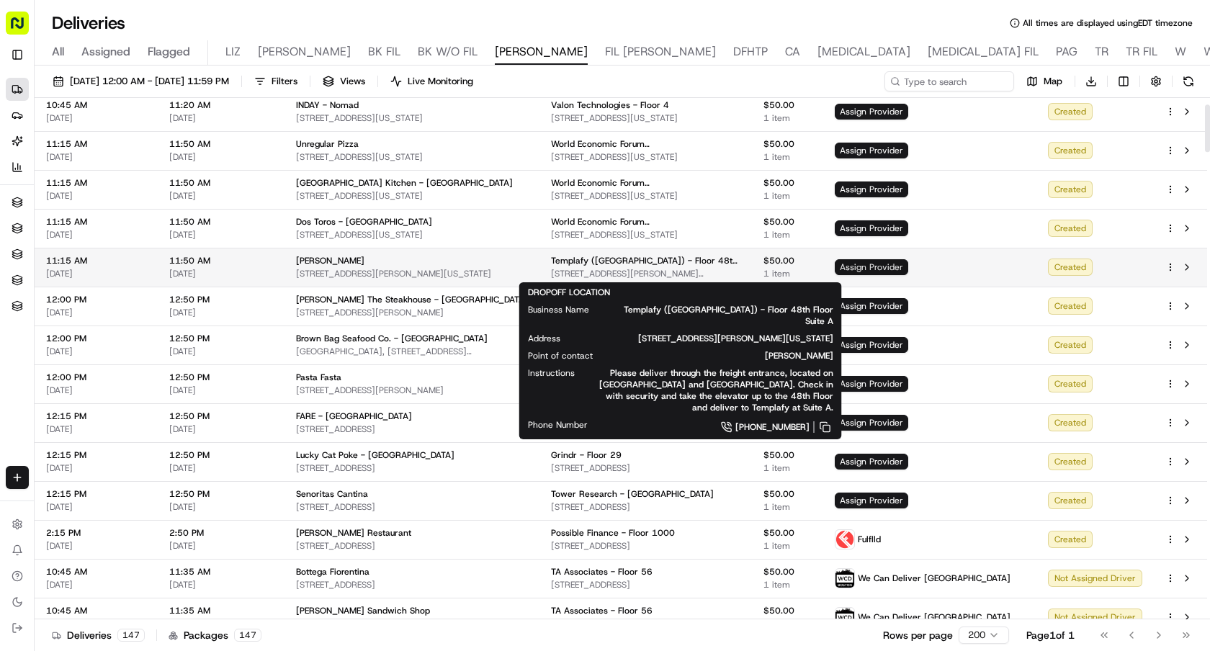
click at [908, 267] on span "Assign Provider" at bounding box center [871, 267] width 73 height 16
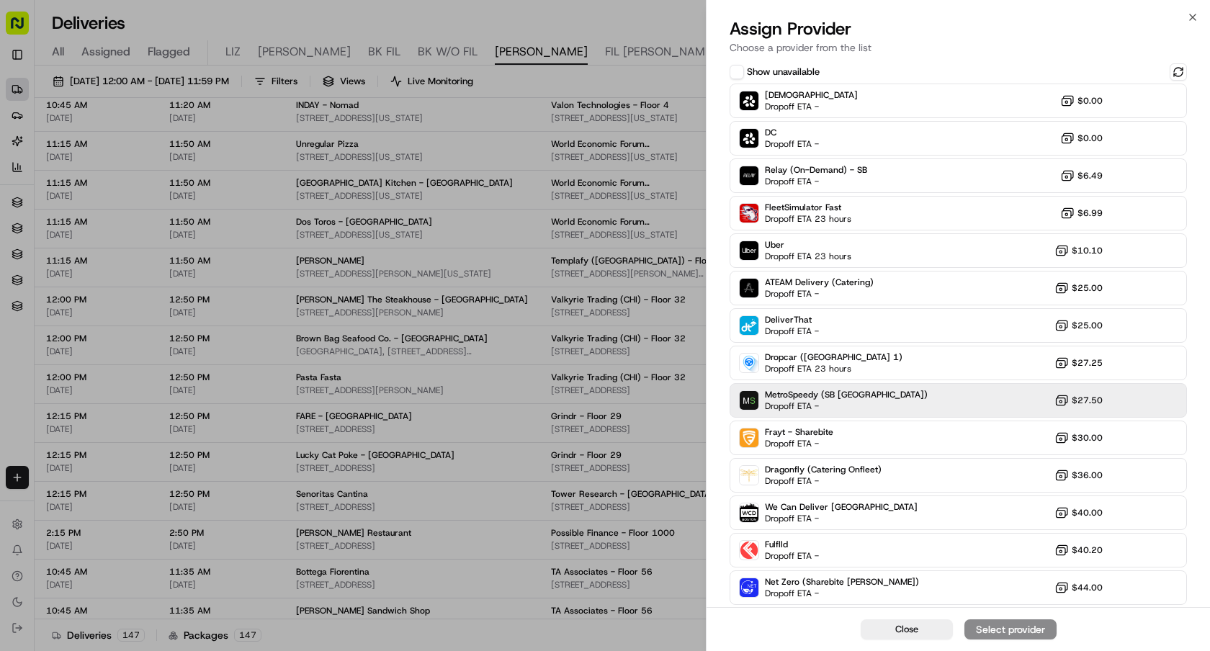
click at [947, 380] on div "Sharebite Dropoff ETA - $0.00 DC Dropoff ETA - $0.00 Relay (On-Demand) - SB Dro…" at bounding box center [958, 382] width 457 height 597
click at [947, 393] on div "MetroSpeedy (SB NYC) Dropoff ETA - $27.50" at bounding box center [958, 400] width 457 height 35
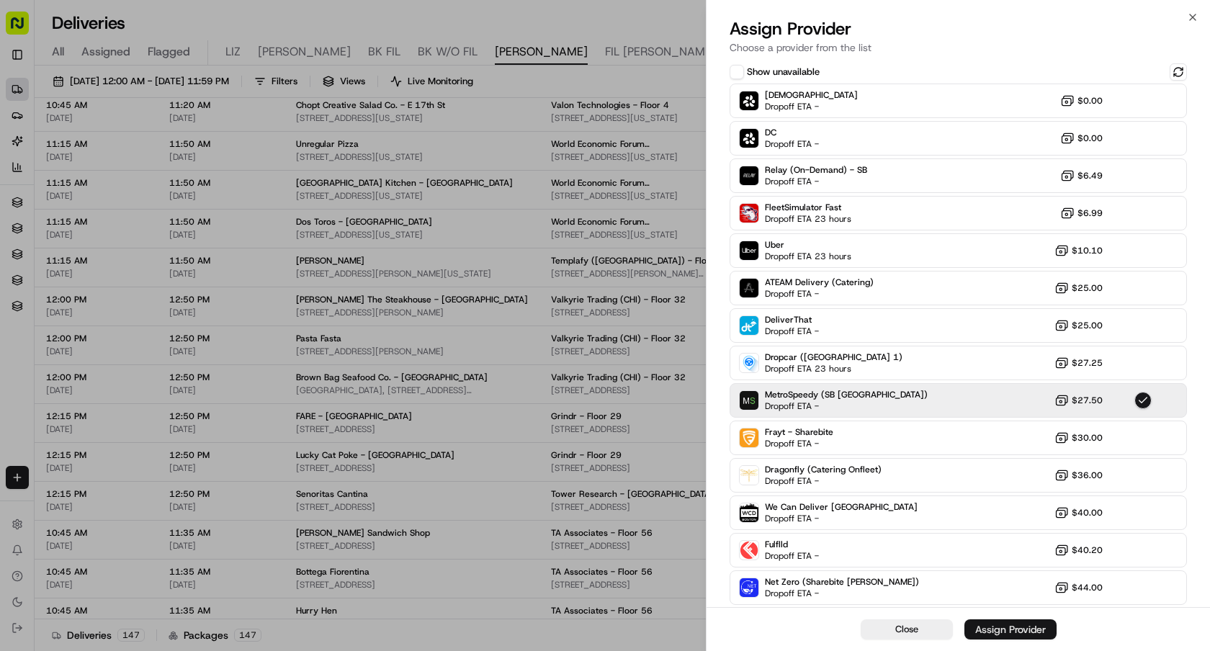
click at [1006, 629] on div "Assign Provider" at bounding box center [1010, 629] width 71 height 14
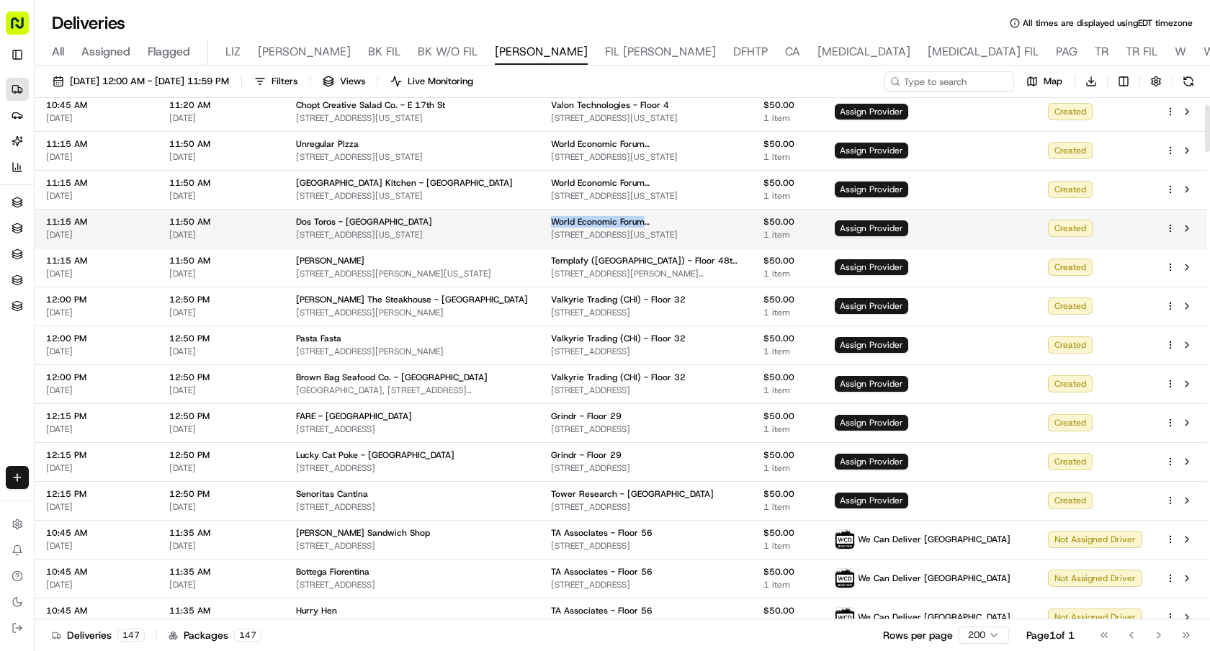
drag, startPoint x: 732, startPoint y: 222, endPoint x: 555, endPoint y: 221, distance: 176.5
click at [555, 221] on div "World Economic Forum (USA) - Floor 10" at bounding box center [645, 222] width 189 height 12
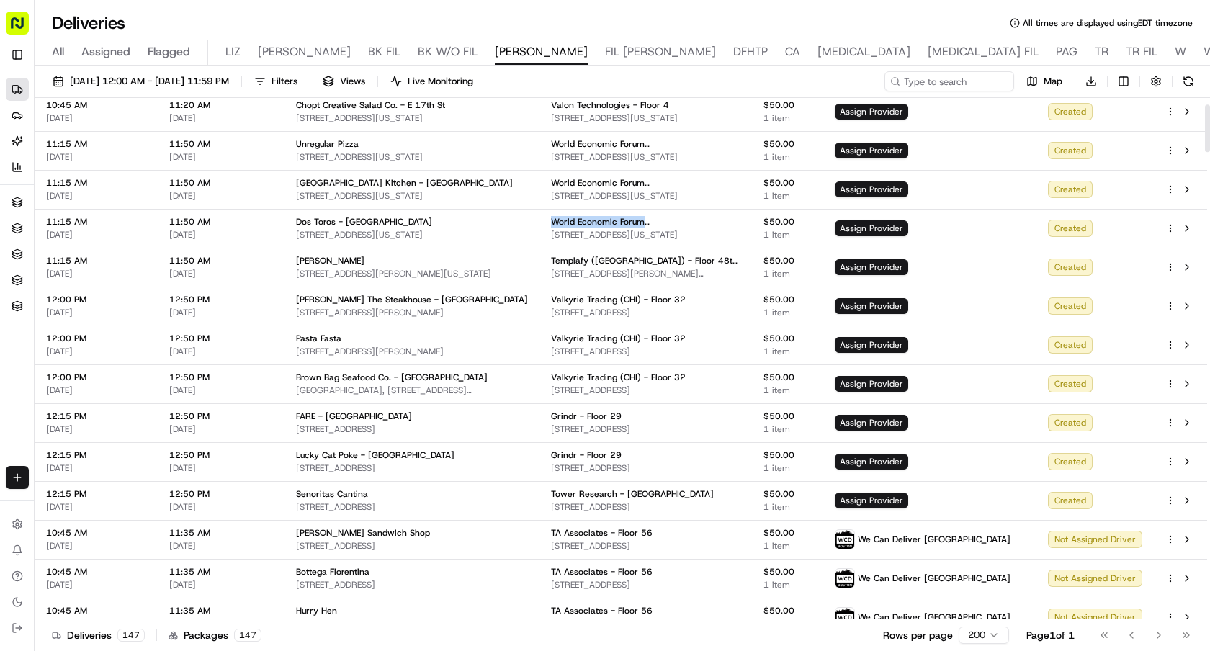
copy span "World Economic Forum (USA) - Floor 10"
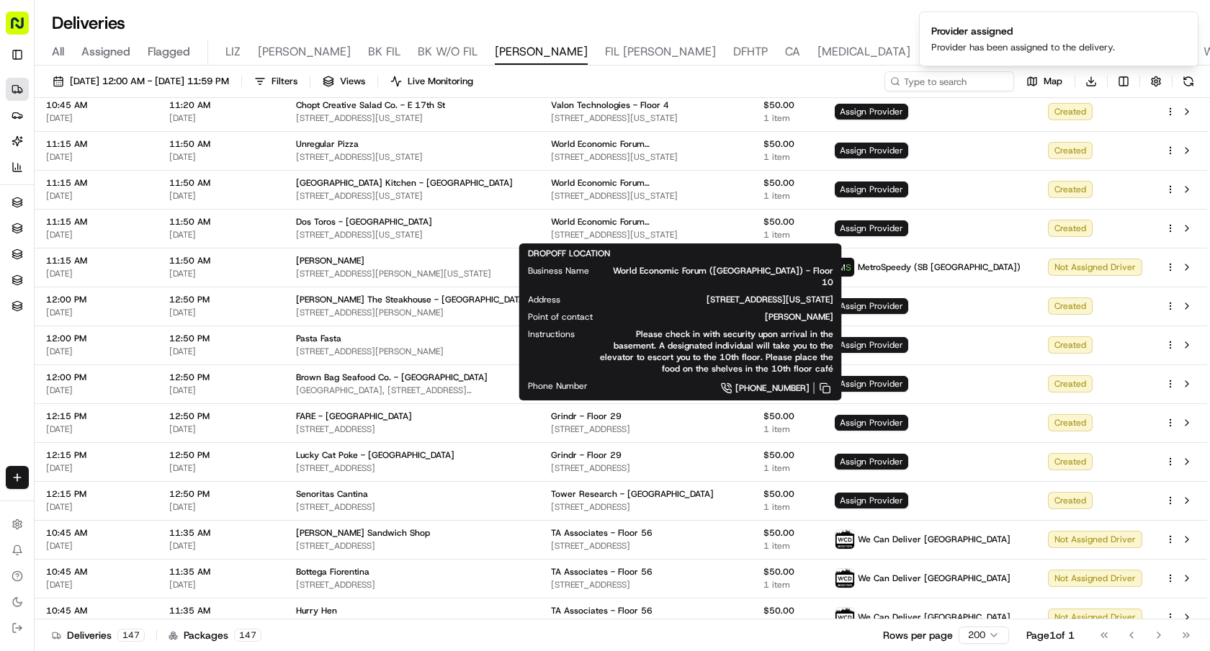
click at [972, 77] on ol "Provider assigned Provider has been assigned to the delivery." at bounding box center [1059, 39] width 303 height 78
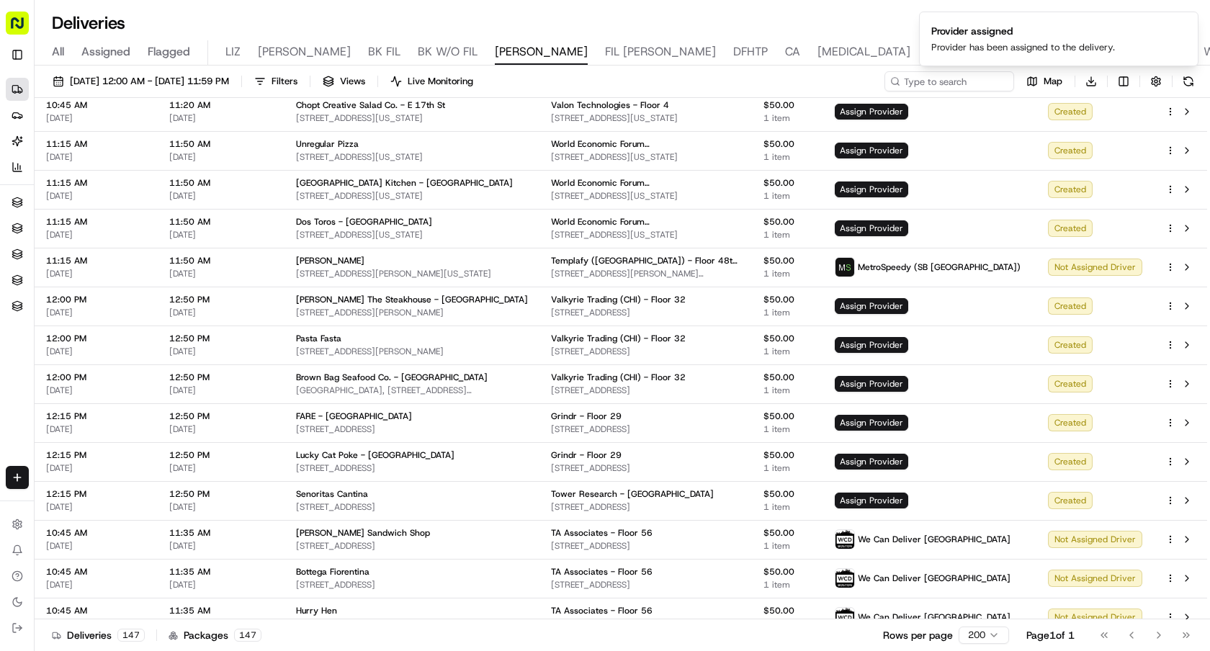
click at [972, 77] on ol "Provider assigned Provider has been assigned to the delivery." at bounding box center [1059, 39] width 303 height 78
click at [949, 81] on input at bounding box center [927, 81] width 173 height 20
paste input "World Economic Forum (USA) - Floor 10"
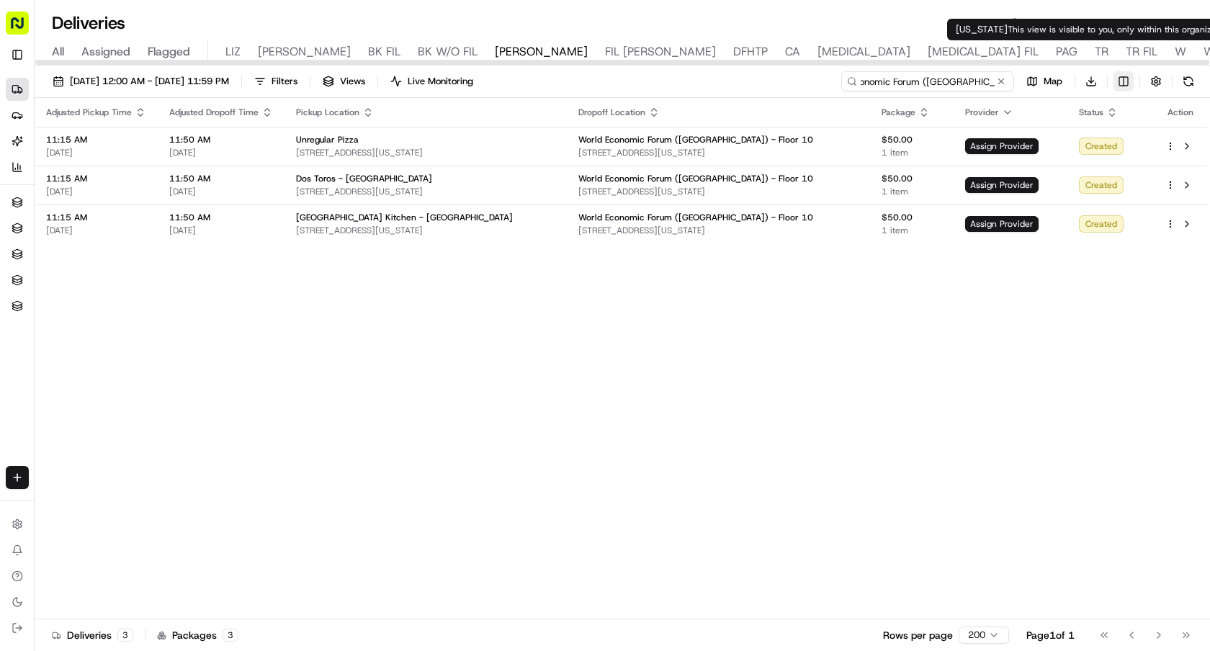
type input "World Economic Forum (USA) - Floor 10"
click at [1125, 73] on html "Sharebite e.park@sharebite.com Toggle Sidebar Deliveries Providers Nash AI Anal…" at bounding box center [605, 325] width 1210 height 651
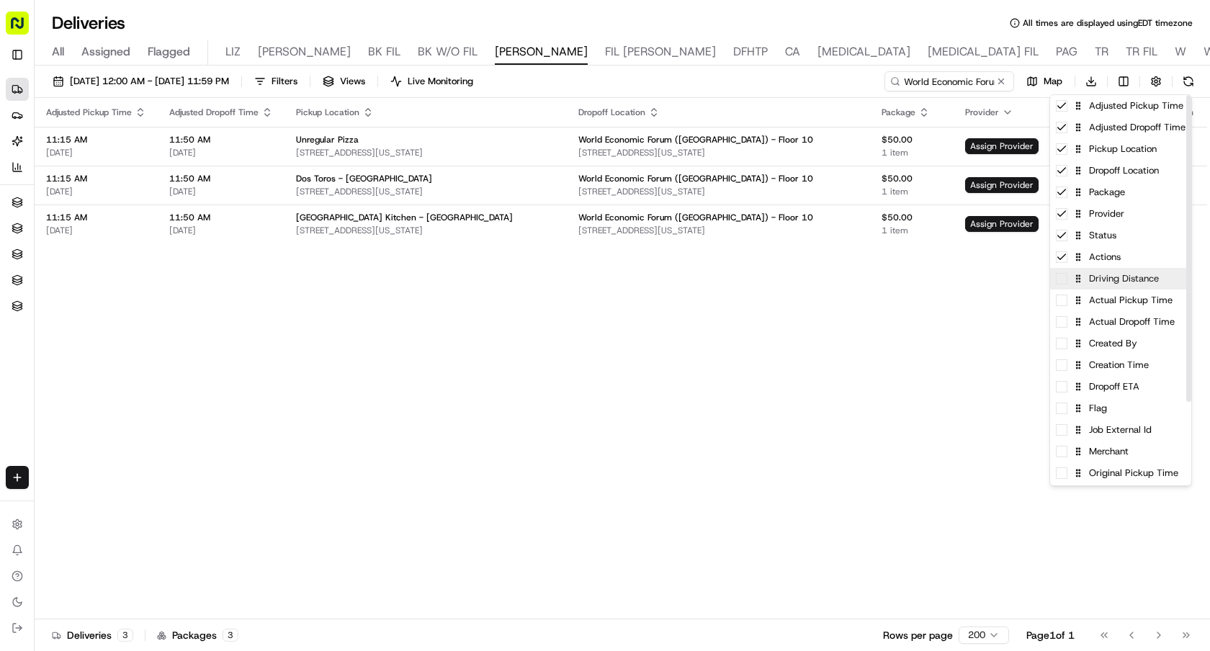
click at [1115, 285] on div "Driving Distance" at bounding box center [1120, 279] width 141 height 22
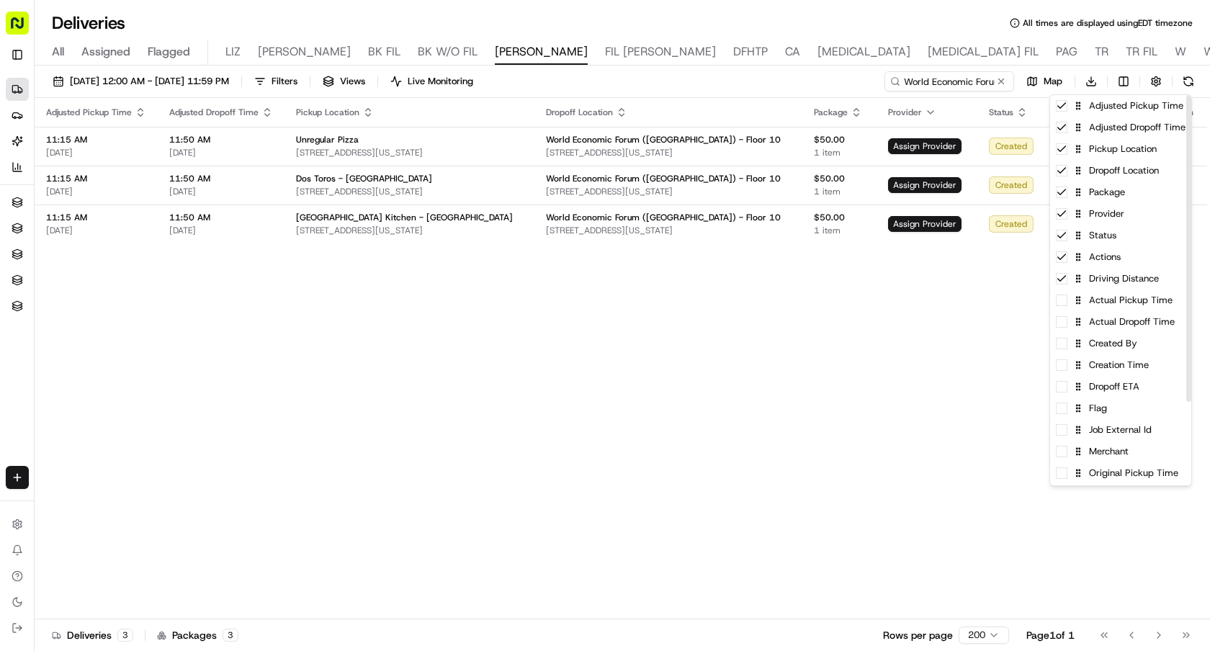
click at [900, 319] on html "Sharebite e.park@sharebite.com Toggle Sidebar Deliveries Providers Nash AI Anal…" at bounding box center [605, 325] width 1210 height 651
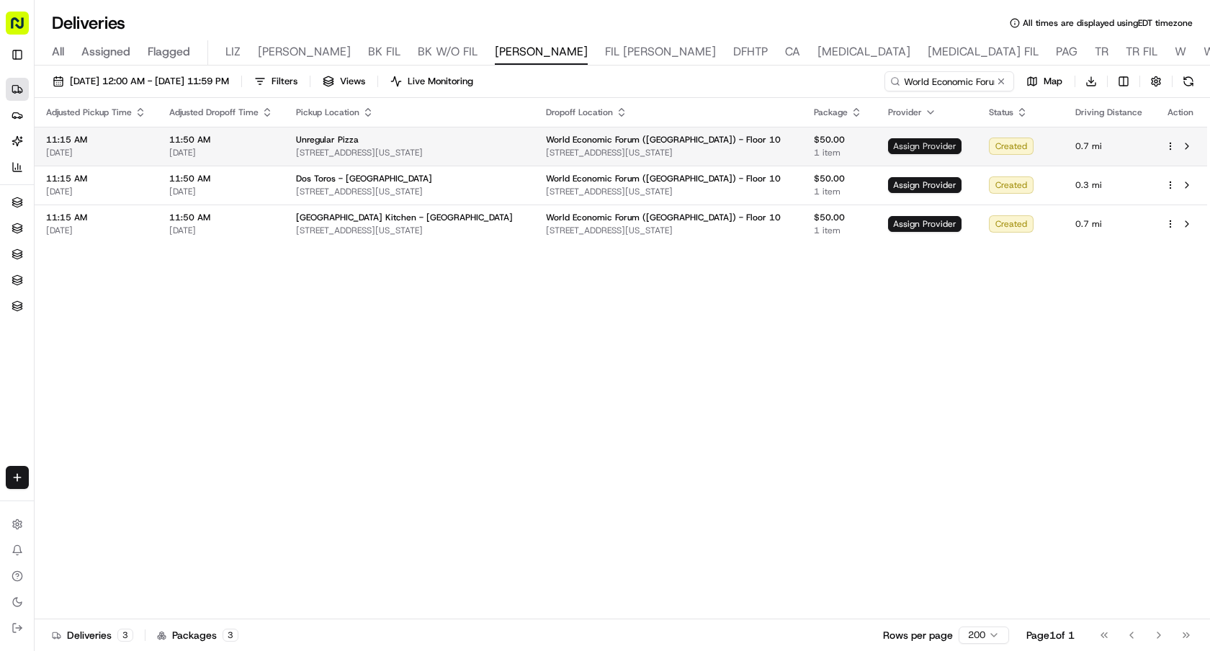
click at [931, 143] on span "Assign Provider" at bounding box center [924, 146] width 73 height 16
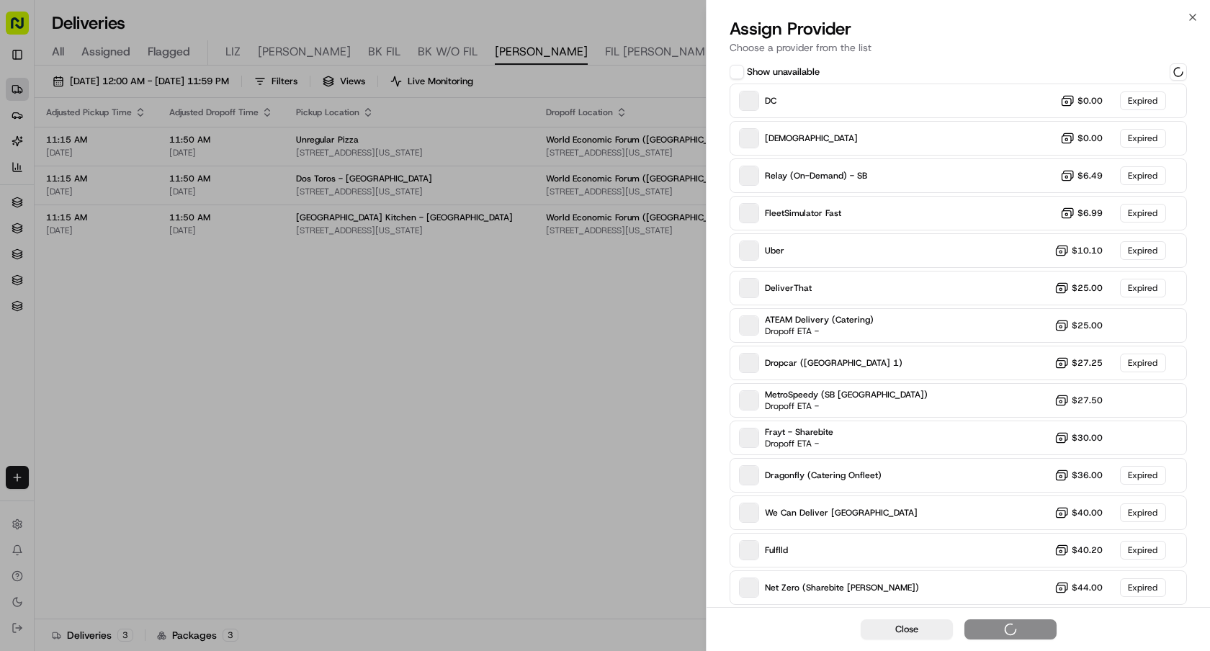
scroll to position [76, 0]
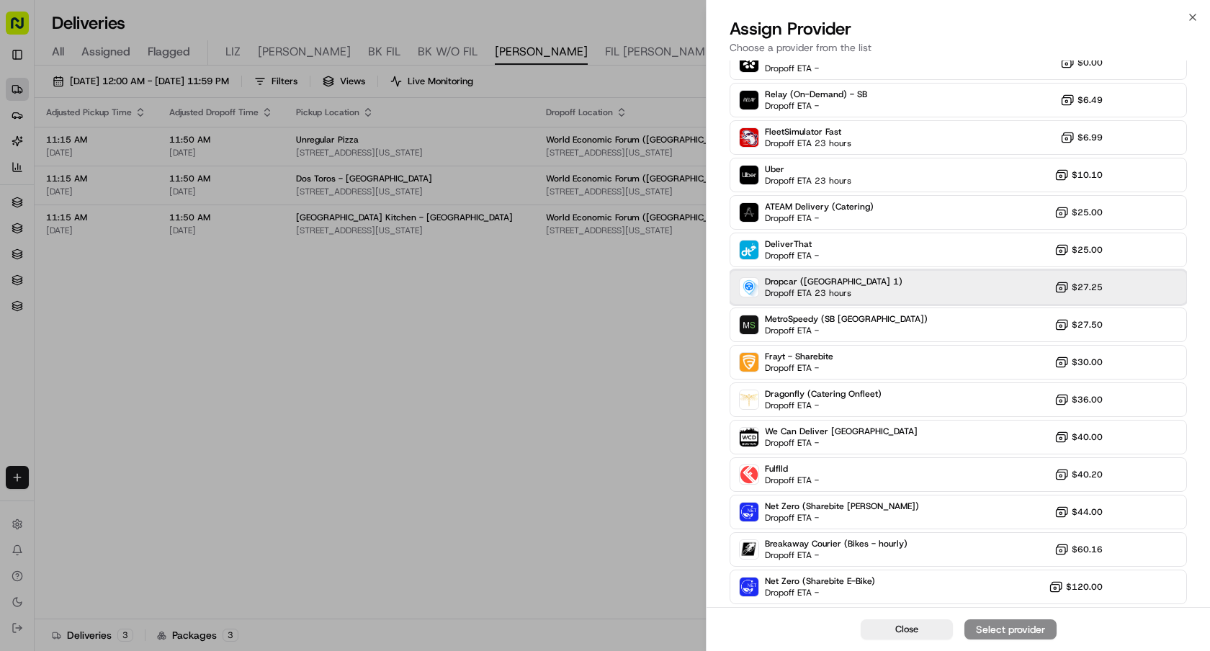
click at [855, 300] on div "Dropcar (NYC 1) Dropoff ETA 23 hours $27.25" at bounding box center [958, 287] width 457 height 35
click at [977, 624] on div "Assign Provider" at bounding box center [1010, 629] width 71 height 14
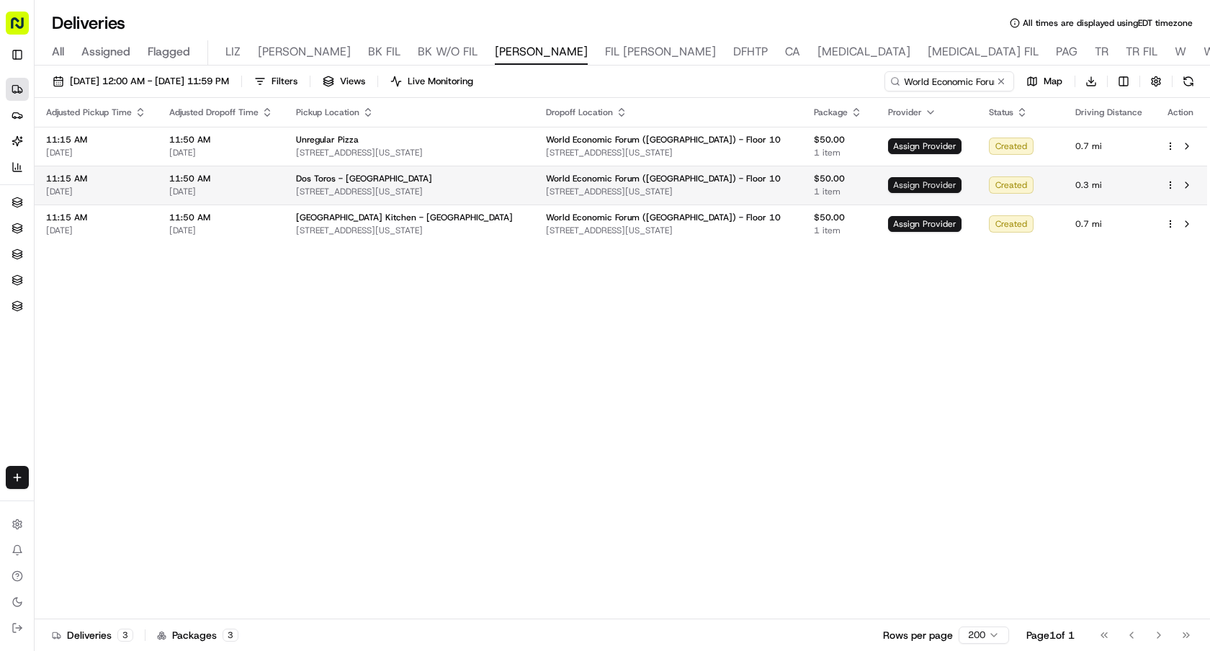
click at [899, 183] on span "Assign Provider" at bounding box center [924, 185] width 73 height 16
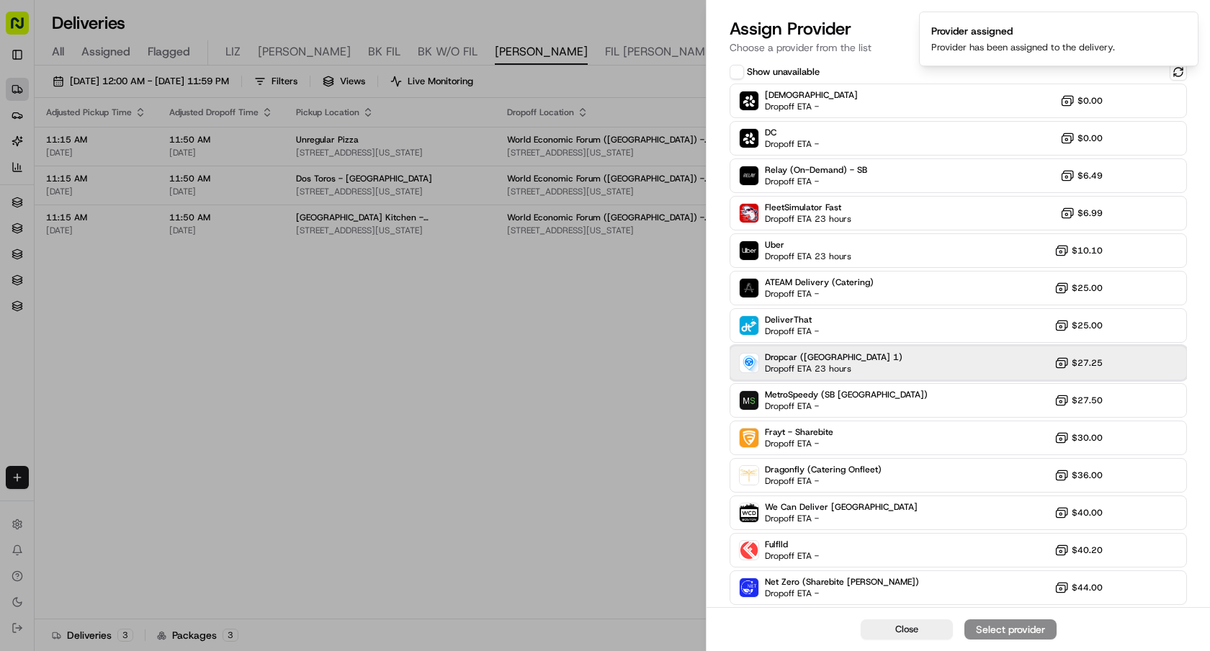
click at [857, 360] on div "Dropcar (NYC 1) Dropoff ETA 23 hours $27.25" at bounding box center [958, 363] width 457 height 35
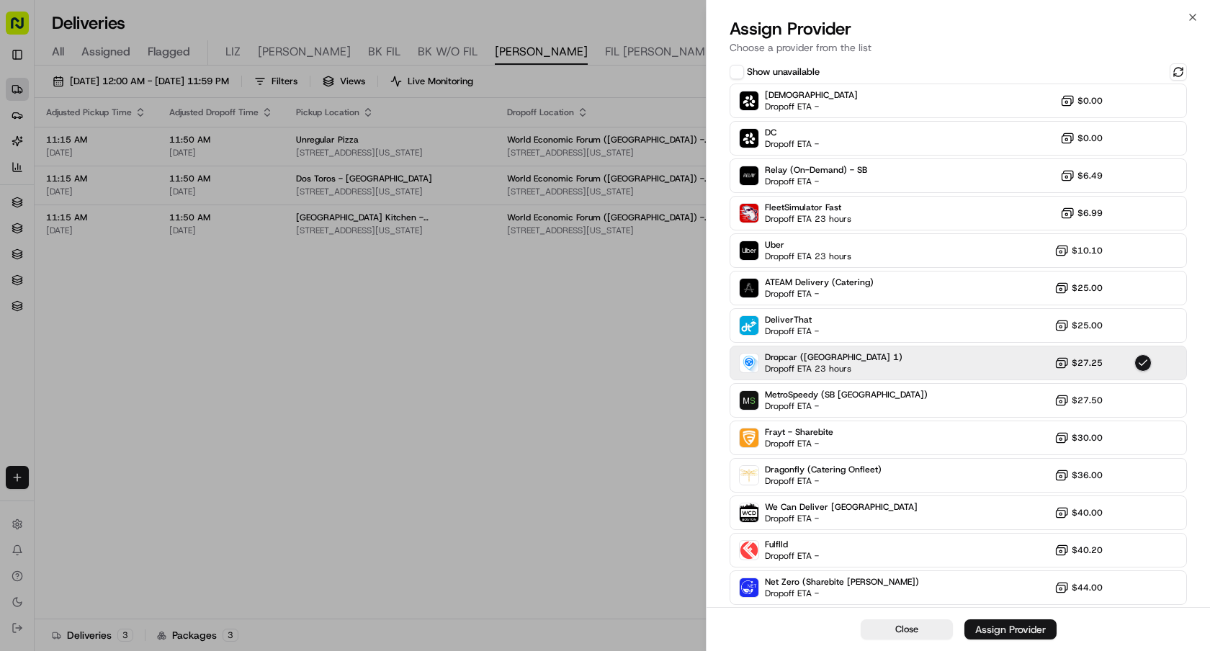
click at [996, 630] on div "Assign Provider" at bounding box center [1010, 629] width 71 height 14
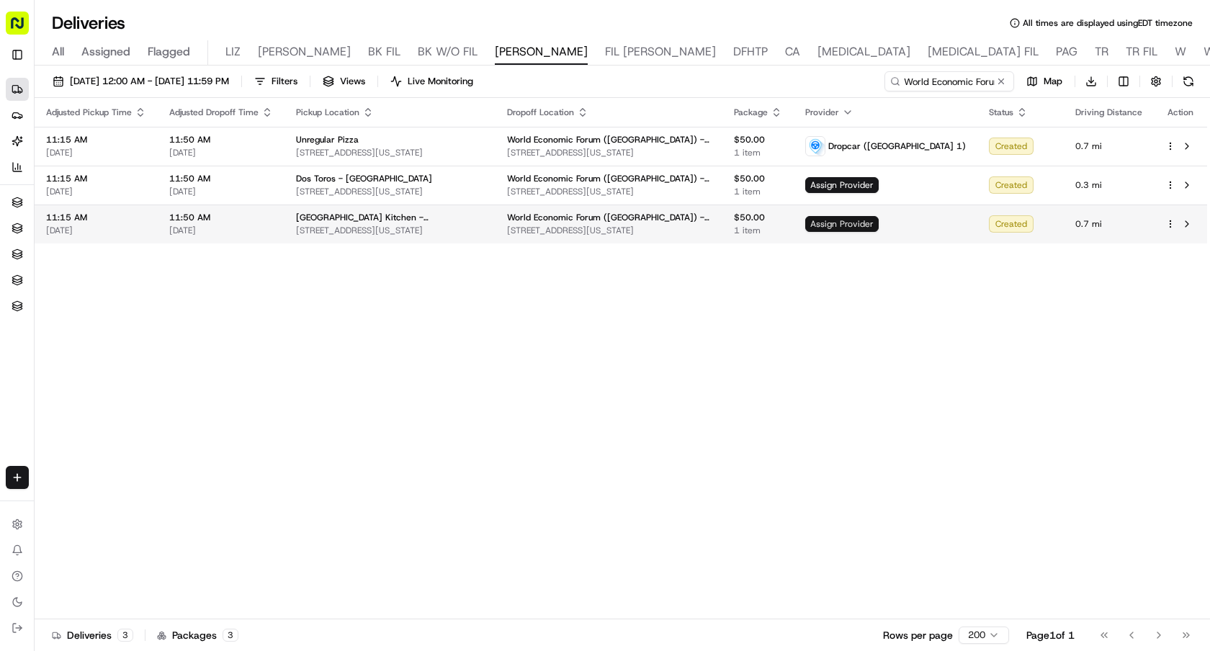
click at [879, 224] on span "Assign Provider" at bounding box center [841, 224] width 73 height 16
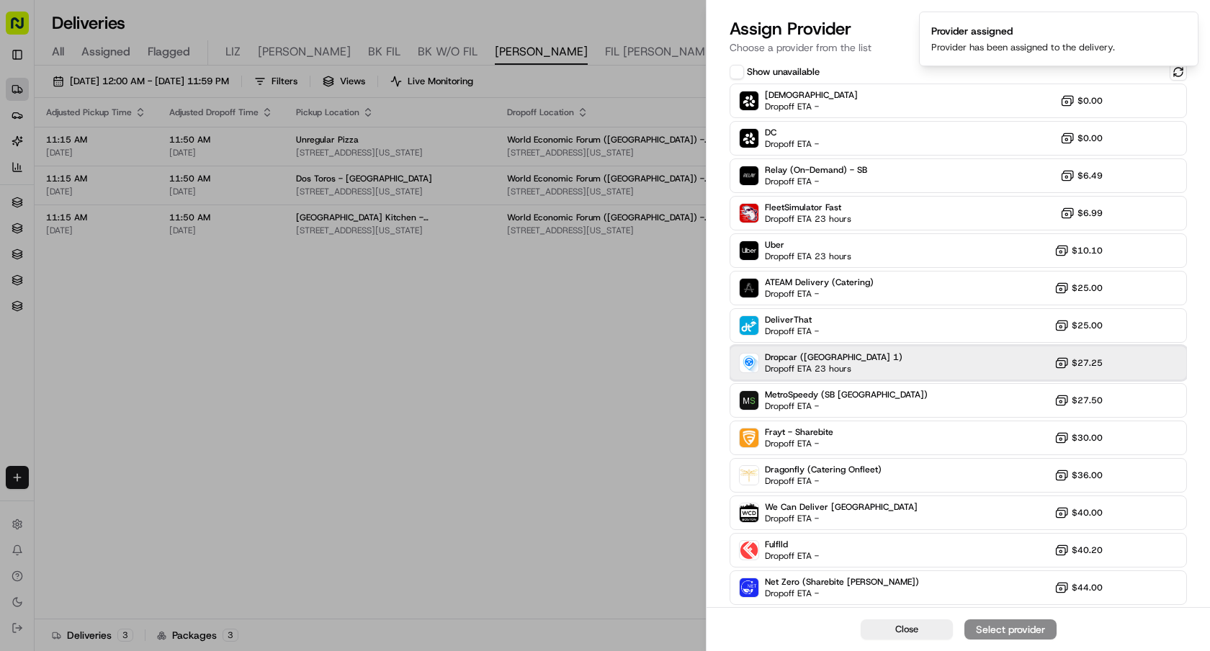
click at [854, 367] on div "Dropcar (NYC 1) Dropoff ETA 23 hours $27.25" at bounding box center [958, 363] width 457 height 35
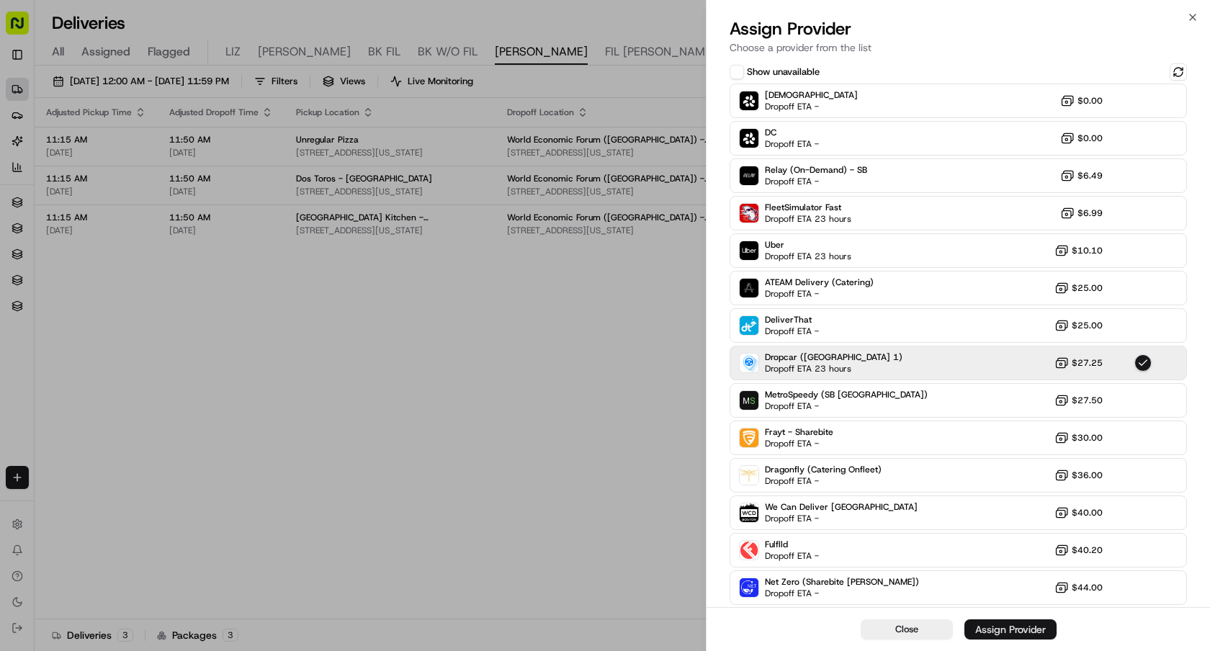
click at [981, 625] on div "Assign Provider" at bounding box center [1010, 629] width 71 height 14
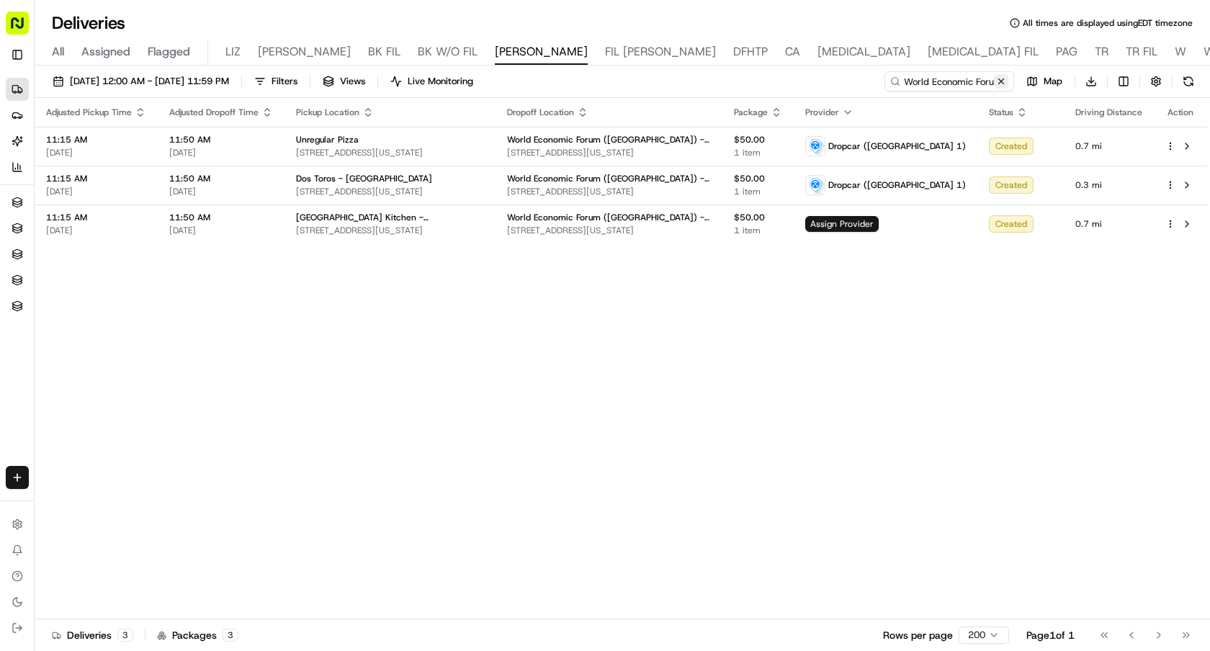
click at [1000, 85] on button at bounding box center [1001, 81] width 14 height 14
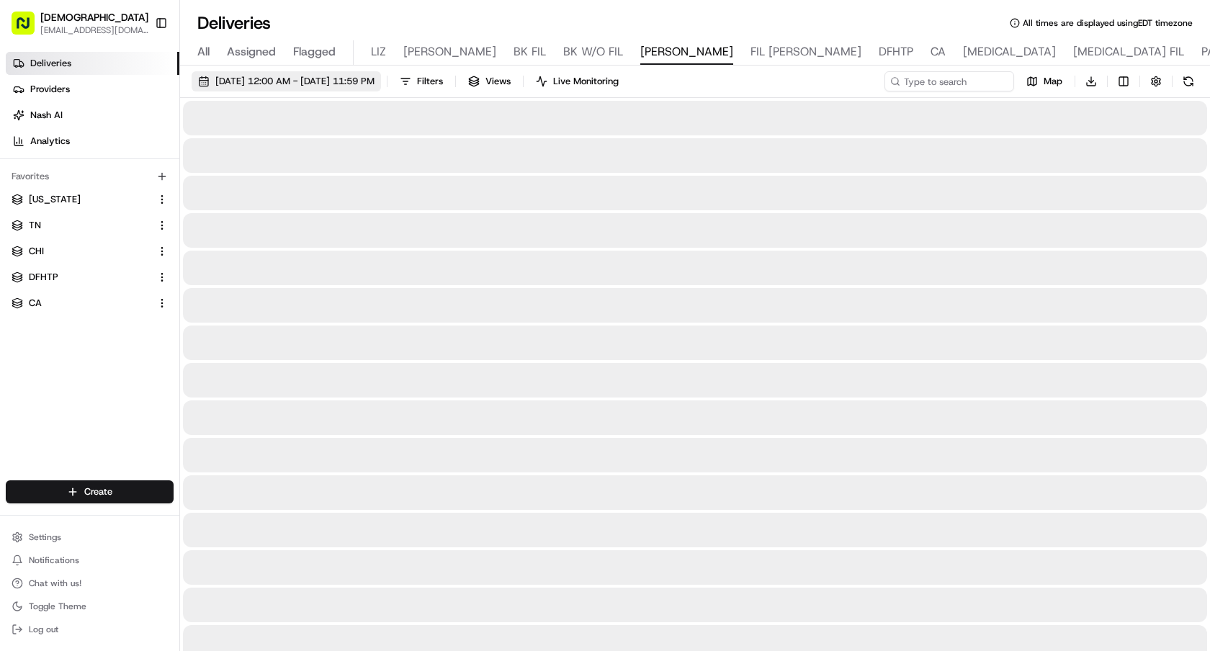
click at [298, 86] on span "[DATE] 12:00 AM - [DATE] 11:59 PM" at bounding box center [294, 81] width 159 height 13
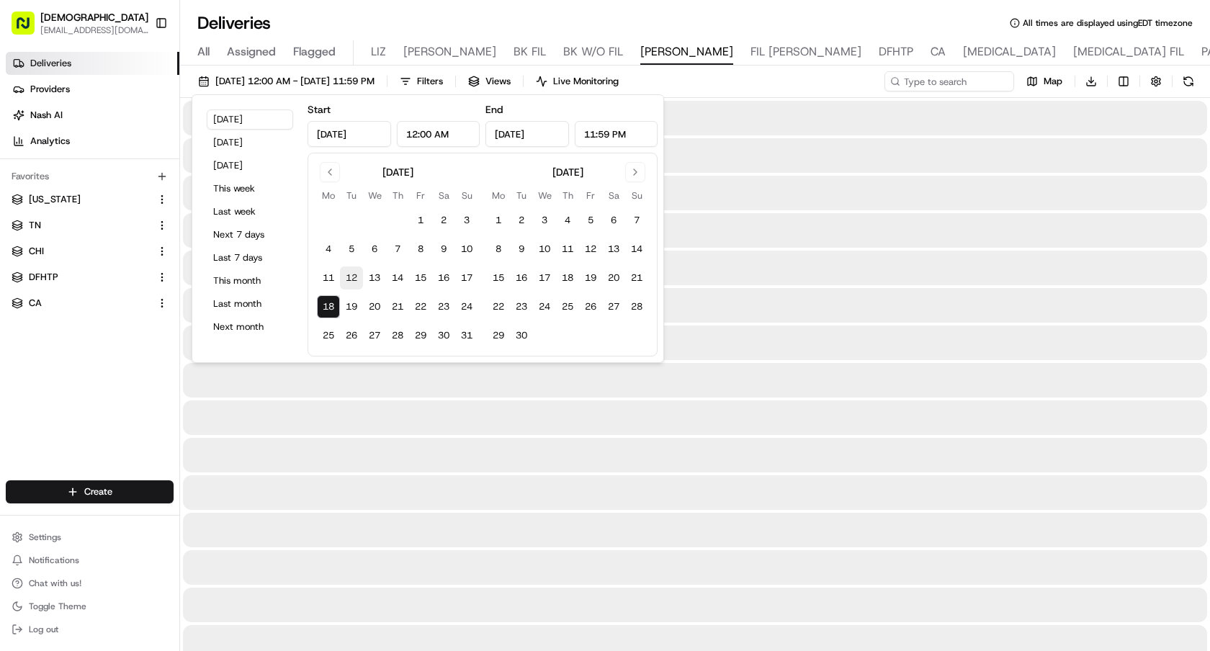
click at [359, 272] on button "12" at bounding box center [351, 278] width 23 height 23
type input "Aug 12, 2025"
click at [990, 80] on input at bounding box center [927, 81] width 173 height 20
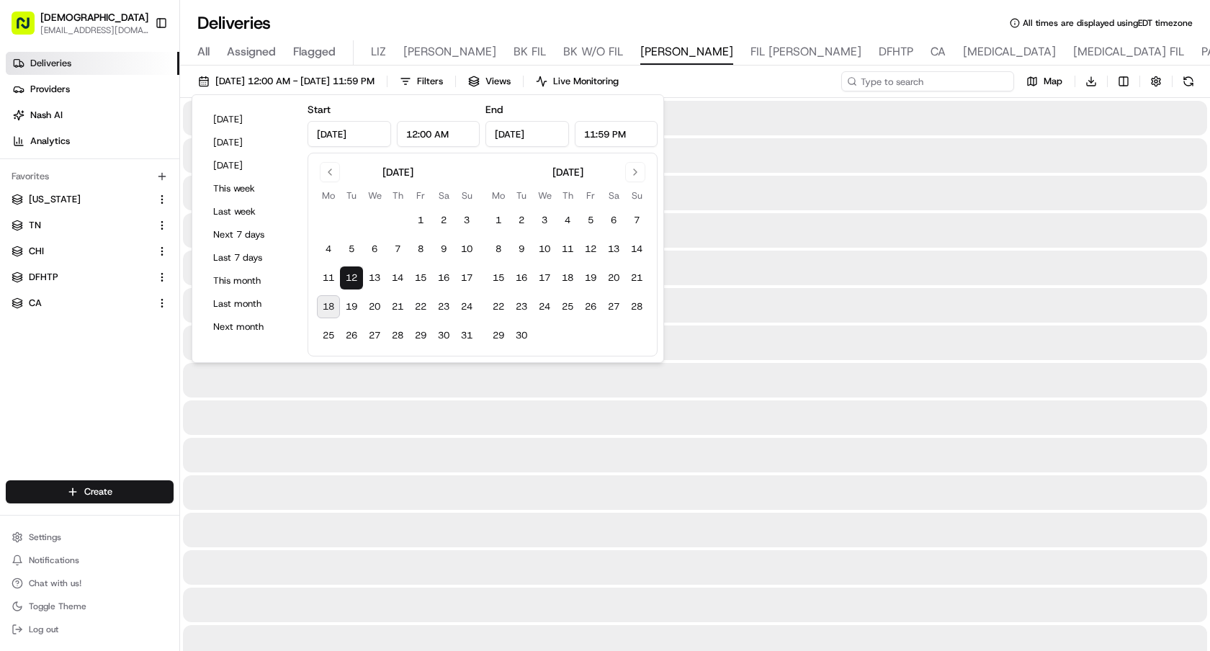
paste input "Templafy (NY) - Floor 48th Floor Suite A"
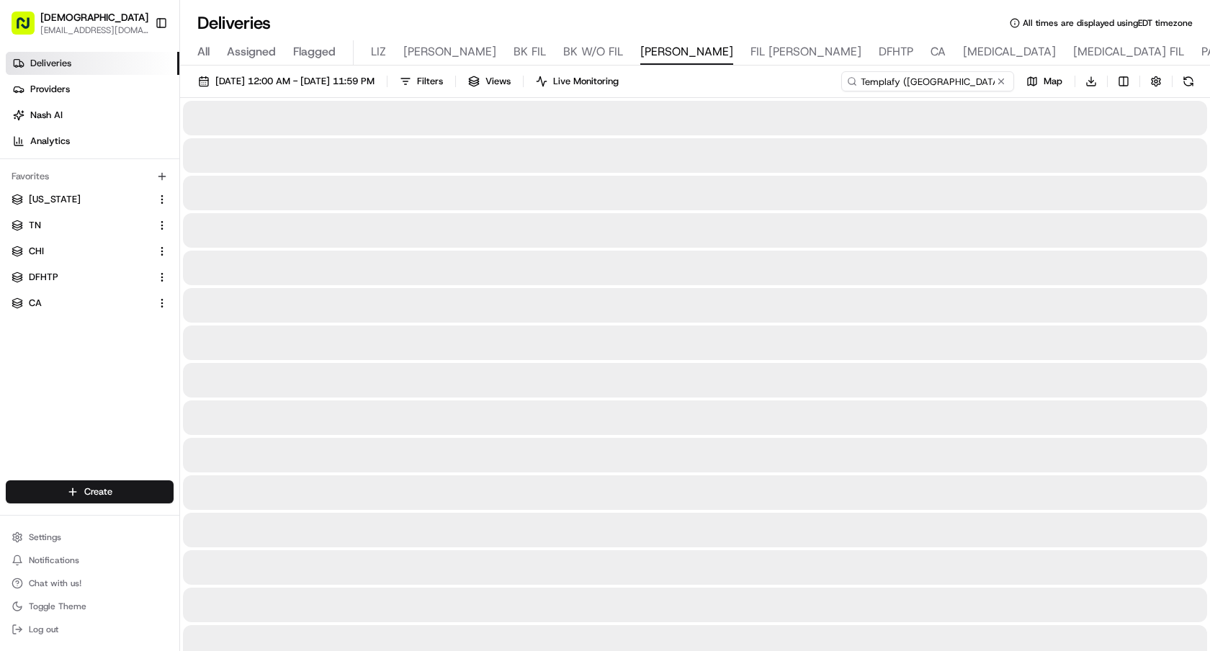
scroll to position [0, 40]
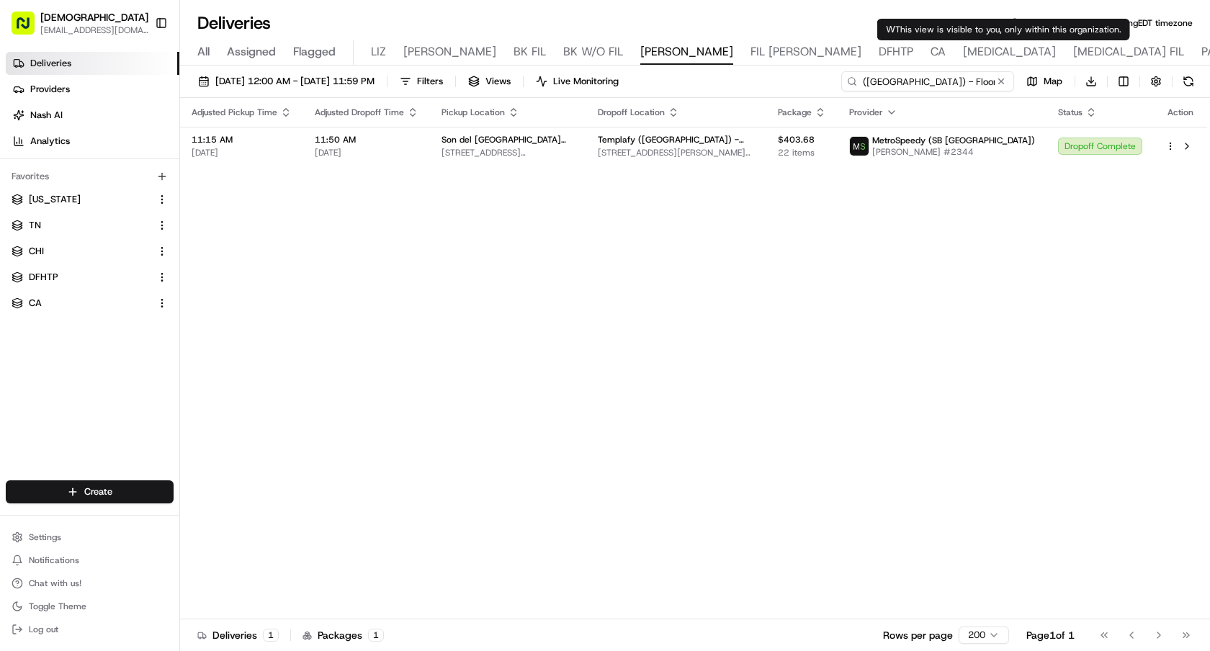
type input "Templafy (NY) - Floor 48th Floor Suite A"
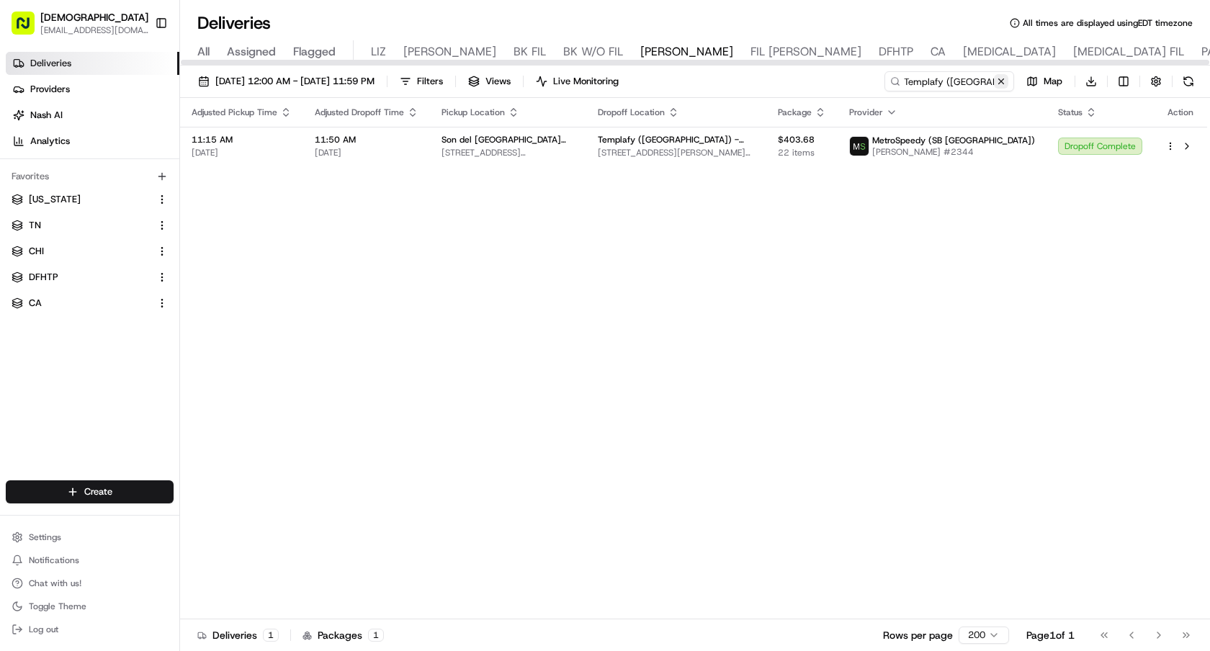
click at [1004, 79] on button at bounding box center [1001, 81] width 14 height 14
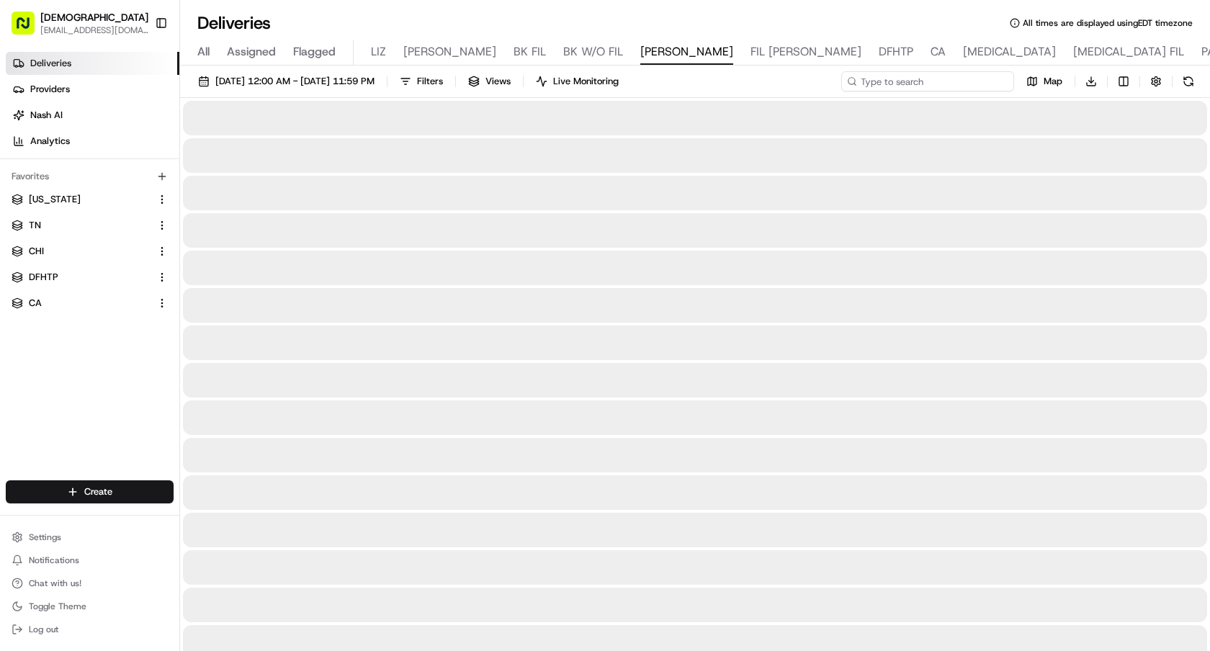
click at [983, 79] on input at bounding box center [927, 81] width 173 height 20
paste input "World Economic Forum (USA) - Floor 10"
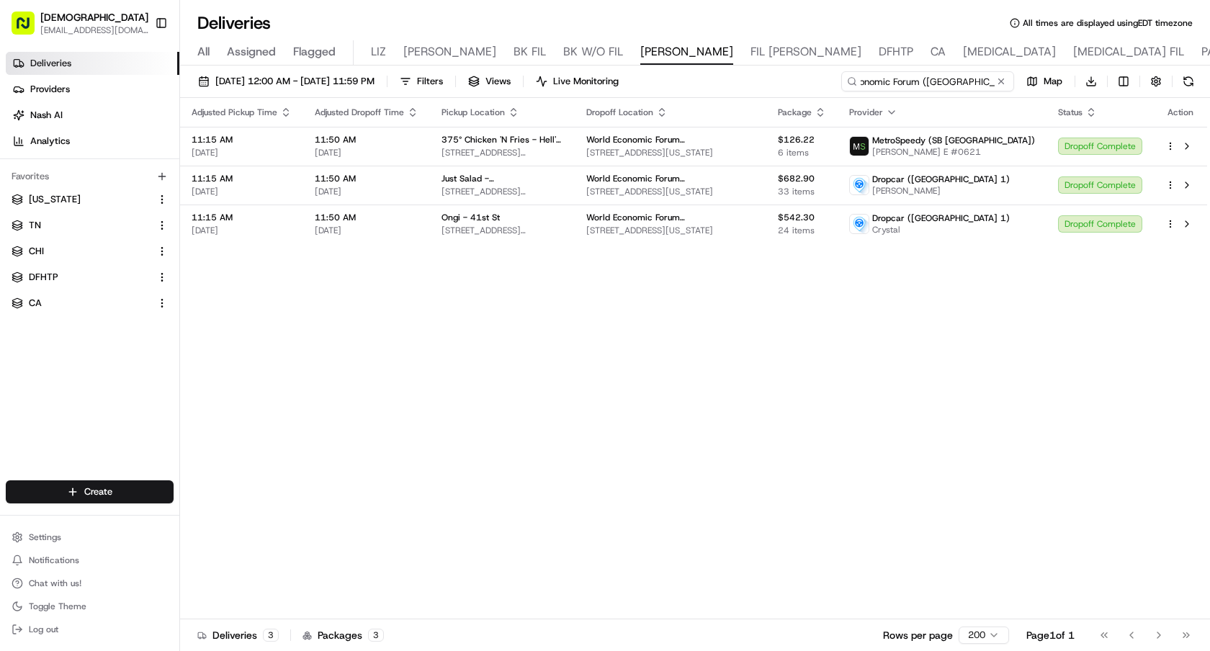
type input "World Economic Forum (USA) - Floor 10"
click at [357, 80] on span "08/12/2025 12:00 AM - 08/12/2025 11:59 PM" at bounding box center [294, 81] width 159 height 13
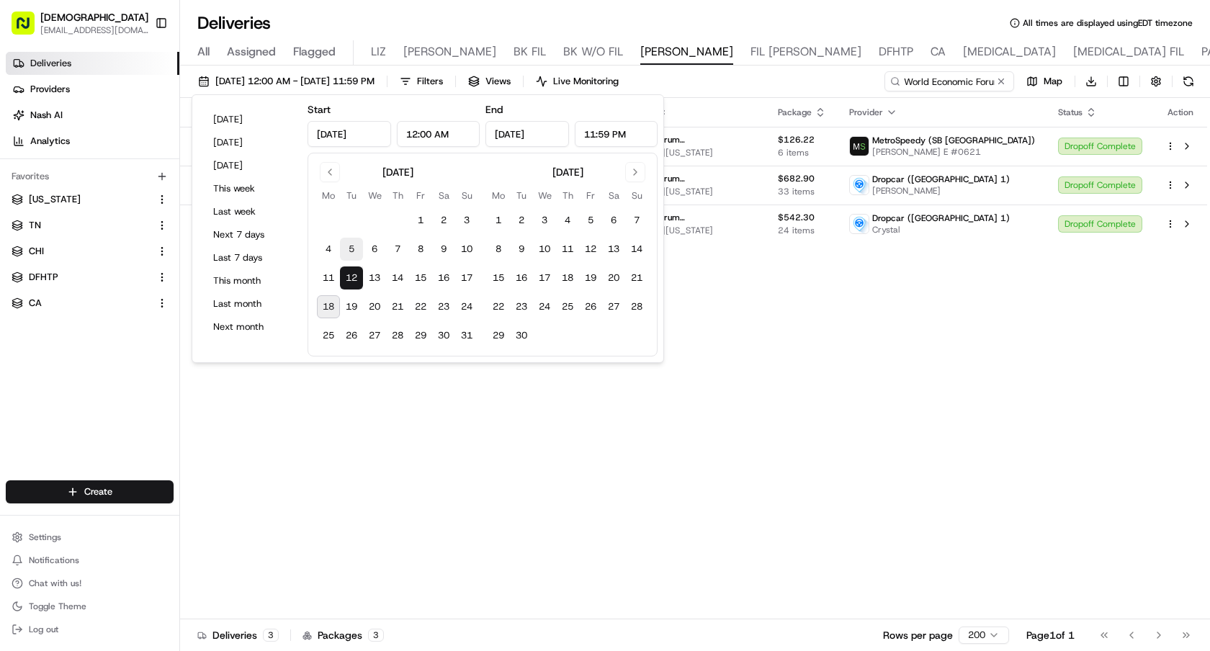
click at [350, 247] on button "5" at bounding box center [351, 249] width 23 height 23
type input "Aug 5, 2025"
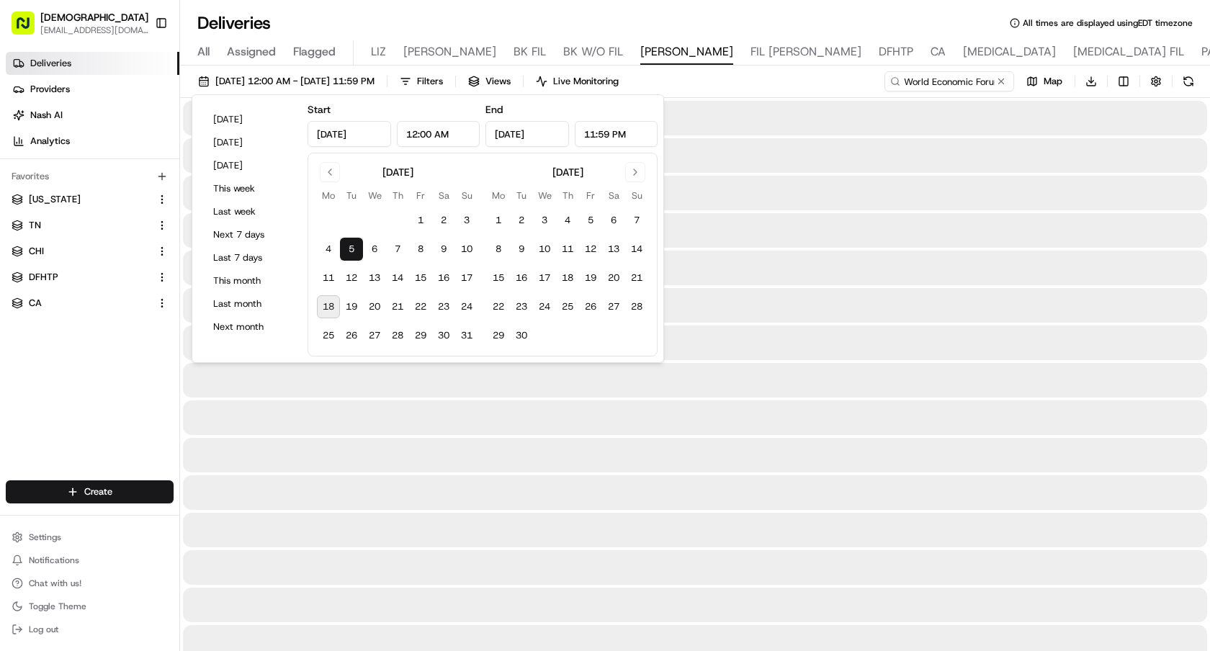
click at [350, 247] on button "5" at bounding box center [351, 249] width 23 height 23
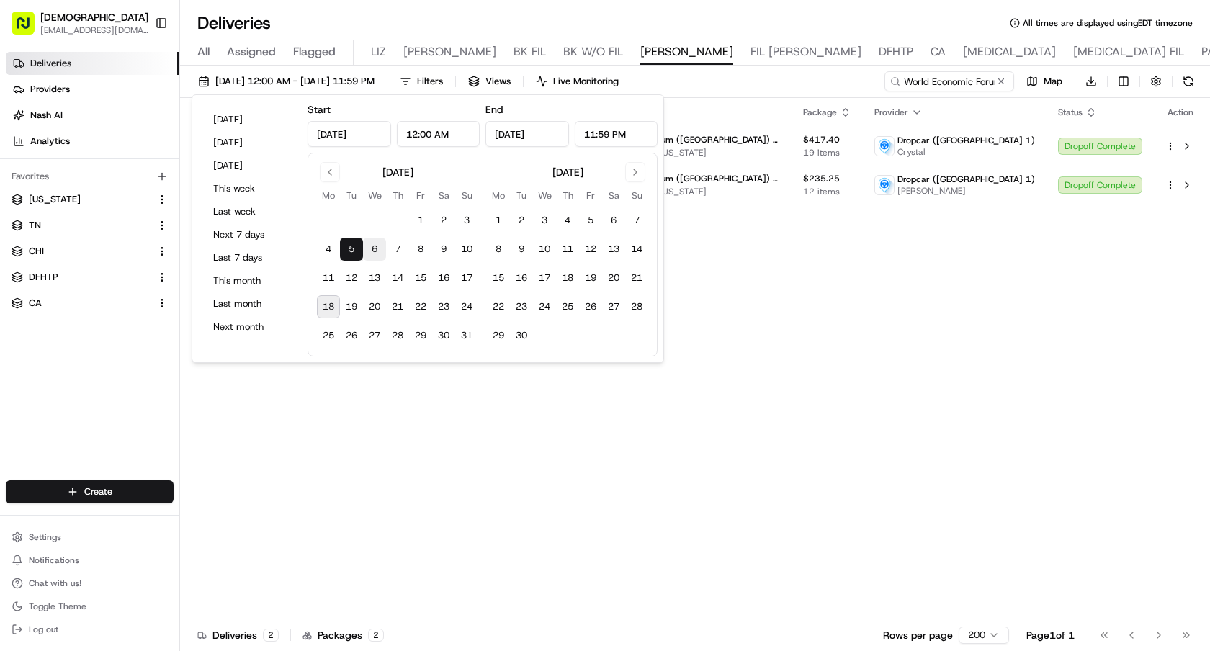
click at [372, 249] on button "6" at bounding box center [374, 249] width 23 height 23
type input "Aug 6, 2025"
click at [372, 249] on button "6" at bounding box center [374, 249] width 23 height 23
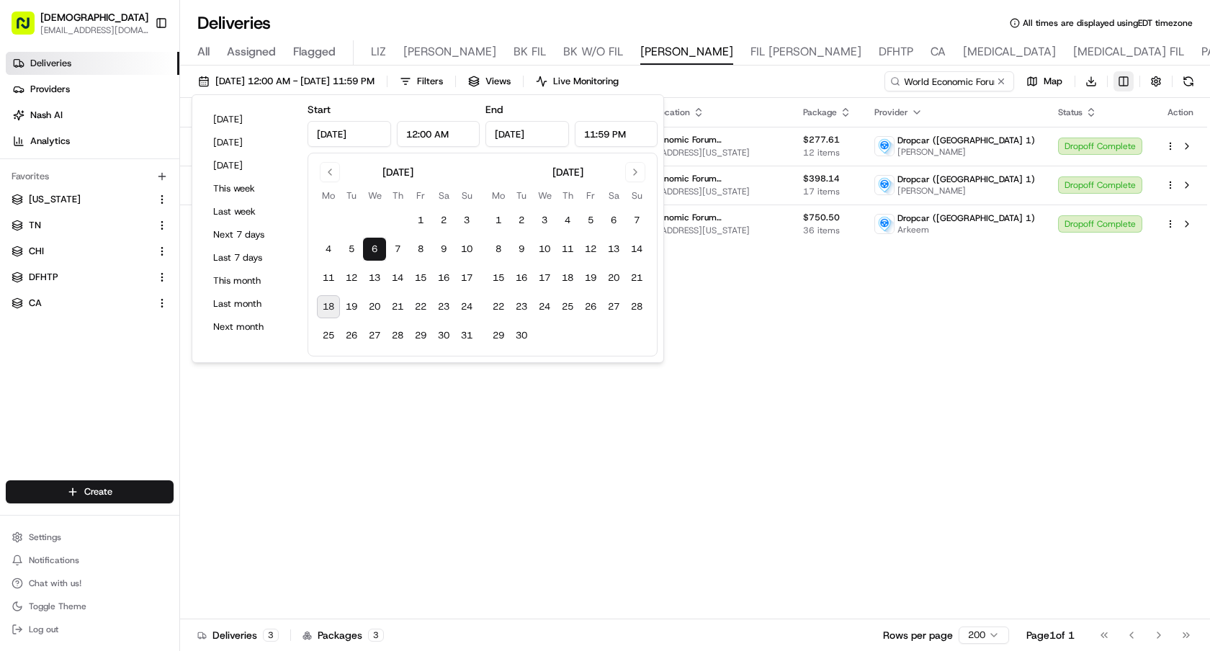
click at [1128, 82] on html "Sharebite e.park@sharebite.com Toggle Sidebar Deliveries Providers Nash AI Anal…" at bounding box center [605, 325] width 1210 height 651
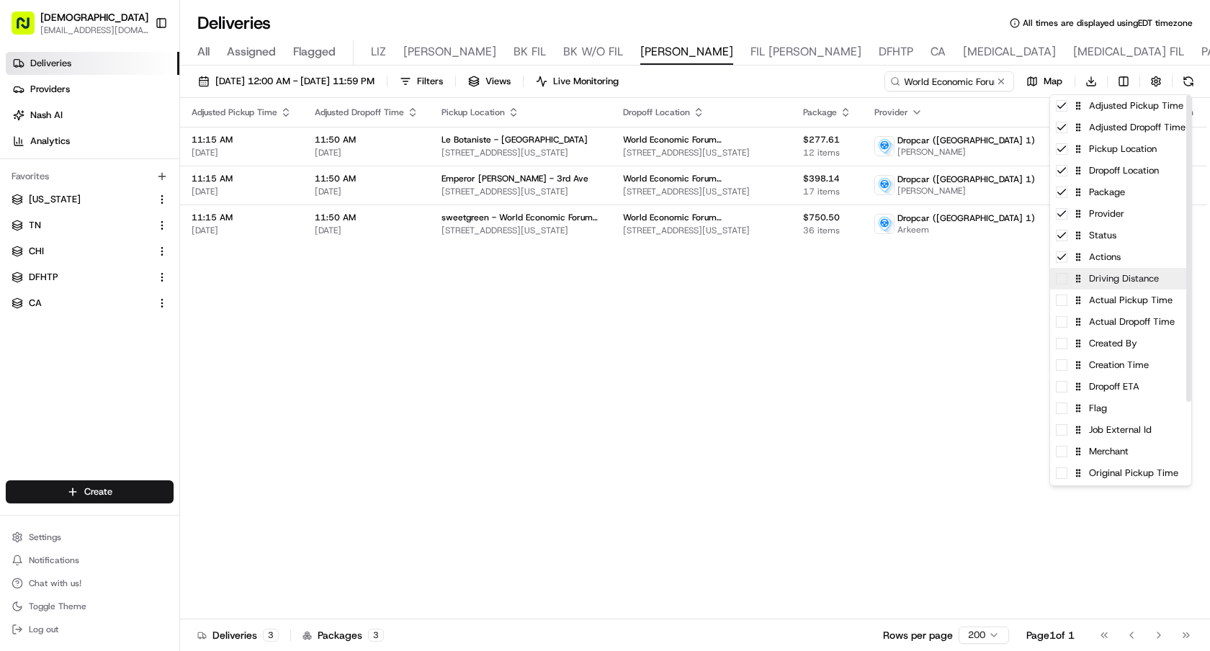
click at [1107, 285] on div "Driving Distance" at bounding box center [1120, 279] width 141 height 22
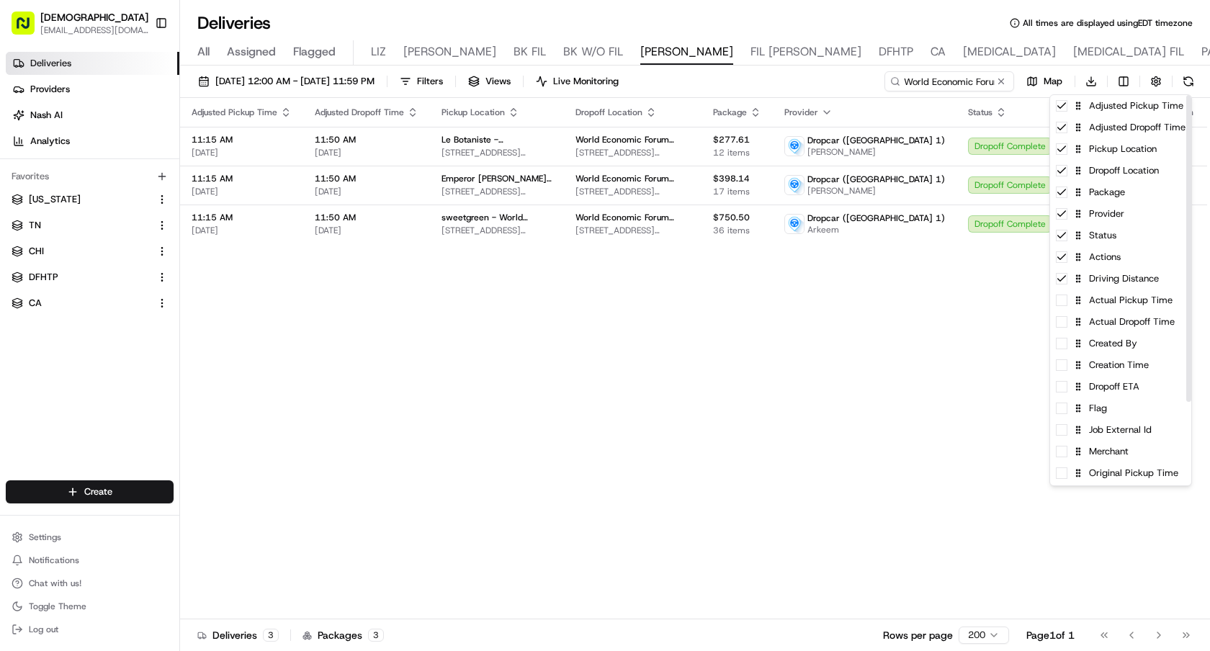
click at [968, 322] on html "Sharebite e.park@sharebite.com Toggle Sidebar Deliveries Providers Nash AI Anal…" at bounding box center [605, 325] width 1210 height 651
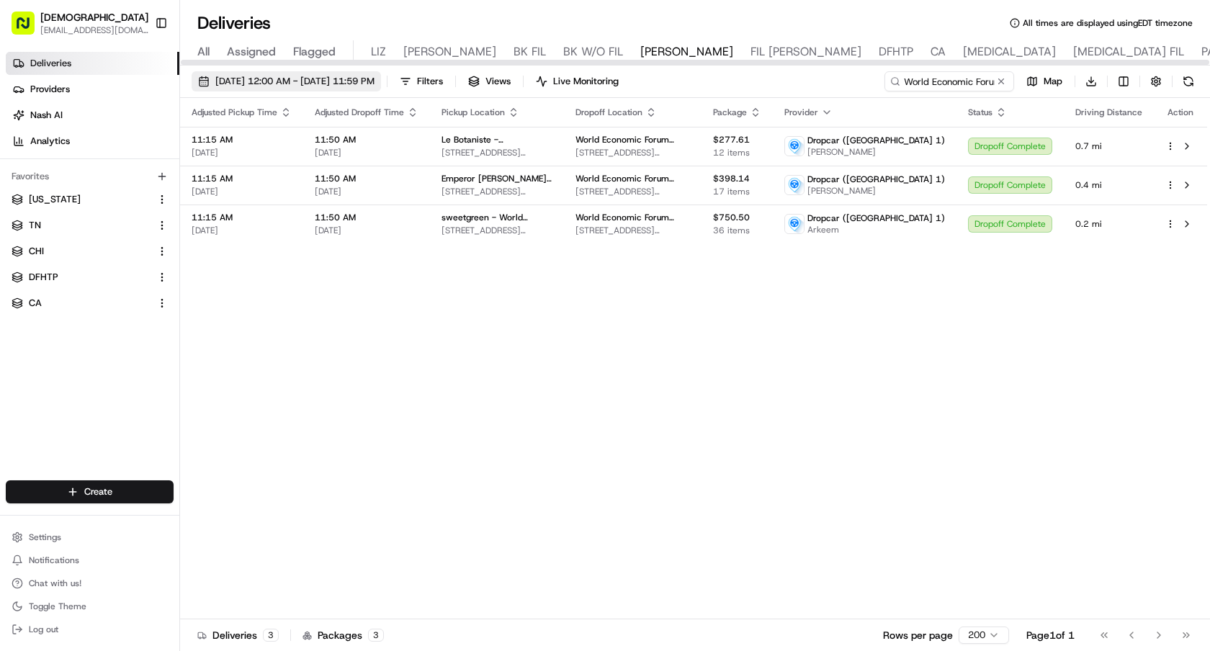
click at [375, 79] on span "08/06/2025 12:00 AM - 08/06/2025 11:59 PM" at bounding box center [294, 81] width 159 height 13
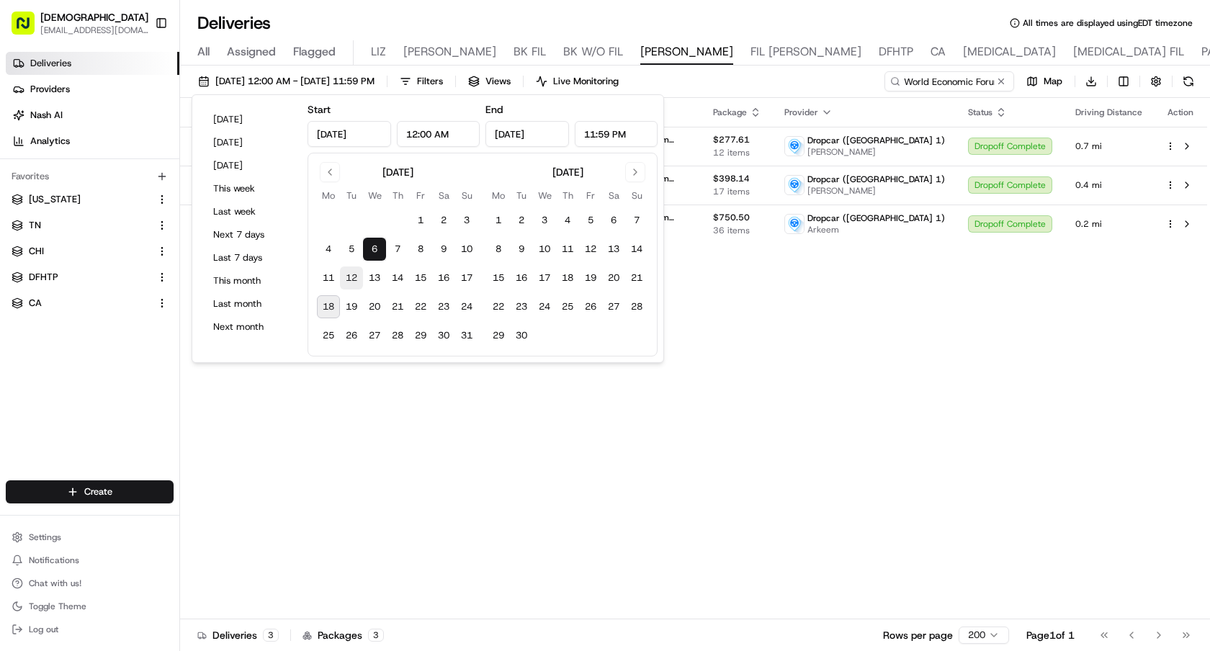
click at [351, 277] on button "12" at bounding box center [351, 278] width 23 height 23
type input "Aug 12, 2025"
click at [351, 277] on button "12" at bounding box center [351, 278] width 23 height 23
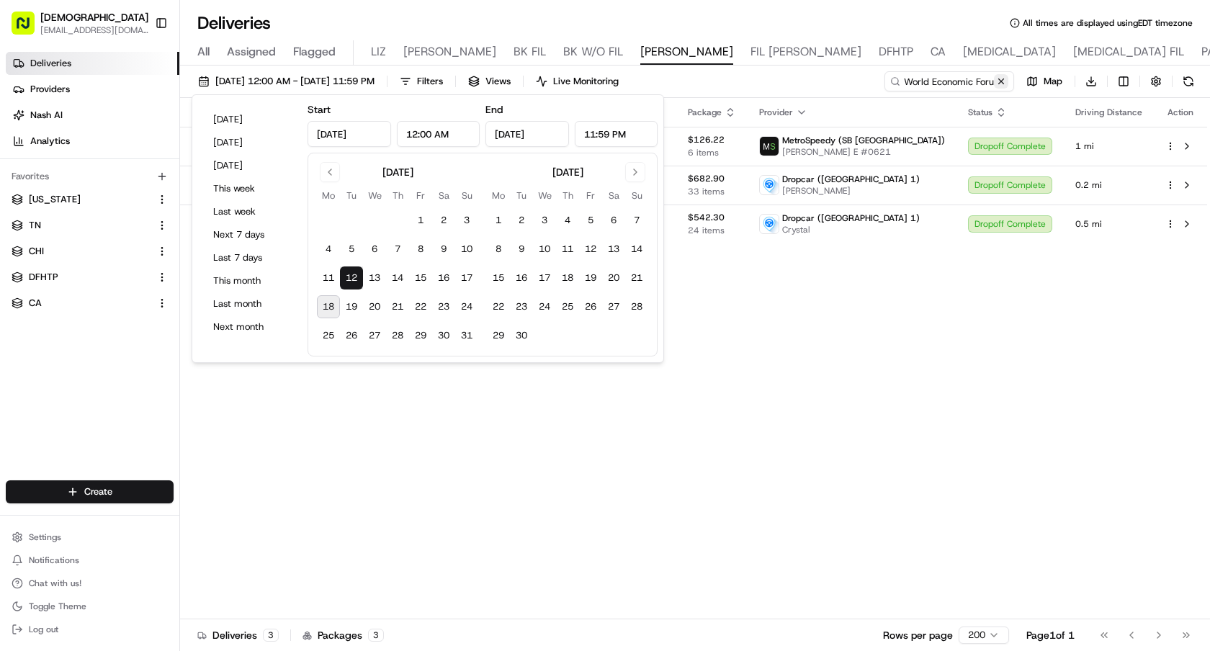
click at [997, 88] on button at bounding box center [1001, 81] width 14 height 14
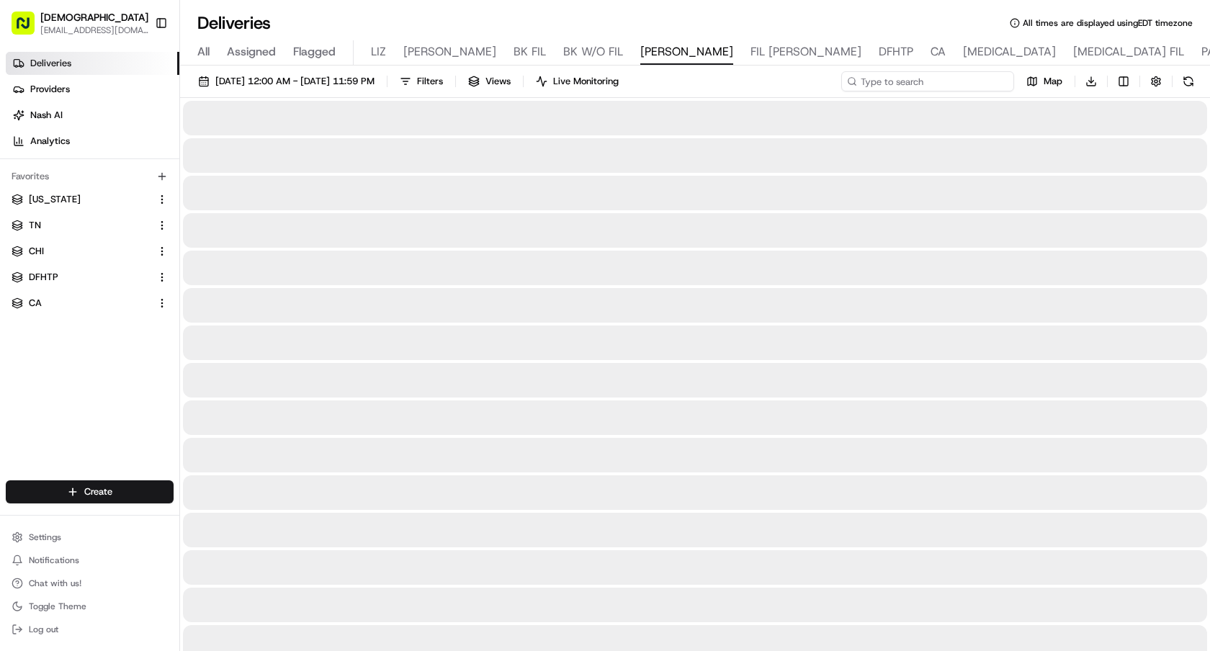
click at [983, 81] on input at bounding box center [927, 81] width 173 height 20
paste input "Valon Technologies - Floor 4"
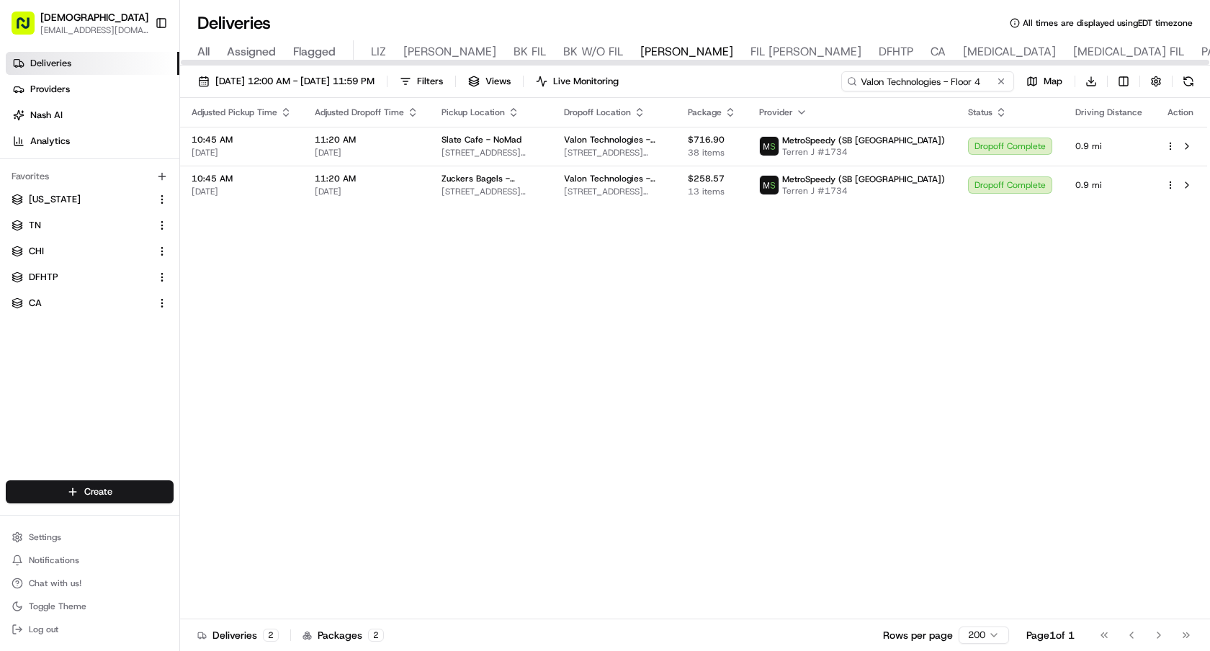
type input "Valon Technologies - Floor 4"
click at [151, 22] on button "Toggle Sidebar" at bounding box center [161, 23] width 24 height 24
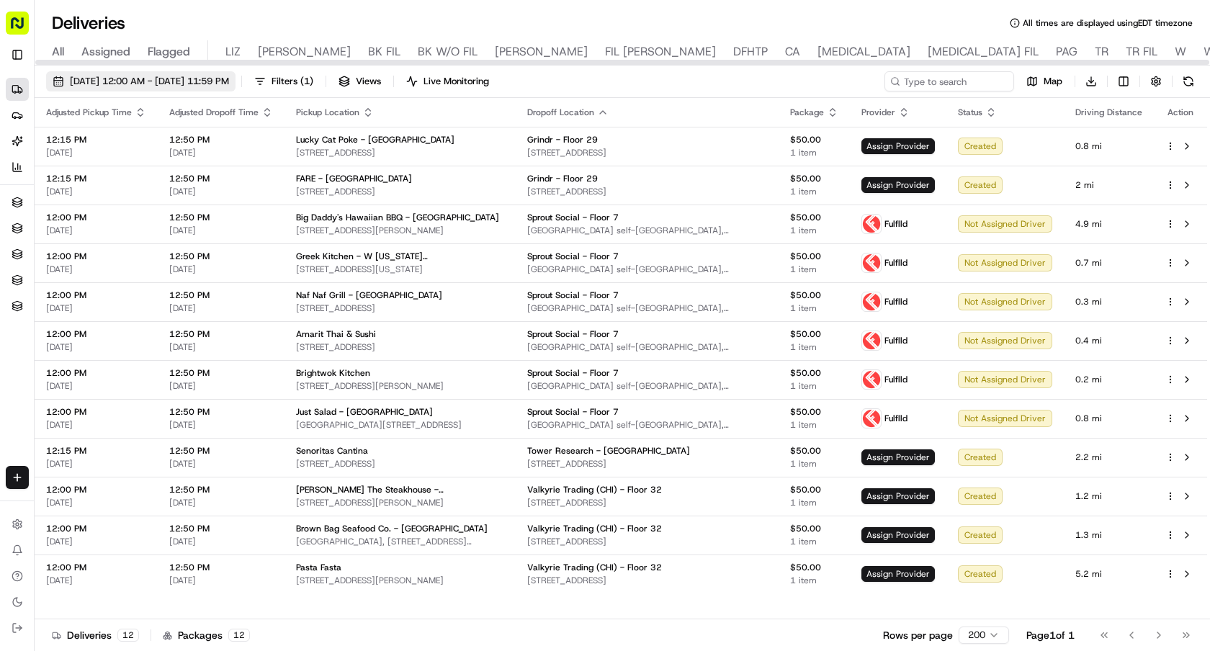
click at [229, 80] on span "08/19/2025 12:00 AM - 08/19/2025 11:59 PM" at bounding box center [149, 81] width 159 height 13
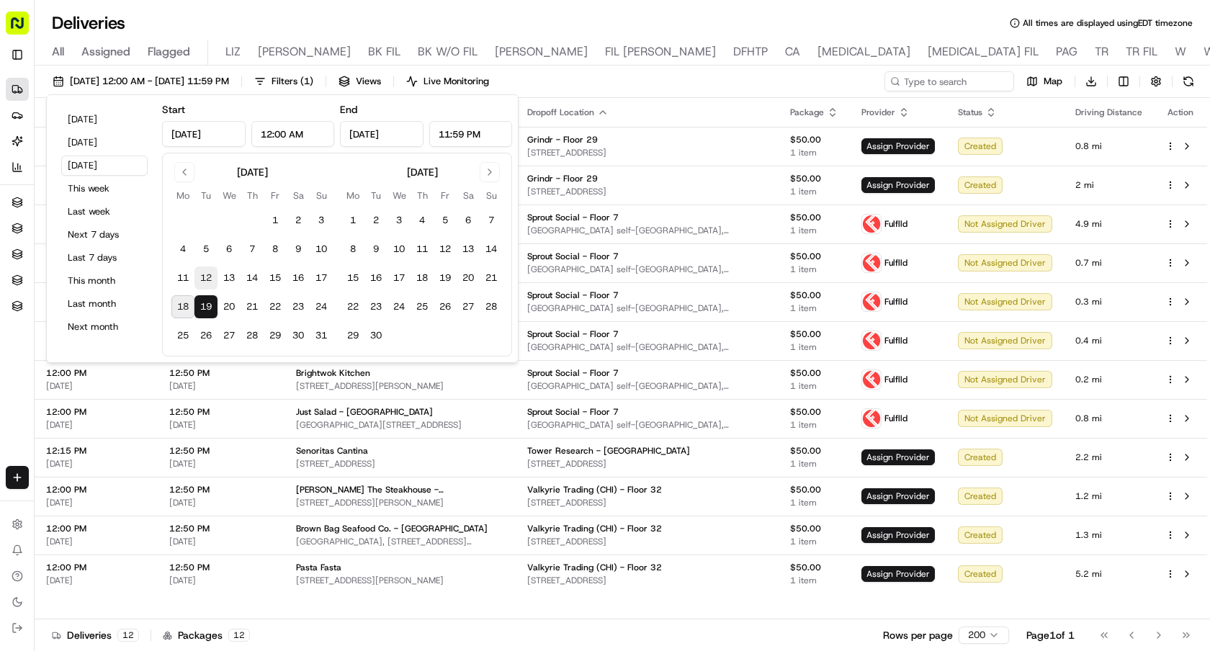
click at [215, 281] on button "12" at bounding box center [206, 278] width 23 height 23
type input "Aug 12, 2025"
click at [215, 281] on button "12" at bounding box center [206, 278] width 23 height 23
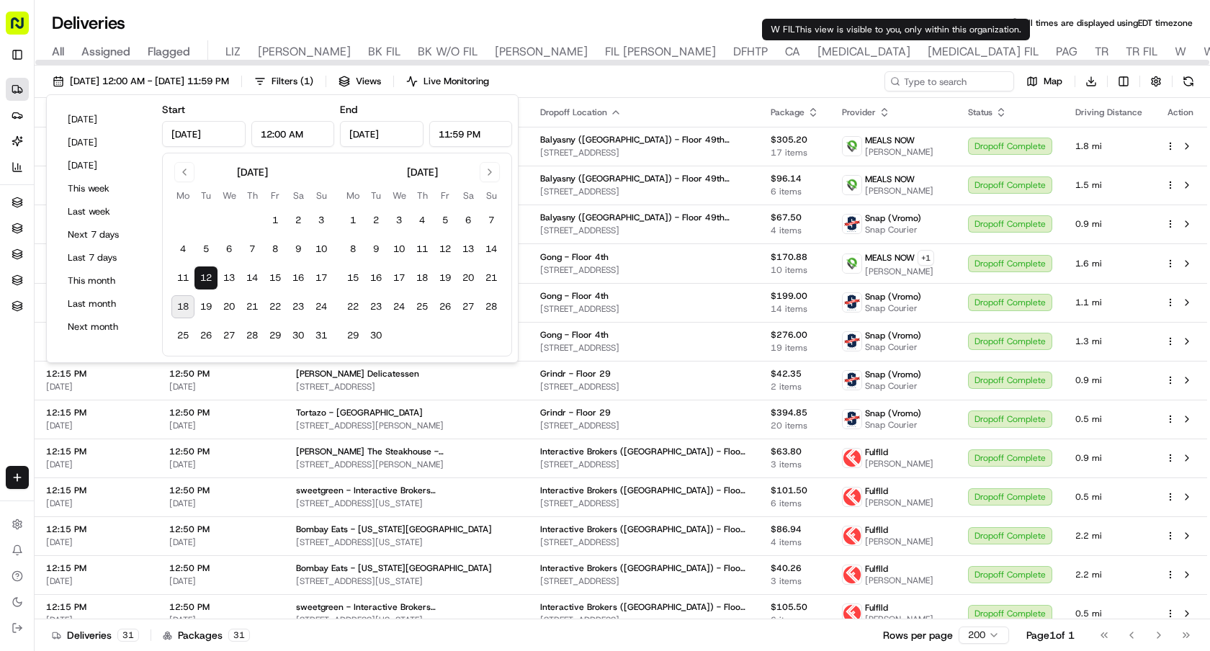
click at [855, 75] on div "08/12/2025 12:00 AM - 08/12/2025 11:59 PM Filters ( 1 ) Views Live Monitoring M…" at bounding box center [623, 84] width 1176 height 27
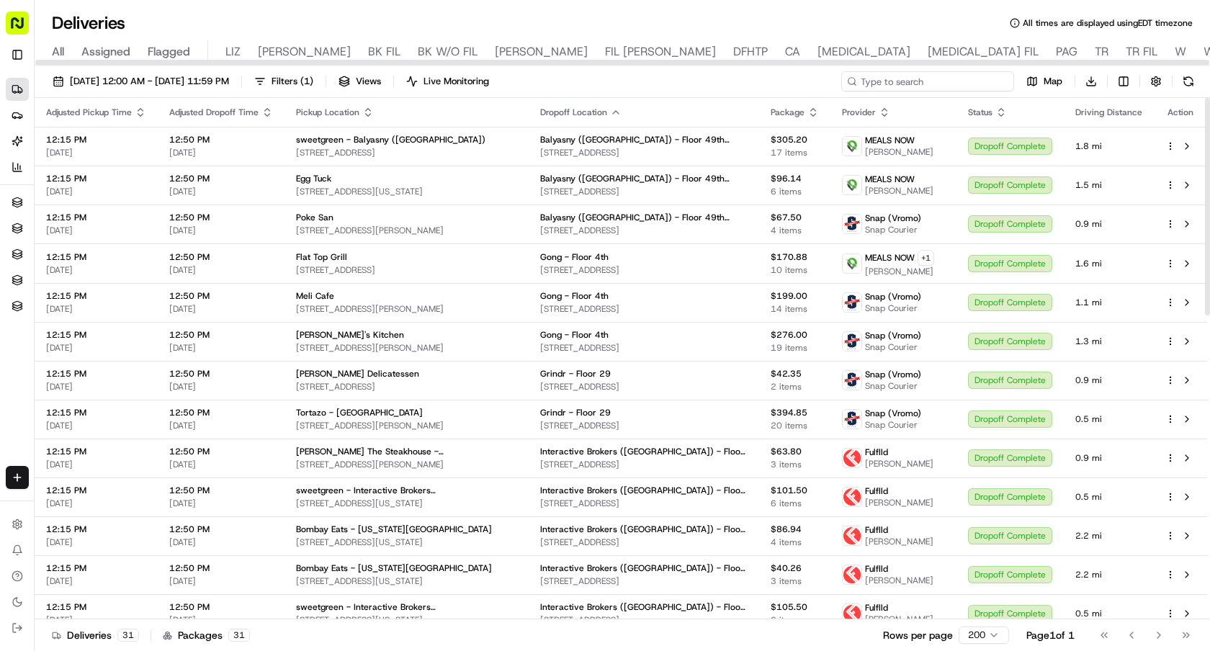
click at [926, 79] on input at bounding box center [927, 81] width 173 height 20
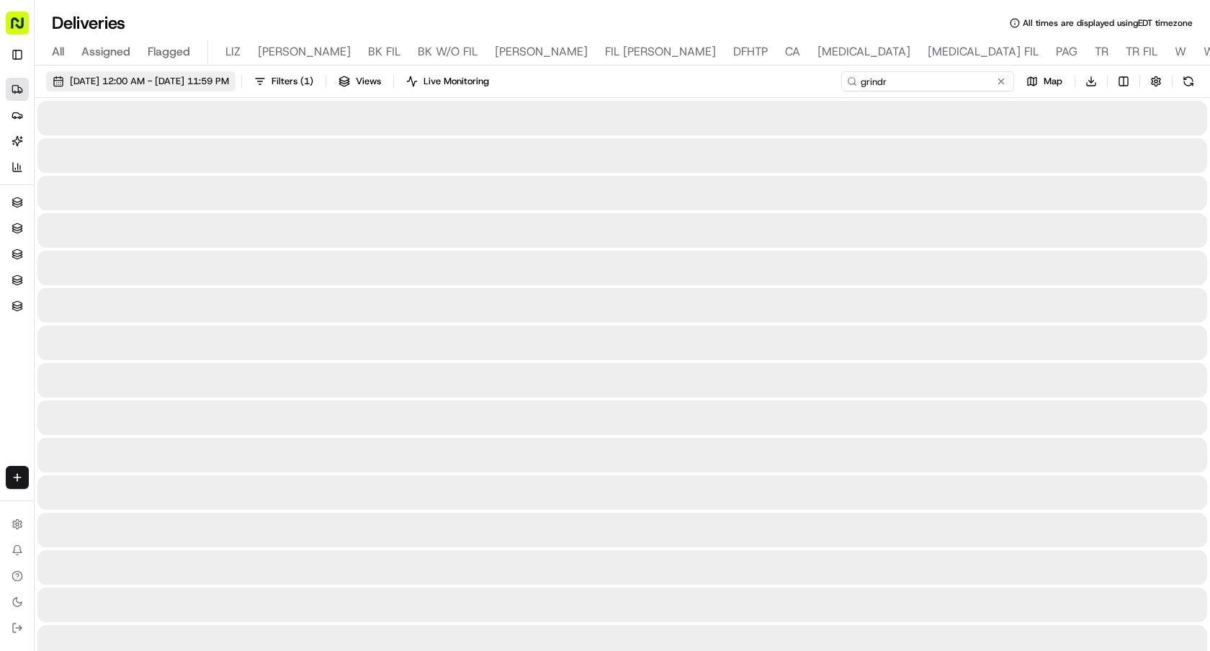
type input "grindr"
click at [214, 84] on span "08/12/2025 12:00 AM - 08/12/2025 11:59 PM" at bounding box center [149, 81] width 159 height 13
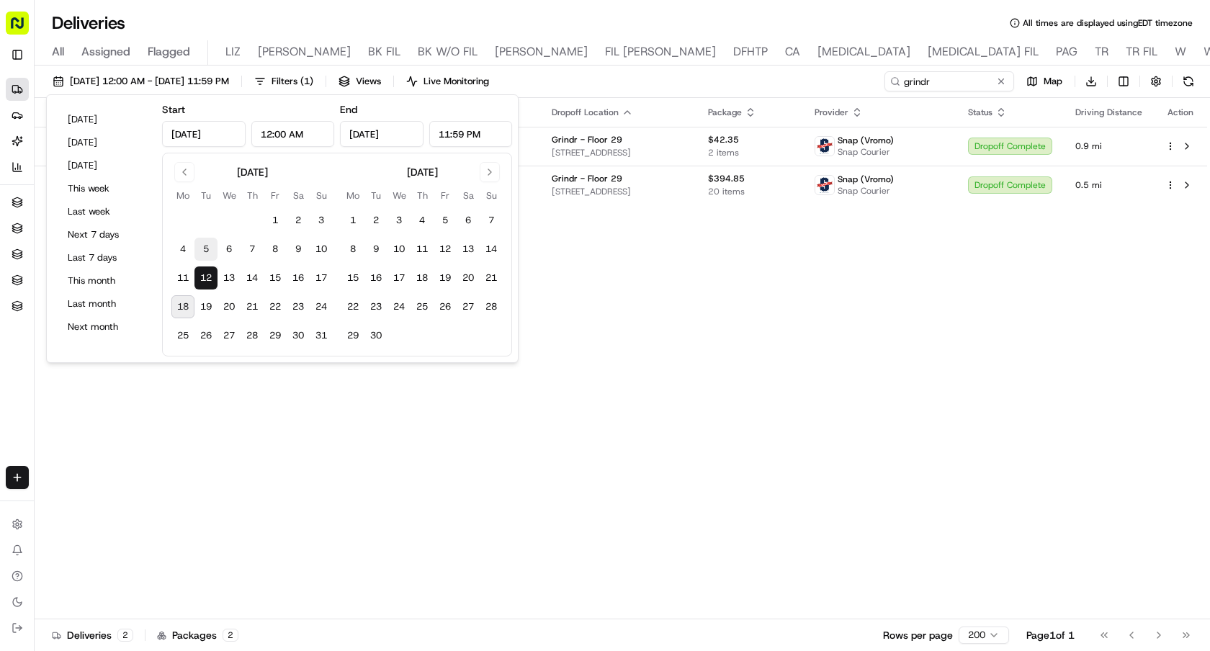
click at [209, 251] on button "5" at bounding box center [206, 249] width 23 height 23
type input "Aug 5, 2025"
click at [209, 251] on button "5" at bounding box center [206, 249] width 23 height 23
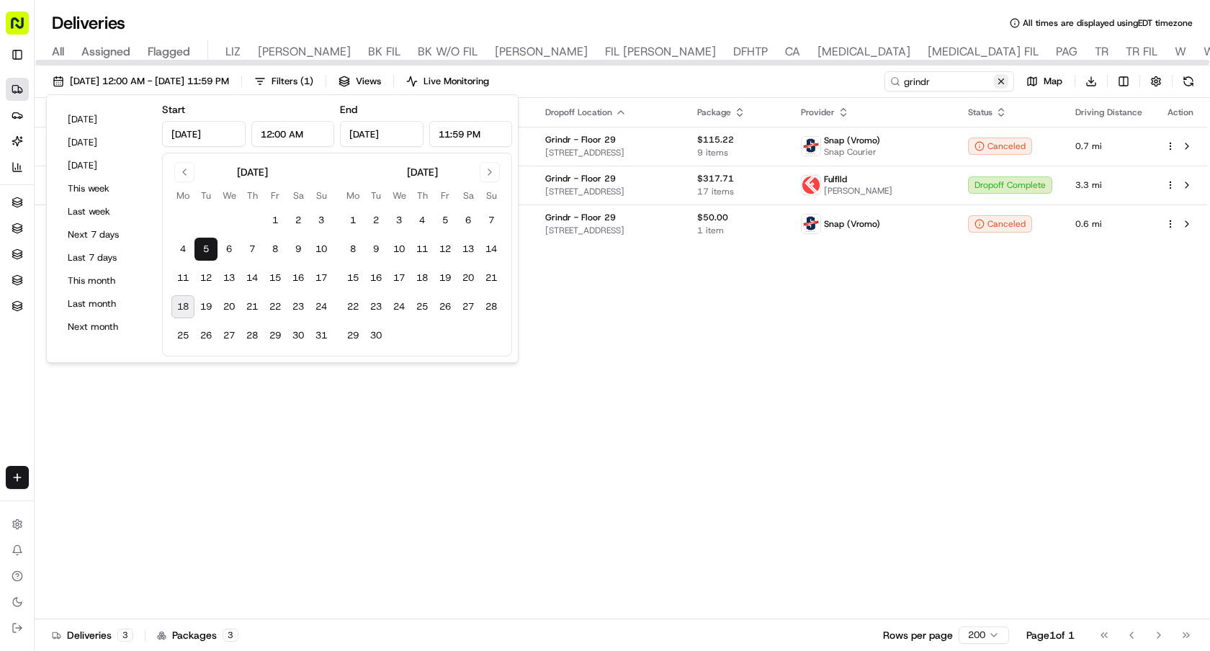
click at [1002, 79] on button at bounding box center [1001, 81] width 14 height 14
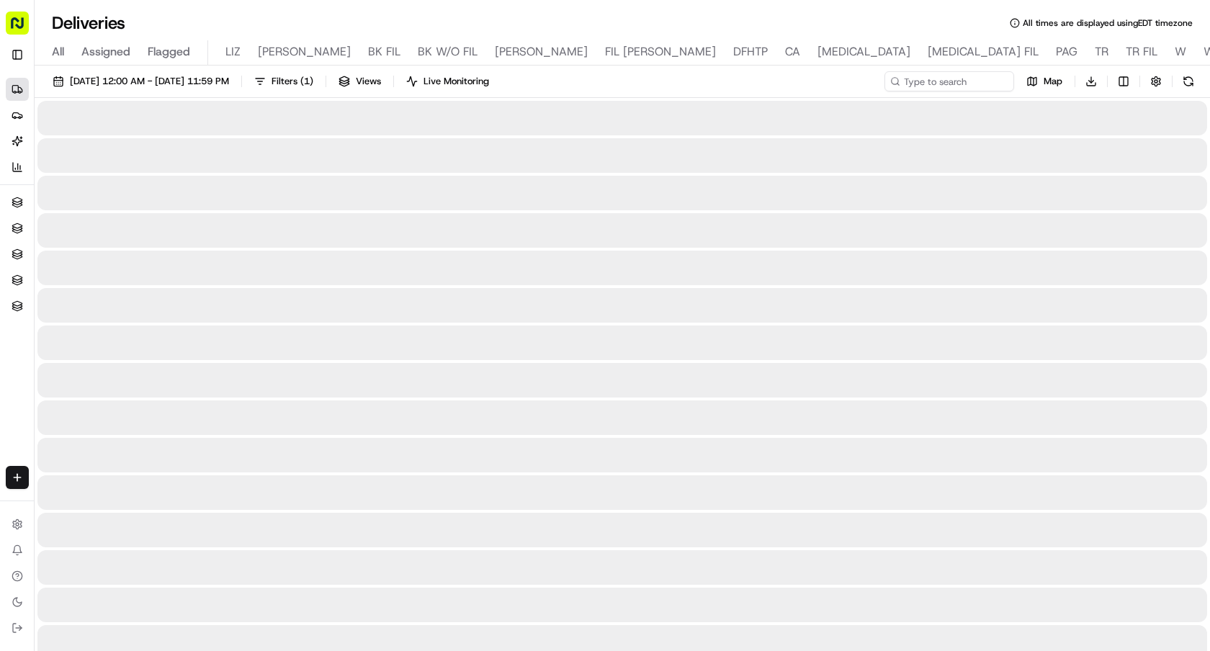
click at [229, 81] on span "08/05/2025 12:00 AM - 08/05/2025 11:59 PM" at bounding box center [149, 81] width 159 height 13
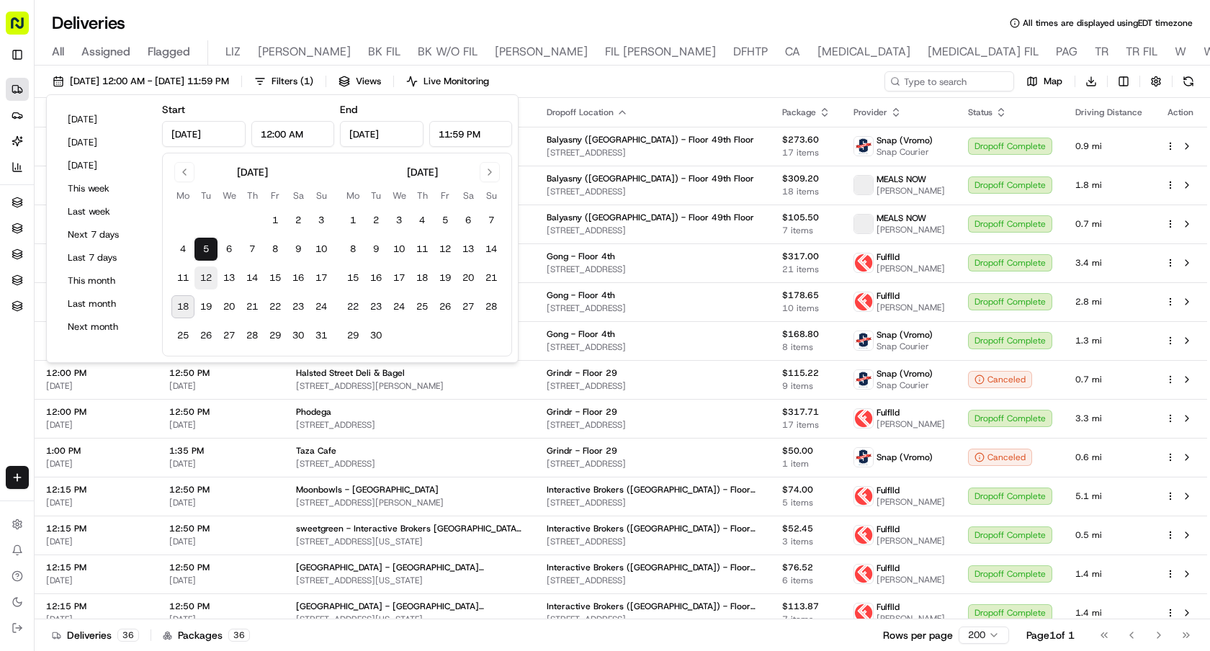
click at [205, 277] on button "12" at bounding box center [206, 278] width 23 height 23
type input "Aug 12, 2025"
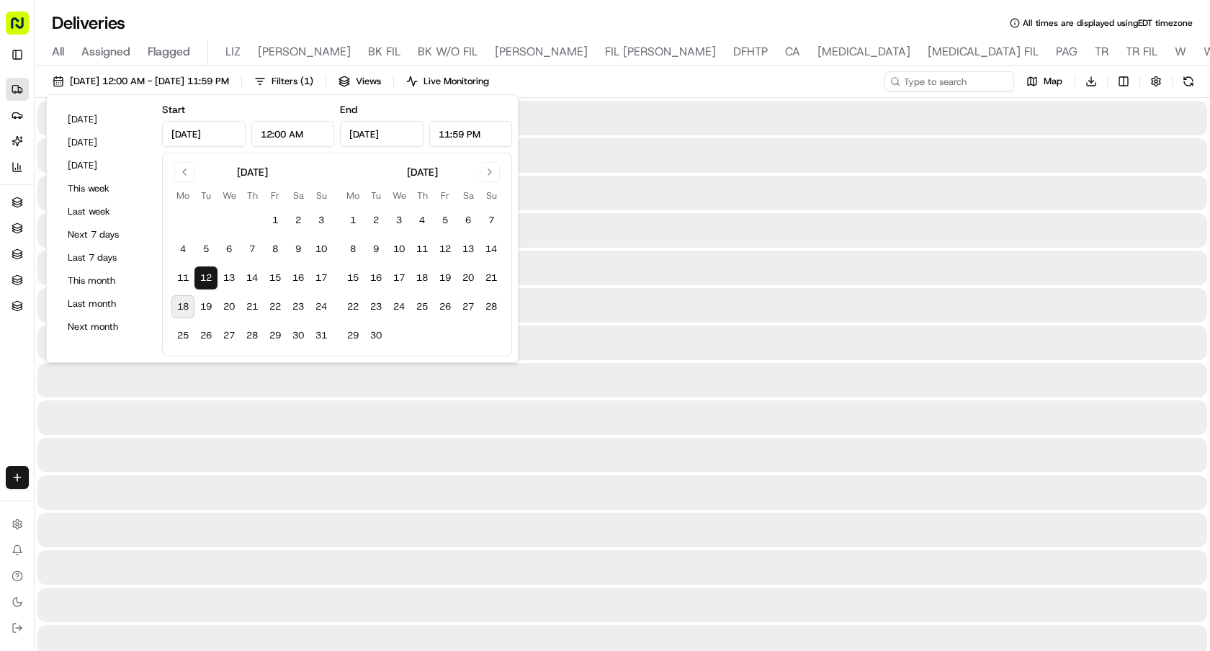
click at [205, 277] on button "12" at bounding box center [206, 278] width 23 height 23
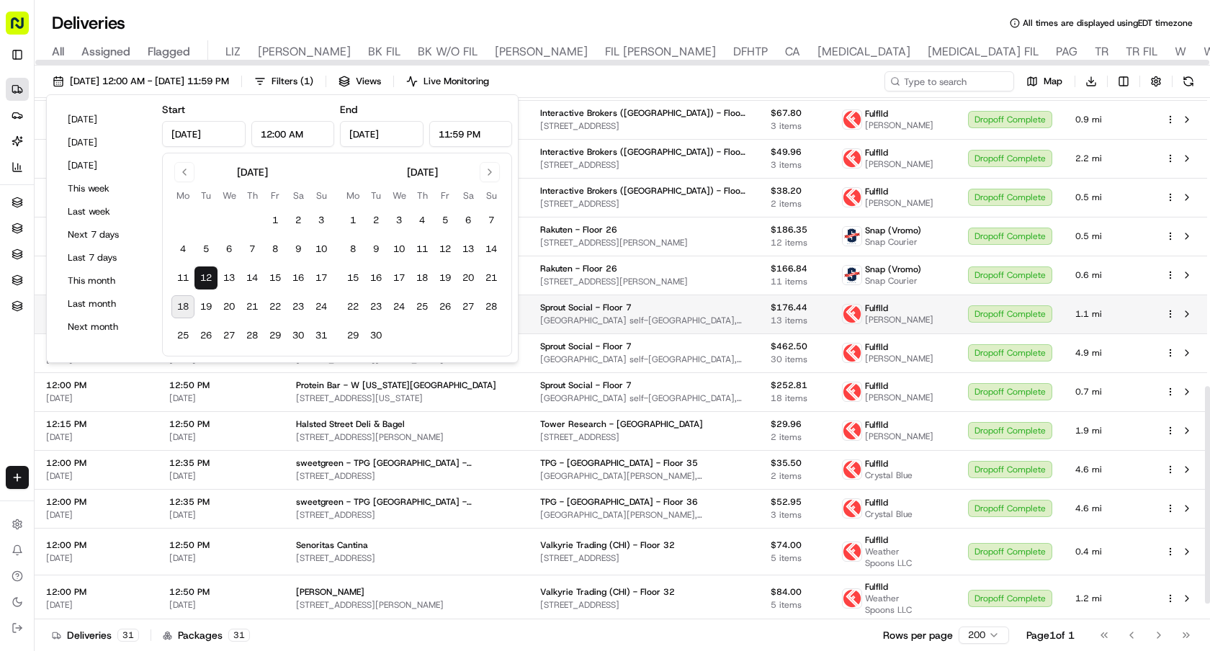
scroll to position [730, 0]
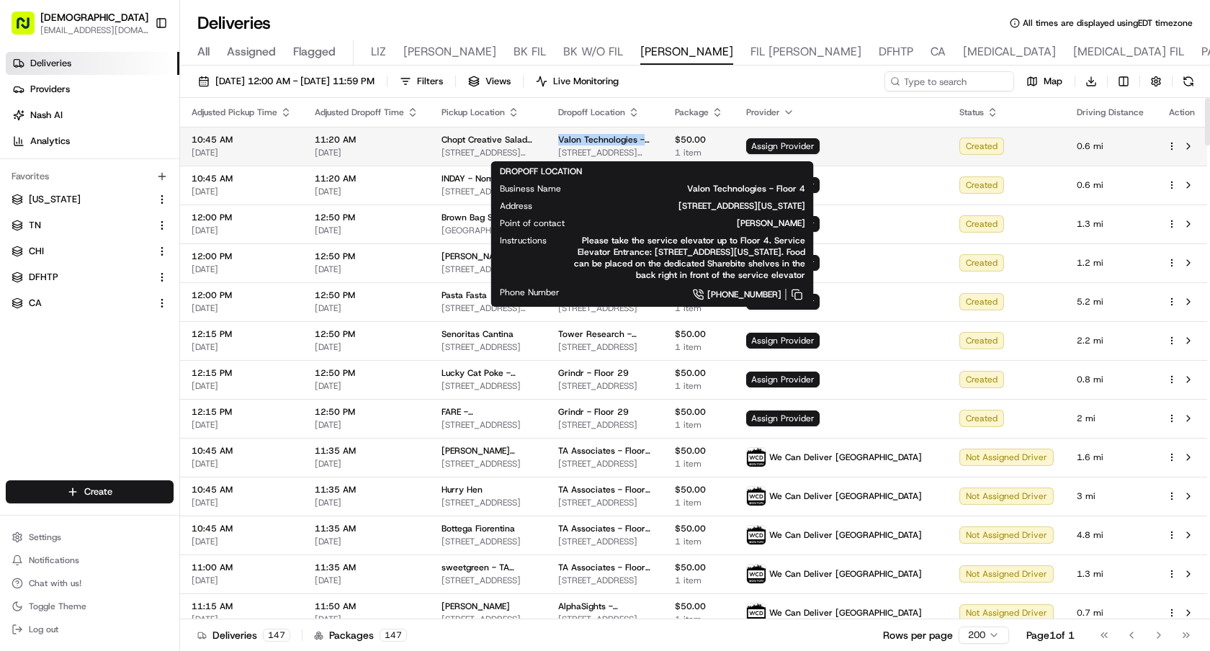
drag, startPoint x: 588, startPoint y: 141, endPoint x: 705, endPoint y: 140, distance: 116.7
click at [652, 140] on div "Valon Technologies - Floor 4" at bounding box center [605, 140] width 94 height 12
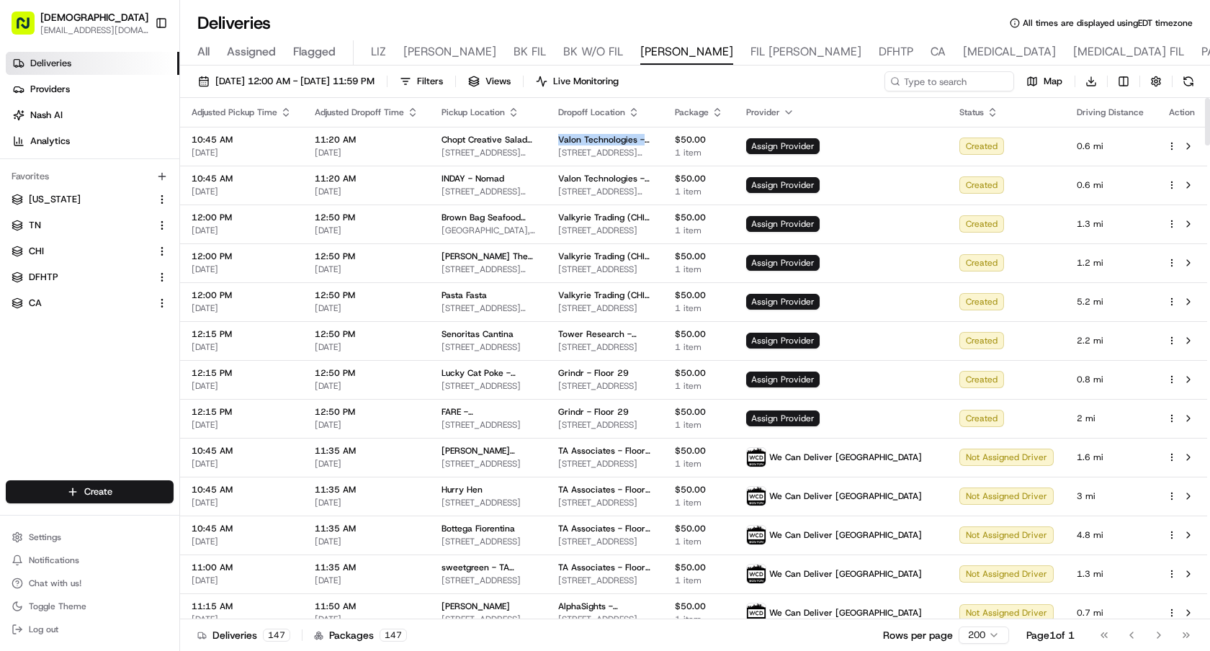
copy span "Valon Technologies - Floor 4"
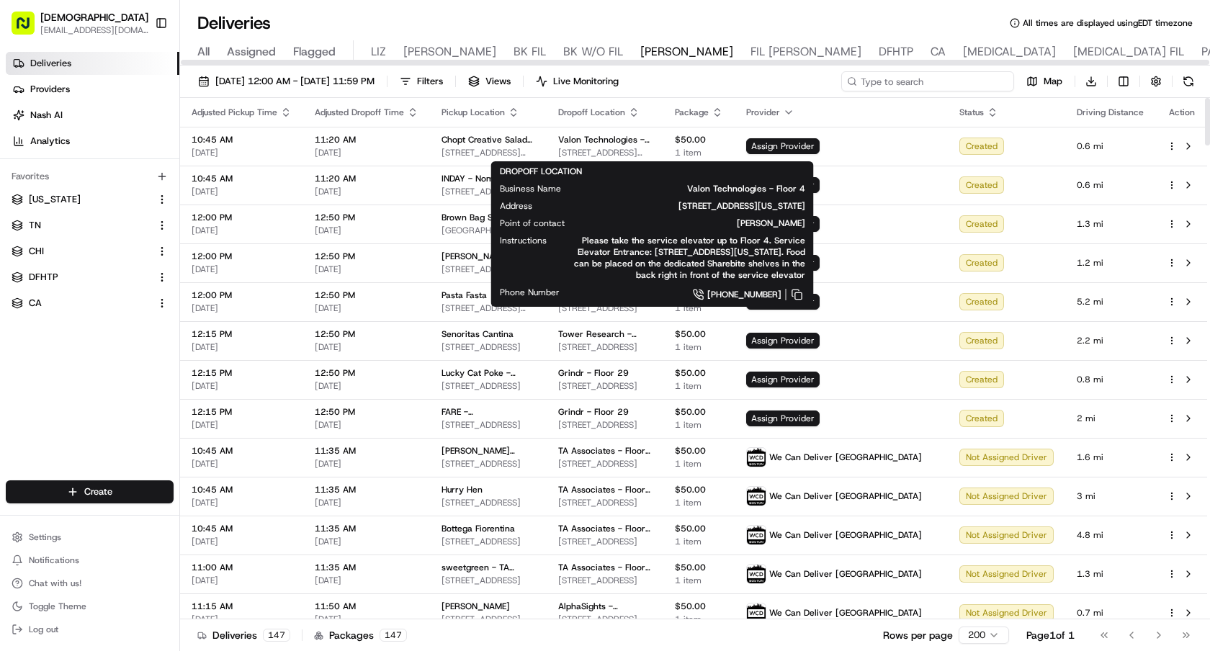
click at [994, 80] on input at bounding box center [927, 81] width 173 height 20
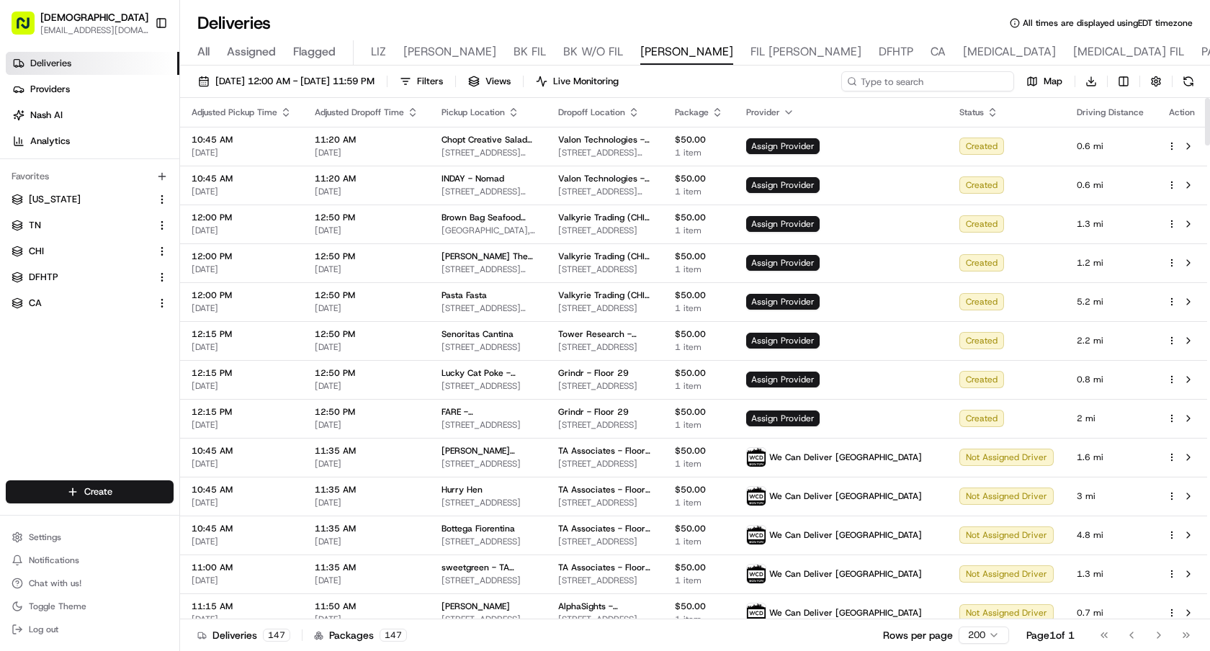
paste input "Valon Technologies - Floor 4"
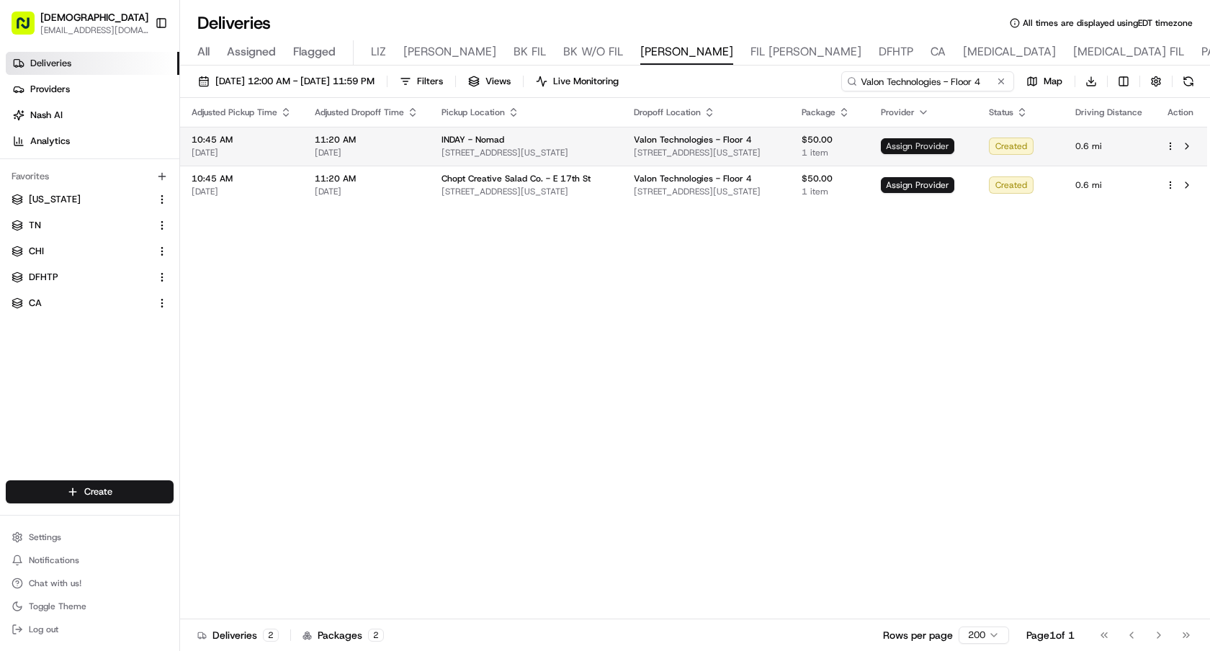
type input "Valon Technologies - Floor 4"
click at [912, 143] on span "Assign Provider" at bounding box center [917, 146] width 73 height 16
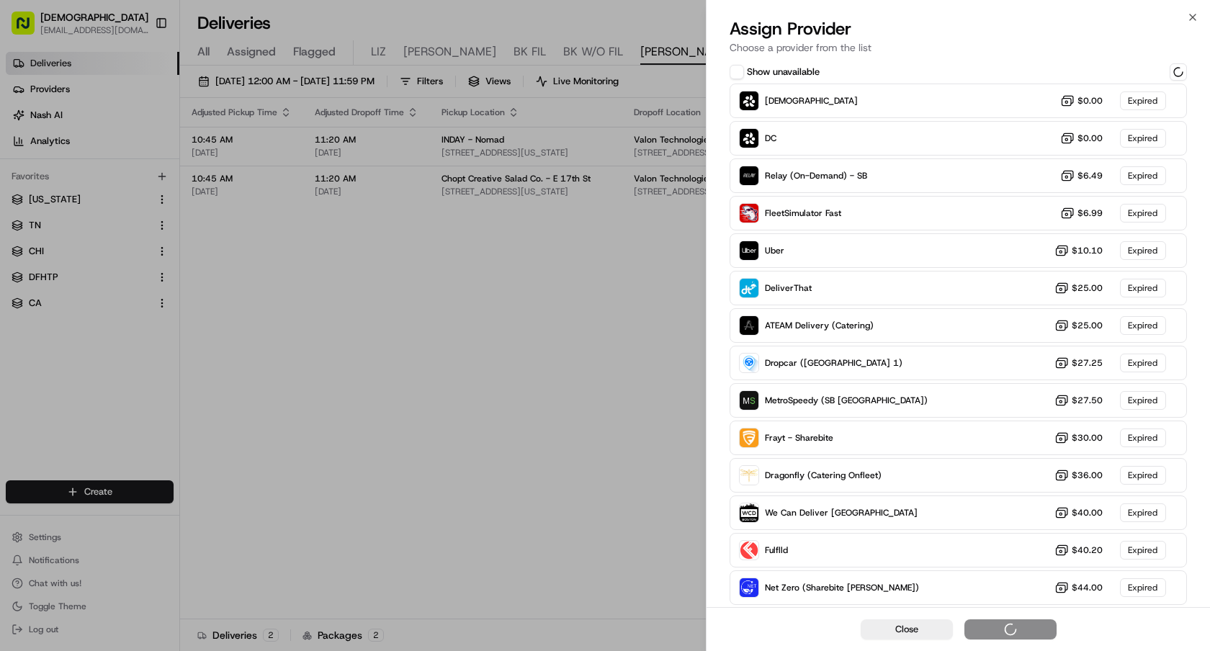
scroll to position [76, 0]
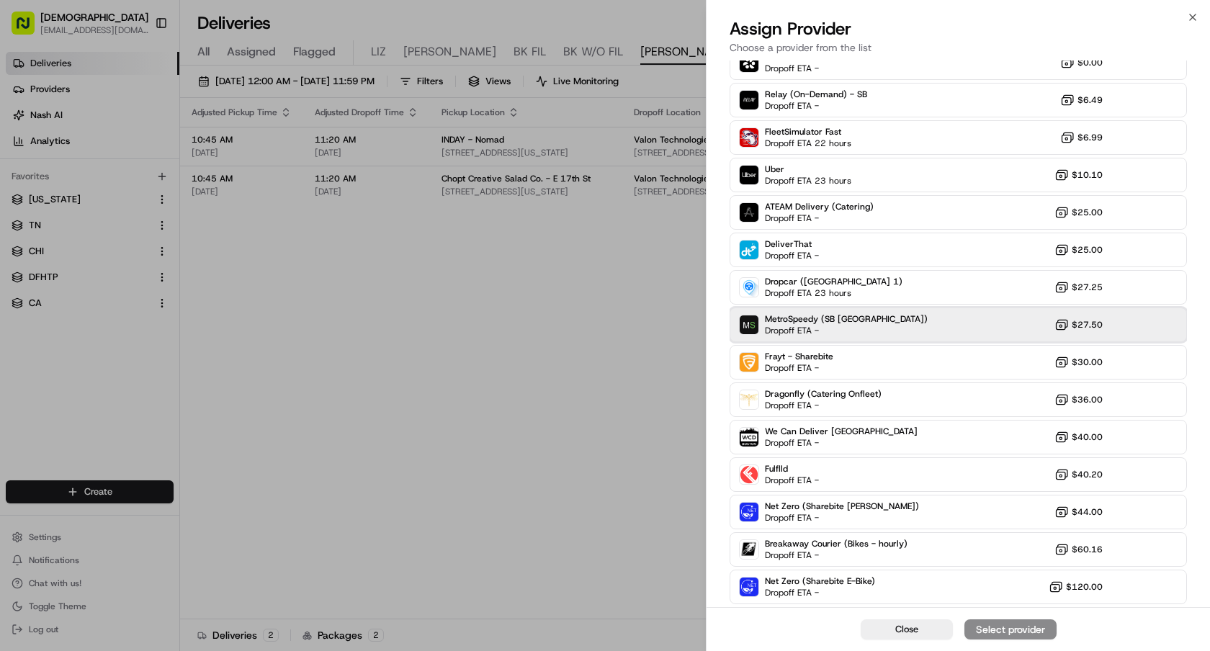
click at [873, 327] on div "MetroSpeedy (SB NYC) Dropoff ETA - $27.50" at bounding box center [958, 325] width 457 height 35
click at [1001, 630] on div "Assign Provider" at bounding box center [1010, 629] width 71 height 14
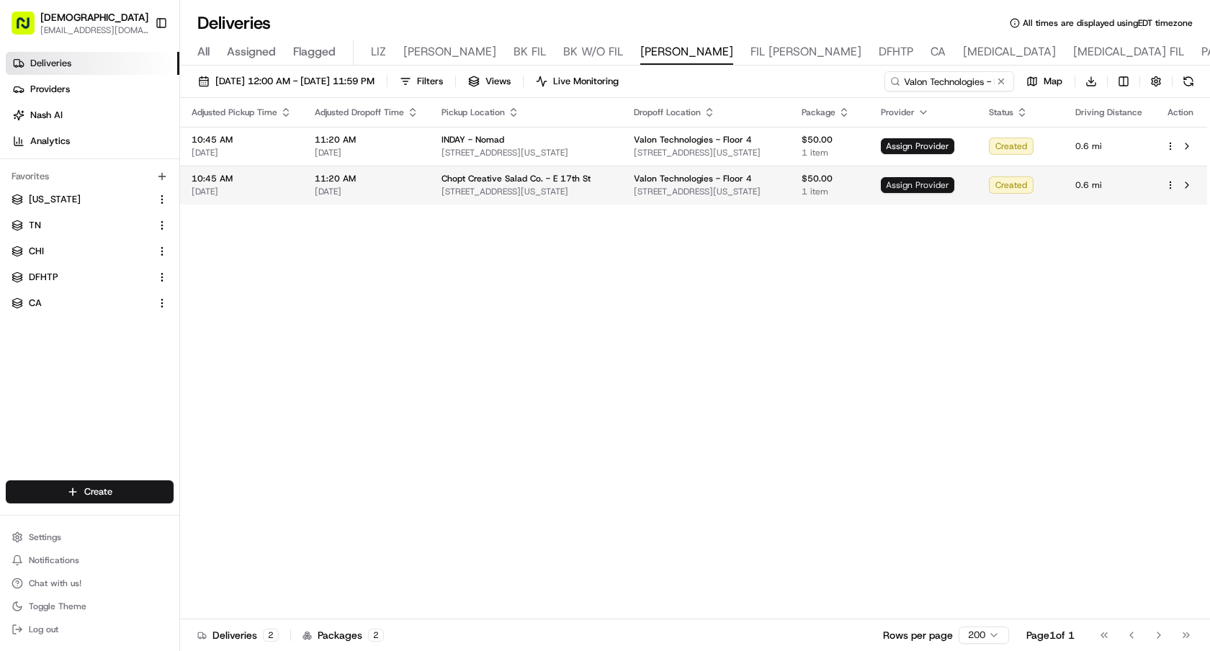
click at [917, 186] on span "Assign Provider" at bounding box center [917, 185] width 73 height 16
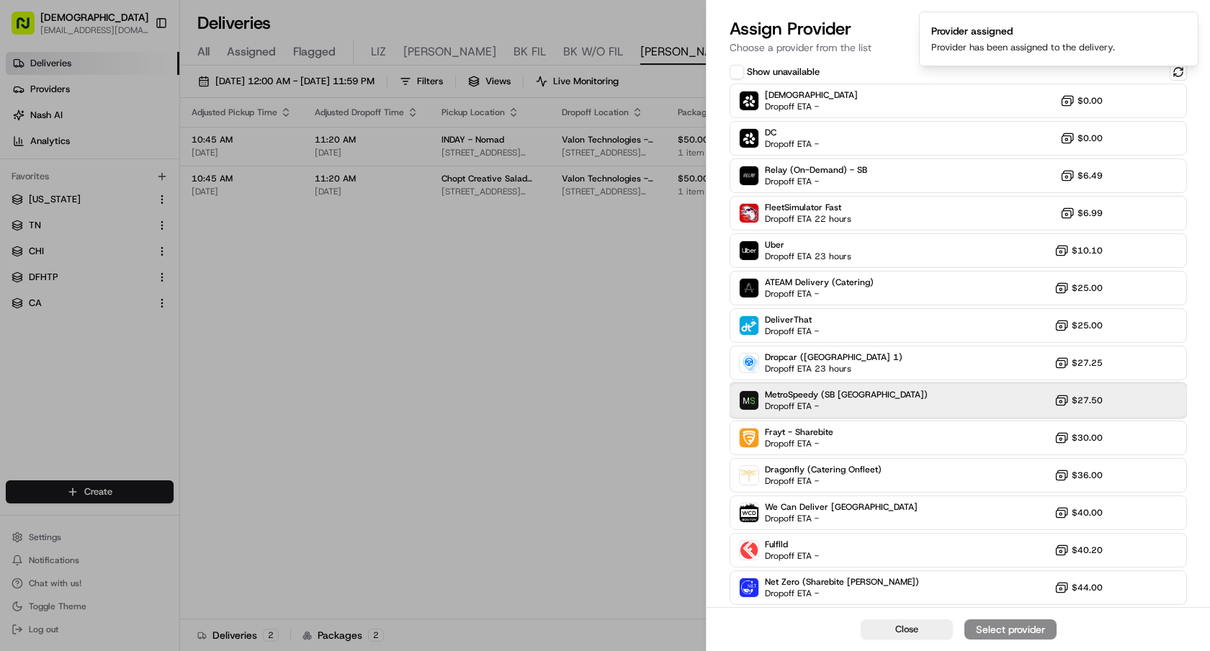
click at [892, 403] on div "MetroSpeedy (SB NYC) Dropoff ETA - $27.50" at bounding box center [958, 400] width 457 height 35
click at [989, 634] on div "Assign Provider" at bounding box center [1010, 629] width 71 height 14
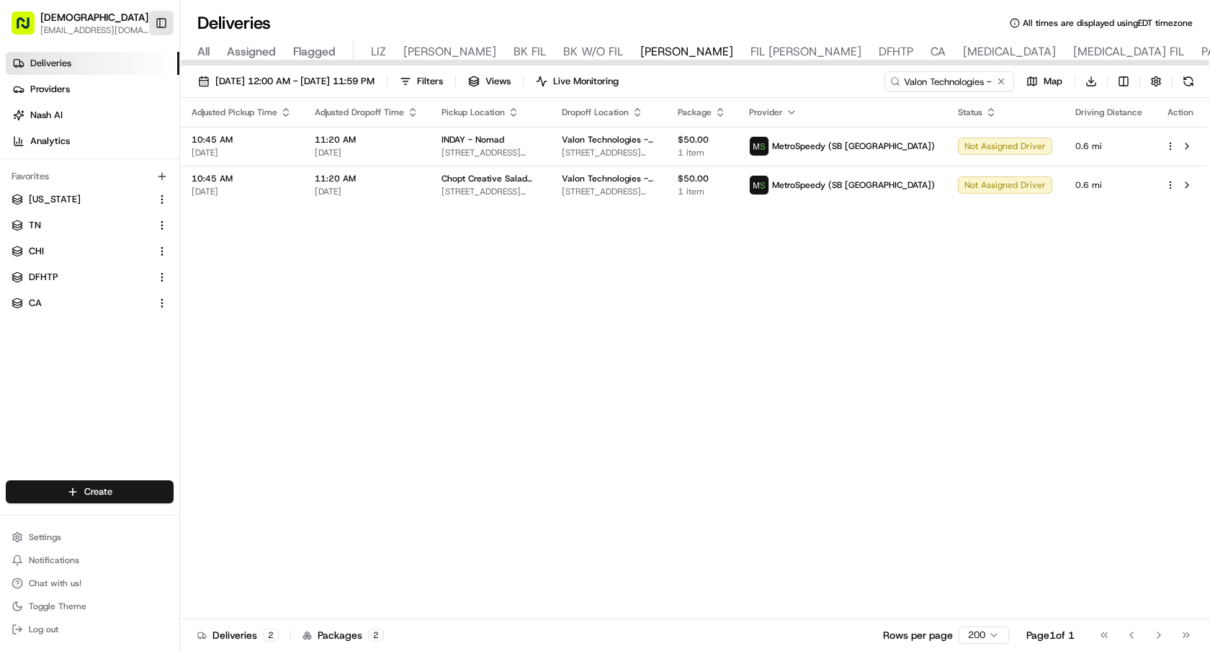
click at [159, 27] on button "Toggle Sidebar" at bounding box center [161, 23] width 24 height 24
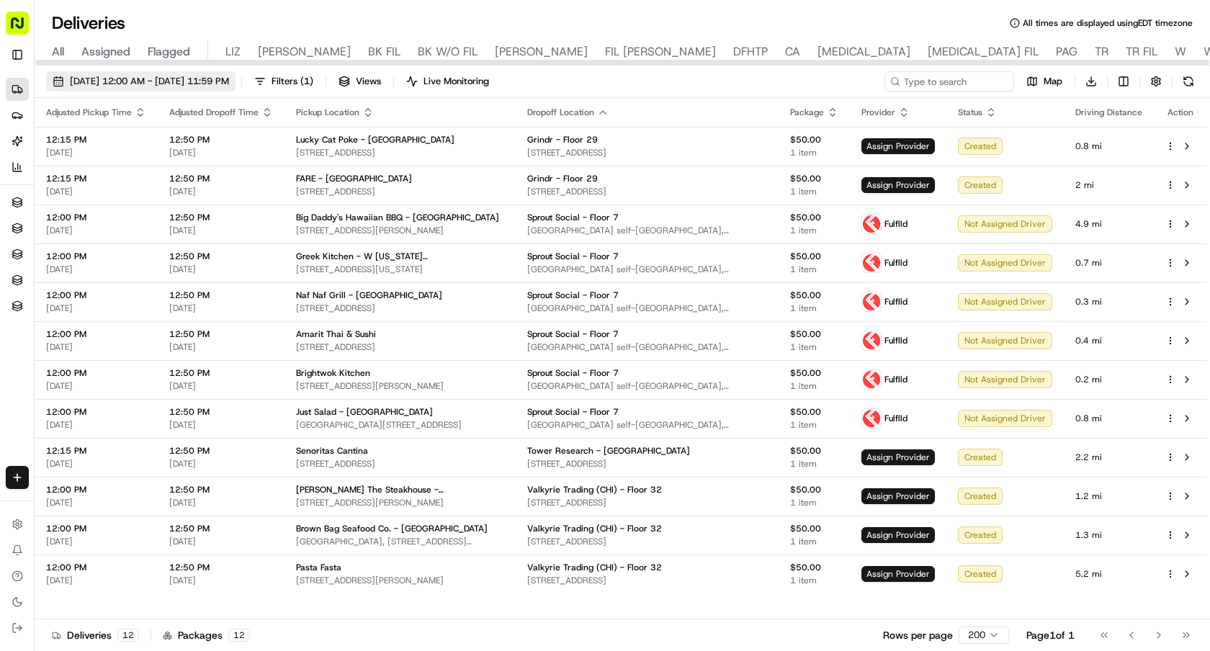
click at [217, 76] on span "08/19/2025 12:00 AM - 08/19/2025 11:59 PM" at bounding box center [149, 81] width 159 height 13
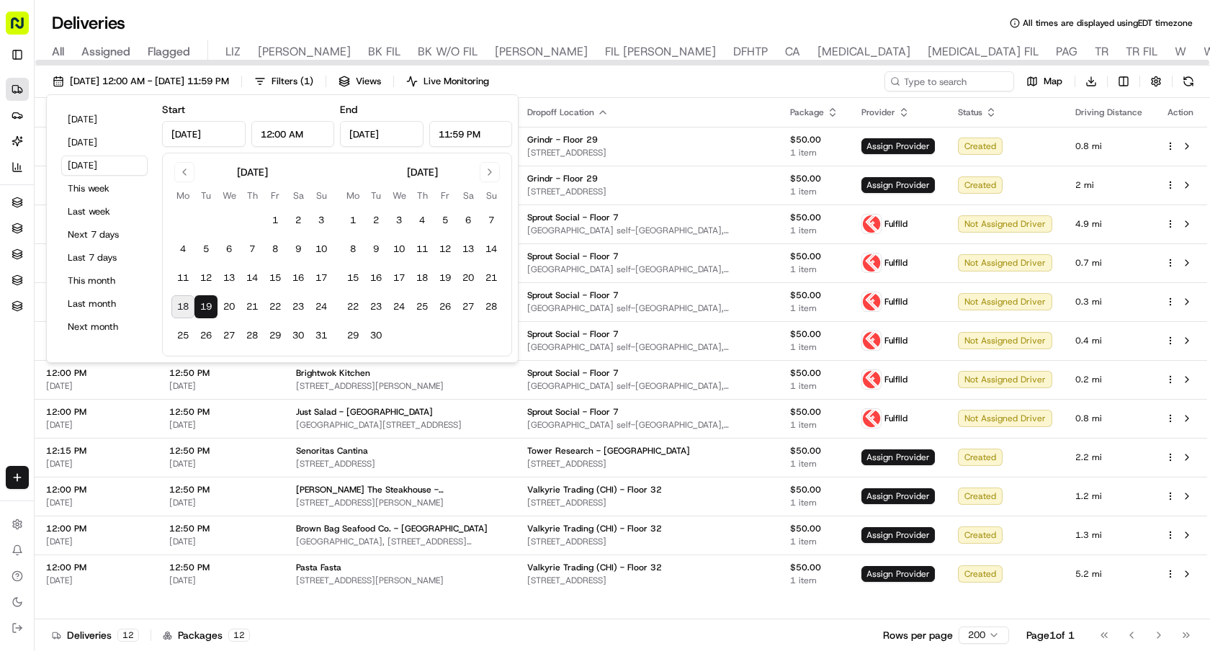
click at [810, 14] on div "Deliveries All times are displayed using EDT timezone" at bounding box center [623, 23] width 1176 height 23
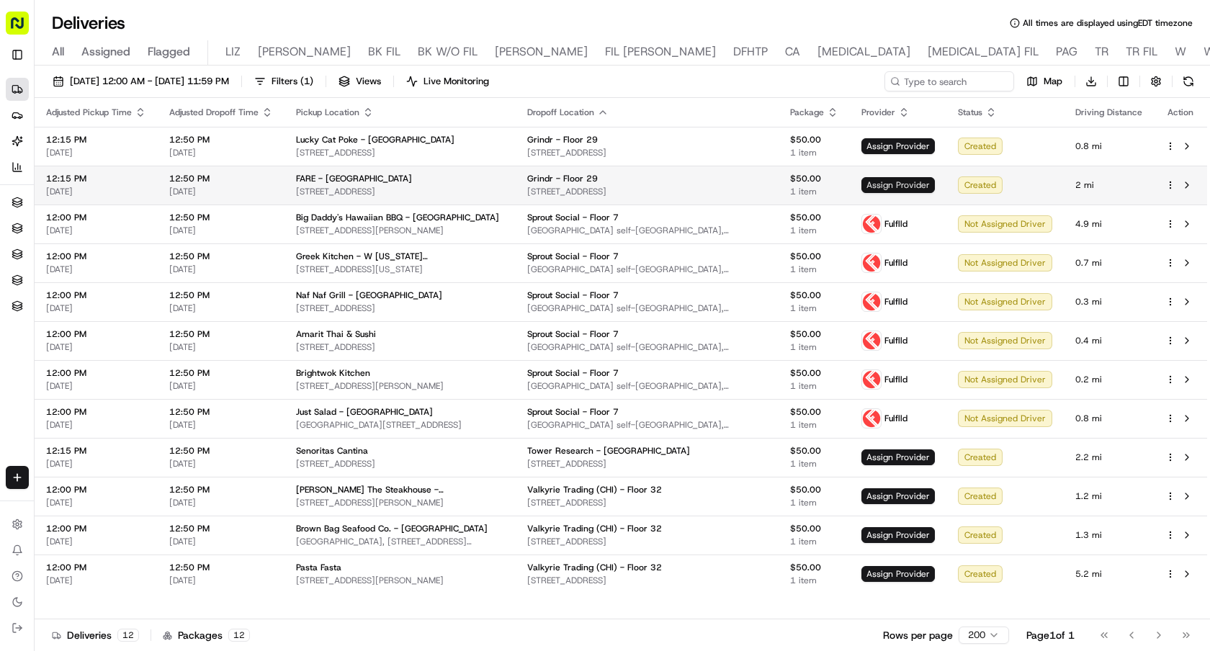
click at [926, 189] on span "Assign Provider" at bounding box center [898, 185] width 73 height 16
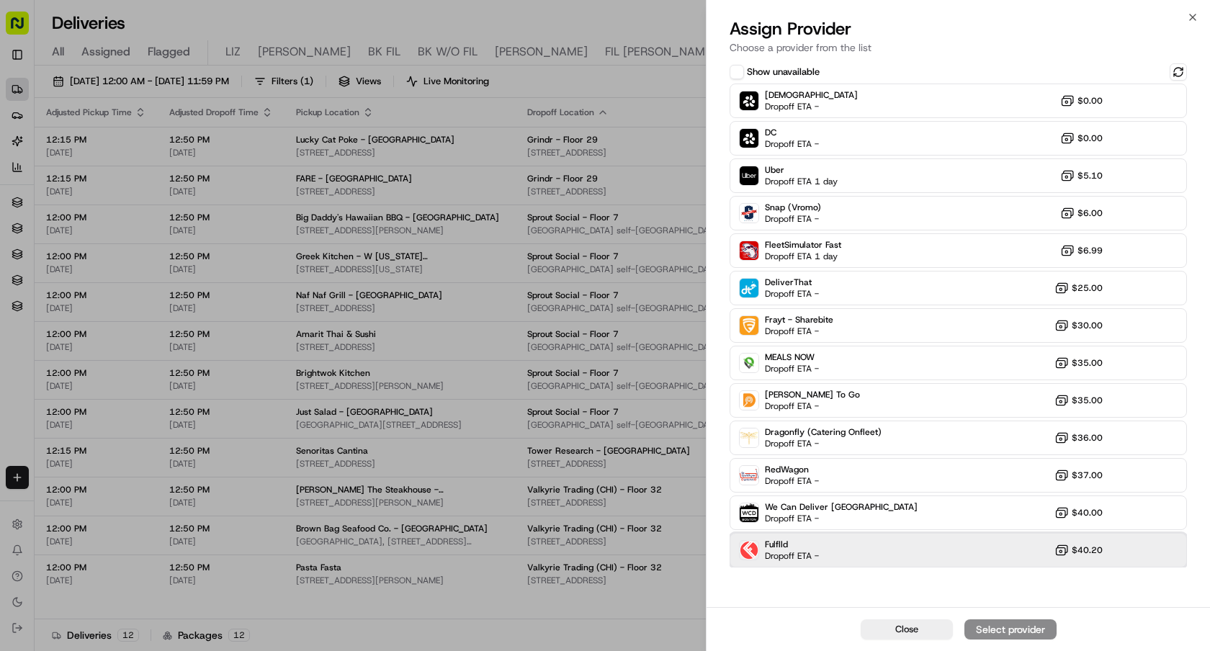
click at [921, 543] on div "Fulflld Dropoff ETA - $40.20" at bounding box center [958, 550] width 457 height 35
click at [996, 622] on button "Assign Provider" at bounding box center [1011, 630] width 92 height 20
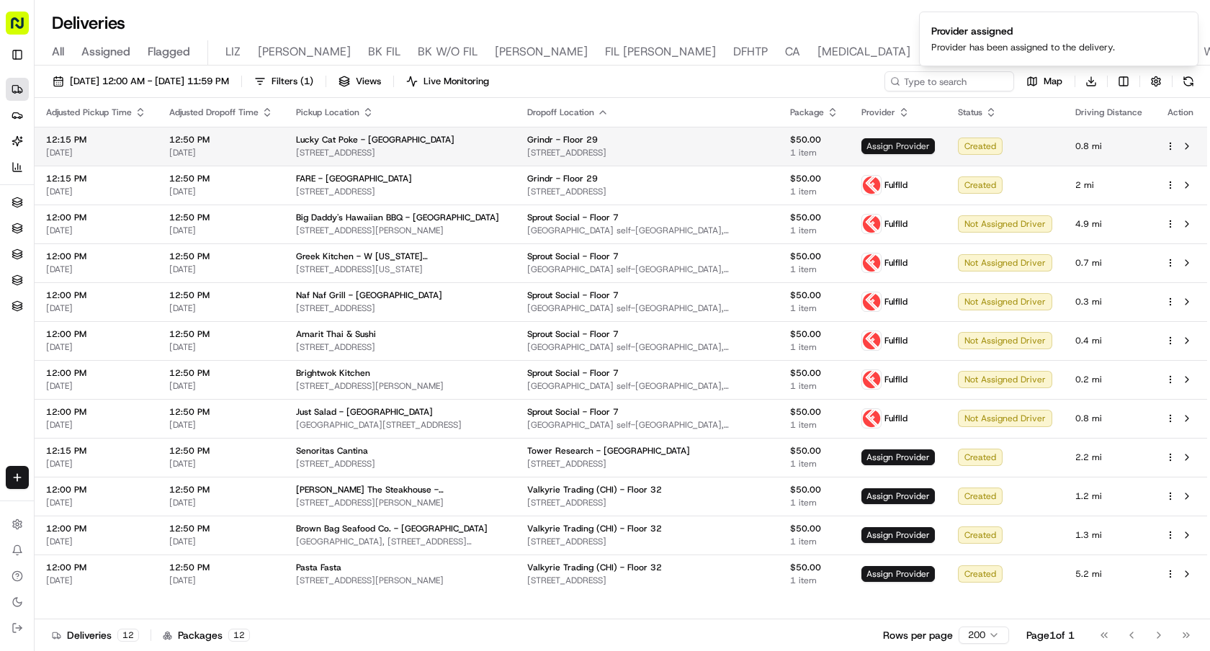
click at [908, 141] on span "Assign Provider" at bounding box center [898, 146] width 73 height 16
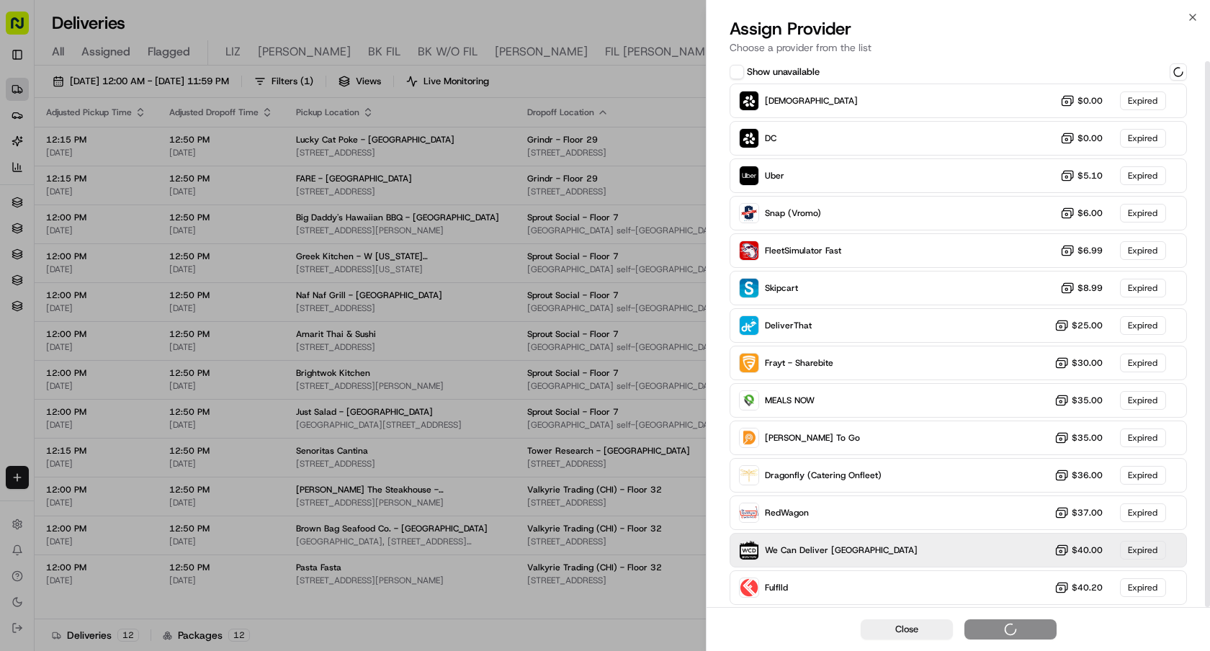
scroll to position [1, 0]
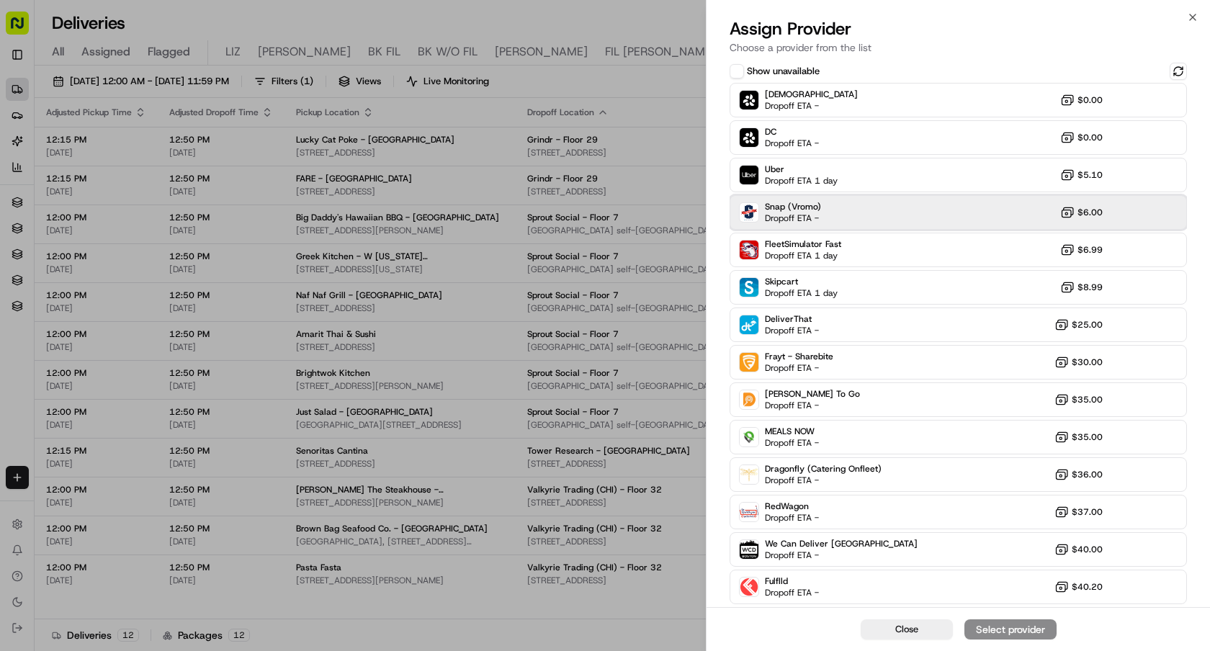
click at [889, 227] on div "Snap (Vromo) Dropoff ETA - $6.00" at bounding box center [958, 212] width 457 height 35
click at [984, 640] on div "Close Assign Provider" at bounding box center [959, 629] width 504 height 44
click at [984, 636] on div "Assign Provider" at bounding box center [1010, 629] width 71 height 14
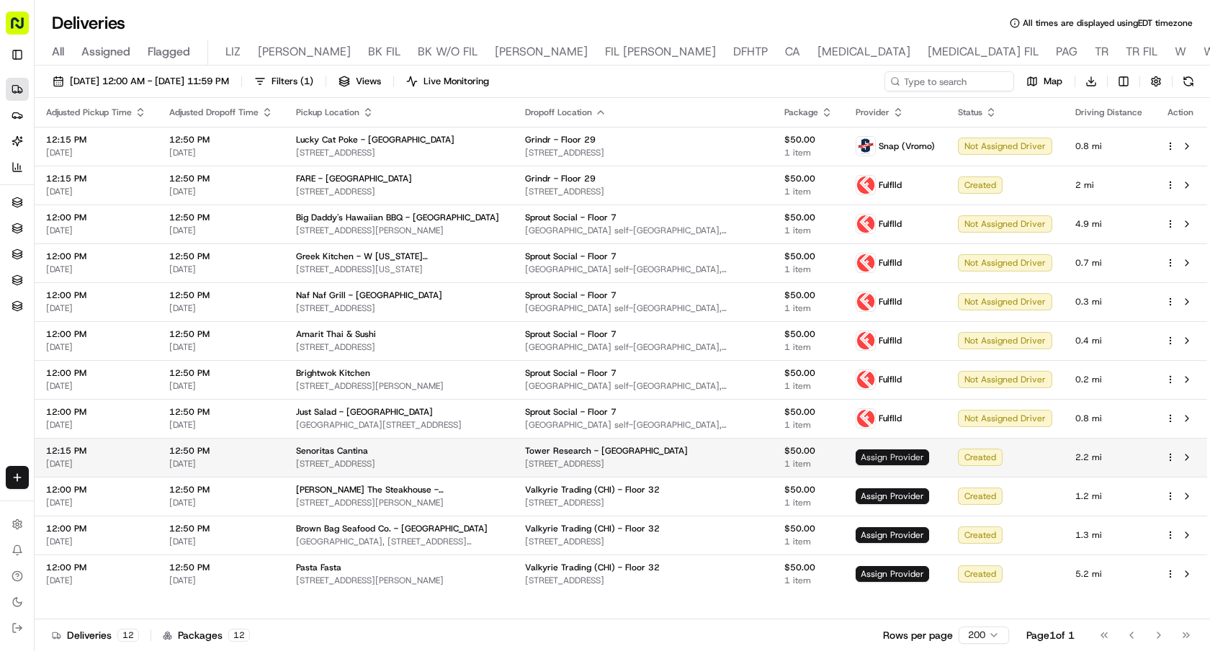
click at [890, 450] on span "Assign Provider" at bounding box center [892, 458] width 73 height 16
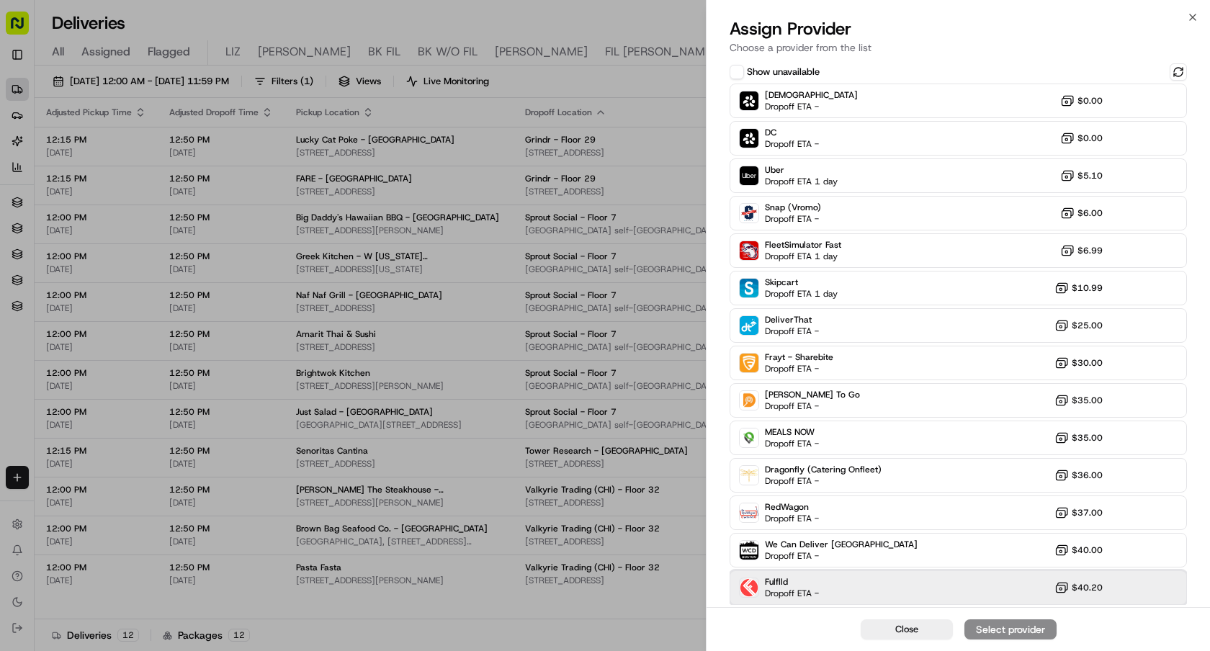
click at [893, 588] on div "Fulflld Dropoff ETA - $40.20" at bounding box center [958, 588] width 457 height 35
click at [991, 622] on button "Assign Provider" at bounding box center [1011, 630] width 92 height 20
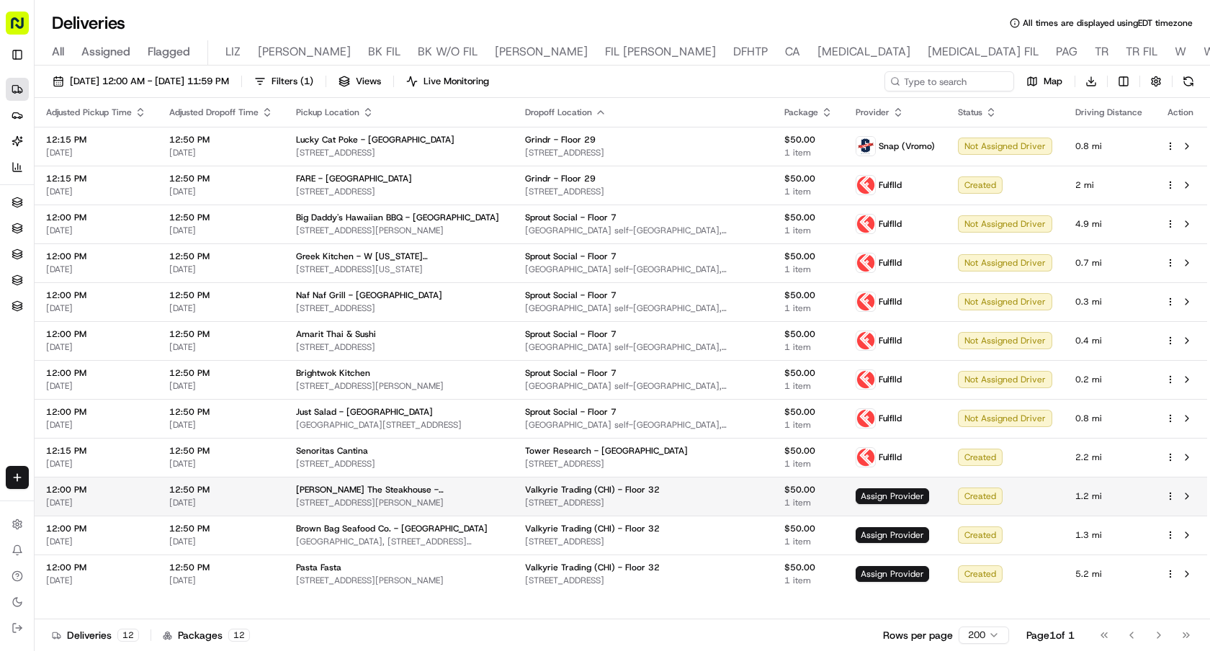
drag, startPoint x: 481, startPoint y: 504, endPoint x: 286, endPoint y: 502, distance: 195.2
click at [287, 502] on td "Morton's The Steakhouse - Chicago 65 E Wacker Pl, Chicago, IL 60601, USA" at bounding box center [399, 496] width 229 height 39
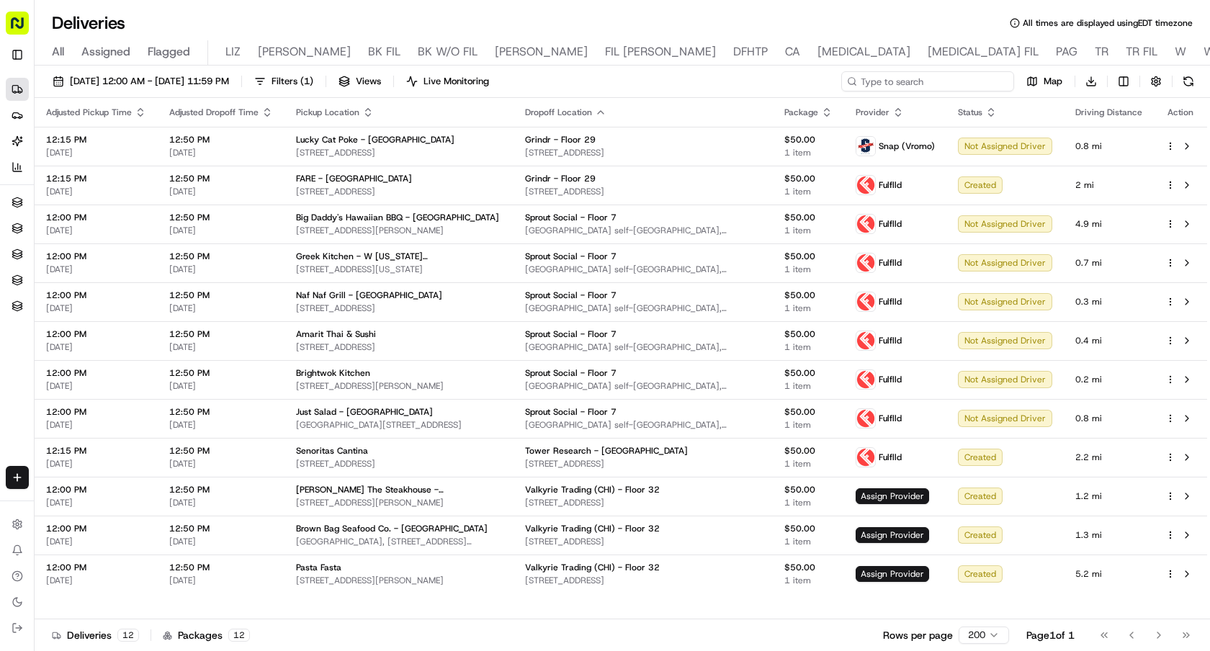
click at [933, 74] on input at bounding box center [927, 81] width 173 height 20
type input "valk"
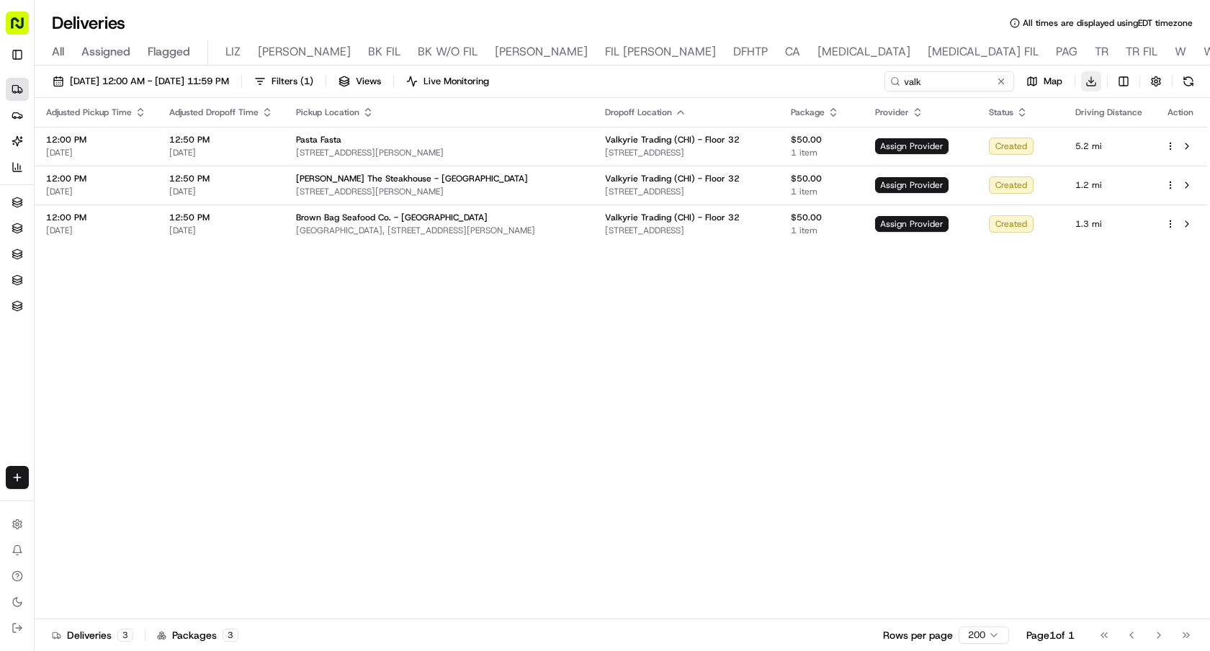
click at [1093, 84] on html "Sharebite e.park@sharebite.com Toggle Sidebar Deliveries Providers Nash AI Anal…" at bounding box center [605, 325] width 1210 height 651
click at [1074, 136] on span "Completed Report" at bounding box center [1048, 135] width 71 height 12
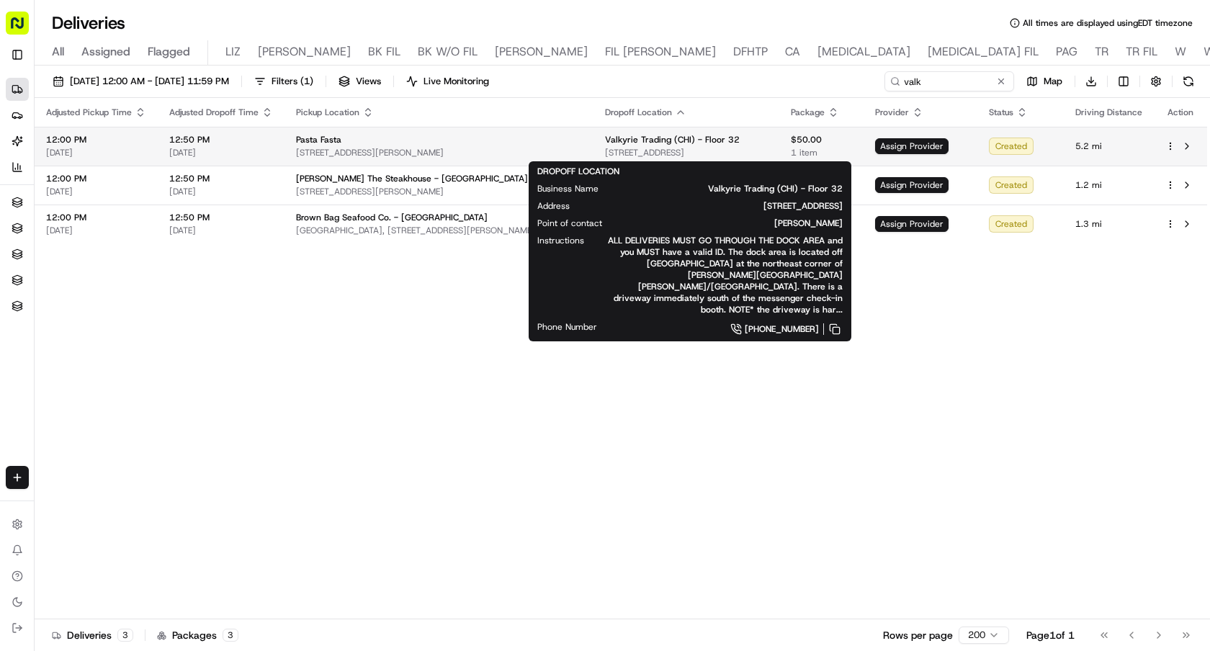
drag, startPoint x: 776, startPoint y: 155, endPoint x: 595, endPoint y: 155, distance: 180.8
click at [605, 155] on span "425 S Financial Pl, Chicago, IL 60605, USA" at bounding box center [686, 153] width 163 height 12
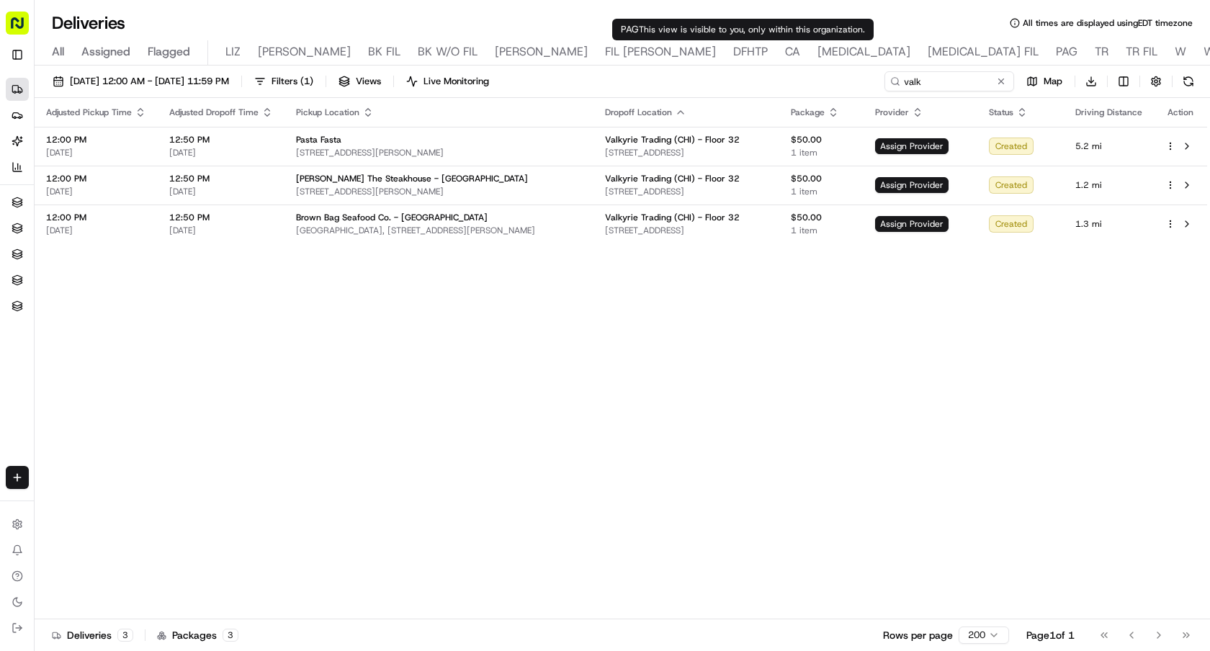
copy span "425 S Financial Pl, Chicago, IL 60605, USA"
click at [929, 418] on div "Adjusted Pickup Time Adjusted Dropoff Time Pickup Location Dropoff Location Pac…" at bounding box center [621, 359] width 1173 height 522
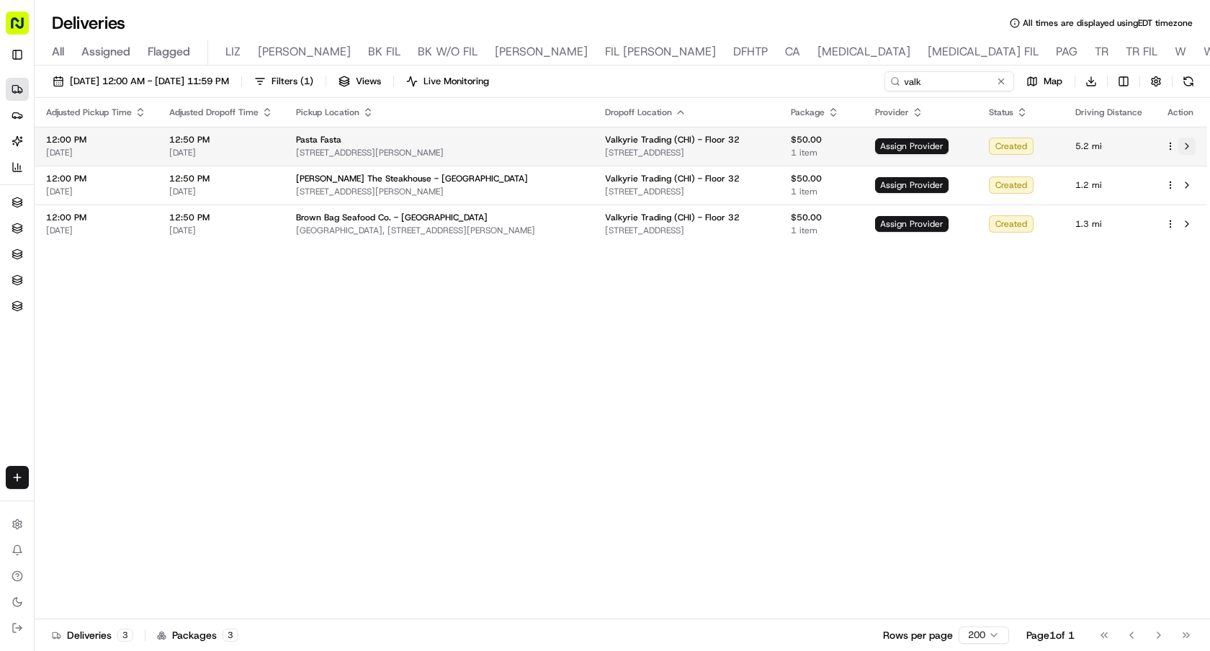
click at [1188, 146] on button at bounding box center [1187, 146] width 17 height 17
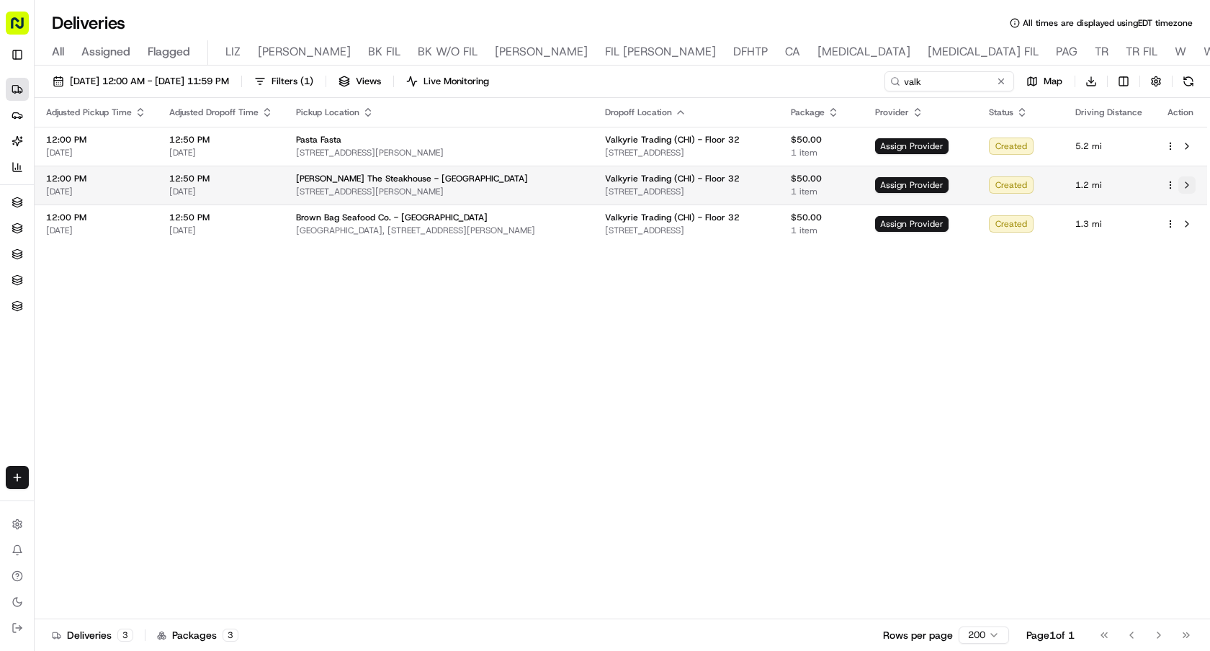
click at [1187, 191] on button at bounding box center [1187, 185] width 17 height 17
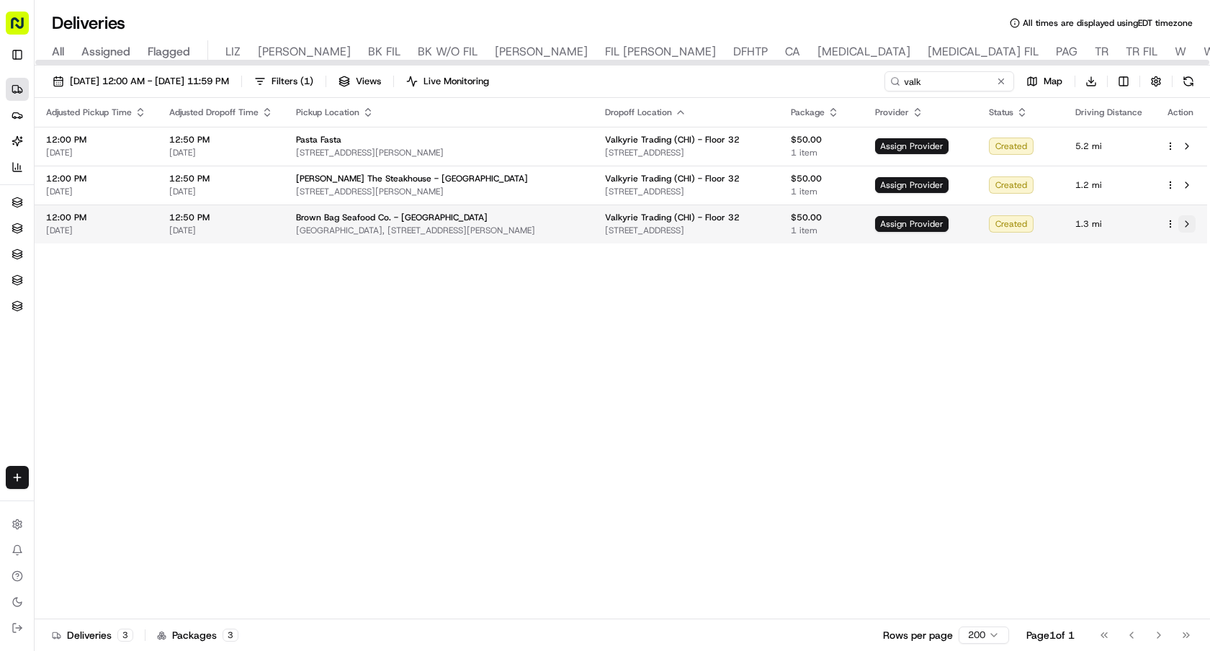
click at [1184, 220] on button at bounding box center [1187, 223] width 17 height 17
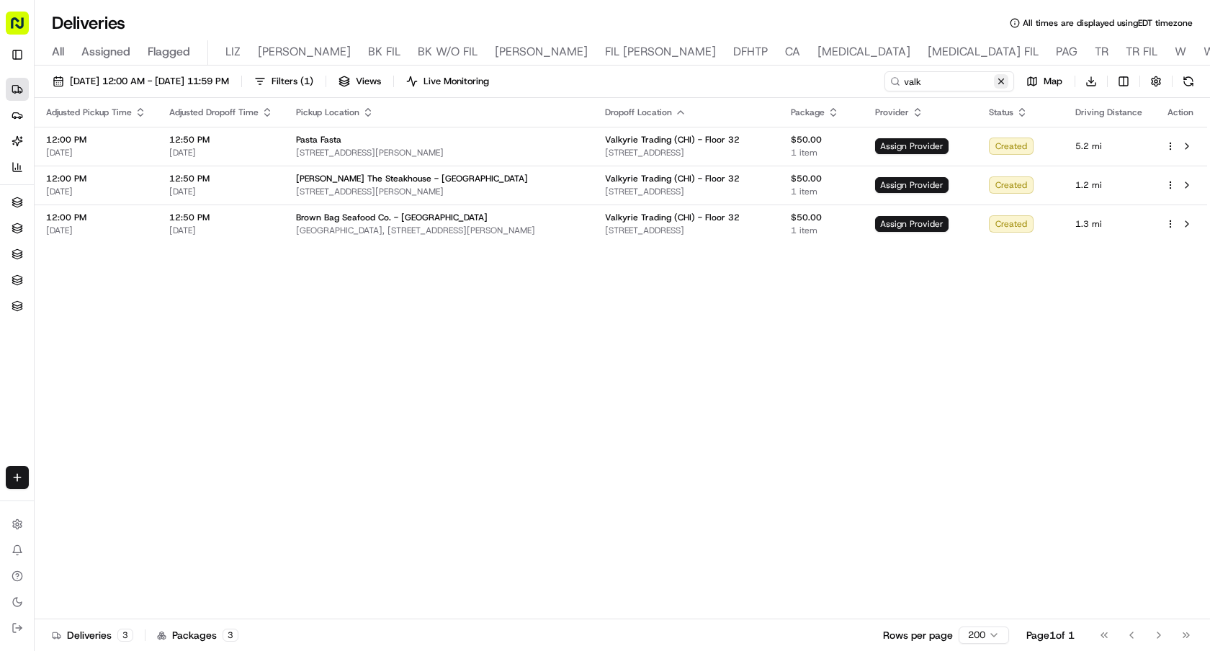
click at [998, 80] on button at bounding box center [1001, 81] width 14 height 14
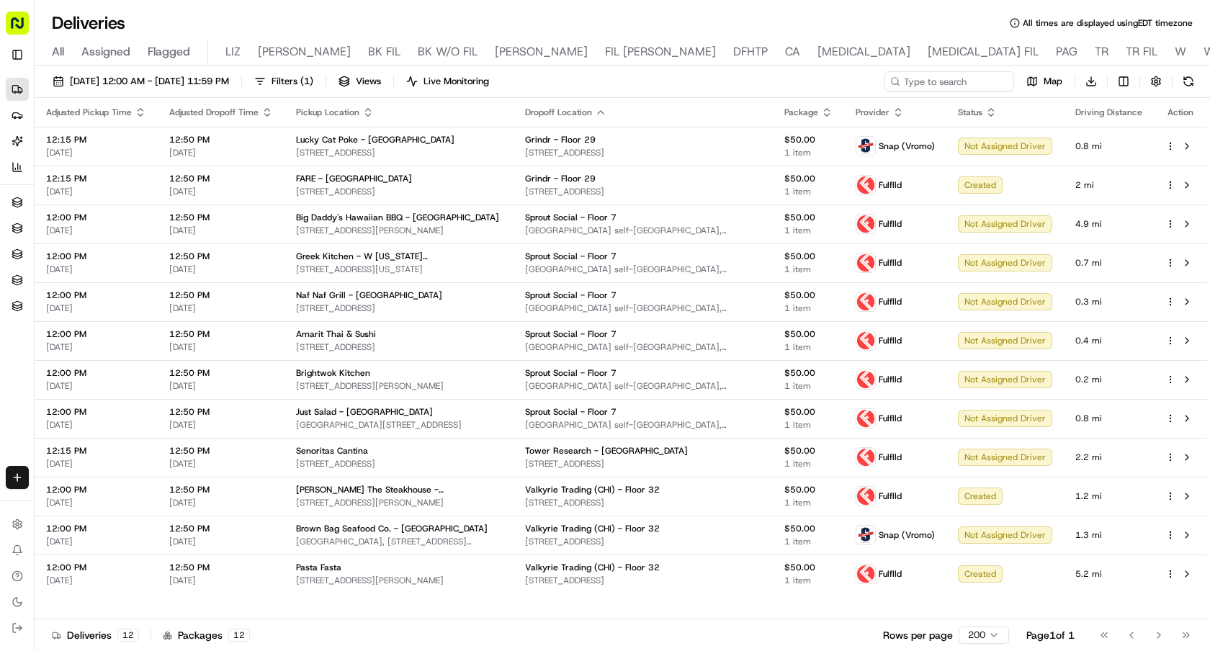
click at [161, 68] on div "08/19/2025 12:00 AM - 08/19/2025 11:59 PM Filters ( 1 ) Views Live Monitoring M…" at bounding box center [623, 360] width 1176 height 589
click at [161, 76] on span "08/19/2025 12:00 AM - 08/19/2025 11:59 PM" at bounding box center [149, 81] width 159 height 13
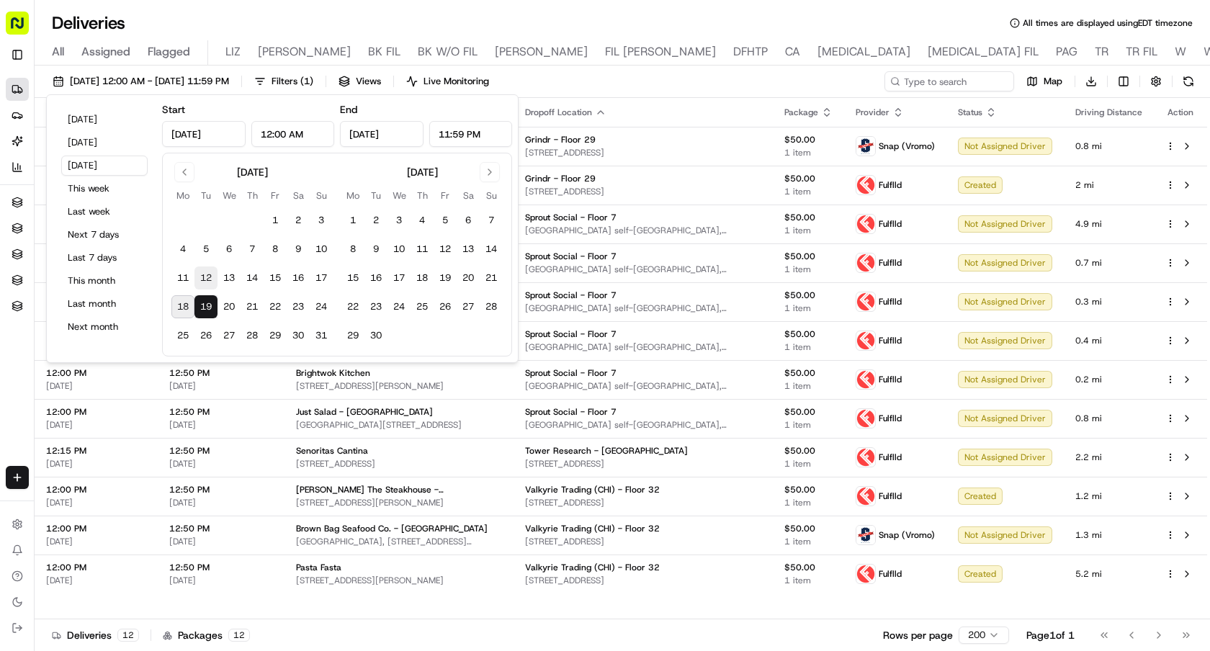
click at [210, 284] on button "12" at bounding box center [206, 278] width 23 height 23
type input "Aug 12, 2025"
click at [210, 284] on button "12" at bounding box center [206, 278] width 23 height 23
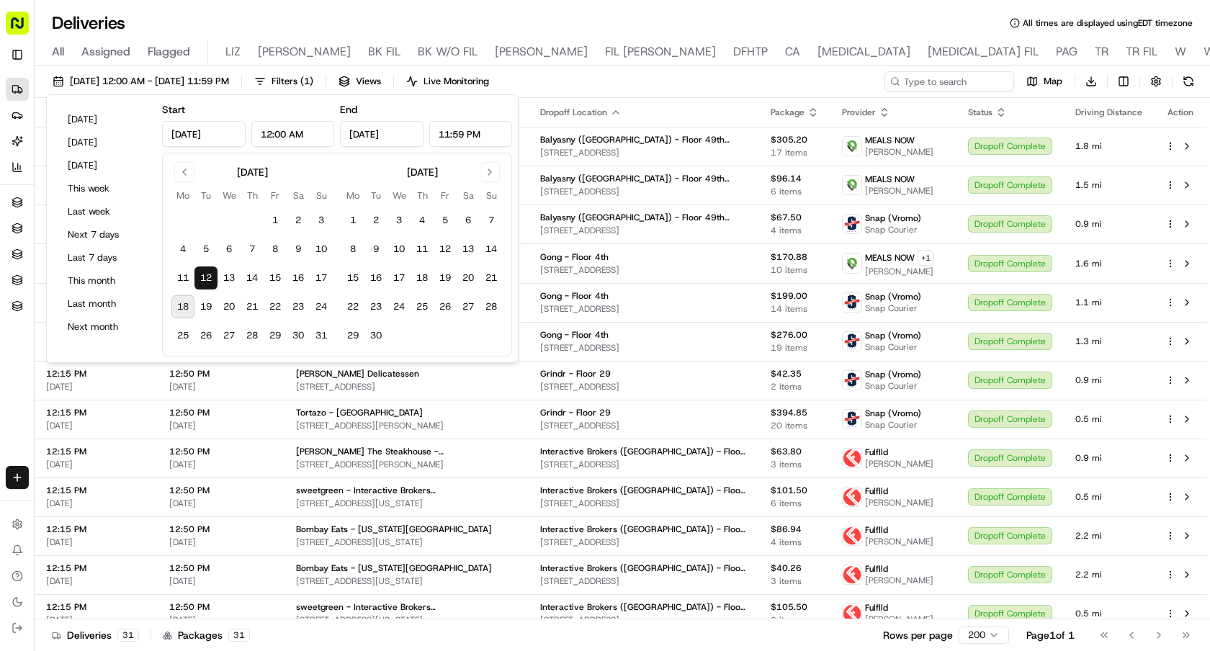
click at [826, 80] on div "08/12/2025 12:00 AM - 08/12/2025 11:59 PM Filters ( 1 ) Views Live Monitoring M…" at bounding box center [623, 84] width 1176 height 27
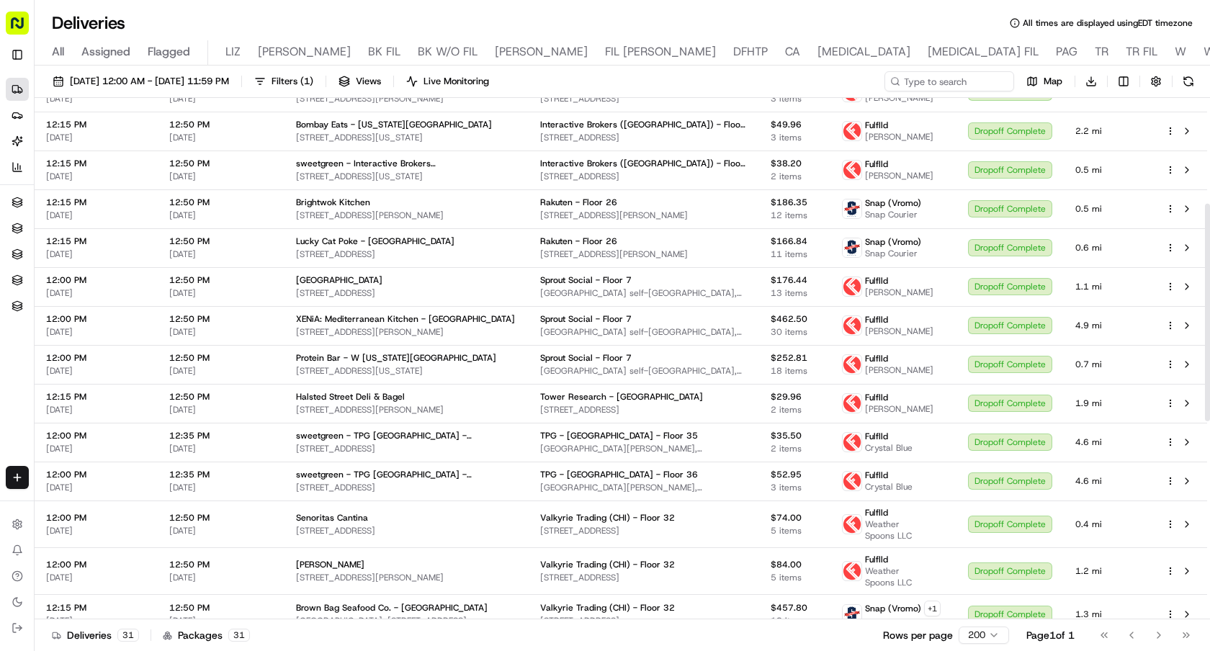
scroll to position [730, 0]
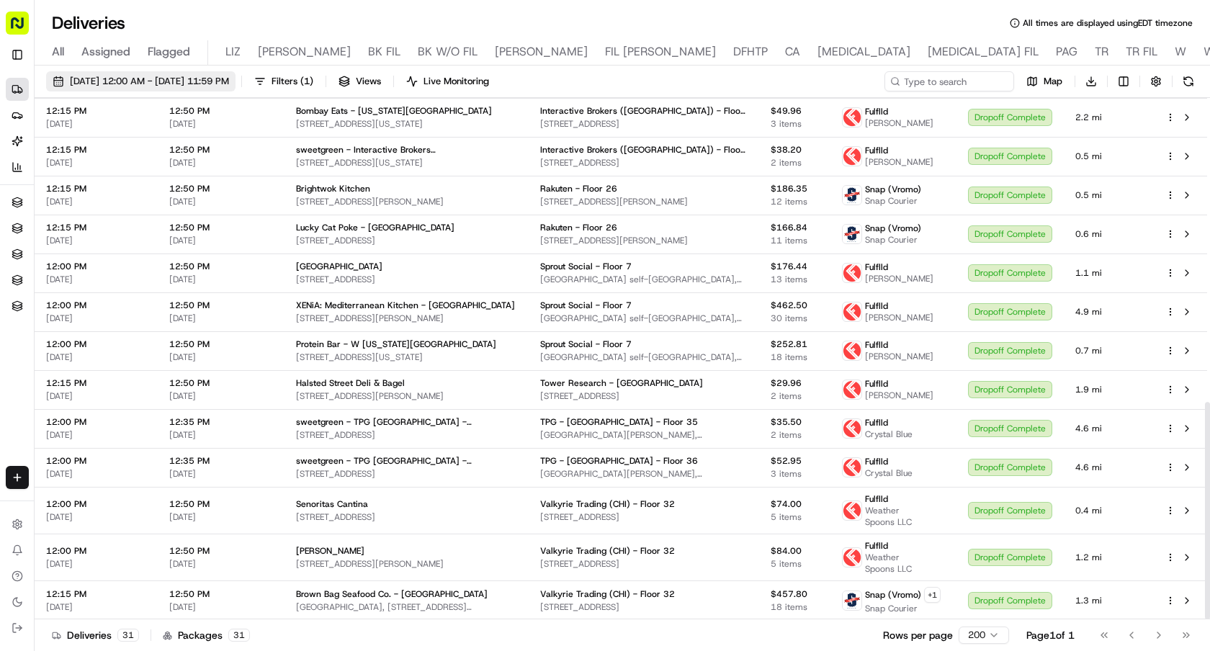
click at [229, 87] on span "08/12/2025 12:00 AM - 08/12/2025 11:59 PM" at bounding box center [149, 81] width 159 height 13
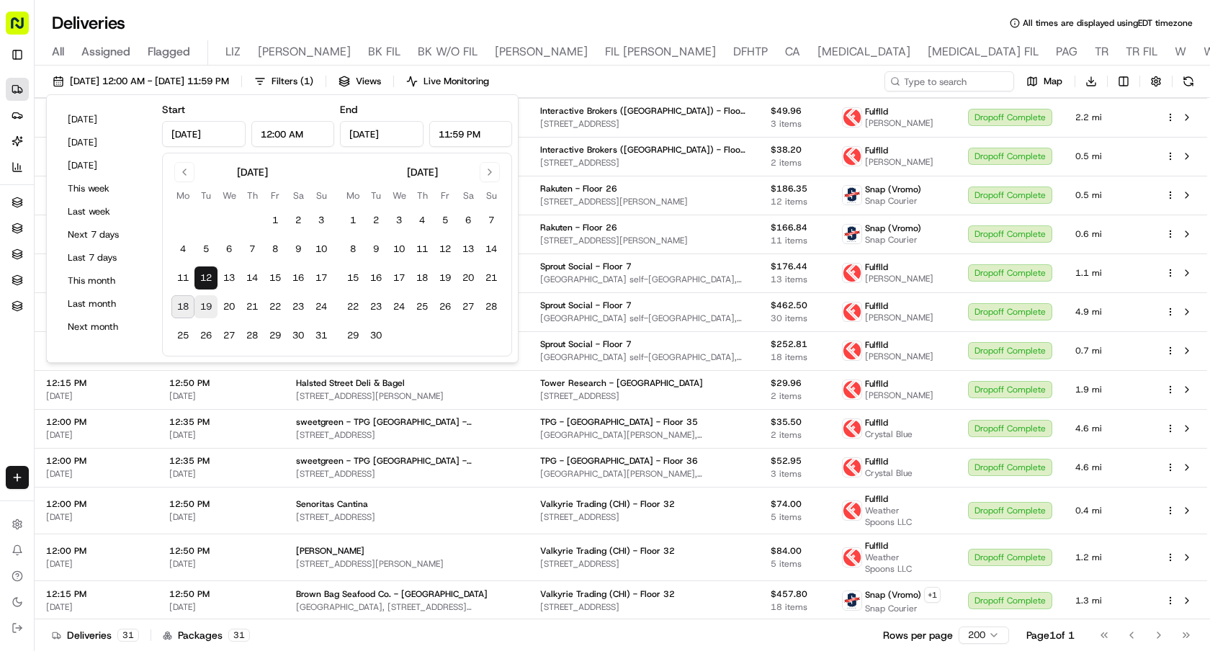
click at [210, 303] on button "19" at bounding box center [206, 306] width 23 height 23
type input "Aug 19, 2025"
click at [210, 303] on button "19" at bounding box center [206, 306] width 23 height 23
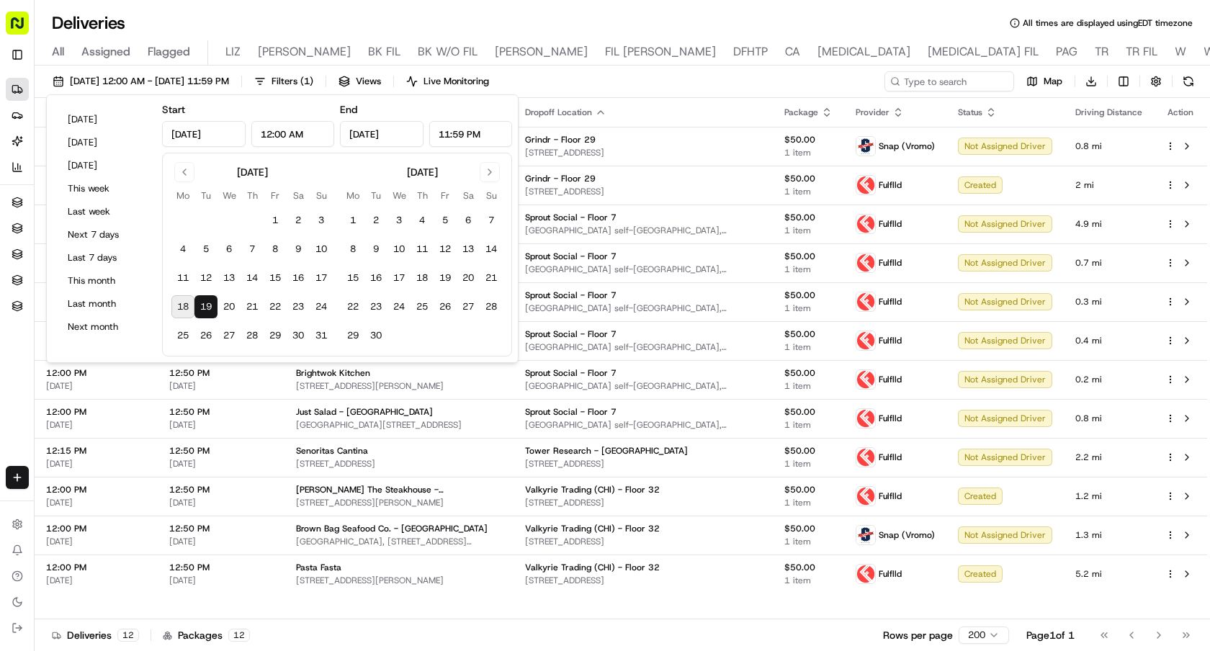
click at [774, 89] on div "08/19/2025 12:00 AM - 08/19/2025 11:59 PM Filters ( 1 ) Views Live Monitoring M…" at bounding box center [623, 84] width 1176 height 27
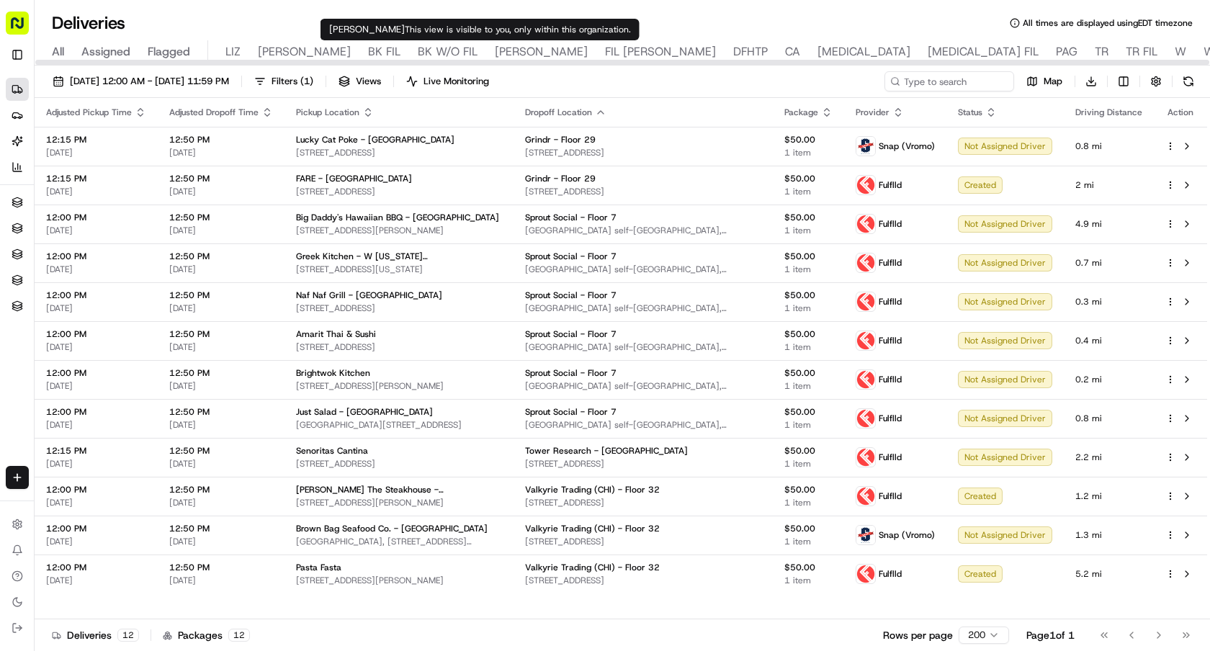
click at [495, 50] on span "NASH" at bounding box center [541, 51] width 93 height 17
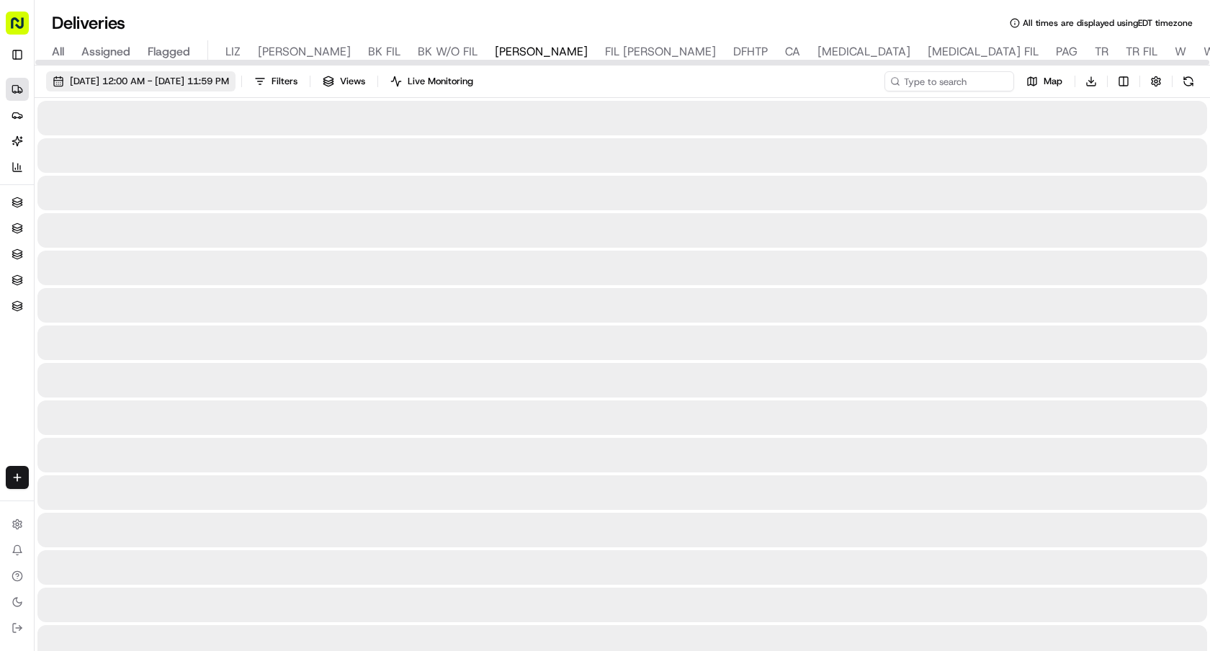
click at [172, 83] on span "08/18/2025 12:00 AM - 08/18/2025 11:59 PM" at bounding box center [149, 81] width 159 height 13
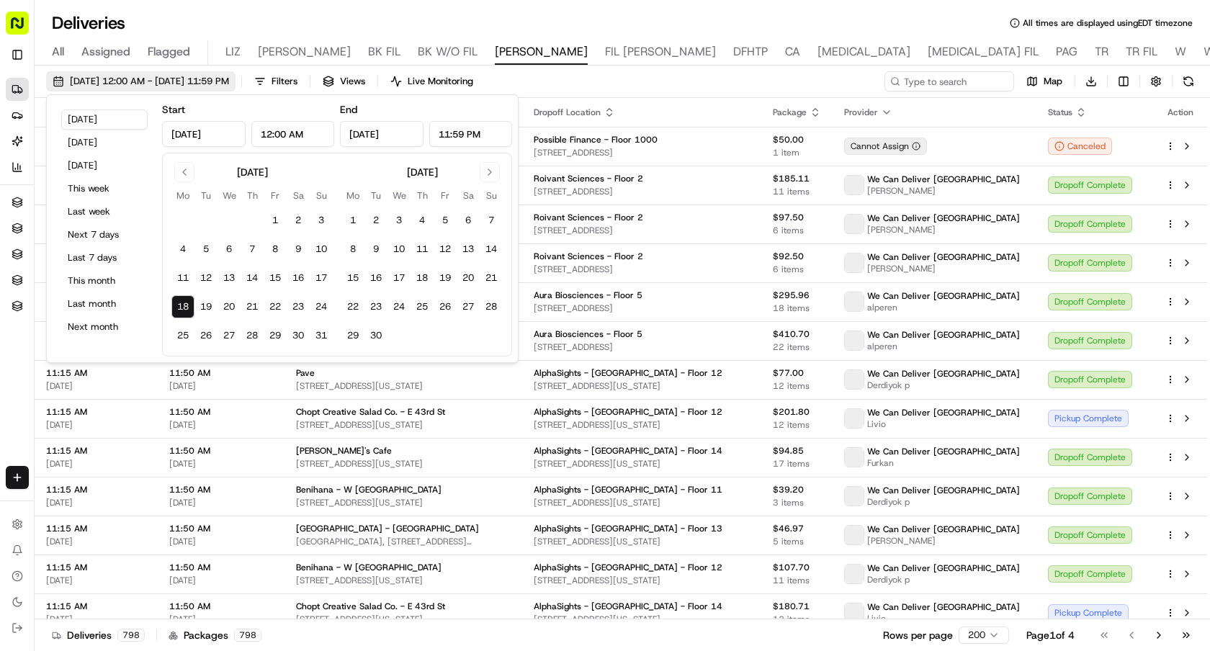
type input "Aug 18, 2025"
type input "12:00 AM"
type input "Aug 18, 2025"
type input "11:59 PM"
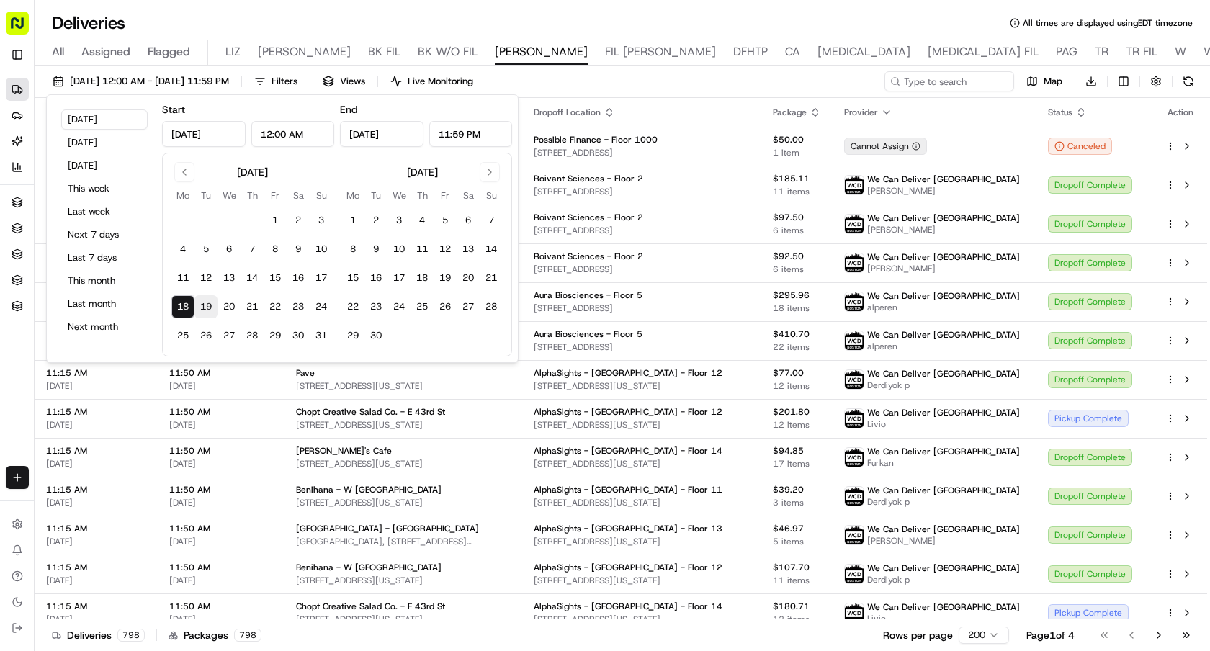
click at [209, 298] on button "19" at bounding box center [206, 306] width 23 height 23
type input "Aug 19, 2025"
click at [209, 298] on button "19" at bounding box center [206, 306] width 23 height 23
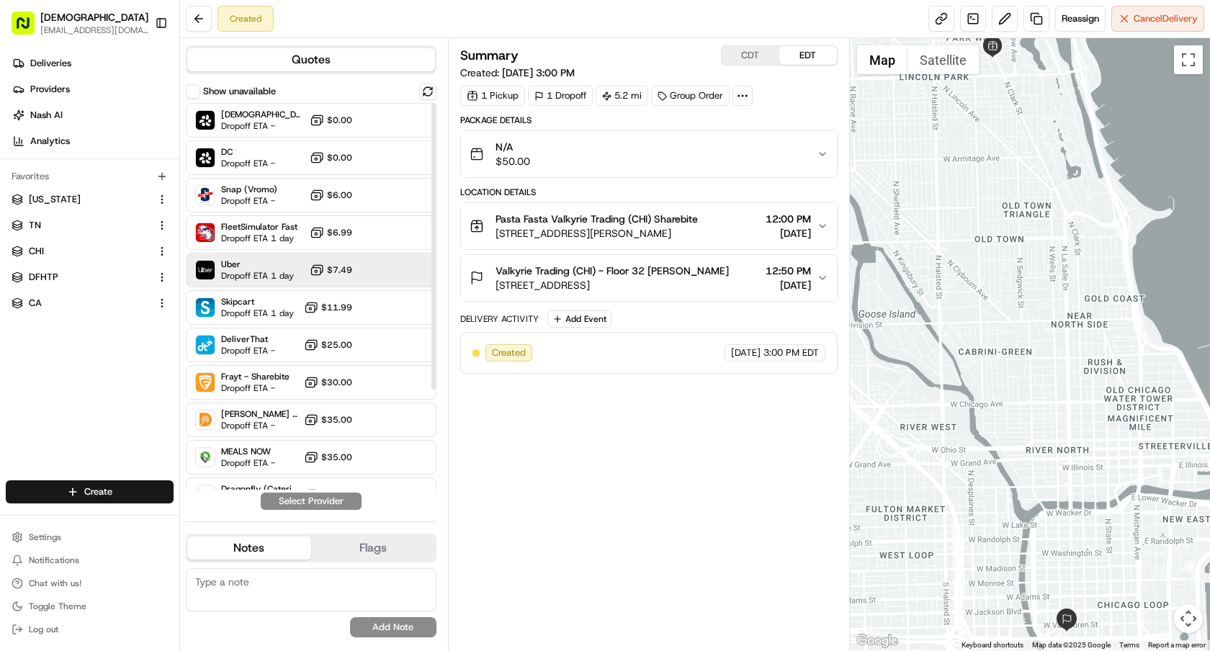
scroll to position [135, 0]
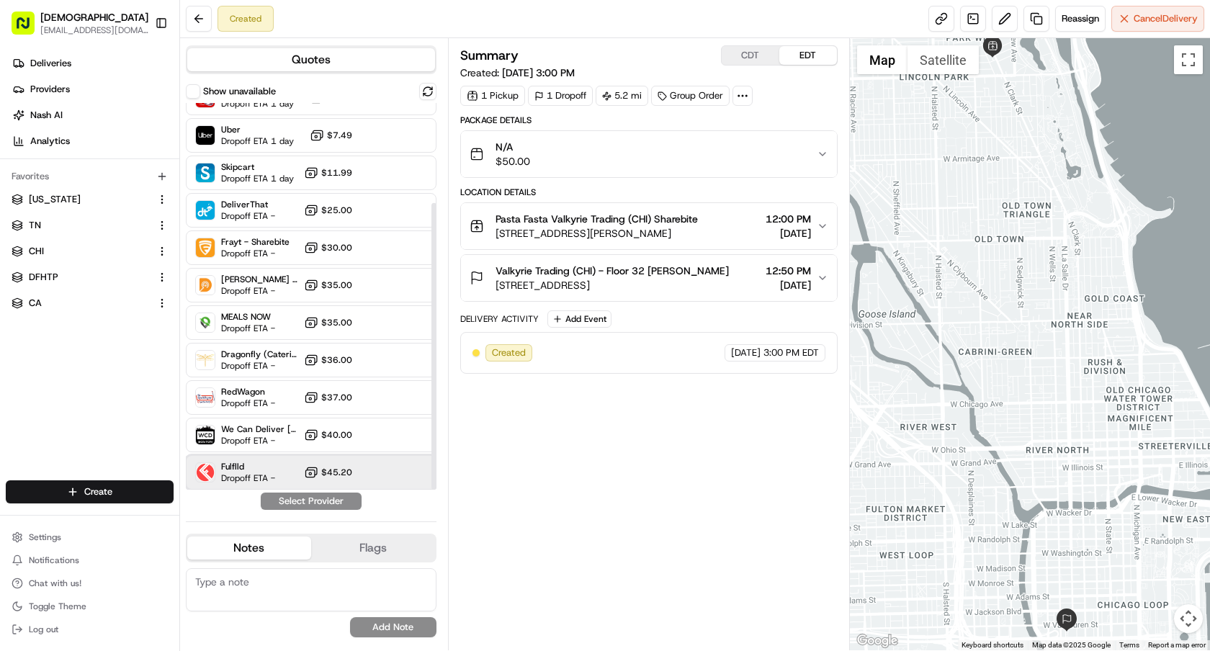
click at [267, 481] on span "Dropoff ETA -" at bounding box center [248, 479] width 54 height 12
click at [285, 496] on button "Assign Provider" at bounding box center [311, 501] width 102 height 17
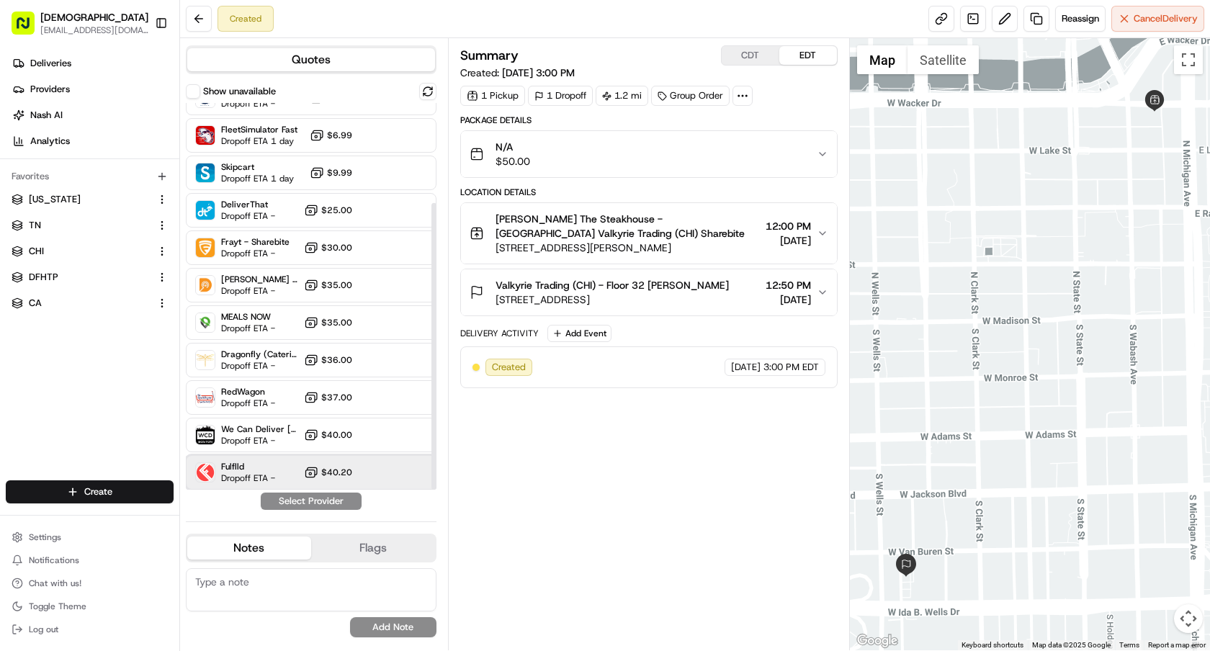
click at [300, 470] on div "Fulflld Dropoff ETA - $40.20" at bounding box center [311, 472] width 251 height 35
click at [313, 499] on button "Assign Provider" at bounding box center [311, 501] width 102 height 17
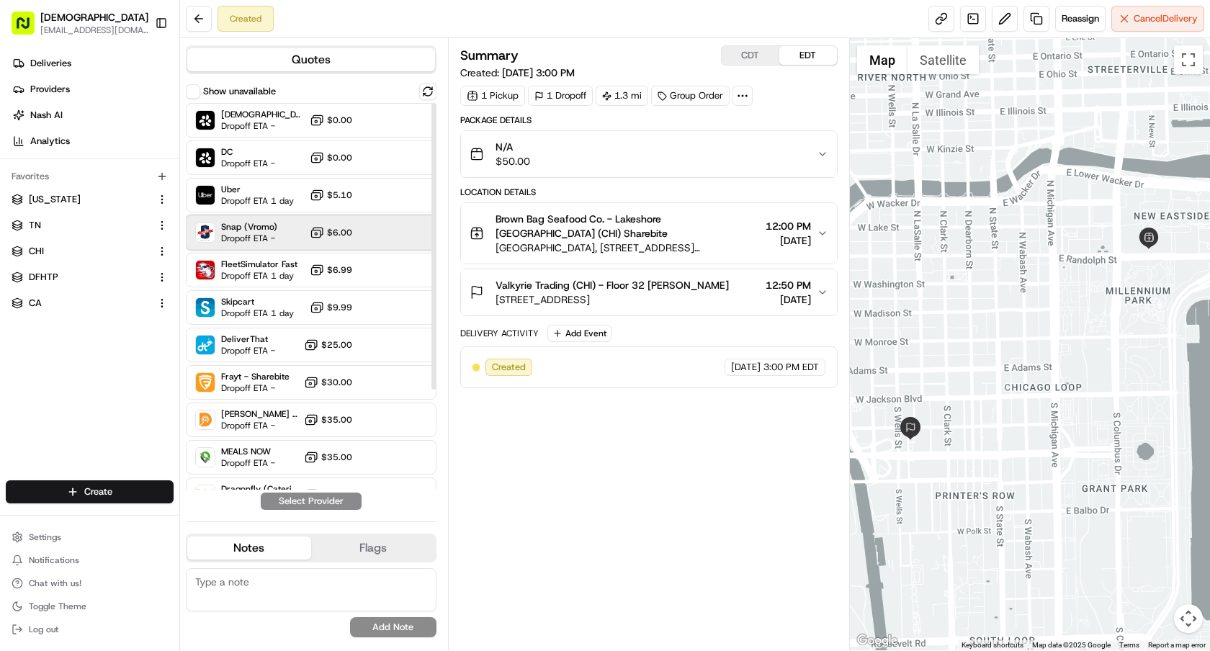
click at [256, 221] on span "Snap (Vromo)" at bounding box center [249, 227] width 56 height 12
click at [354, 503] on button "Assign Provider" at bounding box center [311, 501] width 102 height 17
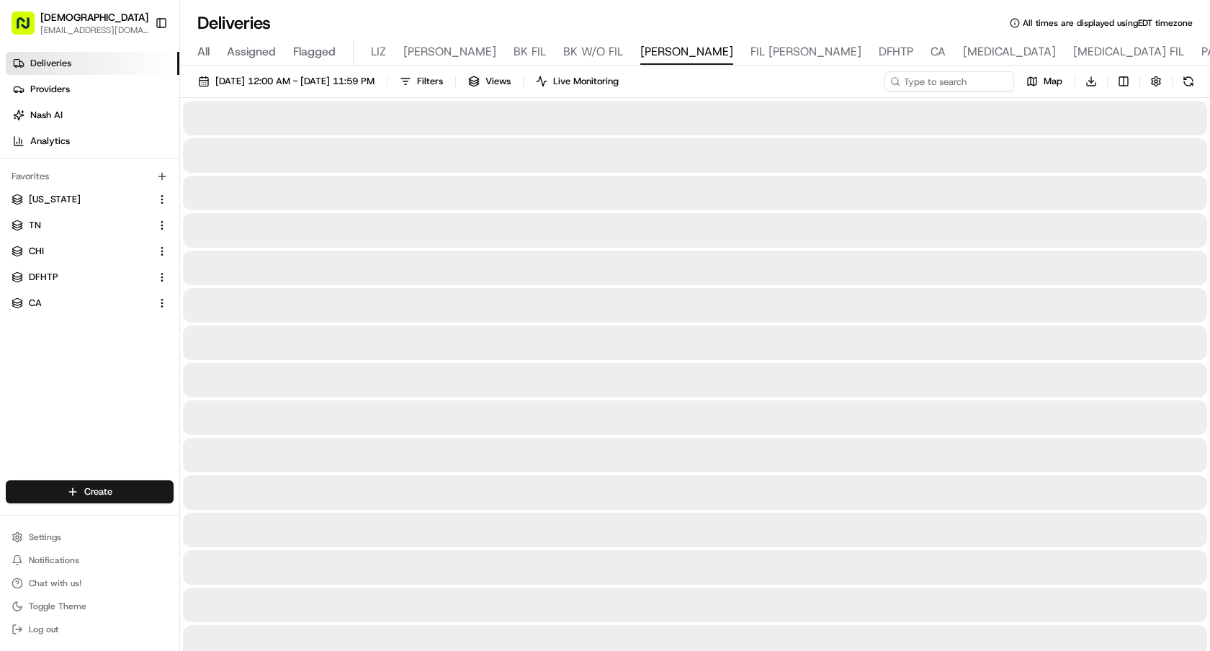
click at [164, 25] on button "Toggle Sidebar" at bounding box center [161, 23] width 24 height 24
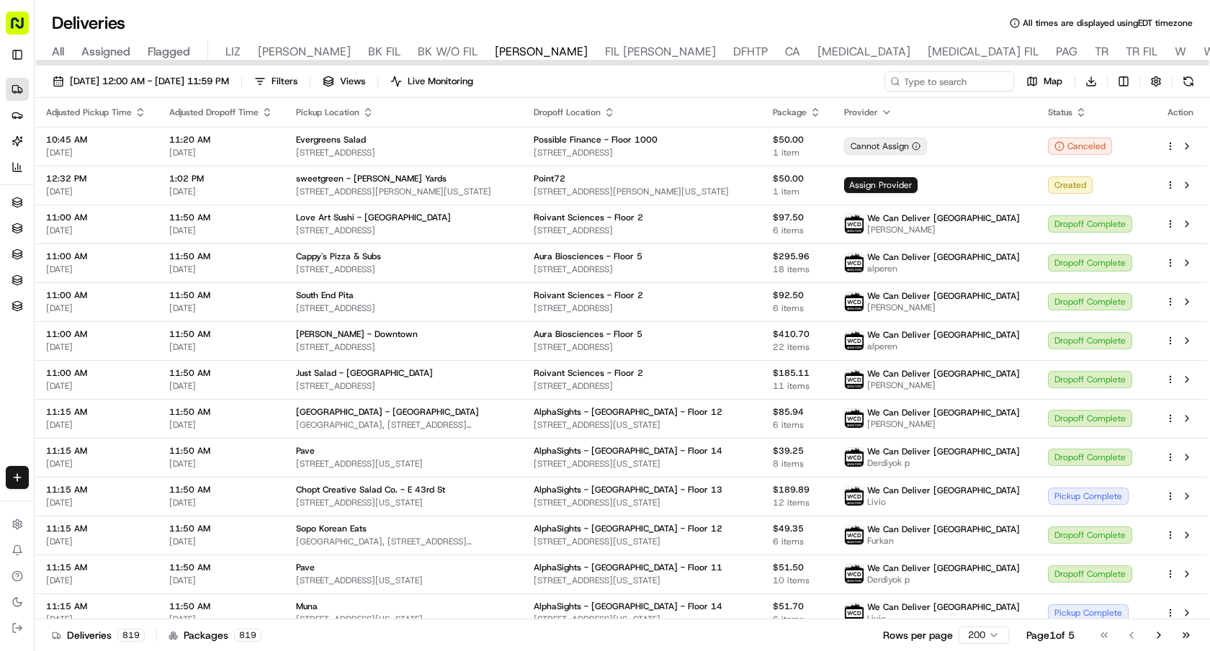
click at [327, 58] on div at bounding box center [623, 61] width 1176 height 7
click at [368, 53] on span "BK FIL" at bounding box center [384, 51] width 32 height 17
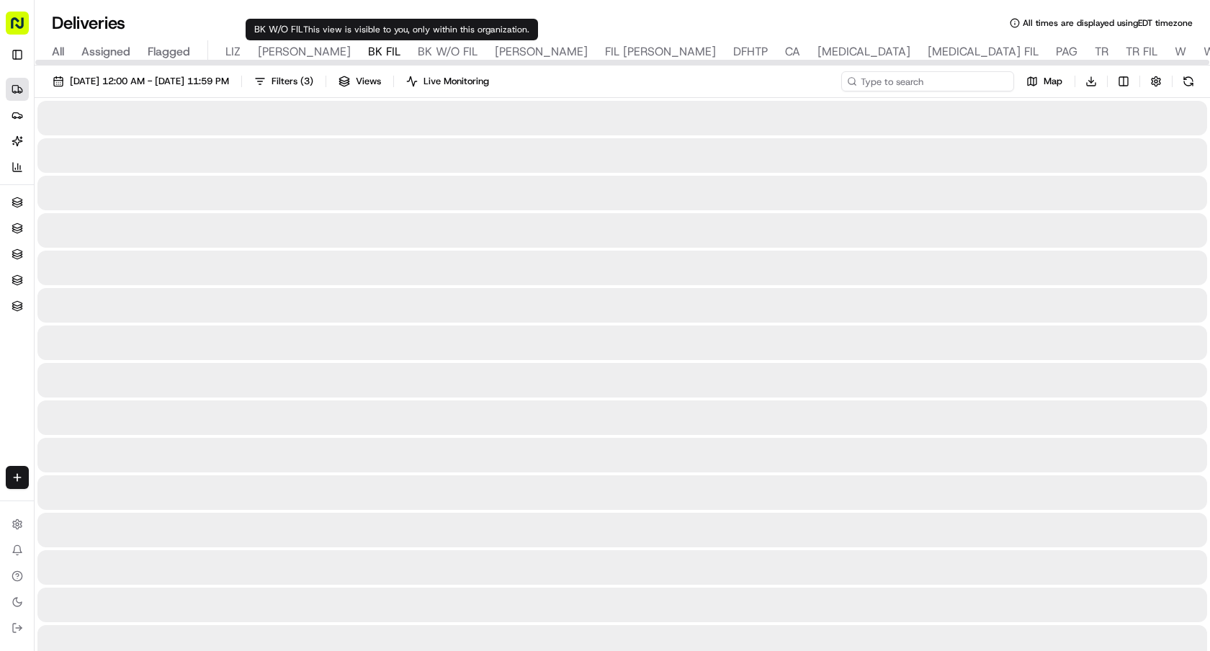
click at [929, 85] on input at bounding box center [927, 81] width 173 height 20
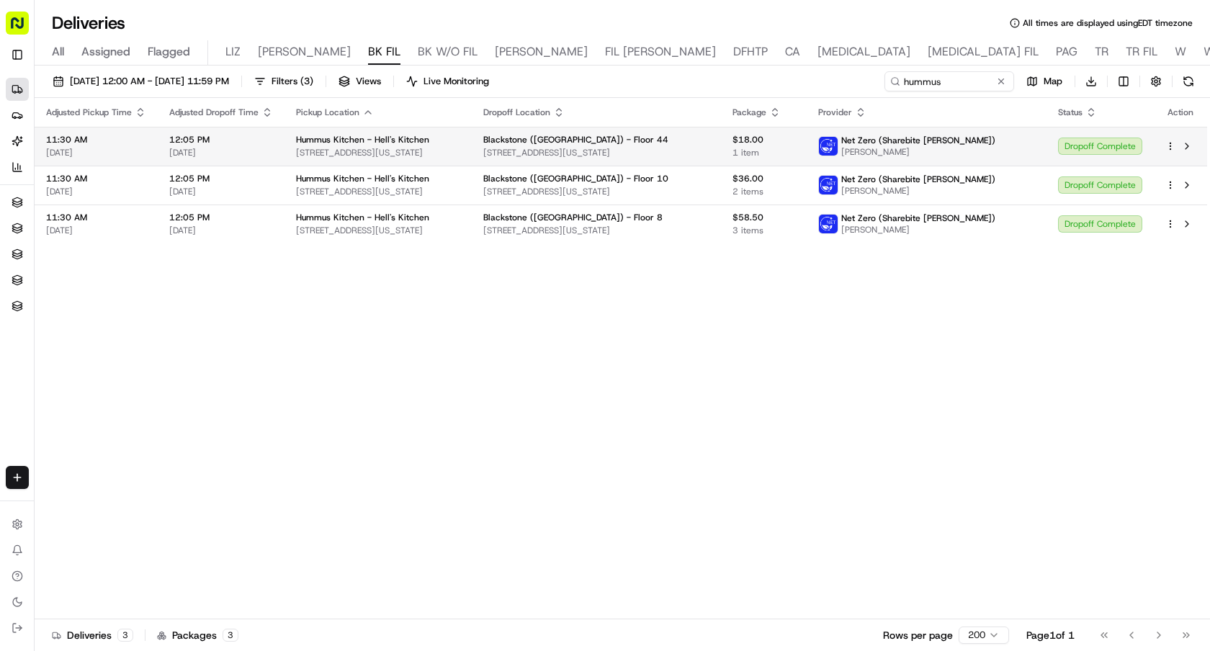
click at [650, 139] on div "Blackstone (US) - Floor 44" at bounding box center [596, 140] width 226 height 12
click at [1189, 143] on button at bounding box center [1187, 146] width 17 height 17
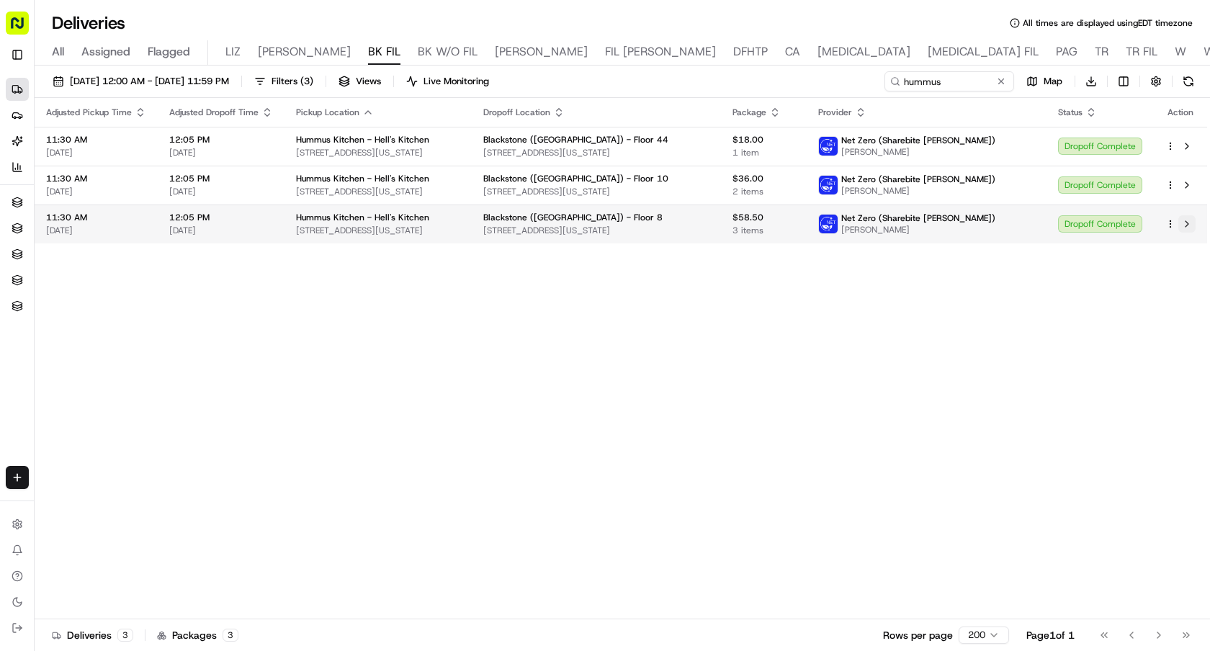
click at [1187, 224] on button at bounding box center [1187, 223] width 17 height 17
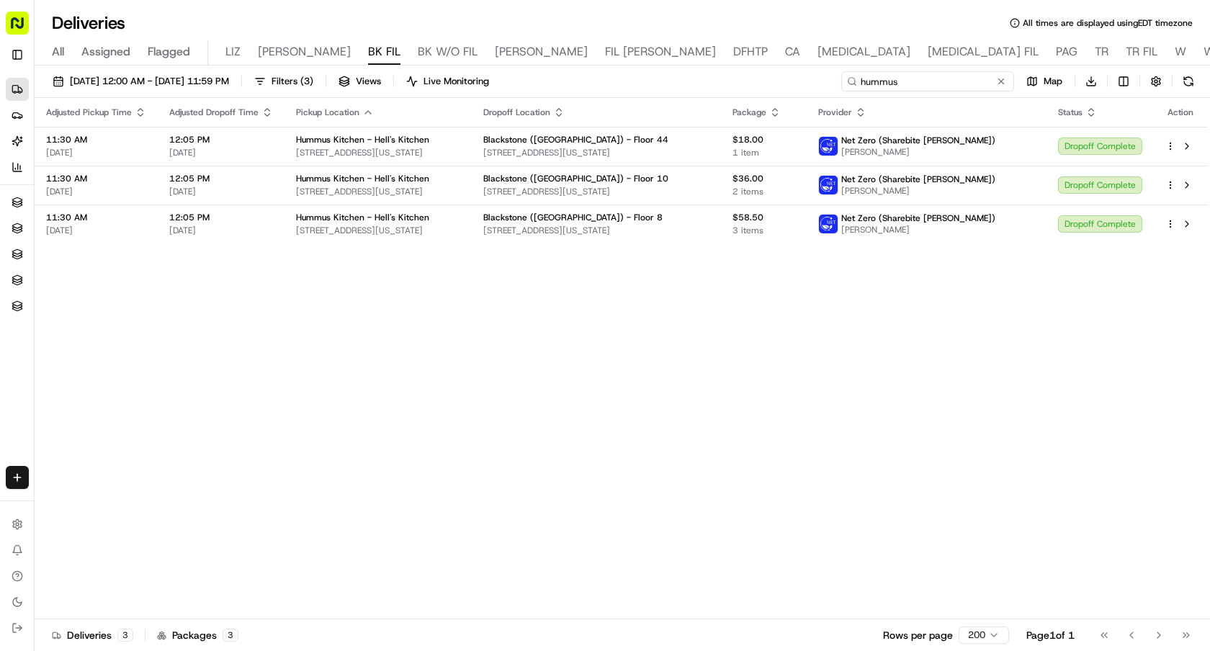
drag, startPoint x: 945, startPoint y: 81, endPoint x: 700, endPoint y: 81, distance: 245.7
click at [701, 81] on div "08/18/2025 12:00 AM - 08/18/2025 11:59 PM Filters ( 3 ) Views Live Monitoring h…" at bounding box center [623, 84] width 1176 height 27
type input "810 deli"
